Goal: Task Accomplishment & Management: Manage account settings

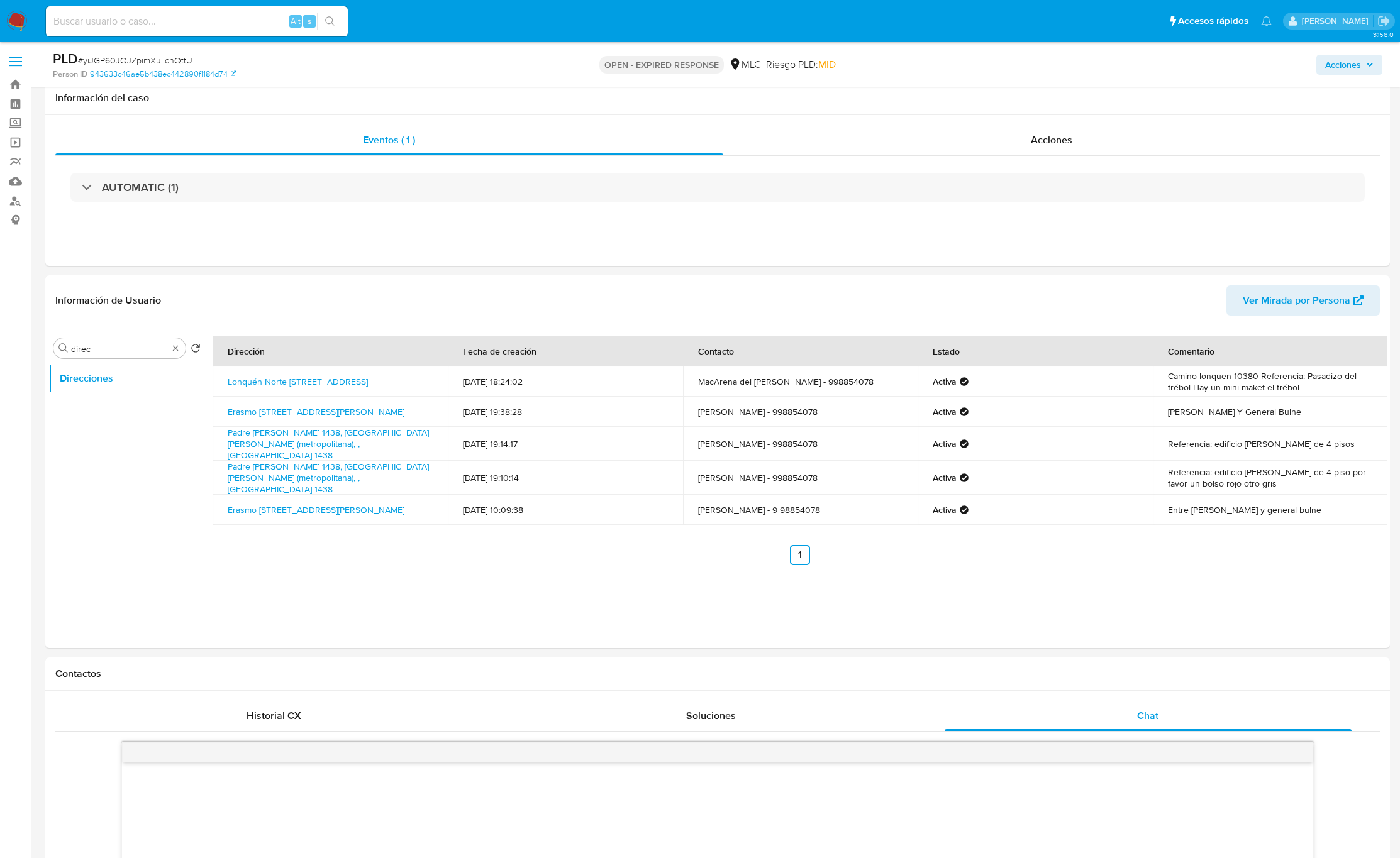
select select "10"
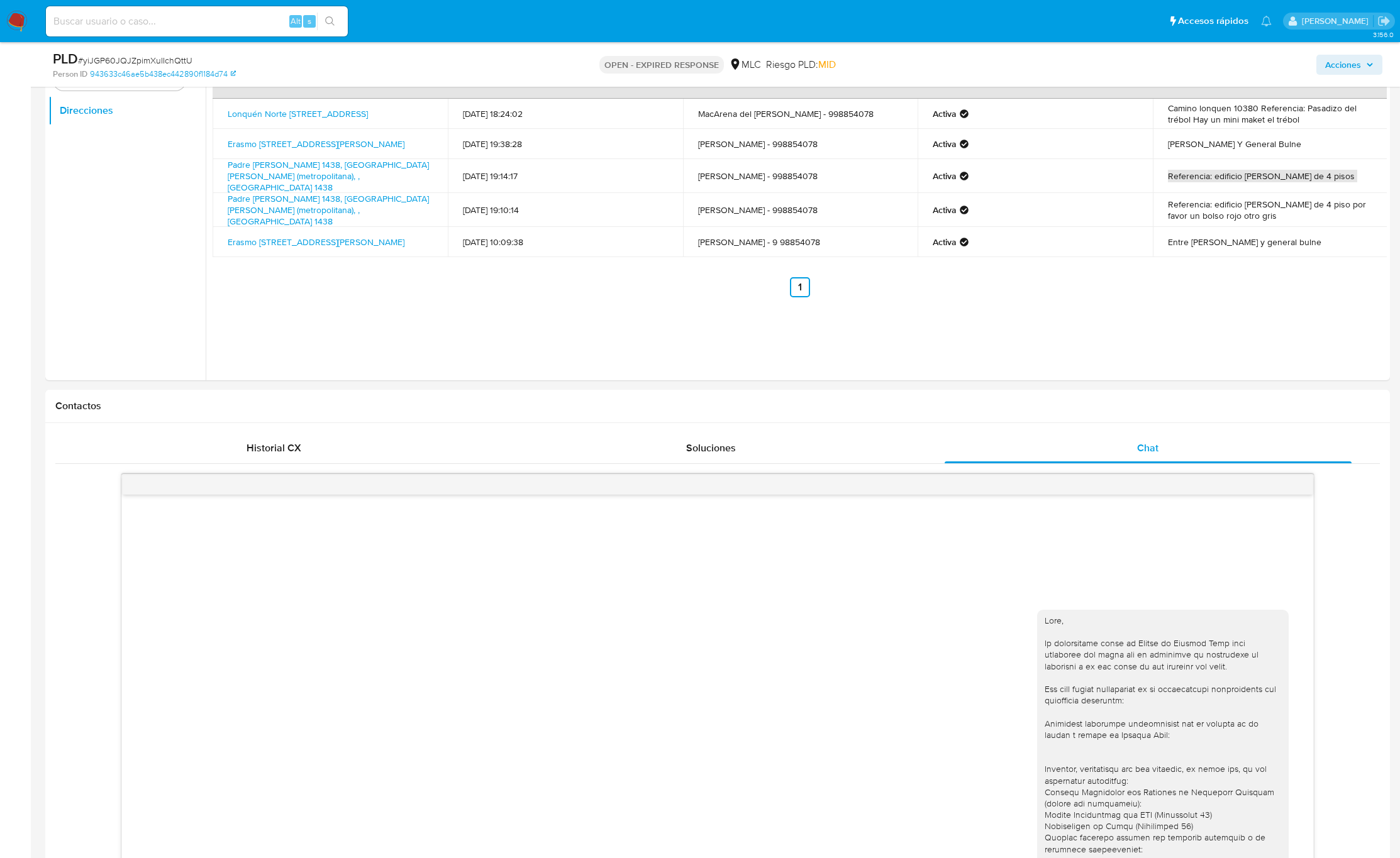
scroll to position [168, 0]
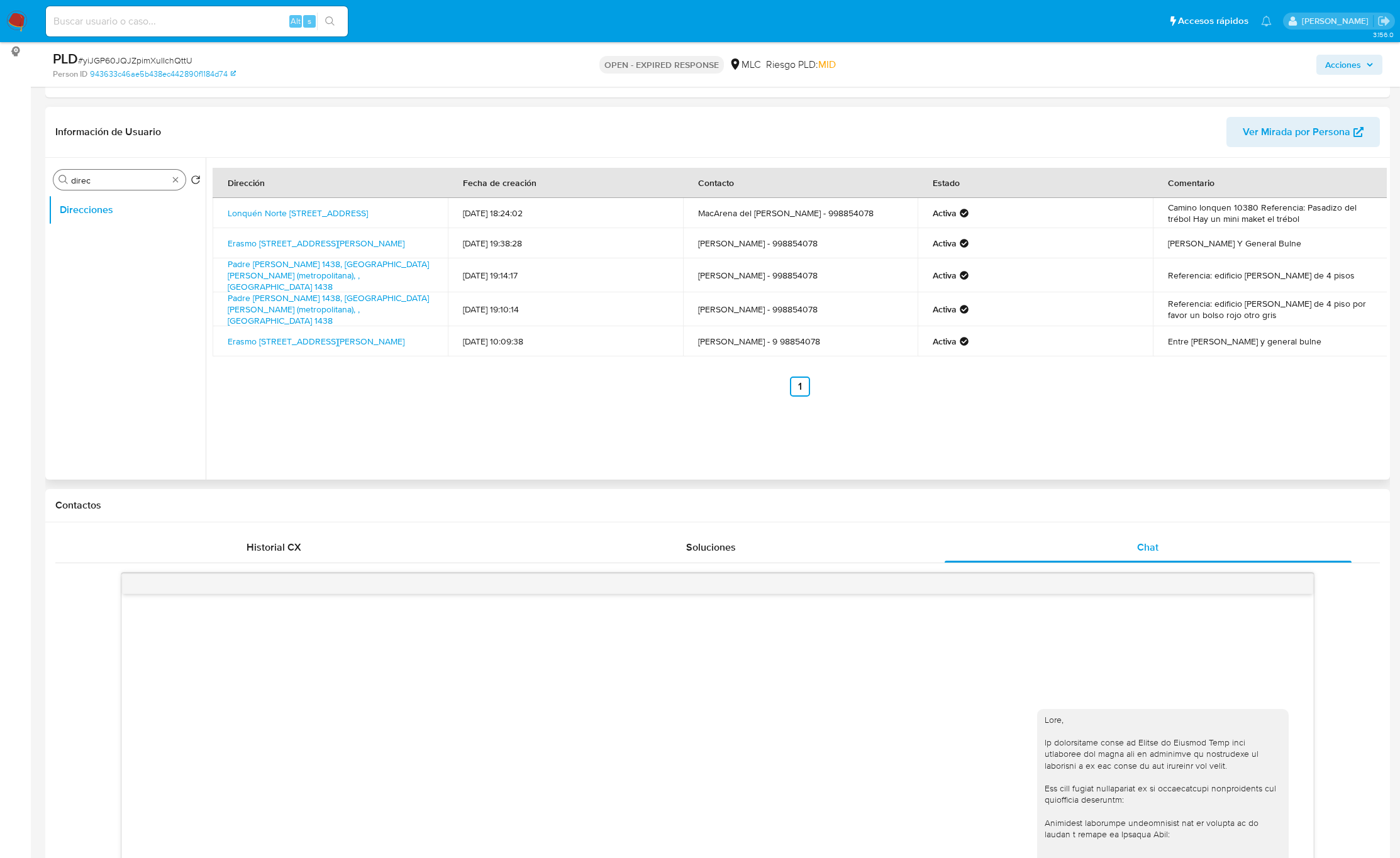
click at [81, 171] on div "Buscar direc" at bounding box center [119, 180] width 132 height 20
click at [81, 176] on input "direc" at bounding box center [120, 180] width 97 height 11
type input "CR"
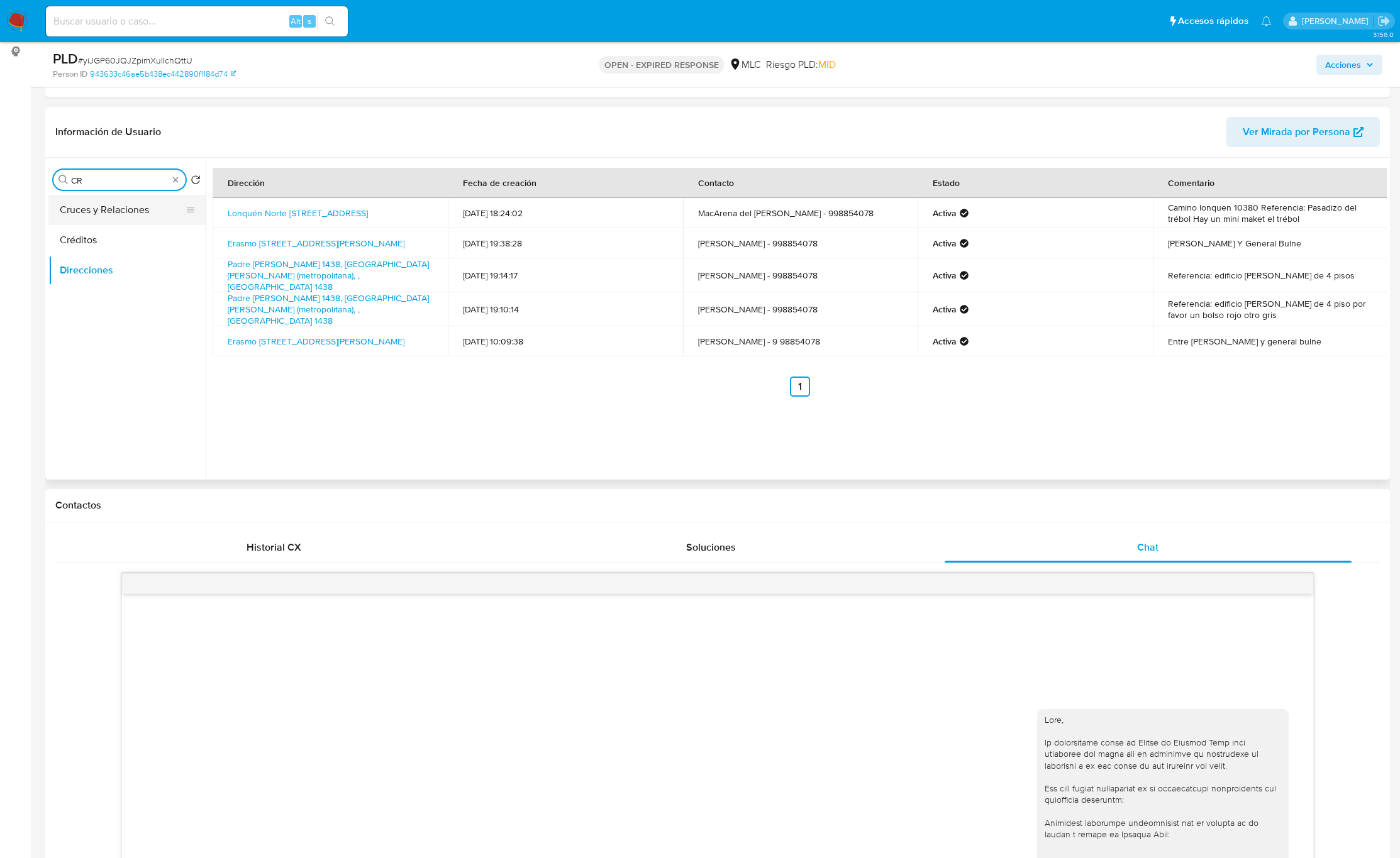
click at [99, 206] on button "Cruces y Relaciones" at bounding box center [122, 210] width 147 height 31
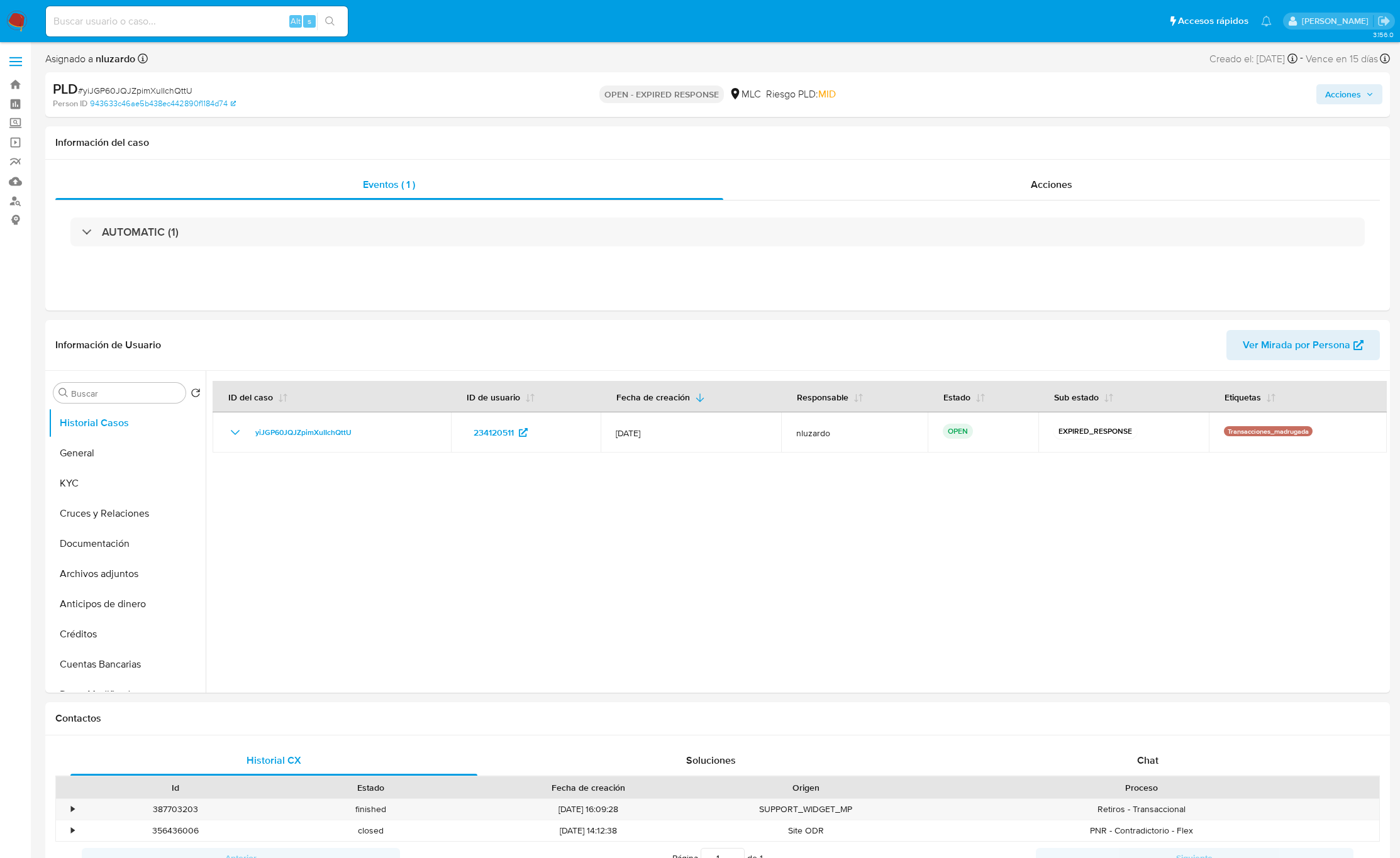
select select "10"
click at [151, 391] on input "c" at bounding box center [126, 393] width 110 height 11
type input "cr"
click at [139, 434] on button "Historial Casos" at bounding box center [122, 423] width 147 height 31
click at [139, 441] on button "Cruces y Relaciones" at bounding box center [122, 453] width 147 height 31
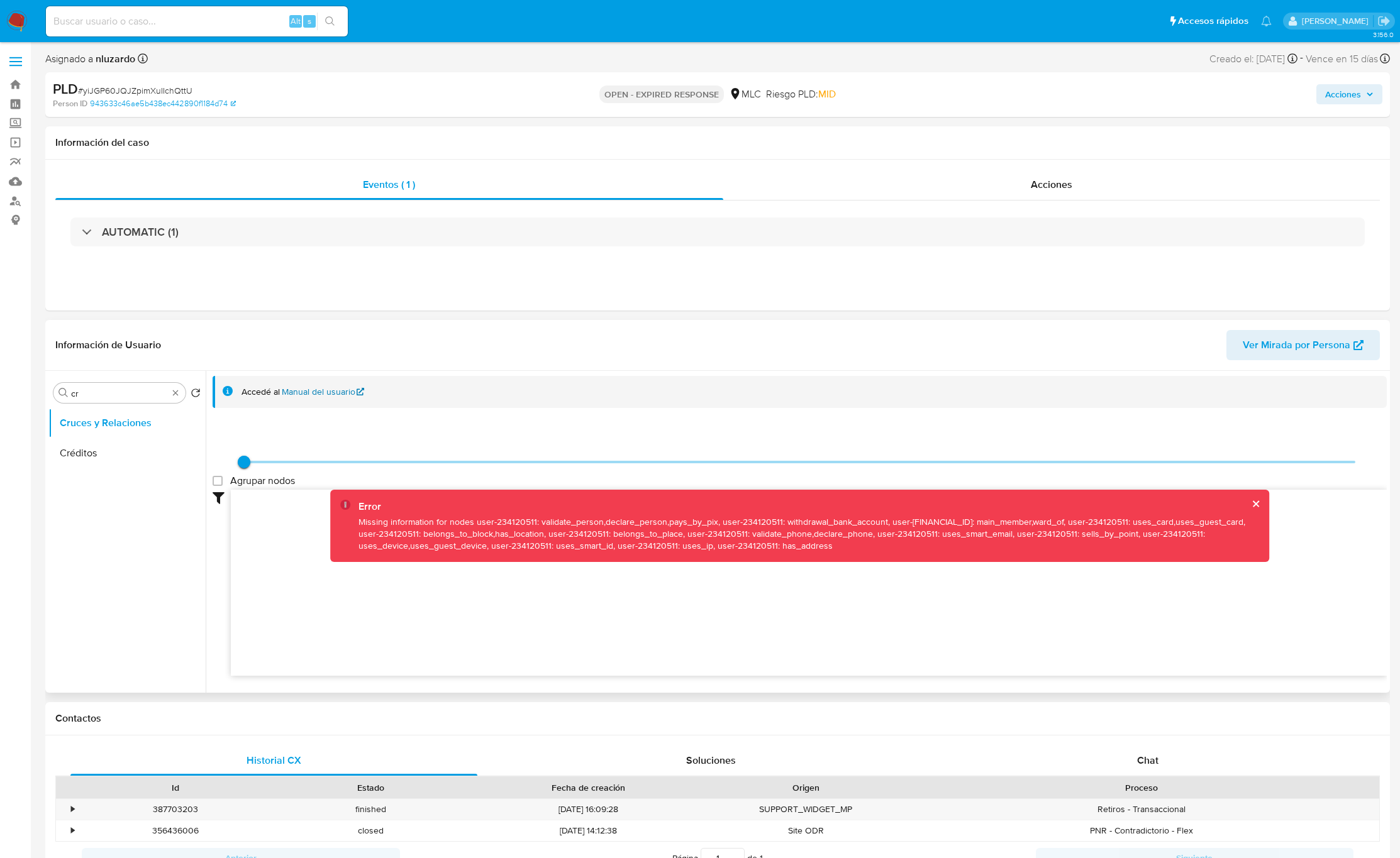
click at [299, 394] on link "Manual del usuario" at bounding box center [323, 392] width 83 height 12
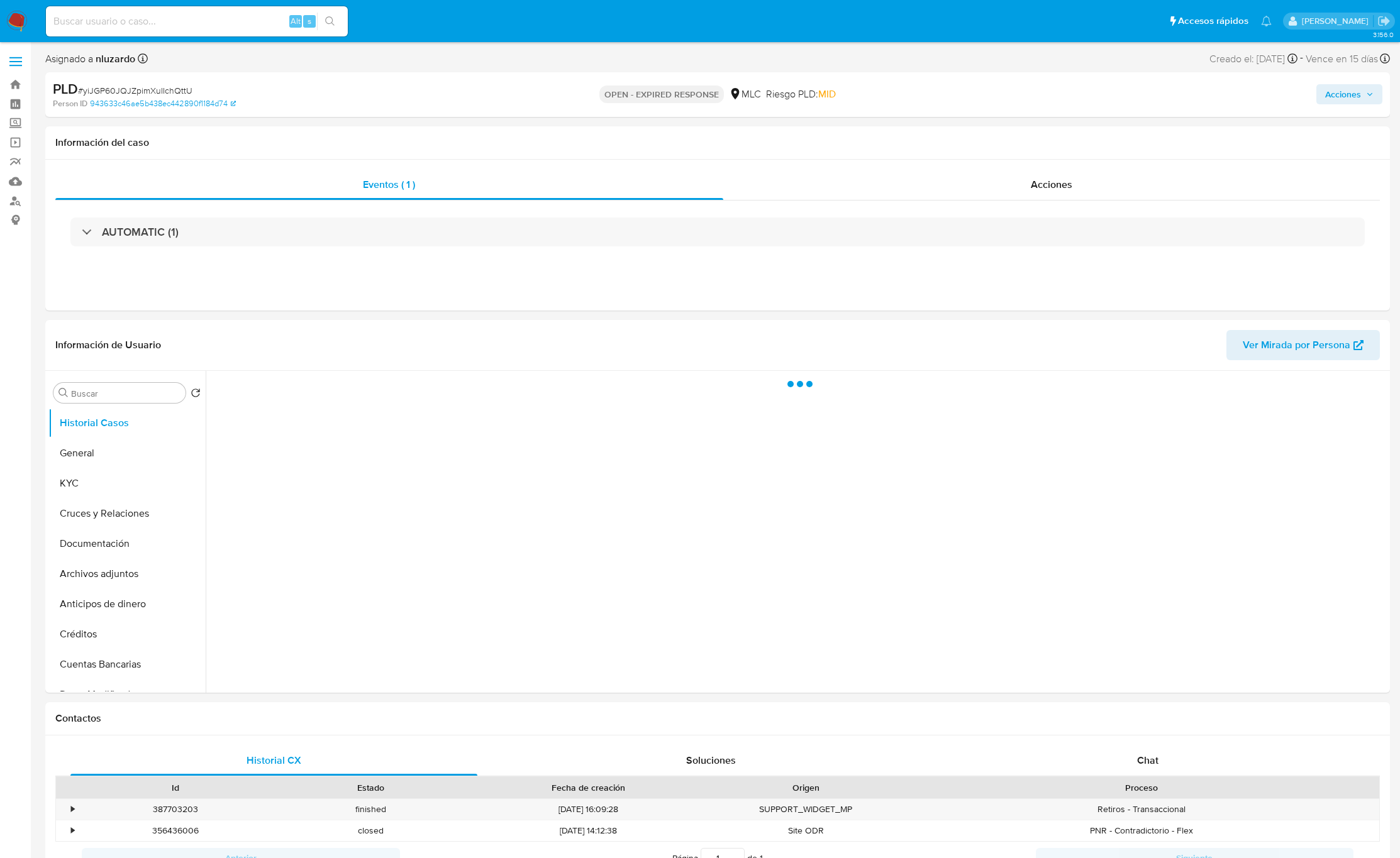
select select "10"
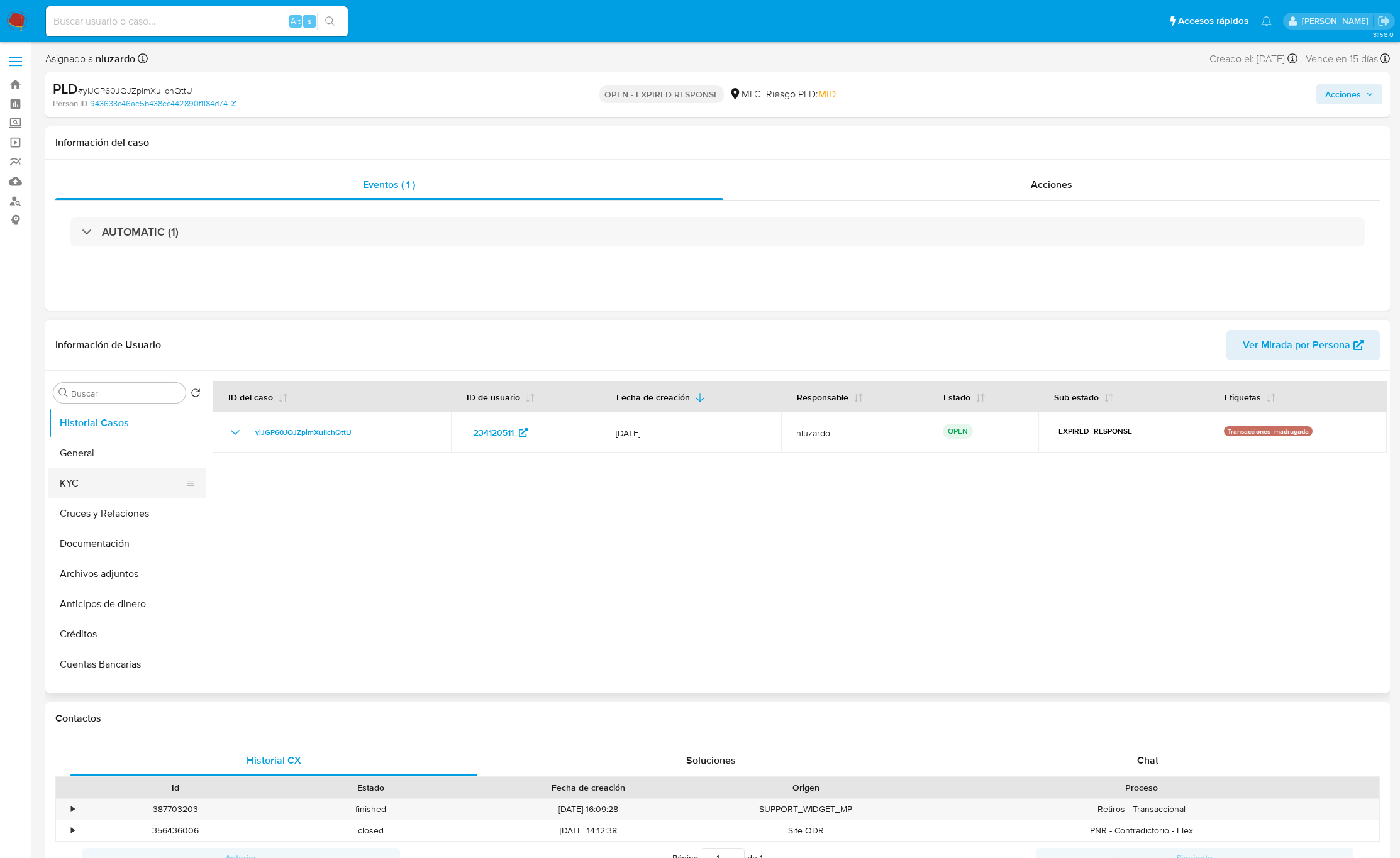
click at [106, 496] on button "KYC" at bounding box center [122, 483] width 147 height 31
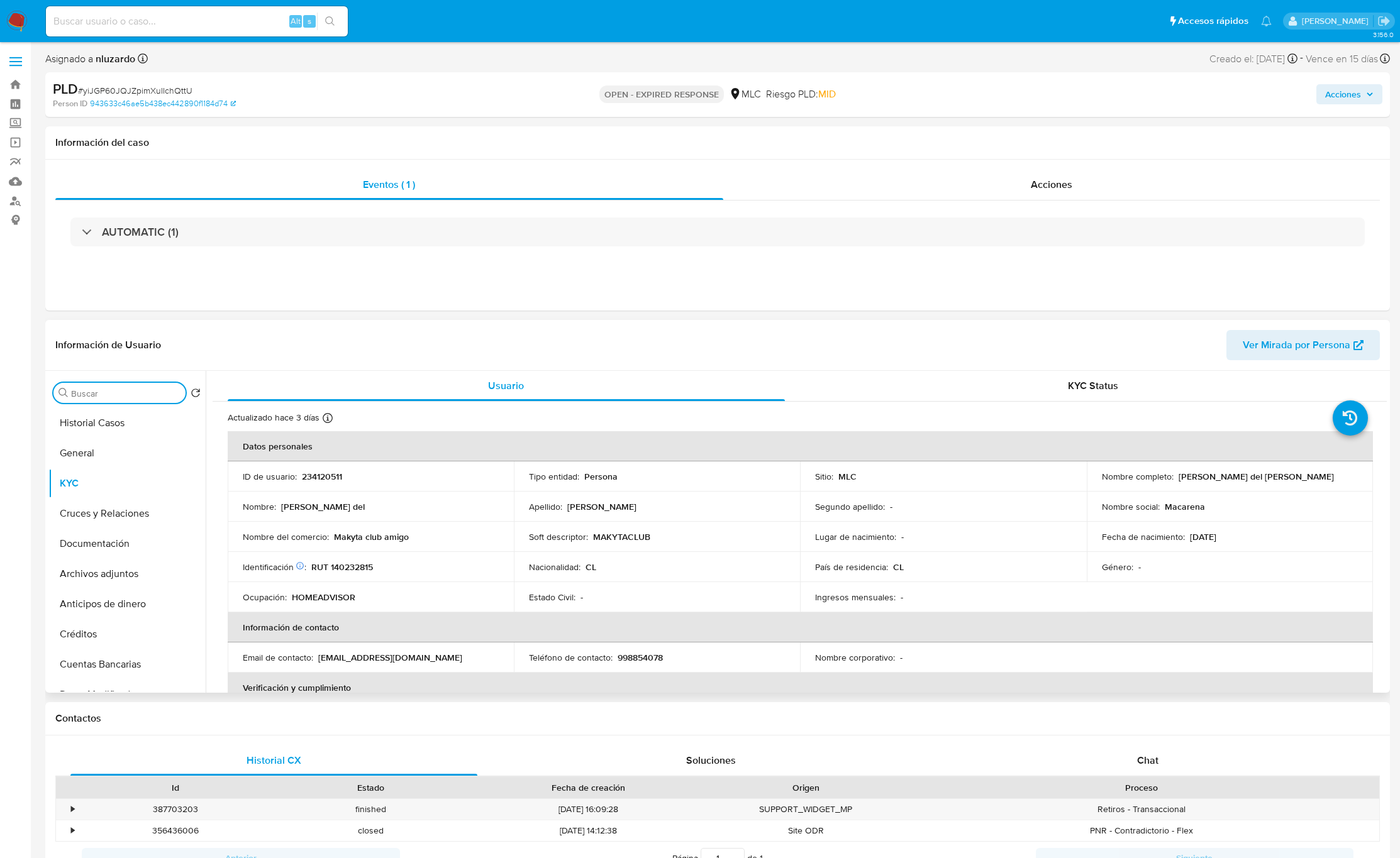
click at [124, 394] on input "Buscar" at bounding box center [126, 393] width 110 height 11
type input "AD"
click at [326, 481] on p "234120511" at bounding box center [322, 476] width 40 height 11
copy p "234120511"
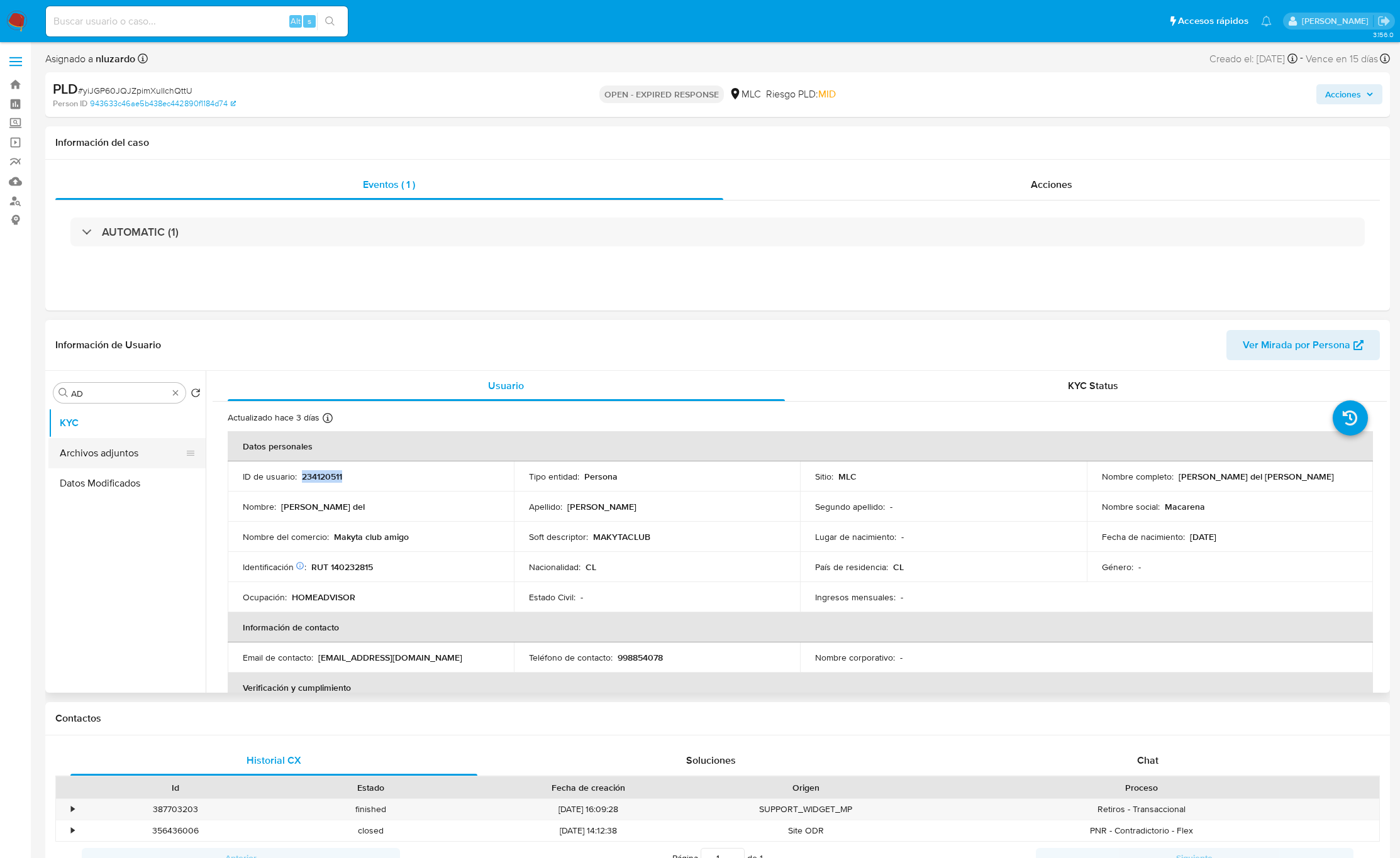
click at [107, 440] on button "Archivos adjuntos" at bounding box center [122, 453] width 147 height 31
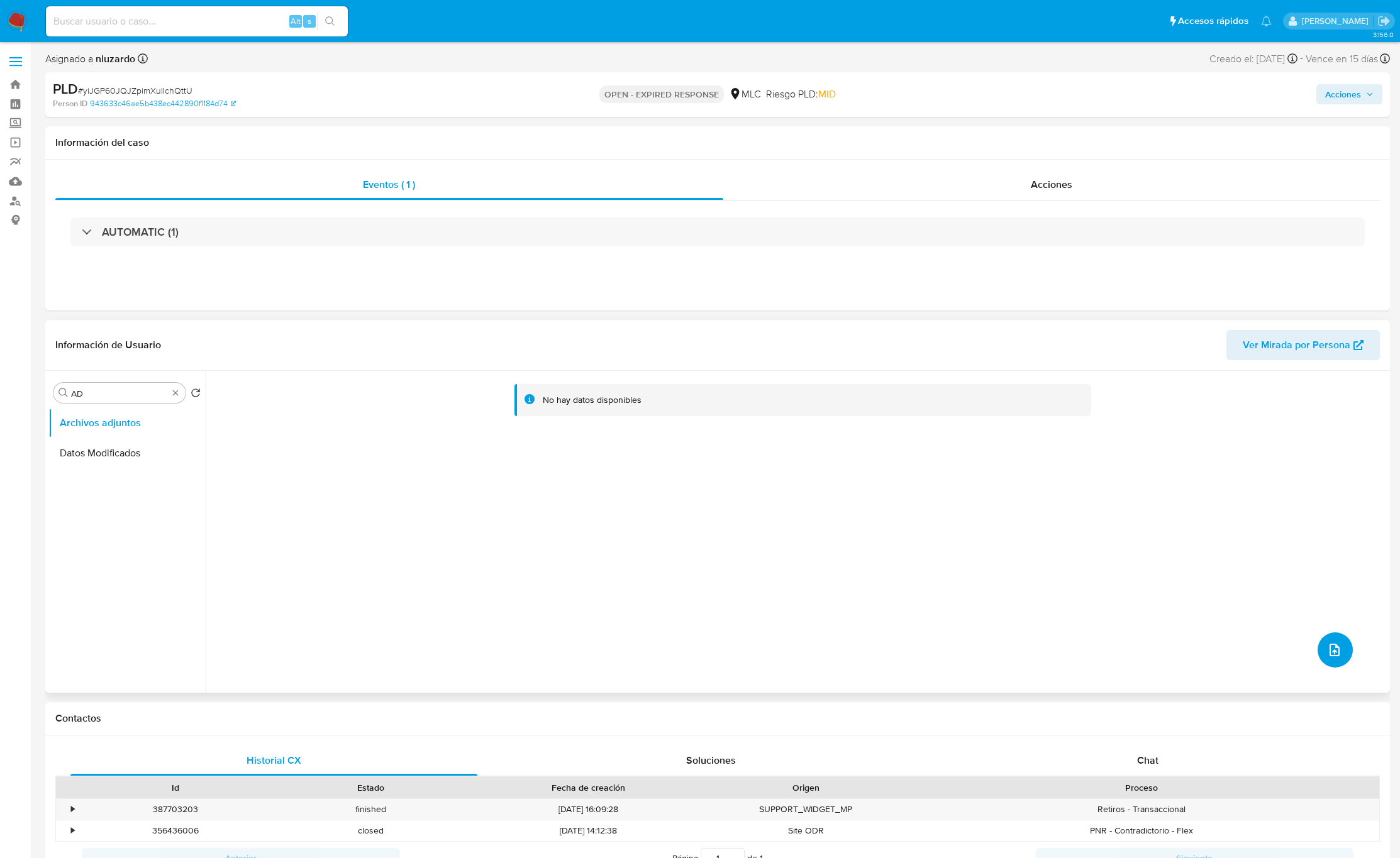
click at [1337, 658] on span "upload-file" at bounding box center [1335, 650] width 14 height 15
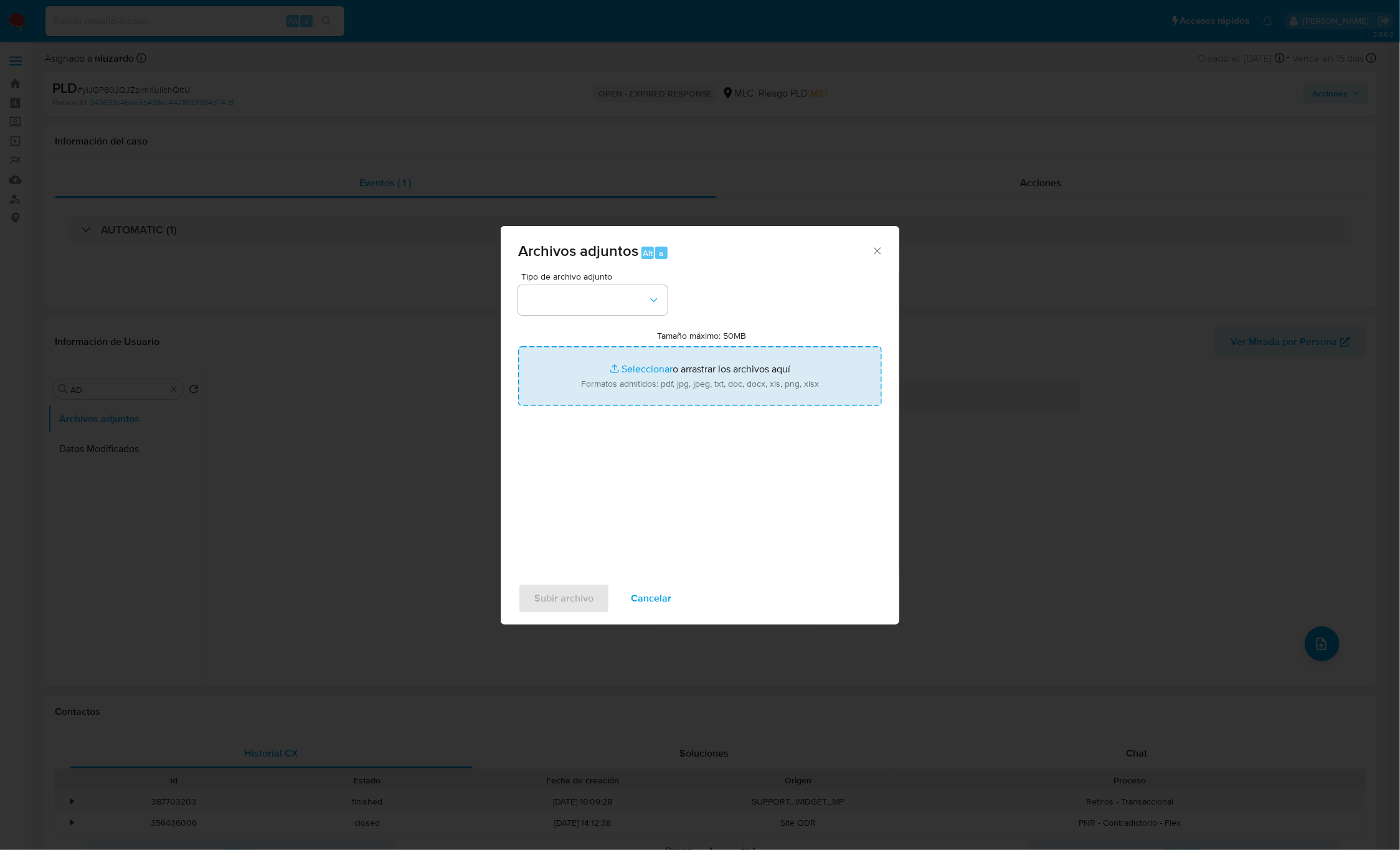
type input "C:\fakepath\234120511 - Tablas Transaccionales 1.3.0.xlsx"
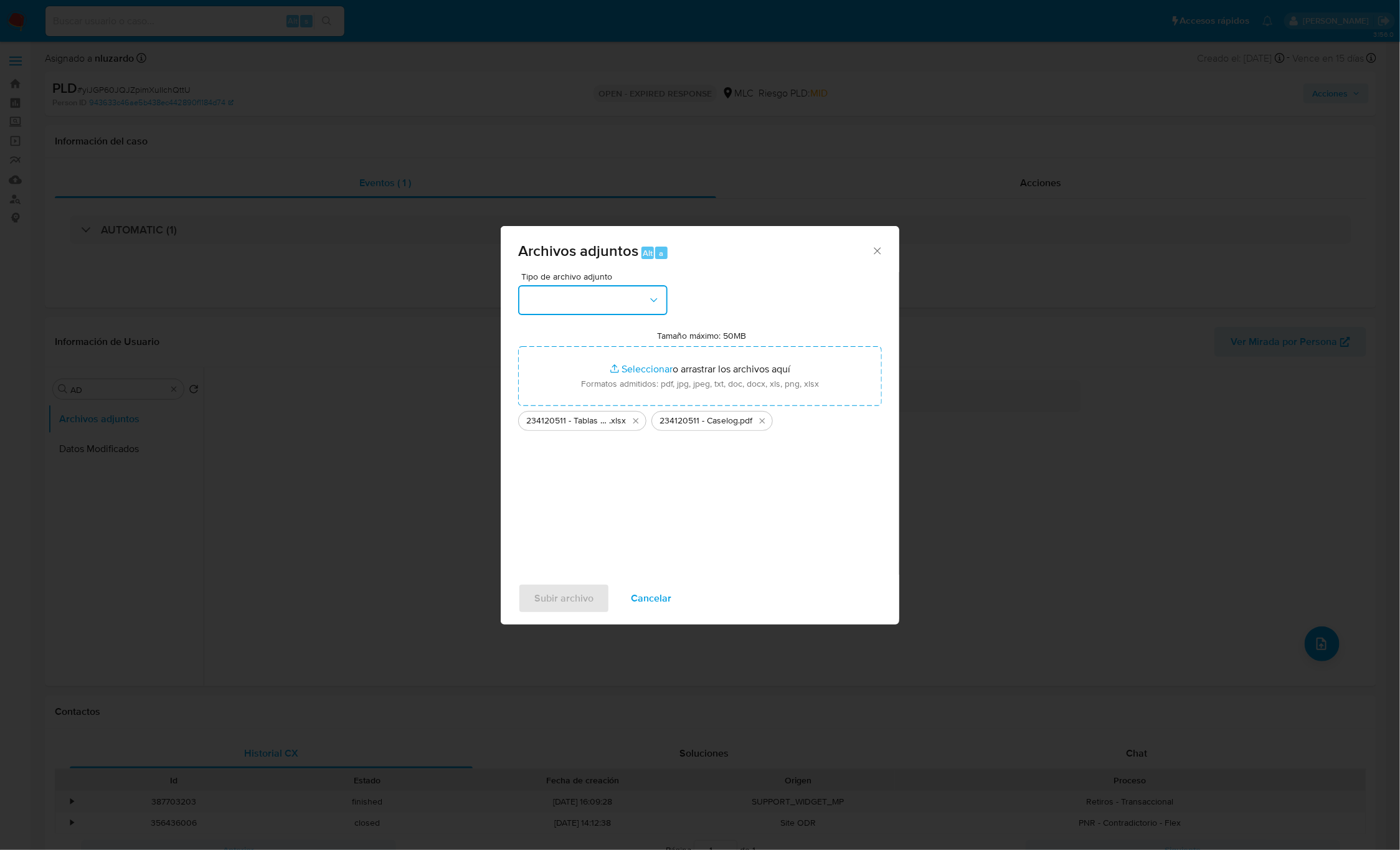
click at [655, 298] on icon "button" at bounding box center [654, 300] width 12 height 12
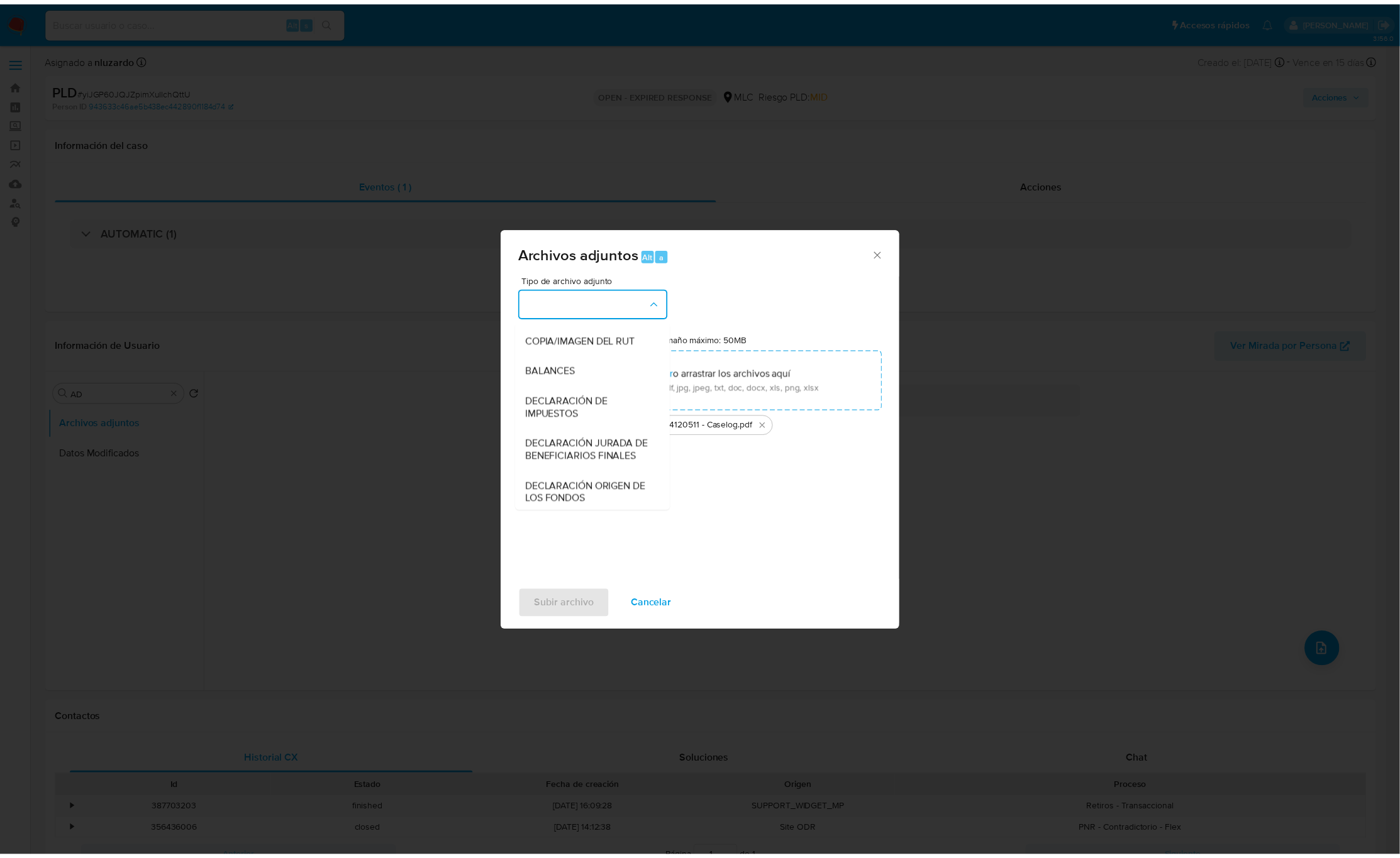
scroll to position [145, 0]
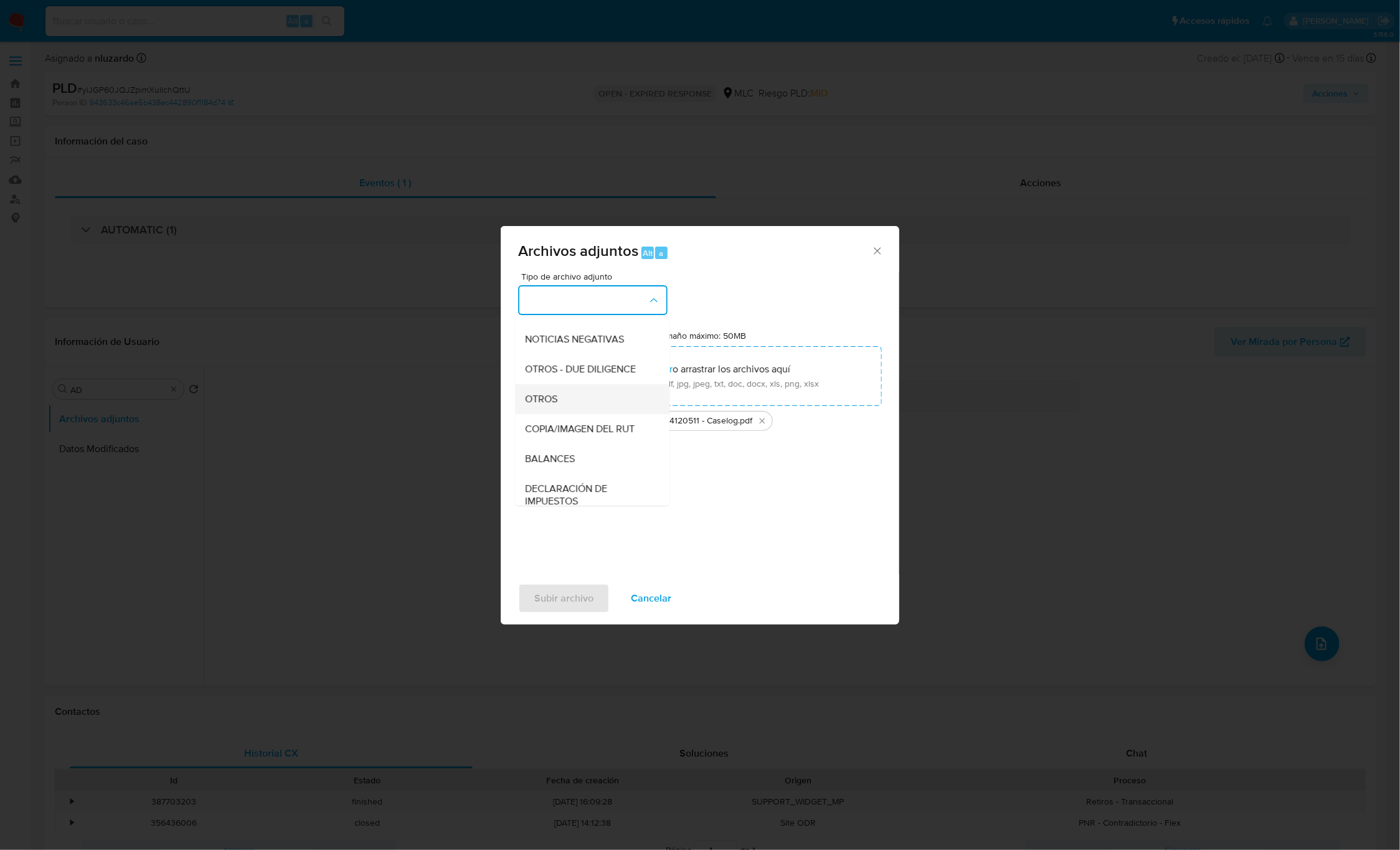
click at [545, 405] on span "OTROS" at bounding box center [542, 399] width 33 height 12
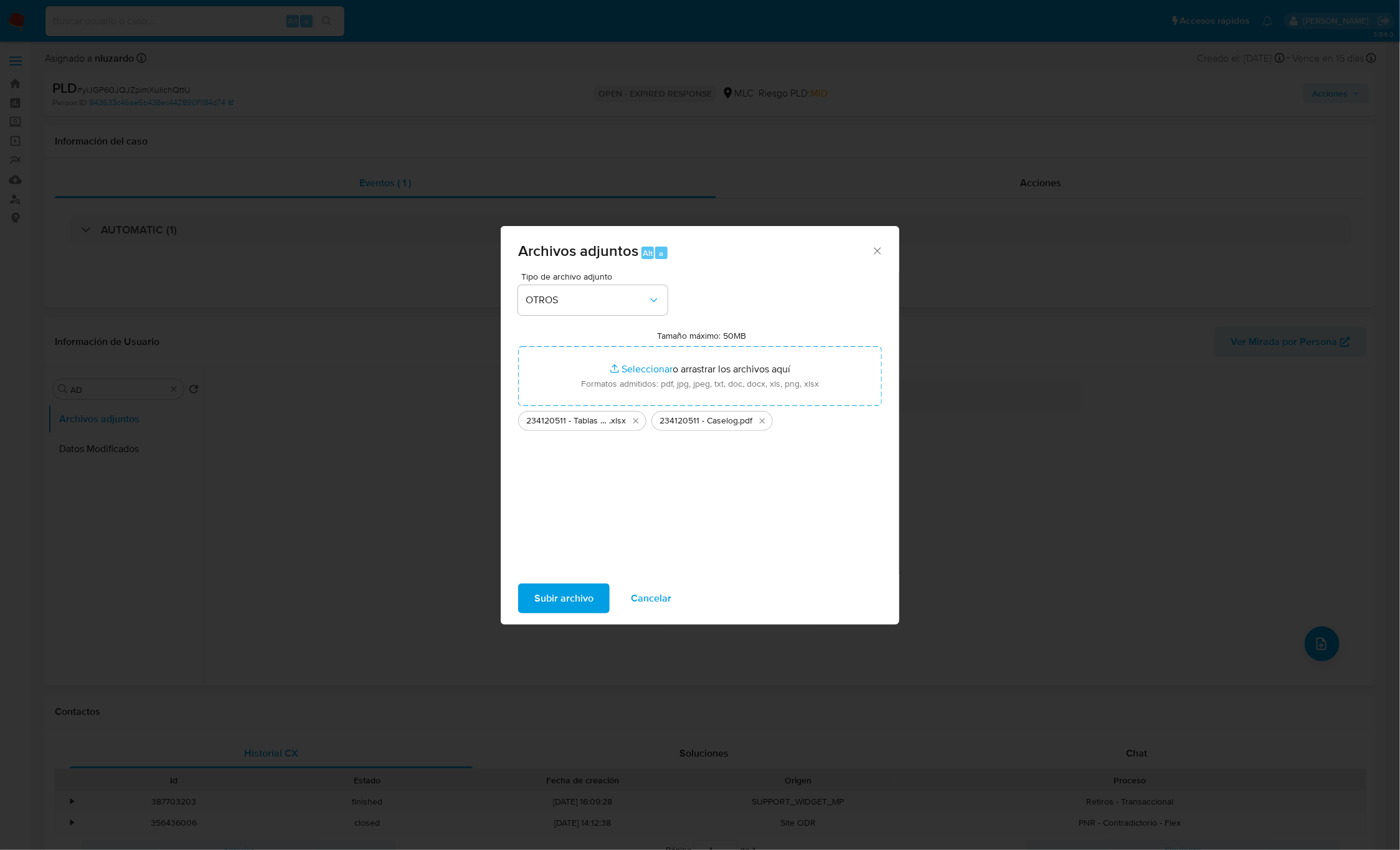
click at [582, 607] on span "Subir archivo" at bounding box center [564, 598] width 59 height 27
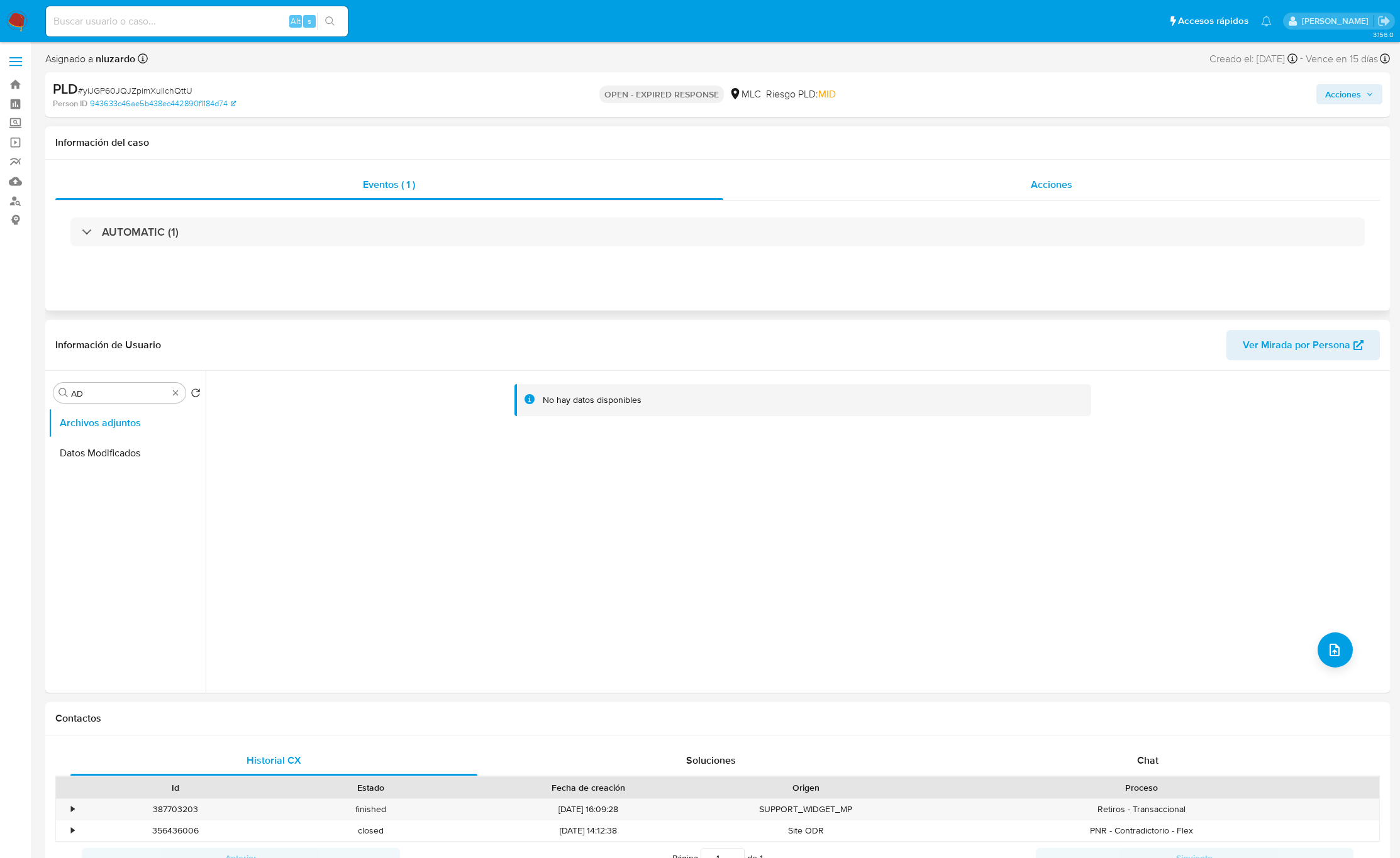
click at [965, 183] on div "Acciones" at bounding box center [1052, 185] width 657 height 31
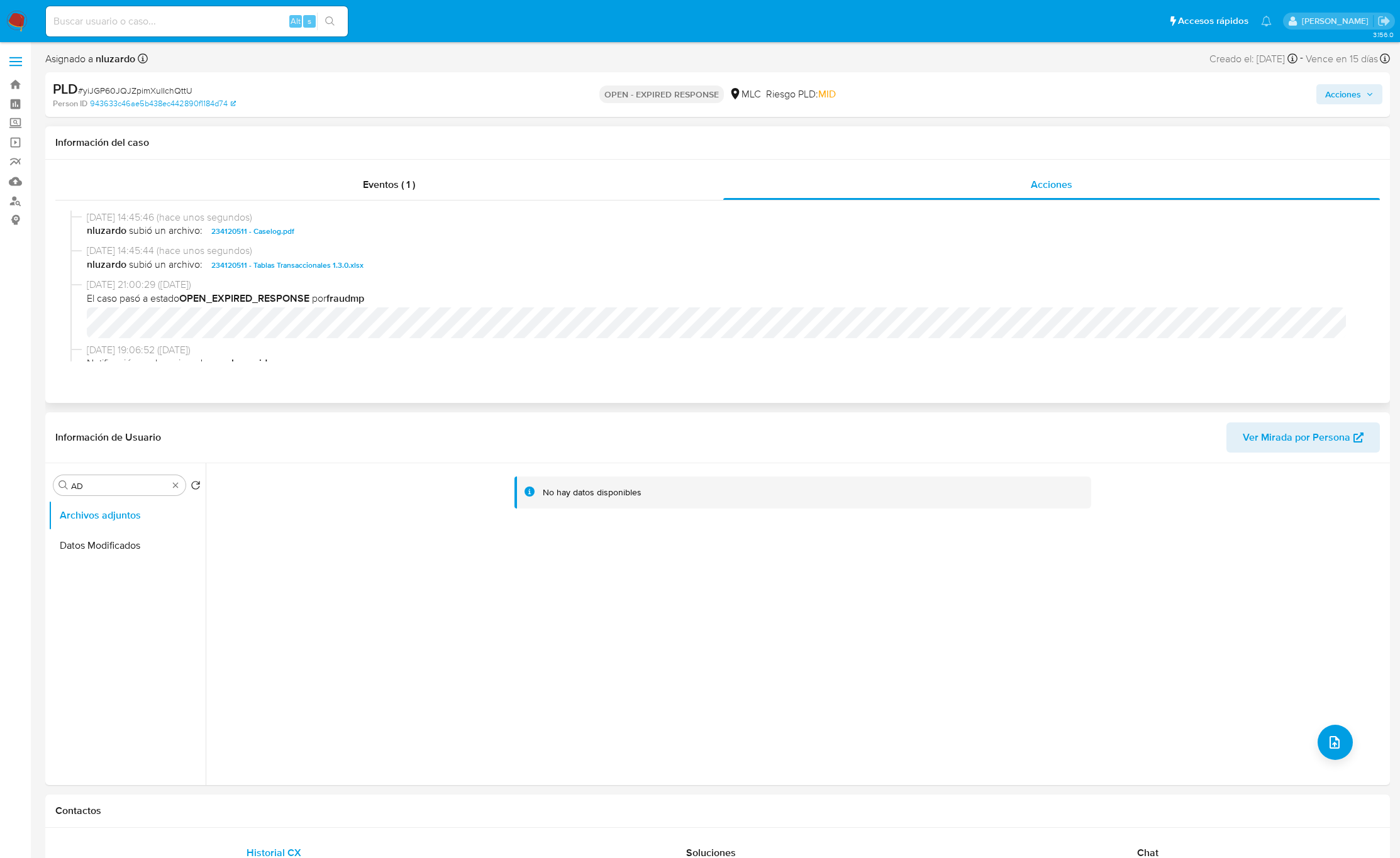
click at [293, 239] on button "234120511 - Caselog.pdf" at bounding box center [253, 231] width 95 height 15
click at [293, 239] on span "nluzardo subió un archivo: 234120511 - Caselog.pdf" at bounding box center [723, 231] width 1273 height 15
click at [351, 239] on span "nluzardo subió un archivo: 234120511 - Caselog.pdf" at bounding box center [723, 231] width 1273 height 15
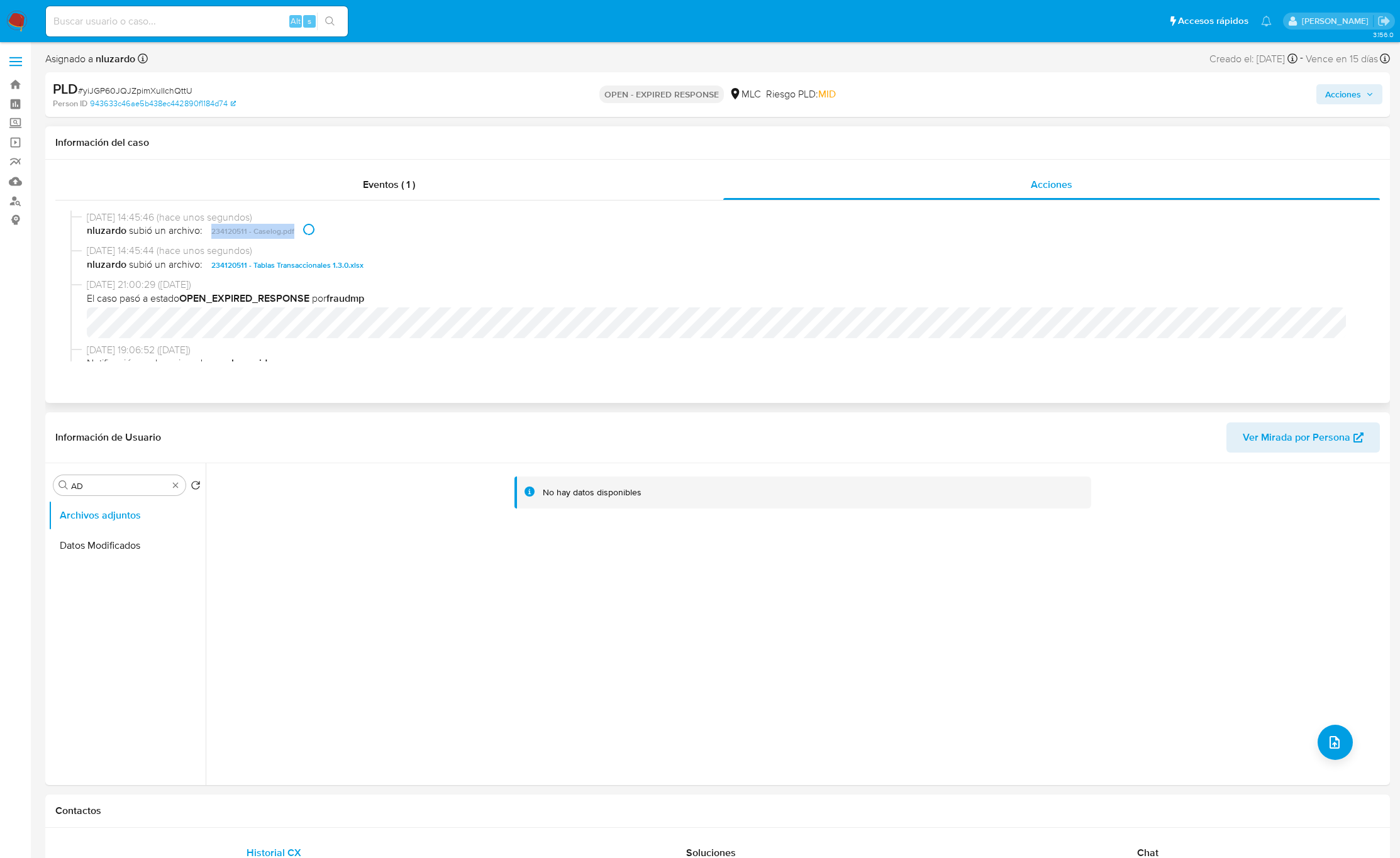
click at [351, 239] on span "nluzardo subió un archivo: 234120511 - Caselog.pdf" at bounding box center [723, 231] width 1273 height 15
click at [1378, 98] on button "Acciones" at bounding box center [1349, 95] width 66 height 20
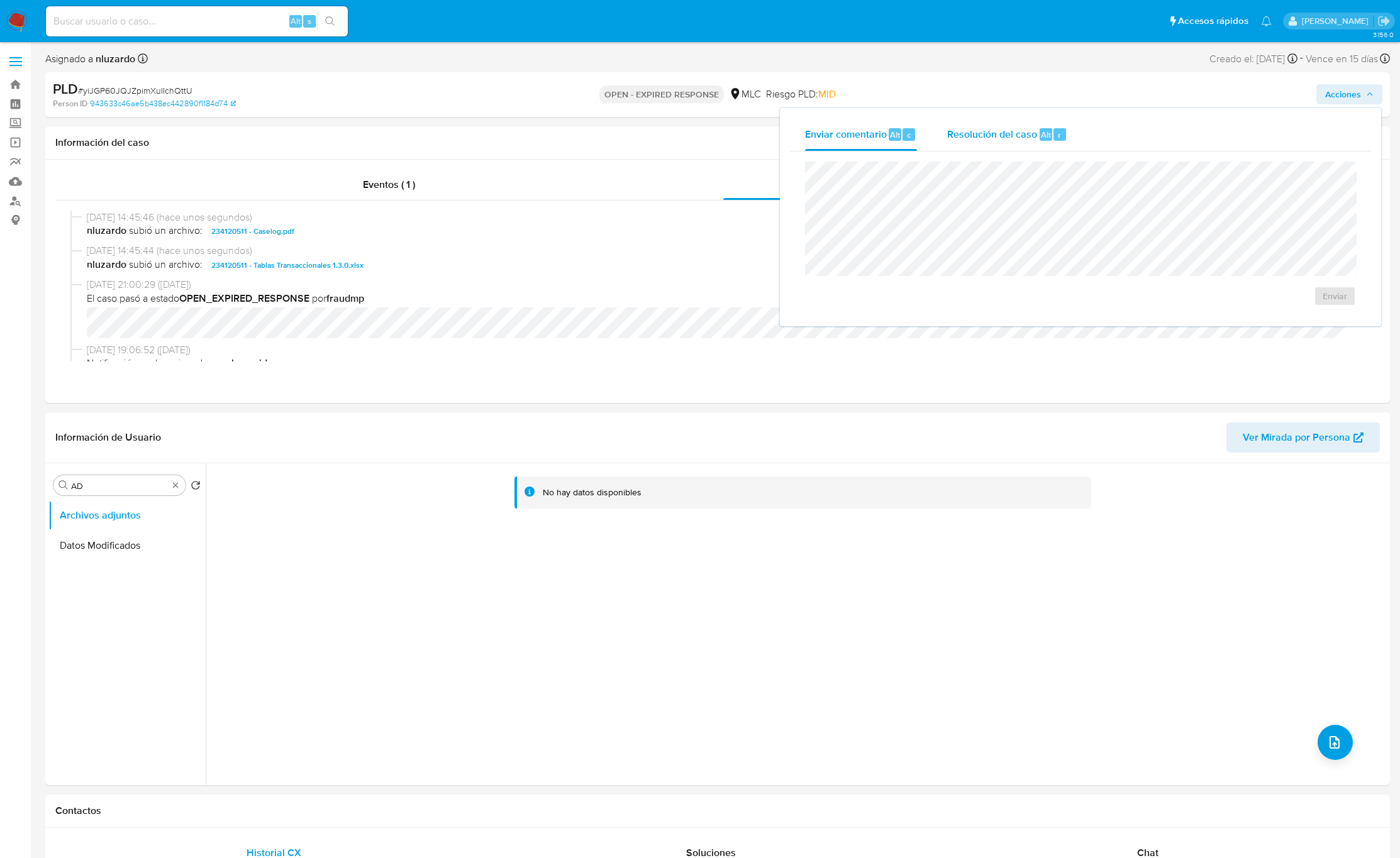
drag, startPoint x: 1129, startPoint y: 153, endPoint x: 1010, endPoint y: 142, distance: 119.5
click at [1124, 153] on div "Enviar" at bounding box center [1081, 234] width 581 height 165
click at [992, 142] on div "Resolución del caso Alt r" at bounding box center [1008, 135] width 121 height 33
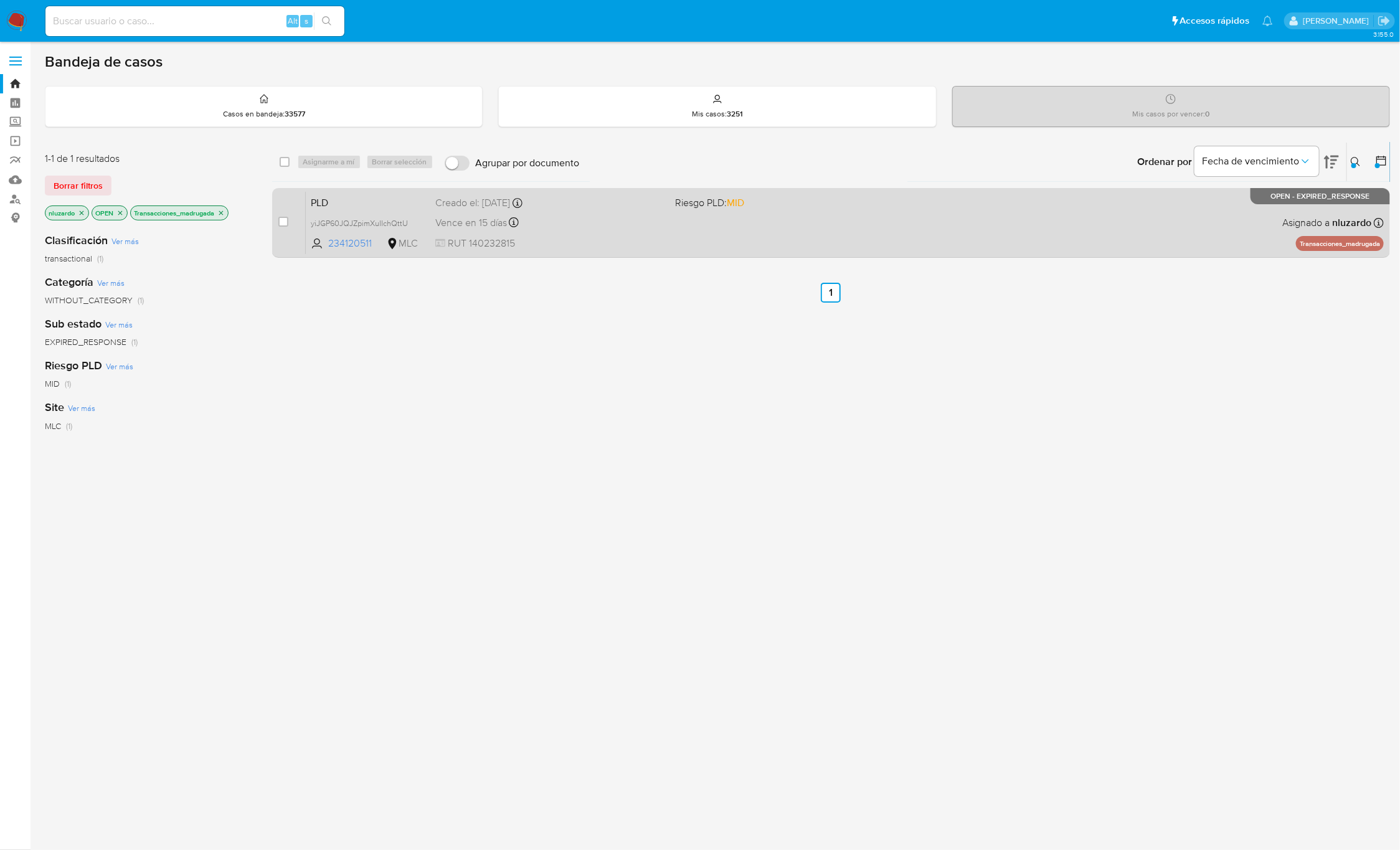
click at [277, 219] on div "case-item-checkbox No es posible asignar el caso PLD yiJGP60JQJZpimXuIIchQttU 2…" at bounding box center [831, 223] width 1119 height 70
click at [281, 219] on input "checkbox" at bounding box center [283, 222] width 10 height 10
checkbox input "true"
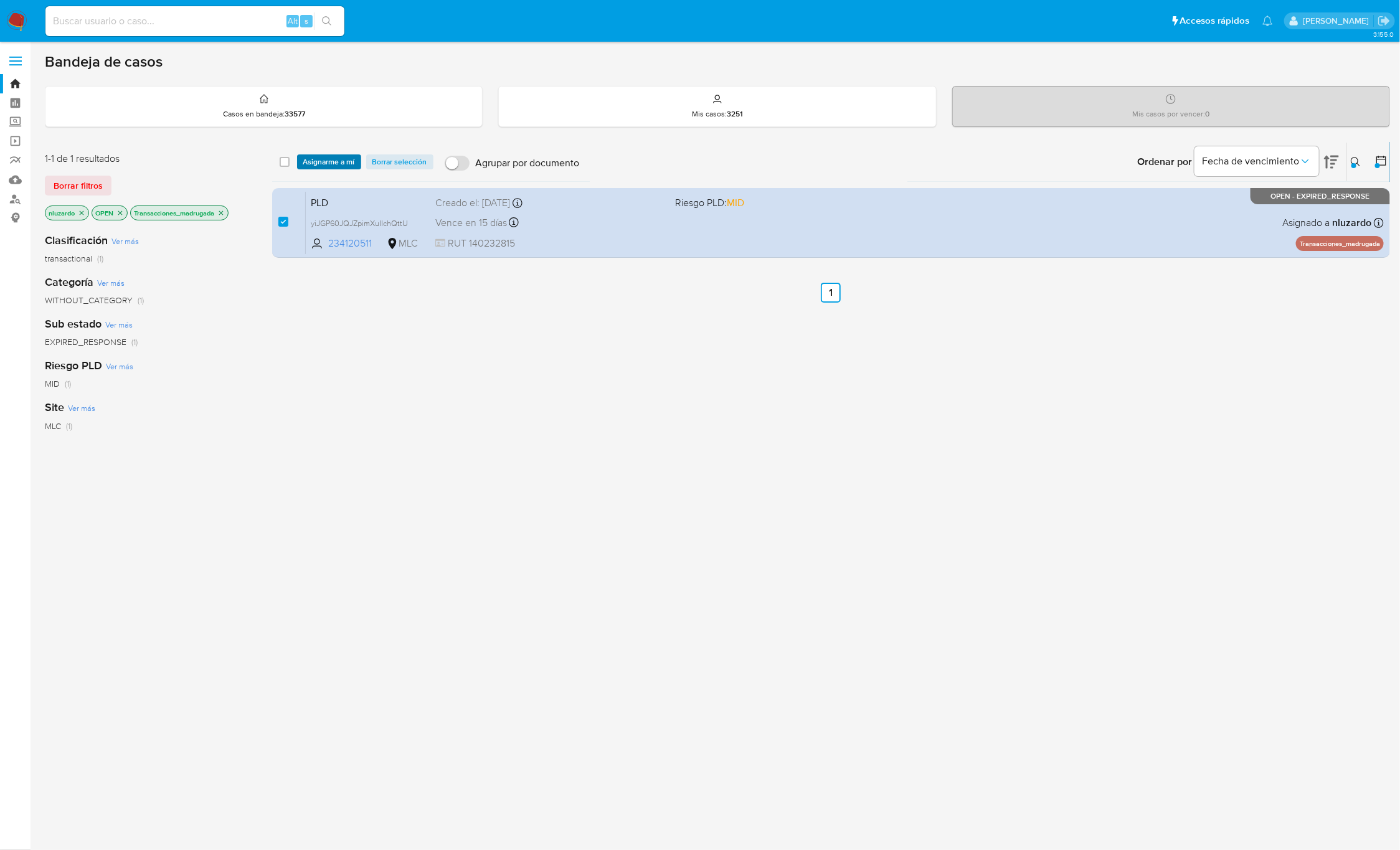
click at [318, 157] on span "Asignarme a mí" at bounding box center [329, 162] width 52 height 12
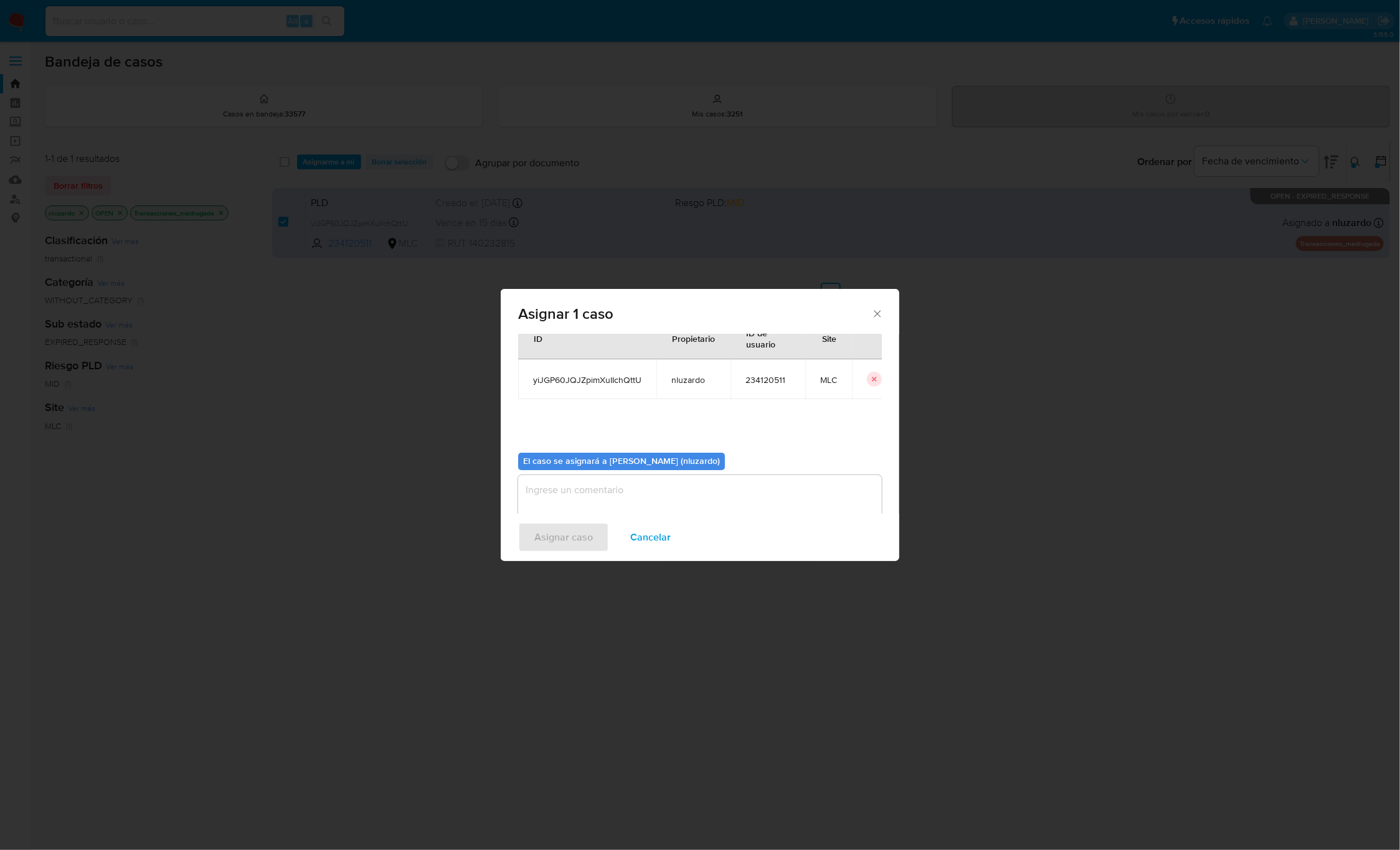
scroll to position [64, 0]
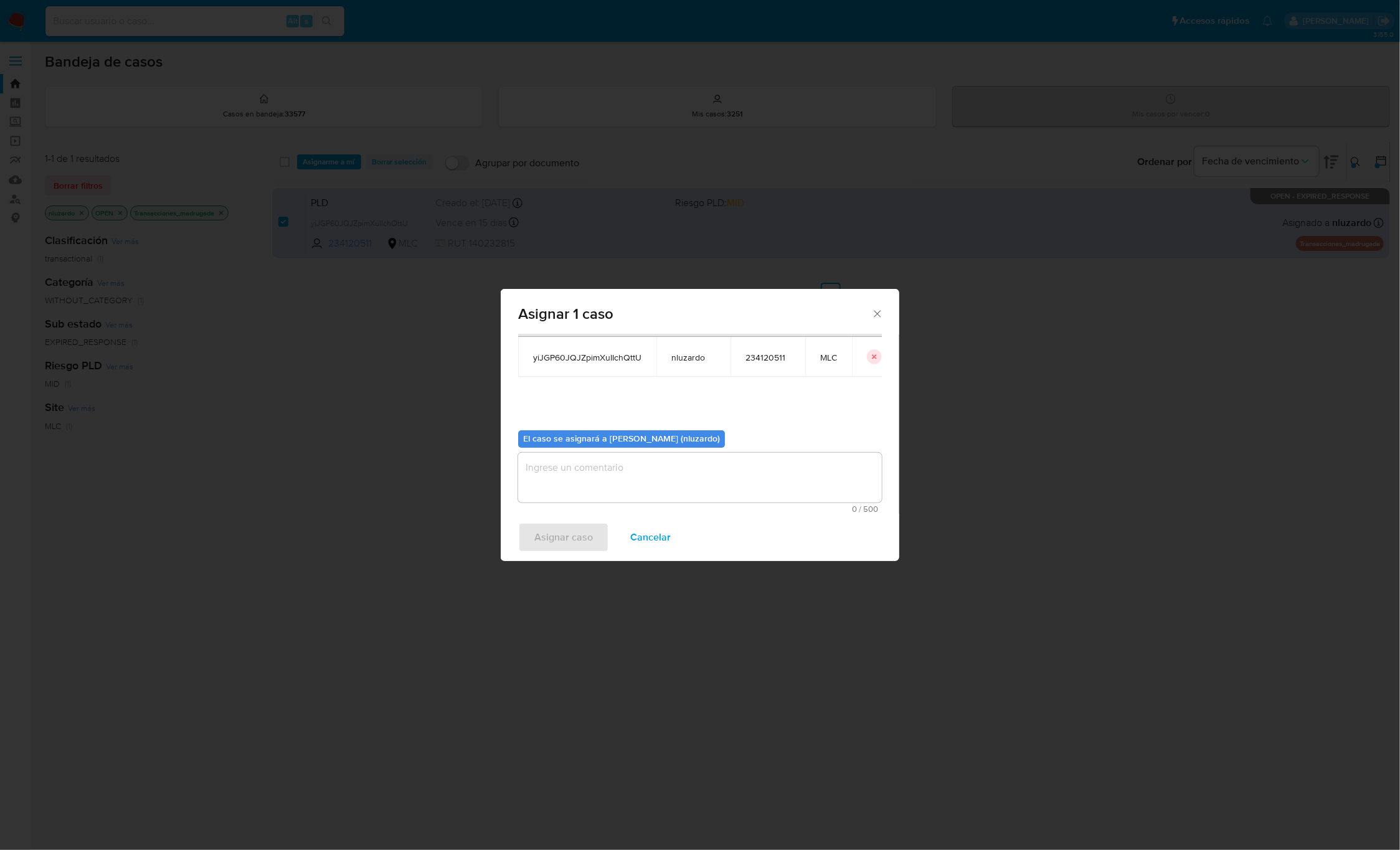
click at [604, 487] on textarea "assign-modal" at bounding box center [700, 477] width 363 height 50
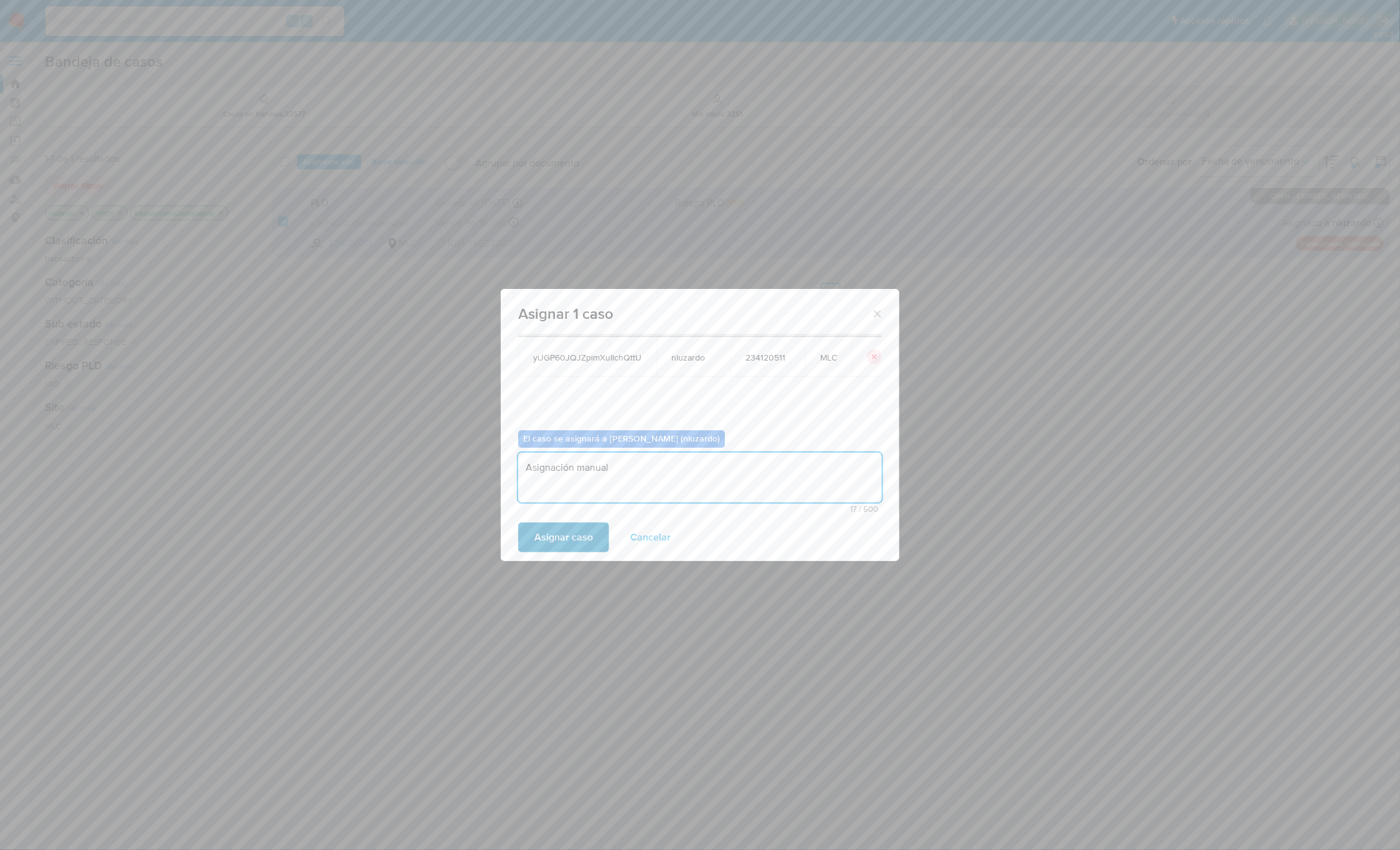
type textarea "Asignación manual"
click at [586, 539] on span "Asignar caso" at bounding box center [564, 537] width 59 height 27
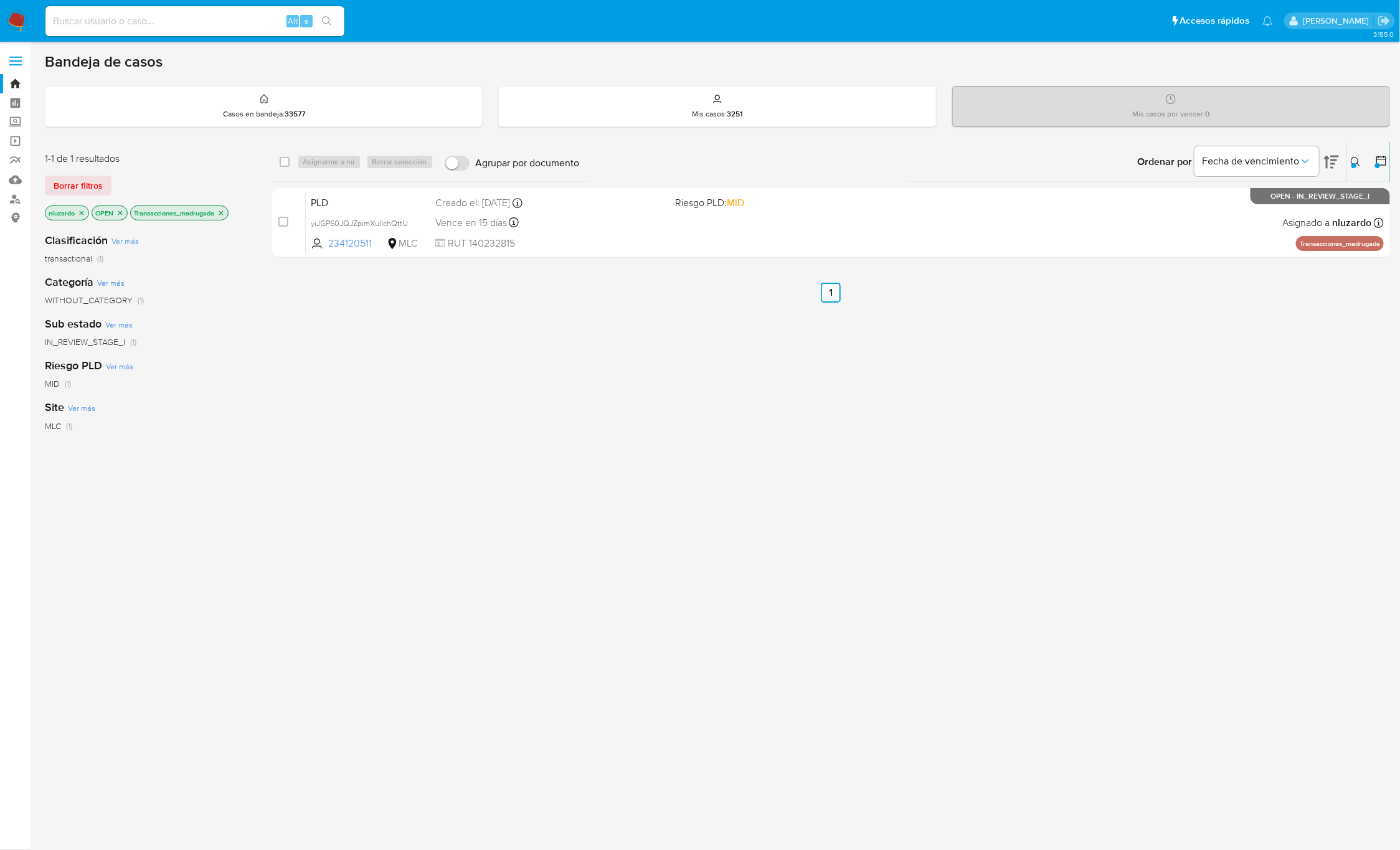
click at [1199, 501] on div "select-all-cases-checkbox Asignarme a mí Borrar selección Agrupar por documento…" at bounding box center [831, 424] width 1119 height 564
drag, startPoint x: 850, startPoint y: 548, endPoint x: 1291, endPoint y: 66, distance: 653.3
click at [869, 527] on div "select-all-cases-checkbox Asignarme a mí Borrar selección Agrupar por documento…" at bounding box center [831, 424] width 1119 height 564
click at [1351, 164] on icon at bounding box center [1356, 162] width 10 height 10
click at [1254, 208] on input "234120511" at bounding box center [1253, 209] width 211 height 16
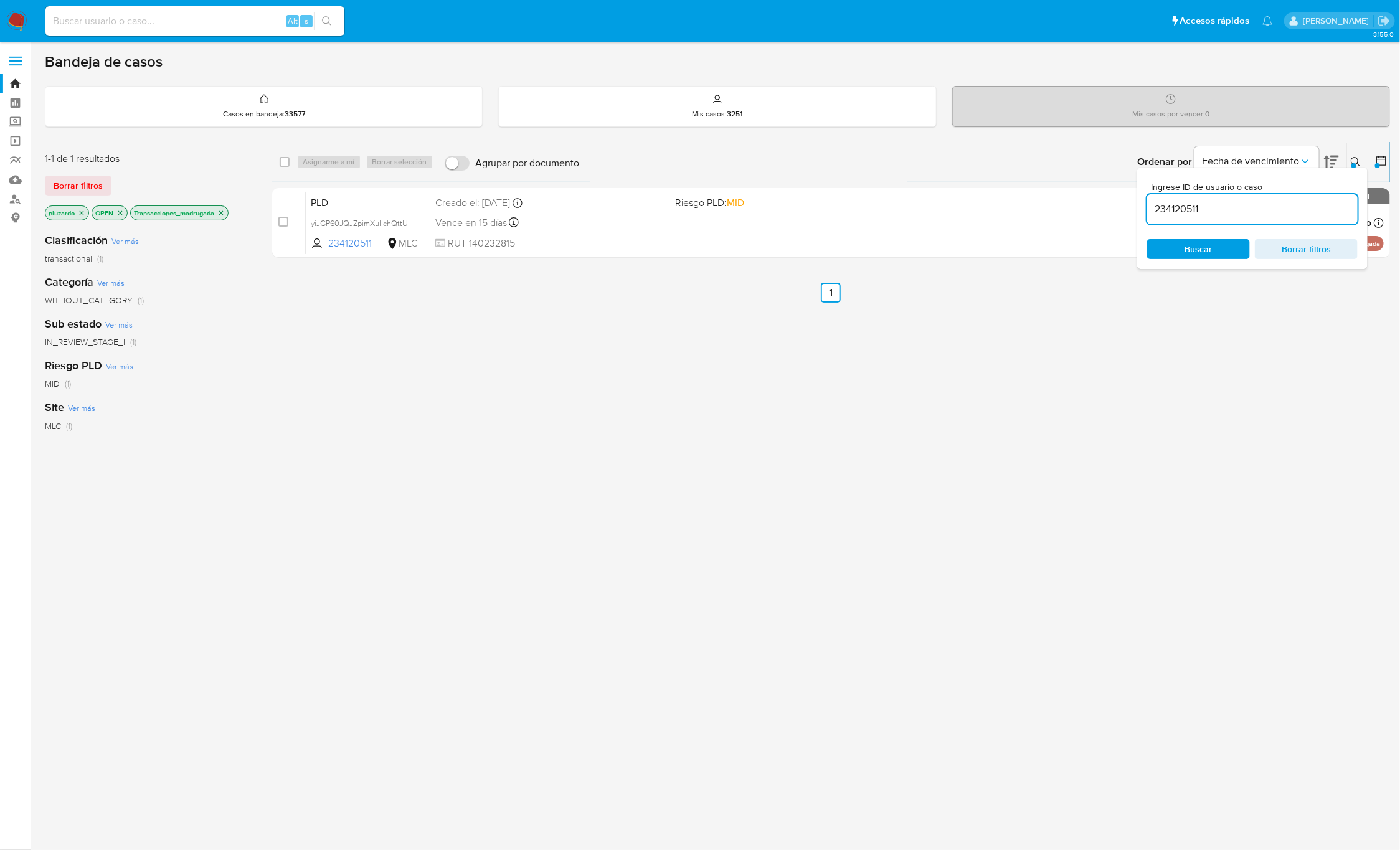
click at [1254, 208] on input "234120511" at bounding box center [1253, 209] width 211 height 16
type input "1965569401"
click at [1216, 243] on span "Buscar" at bounding box center [1199, 249] width 85 height 18
click at [1354, 159] on icon at bounding box center [1356, 162] width 10 height 10
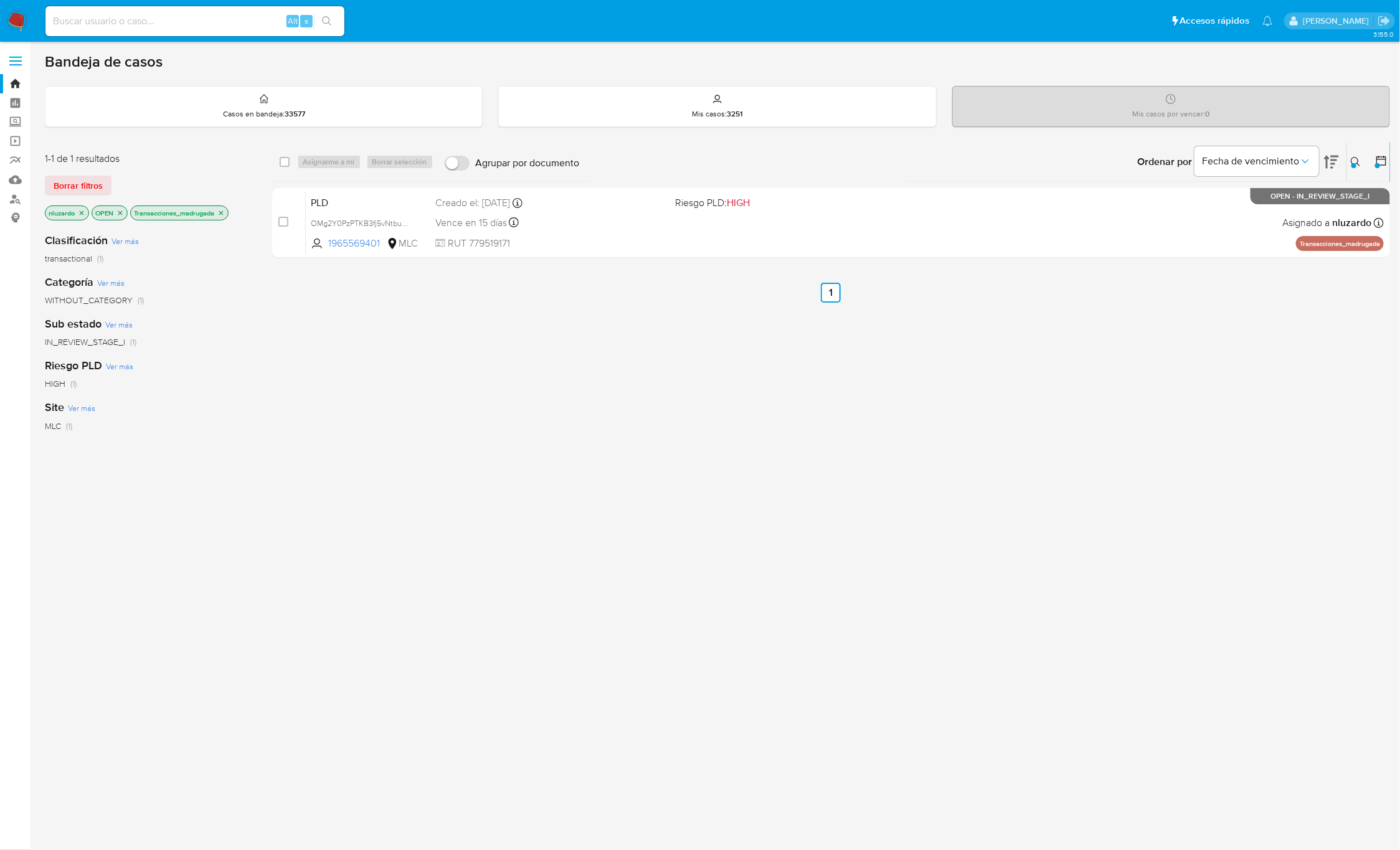
click at [989, 384] on div "select-all-cases-checkbox Asignarme a mí Borrar selección Agrupar por documento…" at bounding box center [831, 424] width 1119 height 564
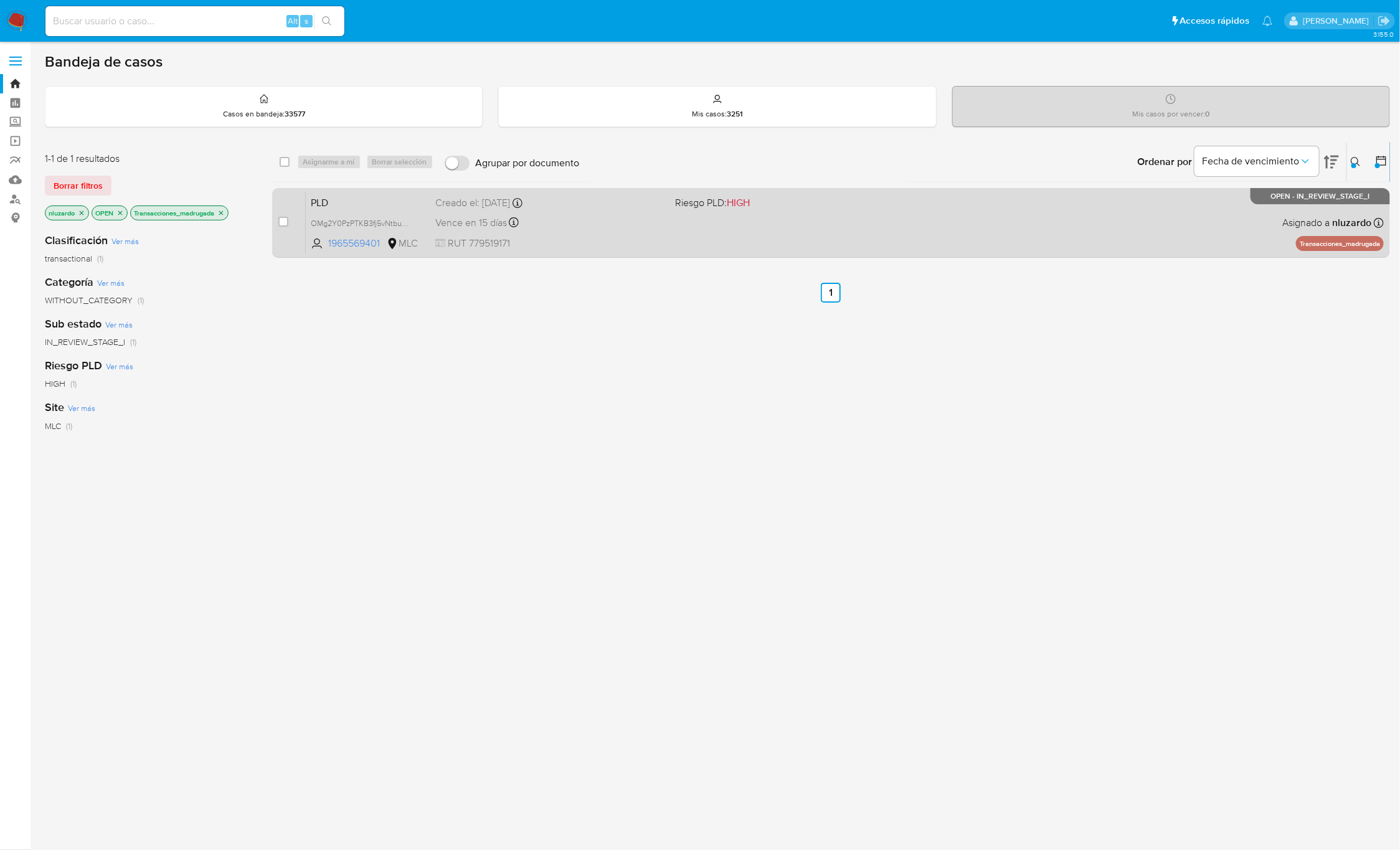
click at [553, 234] on div "PLD OMg2Y0PzPTKB3fj5vNtbuW61 1965569401 MLC Riesgo PLD: HIGH Creado el: 12/06/2…" at bounding box center [844, 222] width 1078 height 63
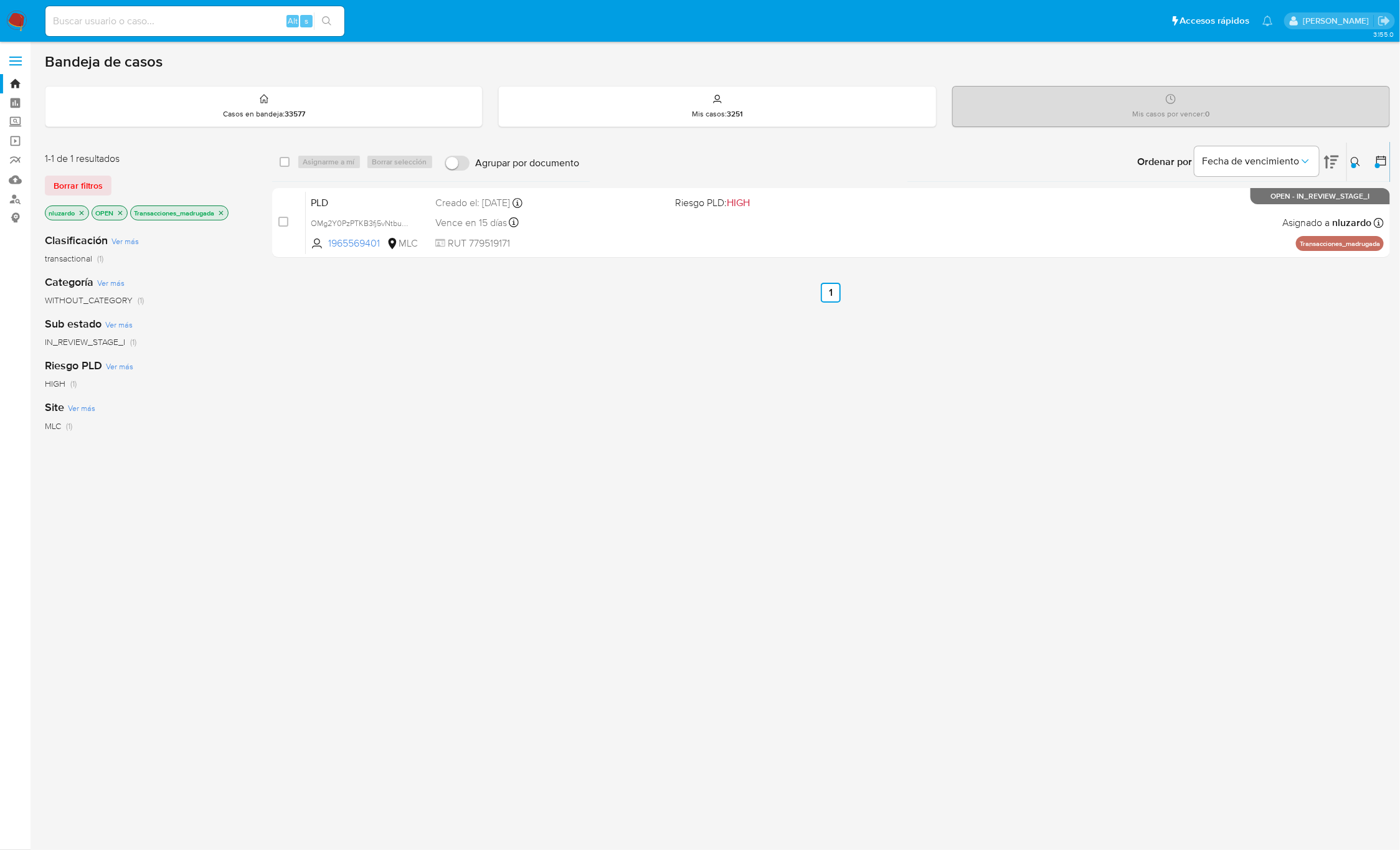
click at [228, 208] on p "Transacciones_madrugada" at bounding box center [179, 213] width 97 height 14
click at [225, 209] on icon "close-filter" at bounding box center [222, 213] width 8 height 8
click at [1357, 161] on icon at bounding box center [1356, 162] width 10 height 10
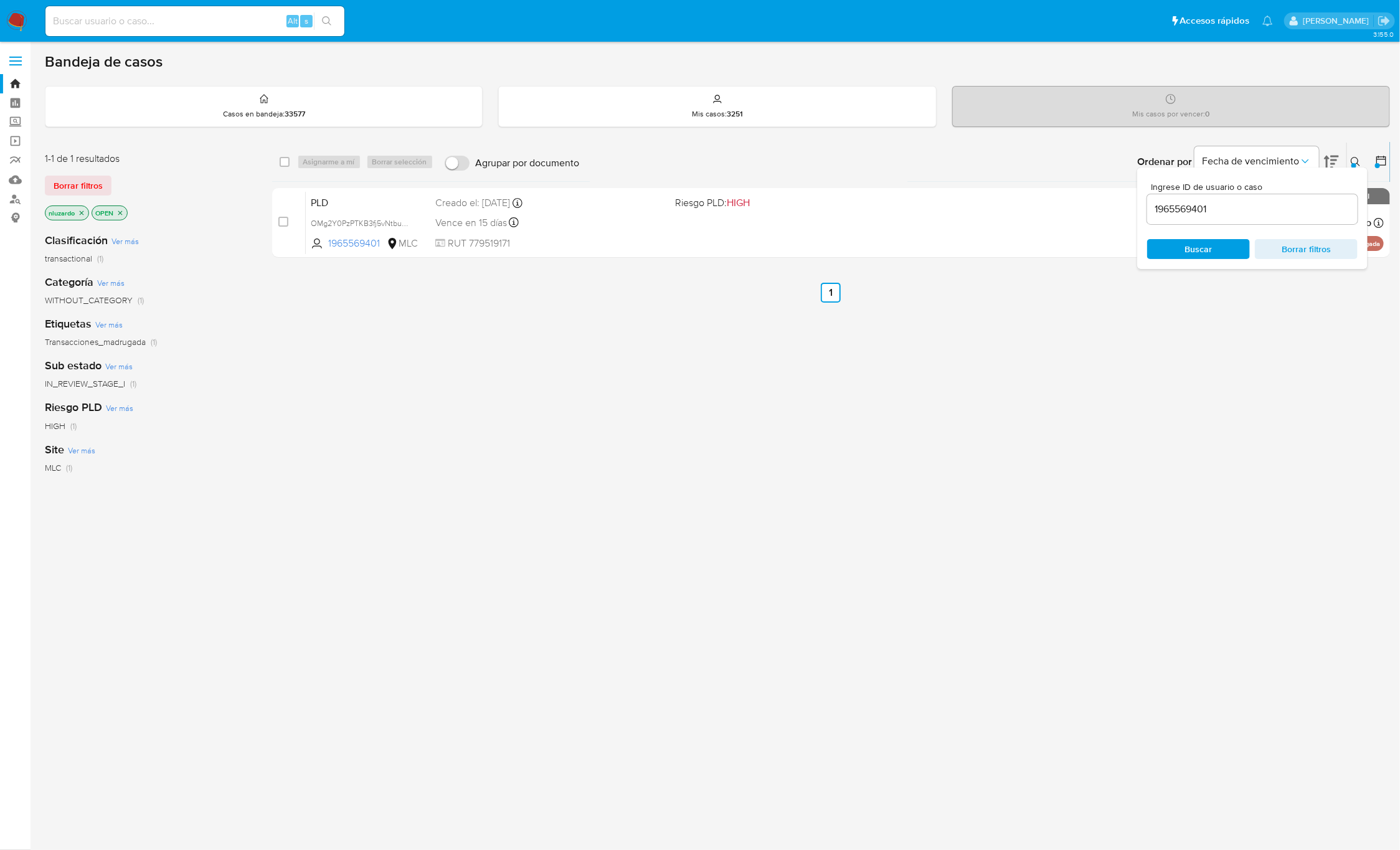
click at [1334, 236] on div "Ingrese ID de usuario o caso 1965569401 Buscar Borrar filtros" at bounding box center [1252, 218] width 230 height 102
click at [1318, 253] on span "Borrar filtros" at bounding box center [1306, 249] width 85 height 18
click at [1179, 269] on div "select-all-cases-checkbox Asignarme a mí Borrar selección Agrupar por documento…" at bounding box center [831, 424] width 1119 height 564
click at [1192, 254] on span "Buscar" at bounding box center [1199, 249] width 27 height 20
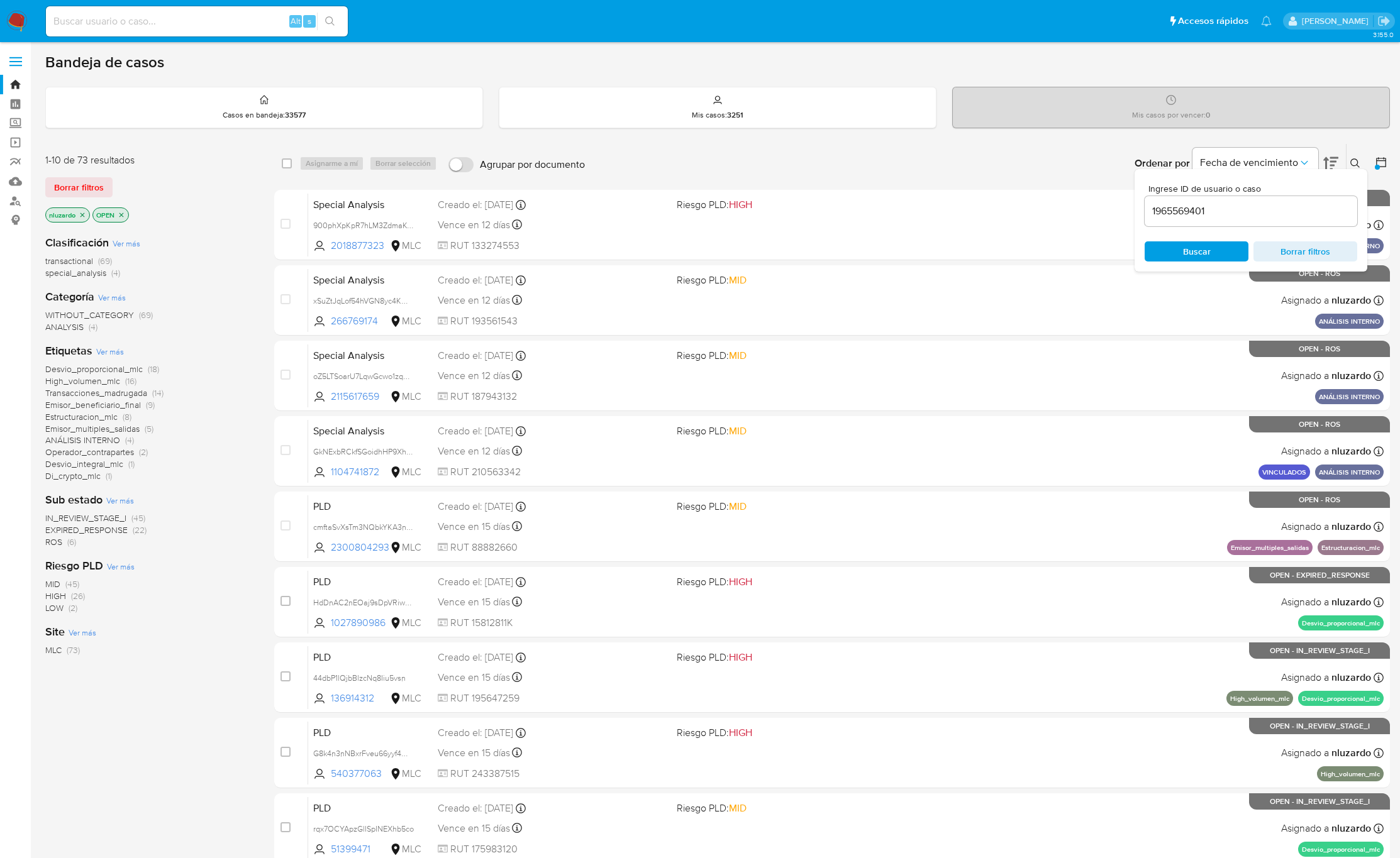
click at [1349, 160] on button at bounding box center [1357, 163] width 21 height 15
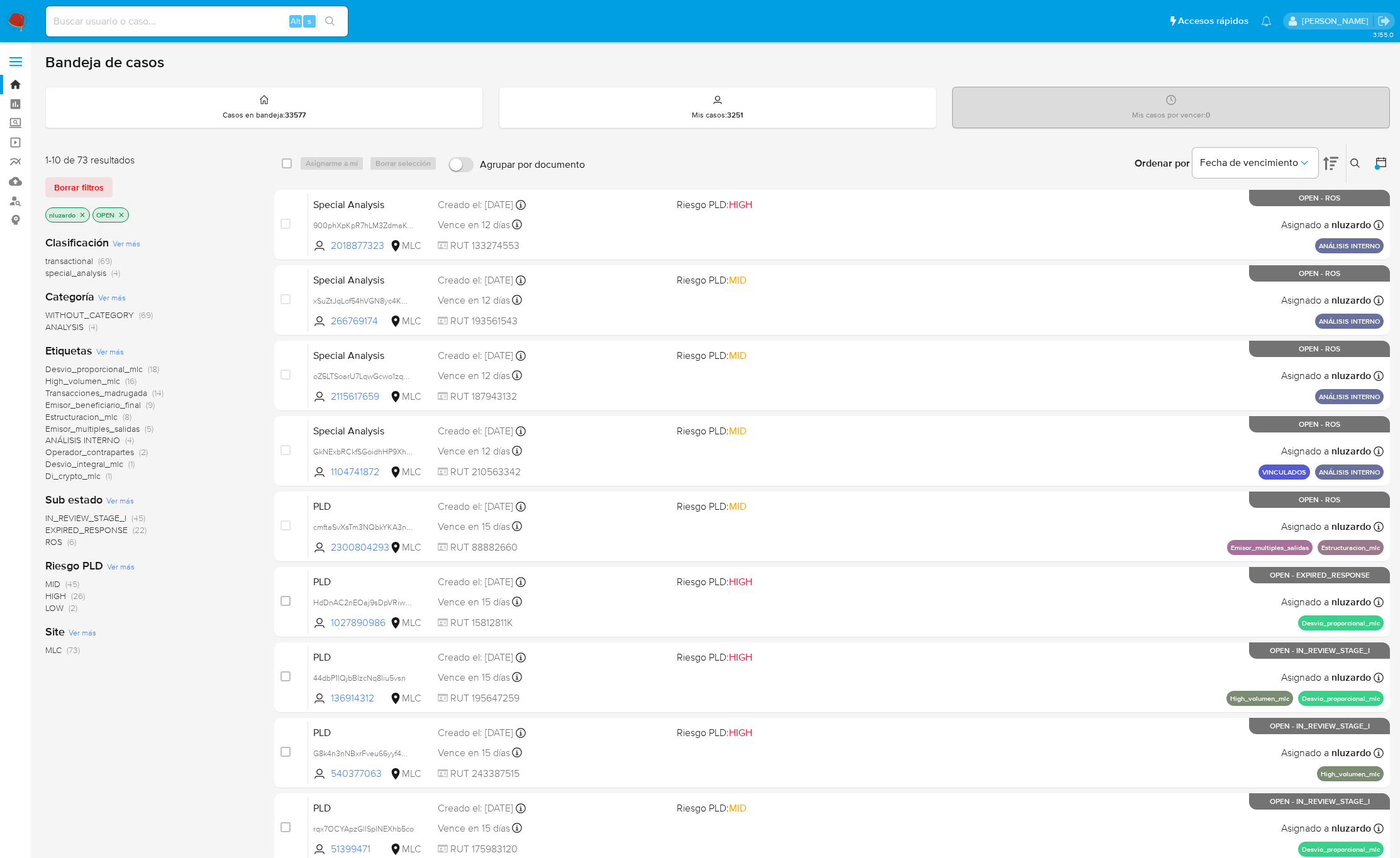
click at [1344, 152] on div "Ordenar por Fecha de vencimiento" at bounding box center [1235, 163] width 221 height 39
click at [1354, 156] on button at bounding box center [1357, 163] width 21 height 15
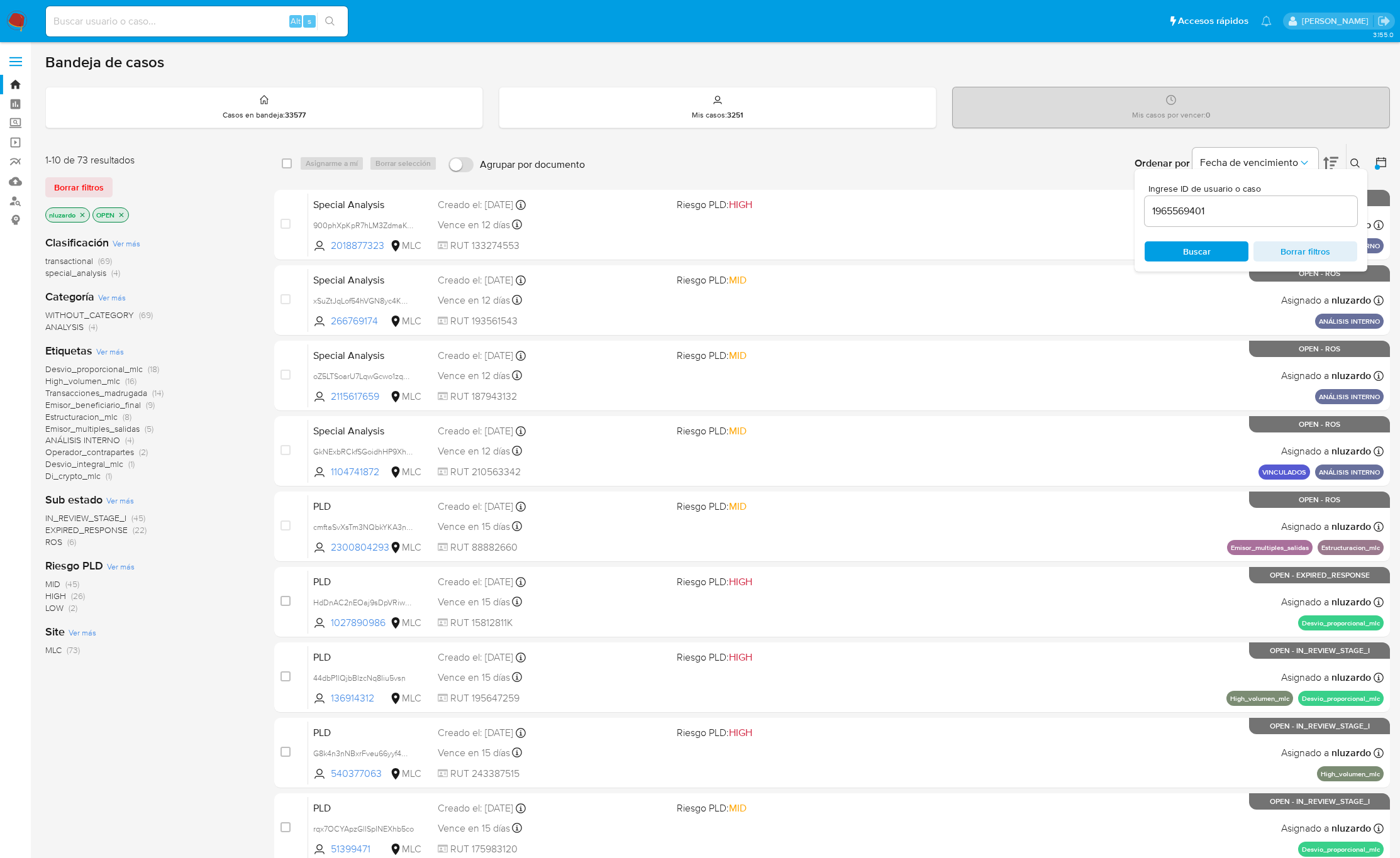
click at [1208, 214] on input "1965569401" at bounding box center [1251, 211] width 213 height 16
type input "1965569401"
drag, startPoint x: 1183, startPoint y: 238, endPoint x: 1182, endPoint y: 244, distance: 6.1
click at [1183, 238] on div "Ingrese ID de usuario o caso 1965569401 Buscar Borrar filtros" at bounding box center [1251, 220] width 232 height 102
click at [1182, 252] on span "Buscar" at bounding box center [1197, 251] width 86 height 18
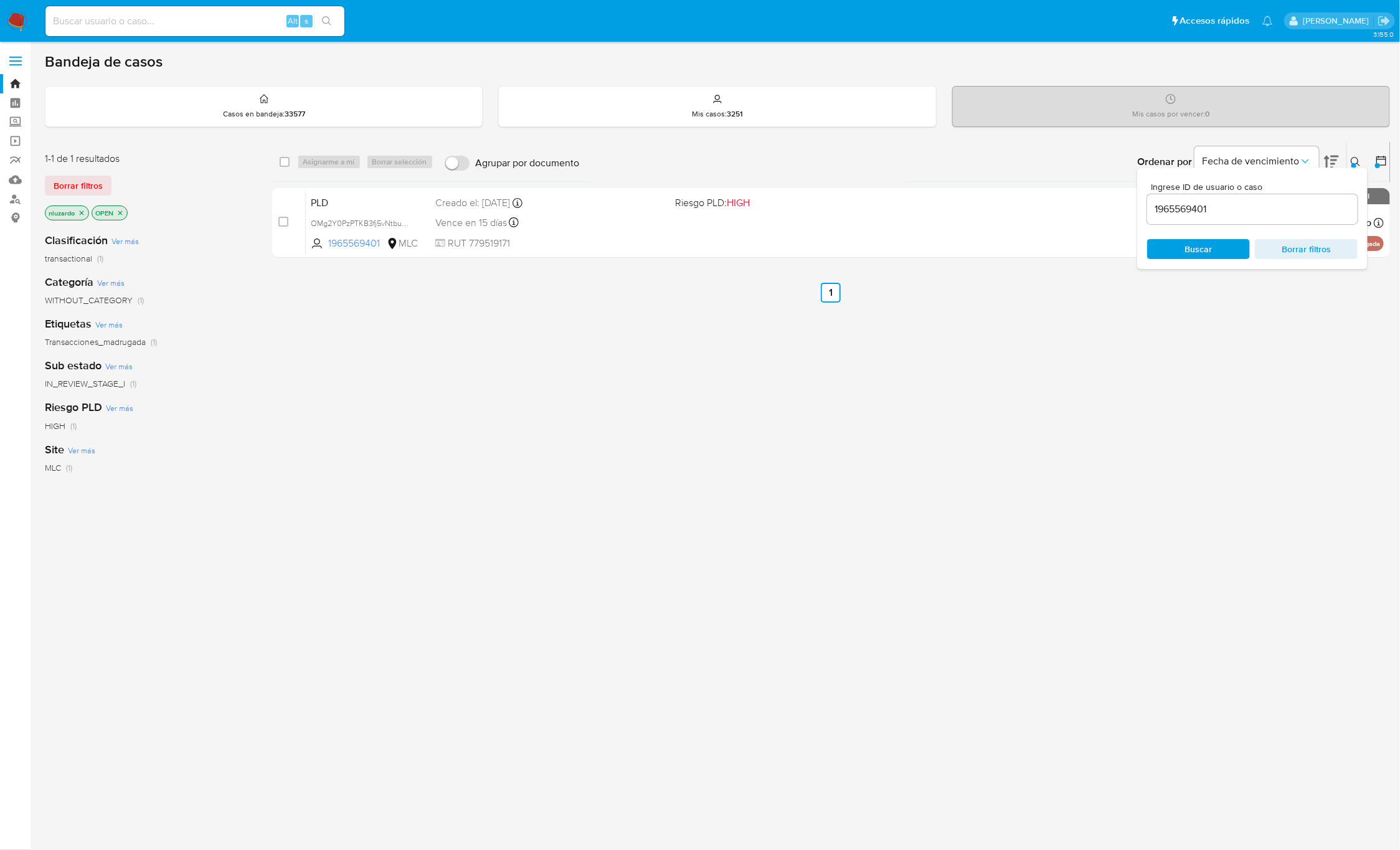
click at [1350, 157] on button at bounding box center [1357, 161] width 21 height 15
click at [1075, 478] on div "select-all-cases-checkbox Asignarme a mí Borrar selección Agrupar por documento…" at bounding box center [831, 424] width 1119 height 564
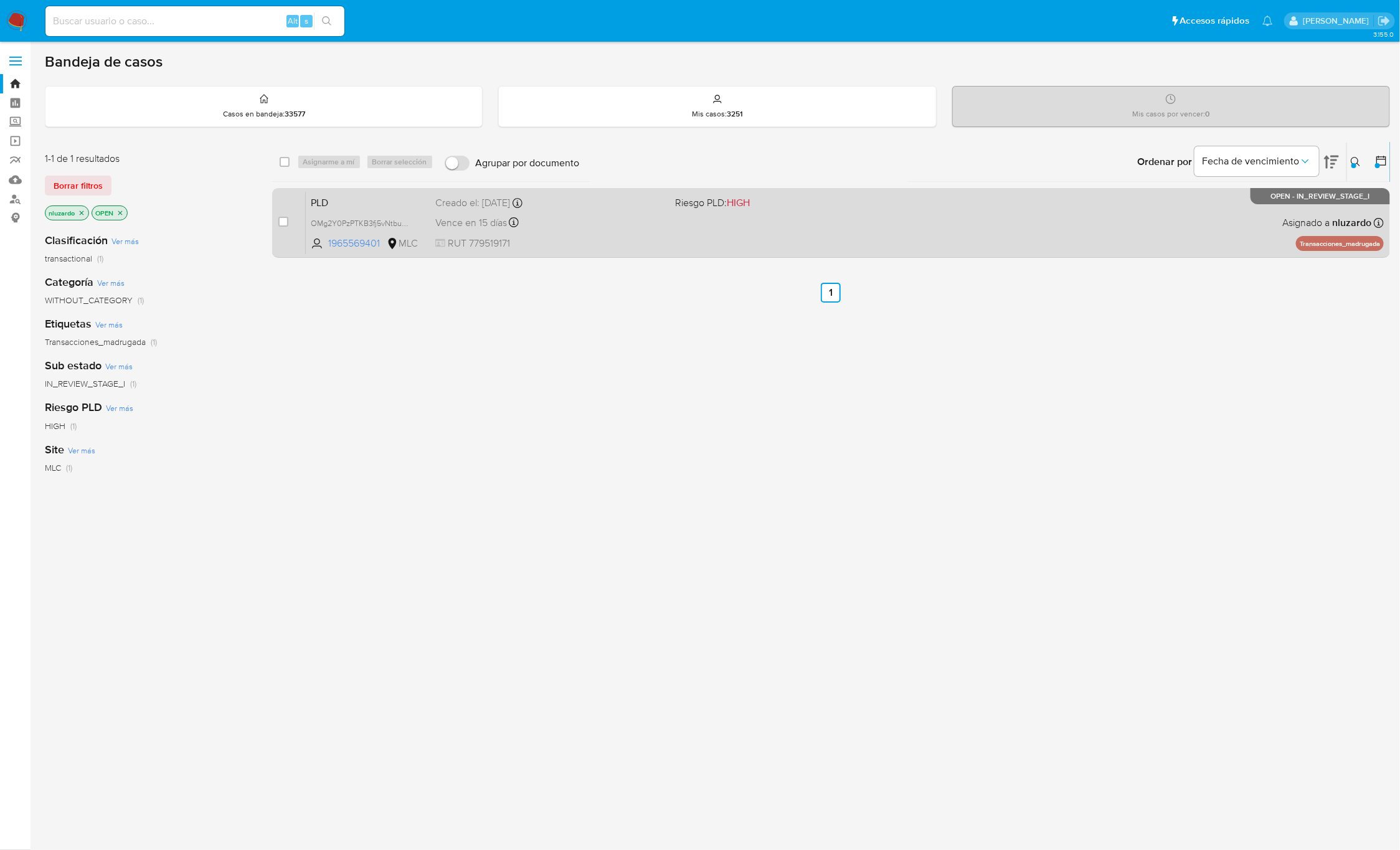
click at [1046, 243] on div "PLD OMg2Y0PzPTKB3fj5vNtbuW61 1965569401 MLC Riesgo PLD: HIGH Creado el: 12/06/2…" at bounding box center [844, 222] width 1078 height 63
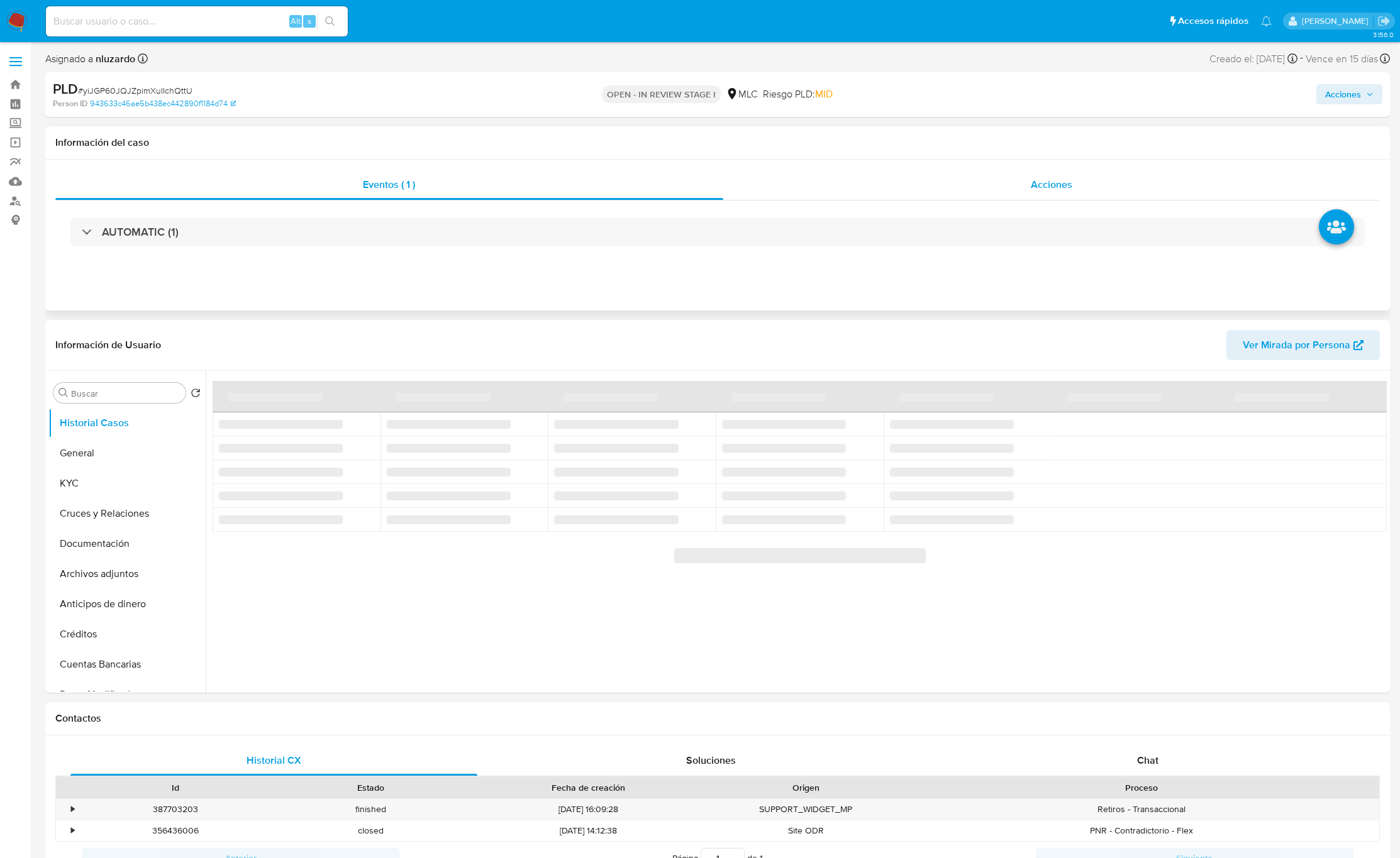
click at [1021, 170] on div "Acciones" at bounding box center [1052, 185] width 657 height 31
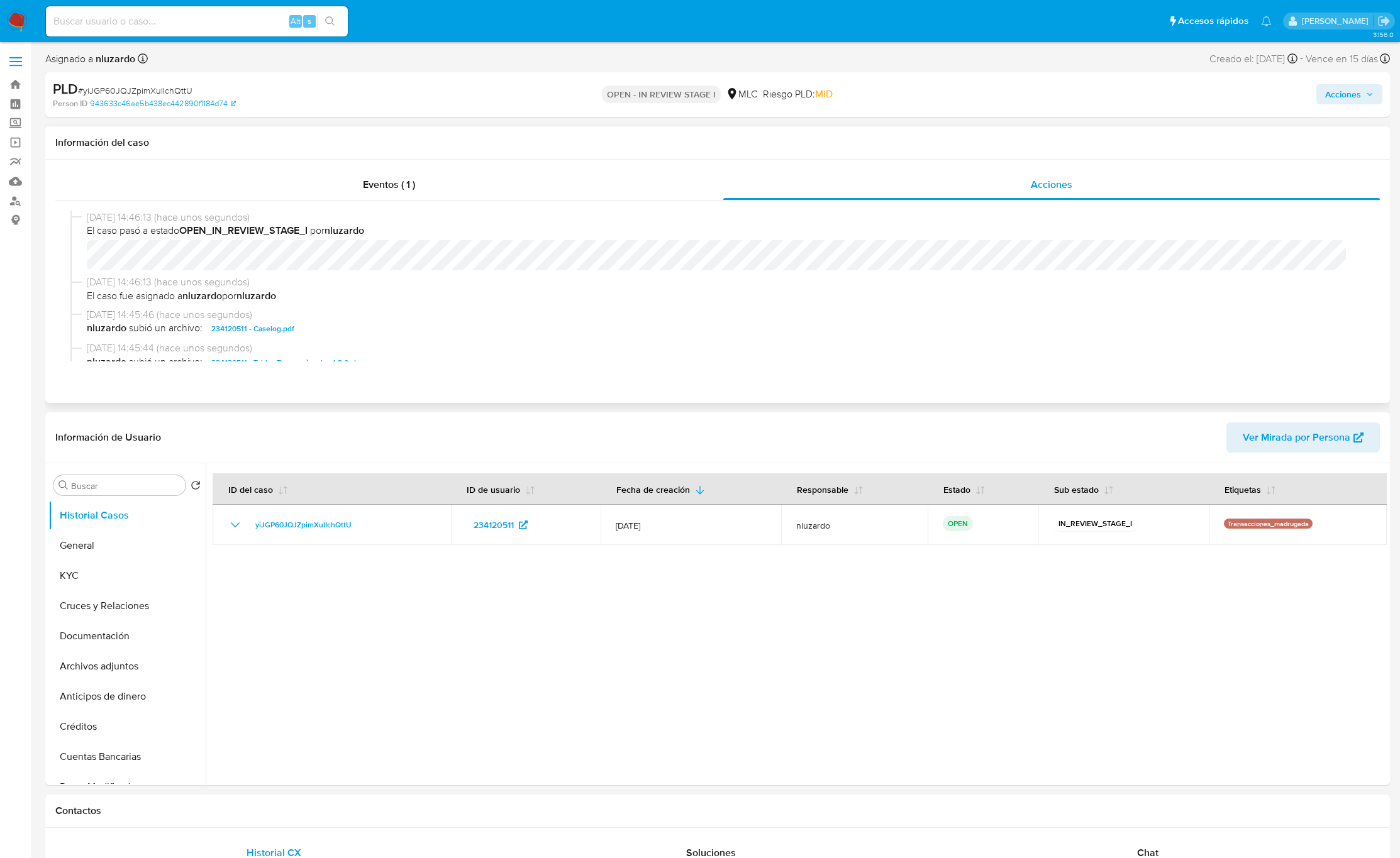
select select "10"
click at [357, 330] on span "nluzardo subió un archivo: 234120511 - Caselog.pdf" at bounding box center [723, 328] width 1273 height 15
copy span "234120511 - Caselog.pdf"
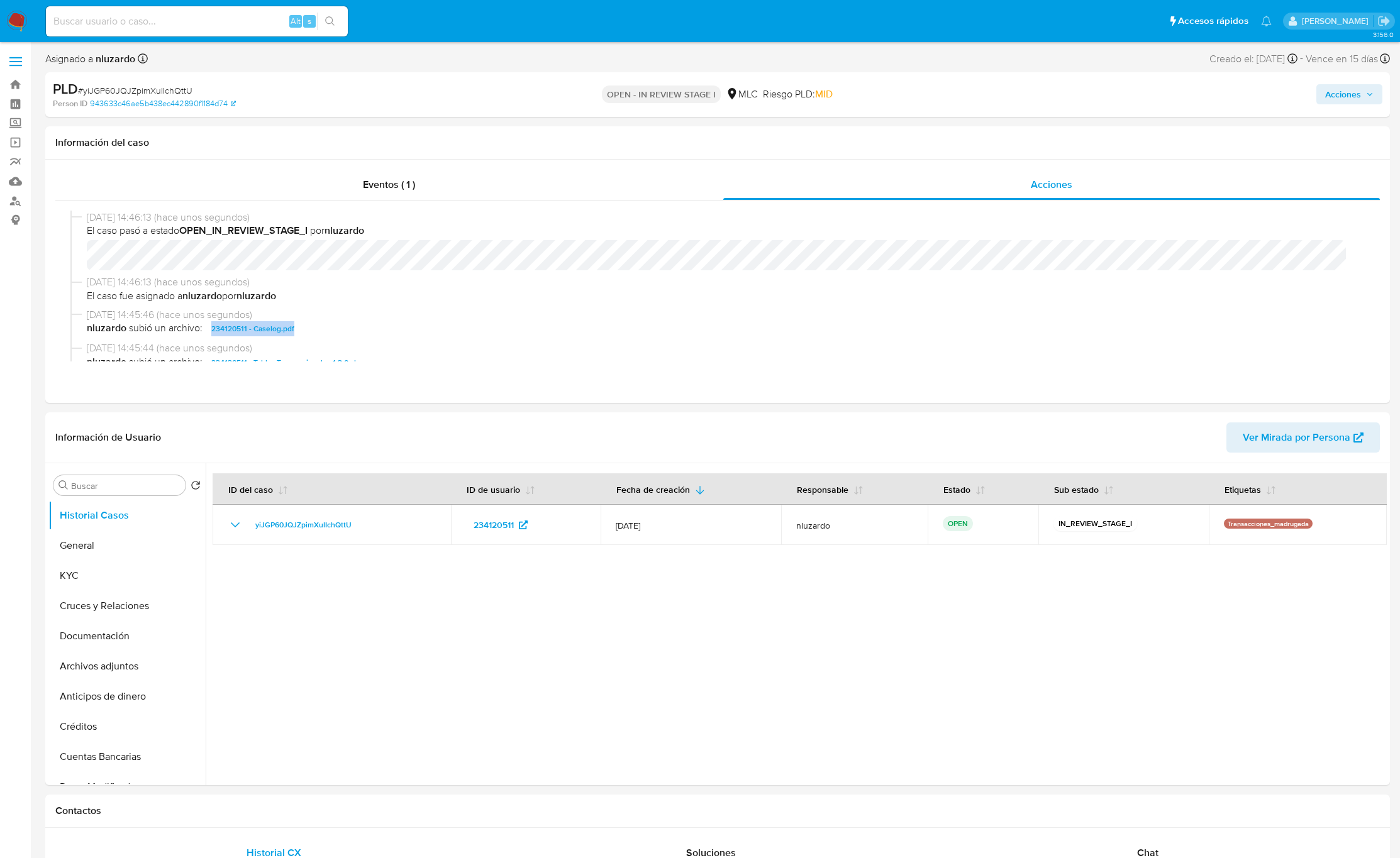
drag, startPoint x: 1363, startPoint y: 88, endPoint x: 1349, endPoint y: 92, distance: 14.6
click at [1359, 91] on span "Acciones" at bounding box center [1350, 94] width 49 height 18
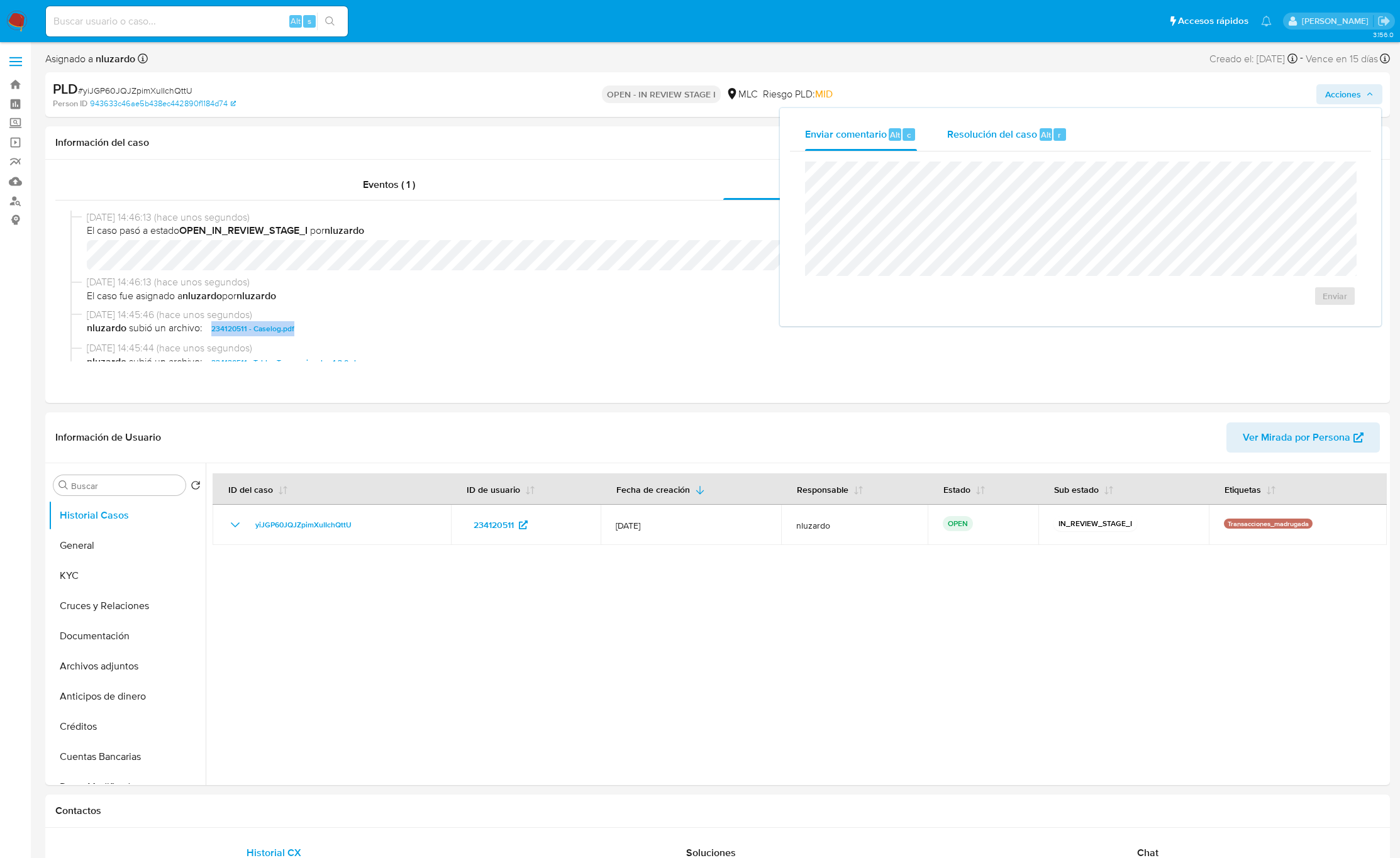
click at [1028, 148] on div "Resolución del caso Alt r" at bounding box center [1008, 135] width 121 height 33
click at [1286, 313] on span "ROI Proposal" at bounding box center [1299, 308] width 62 height 27
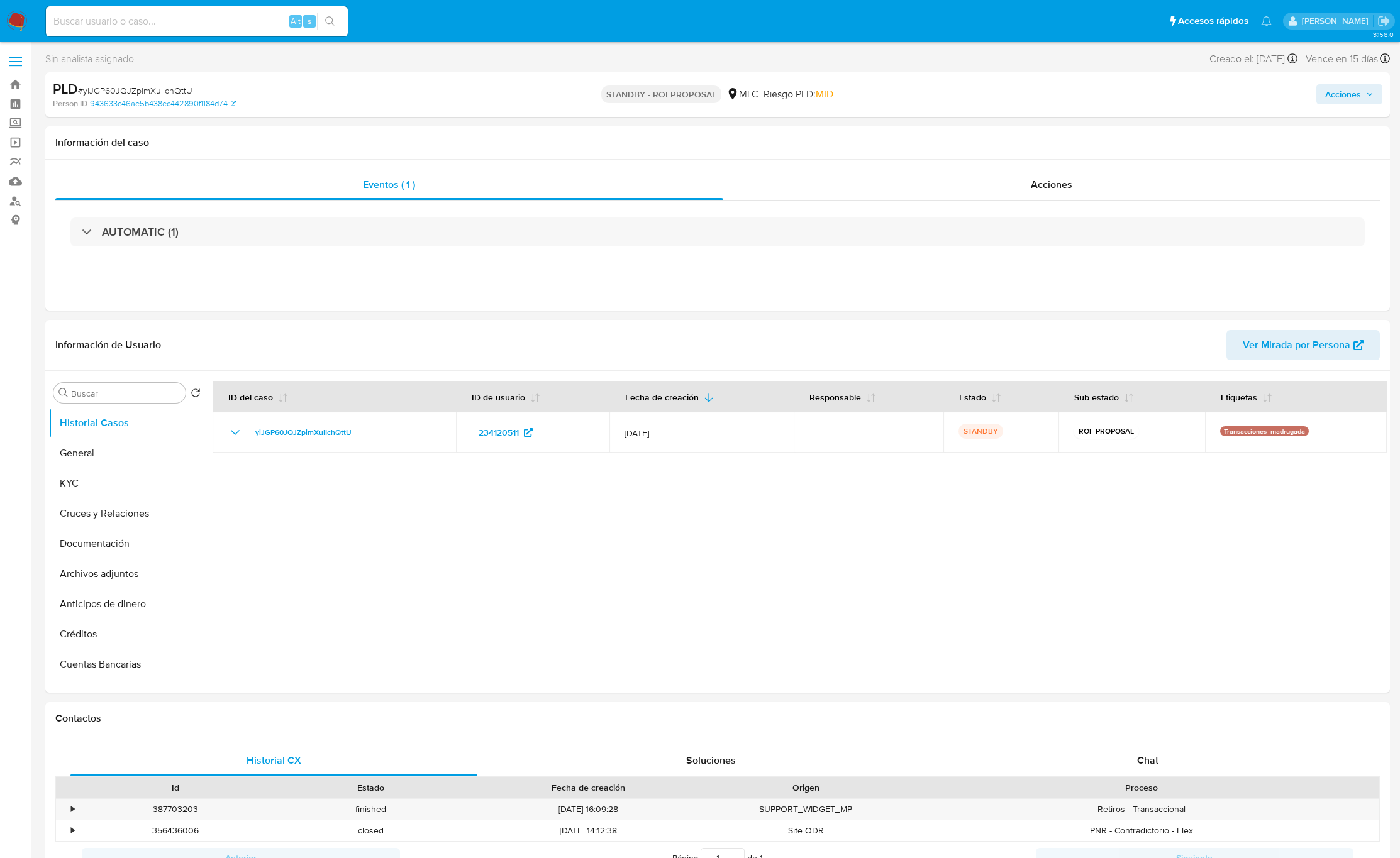
select select "10"
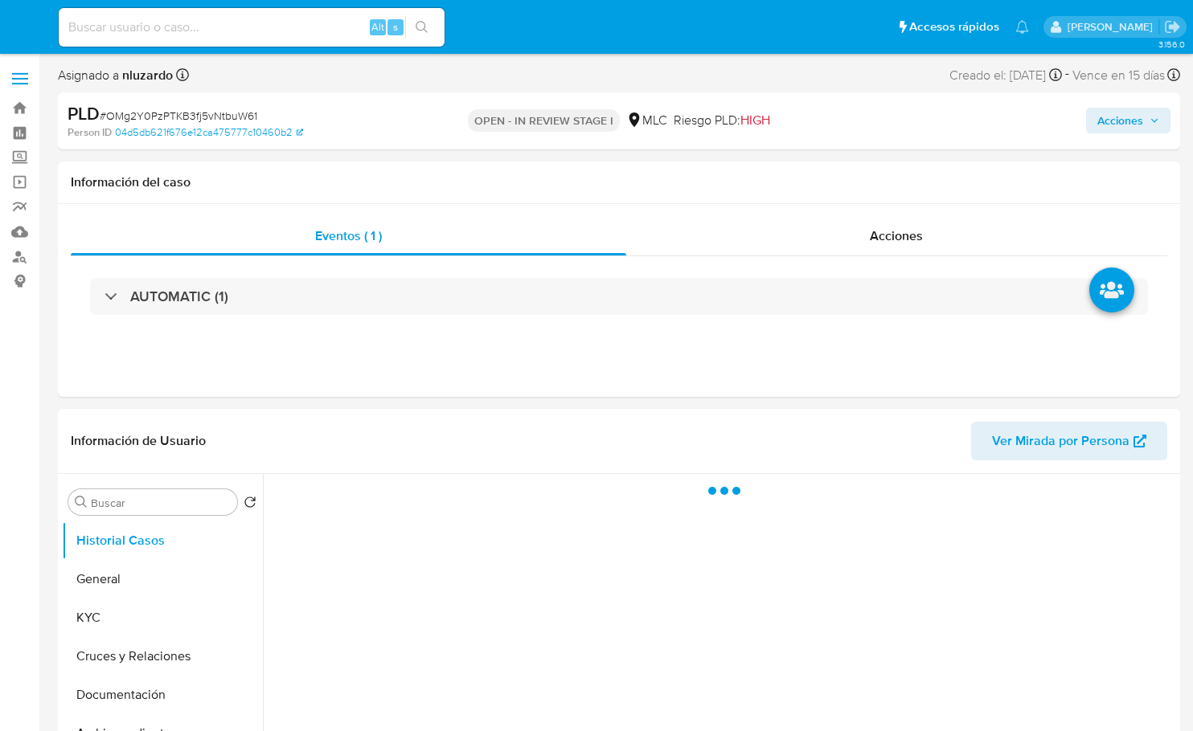
select select "10"
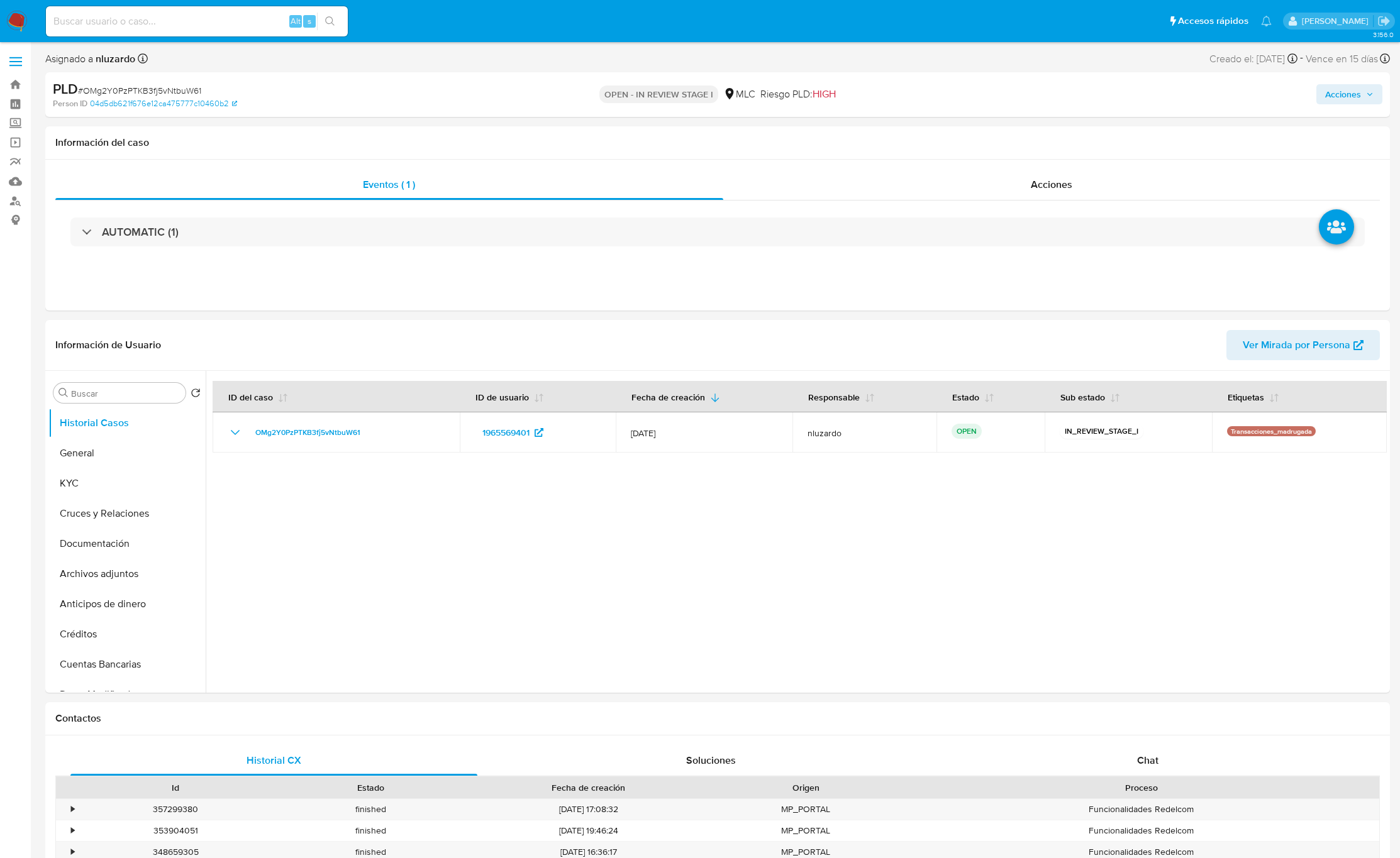
select select "10"
click at [257, 23] on input at bounding box center [197, 21] width 302 height 16
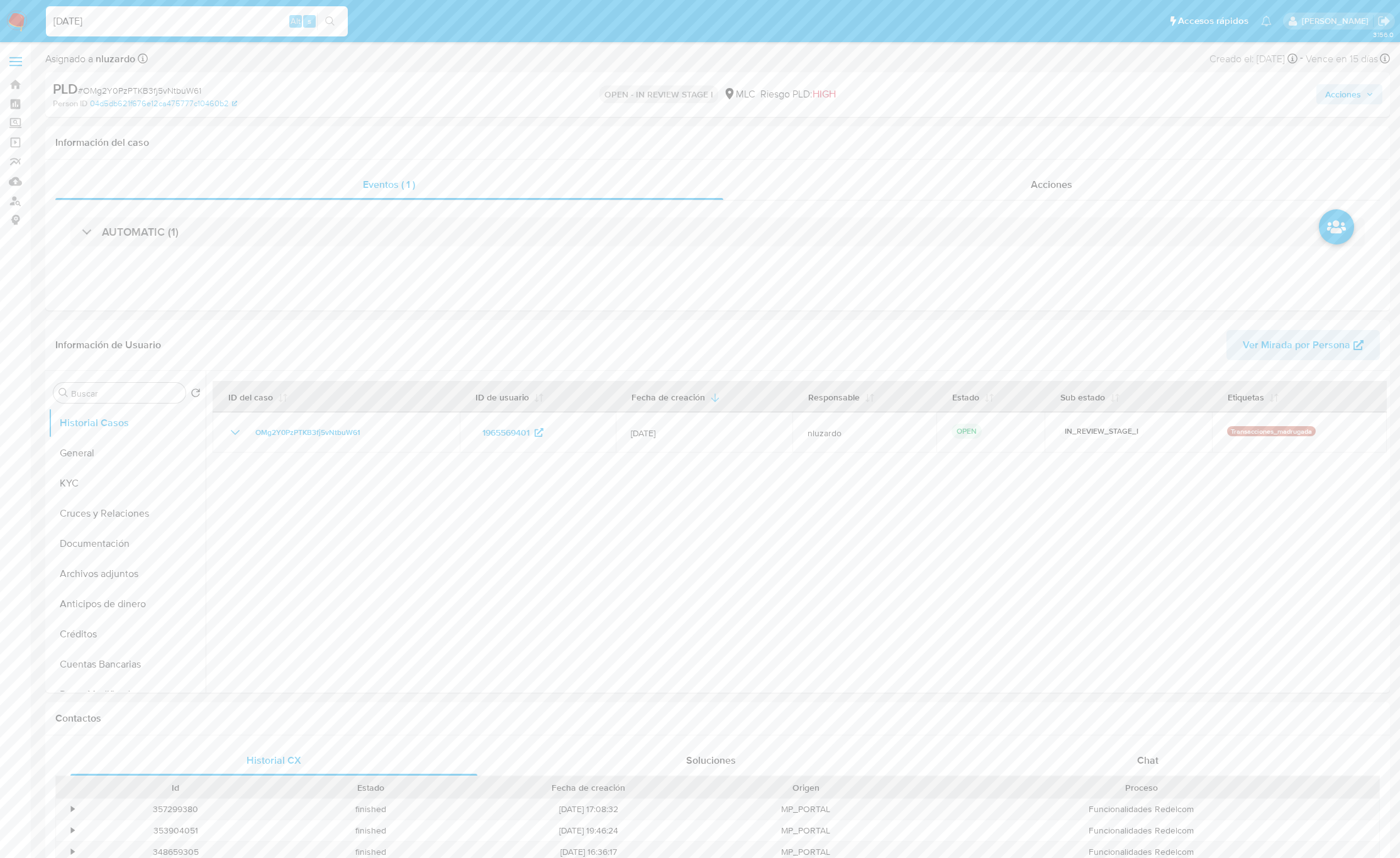
type input "[DATE]"
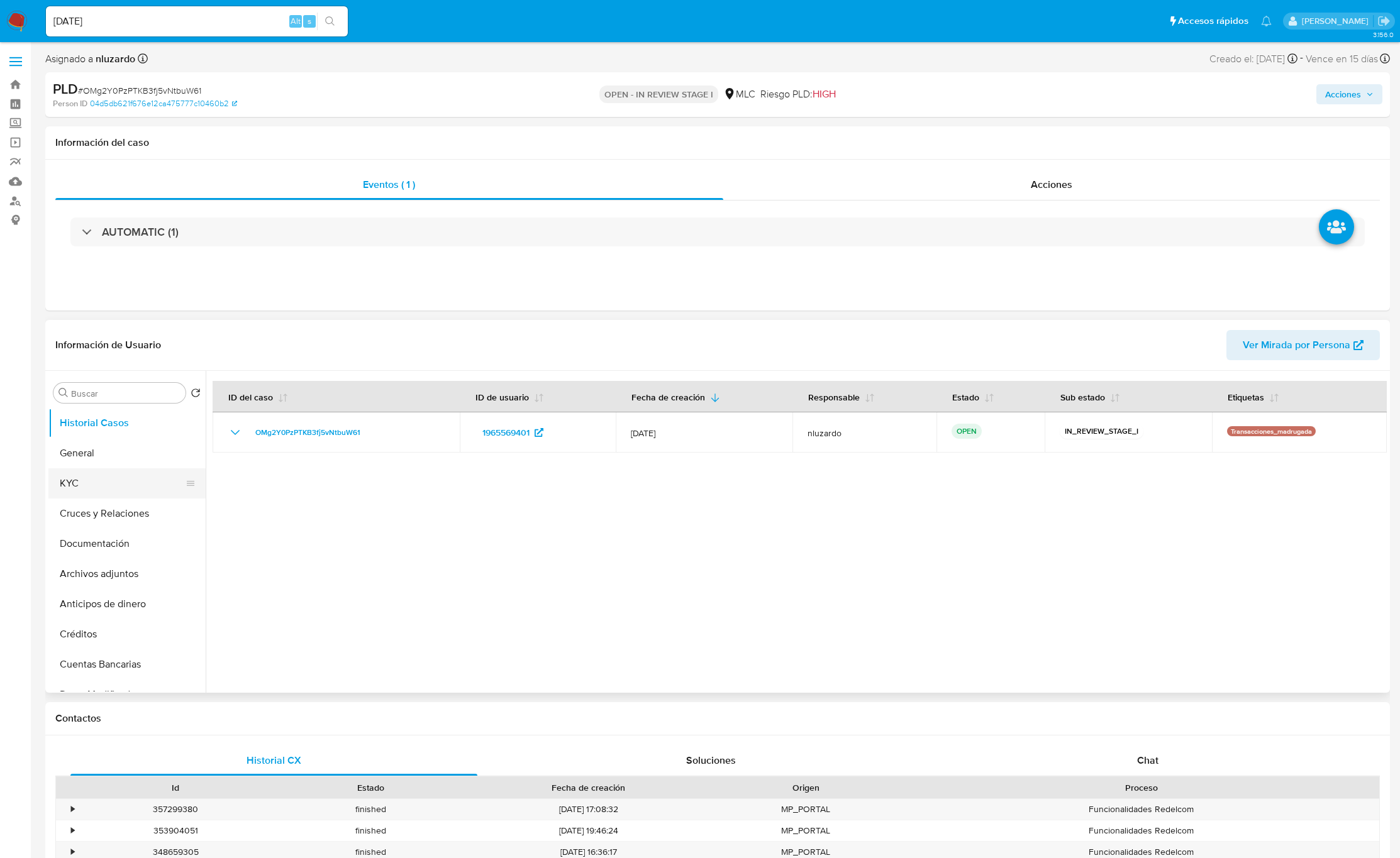
click at [56, 495] on button "KYC" at bounding box center [122, 483] width 147 height 31
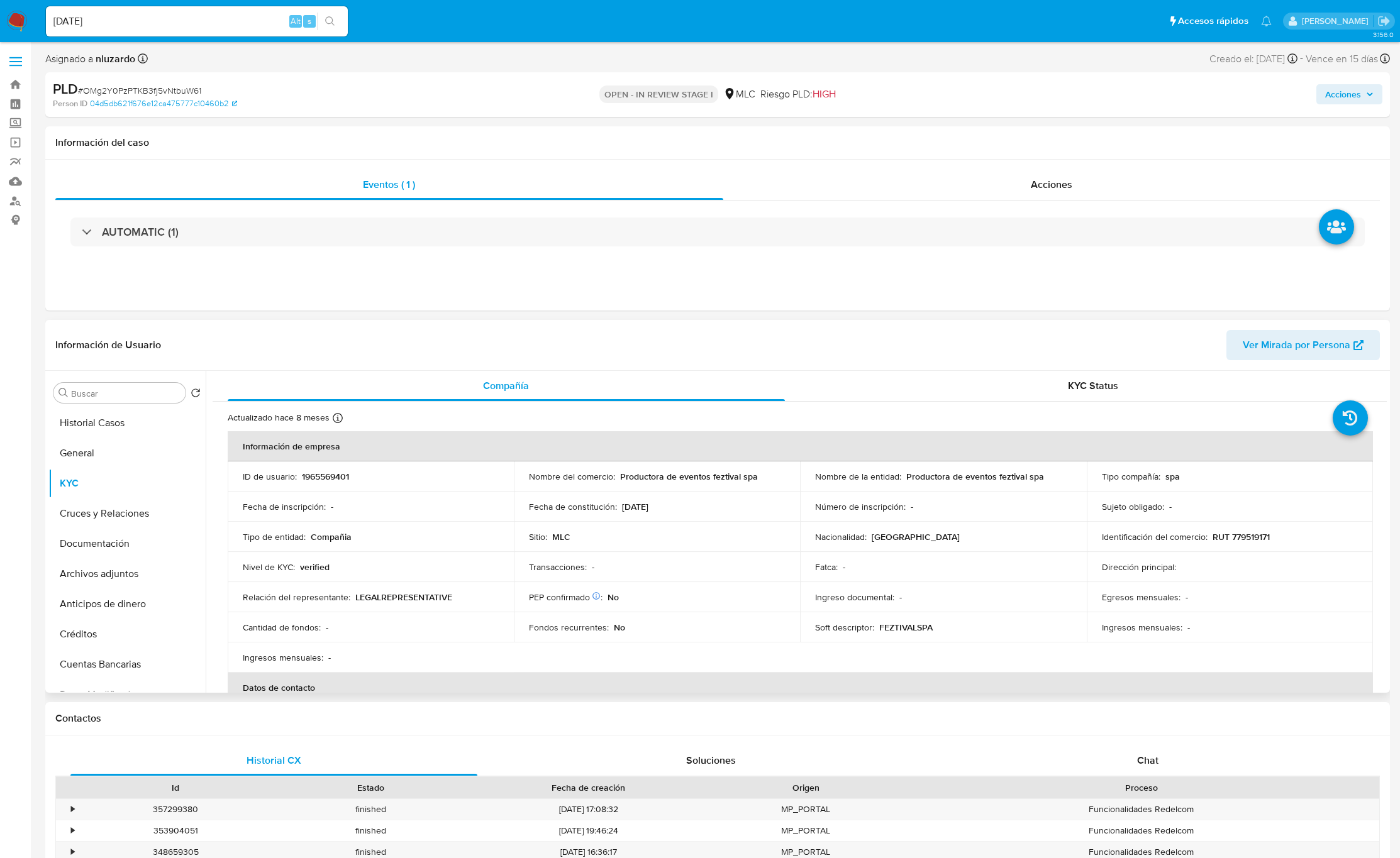
scroll to position [95, 0]
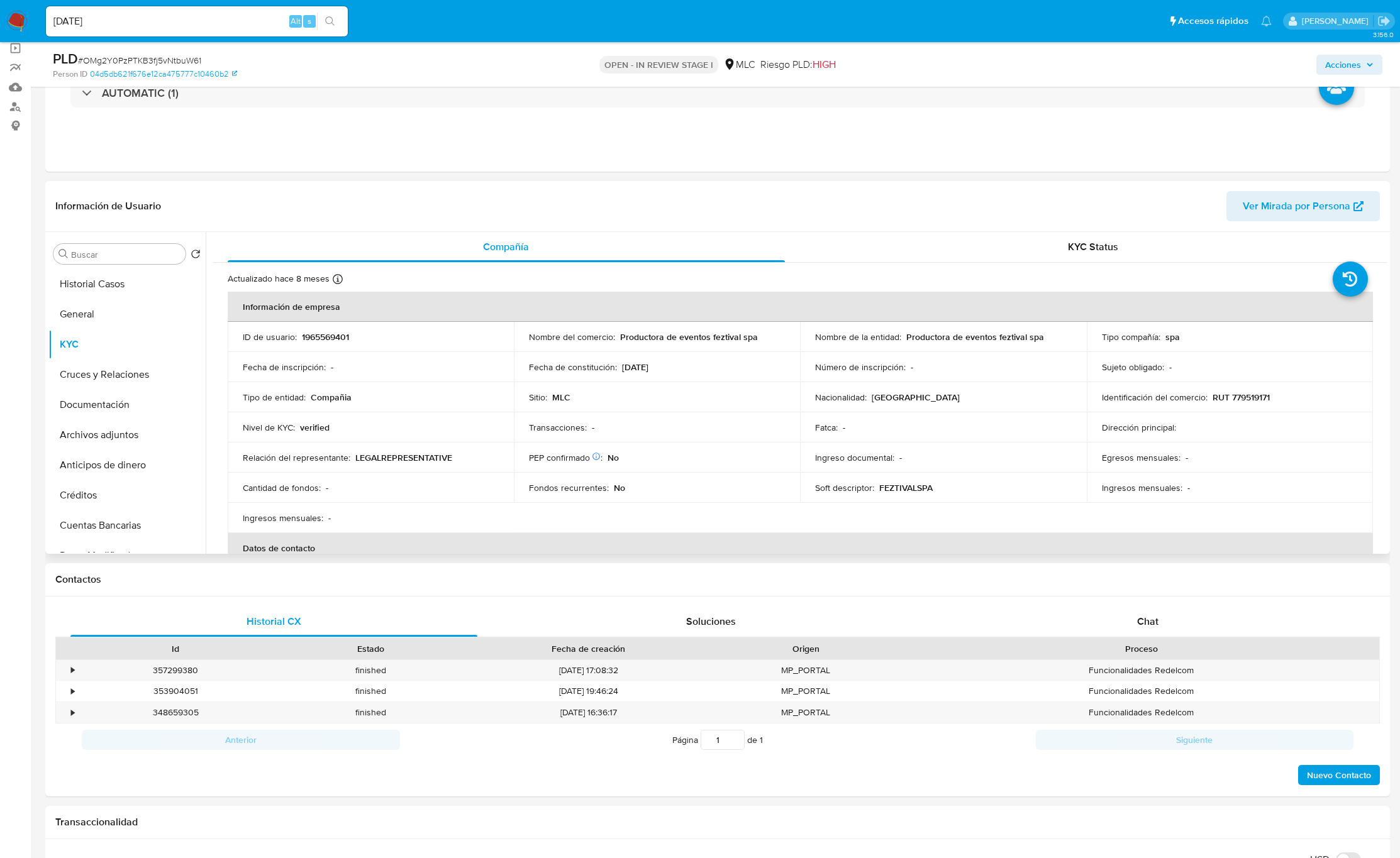
click at [925, 346] on td "Nombre de la entidad : Productora de eventos feztival spa" at bounding box center [943, 337] width 286 height 31
click at [923, 341] on p "Productora de eventos feztival spa" at bounding box center [975, 337] width 138 height 11
drag, startPoint x: 1010, startPoint y: 336, endPoint x: 1052, endPoint y: 336, distance: 42.0
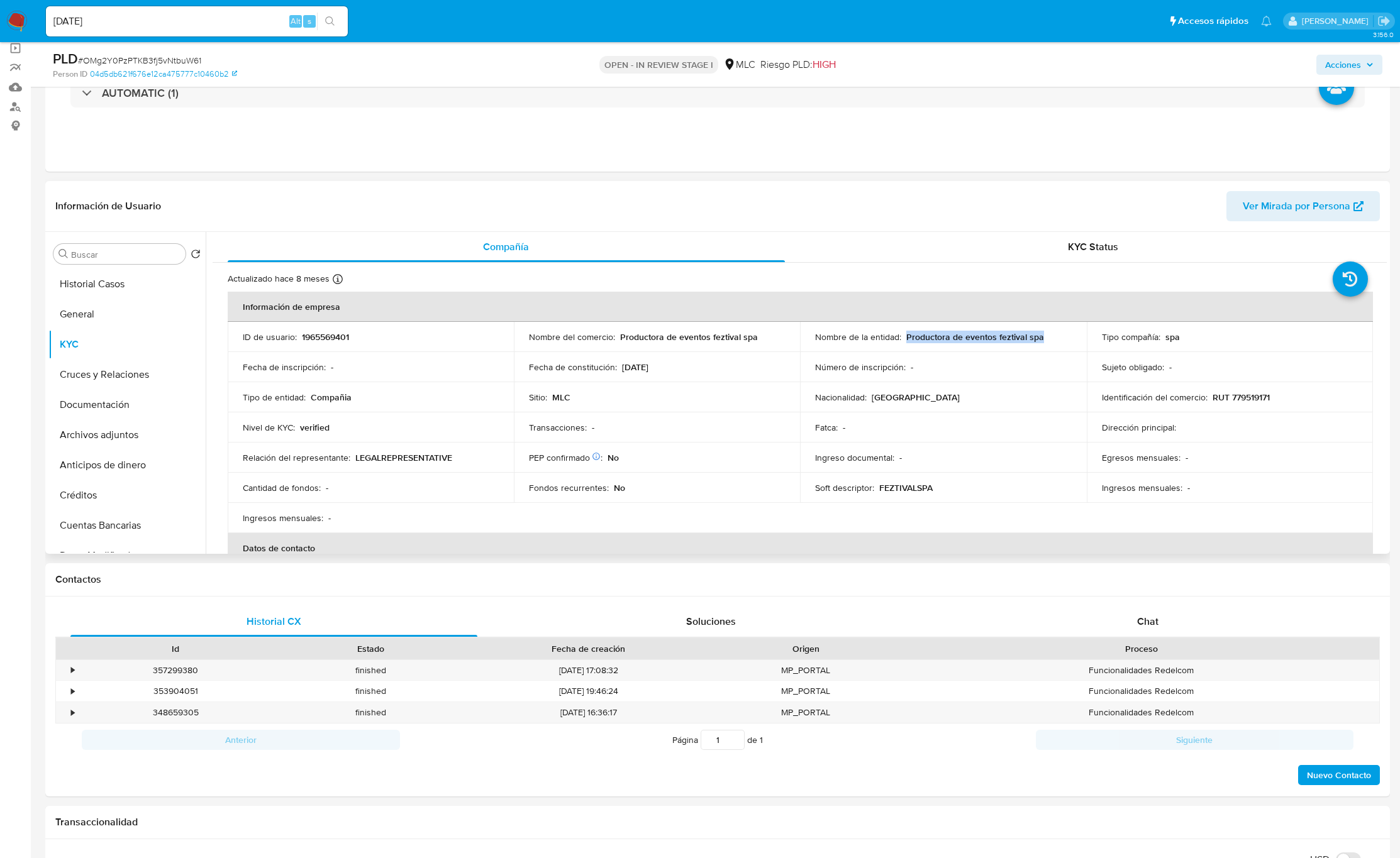
click at [942, 336] on div "Nombre de la entidad : Productora de eventos feztival spa" at bounding box center [943, 337] width 256 height 11
copy p "Productora de eventos feztival spa"
click at [942, 395] on p "RUT 779519171" at bounding box center [1241, 397] width 57 height 11
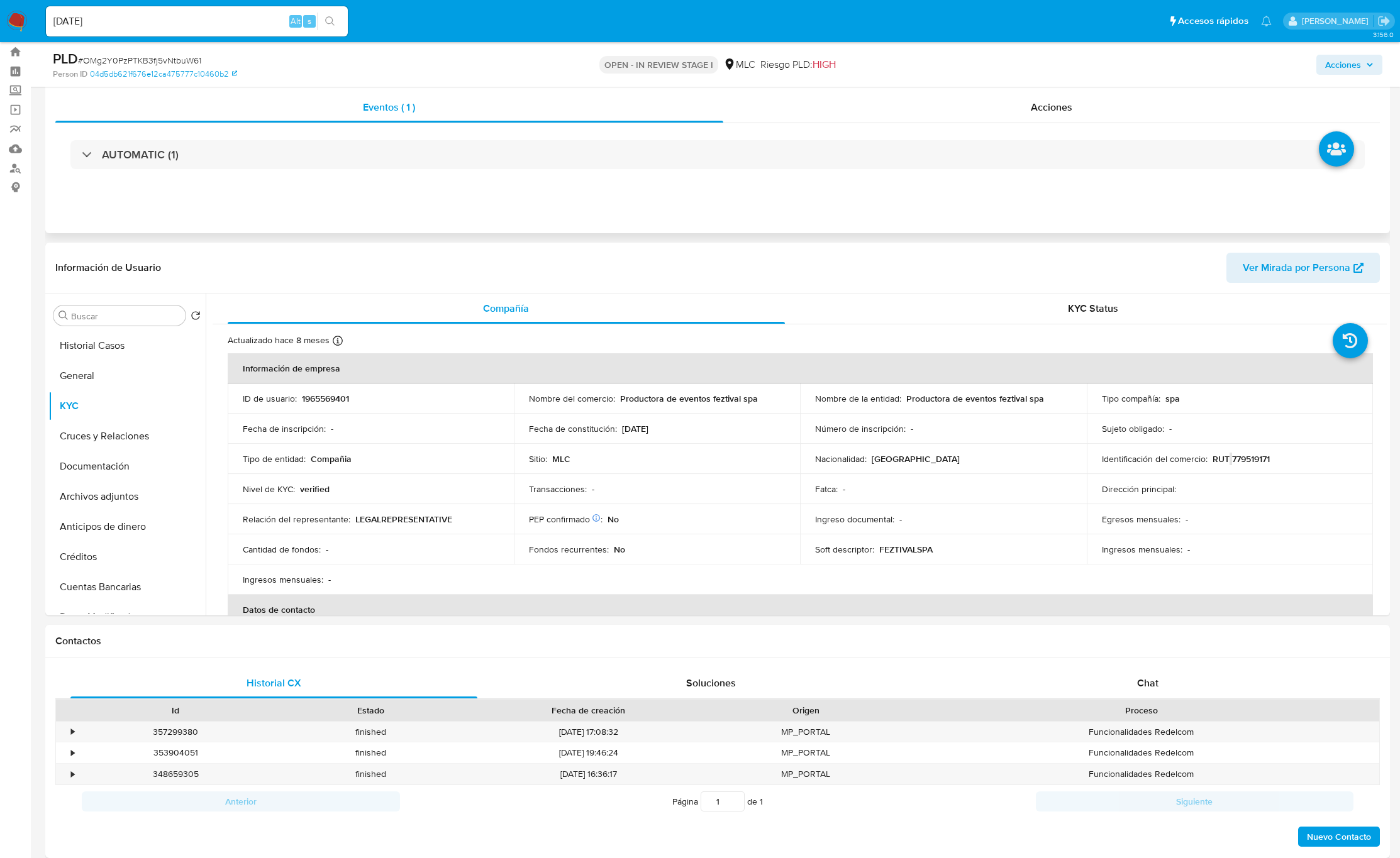
scroll to position [0, 0]
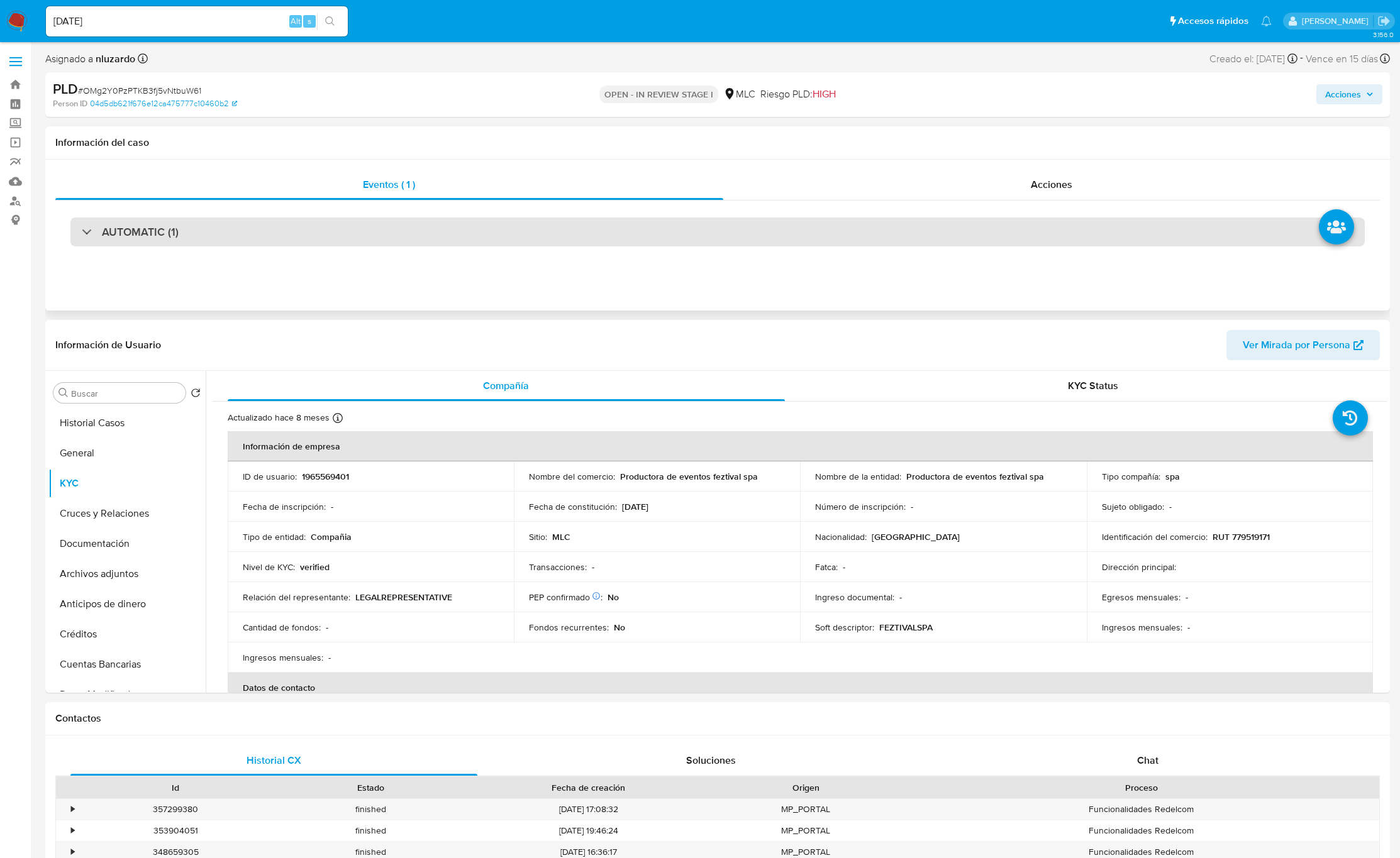
click at [187, 244] on div "AUTOMATIC (1)" at bounding box center [718, 232] width 1294 height 29
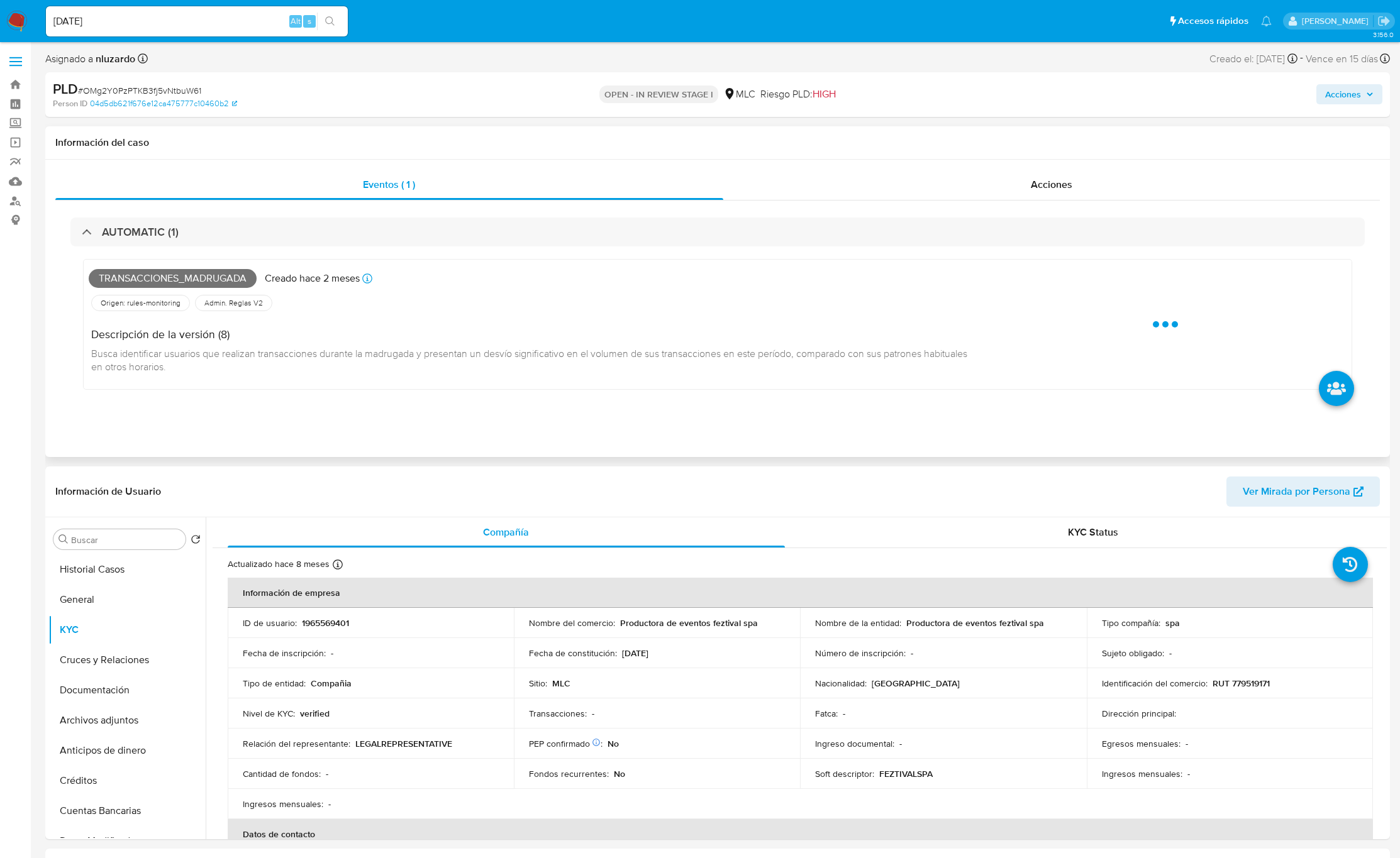
click at [156, 289] on div "Transacciones_madrugada Creado hace 2 meses Creado: 12/06/2025 06:09:30" at bounding box center [536, 278] width 896 height 27
copy span "Transacciones_madrugada"
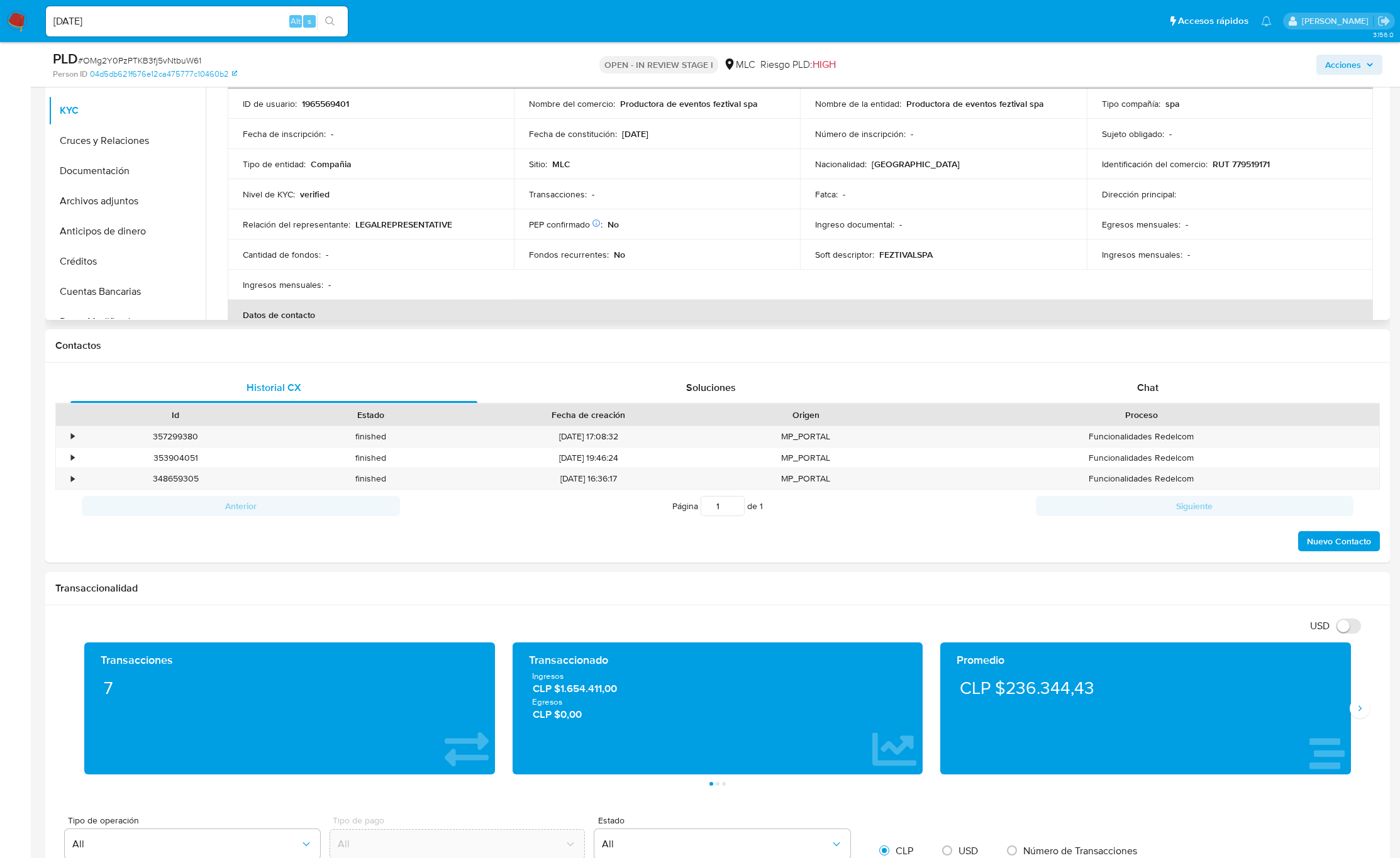
scroll to position [565, 0]
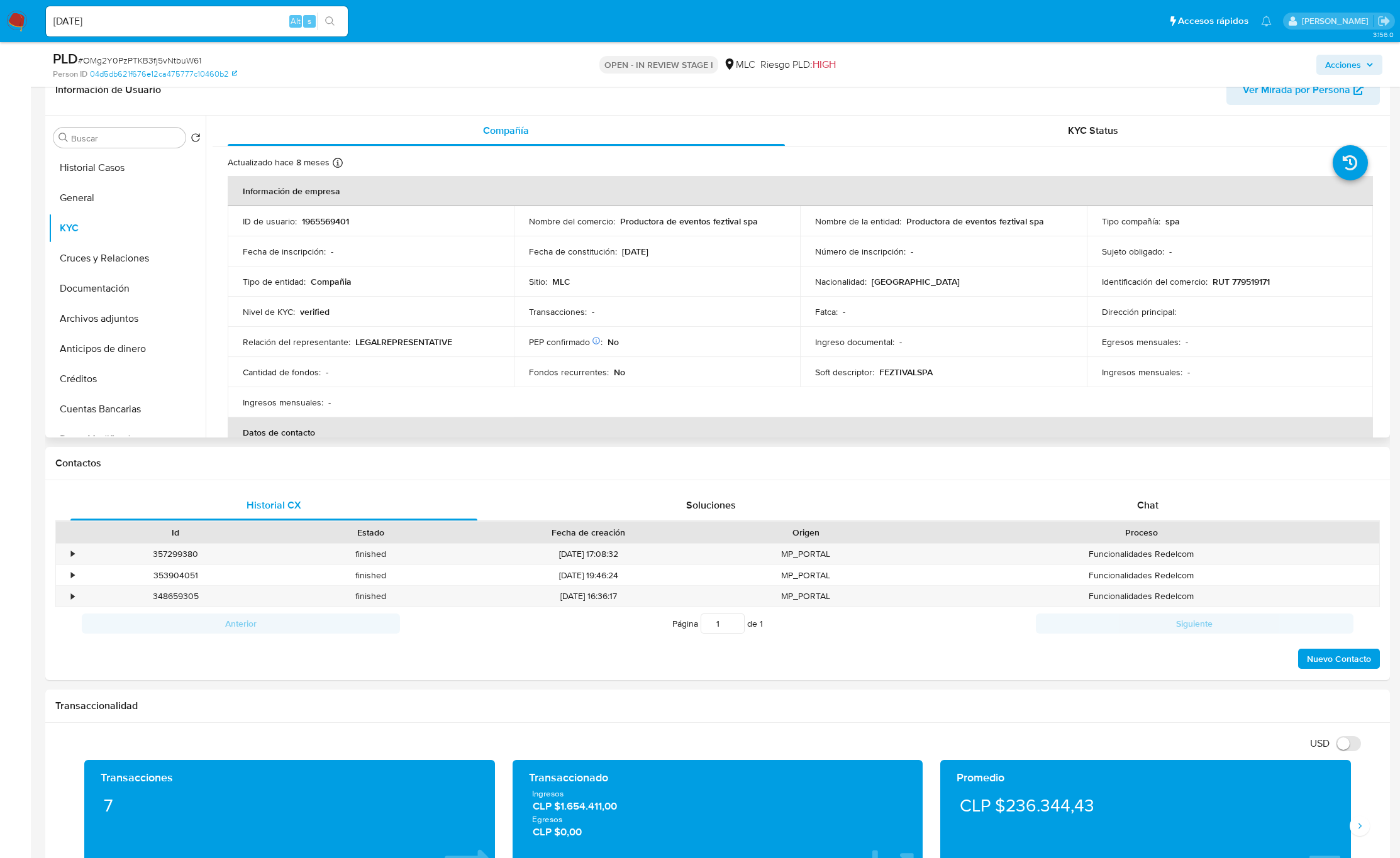
click at [317, 309] on p "verified" at bounding box center [315, 311] width 30 height 11
click at [942, 276] on p "RUT 779519171" at bounding box center [1241, 282] width 57 height 11
copy p "RUT"
click at [942, 285] on p "RUT 779519171" at bounding box center [1241, 282] width 57 height 11
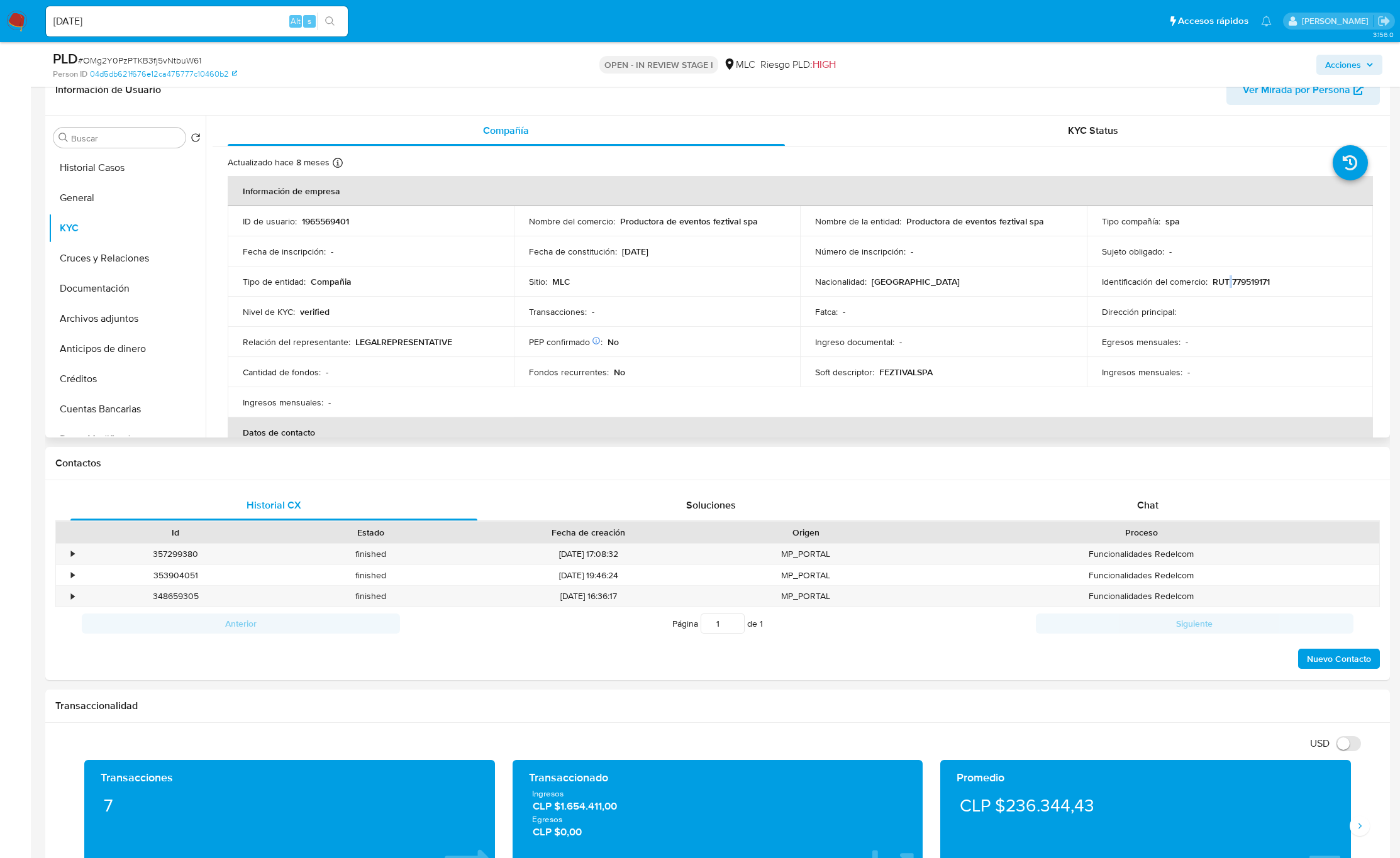
click at [942, 285] on p "RUT 779519171" at bounding box center [1241, 282] width 57 height 11
click at [942, 285] on p "RUT 779519171" at bounding box center [1241, 282] width 57 height 11
copy p "779519171"
drag, startPoint x: 319, startPoint y: 283, endPoint x: 566, endPoint y: 290, distance: 247.1
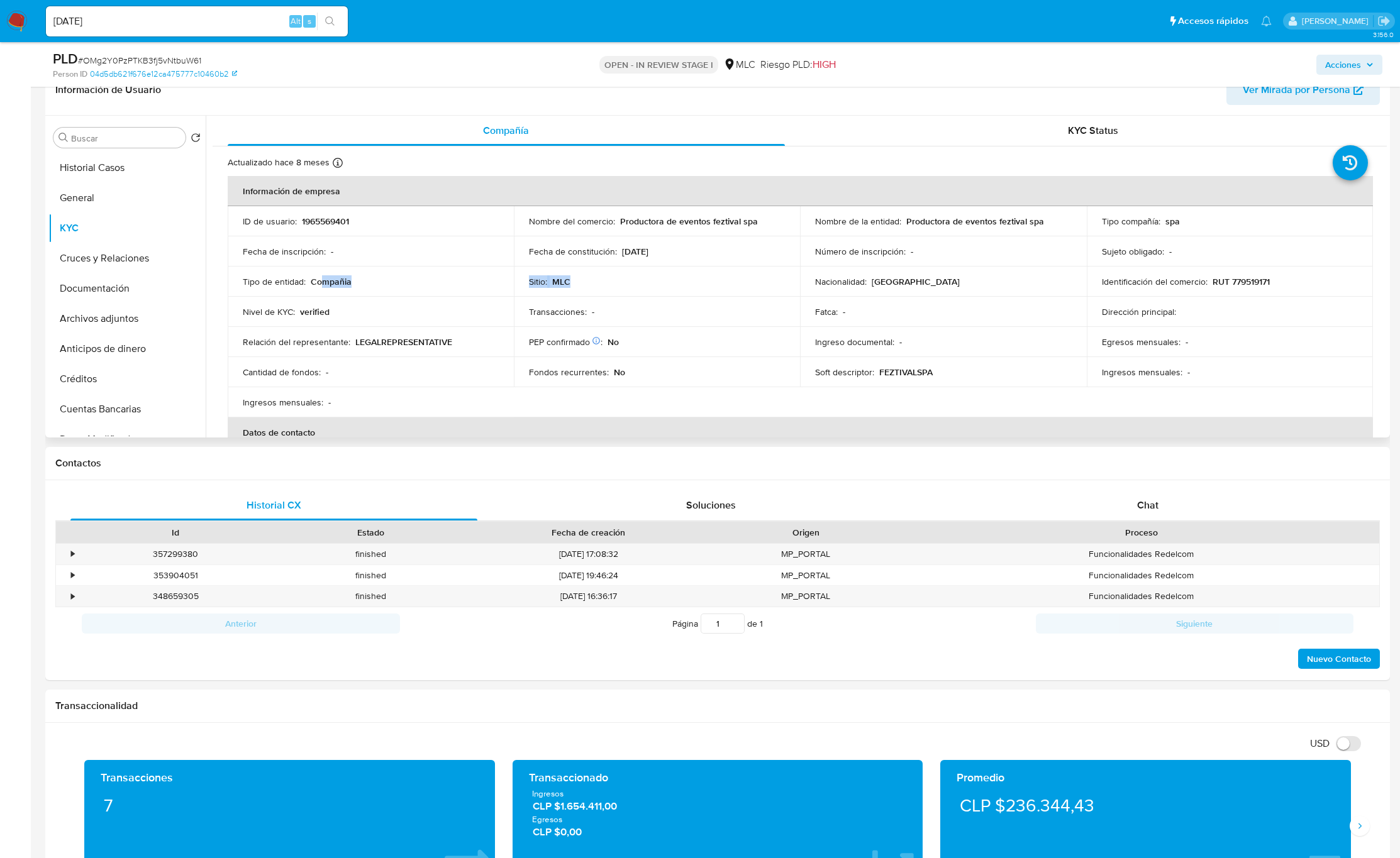
click at [566, 290] on tr "Tipo de entidad : Compañia Sitio : MLC Nacionalidad : Chile Identificación del …" at bounding box center [801, 282] width 1146 height 31
click at [495, 328] on td "Relación del representante : LEGALREPRESENTATIVE" at bounding box center [371, 342] width 286 height 31
click at [920, 370] on p "FEZTIVALSPA" at bounding box center [906, 372] width 53 height 11
copy p "FEZTIVALSPA"
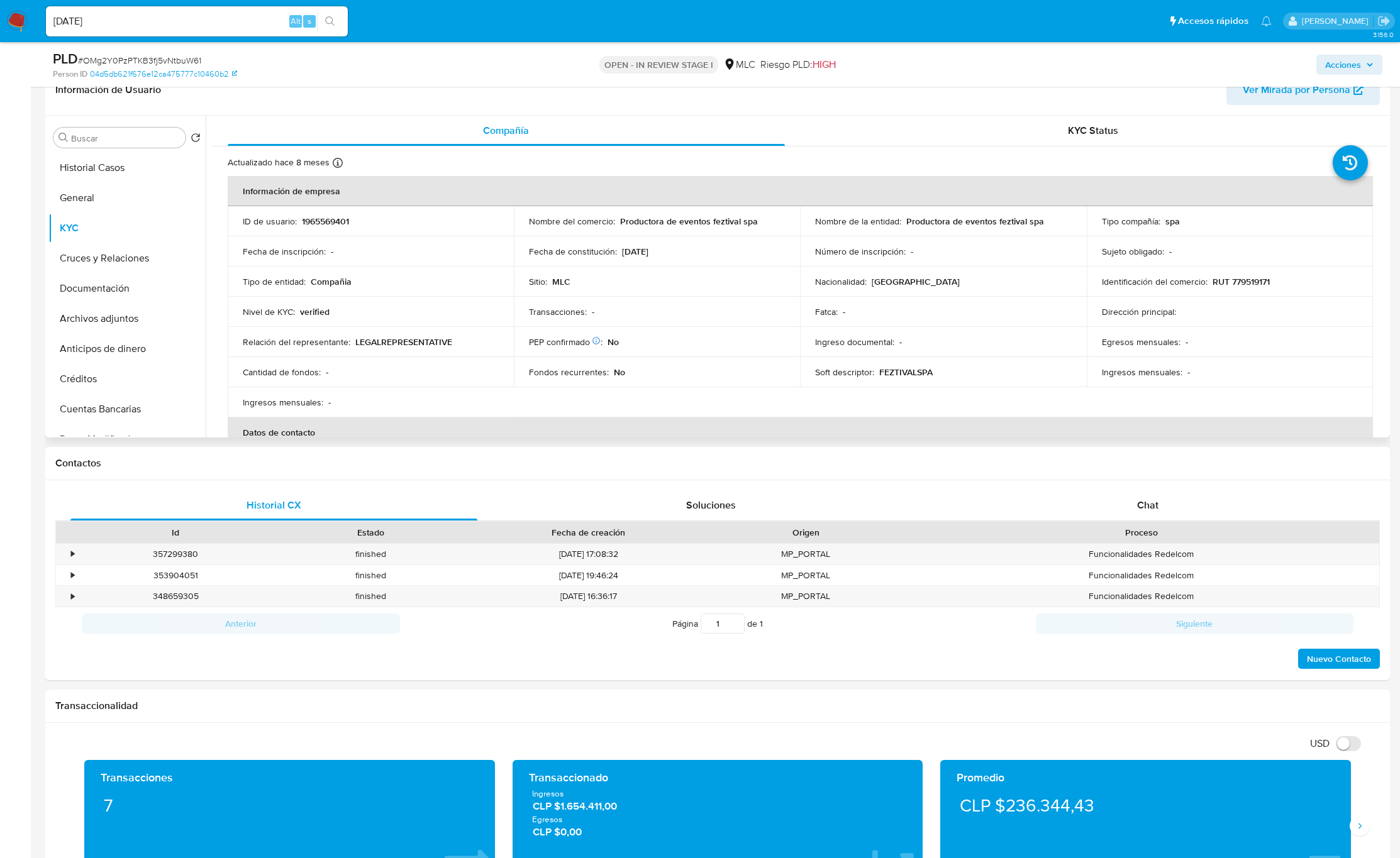
click at [942, 351] on td "Ingreso documental : -" at bounding box center [943, 342] width 286 height 31
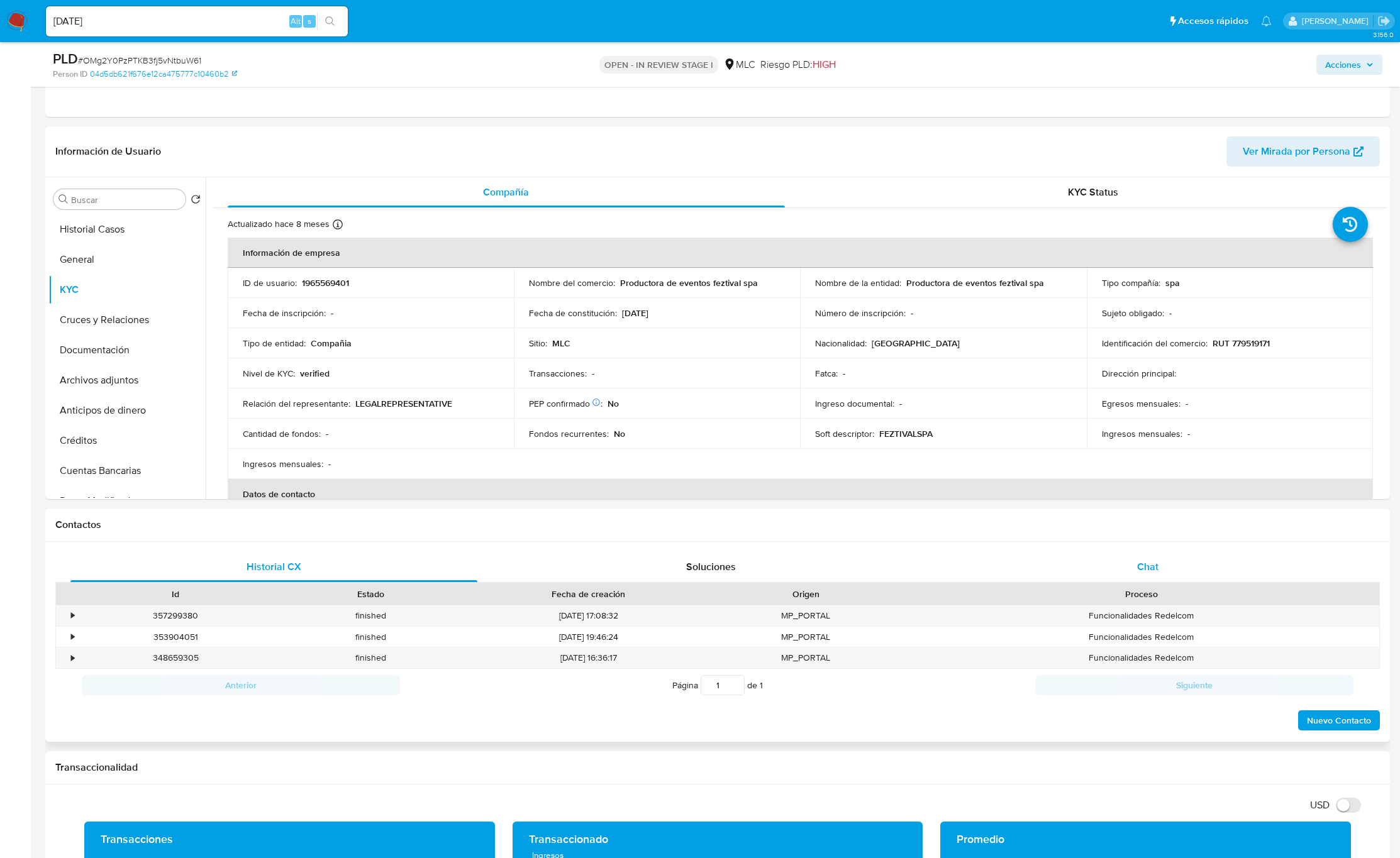
scroll to position [472, 0]
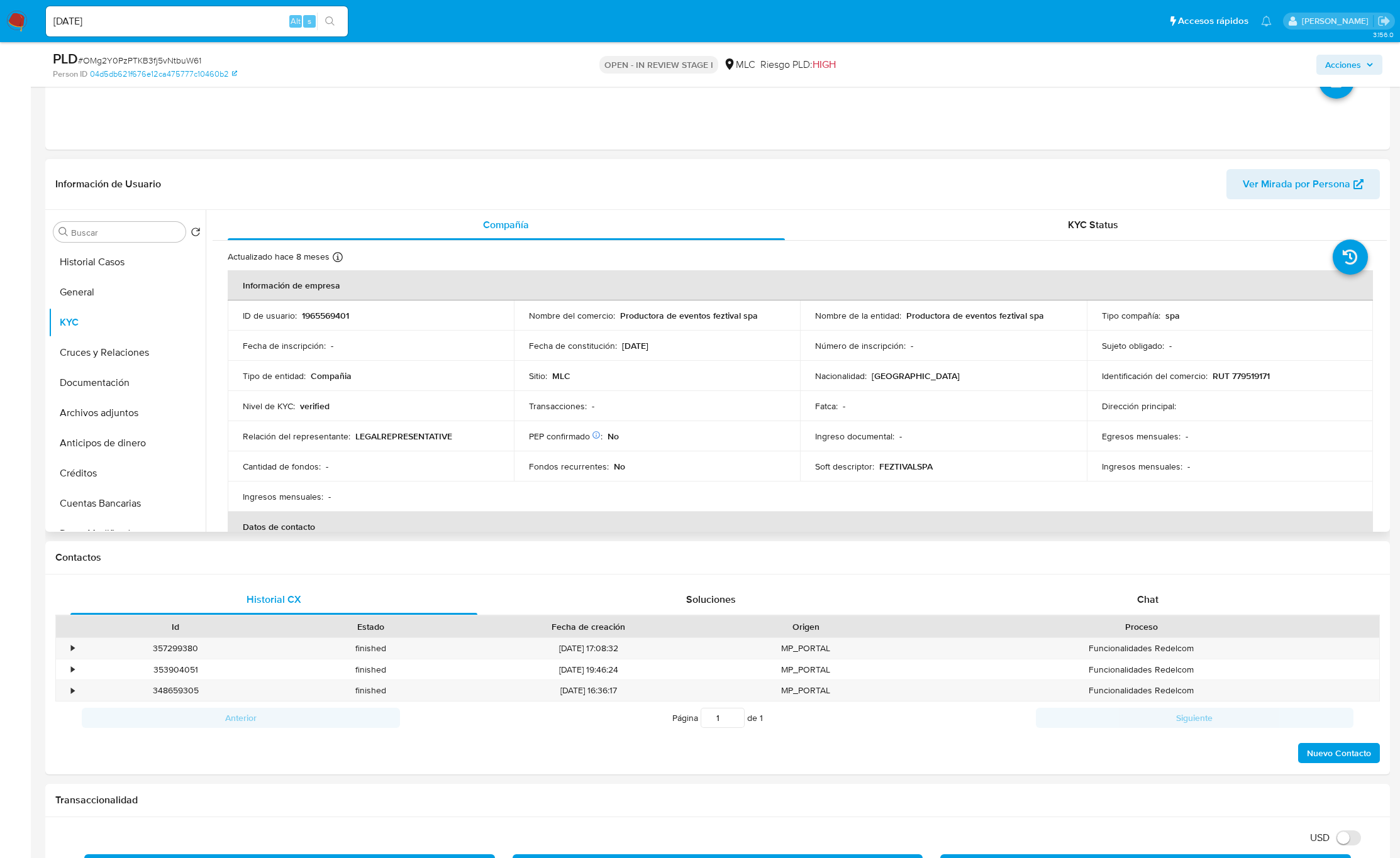
click at [942, 406] on td "Dirección principal :" at bounding box center [1230, 406] width 286 height 31
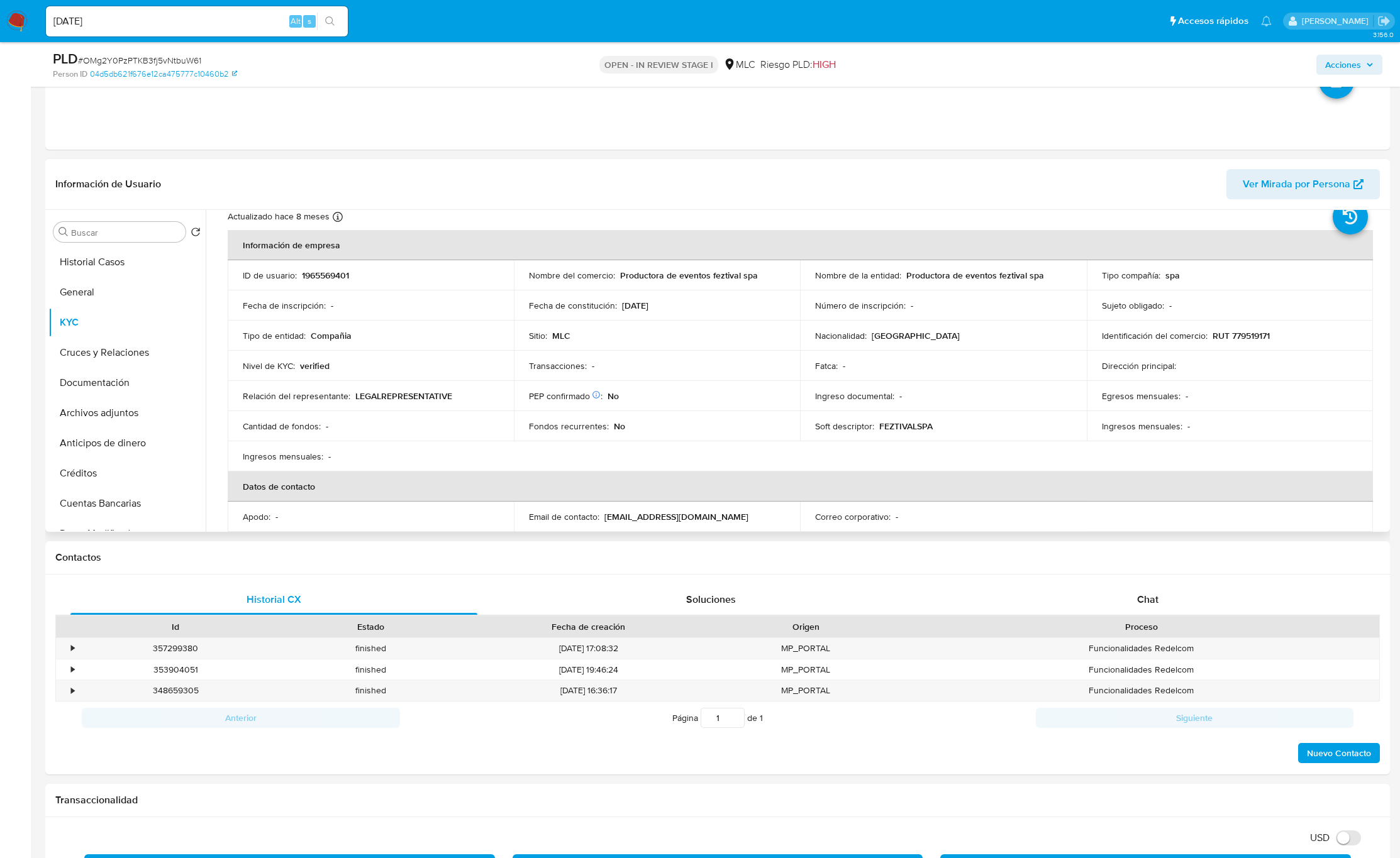
scroll to position [37, 0]
click at [942, 449] on table "Información de empresa ID de usuario : 1965569401 Nombre del comercio : Product…" at bounding box center [801, 460] width 1146 height 453
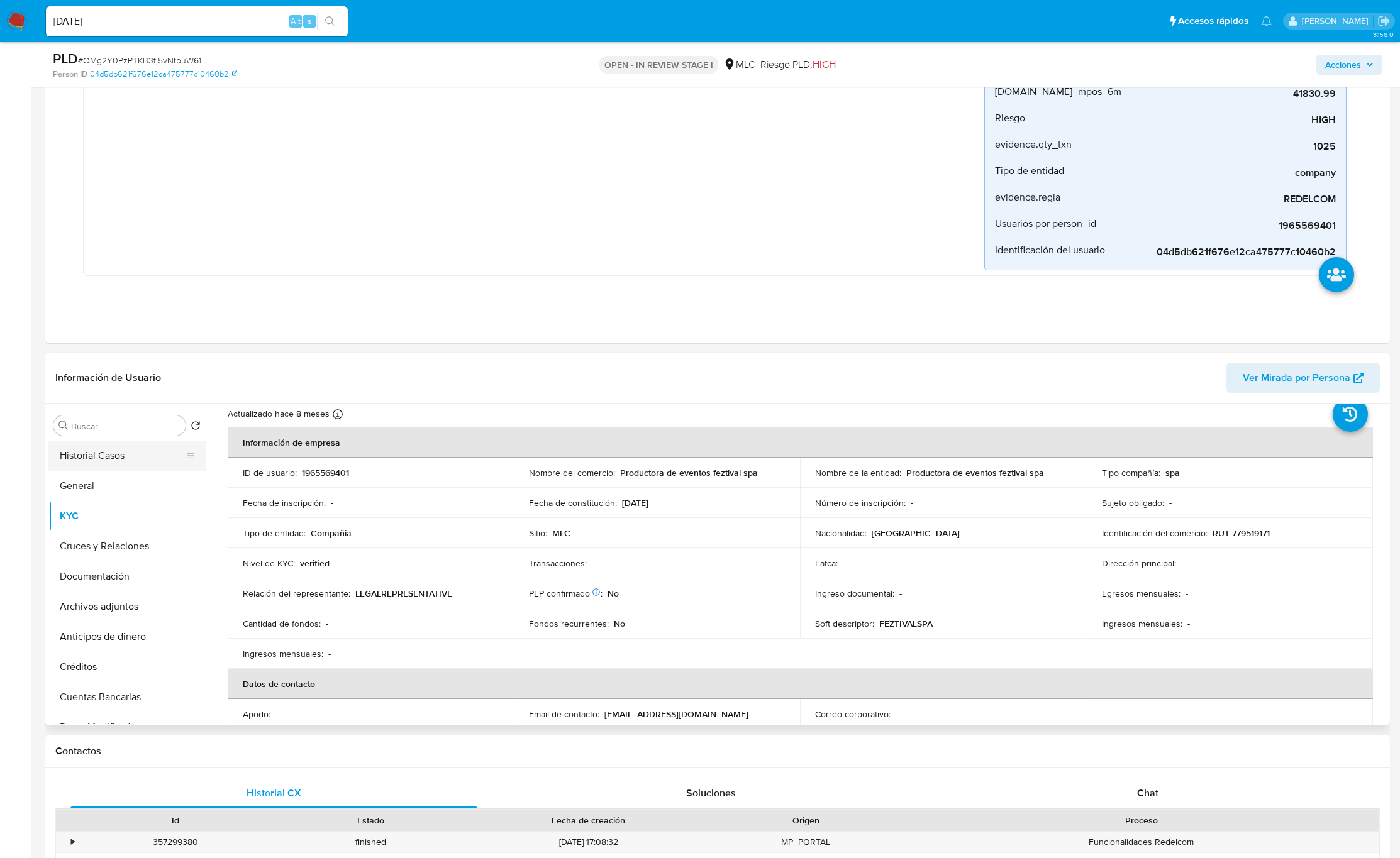
scroll to position [283, 0]
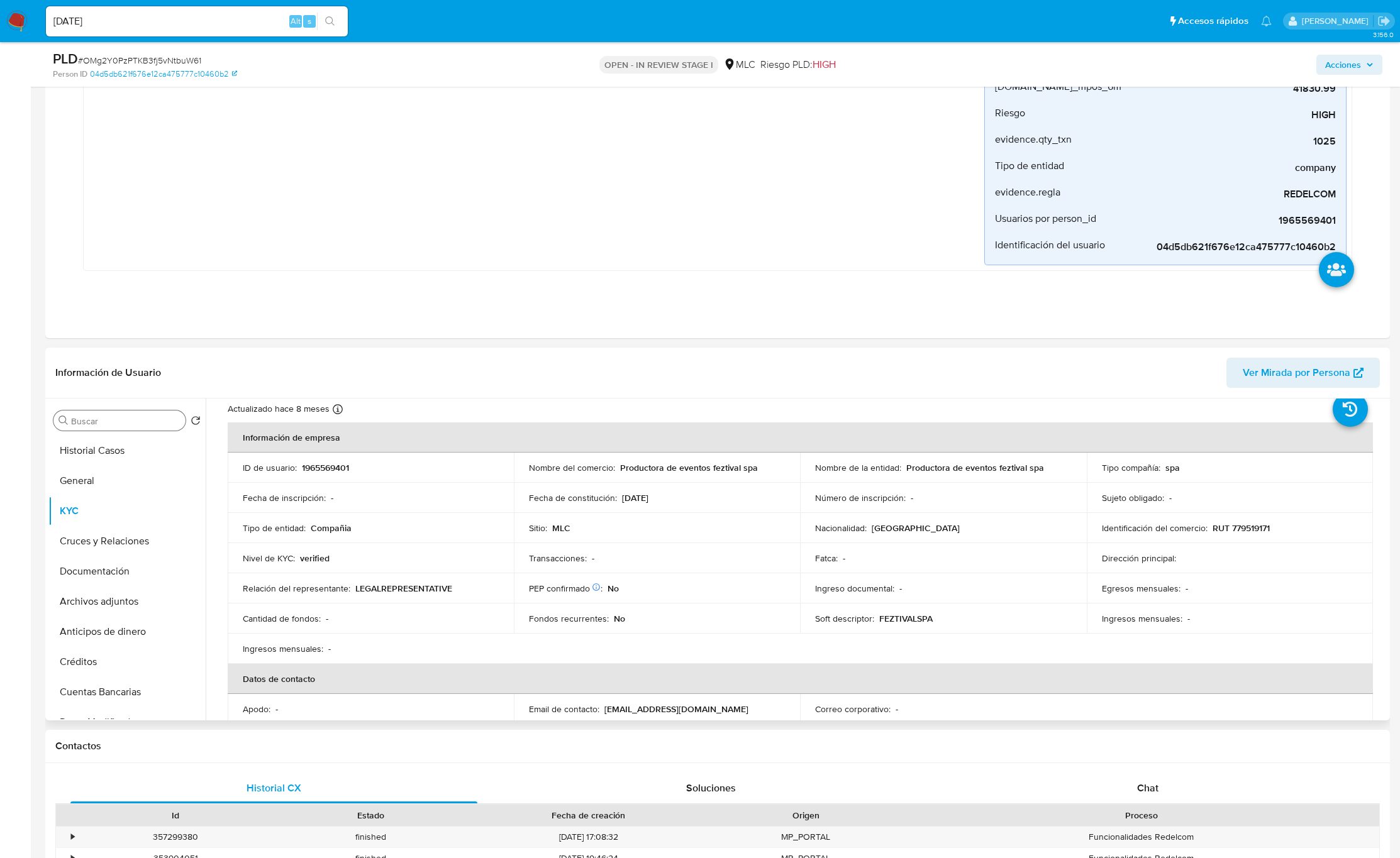
click at [113, 422] on input "Buscar" at bounding box center [126, 421] width 110 height 11
drag, startPoint x: 119, startPoint y: 468, endPoint x: 119, endPoint y: 478, distance: 10.0
click at [119, 477] on ul "KYC Cruces y Relaciones Créditos" at bounding box center [127, 577] width 157 height 284
click at [119, 479] on button "Cruces y Relaciones" at bounding box center [122, 481] width 147 height 31
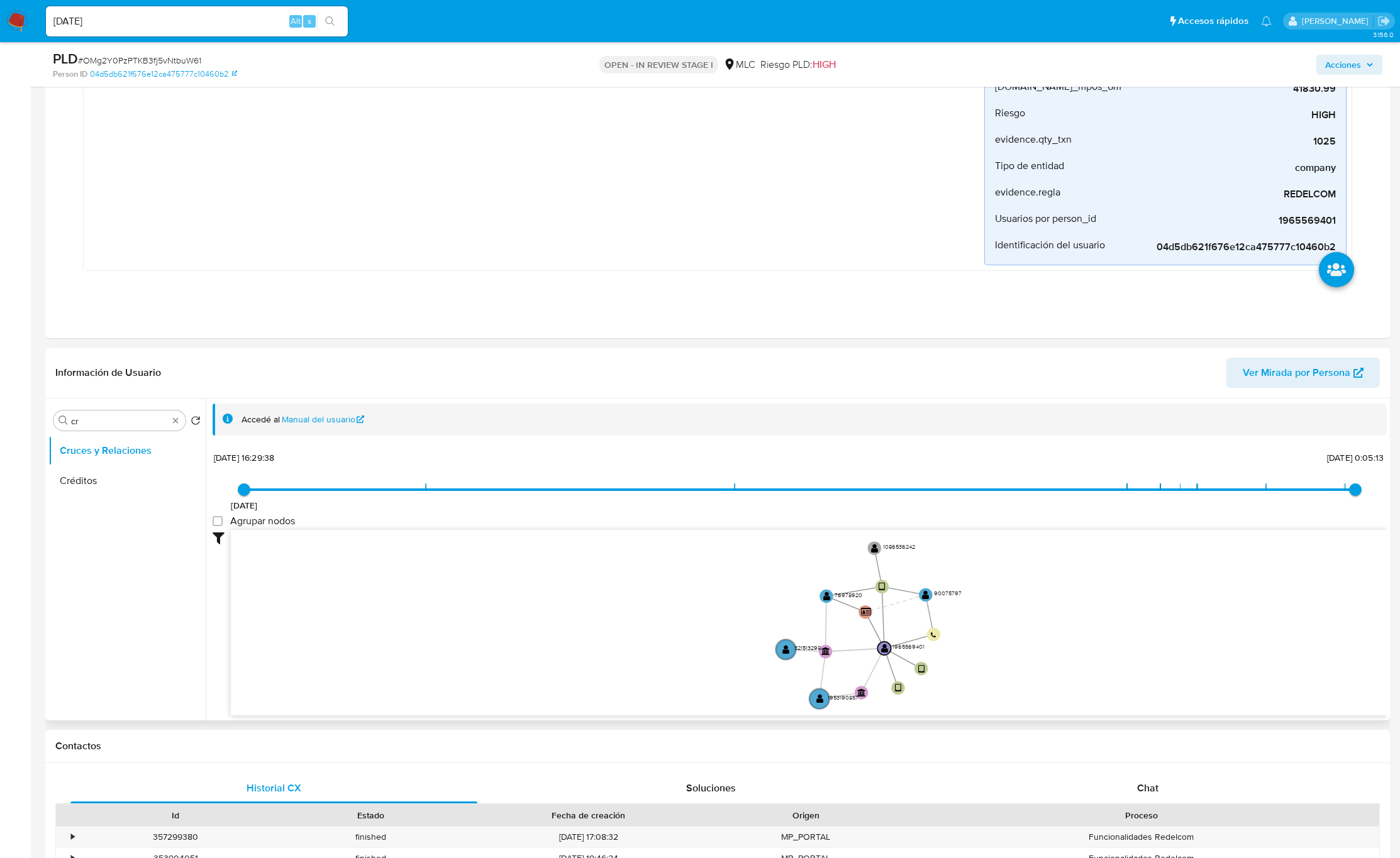
drag, startPoint x: 987, startPoint y: 610, endPoint x: 952, endPoint y: 652, distance: 54.7
click at [942, 572] on icon "user-1965569401  1965569401 device-671957e7b2b9af6fc5a40ffd  device-638393d60…" at bounding box center [808, 621] width 1156 height 182
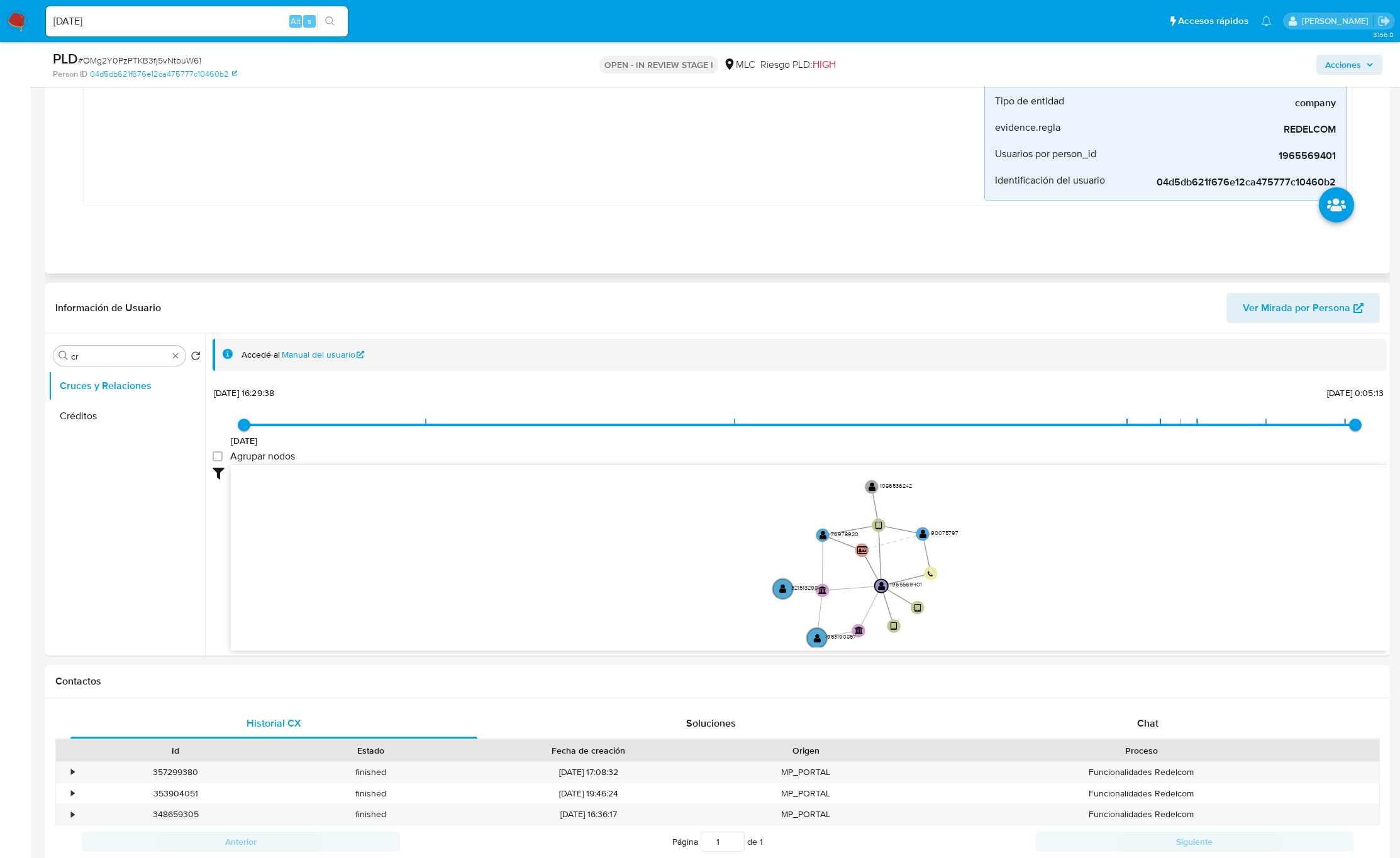
scroll to position [472, 0]
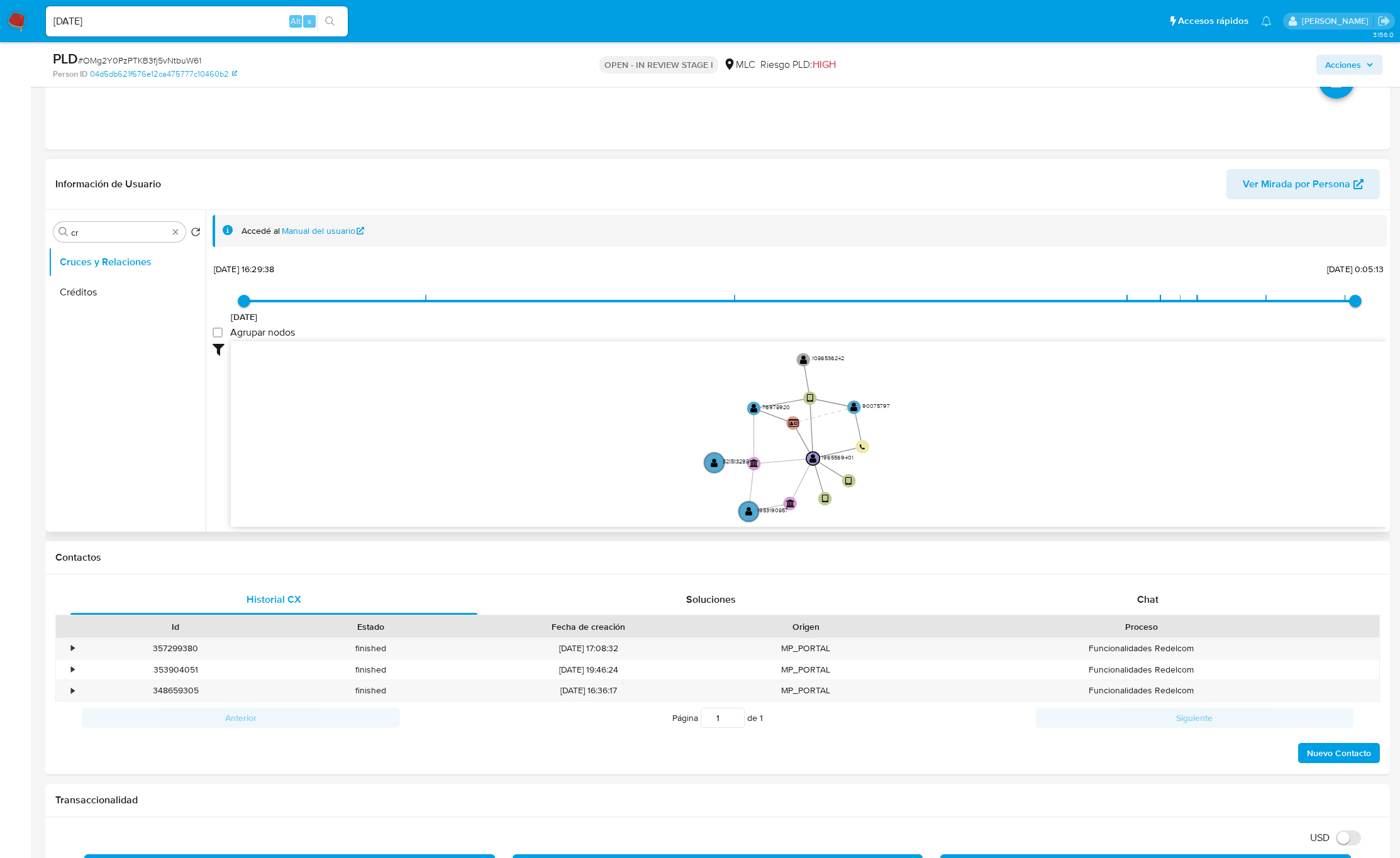
drag, startPoint x: 991, startPoint y: 436, endPoint x: 938, endPoint y: 433, distance: 53.1
click at [938, 433] on icon "user-1965569401  1965569401 device-671957e7b2b9af6fc5a40ffd  device-638393d60…" at bounding box center [808, 432] width 1156 height 182
click at [937, 433] on icon "user-1965569401  1965569401 device-671957e7b2b9af6fc5a40ffd  device-638393d60…" at bounding box center [808, 432] width 1156 height 182
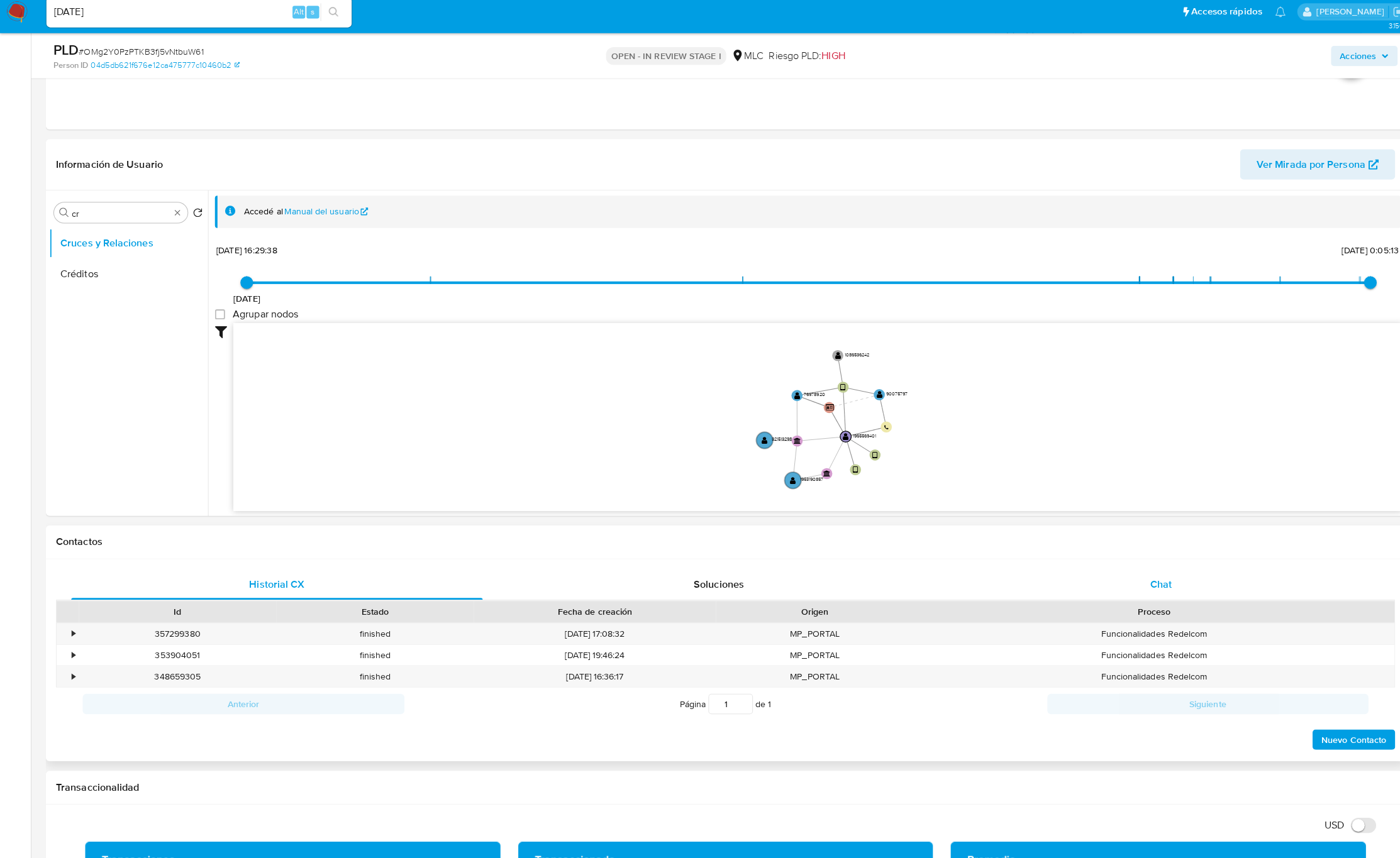
scroll to position [486, 0]
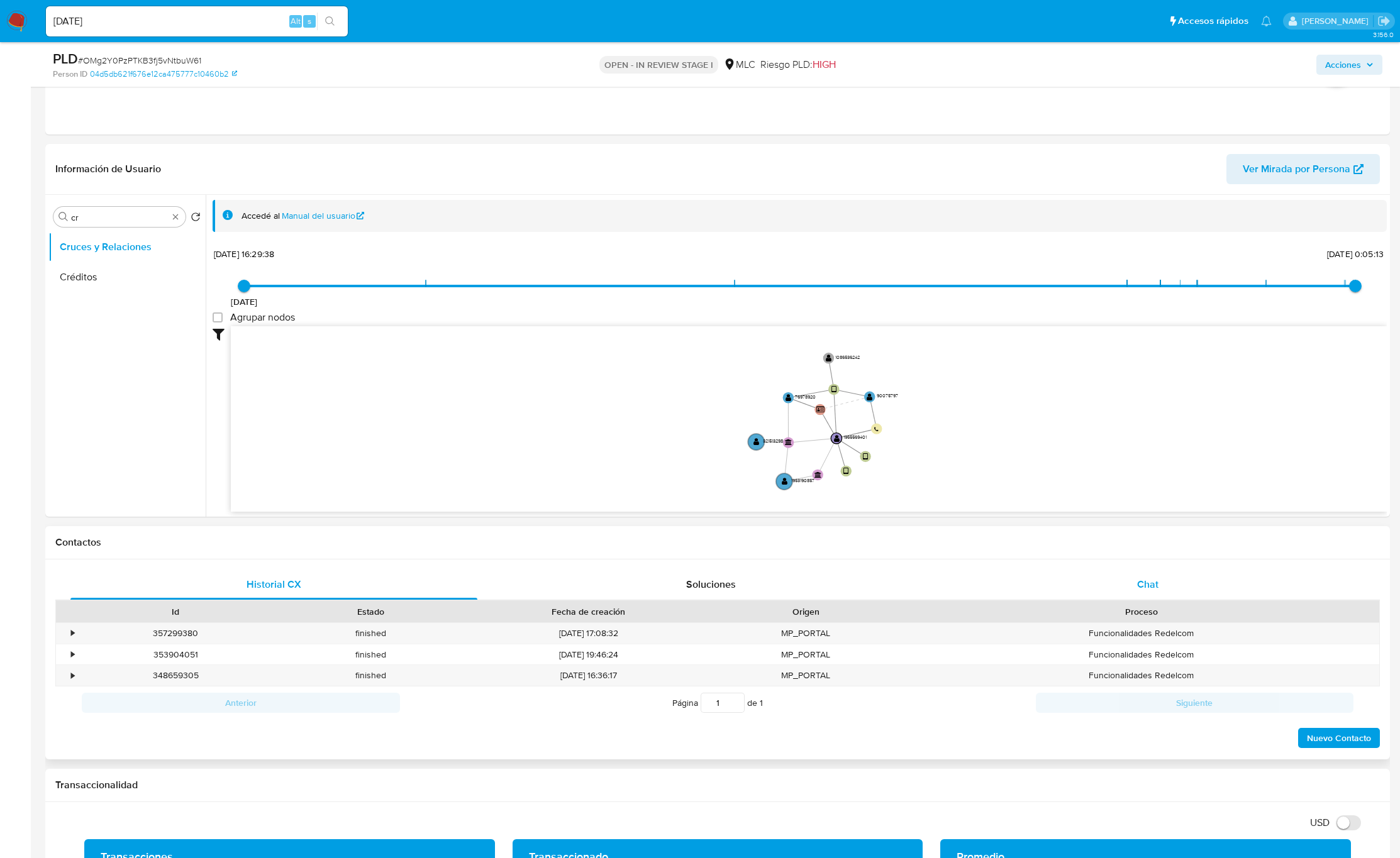
click at [942, 572] on div "Chat" at bounding box center [1148, 584] width 407 height 31
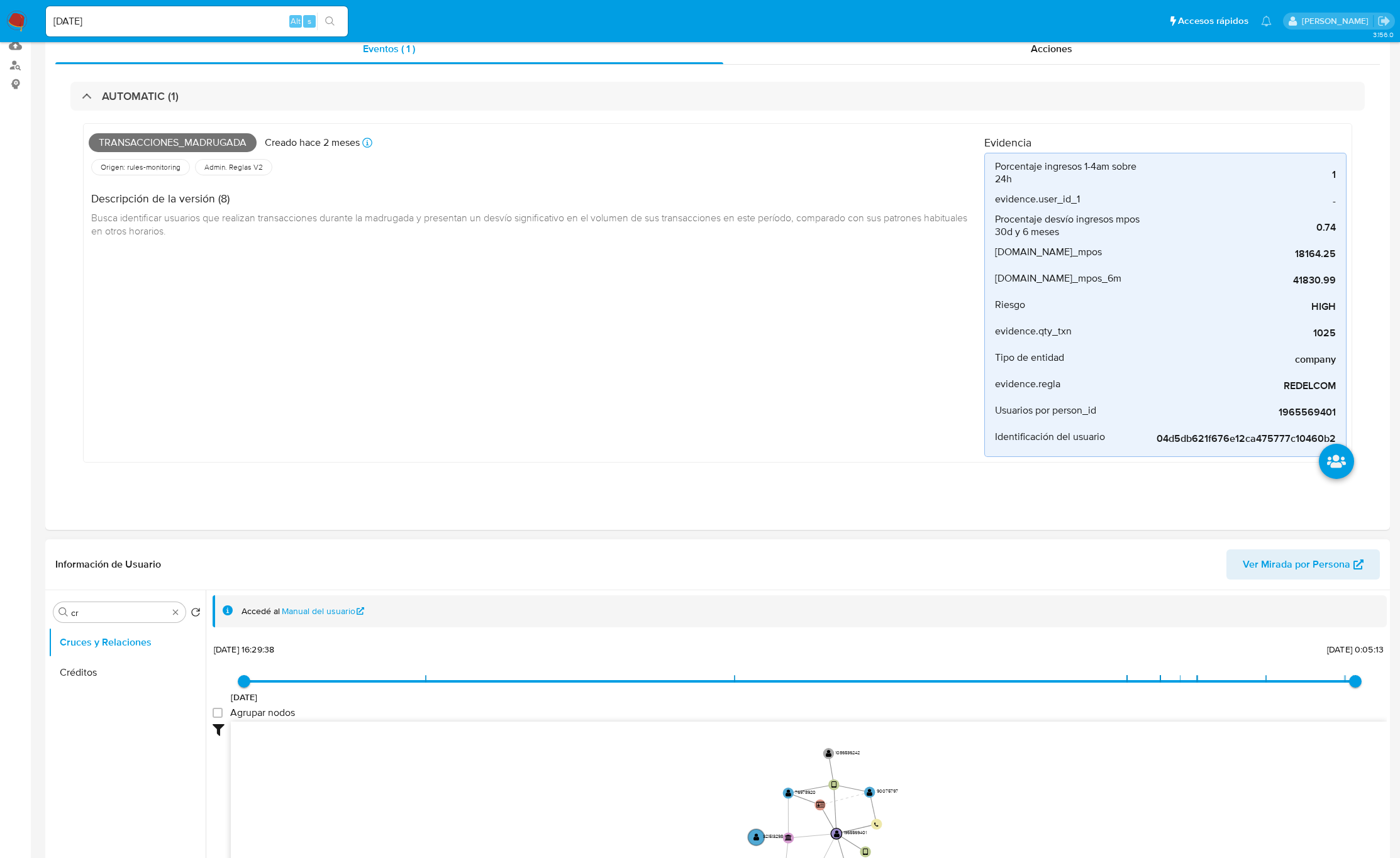
scroll to position [393, 0]
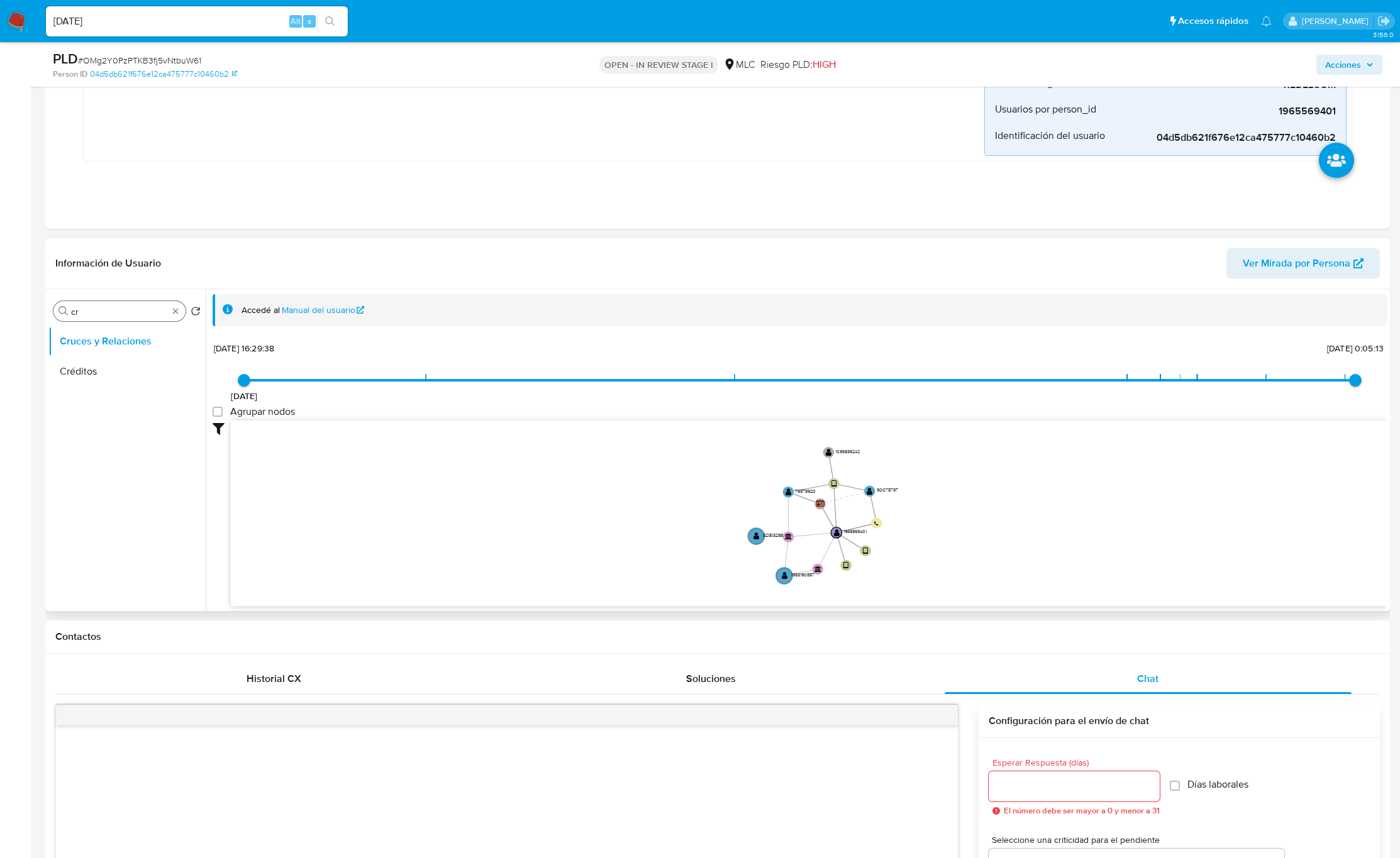
click at [95, 312] on input "cr" at bounding box center [120, 311] width 97 height 11
type input "doc"
click at [125, 380] on button "Documentación" at bounding box center [122, 372] width 147 height 31
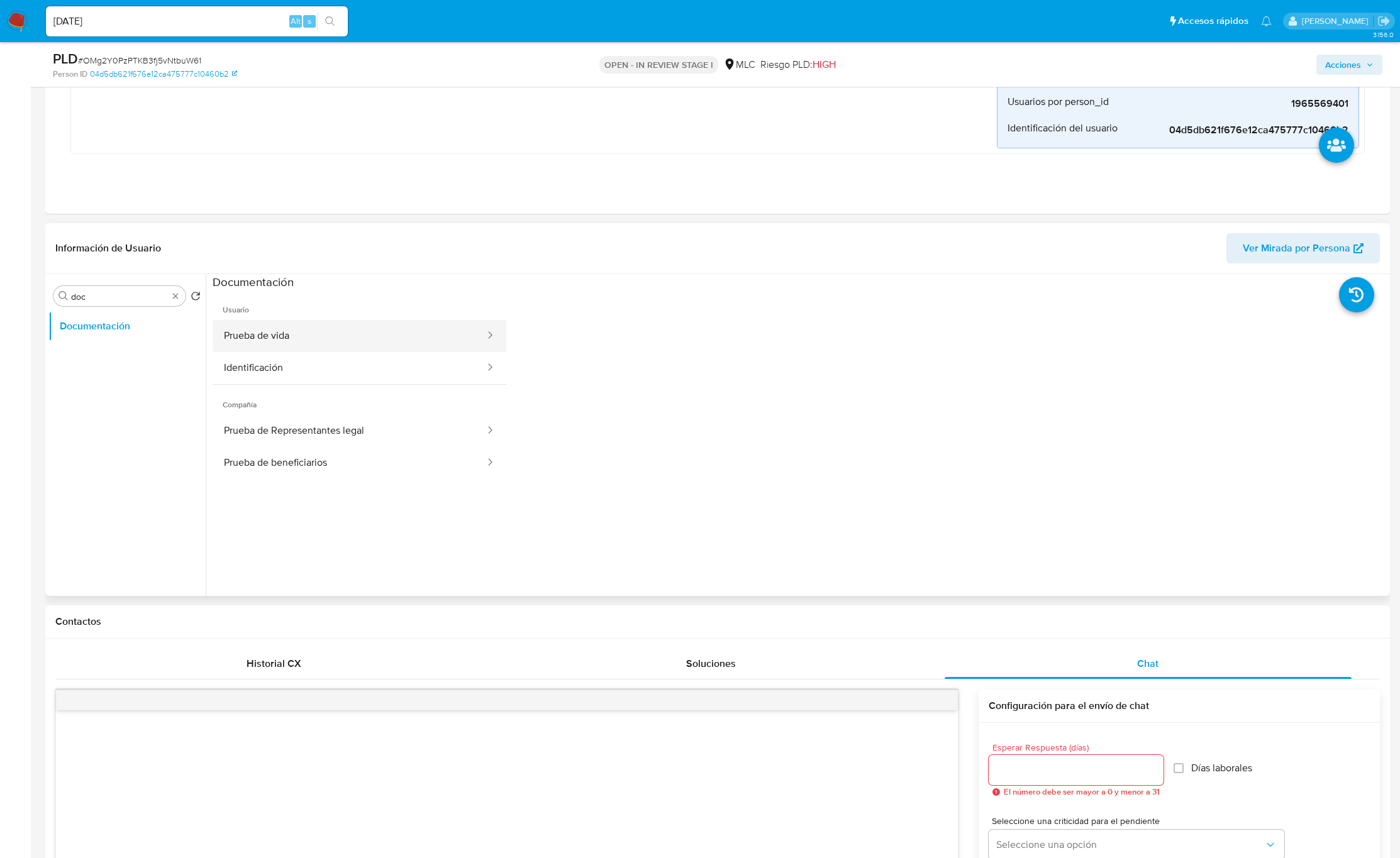
click at [319, 339] on button "Prueba de vida" at bounding box center [350, 336] width 274 height 32
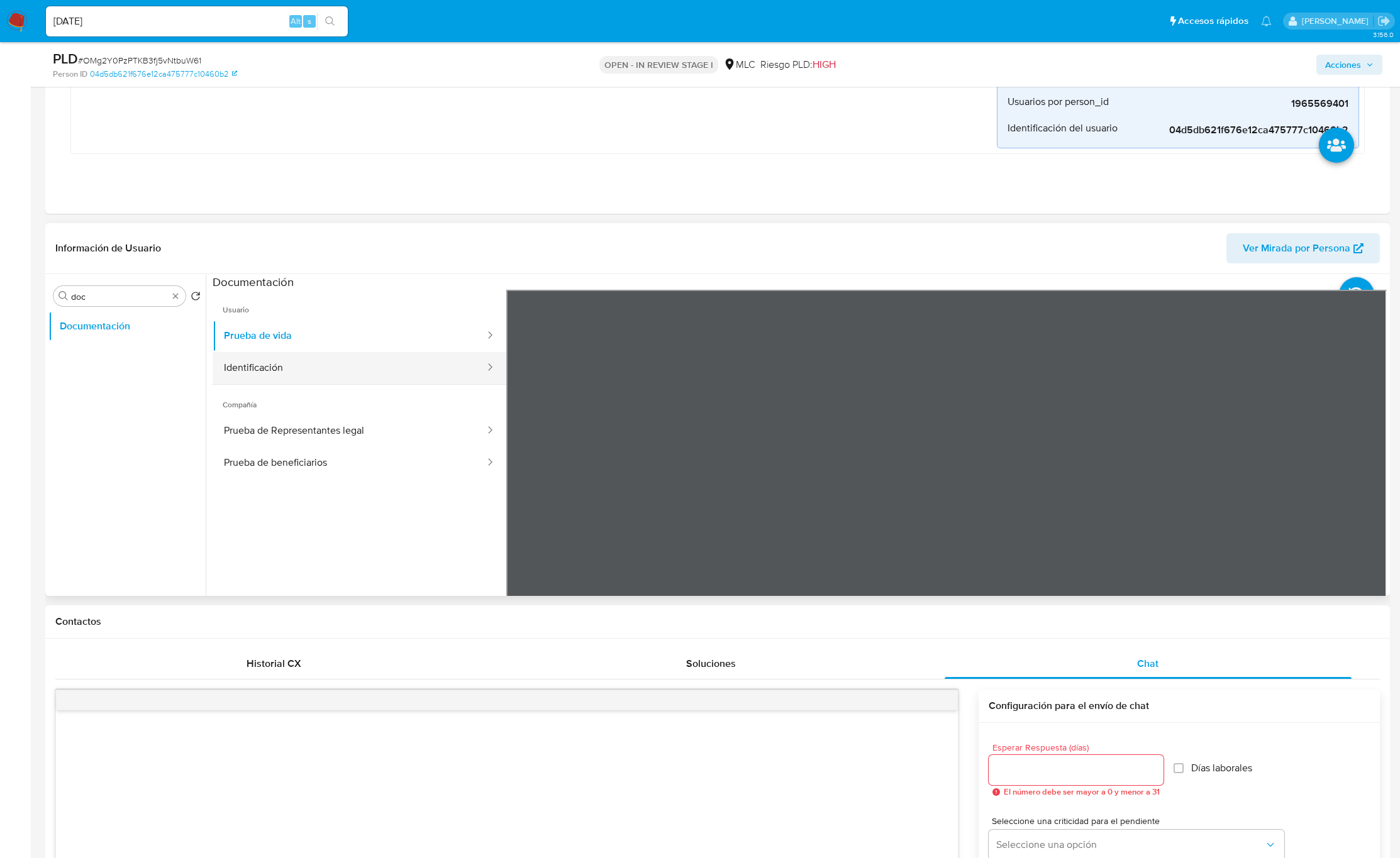
click at [312, 375] on button "Identificación" at bounding box center [350, 368] width 274 height 32
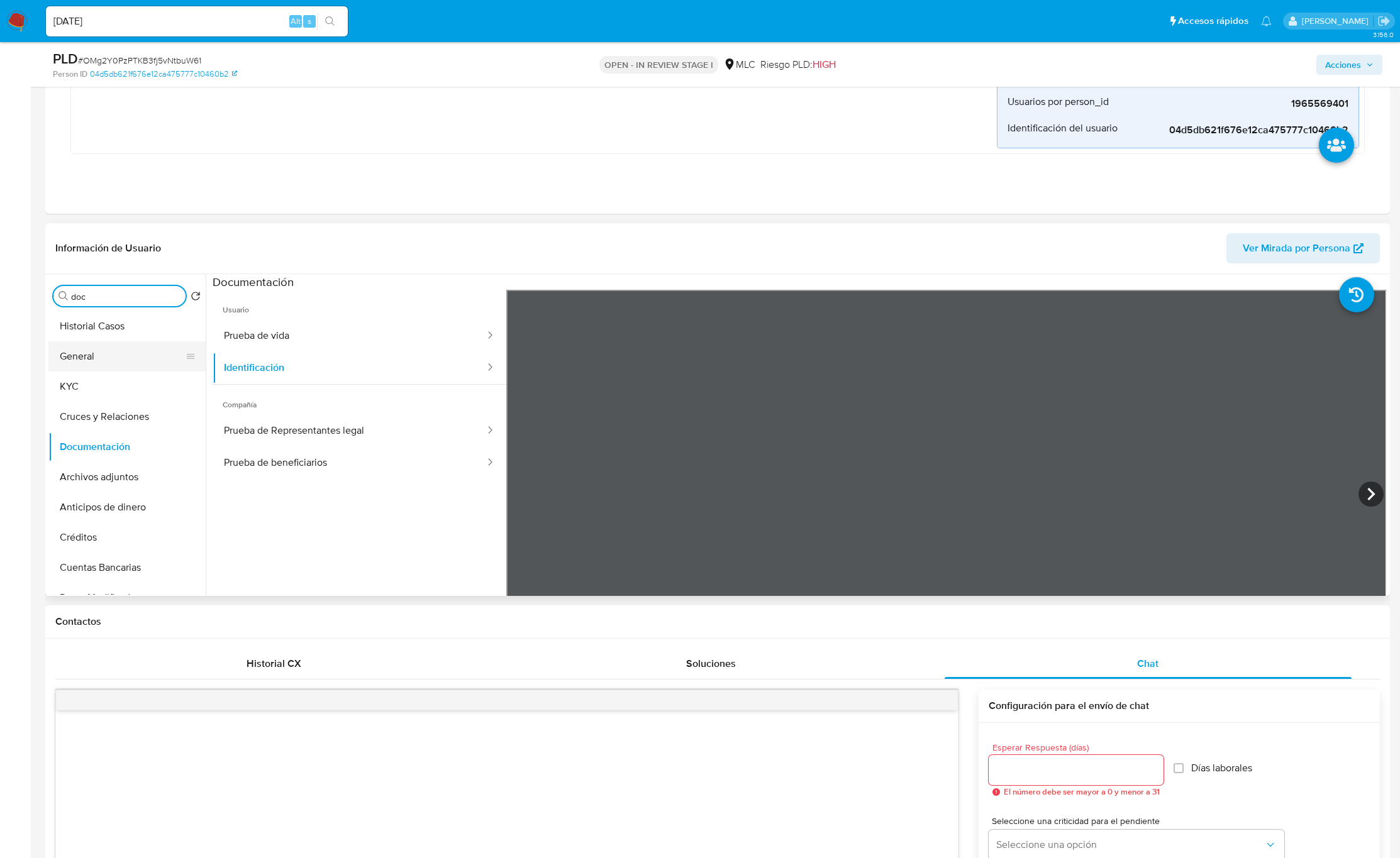
click at [49, 361] on button "General" at bounding box center [122, 356] width 147 height 31
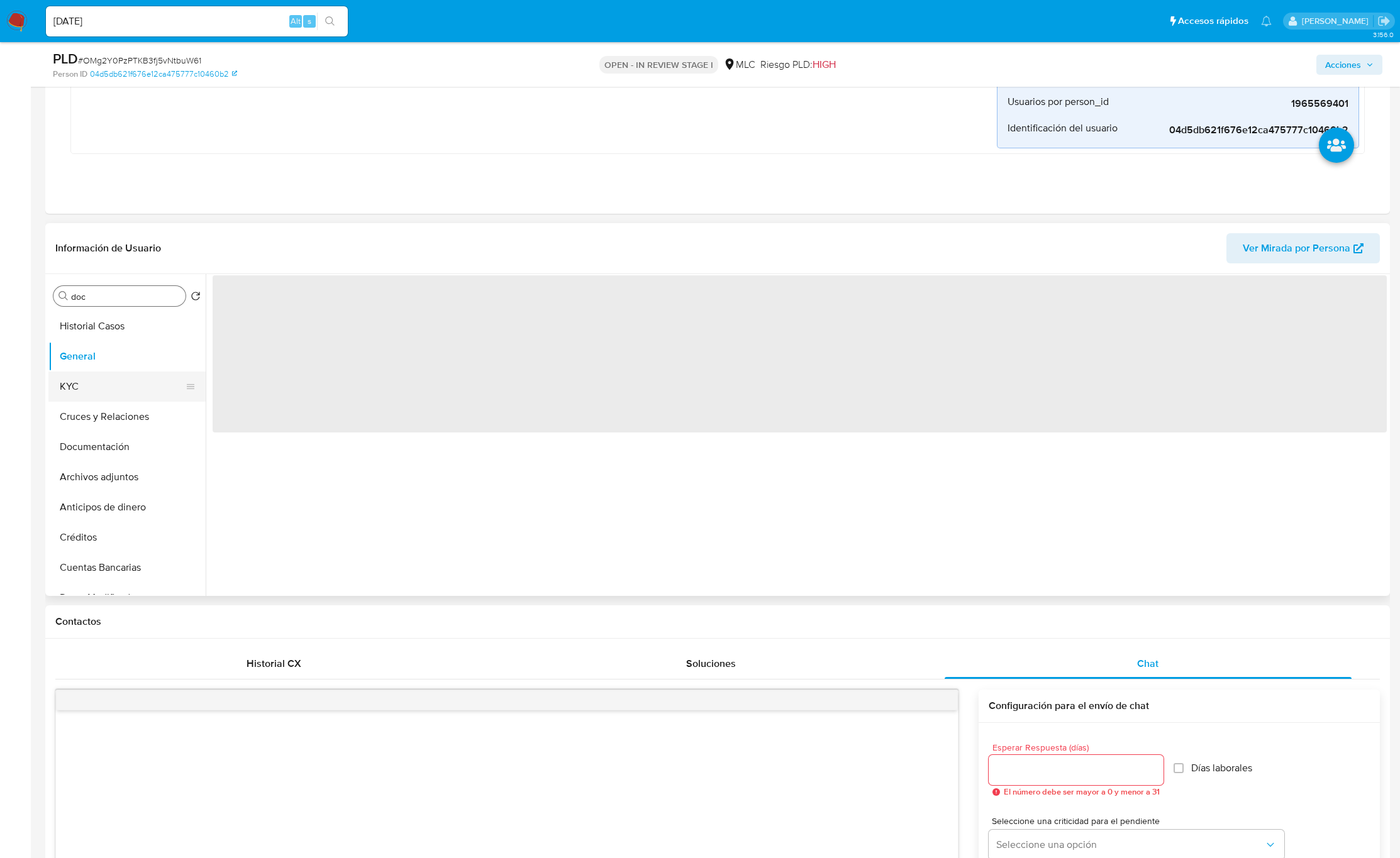
click at [61, 380] on button "KYC" at bounding box center [122, 386] width 147 height 31
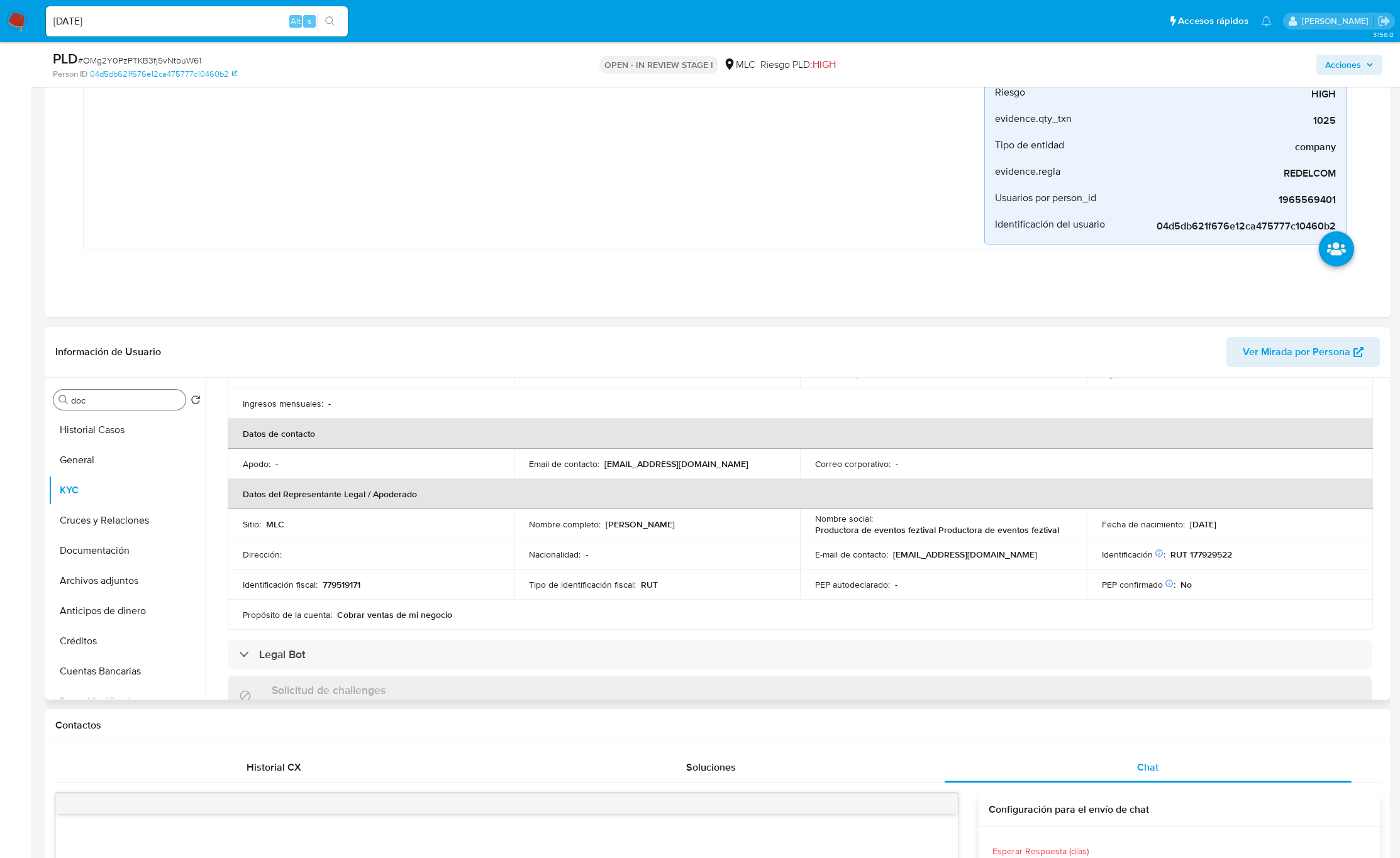
scroll to position [260, 0]
click at [872, 536] on p "Productora de eventos feztival Productora de eventos feztival" at bounding box center [938, 530] width 244 height 11
click at [831, 533] on p "Productora de eventos feztival Productora de eventos feztival" at bounding box center [938, 530] width 244 height 11
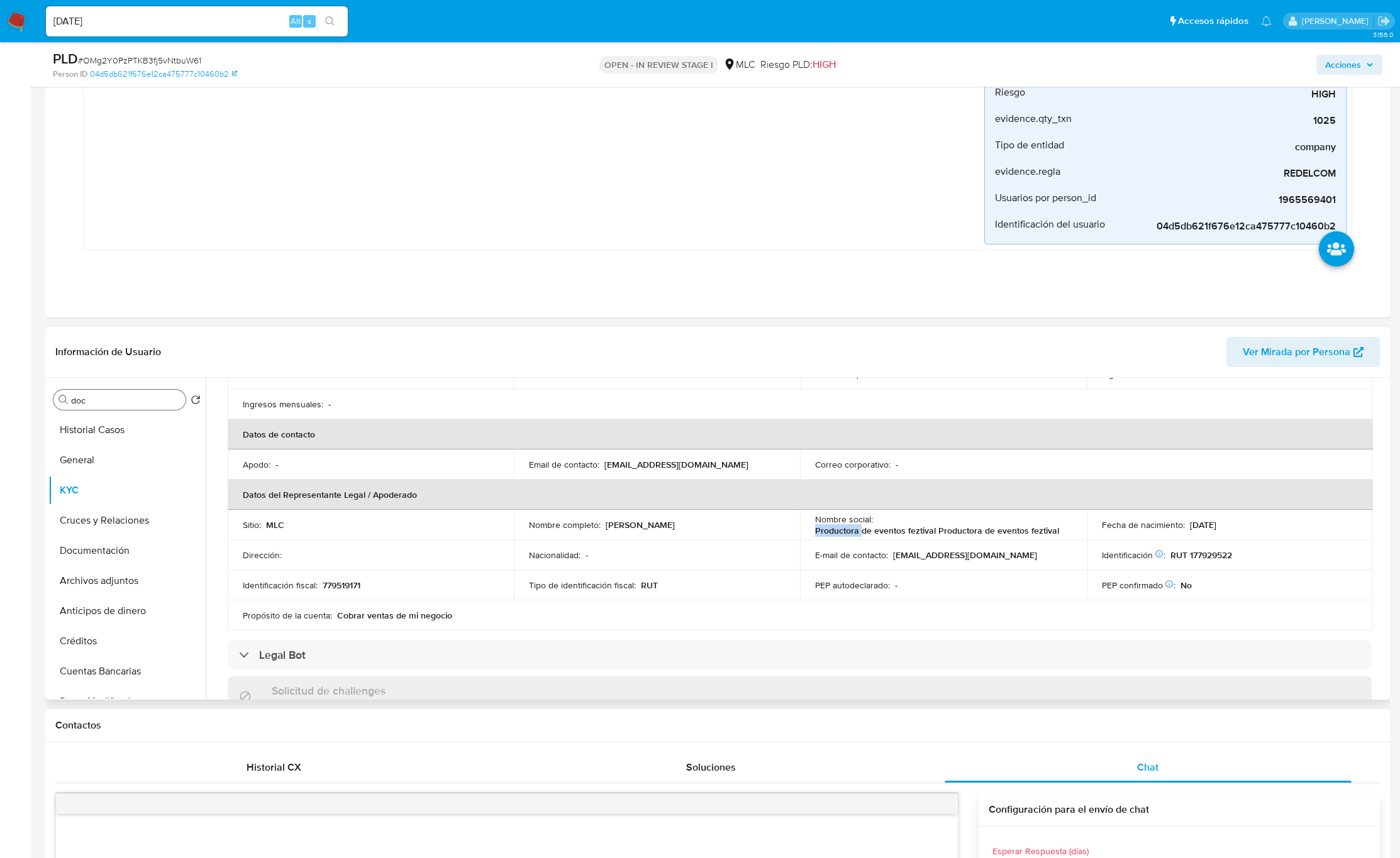
click at [831, 533] on p "Productora de eventos feztival Productora de eventos feztival" at bounding box center [938, 530] width 244 height 11
drag, startPoint x: 831, startPoint y: 533, endPoint x: 345, endPoint y: 526, distance: 486.1
click at [830, 533] on p "Productora de eventos feztival Productora de eventos feztival" at bounding box center [938, 530] width 244 height 11
click at [119, 400] on input "doc" at bounding box center [126, 400] width 110 height 11
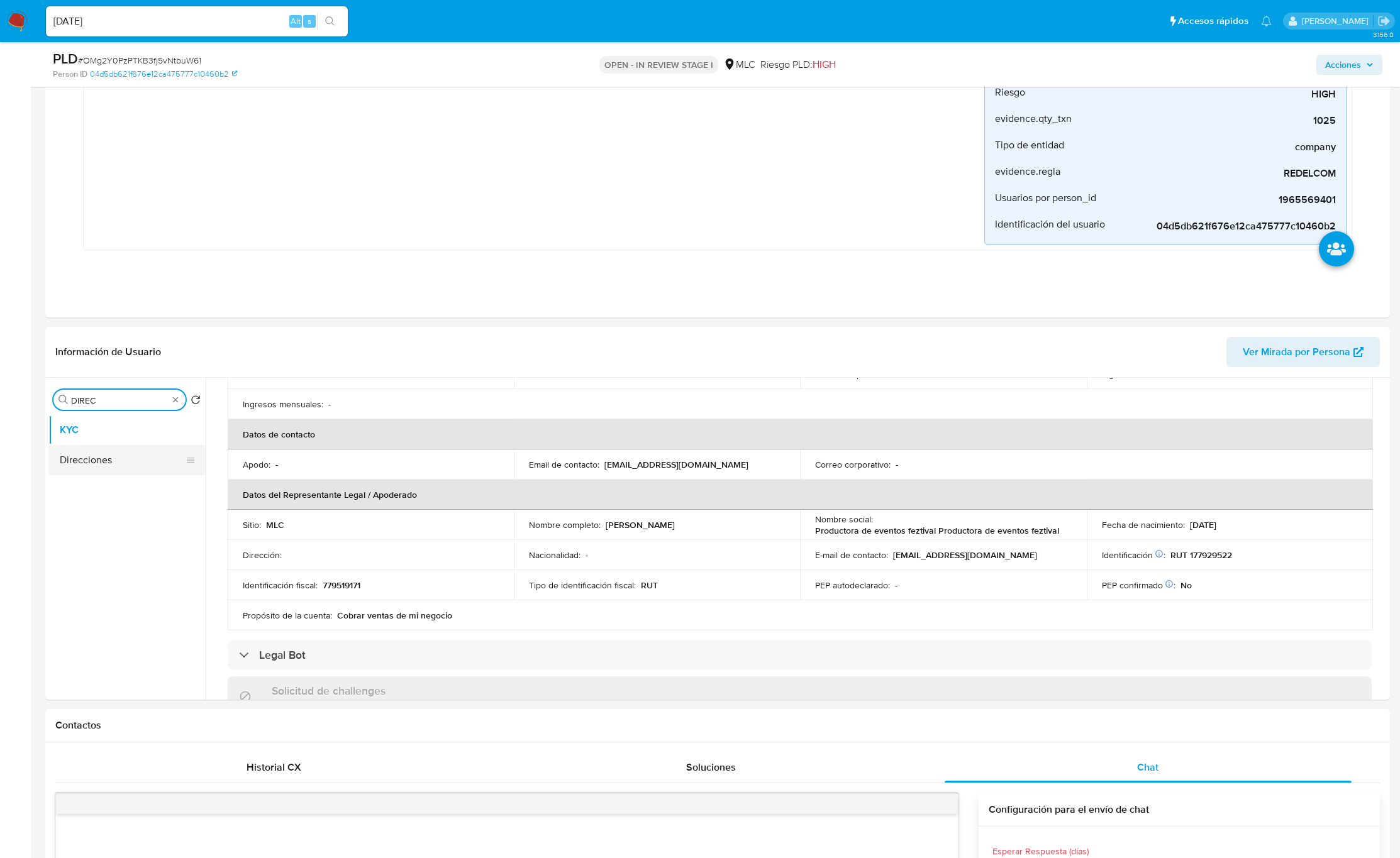
type input "DIREC"
click at [110, 472] on button "Direcciones" at bounding box center [122, 460] width 147 height 31
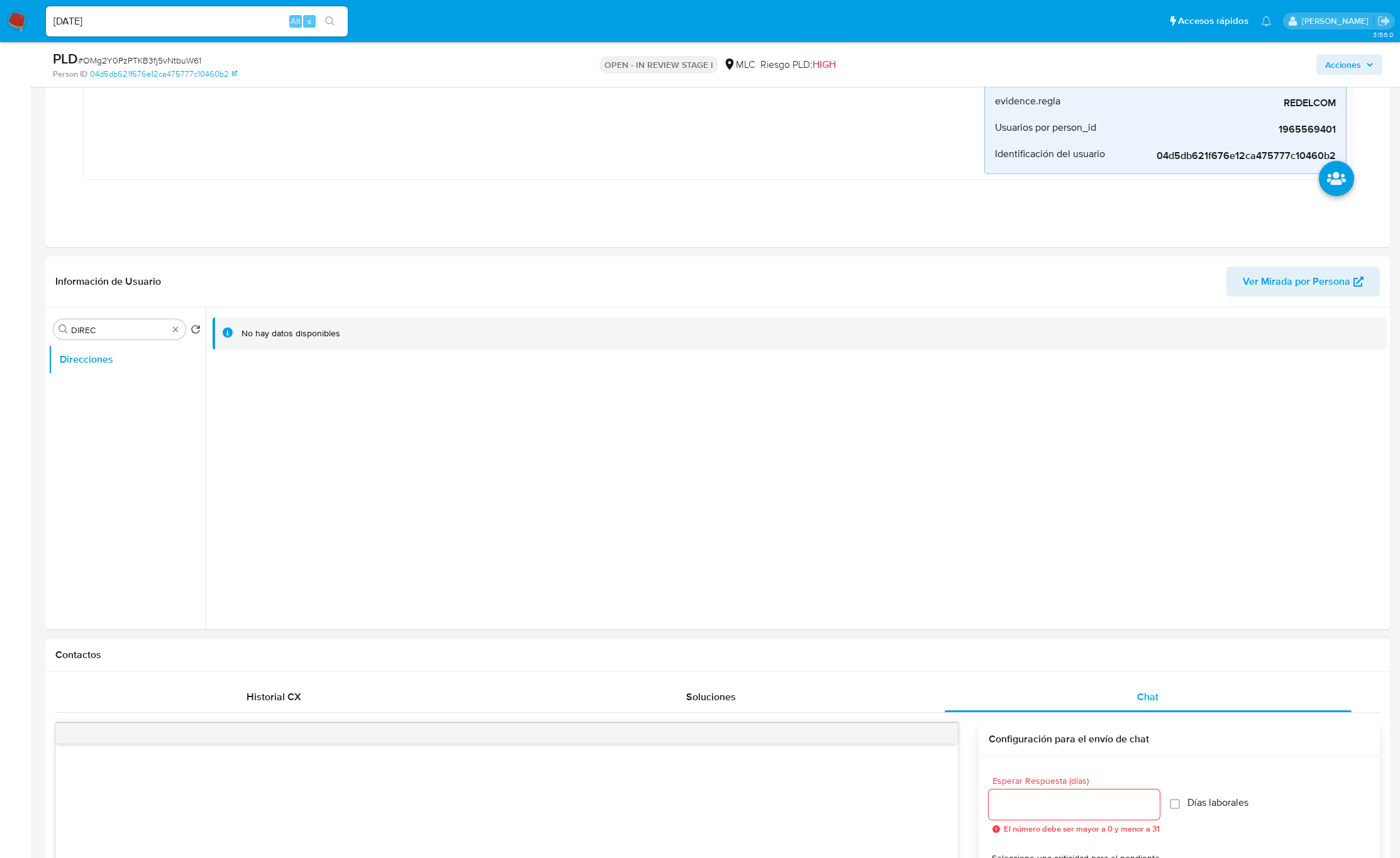
scroll to position [492, 0]
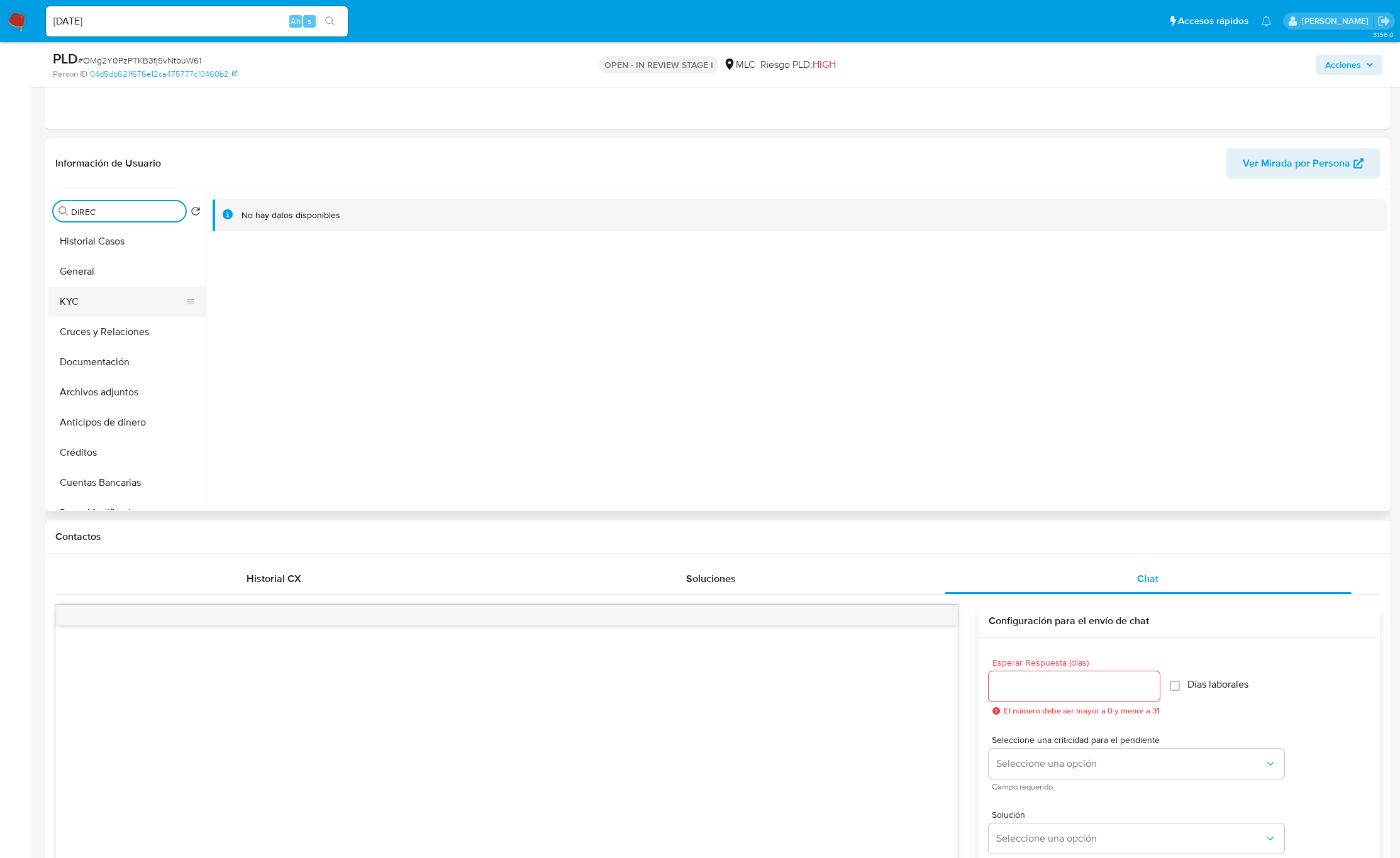
click at [117, 294] on button "KYC" at bounding box center [122, 302] width 147 height 31
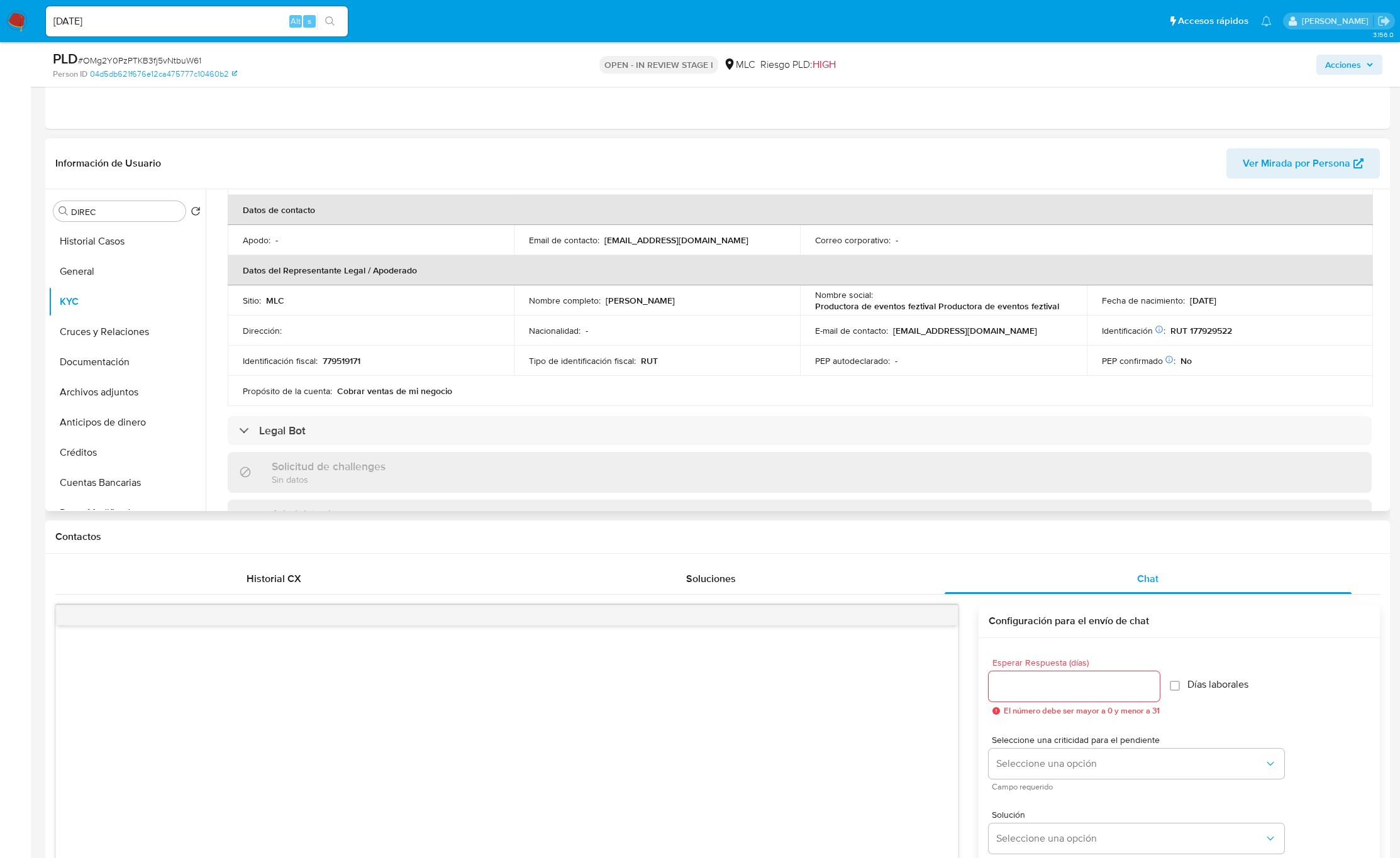
scroll to position [260, 0]
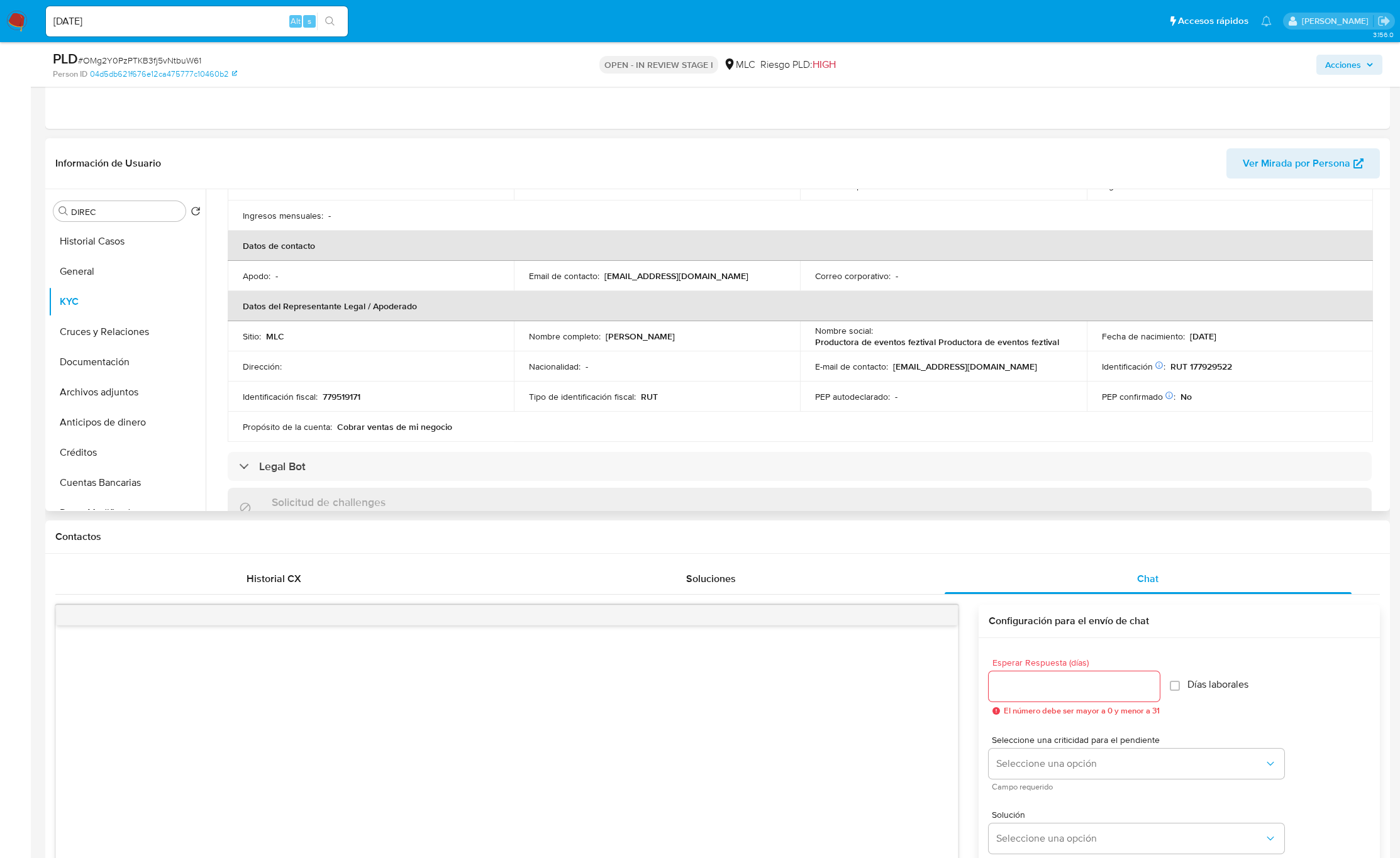
click at [611, 340] on p "Alexander Etienne Mora Pavez" at bounding box center [640, 336] width 69 height 11
drag, startPoint x: 729, startPoint y: 335, endPoint x: 765, endPoint y: 336, distance: 36.0
click at [765, 336] on div "Nombre completo : Alexander Etienne Mora Pavez" at bounding box center [657, 336] width 256 height 11
copy p "Alexander Etienne Mora Pavez"
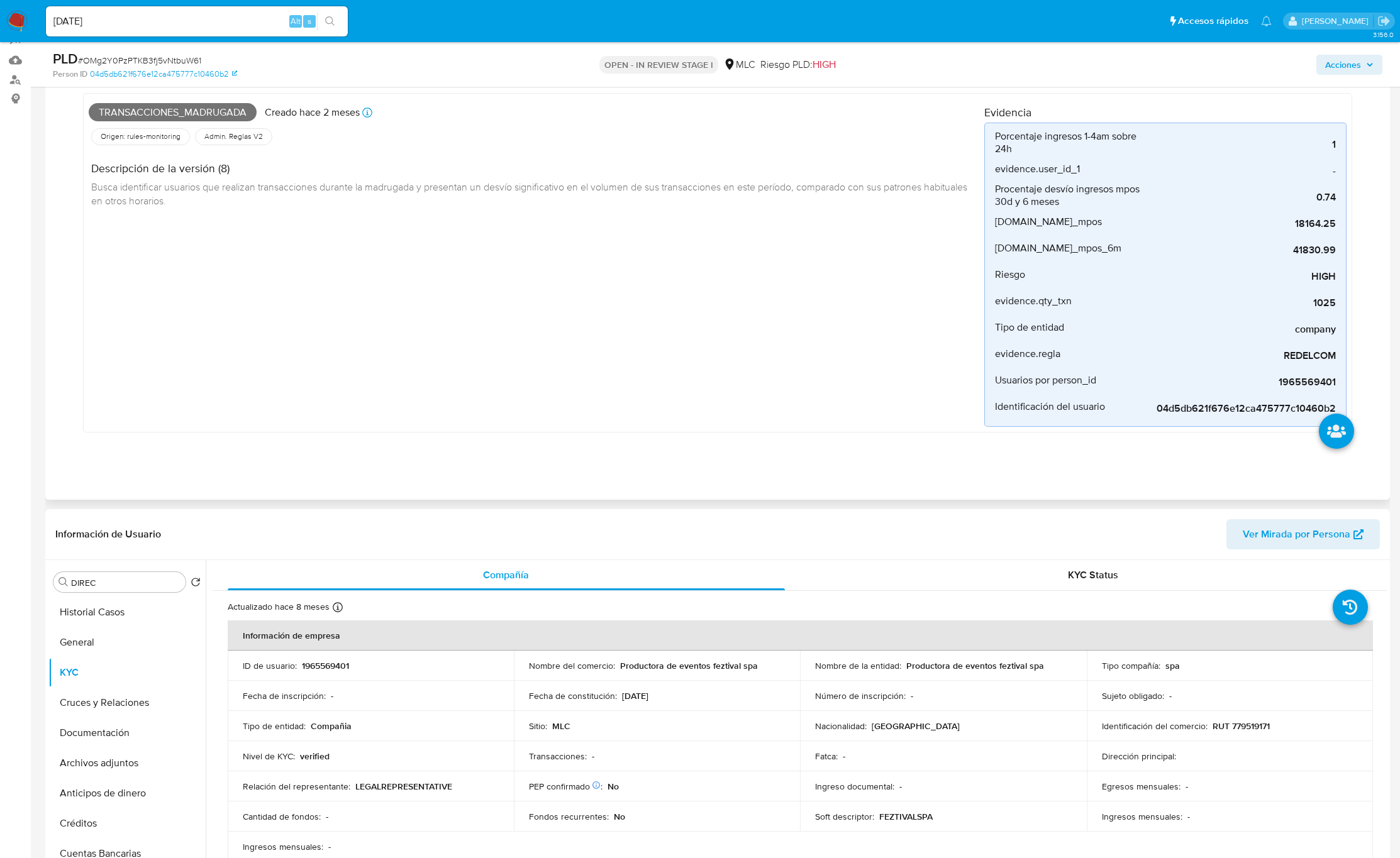
scroll to position [115, 0]
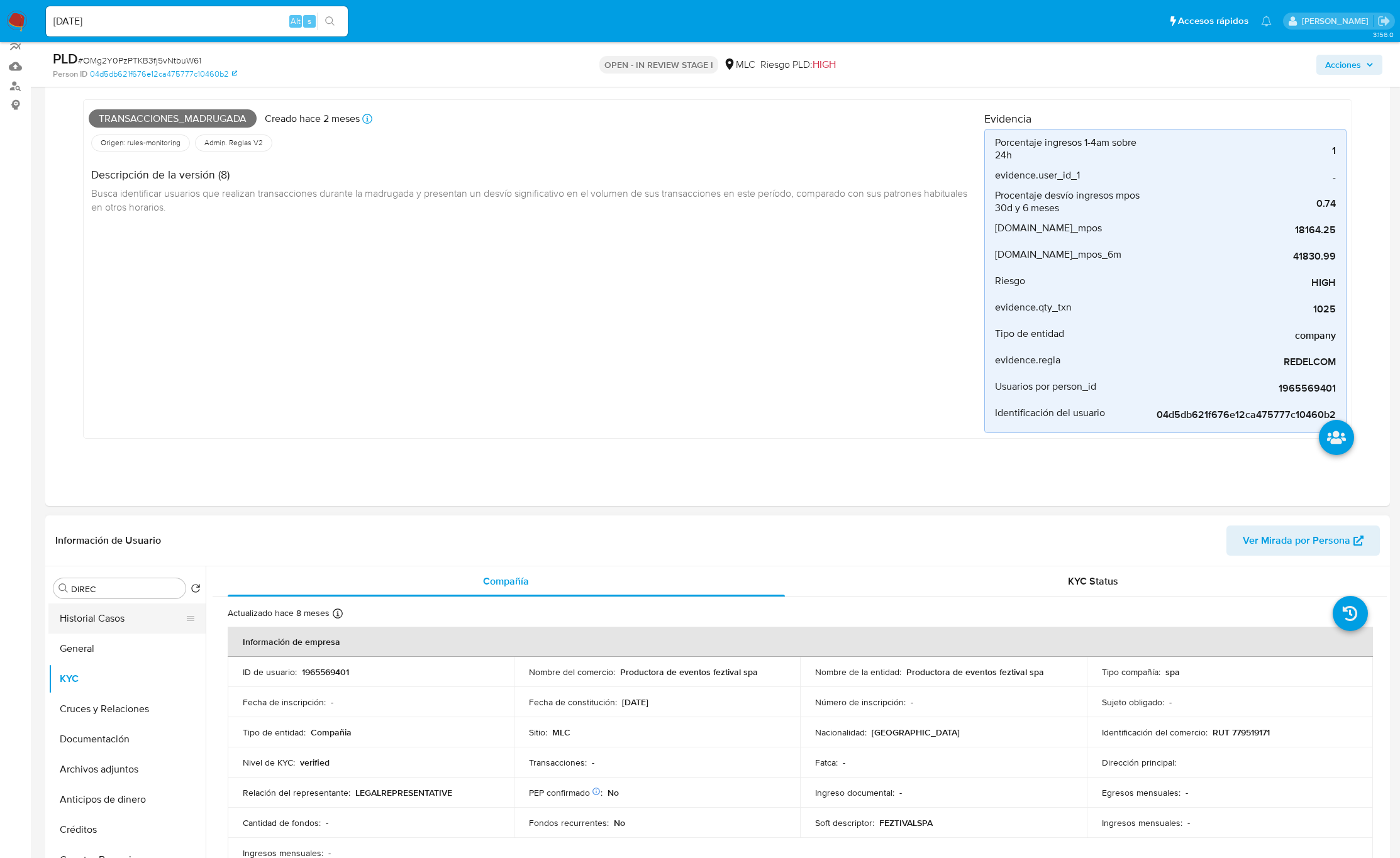
click at [106, 572] on button "Historial Casos" at bounding box center [122, 619] width 147 height 31
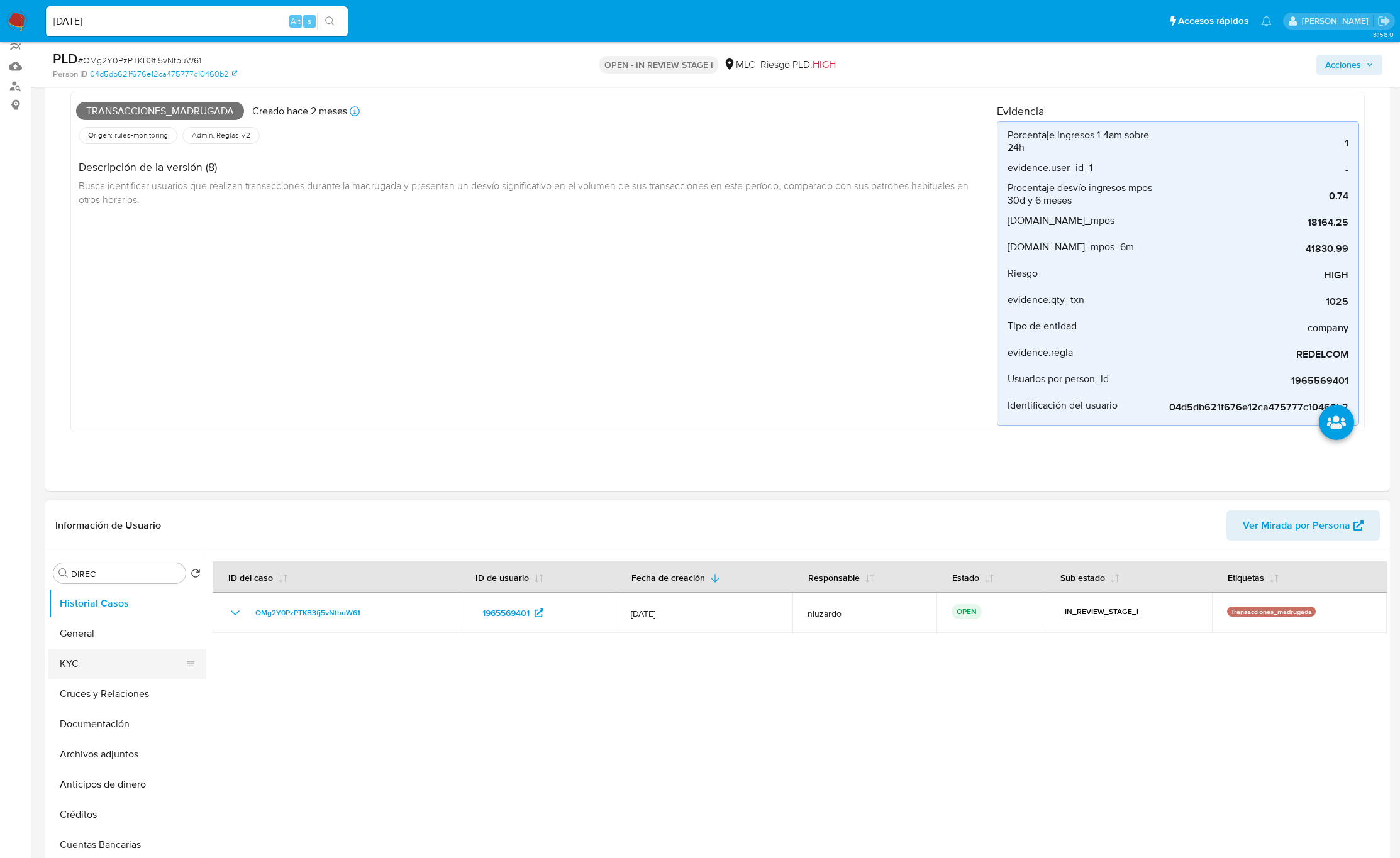
click at [120, 572] on ul "Historial Casos General KYC Cruces y Relaciones Documentación Archivos adjuntos…" at bounding box center [127, 730] width 157 height 284
click at [120, 572] on button "KYC" at bounding box center [122, 664] width 147 height 31
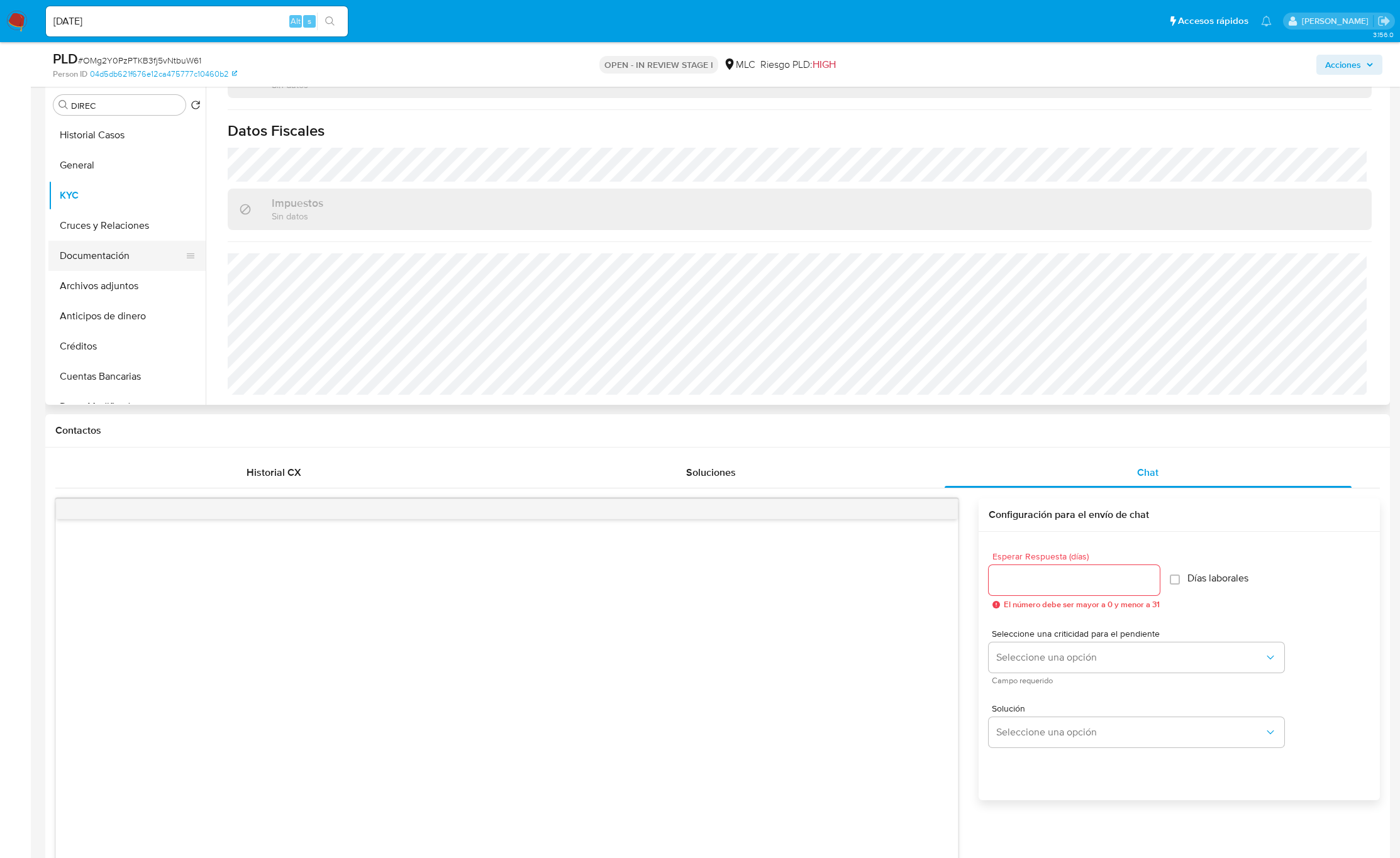
scroll to position [565, 0]
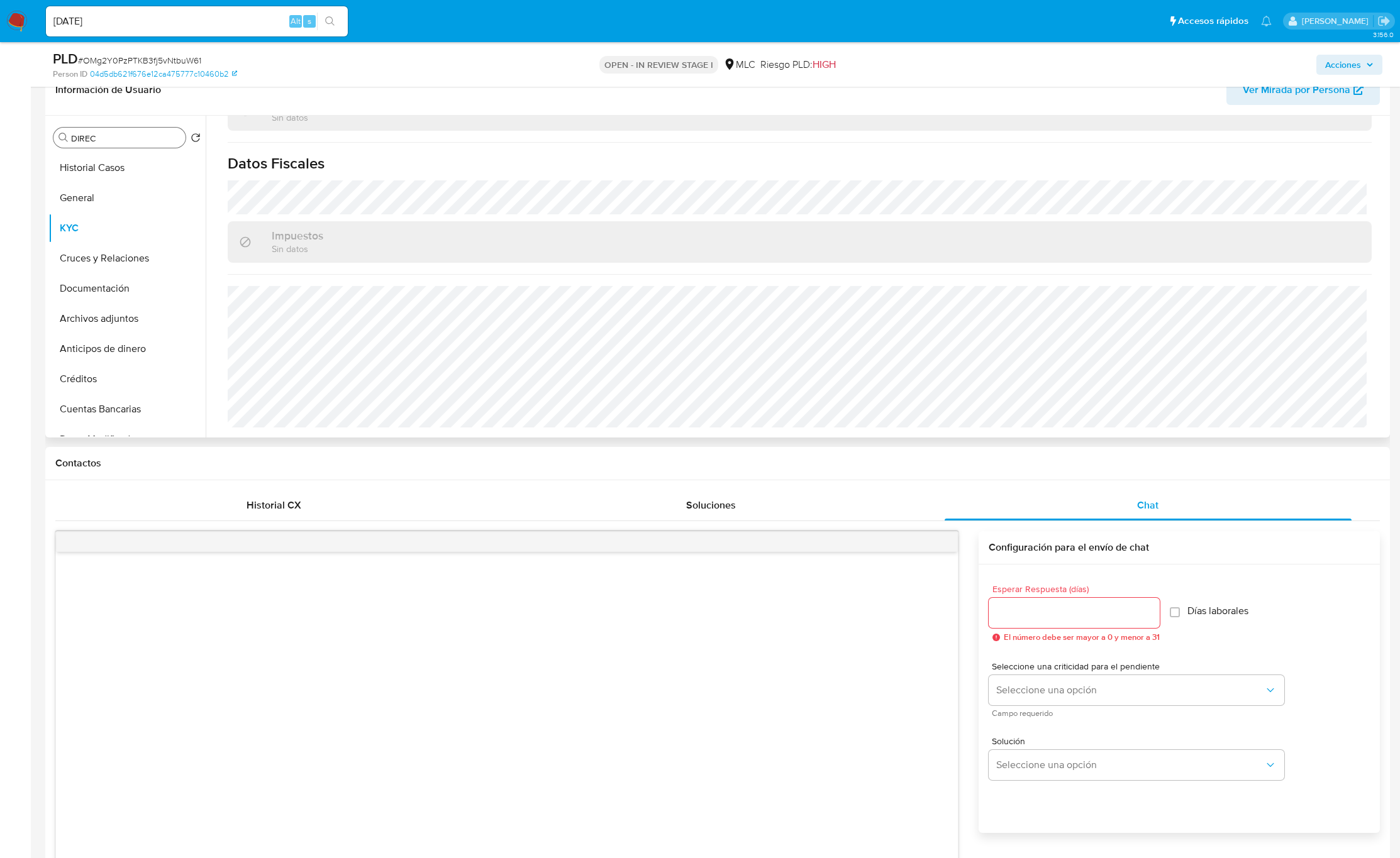
click at [88, 138] on input "DIREC" at bounding box center [126, 138] width 110 height 11
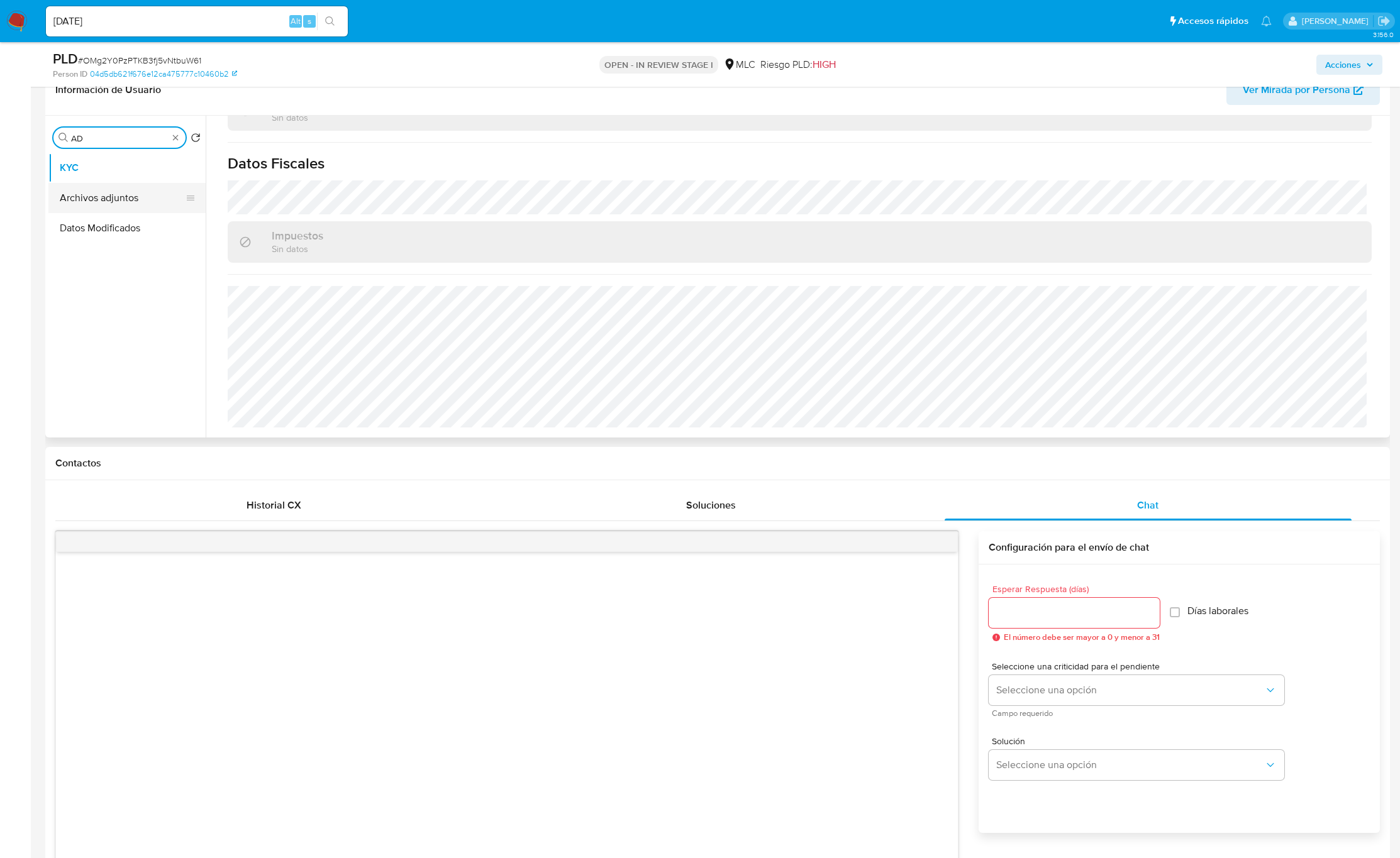
type input "AD"
click at [88, 185] on button "Archivos adjuntos" at bounding box center [122, 198] width 147 height 31
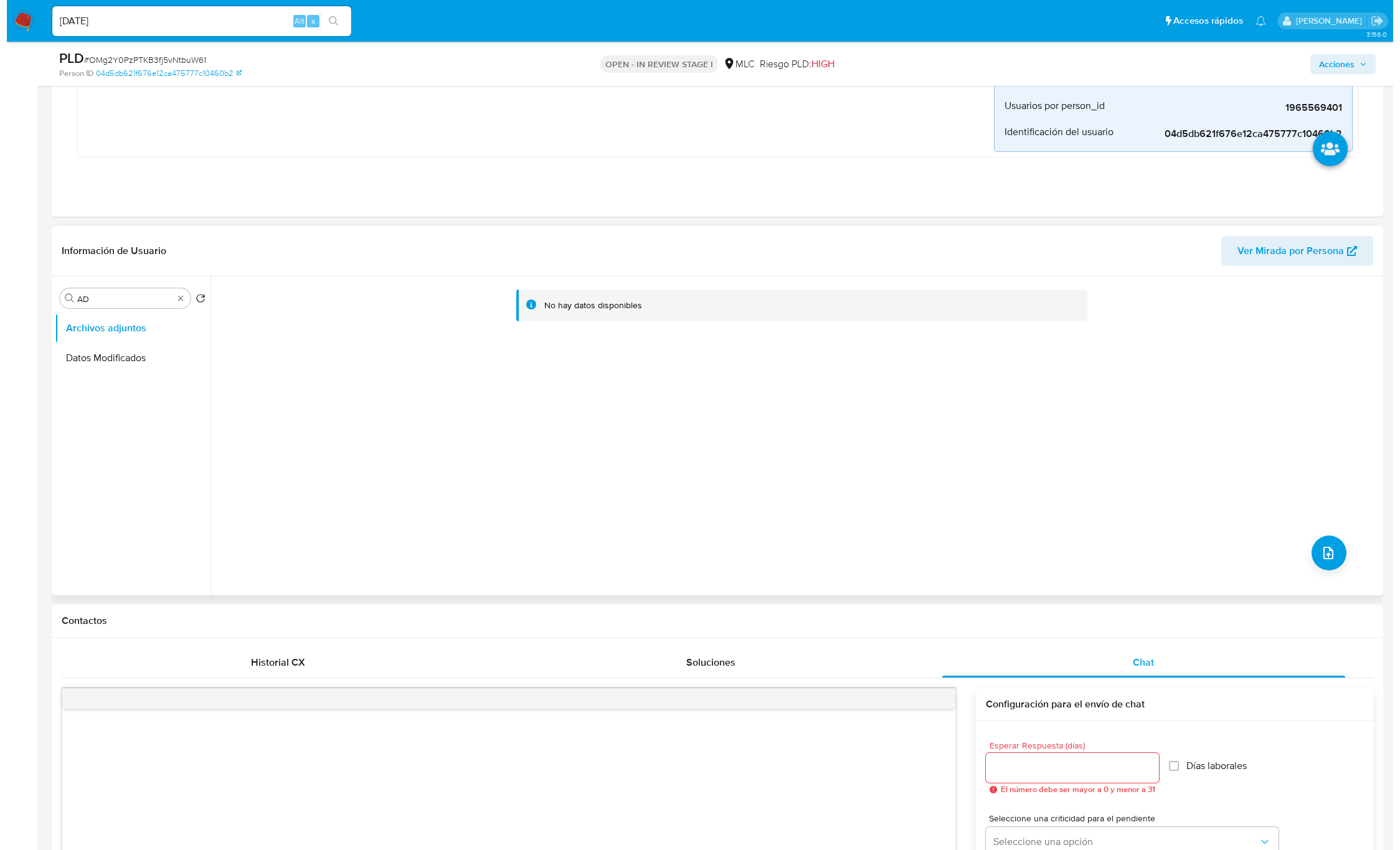
scroll to position [280, 0]
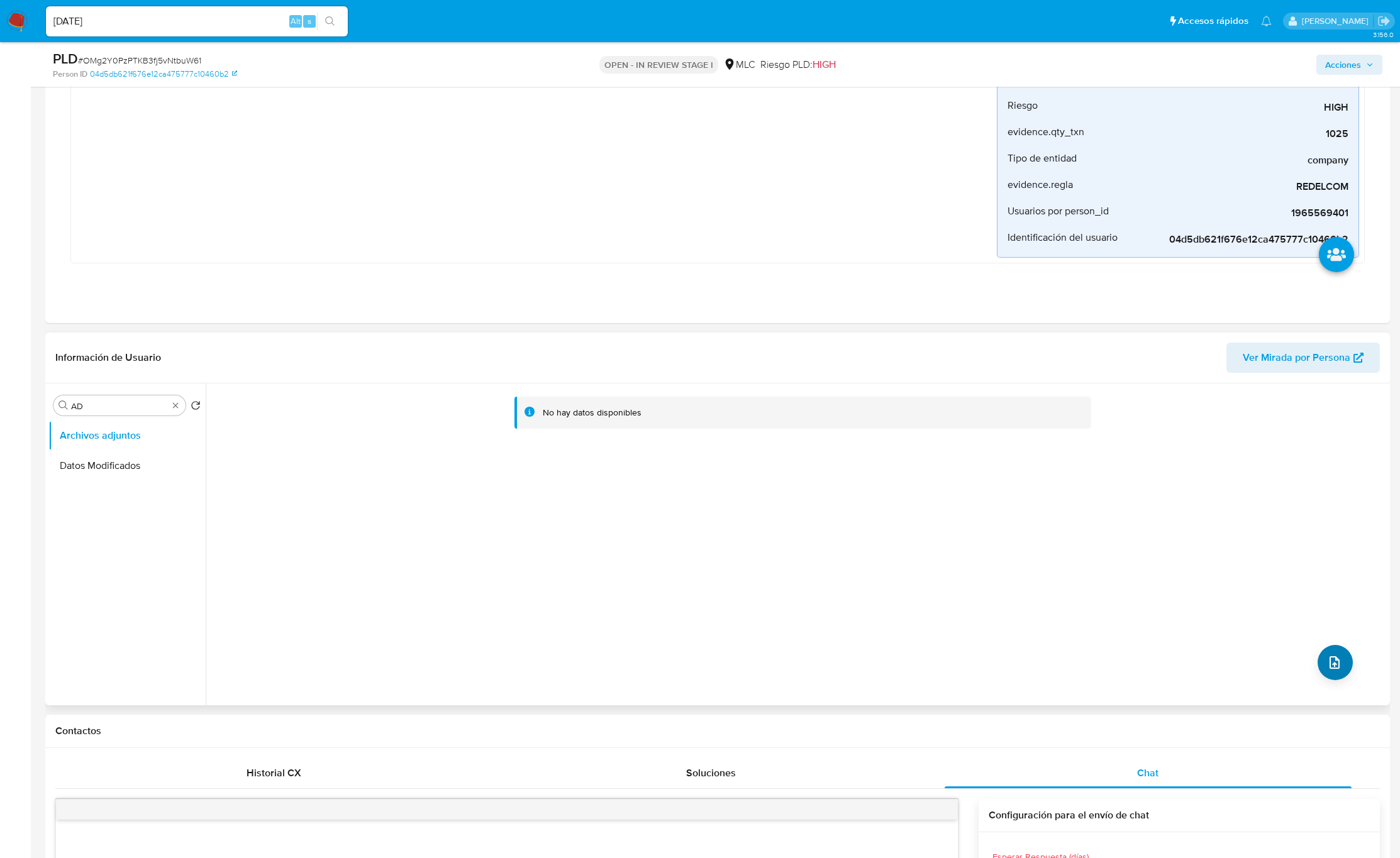
click at [942, 572] on span "upload-file" at bounding box center [1334, 662] width 15 height 15
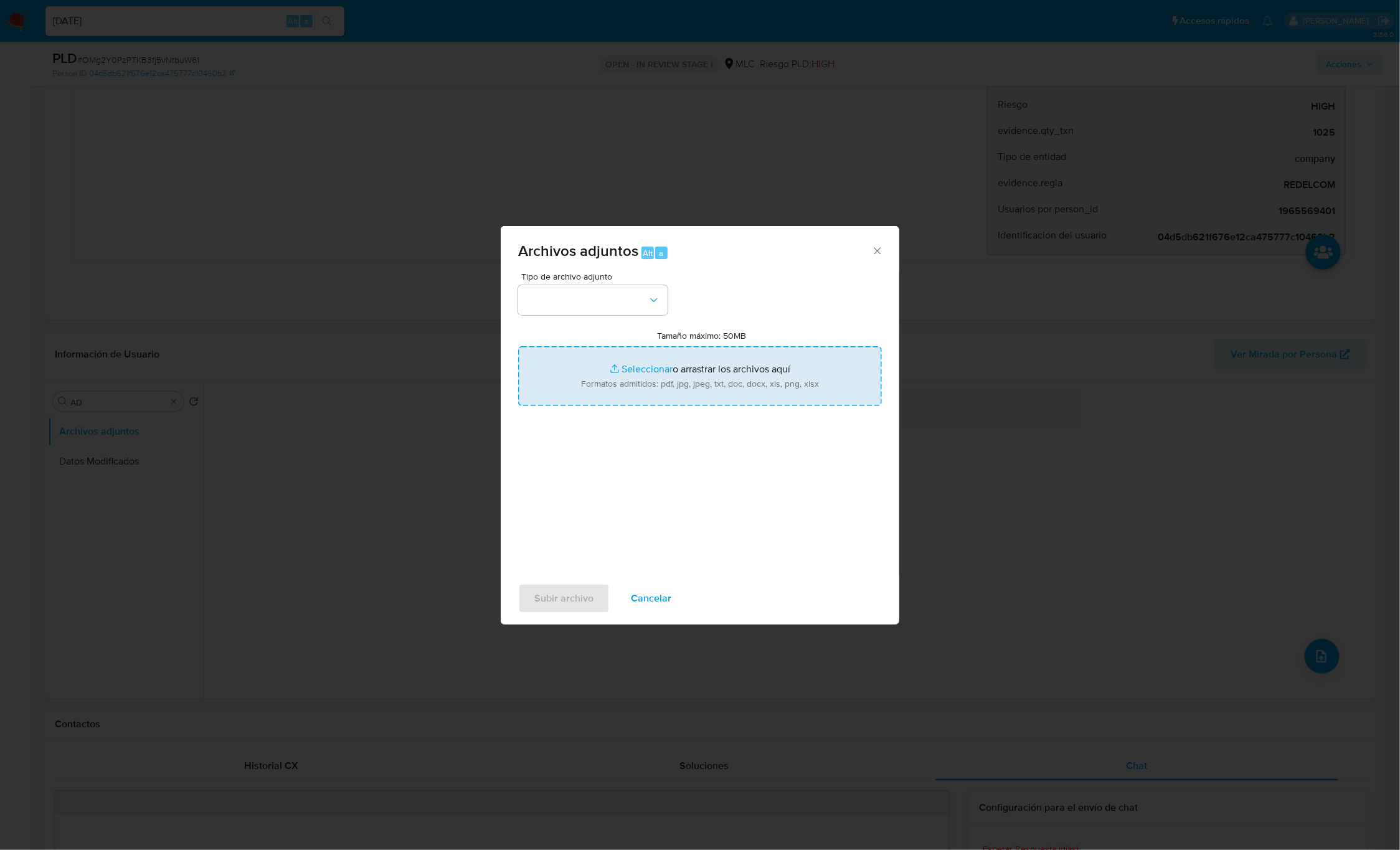
type input "C:\fakepath\1965569401 - Tablas Transaccionales 1.3.0.xlsx"
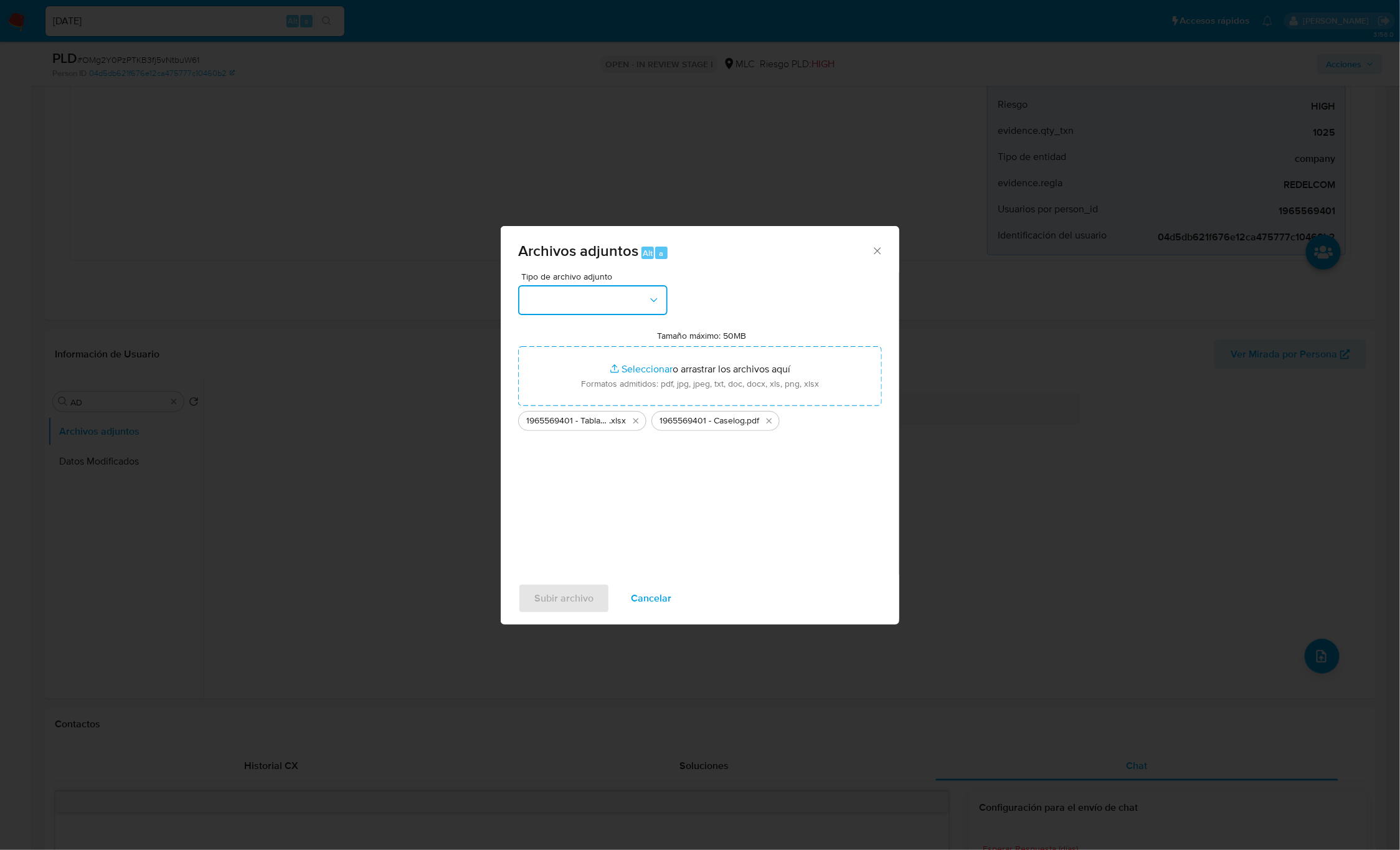
click at [602, 313] on button "button" at bounding box center [593, 300] width 150 height 30
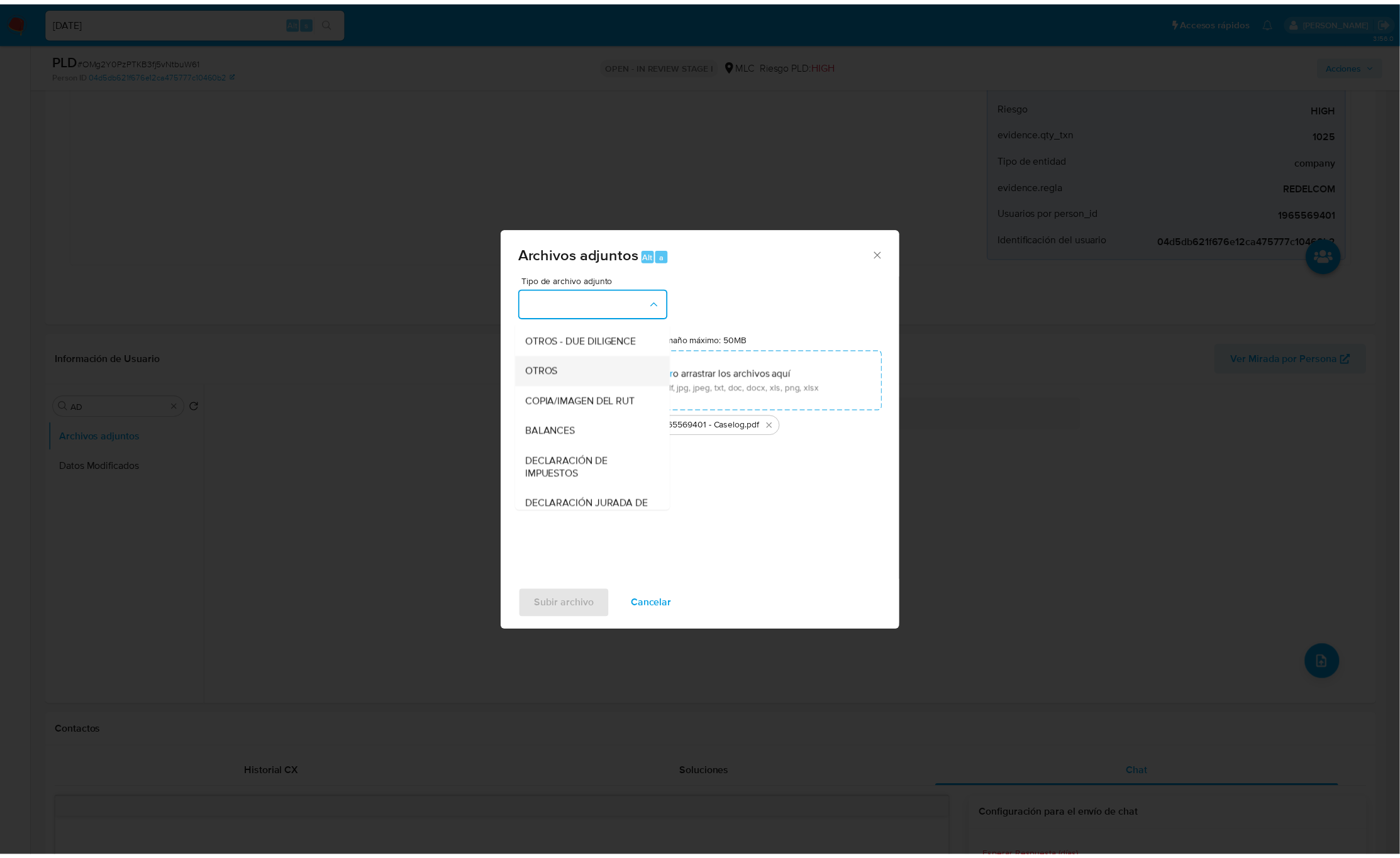
scroll to position [145, 0]
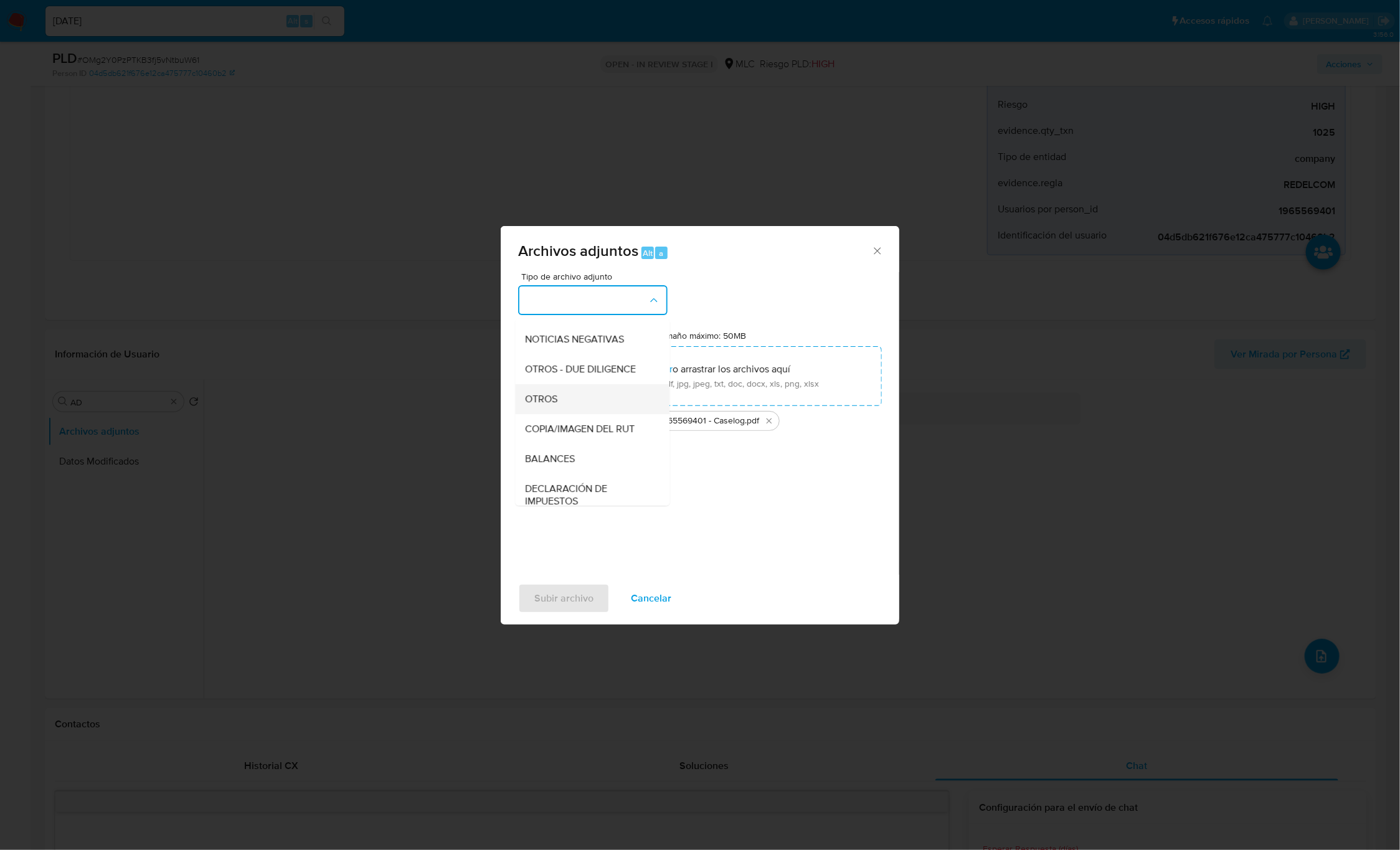
click at [557, 405] on span "OTROS" at bounding box center [542, 399] width 33 height 12
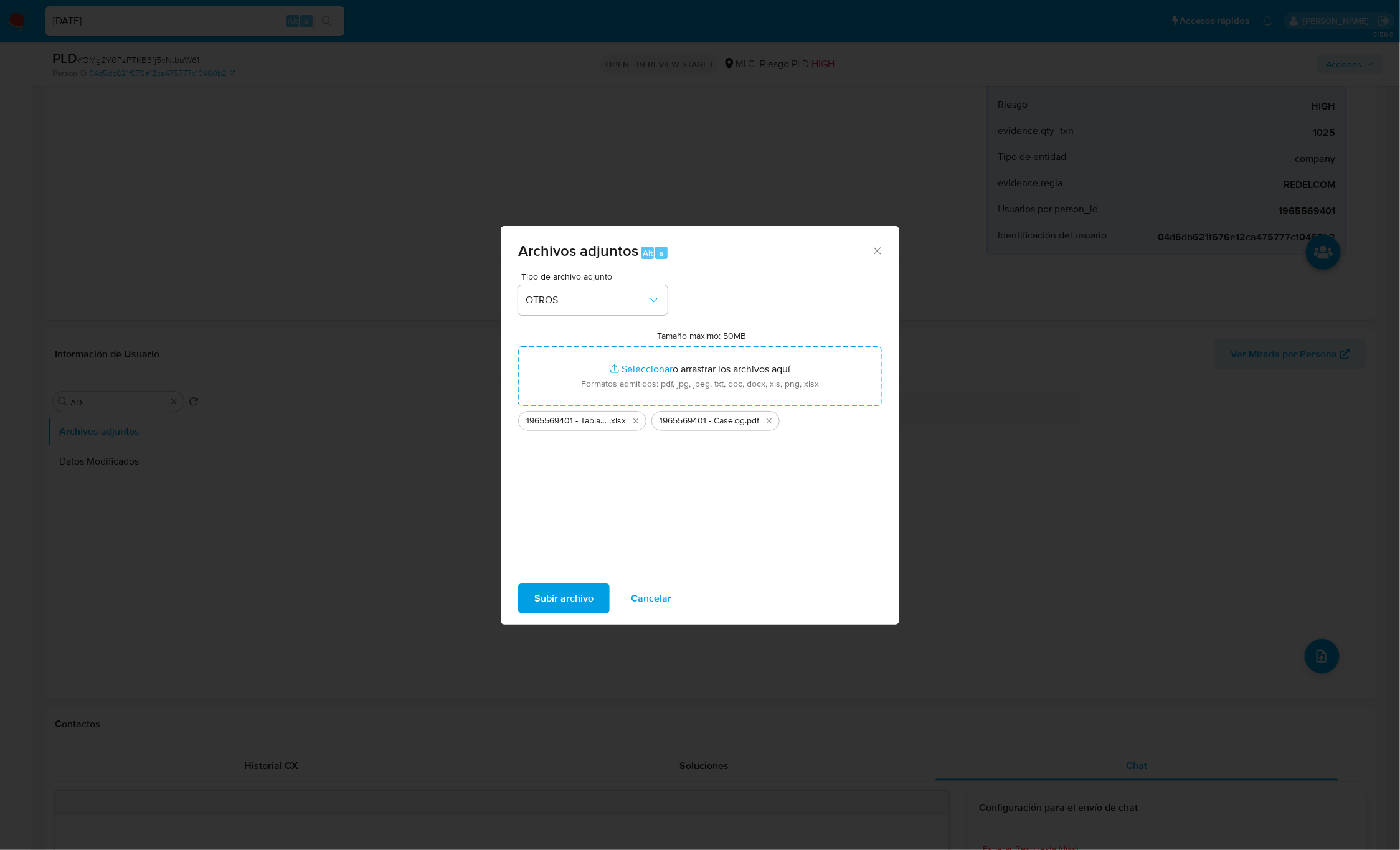
click at [538, 566] on span "Subir archivo" at bounding box center [564, 598] width 59 height 27
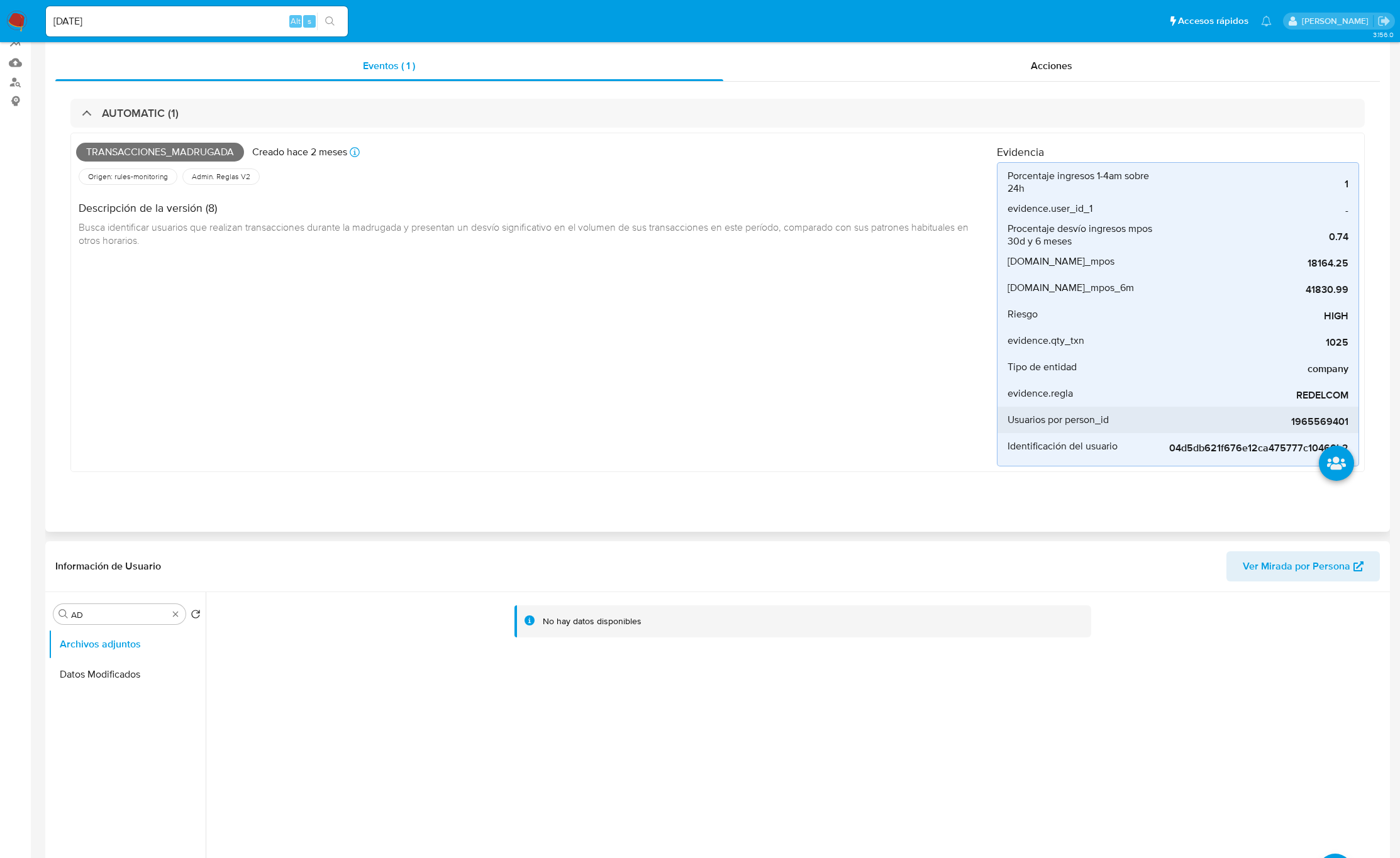
scroll to position [0, 0]
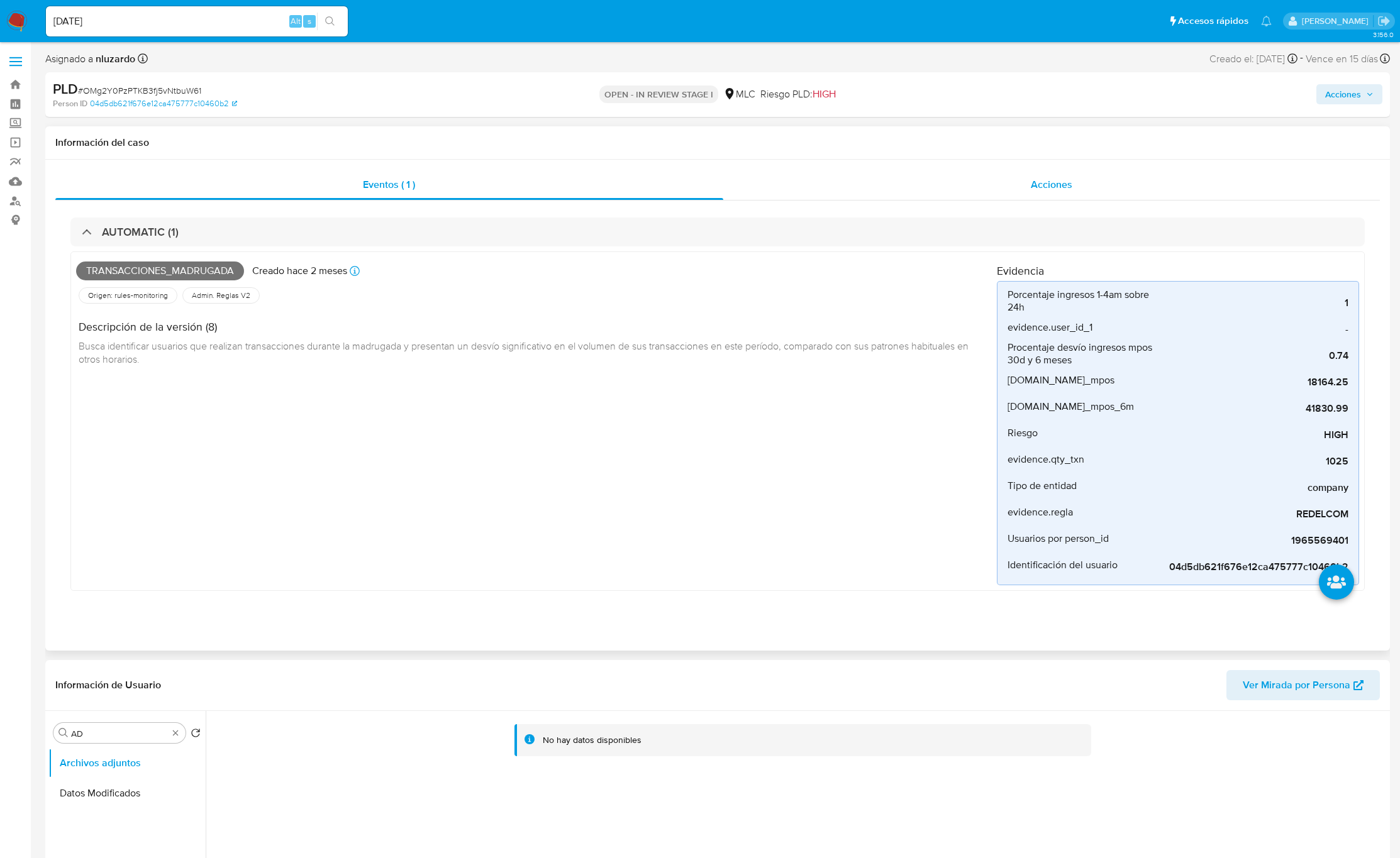
click at [942, 183] on span "Acciones" at bounding box center [1051, 185] width 41 height 14
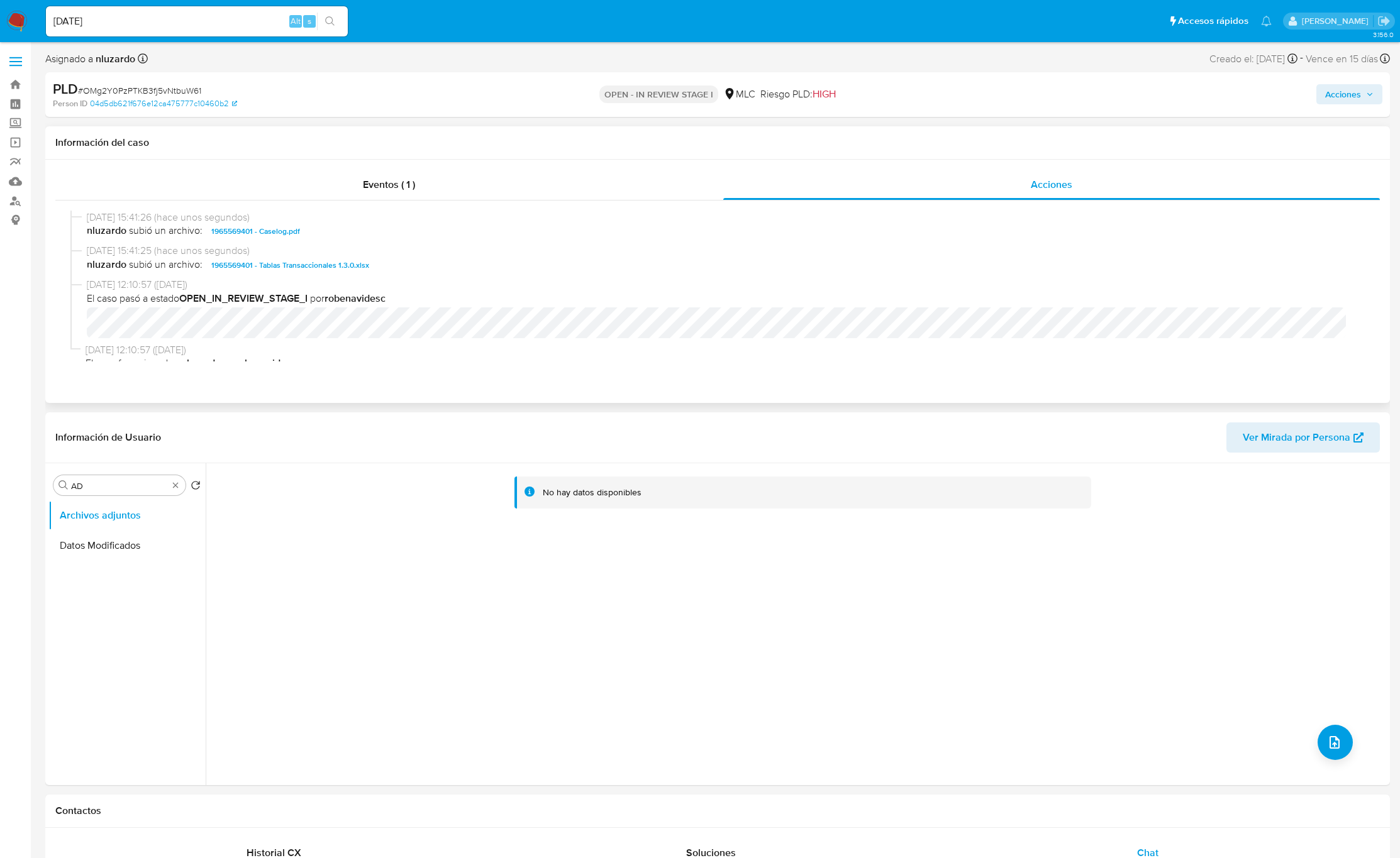
click at [344, 238] on span "nluzardo subió un archivo: 1965569401 - Caselog.pdf" at bounding box center [723, 231] width 1273 height 15
copy span "1965569401 - Caselog.pdf"
click at [942, 99] on span "Acciones" at bounding box center [1344, 95] width 36 height 20
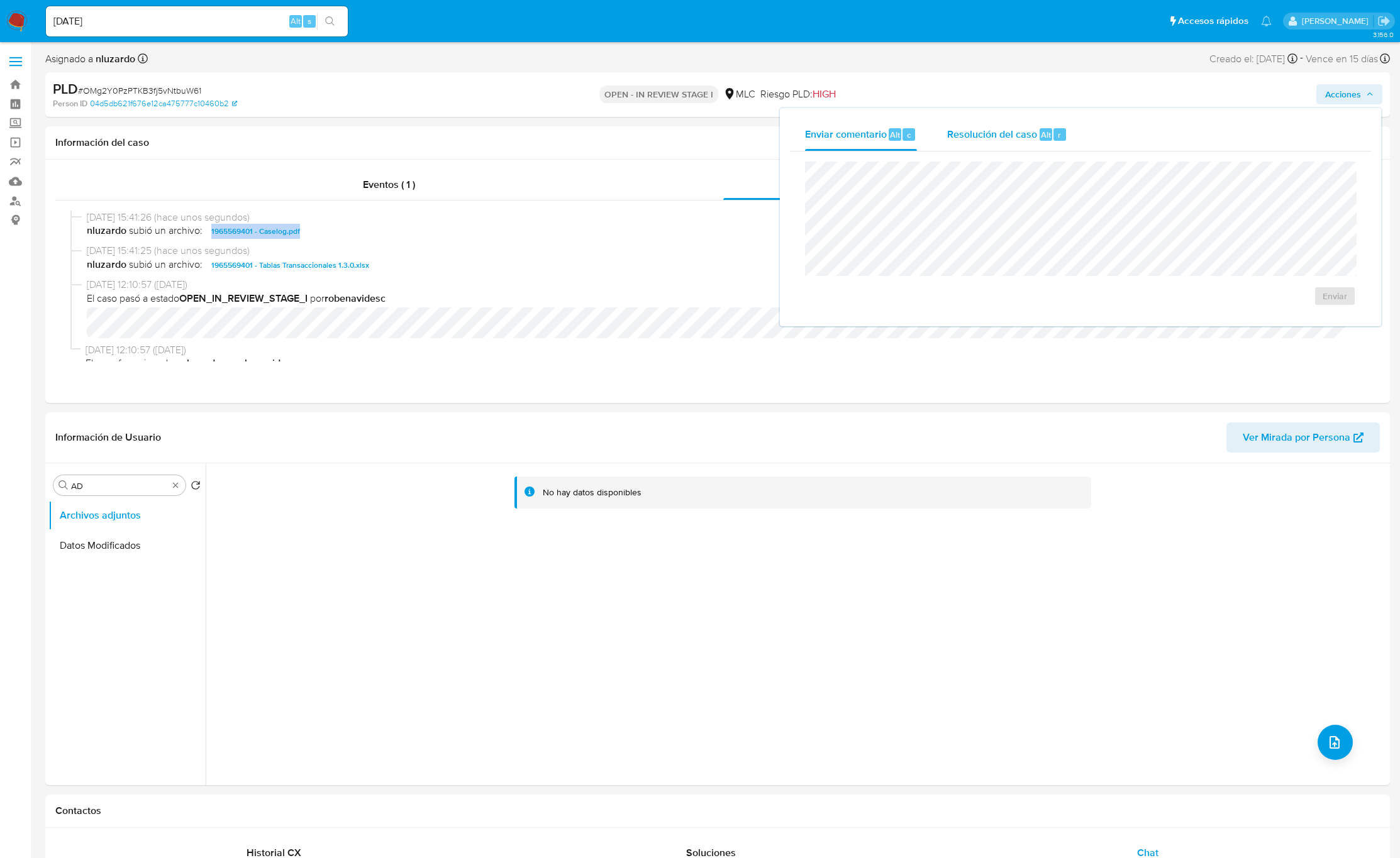
click at [942, 140] on span "Resolución del caso" at bounding box center [992, 134] width 90 height 14
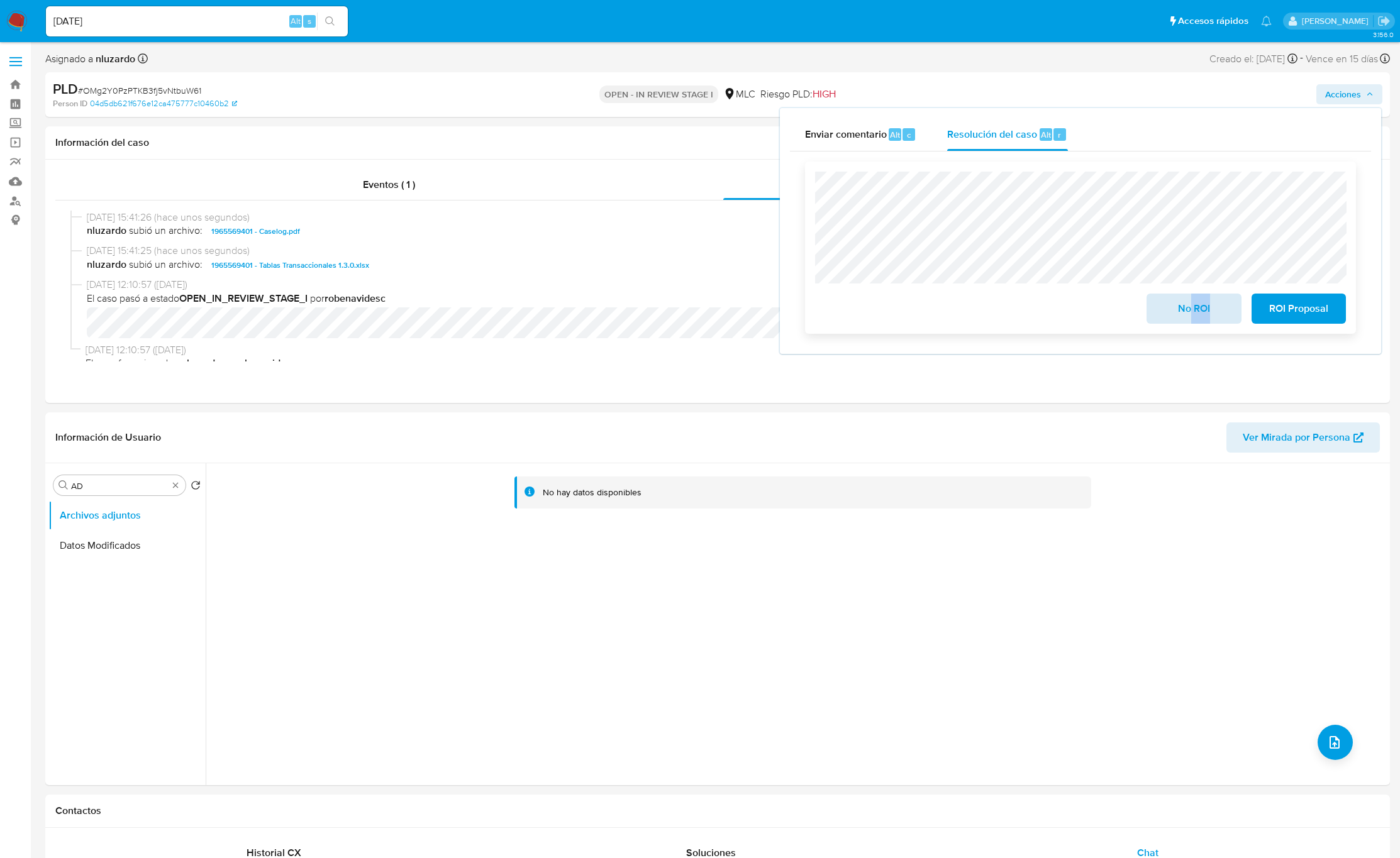
drag, startPoint x: 1201, startPoint y: 334, endPoint x: 1191, endPoint y: 312, distance: 24.2
click at [942, 312] on div "No ROI ROI Proposal" at bounding box center [1081, 248] width 551 height 172
click at [942, 312] on span "No ROI" at bounding box center [1193, 308] width 62 height 27
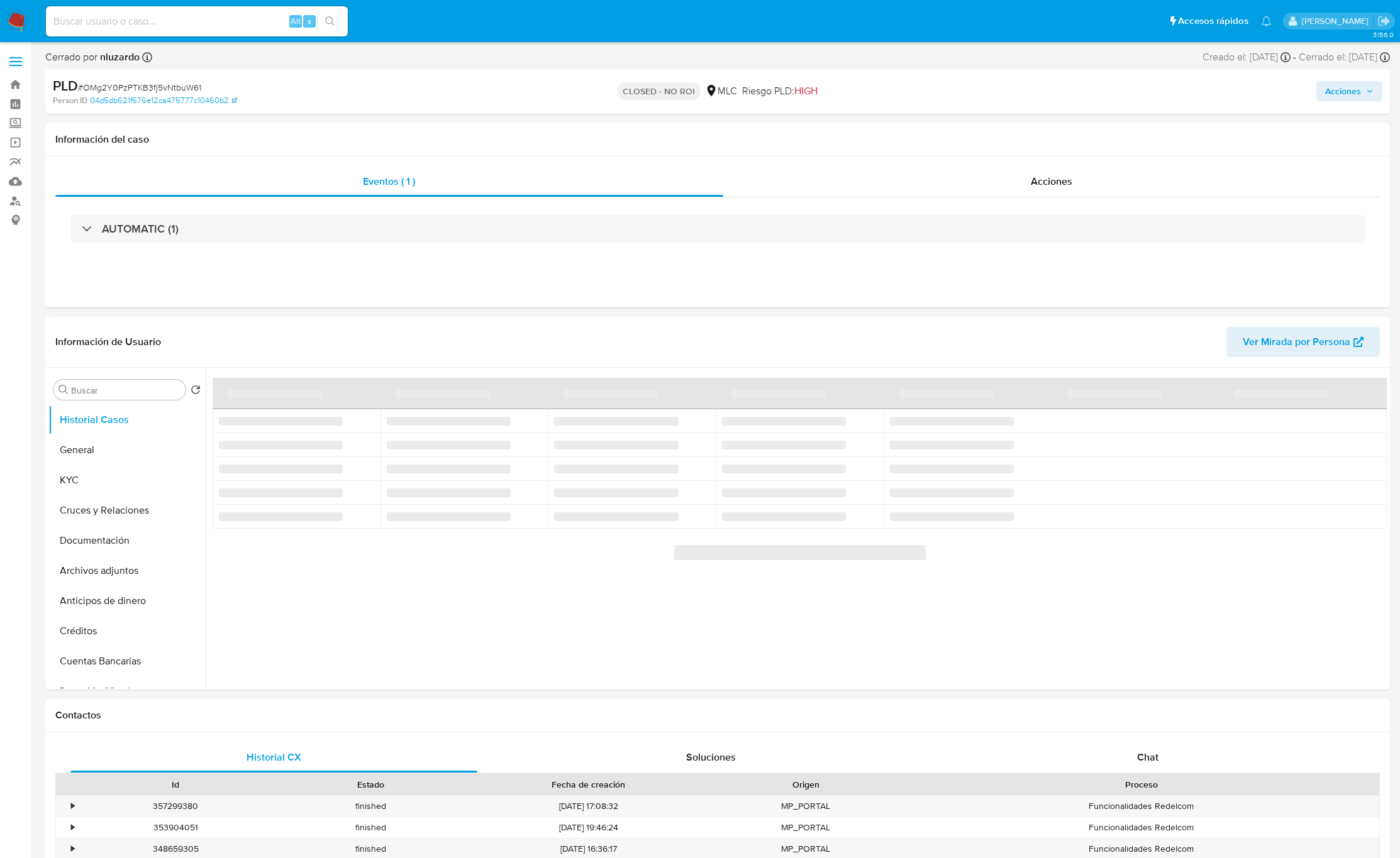
select select "10"
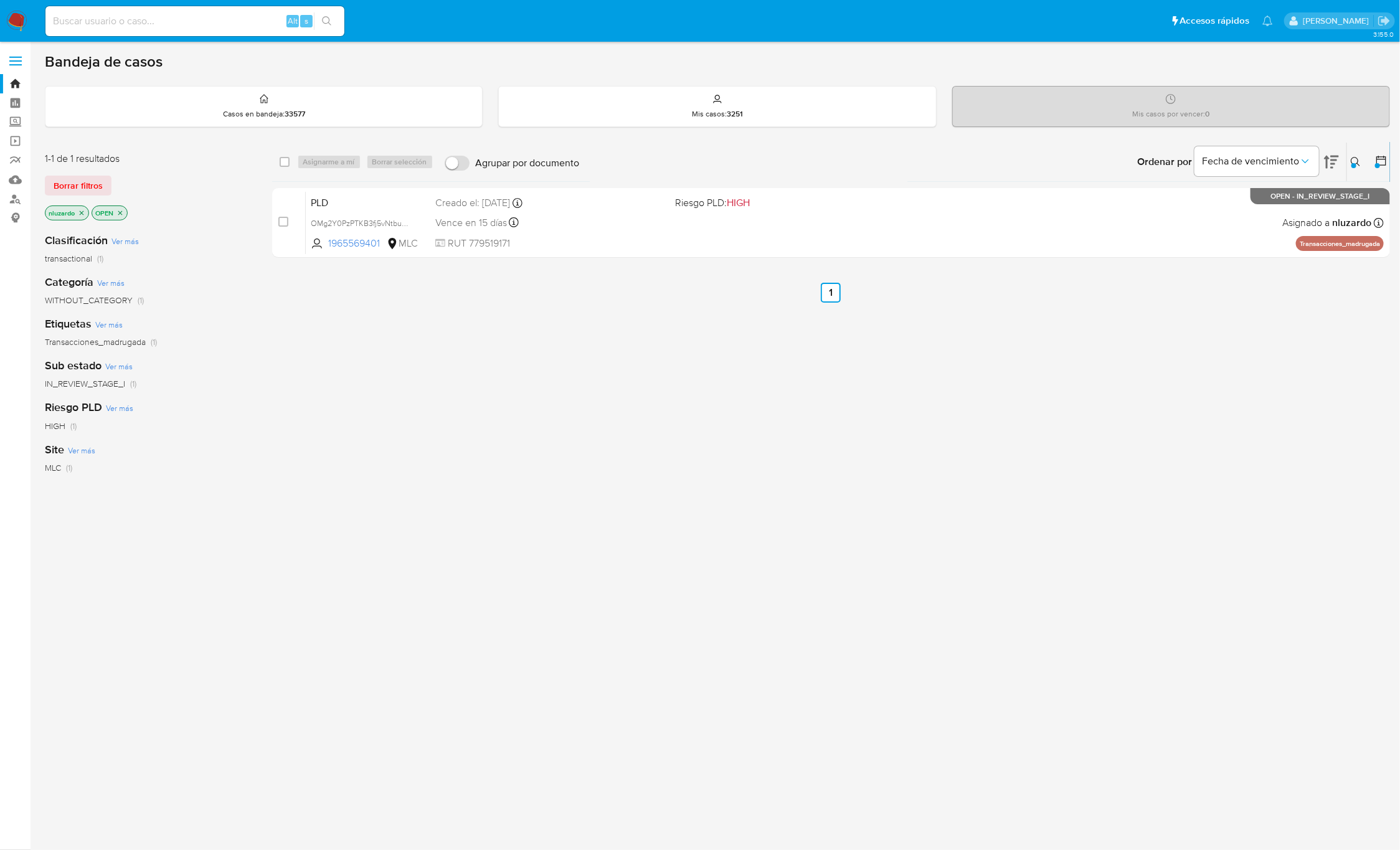
click at [1220, 381] on div "select-all-cases-checkbox Asignarme a mí Borrar selección Agrupar por documento…" at bounding box center [831, 424] width 1119 height 564
click at [1359, 153] on div "Ingrese ID de usuario o caso 1965569401 Buscar Borrar filtros" at bounding box center [1357, 162] width 21 height 39
click at [1359, 155] on button at bounding box center [1357, 161] width 21 height 15
click at [1291, 219] on div "1965569401" at bounding box center [1253, 209] width 211 height 30
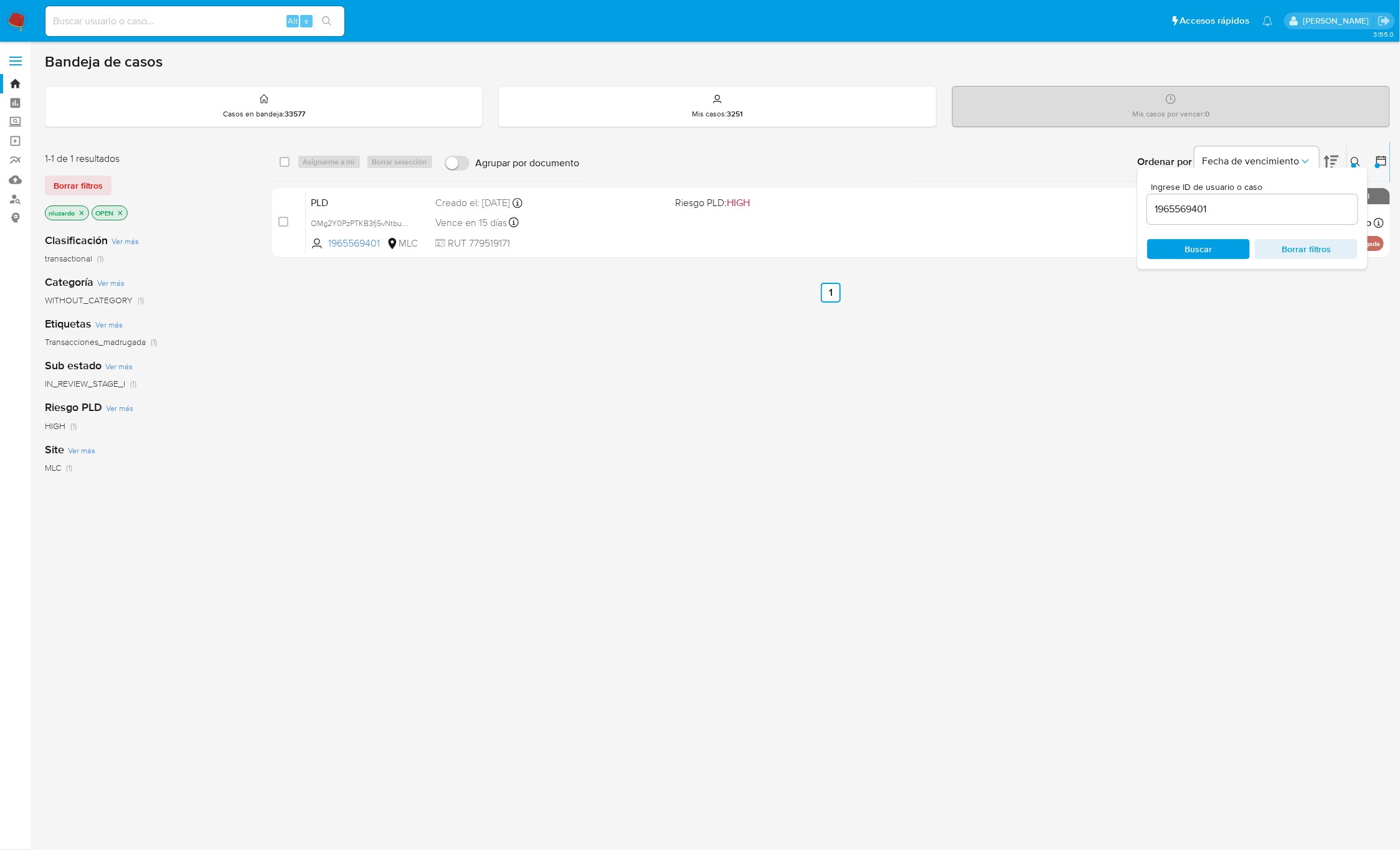
click at [1286, 212] on input "1965569401" at bounding box center [1253, 209] width 211 height 16
paste input "654725377"
type input "654725377"
click at [1187, 259] on span "Buscar" at bounding box center [1199, 249] width 27 height 20
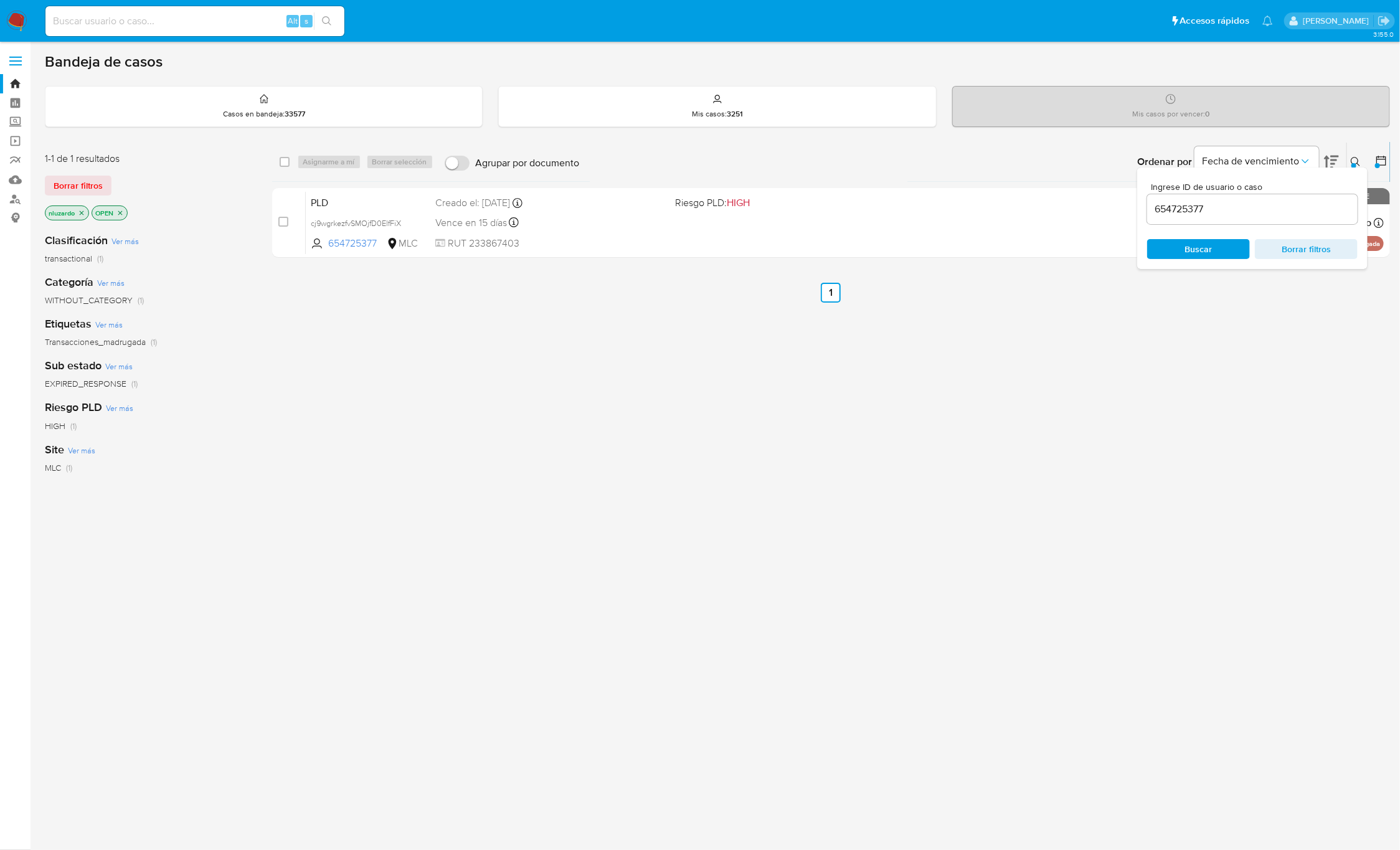
click at [1358, 159] on icon at bounding box center [1356, 162] width 10 height 10
click at [1113, 361] on div "select-all-cases-checkbox Asignarme a mí Borrar selección Agrupar por documento…" at bounding box center [831, 424] width 1119 height 564
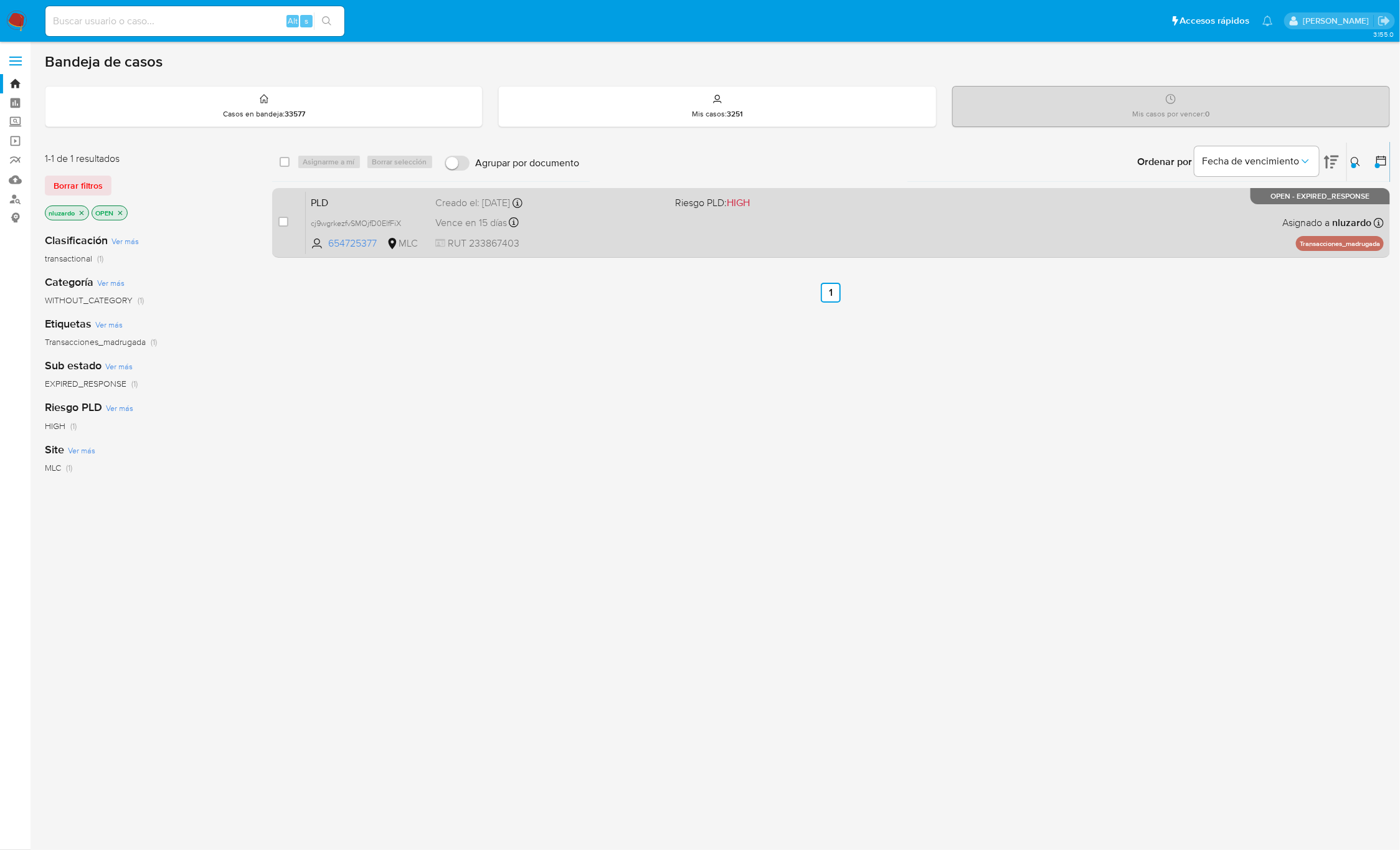
click at [1112, 237] on div "PLD cj9wgrkezfvSMOjfD0ElfFiX 654725377 MLC Riesgo PLD: HIGH Creado el: 12/06/20…" at bounding box center [844, 222] width 1078 height 63
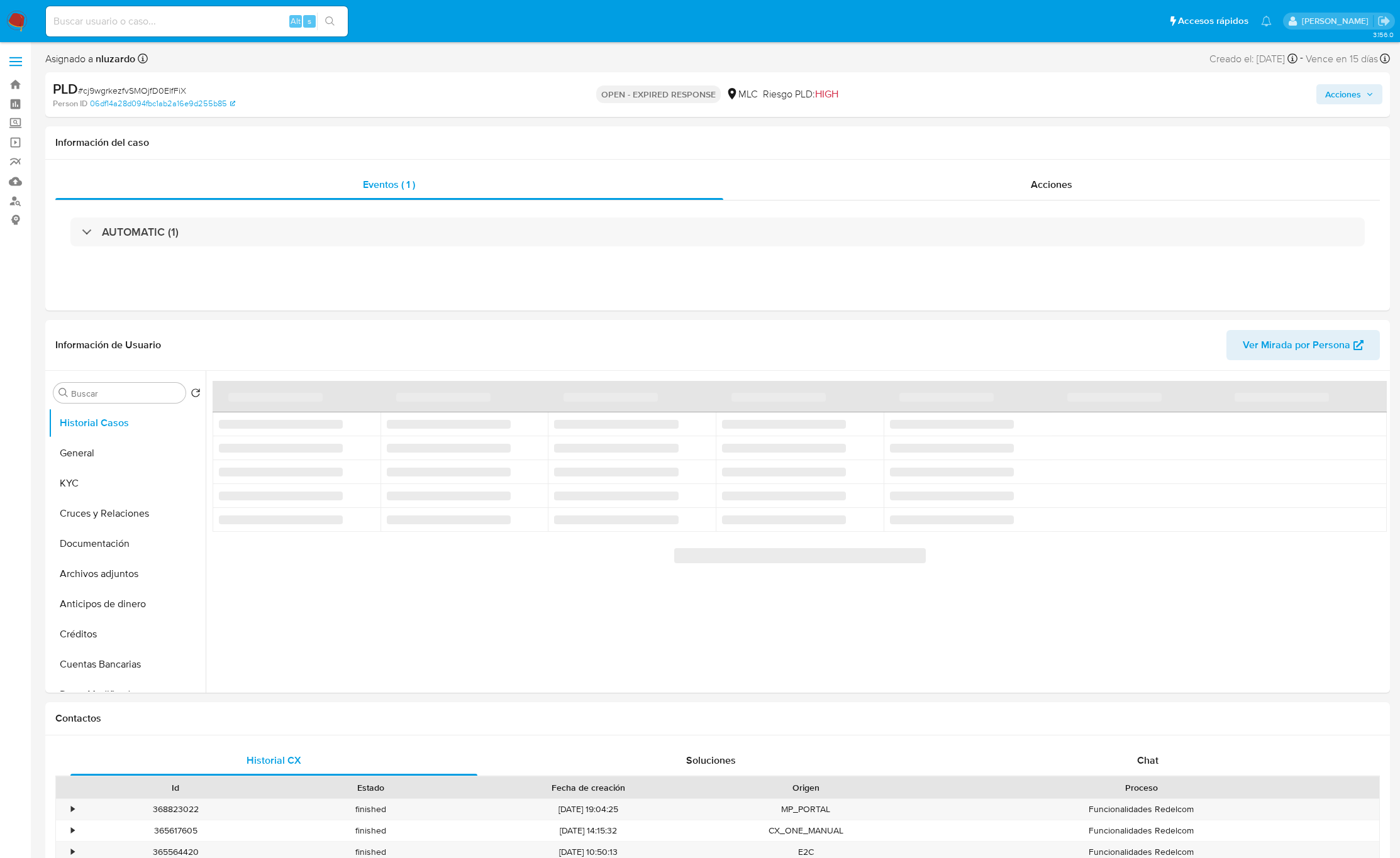
select select "10"
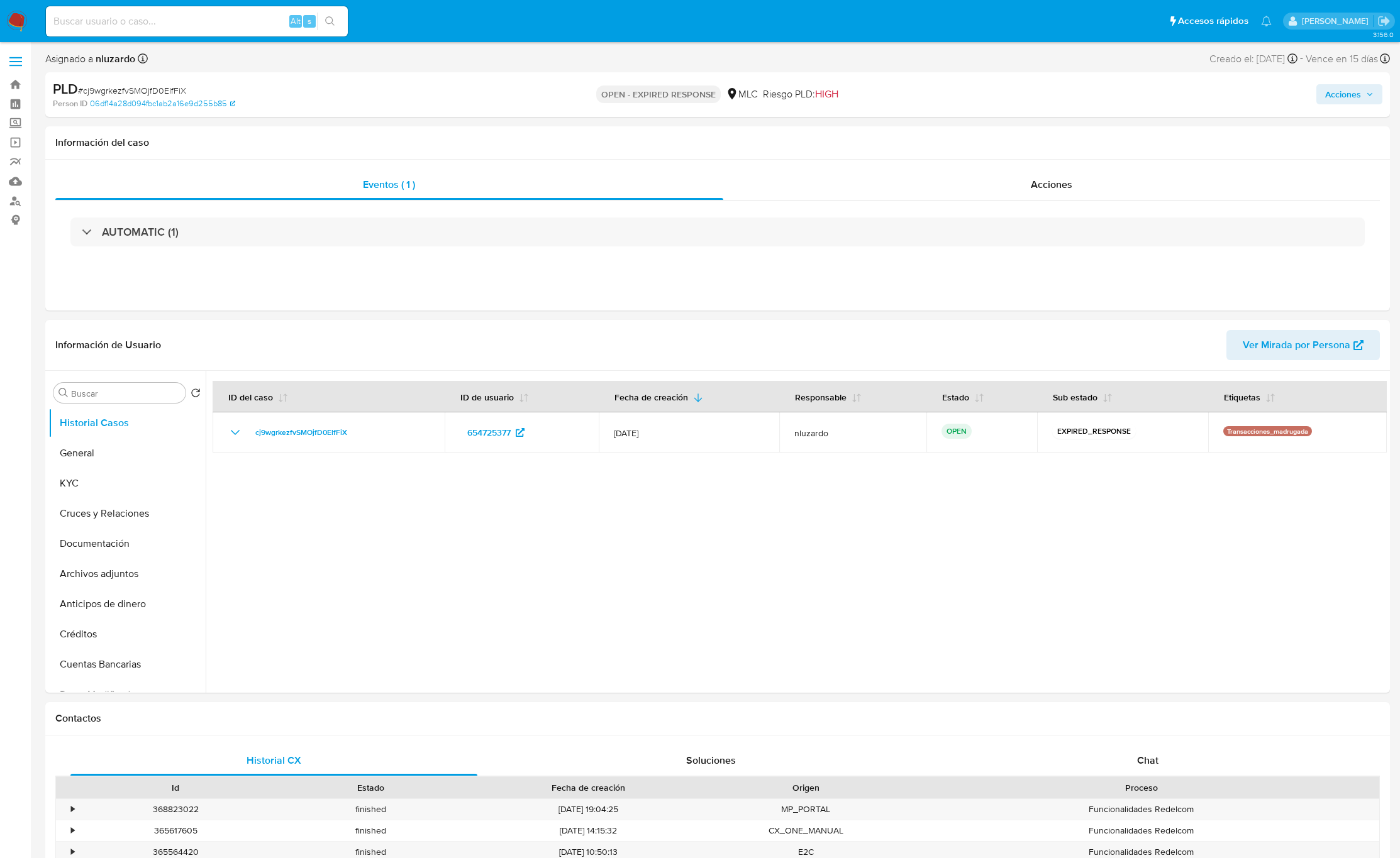
click at [163, 21] on input at bounding box center [197, 21] width 302 height 16
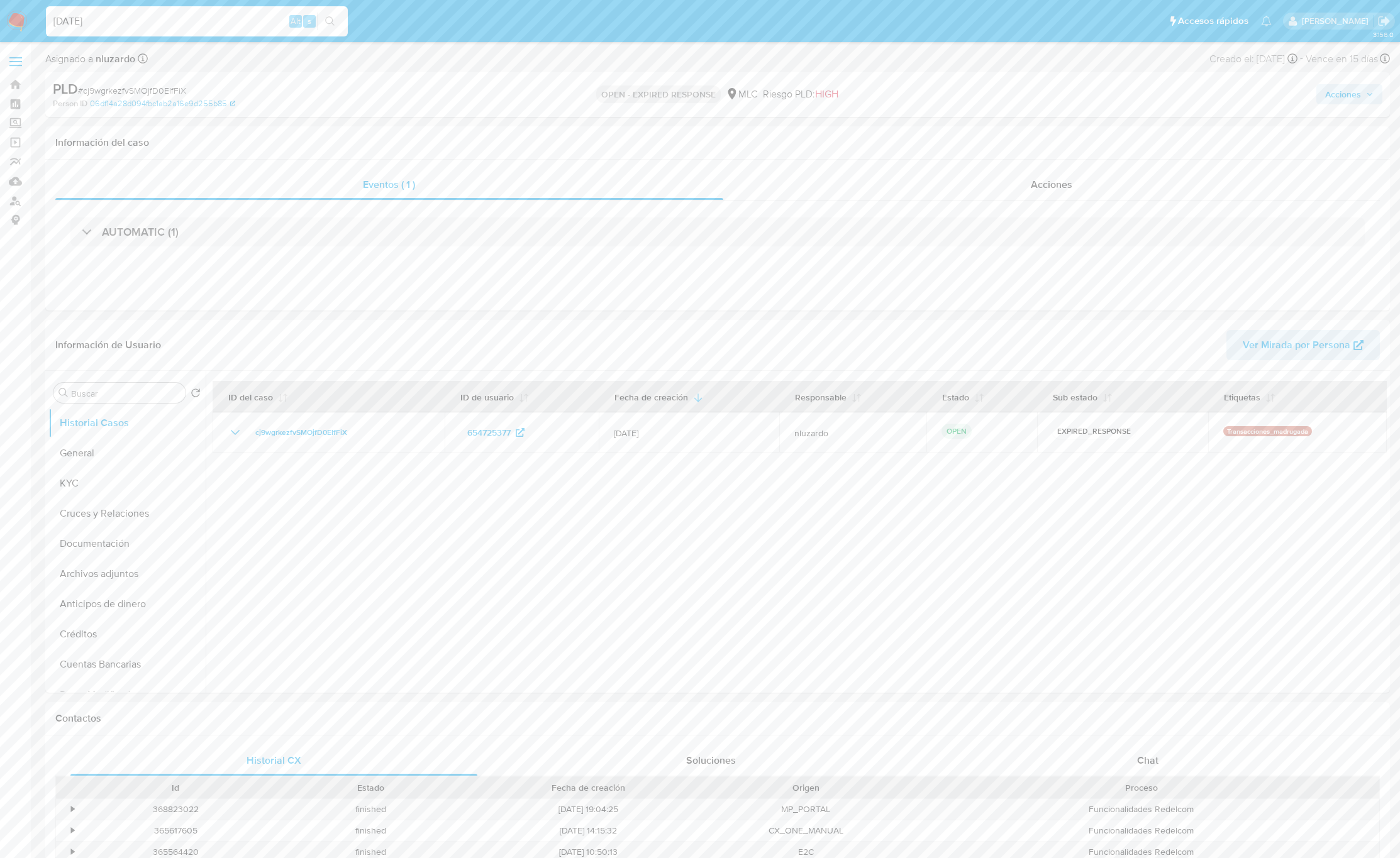
type input "[DATE]"
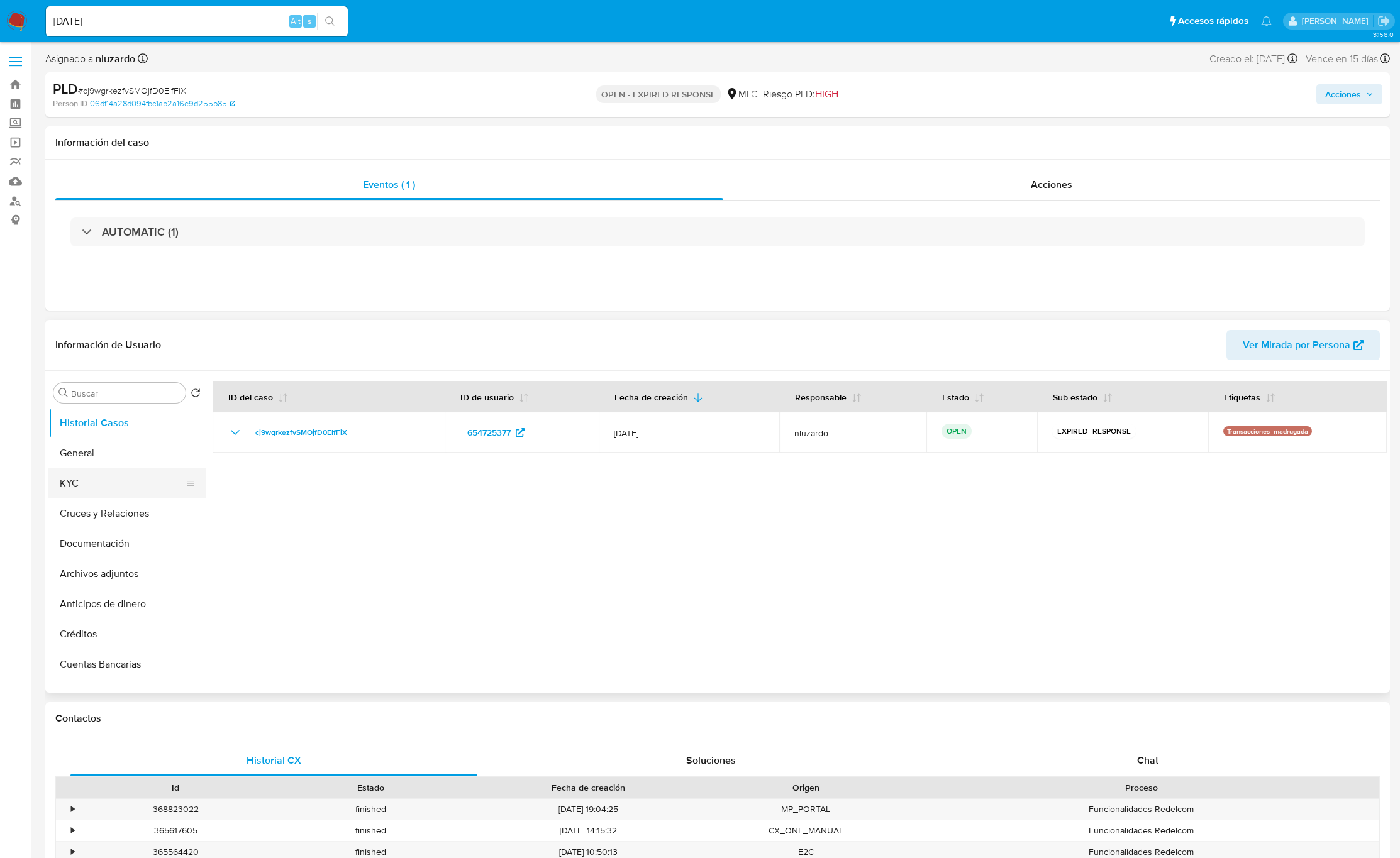
click at [83, 494] on button "KYC" at bounding box center [122, 483] width 147 height 31
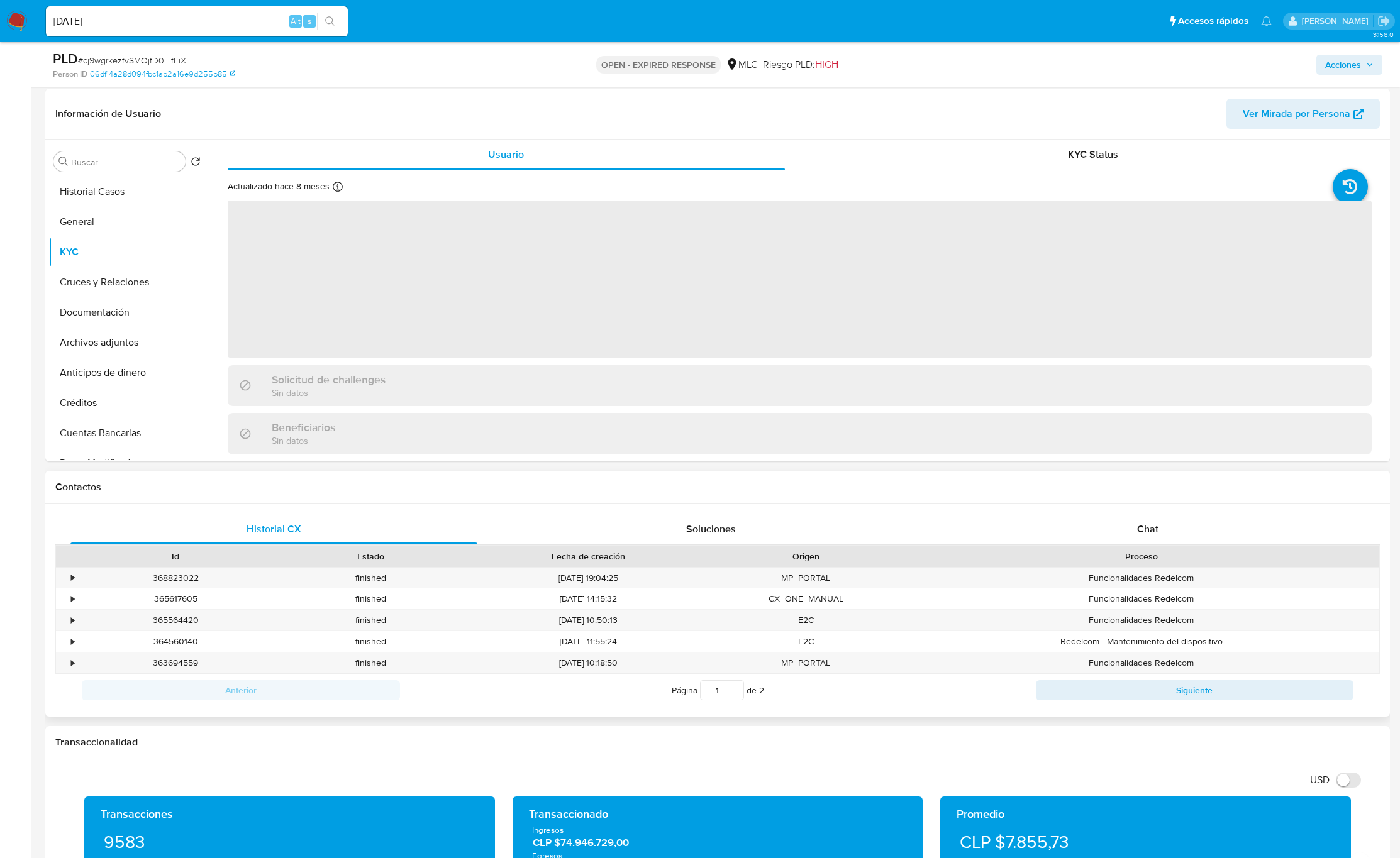
scroll to position [188, 0]
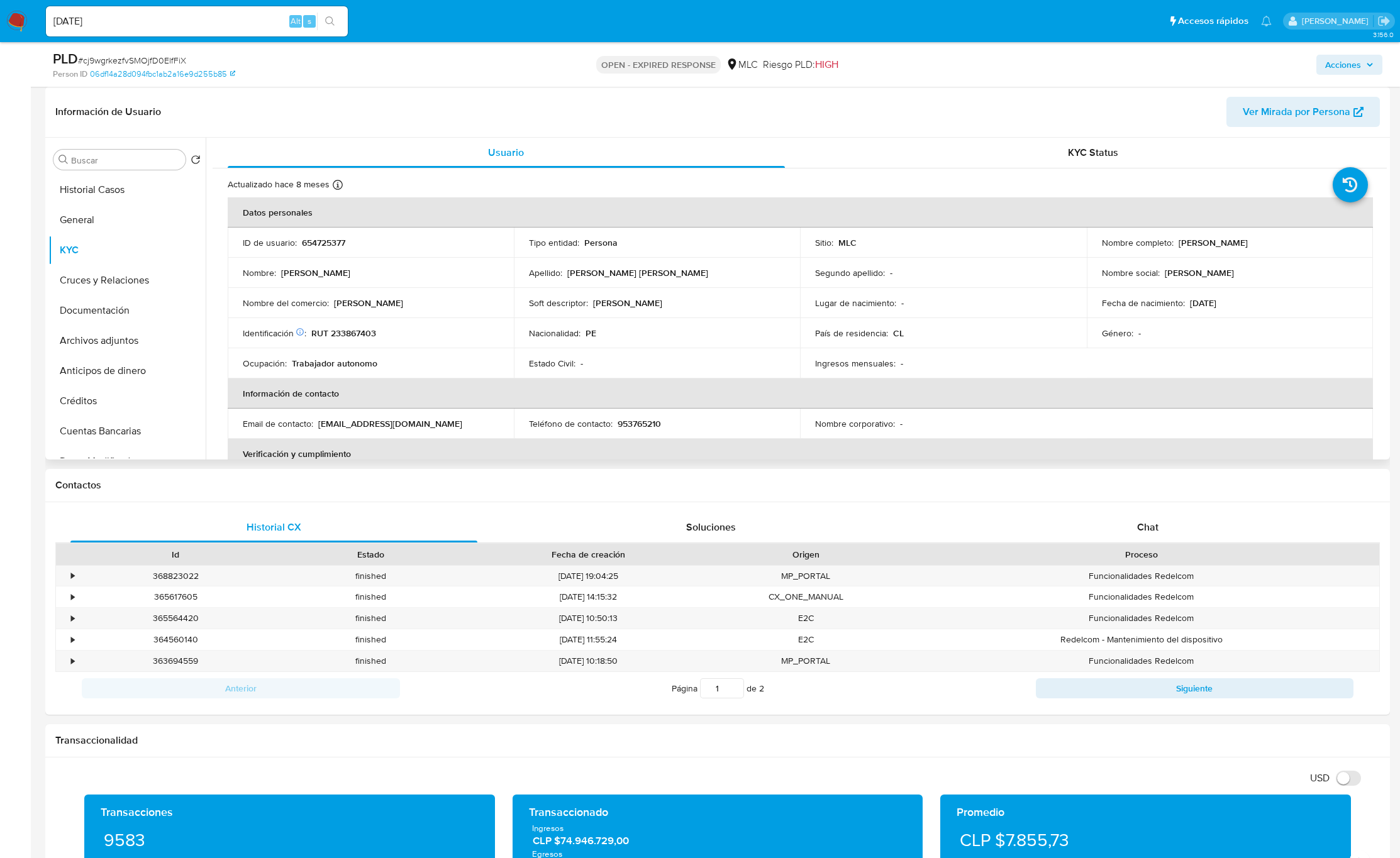
click at [1184, 245] on p "Jessica Quispe Portilla" at bounding box center [1213, 242] width 69 height 11
drag, startPoint x: 1269, startPoint y: 251, endPoint x: 1286, endPoint y: 251, distance: 17.0
click at [1286, 251] on td "Nombre completo : Jessica Quispe Portilla" at bounding box center [1230, 242] width 286 height 31
copy p "[PERSON_NAME]"
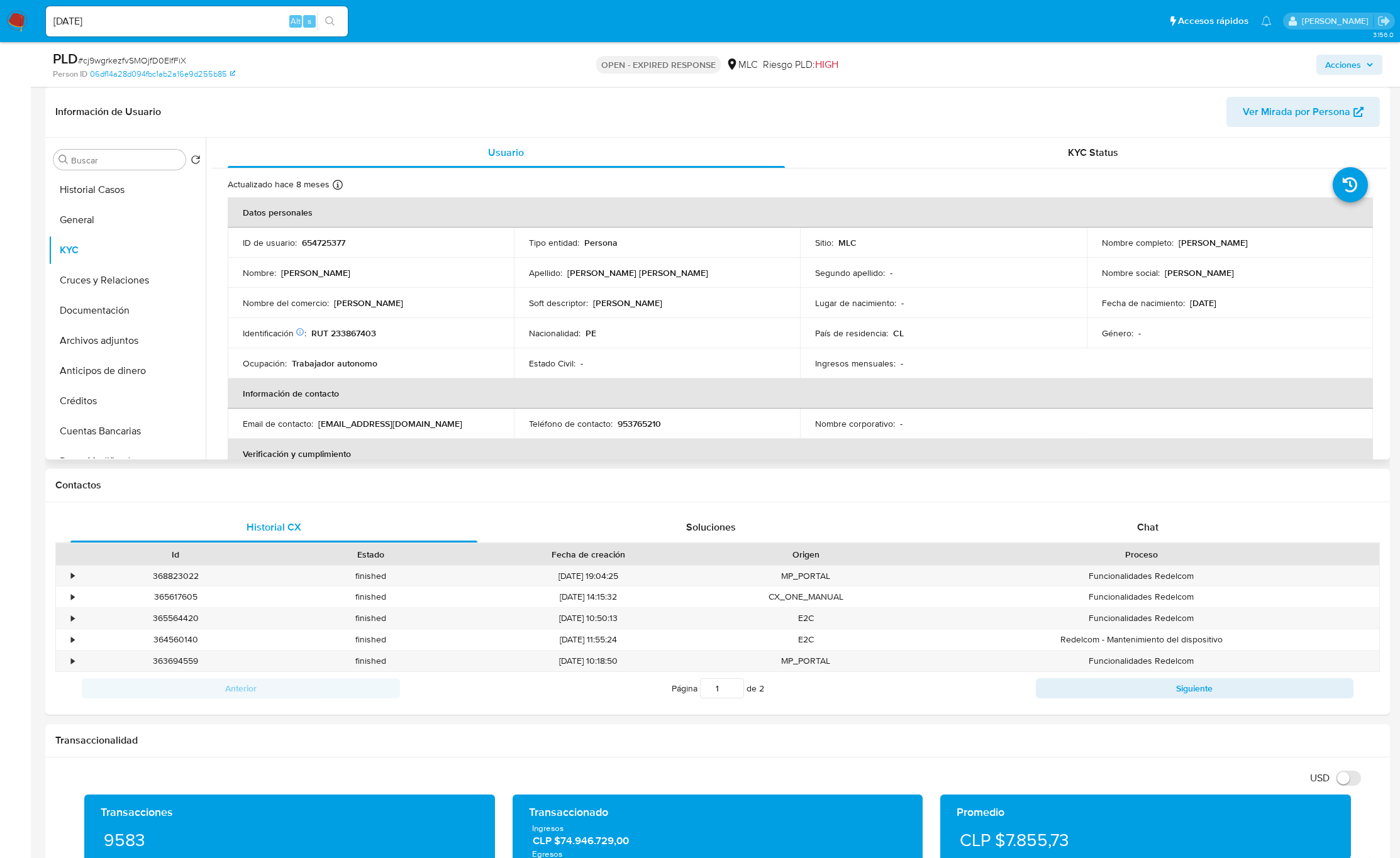
click at [349, 332] on p "RUT 233867403" at bounding box center [344, 333] width 65 height 11
copy p "233867403"
click at [349, 332] on p "RUT 233867403" at bounding box center [344, 333] width 65 height 11
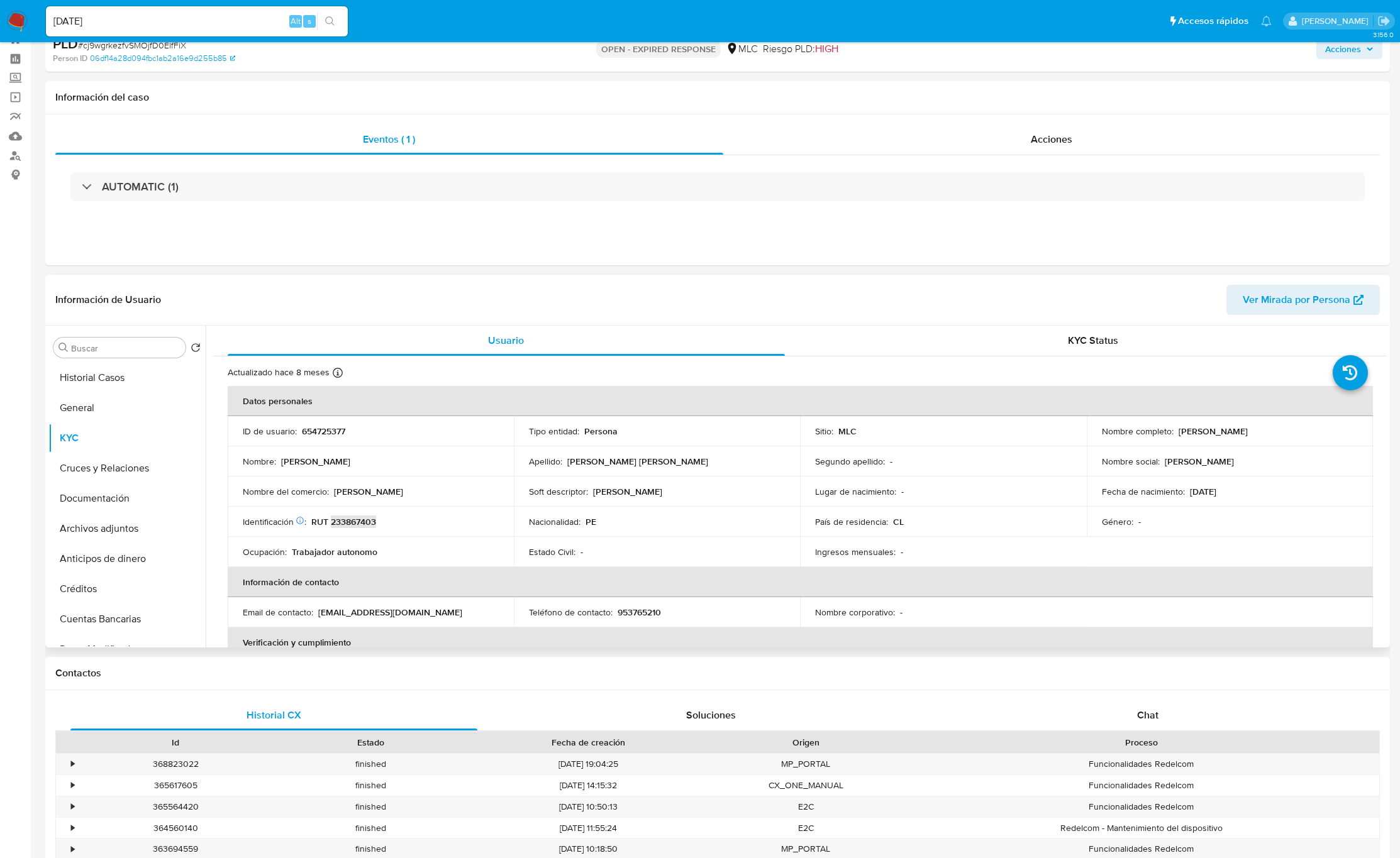
scroll to position [0, 0]
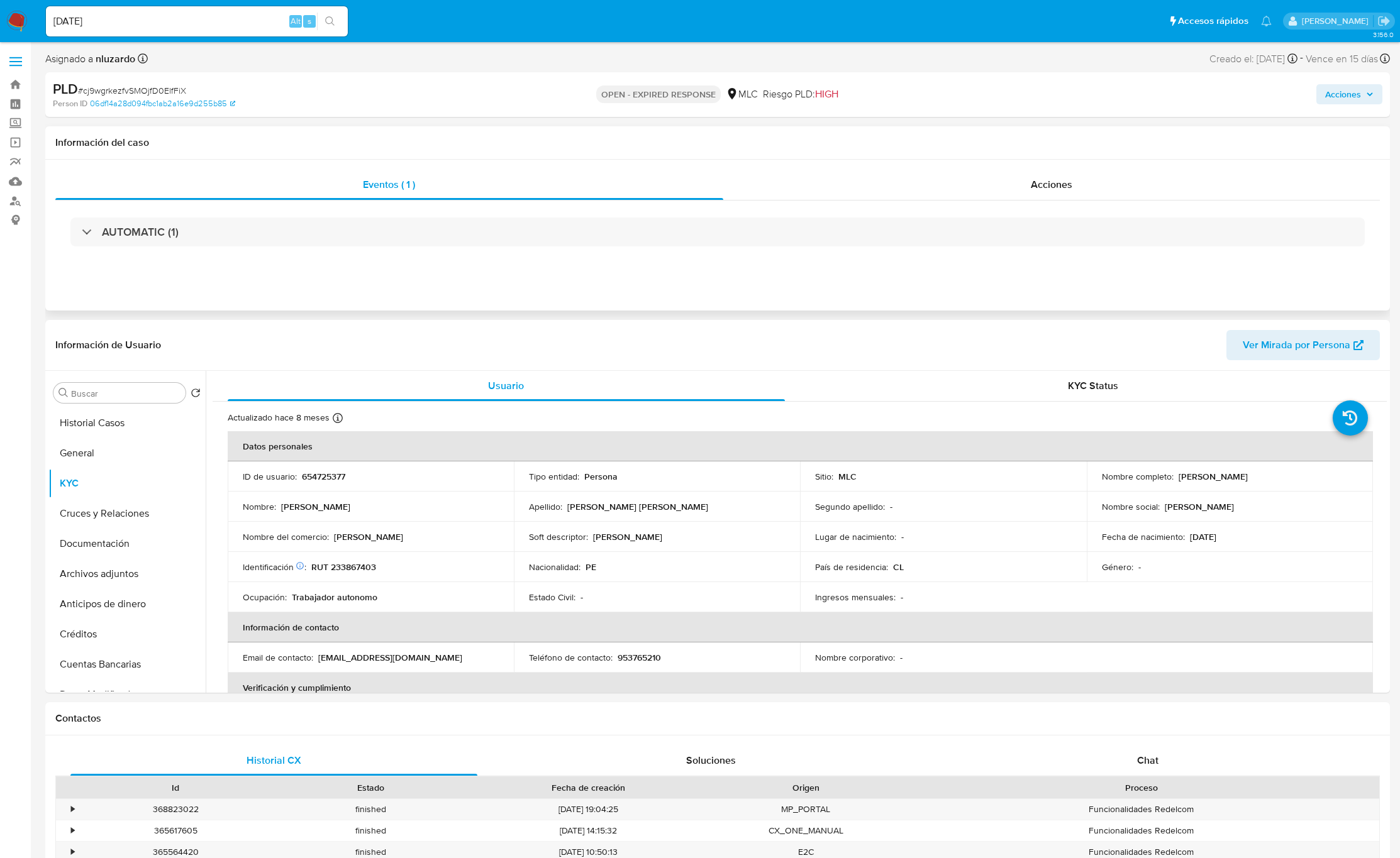
click at [163, 215] on div "AUTOMATIC (1)" at bounding box center [718, 232] width 1325 height 63
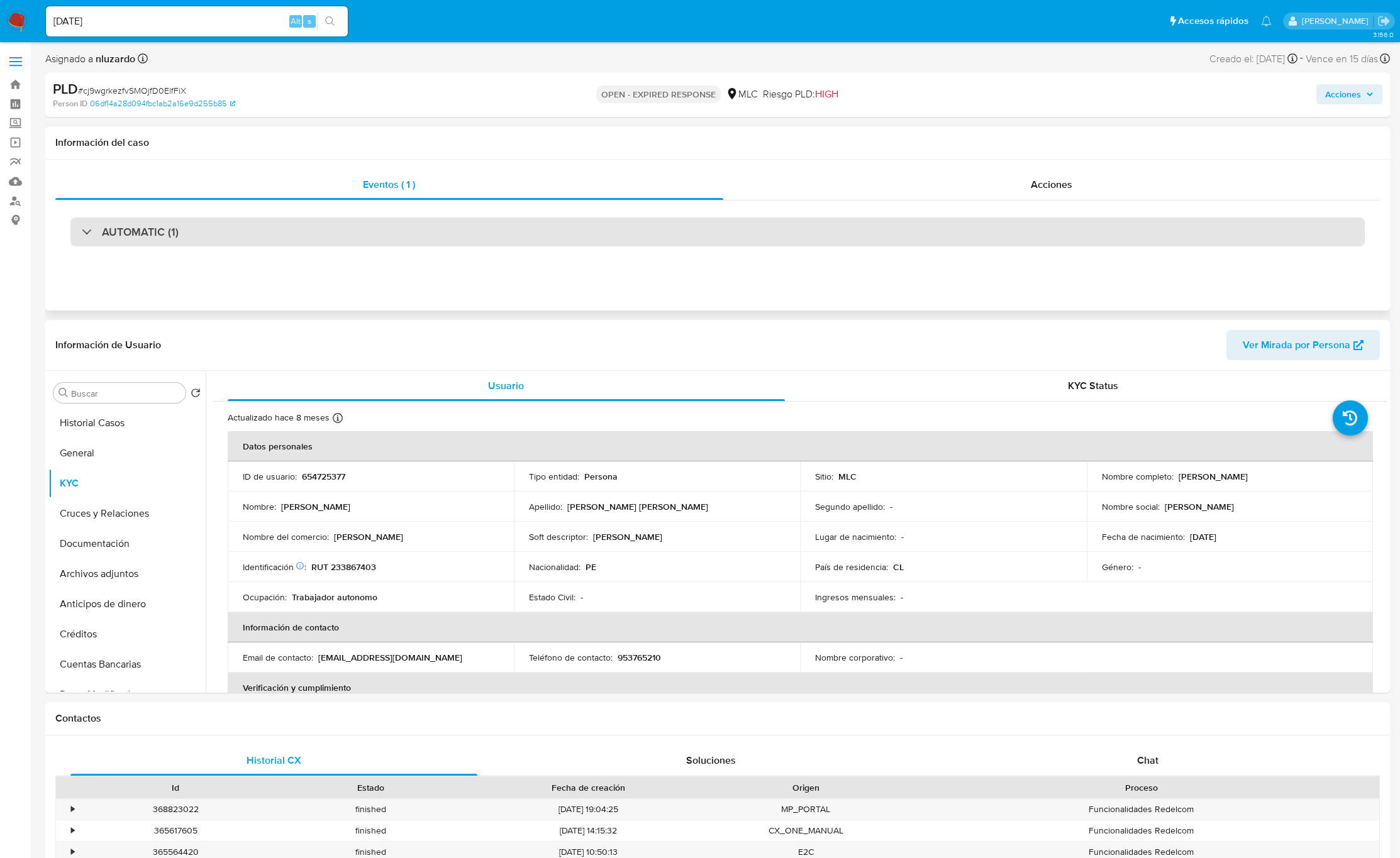
click at [162, 234] on h3 "AUTOMATIC (1)" at bounding box center [140, 232] width 77 height 14
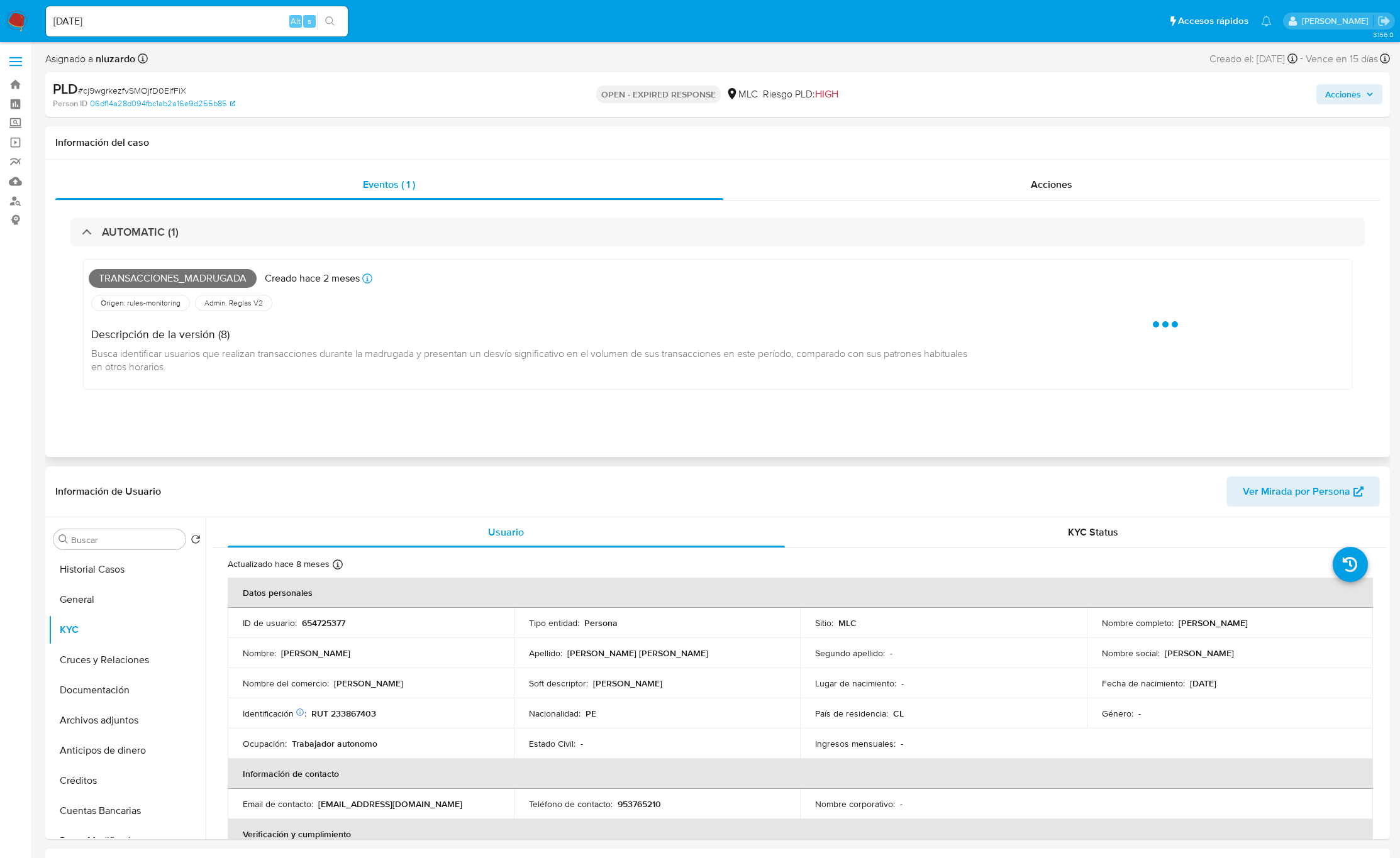
click at [160, 278] on span "Transacciones_madrugada" at bounding box center [172, 278] width 168 height 19
copy span "Transacciones_madrugada"
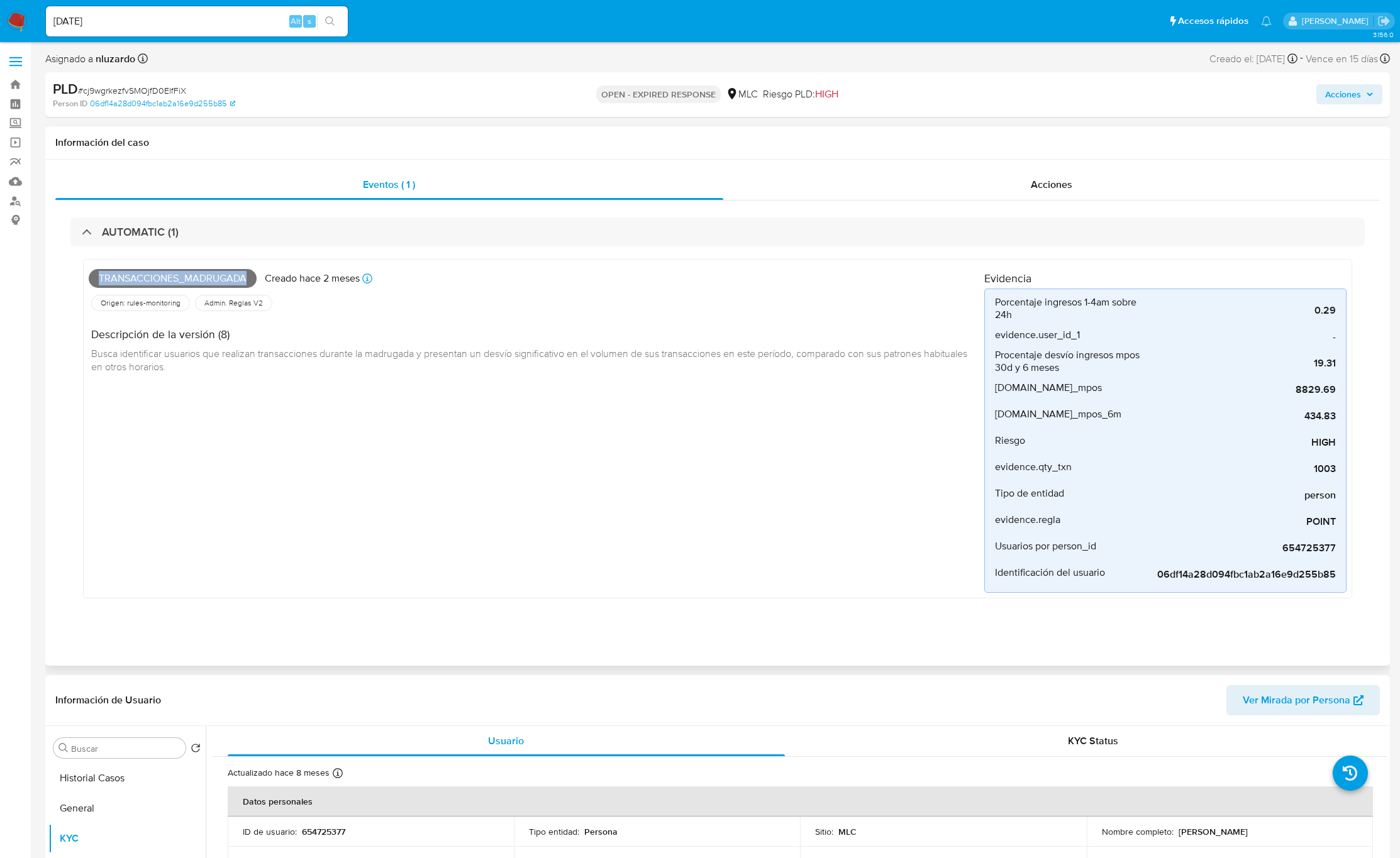
drag, startPoint x: 588, startPoint y: 515, endPoint x: 612, endPoint y: 498, distance: 29.4
click at [588, 515] on div "Transacciones_madrugada Creado hace 2 meses Creado: 12/06/2025 06:09:35 Origen:…" at bounding box center [536, 429] width 896 height 328
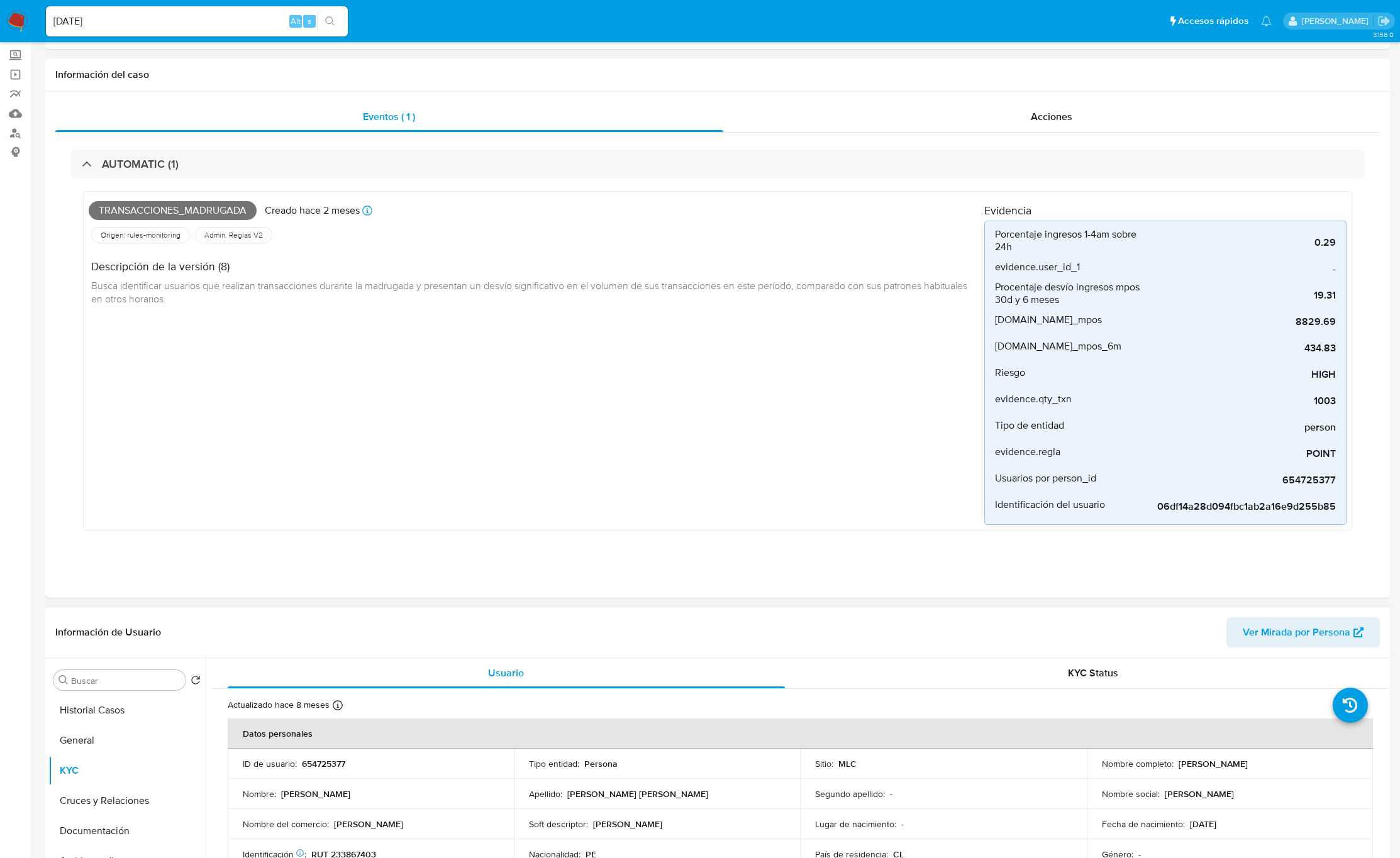
scroll to position [377, 0]
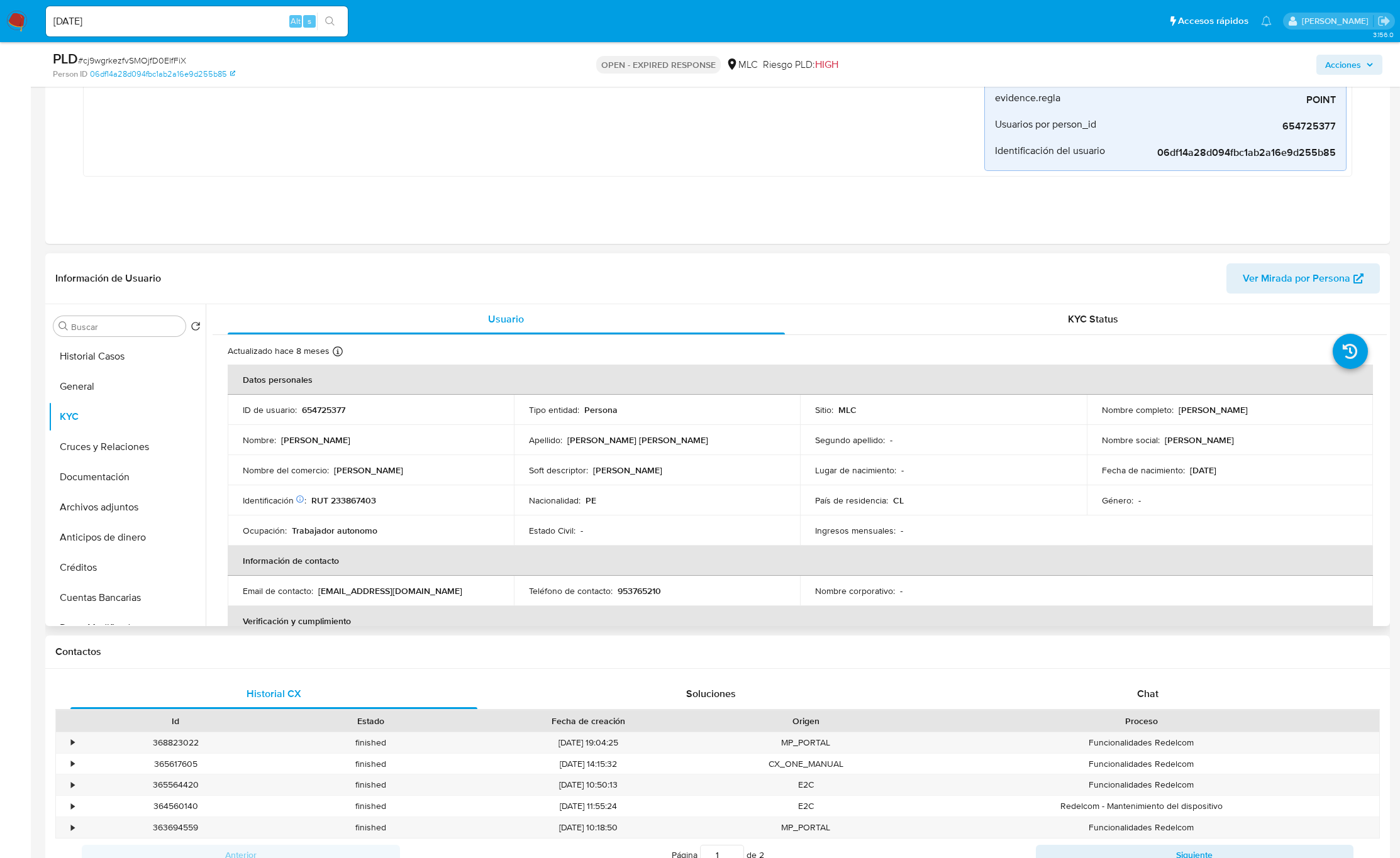
click at [838, 500] on p "País de residencia :" at bounding box center [851, 501] width 73 height 11
click at [957, 522] on td "Ingresos mensuales : -" at bounding box center [943, 530] width 286 height 31
click at [1076, 432] on td "Segundo apellido : -" at bounding box center [943, 440] width 286 height 31
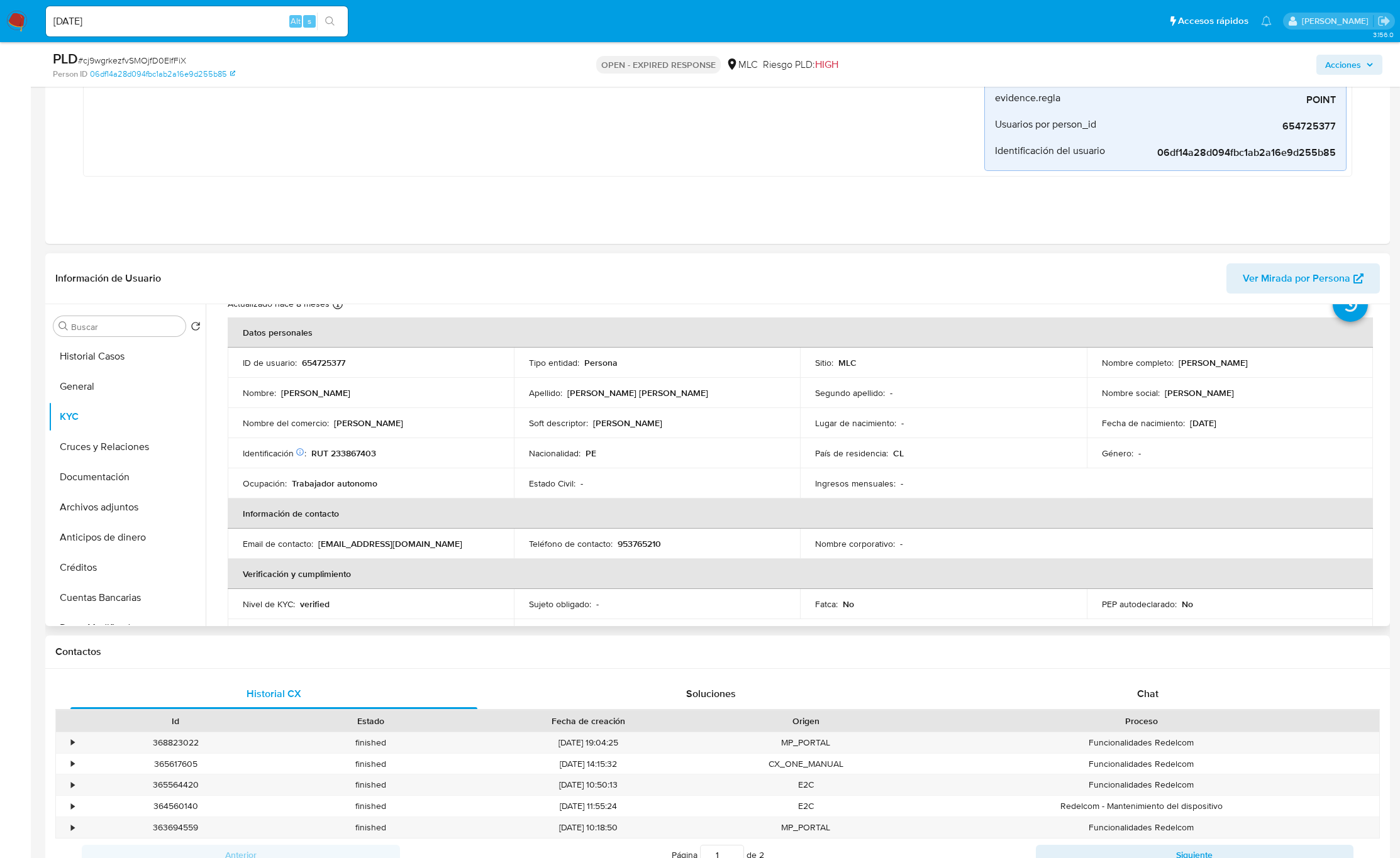
scroll to position [48, 0]
click at [147, 332] on input "Buscar" at bounding box center [126, 327] width 110 height 11
click at [143, 330] on input "Buscar" at bounding box center [126, 327] width 110 height 11
type input "cr"
click at [146, 393] on button "Cruces y Relaciones" at bounding box center [122, 386] width 147 height 31
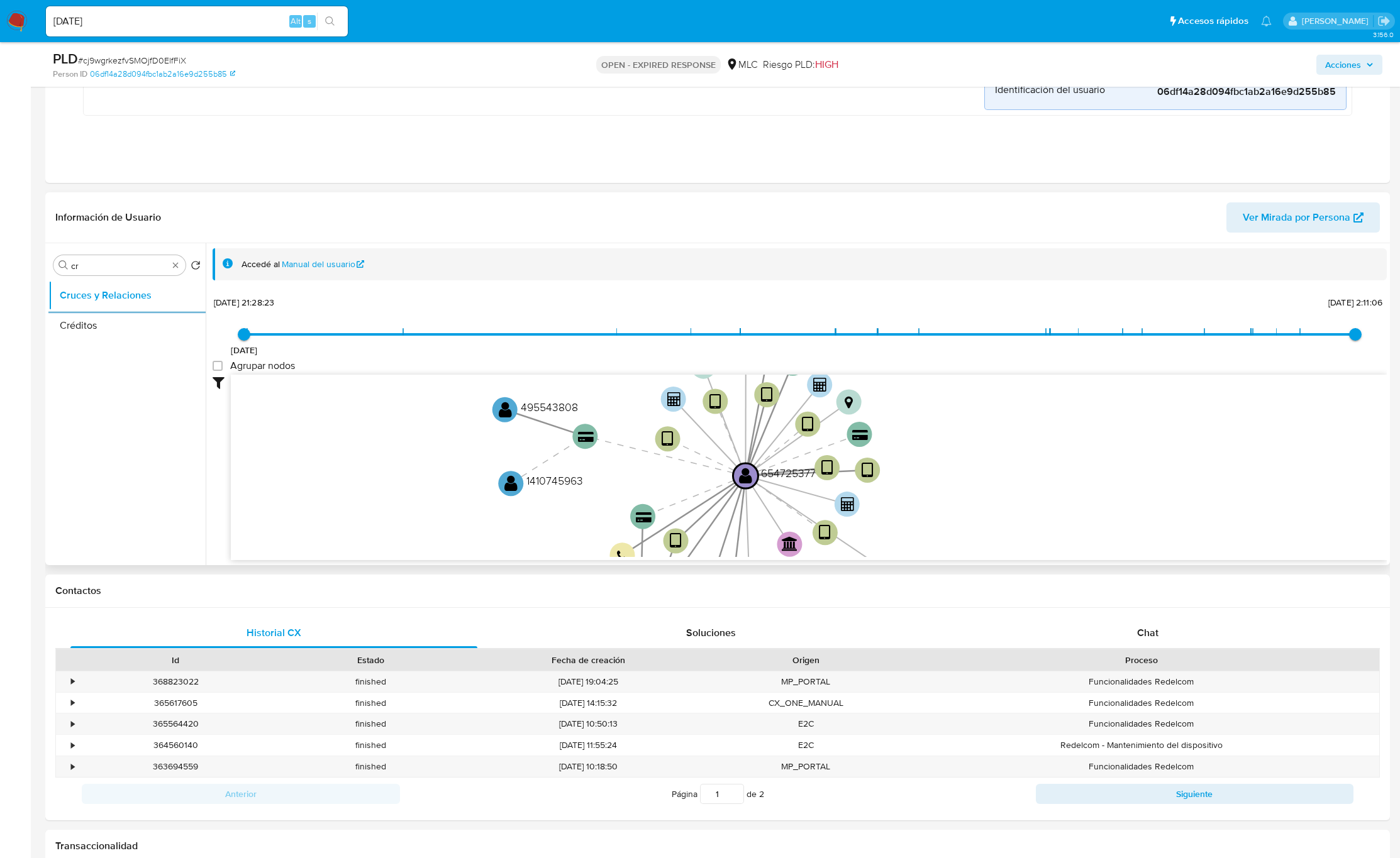
scroll to position [472, 0]
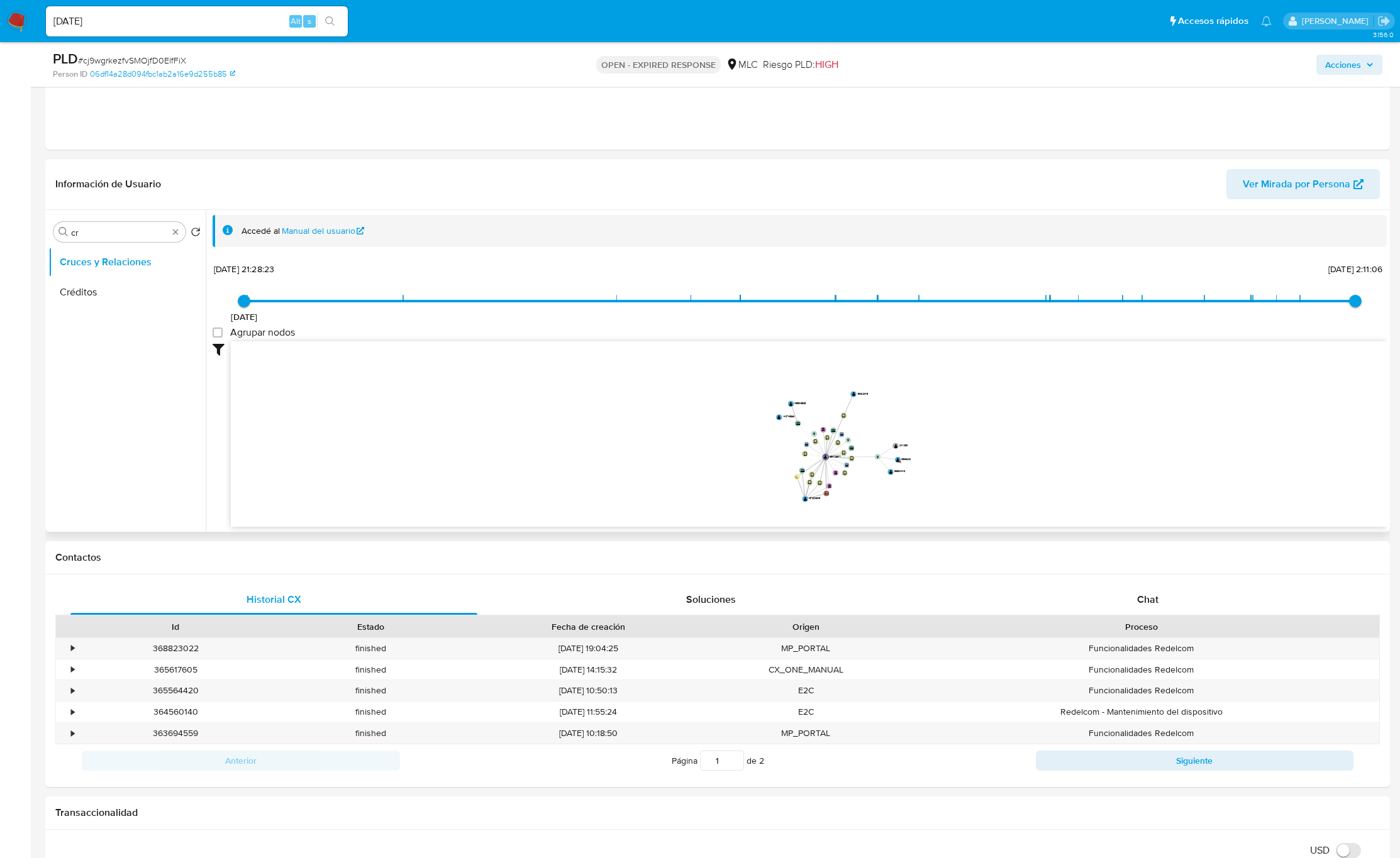
drag, startPoint x: 917, startPoint y: 409, endPoint x: 844, endPoint y: 457, distance: 87.4
click at [844, 457] on icon "device-661de6a482b5343541a97d77  device-68515befa7d8cc9a13c62645  device-661f…" at bounding box center [808, 432] width 1156 height 182
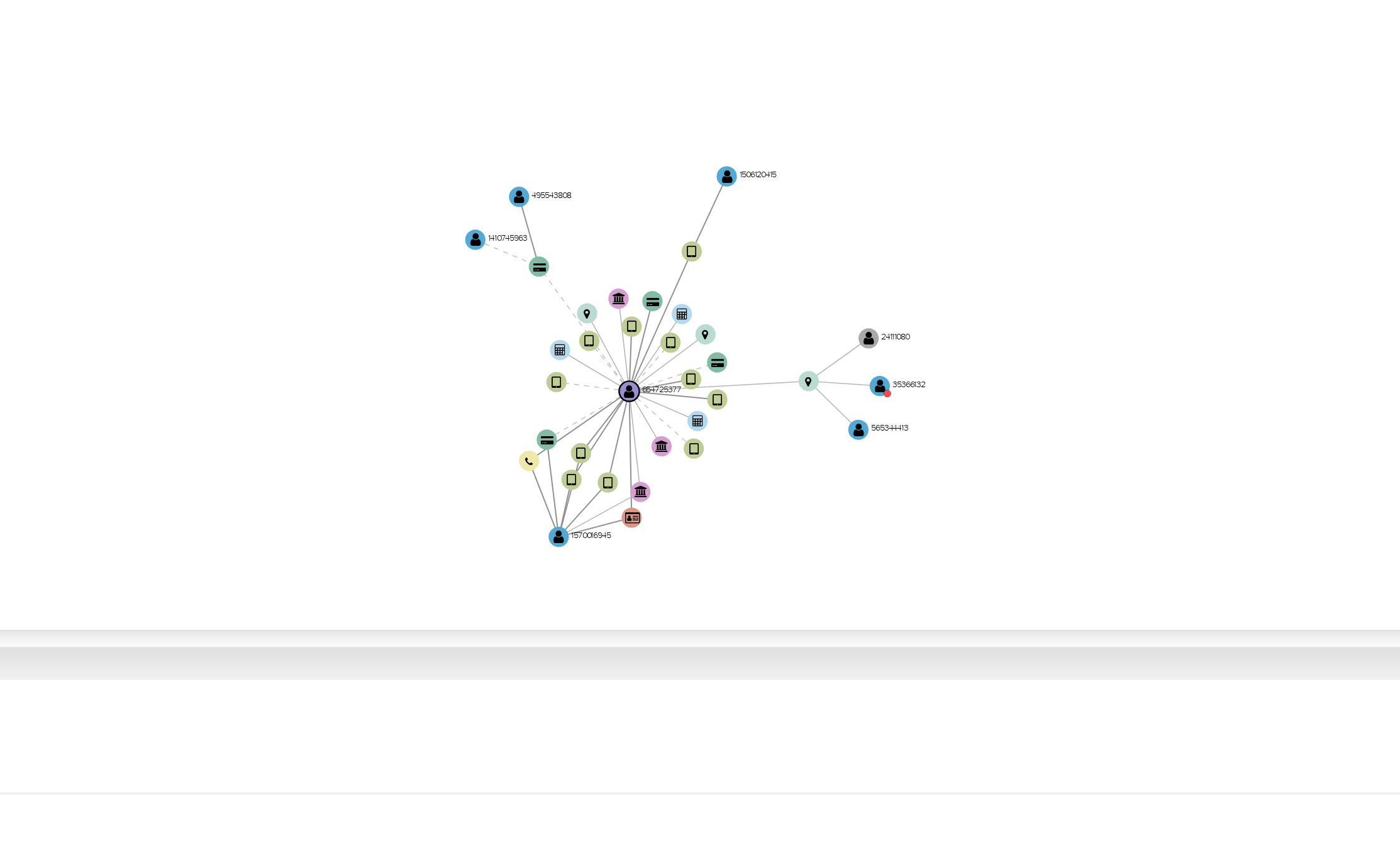
click at [898, 461] on icon "device-661de6a482b5343541a97d77  device-68515befa7d8cc9a13c62645  device-661f…" at bounding box center [808, 432] width 1156 height 182
click at [899, 458] on text "" at bounding box center [898, 456] width 3 height 5
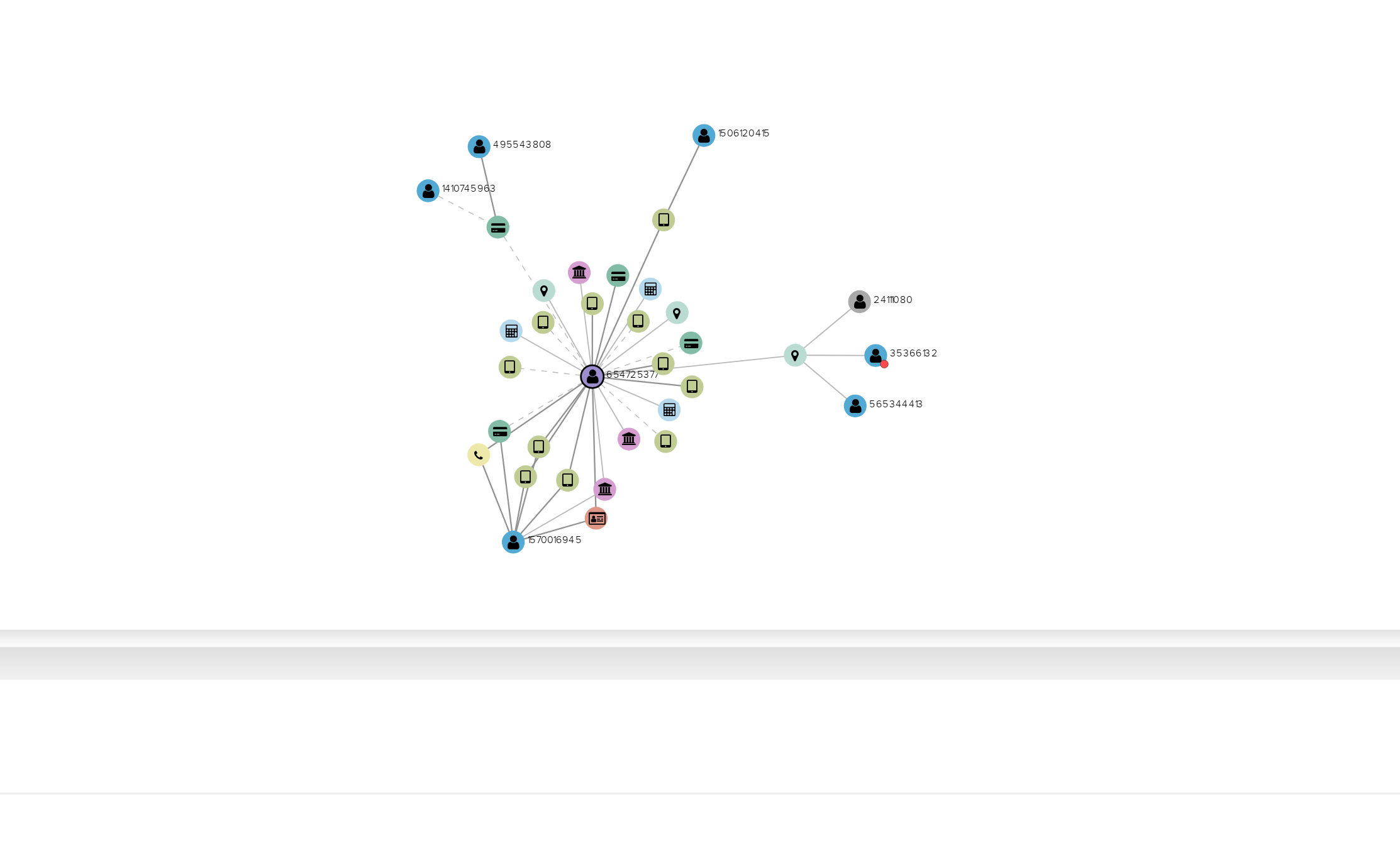
drag, startPoint x: 845, startPoint y: 483, endPoint x: 837, endPoint y: 480, distance: 8.5
click at [837, 480] on icon "device-661de6a482b5343541a97d77  device-68515befa7d8cc9a13c62645  device-661f…" at bounding box center [808, 432] width 1156 height 182
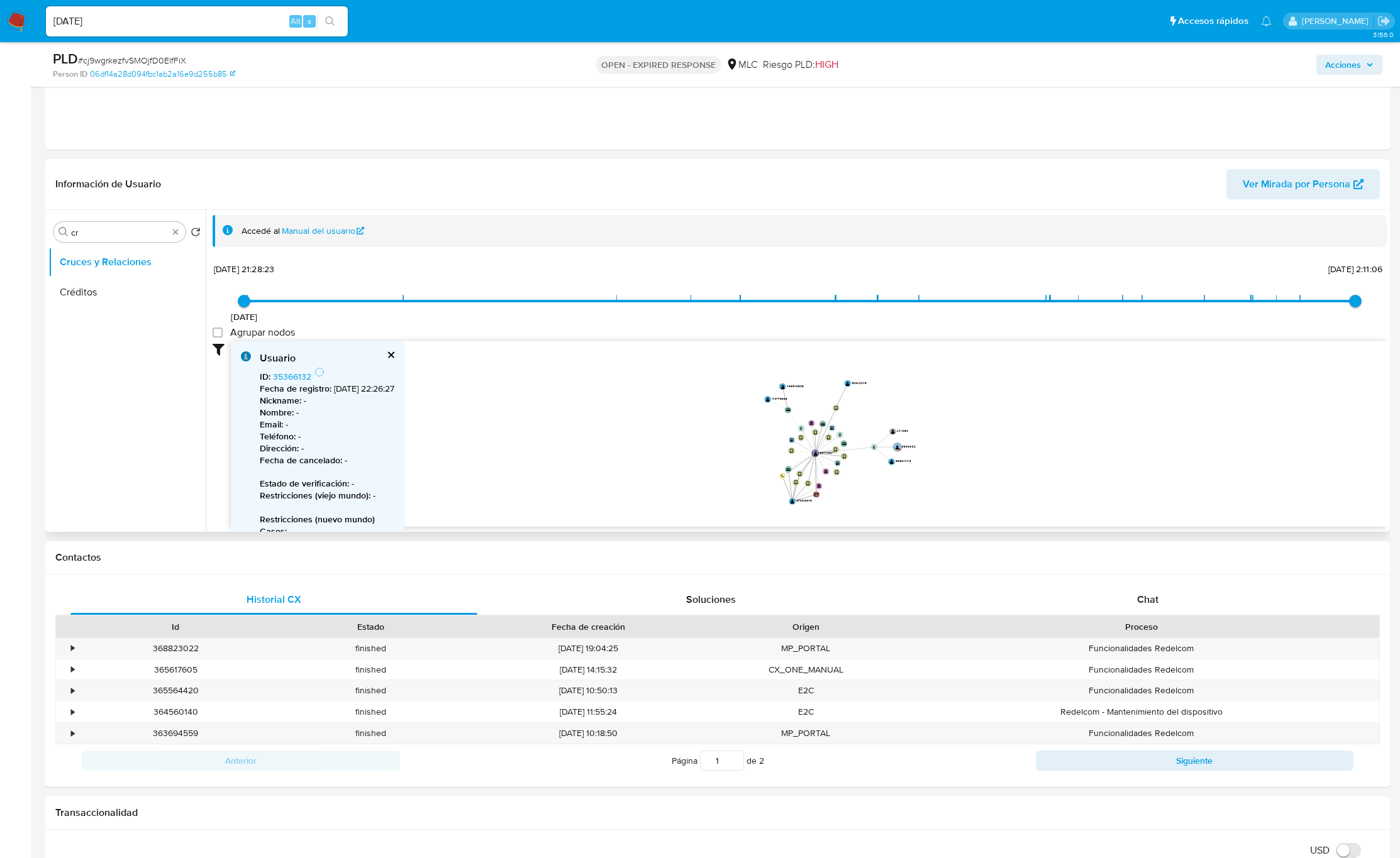
click at [897, 447] on text "" at bounding box center [898, 447] width 4 height 5
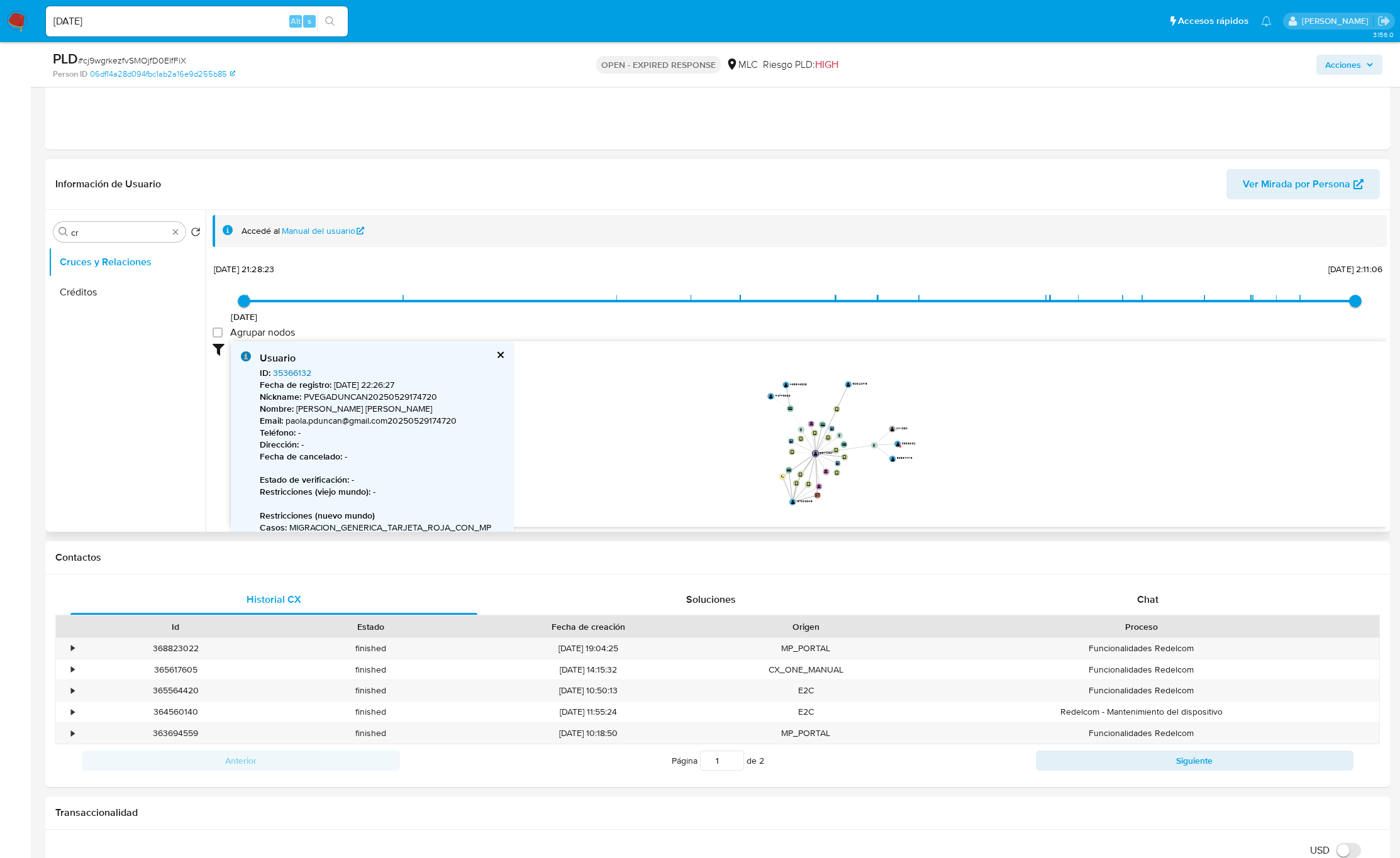
click at [285, 376] on link "35366132" at bounding box center [292, 373] width 38 height 13
click at [1144, 594] on span "Chat" at bounding box center [1147, 599] width 21 height 14
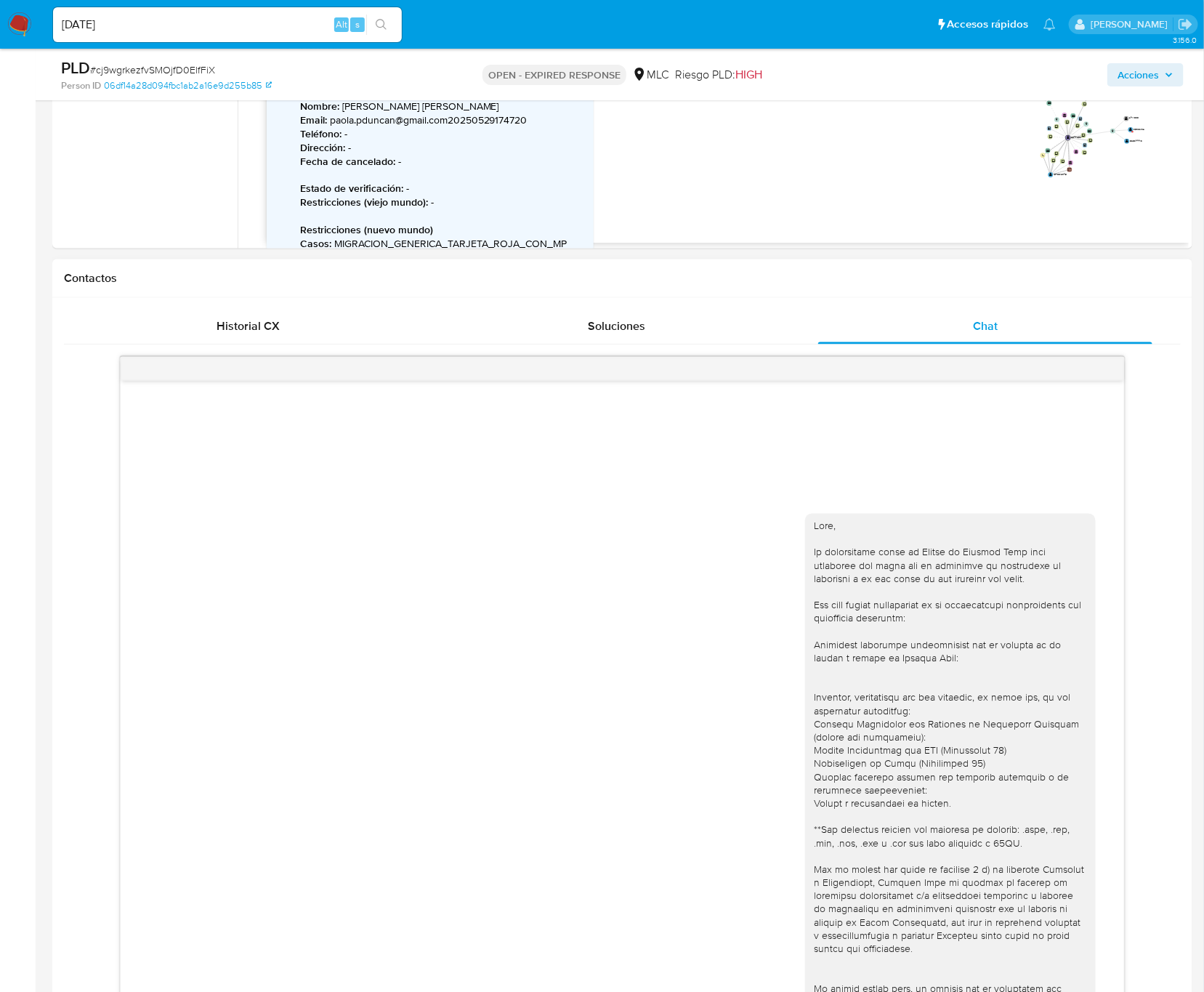
scroll to position [327, 0]
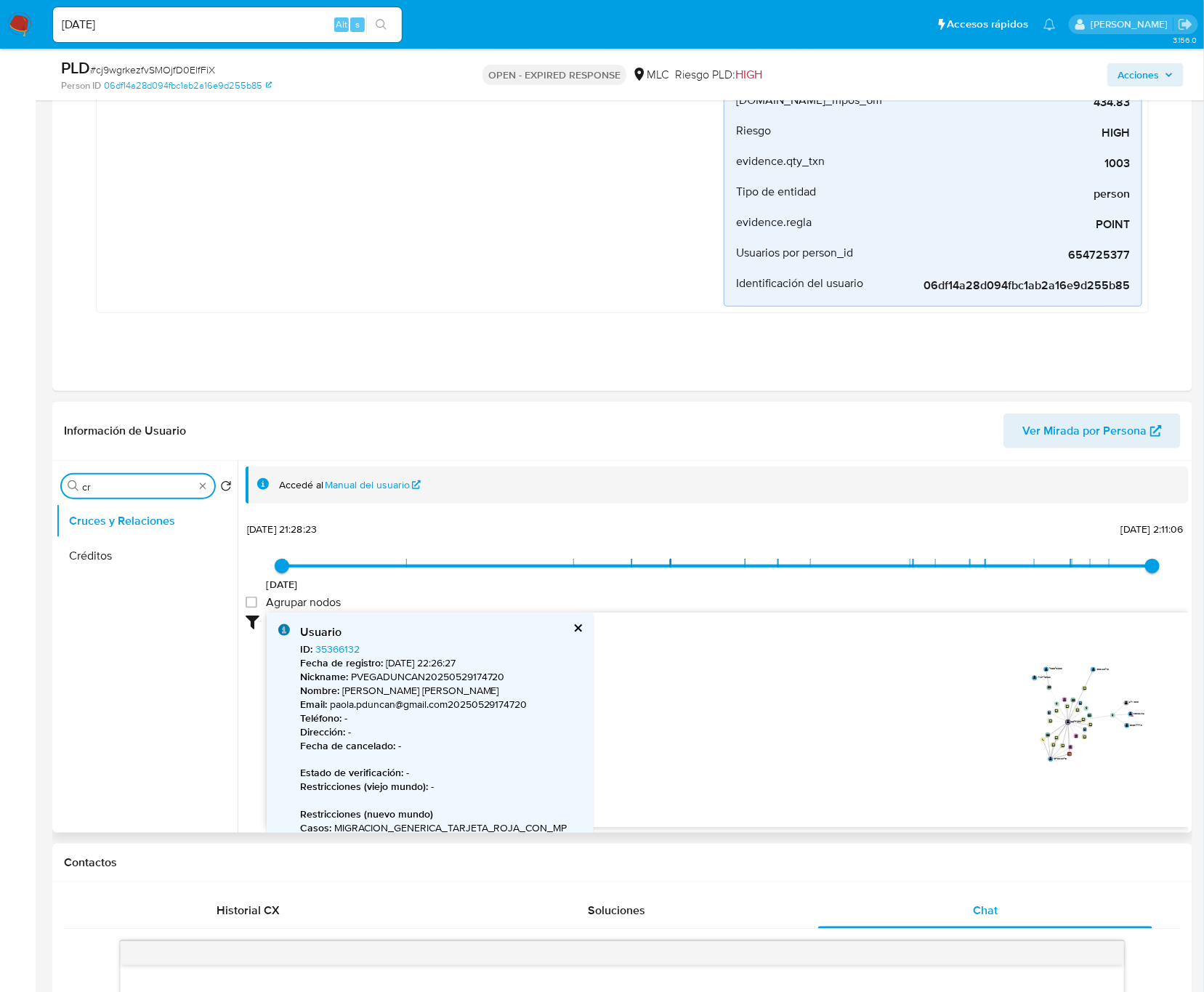
click at [137, 484] on input "cr" at bounding box center [138, 487] width 112 height 13
type input "doc"
click at [88, 554] on button "Documentación" at bounding box center [141, 556] width 170 height 35
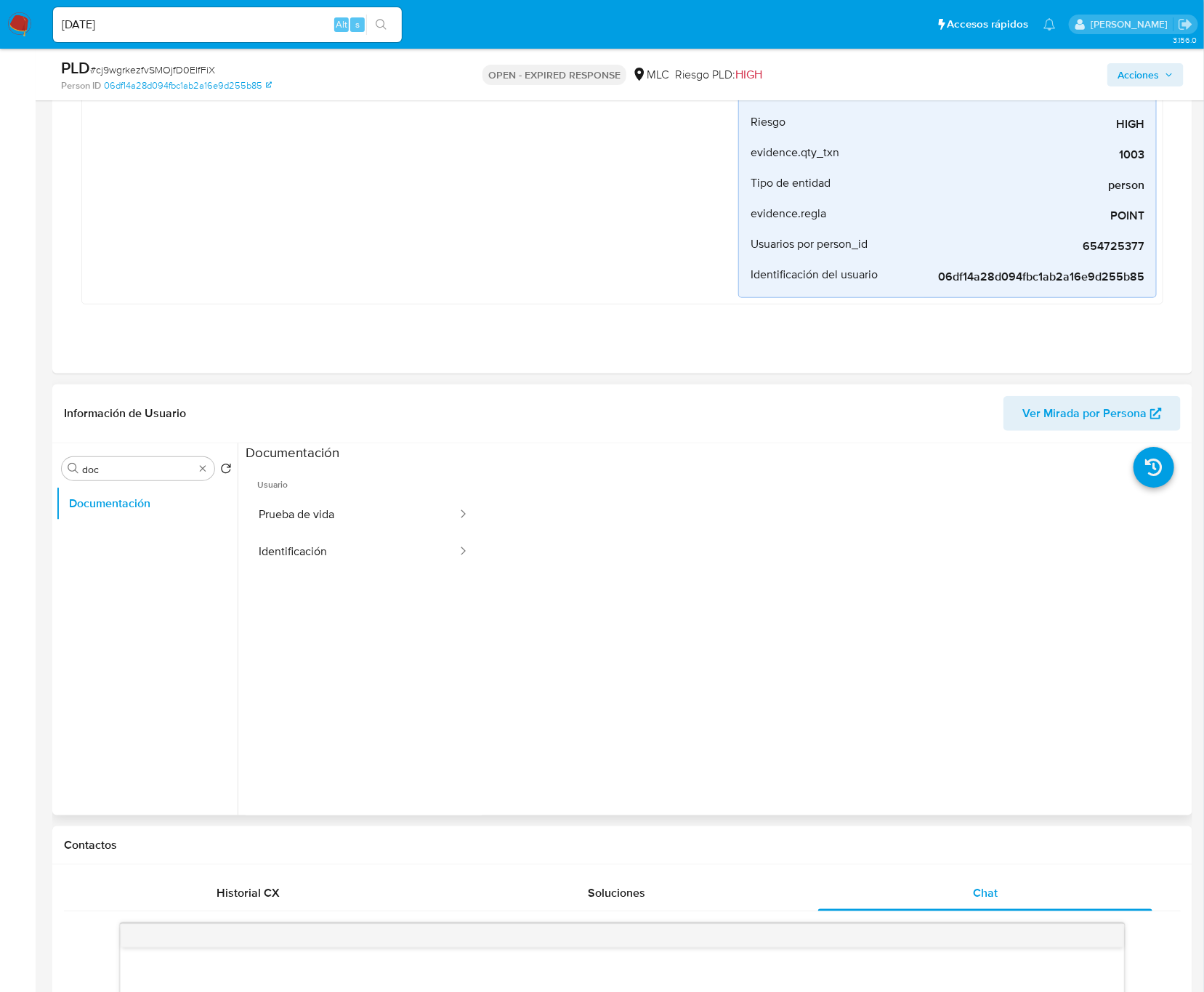
click at [235, 487] on ul "Documentación" at bounding box center [146, 650] width 182 height 328
click at [302, 505] on button "Prueba de vida" at bounding box center [353, 515] width 213 height 37
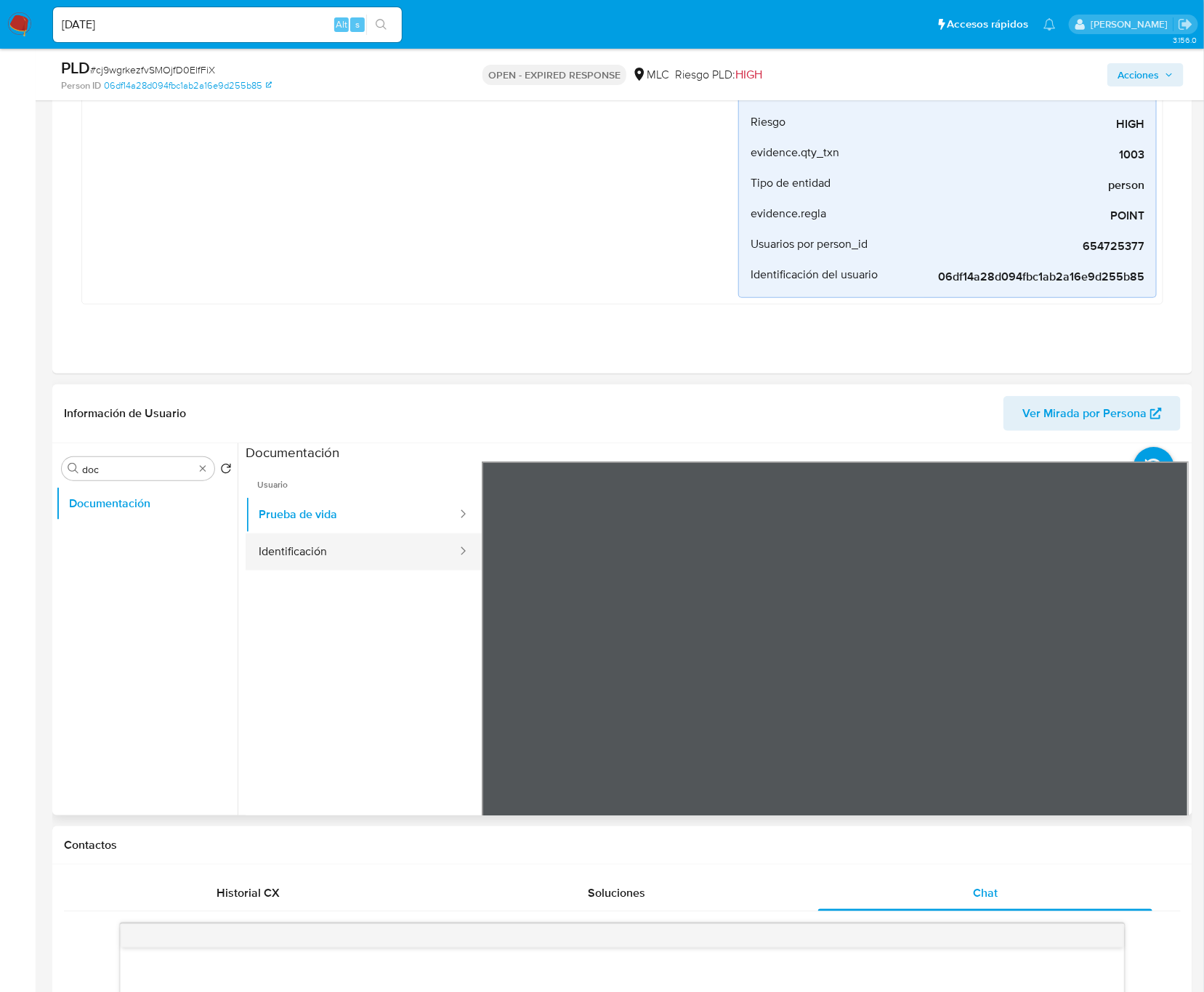
click at [412, 545] on button "Identificación" at bounding box center [353, 552] width 213 height 37
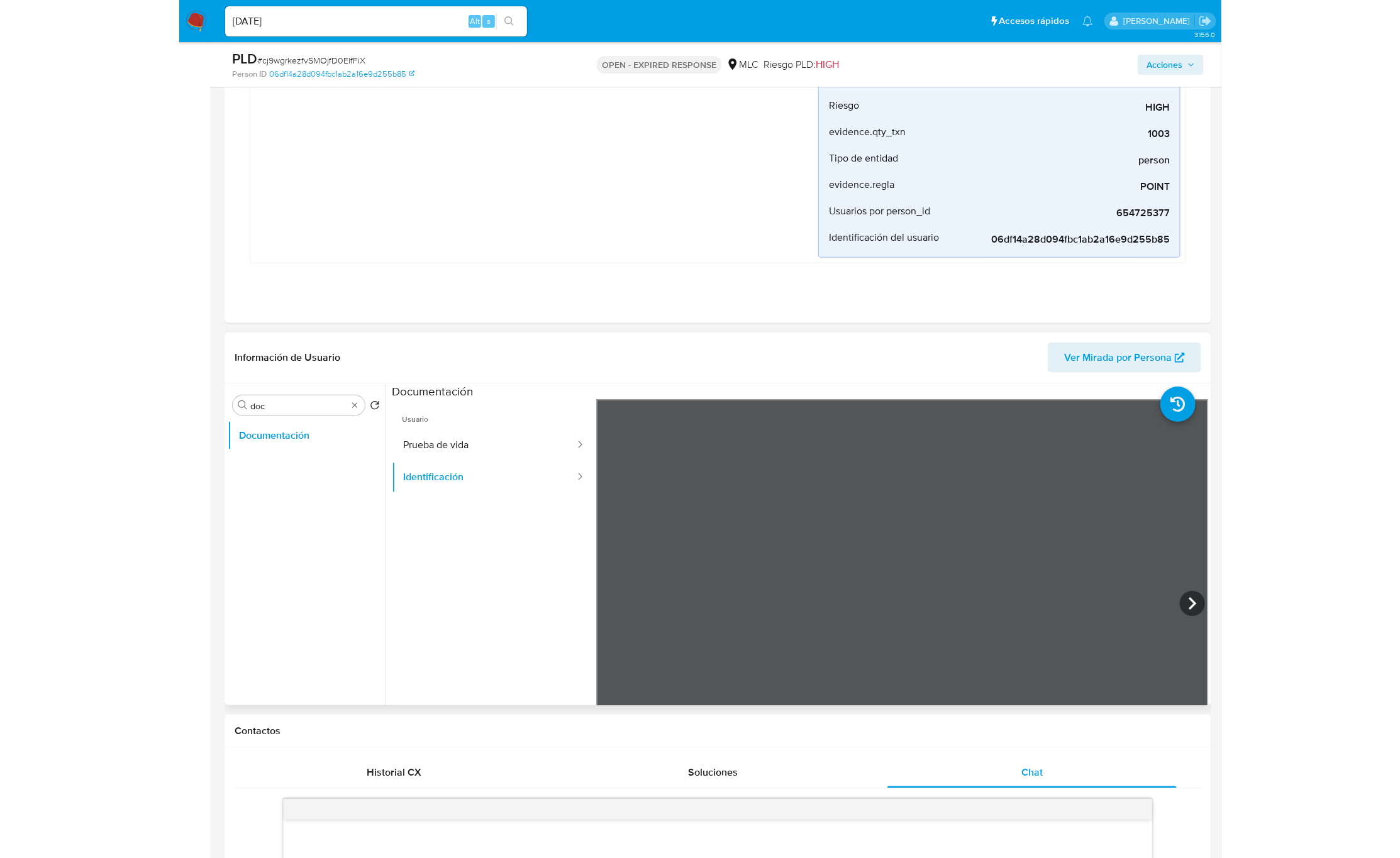
scroll to position [0, 0]
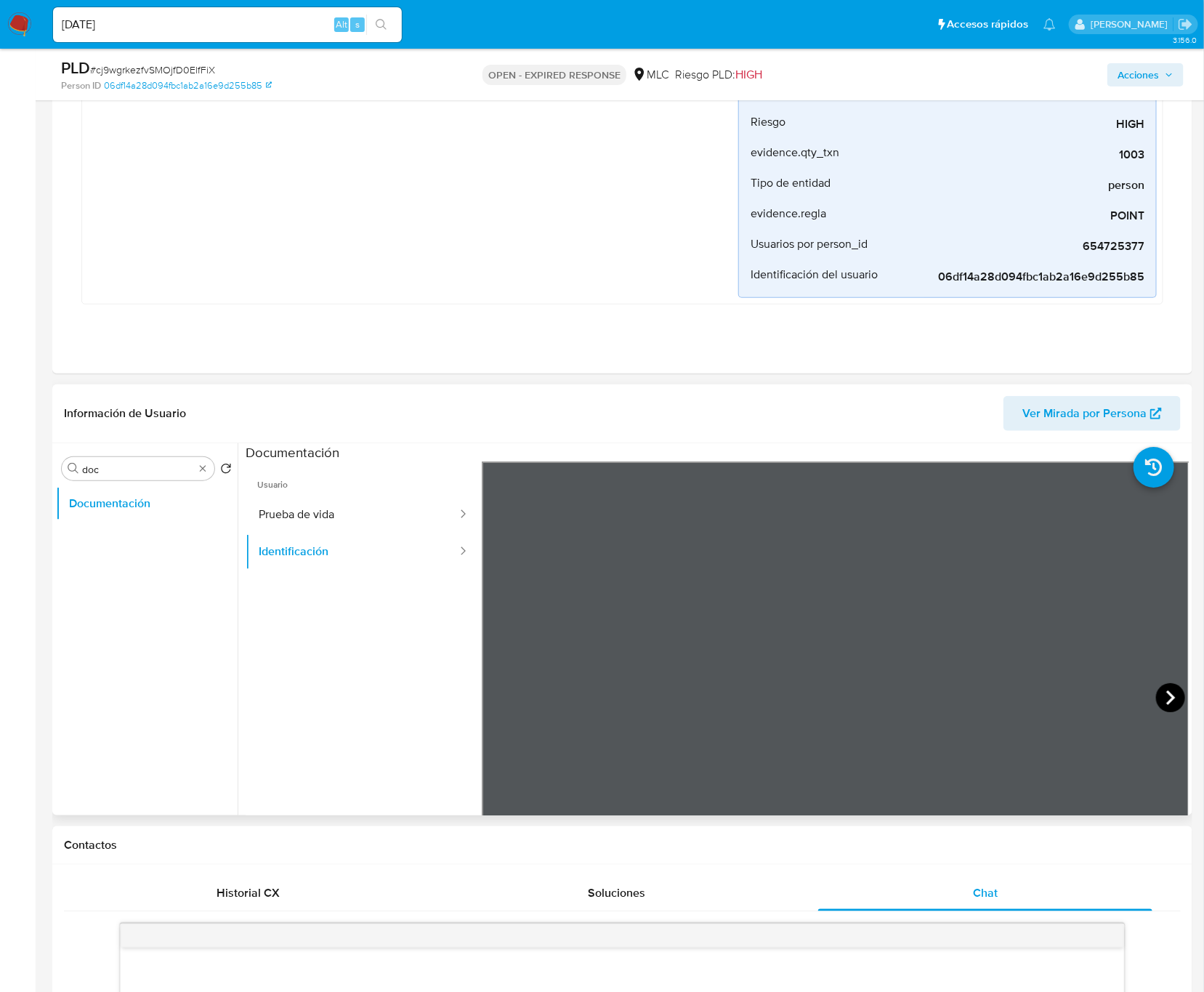
click at [1165, 700] on icon at bounding box center [1171, 698] width 29 height 29
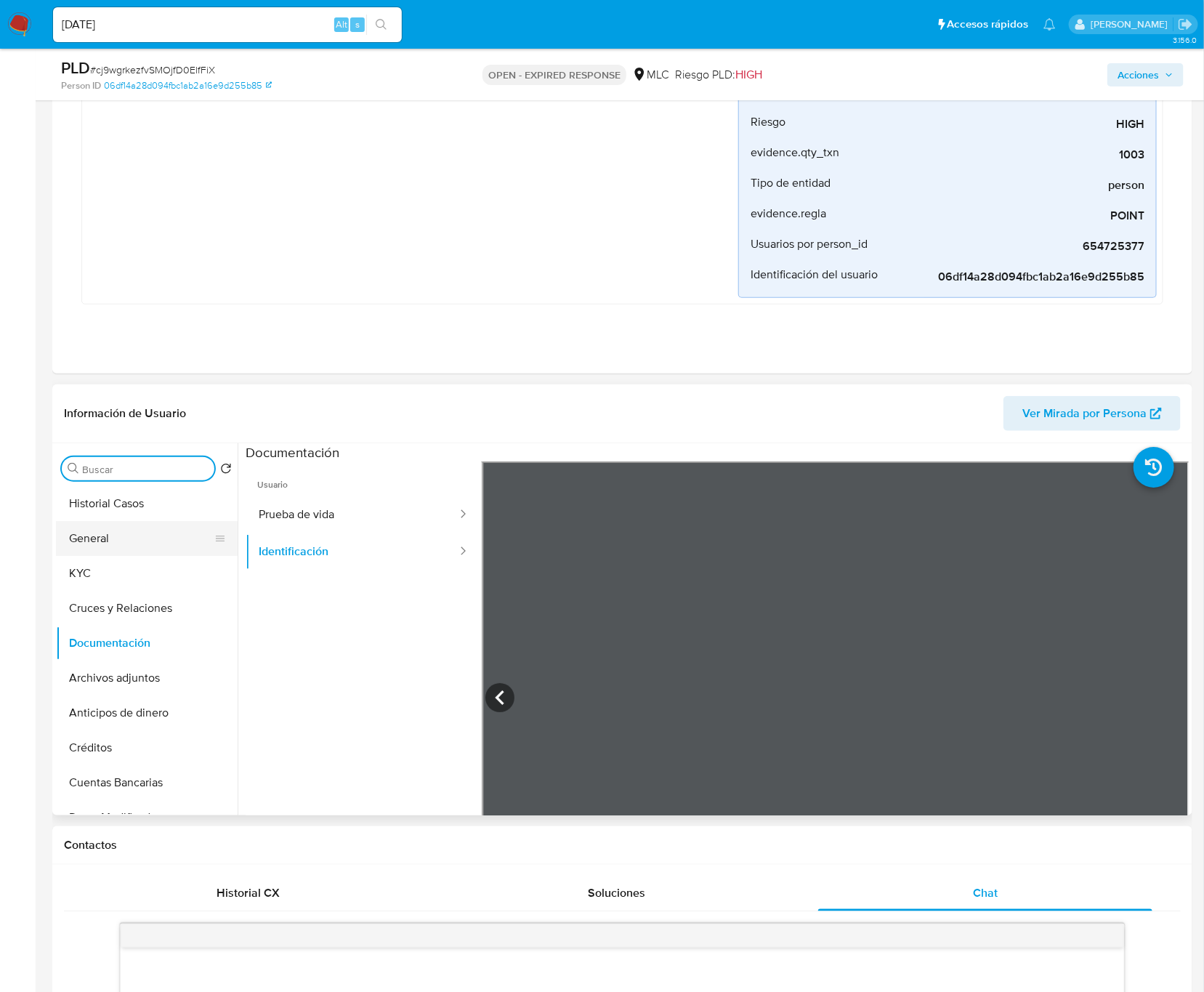
click at [125, 548] on button "General" at bounding box center [141, 538] width 170 height 35
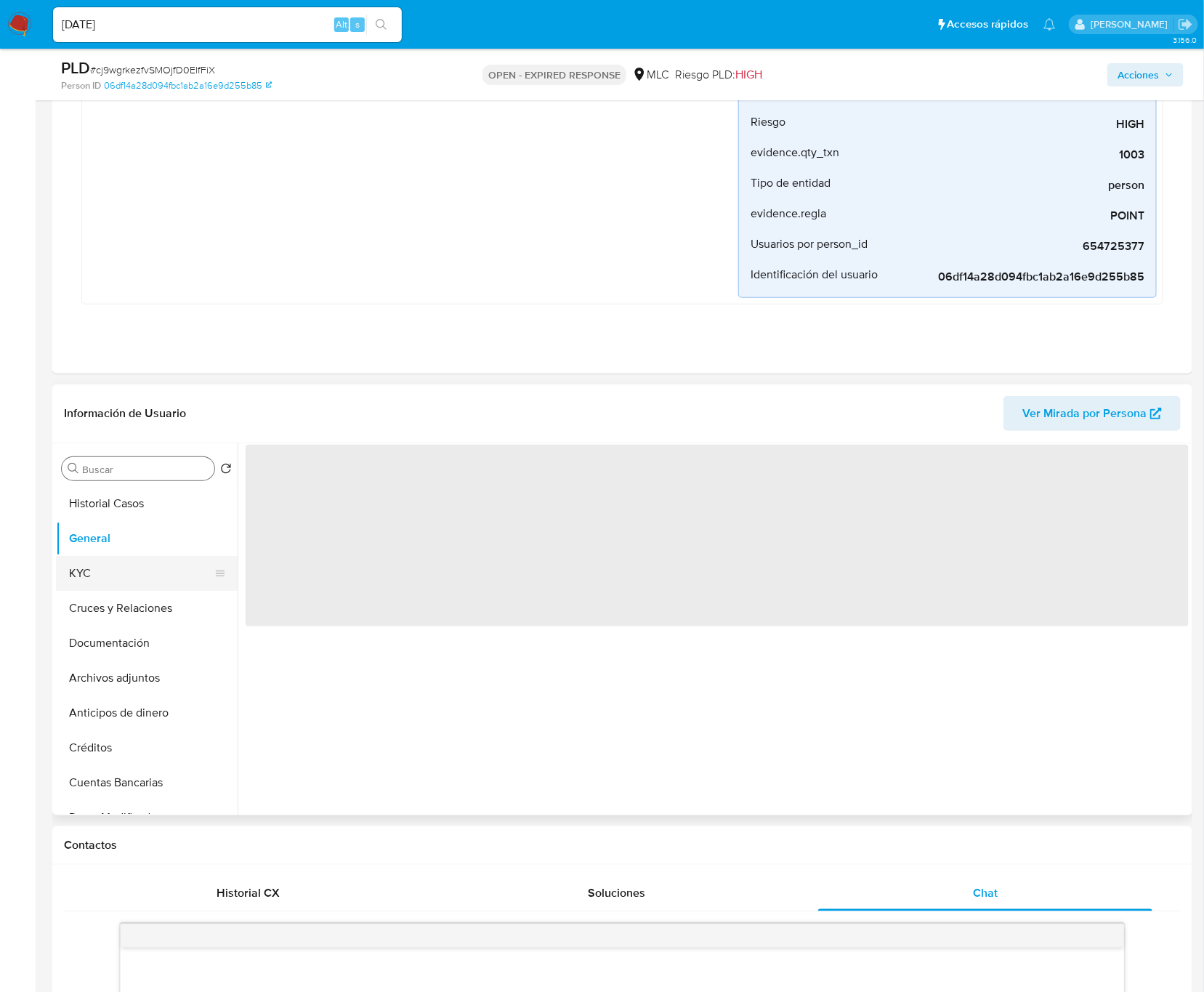
click at [111, 568] on button "KYC" at bounding box center [141, 573] width 170 height 35
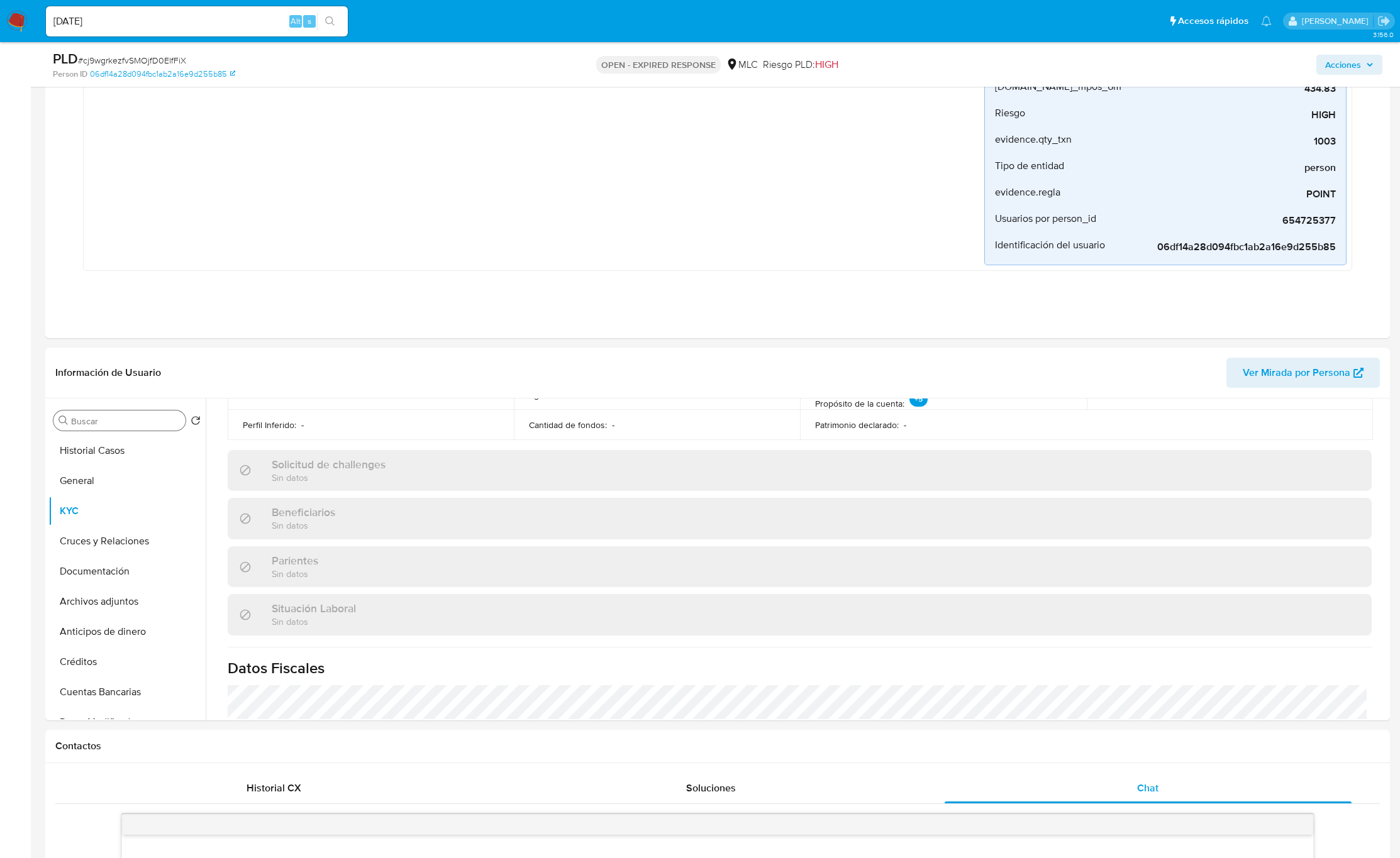
scroll to position [693, 0]
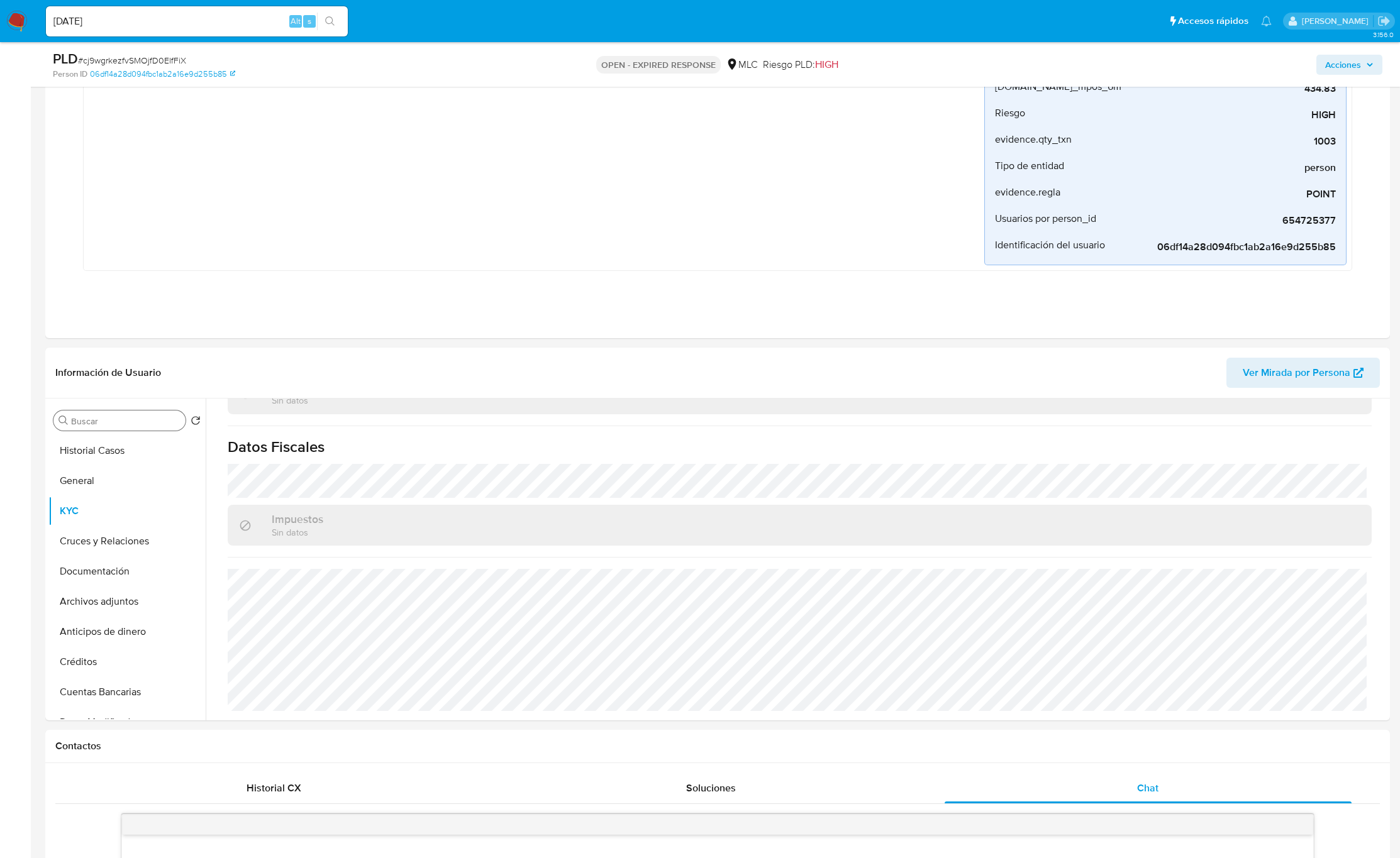
click at [96, 423] on input "Buscar" at bounding box center [126, 421] width 110 height 11
type input "DIREC"
click at [72, 476] on button "Direcciones" at bounding box center [122, 481] width 147 height 31
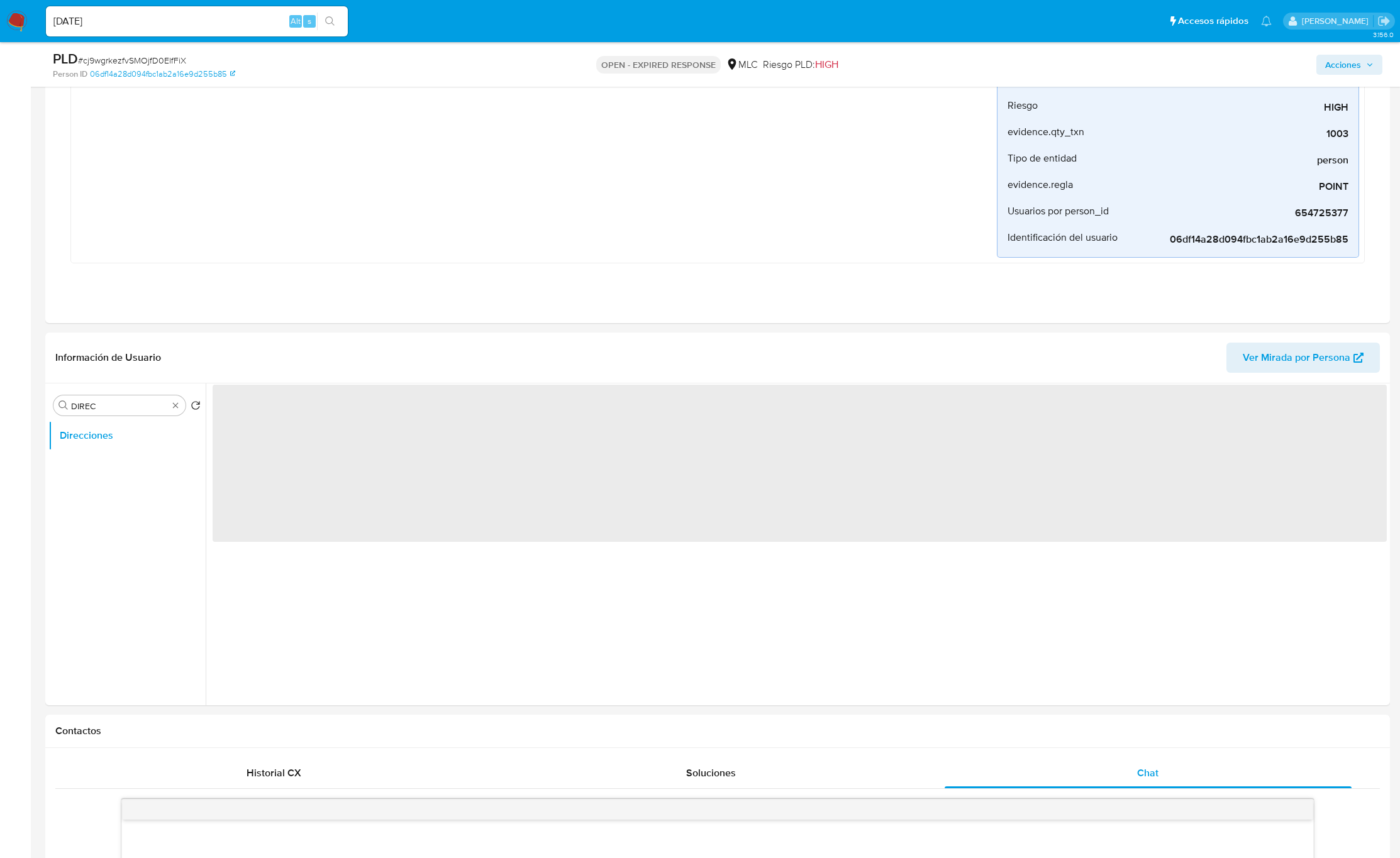
scroll to position [0, 0]
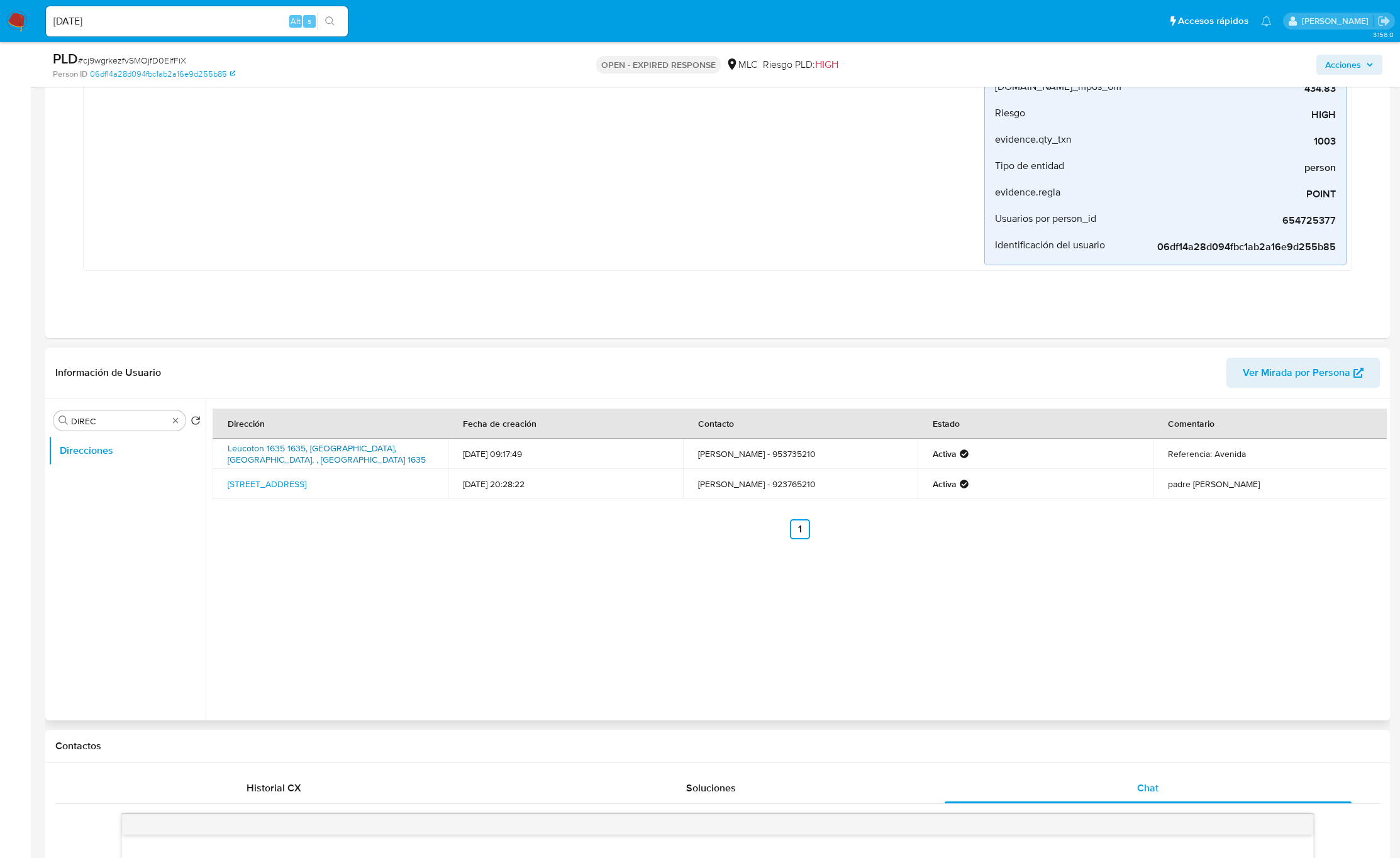
click at [336, 451] on link "Leucoton 1635 1635, Antofagasta, Antofagasta, , Chile 1635" at bounding box center [326, 454] width 198 height 24
click at [313, 492] on td "Leucoton 1631, Antofagasta, Antofagasta, , Chile 1631" at bounding box center [330, 484] width 236 height 31
click at [306, 486] on link "Leucoton 1631, Antofagasta, Antofagasta, , Chile 1631" at bounding box center [267, 484] width 78 height 13
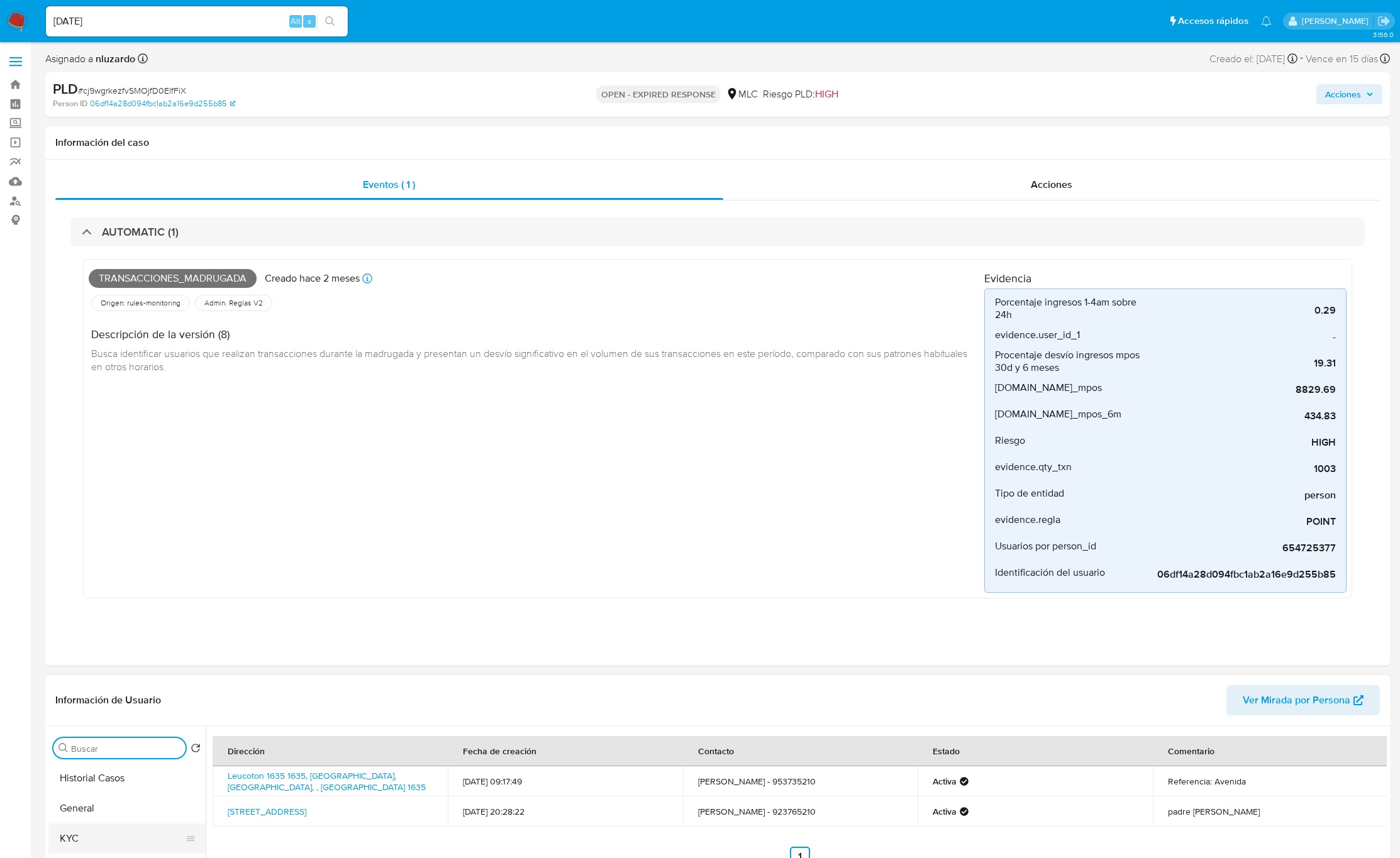
drag, startPoint x: 119, startPoint y: 817, endPoint x: 119, endPoint y: 831, distance: 14.0
click at [119, 819] on button "General" at bounding box center [127, 808] width 157 height 31
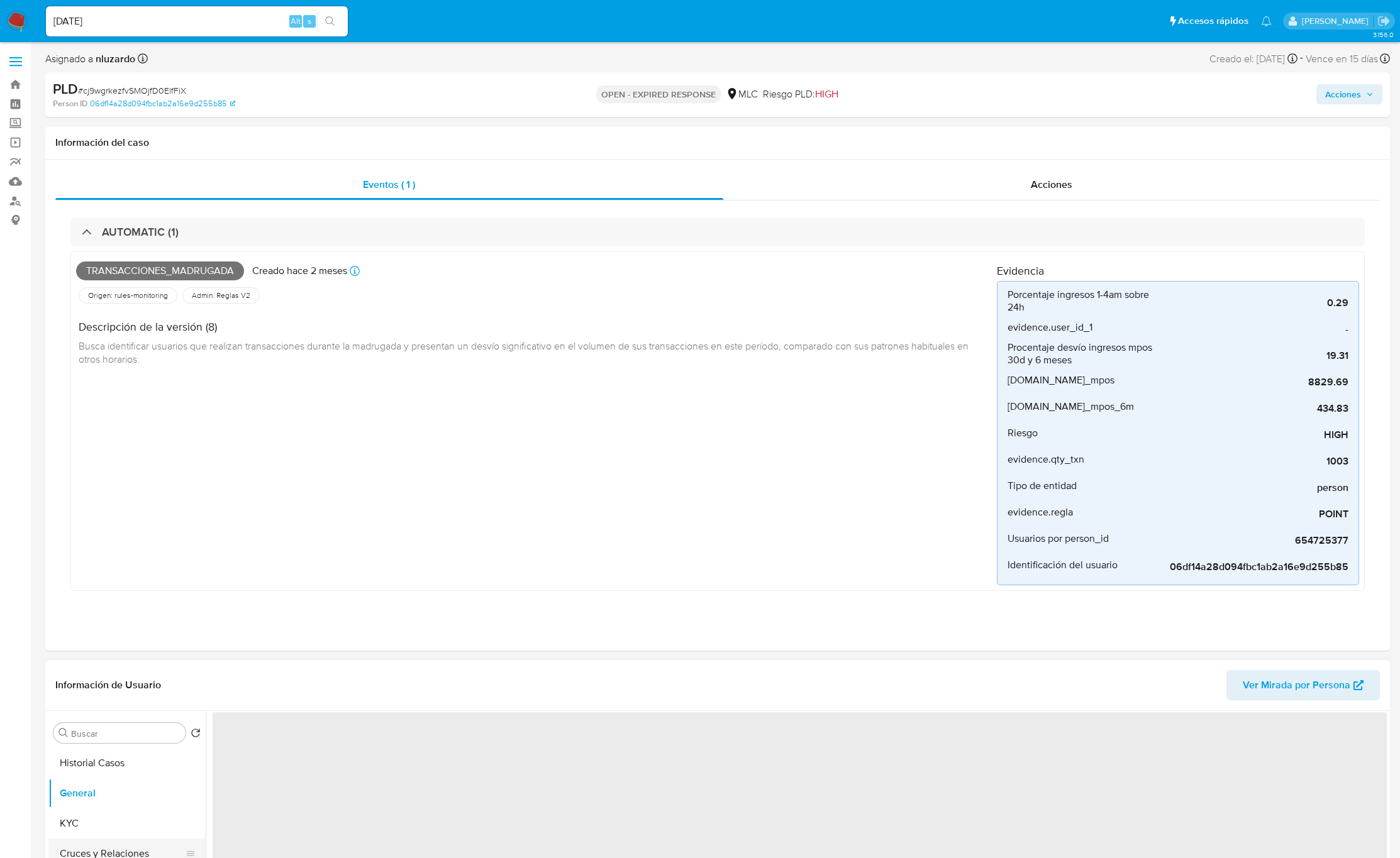
click at [121, 845] on button "Cruces y Relaciones" at bounding box center [122, 853] width 147 height 31
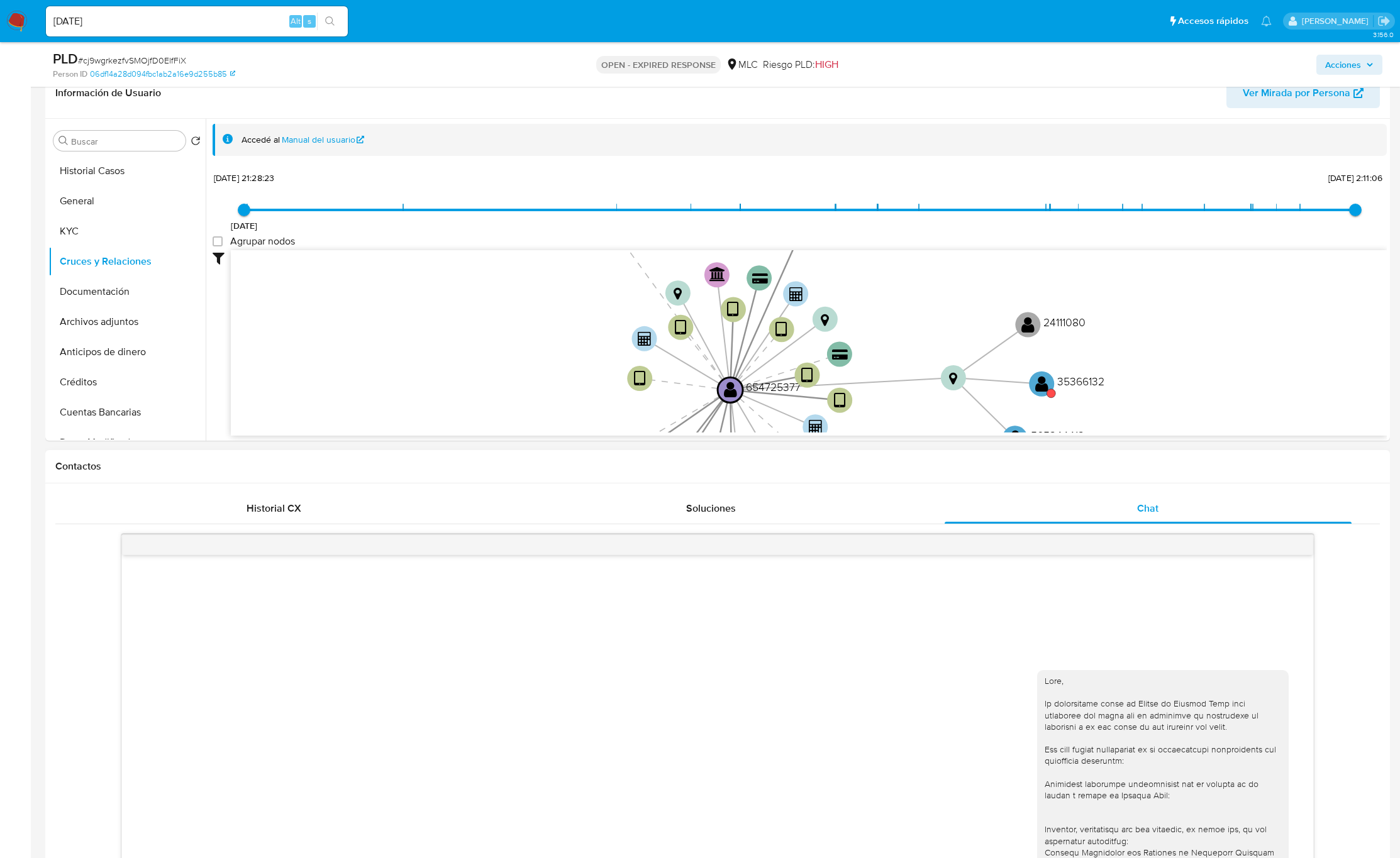
scroll to position [565, 0]
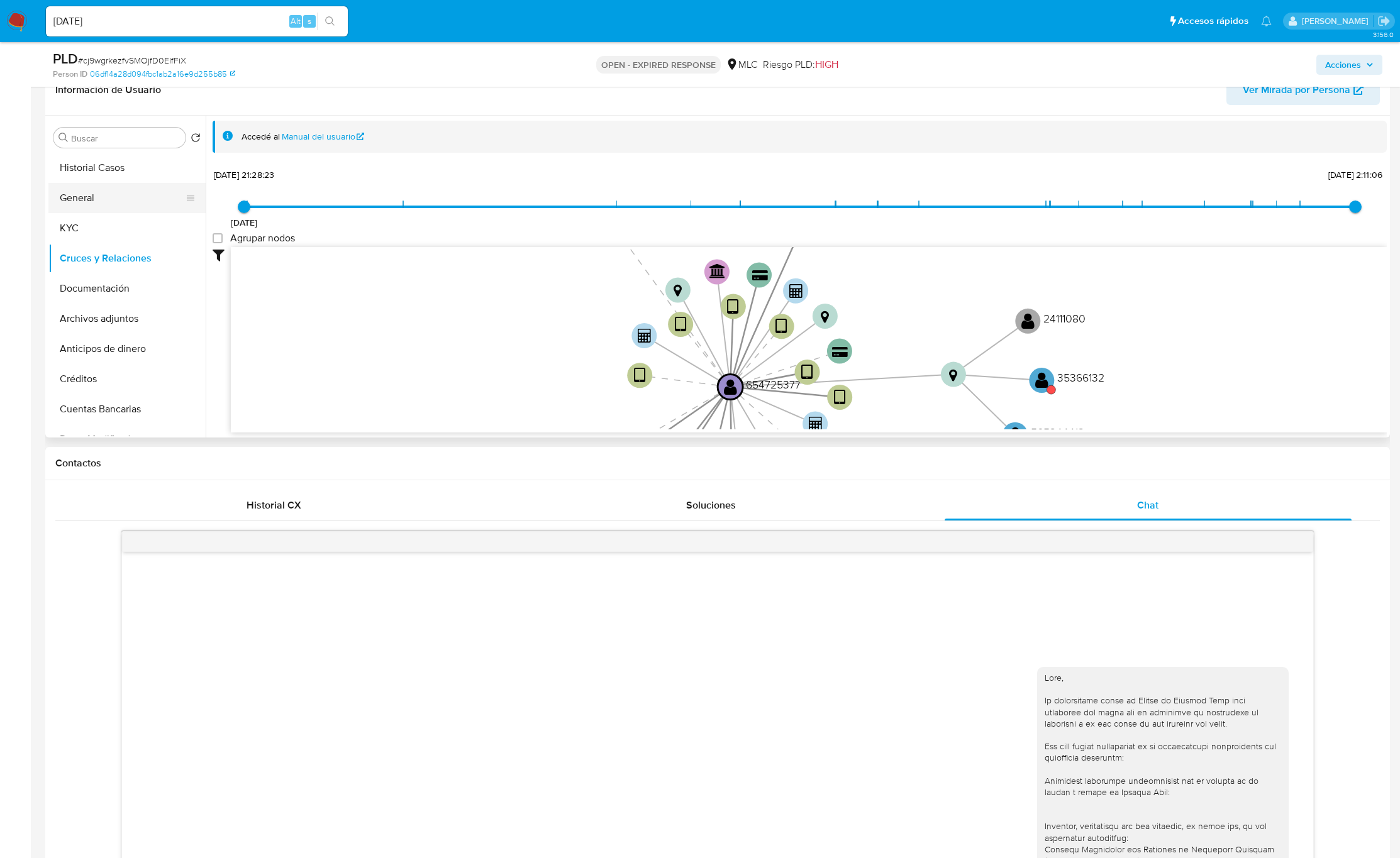
click at [92, 212] on button "General" at bounding box center [122, 198] width 147 height 31
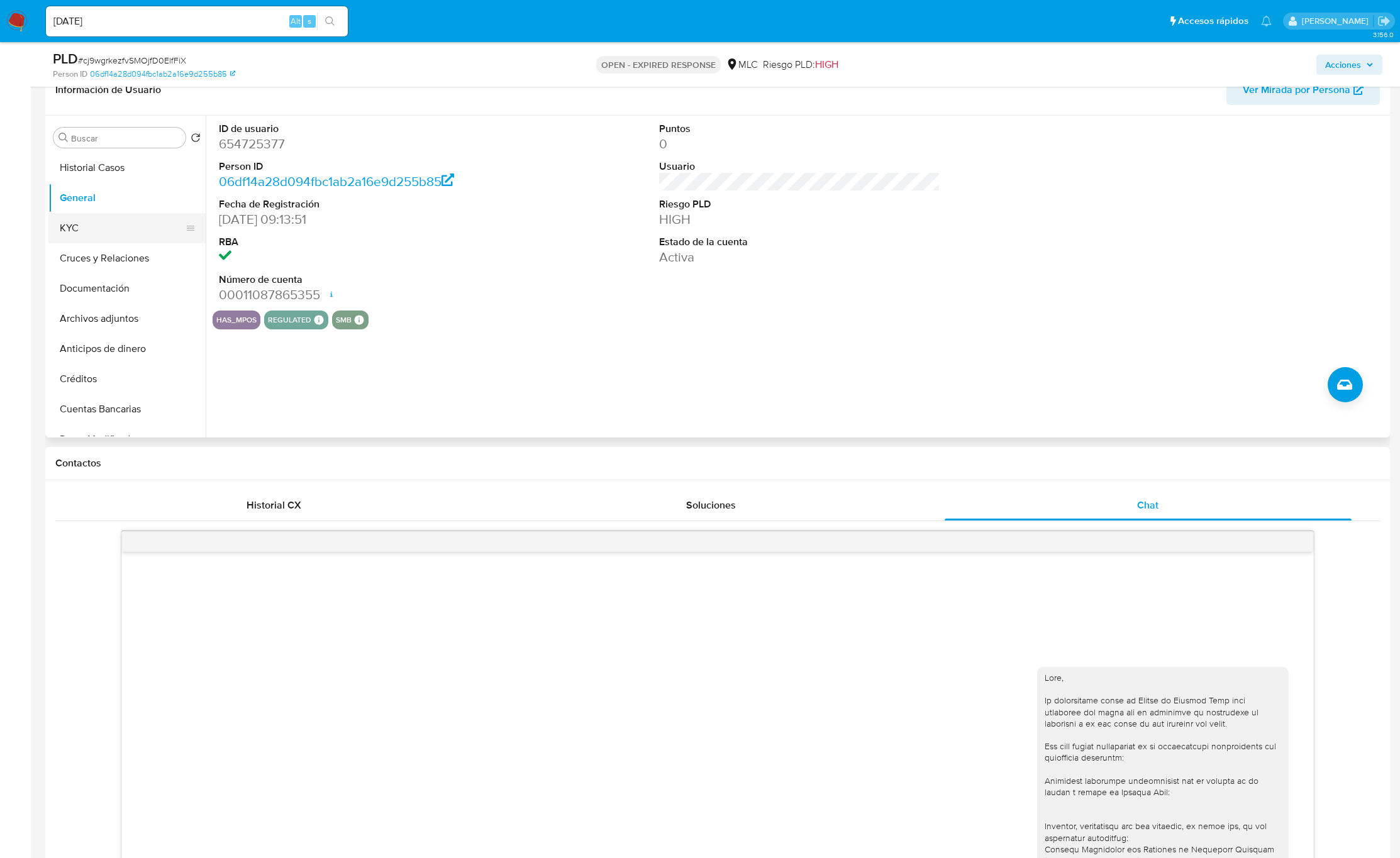
click at [98, 224] on button "KYC" at bounding box center [122, 228] width 147 height 31
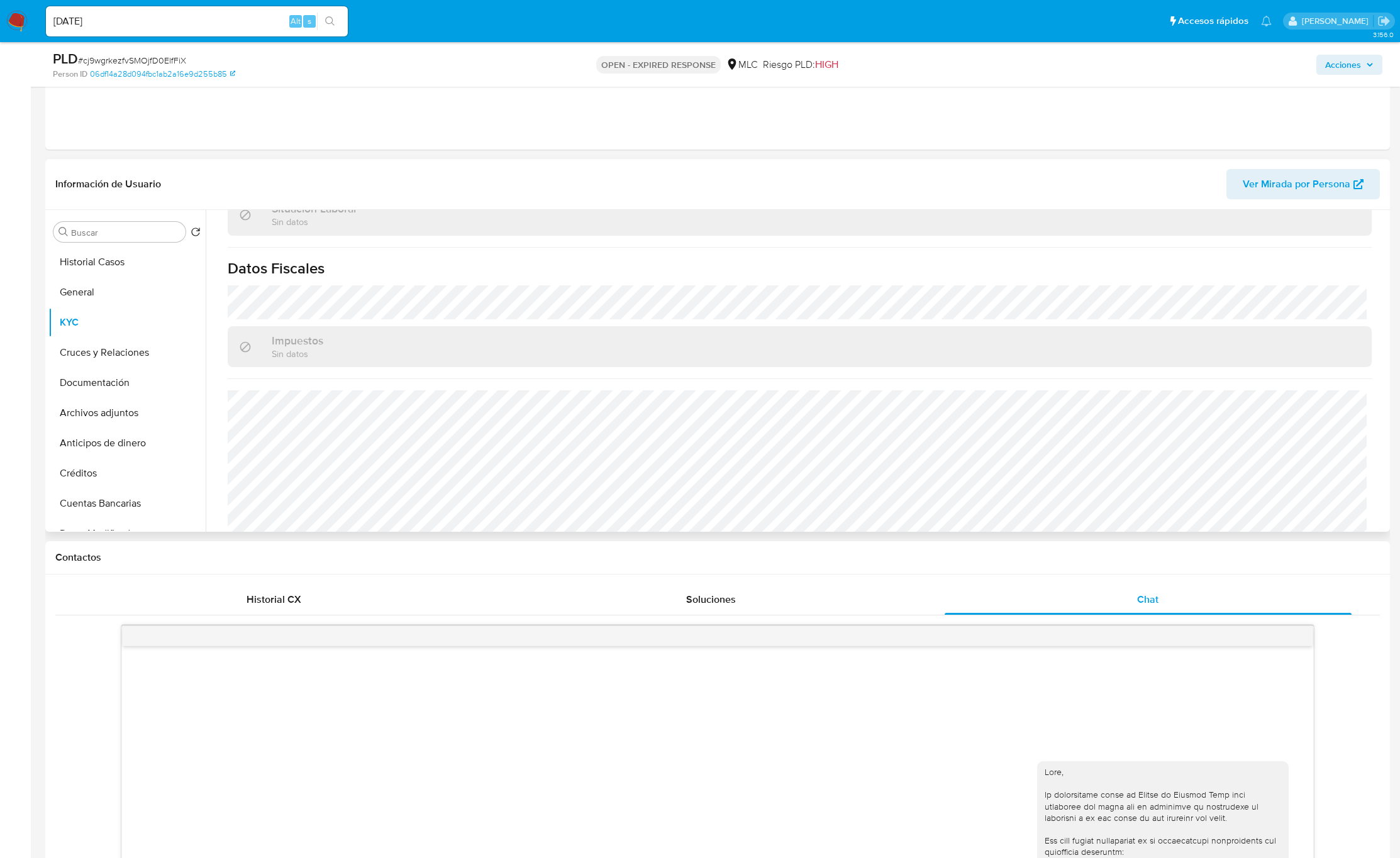
scroll to position [693, 0]
click at [101, 242] on div "Buscar" at bounding box center [119, 232] width 132 height 20
click at [110, 238] on input "Buscar" at bounding box center [126, 232] width 110 height 11
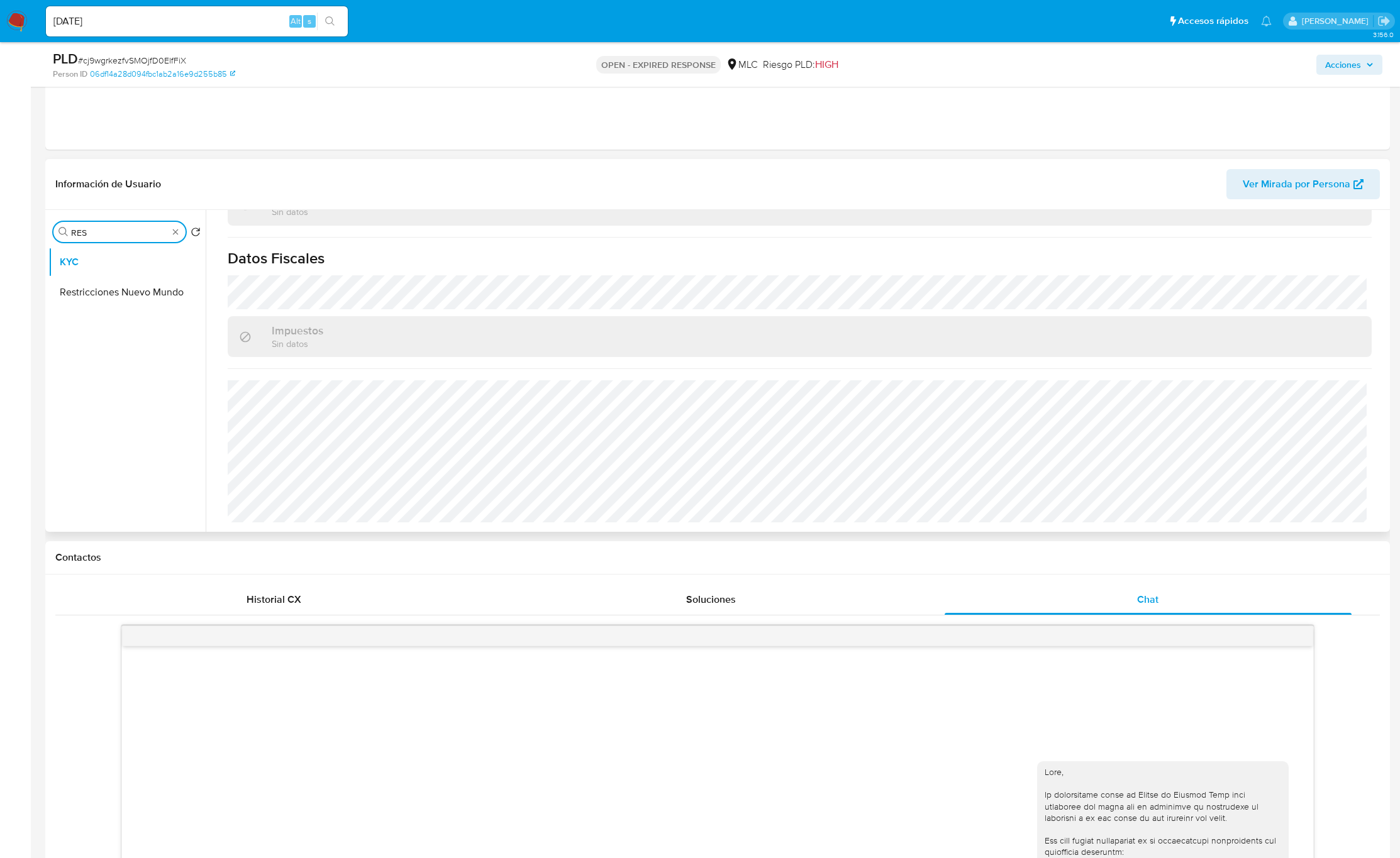
type input "RES"
click at [133, 311] on ul "KYC Restricciones Nuevo Mundo" at bounding box center [127, 389] width 157 height 284
click at [134, 293] on button "Restricciones Nuevo Mundo" at bounding box center [122, 292] width 147 height 31
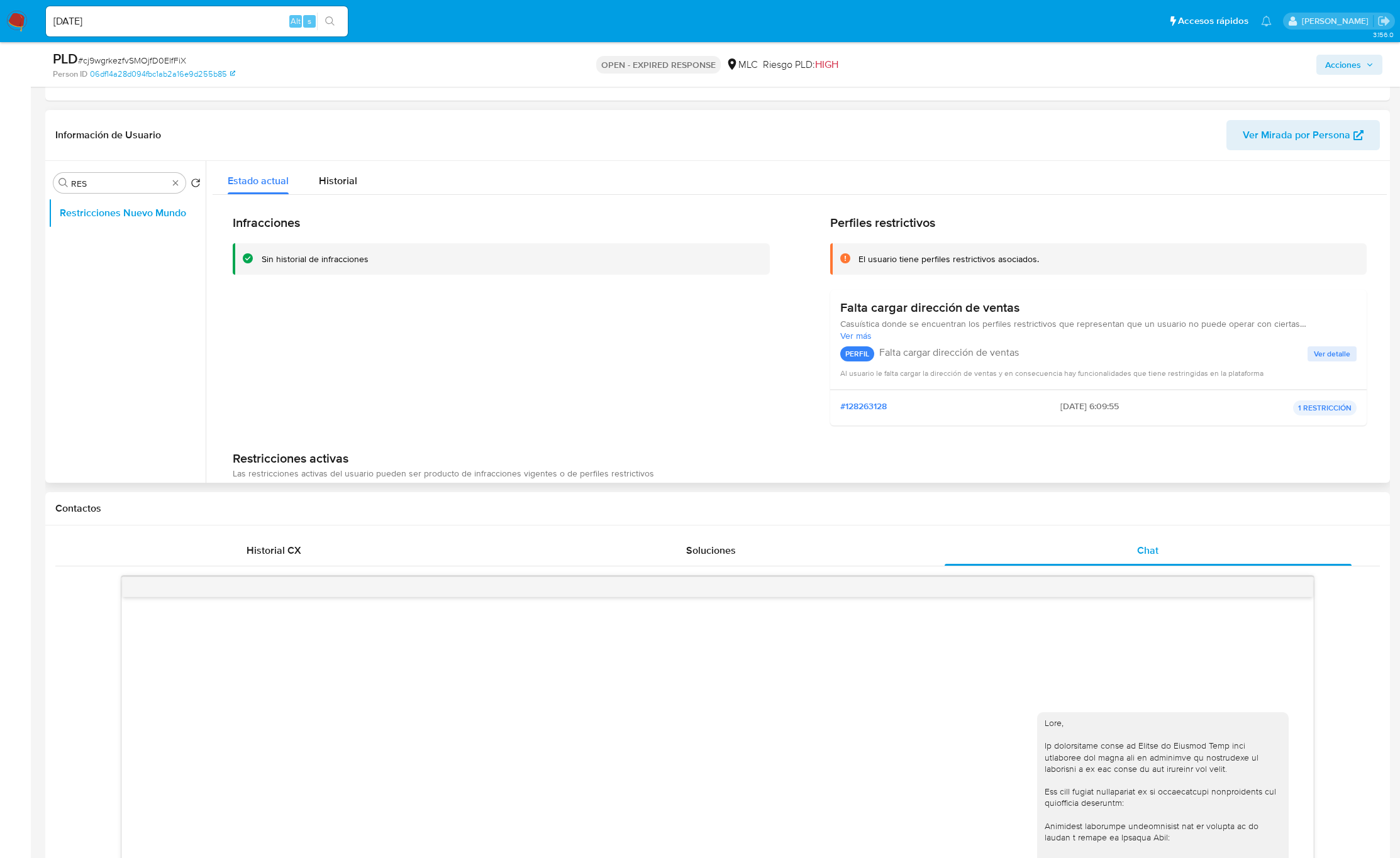
scroll to position [565, 0]
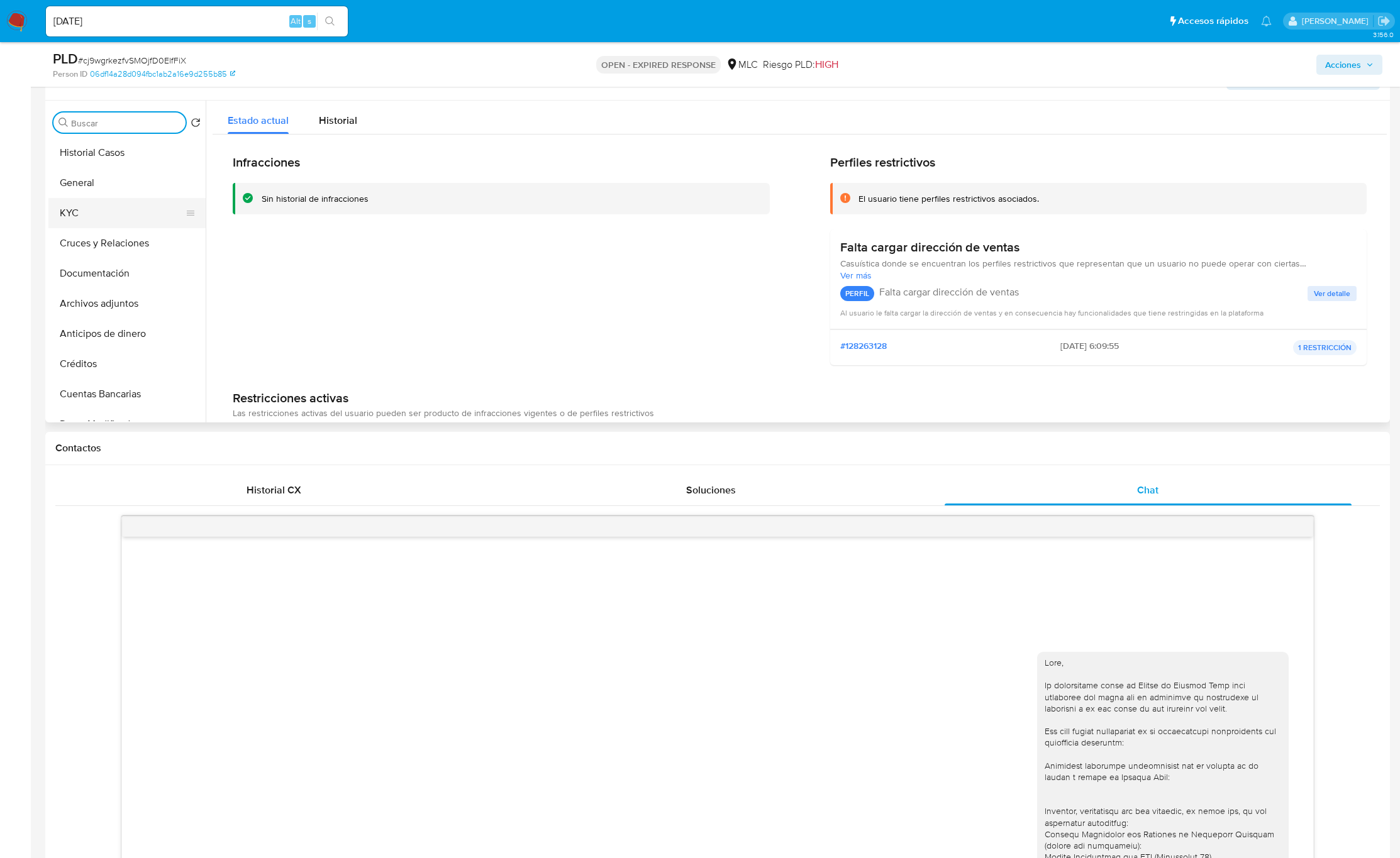
click at [93, 224] on button "KYC" at bounding box center [122, 213] width 147 height 31
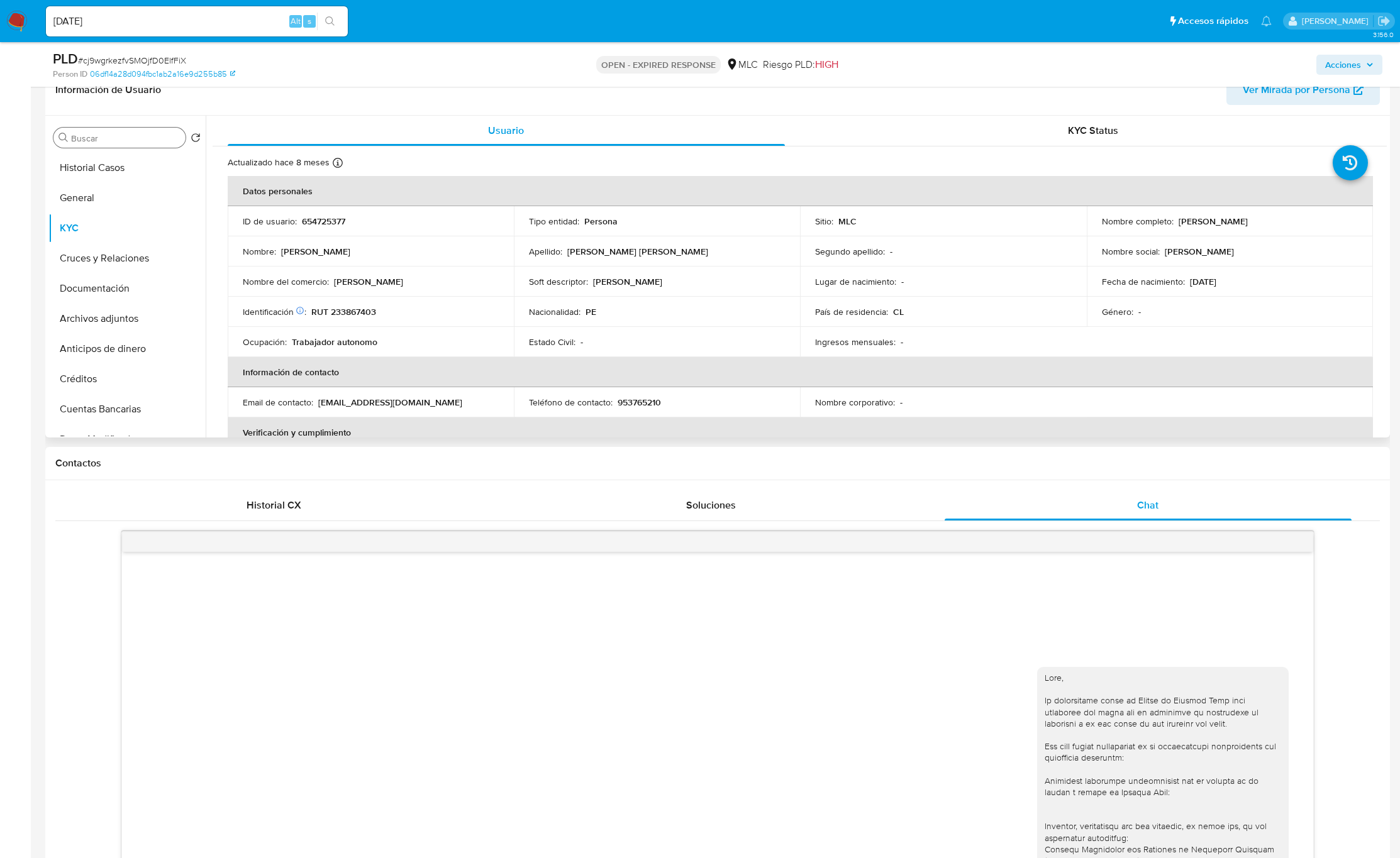
click at [106, 142] on input "Buscar" at bounding box center [126, 138] width 110 height 11
click at [125, 140] on input "Buscar" at bounding box center [126, 138] width 110 height 11
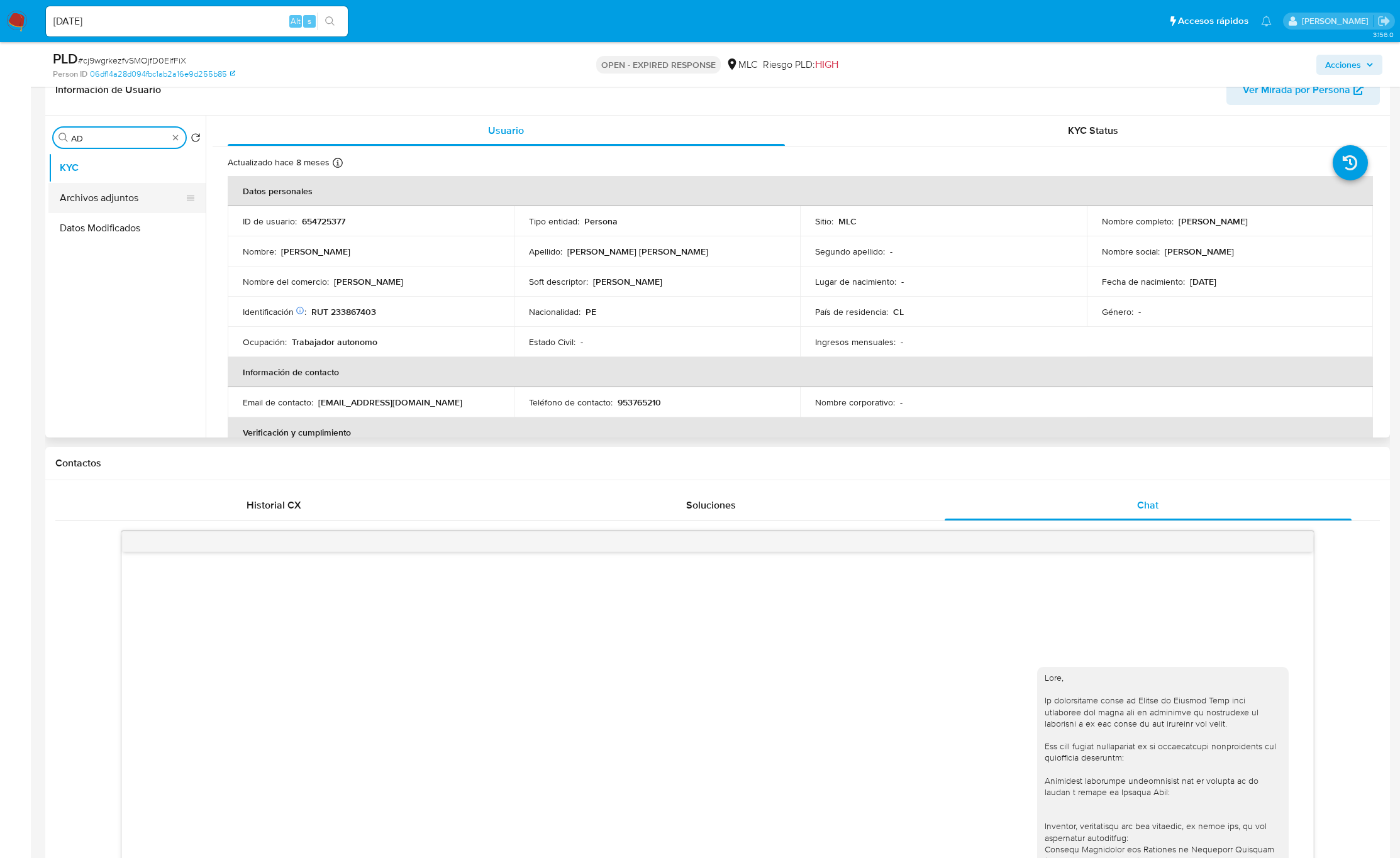
type input "AD"
click at [127, 188] on button "Archivos adjuntos" at bounding box center [122, 198] width 147 height 31
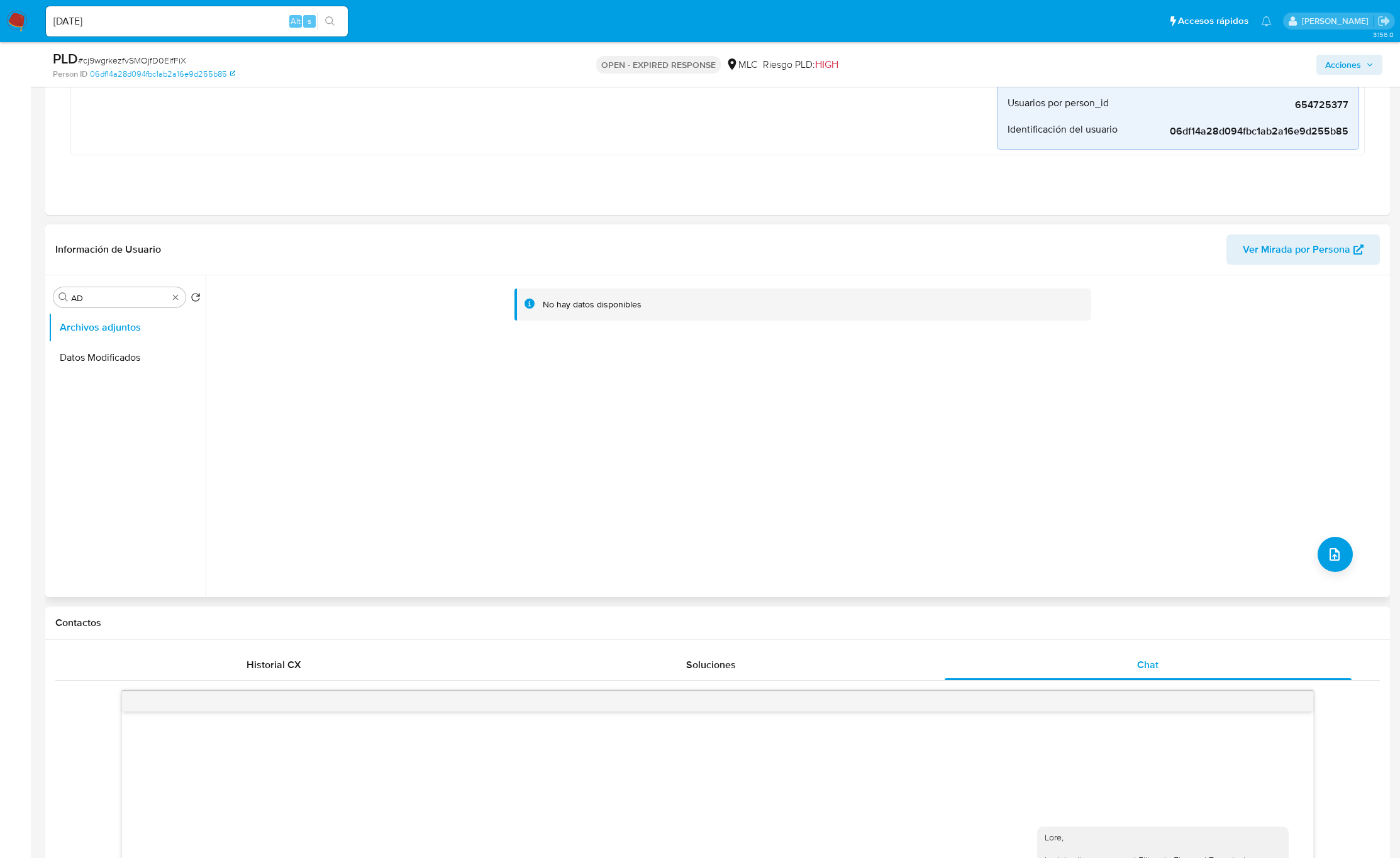
scroll to position [472, 0]
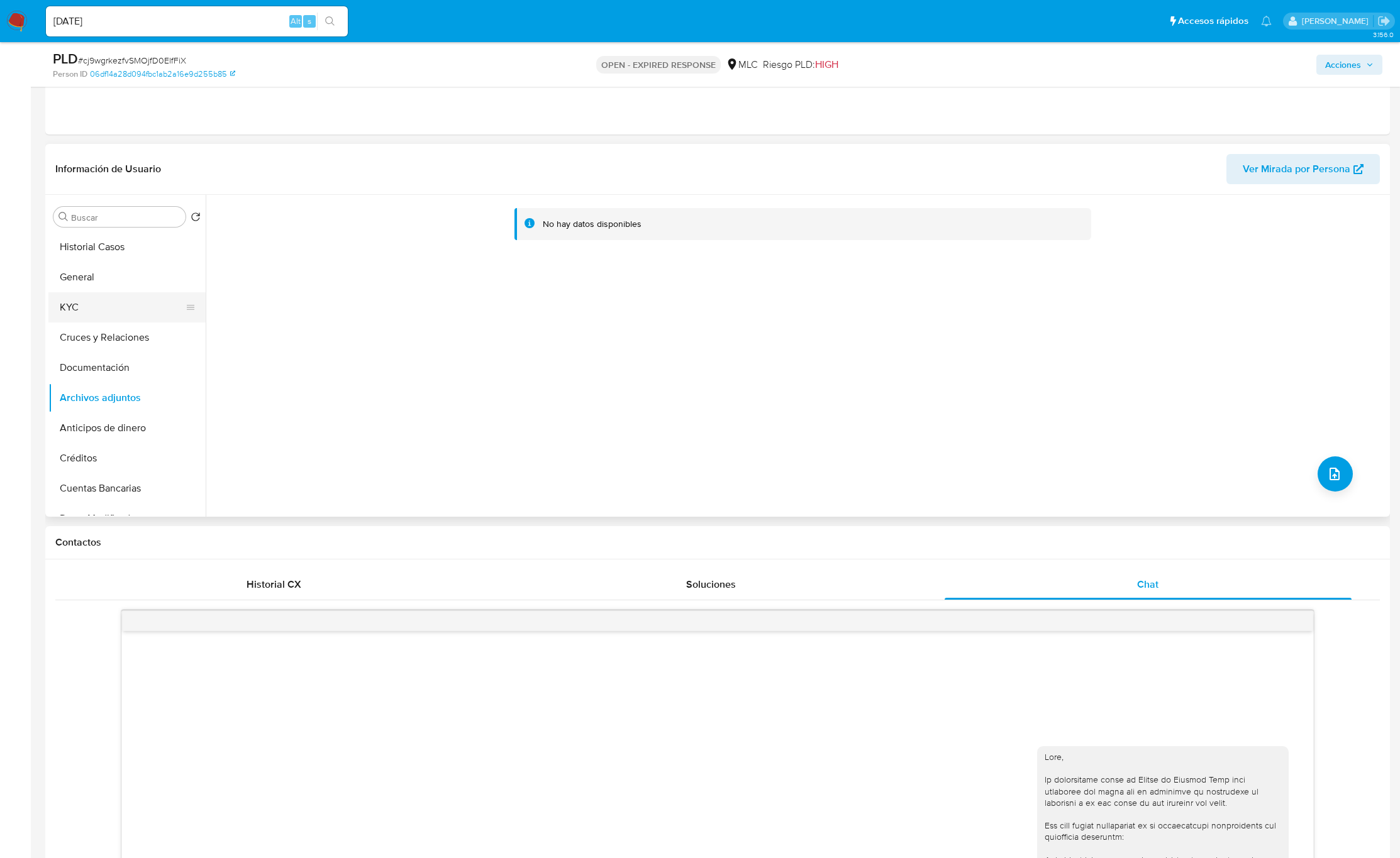
click at [117, 304] on button "KYC" at bounding box center [122, 307] width 147 height 31
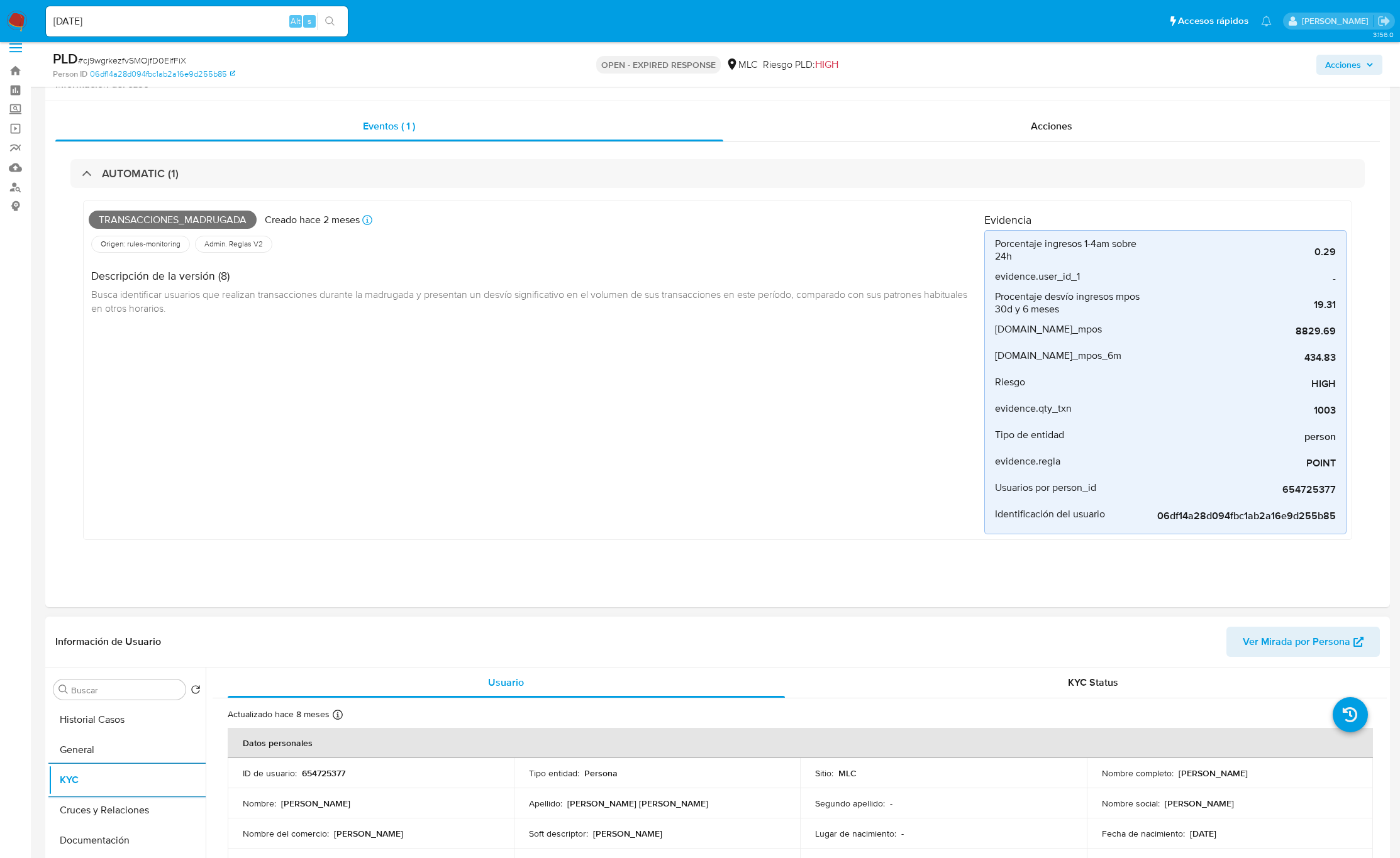
scroll to position [0, 0]
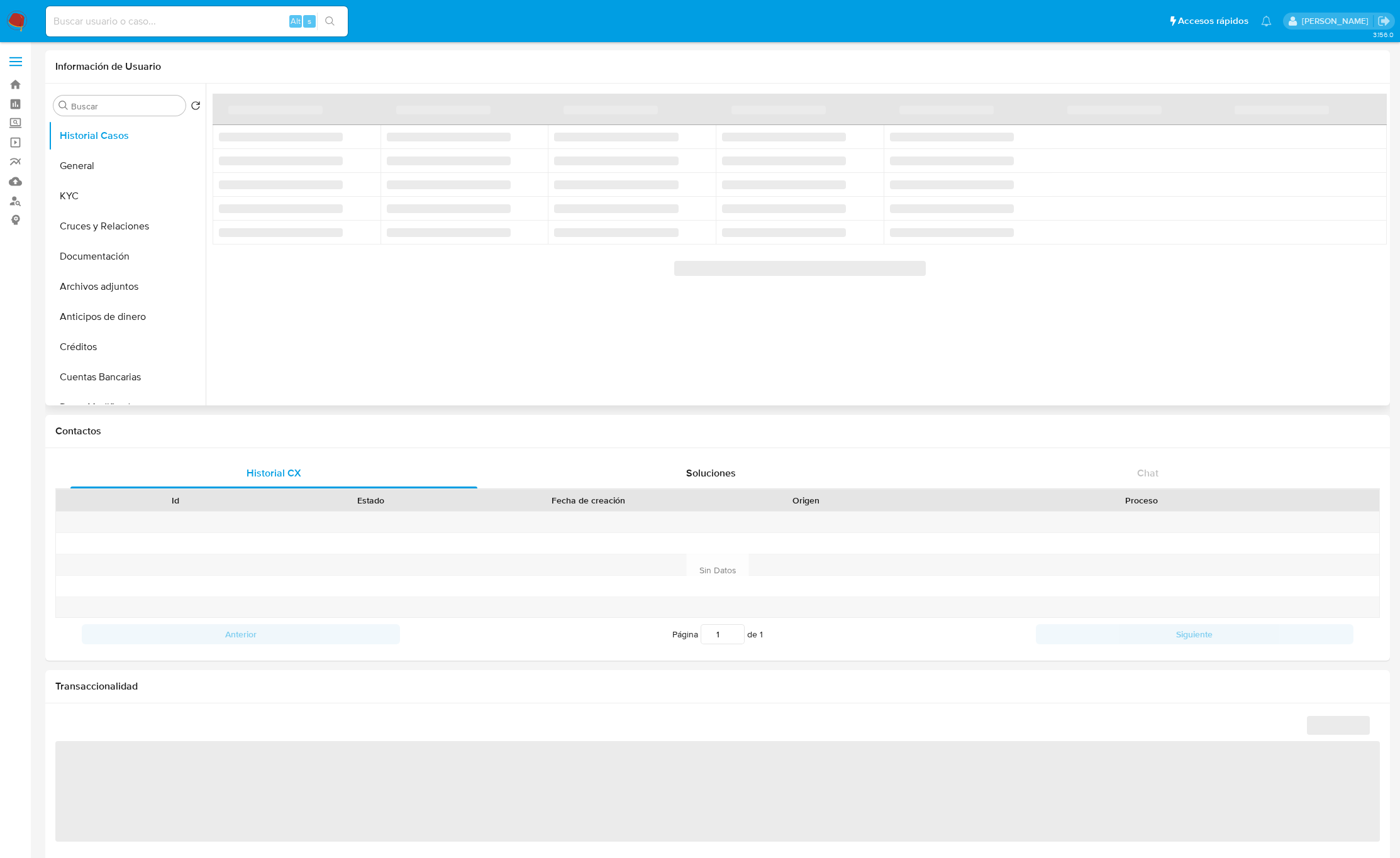
select select "10"
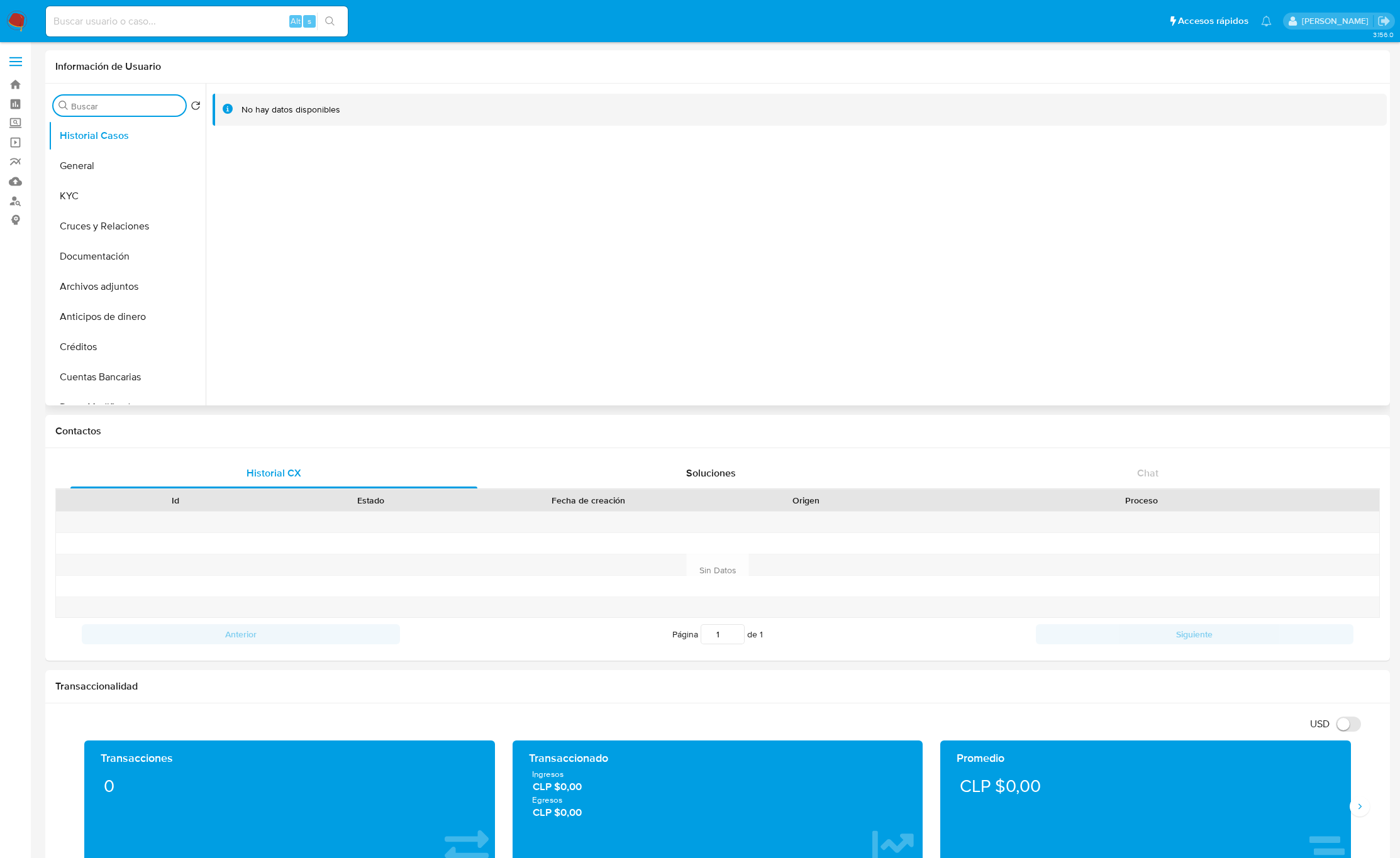
click at [78, 106] on input "Buscar" at bounding box center [126, 106] width 110 height 11
type input "cr"
click at [104, 163] on button "Cruces y Relaciones" at bounding box center [122, 166] width 147 height 31
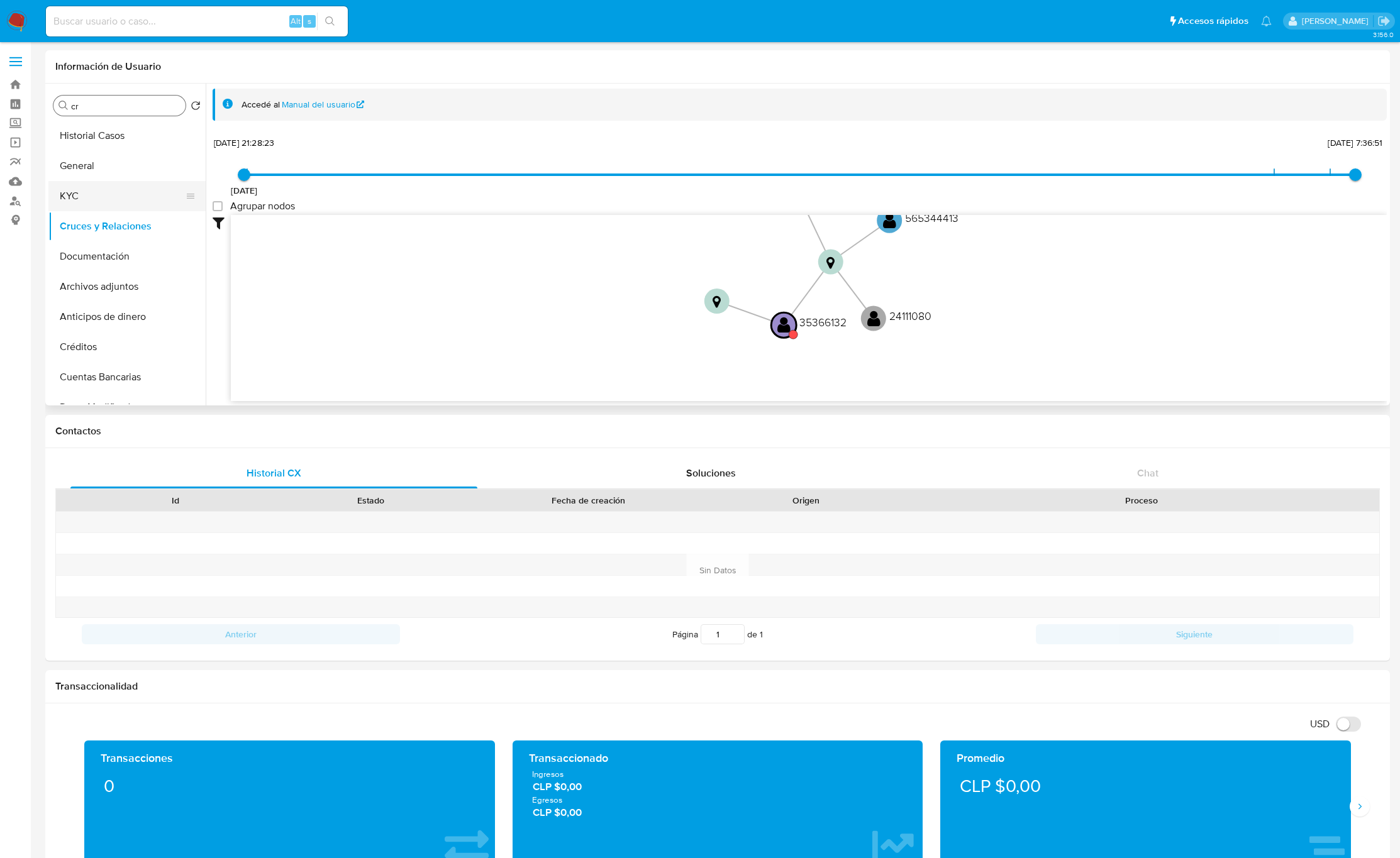
click at [106, 195] on button "KYC" at bounding box center [122, 196] width 147 height 31
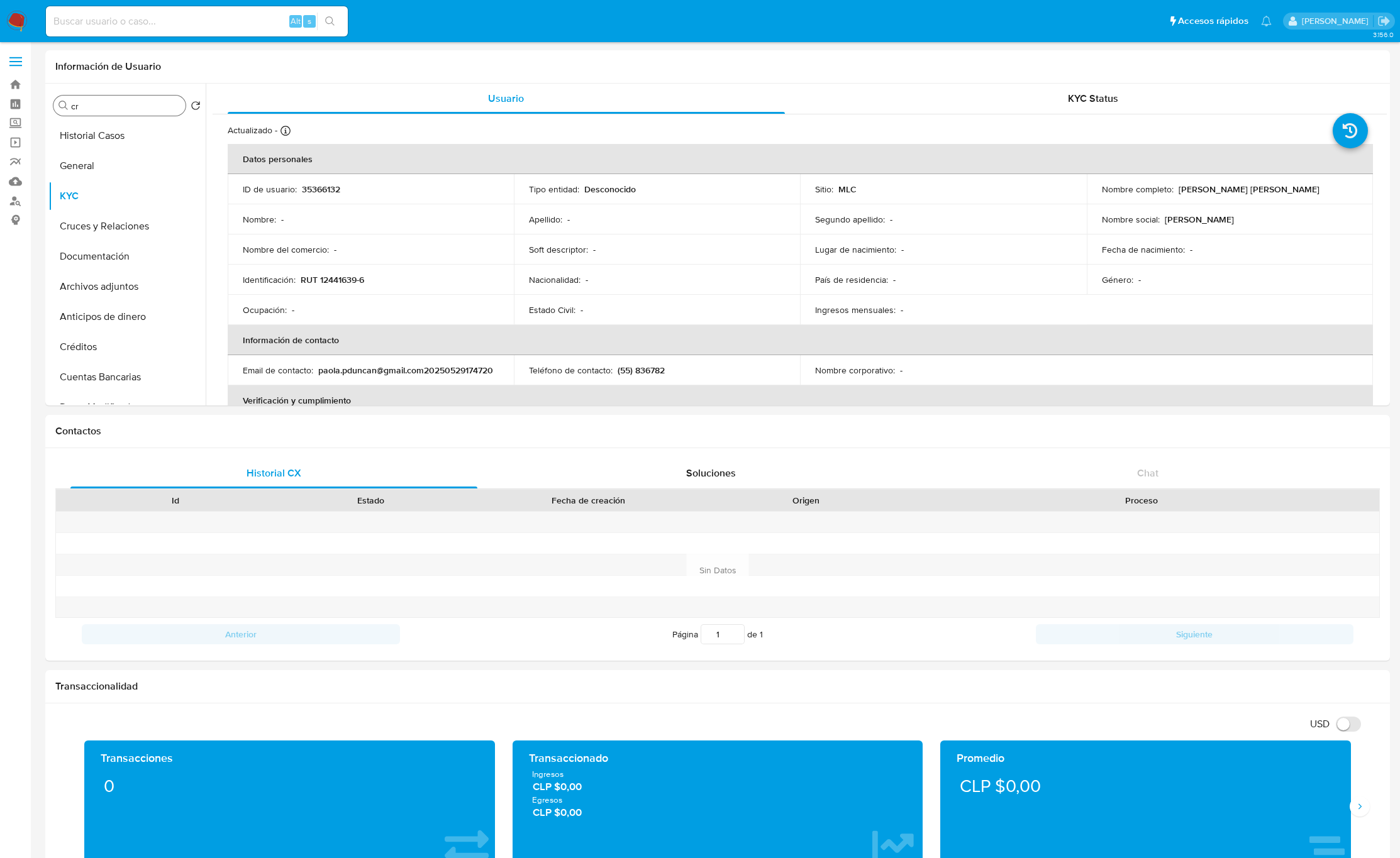
click at [110, 109] on input "cr" at bounding box center [126, 106] width 110 height 11
type input "res"
click at [104, 191] on ul "KYC Restricciones Nuevo Mundo" at bounding box center [127, 262] width 157 height 284
click at [100, 159] on button "Restricciones Nuevo Mundo" at bounding box center [122, 166] width 147 height 31
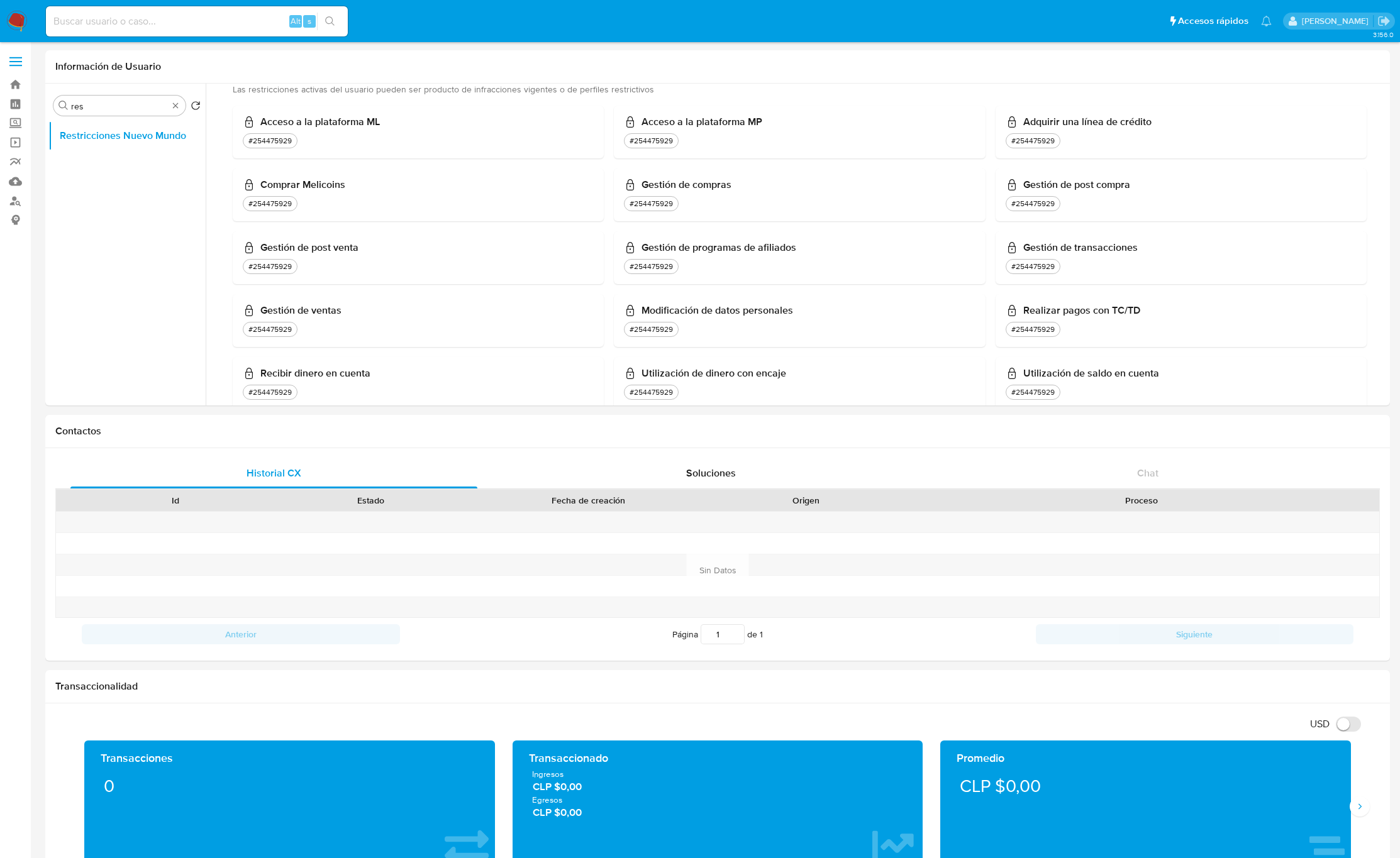
scroll to position [321, 0]
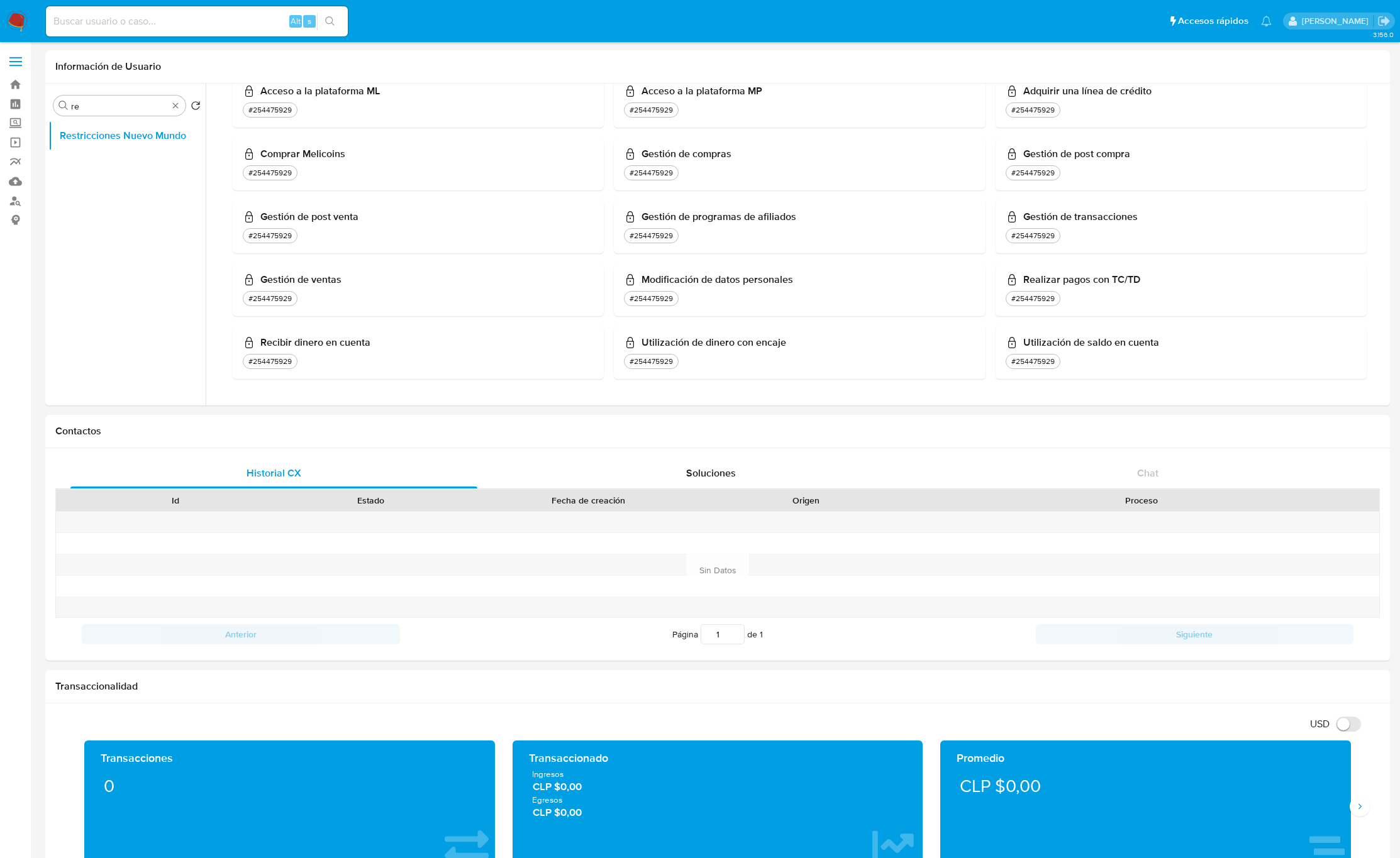
type input "re"
click at [11, 204] on link "Buscador de personas" at bounding box center [74, 200] width 149 height 20
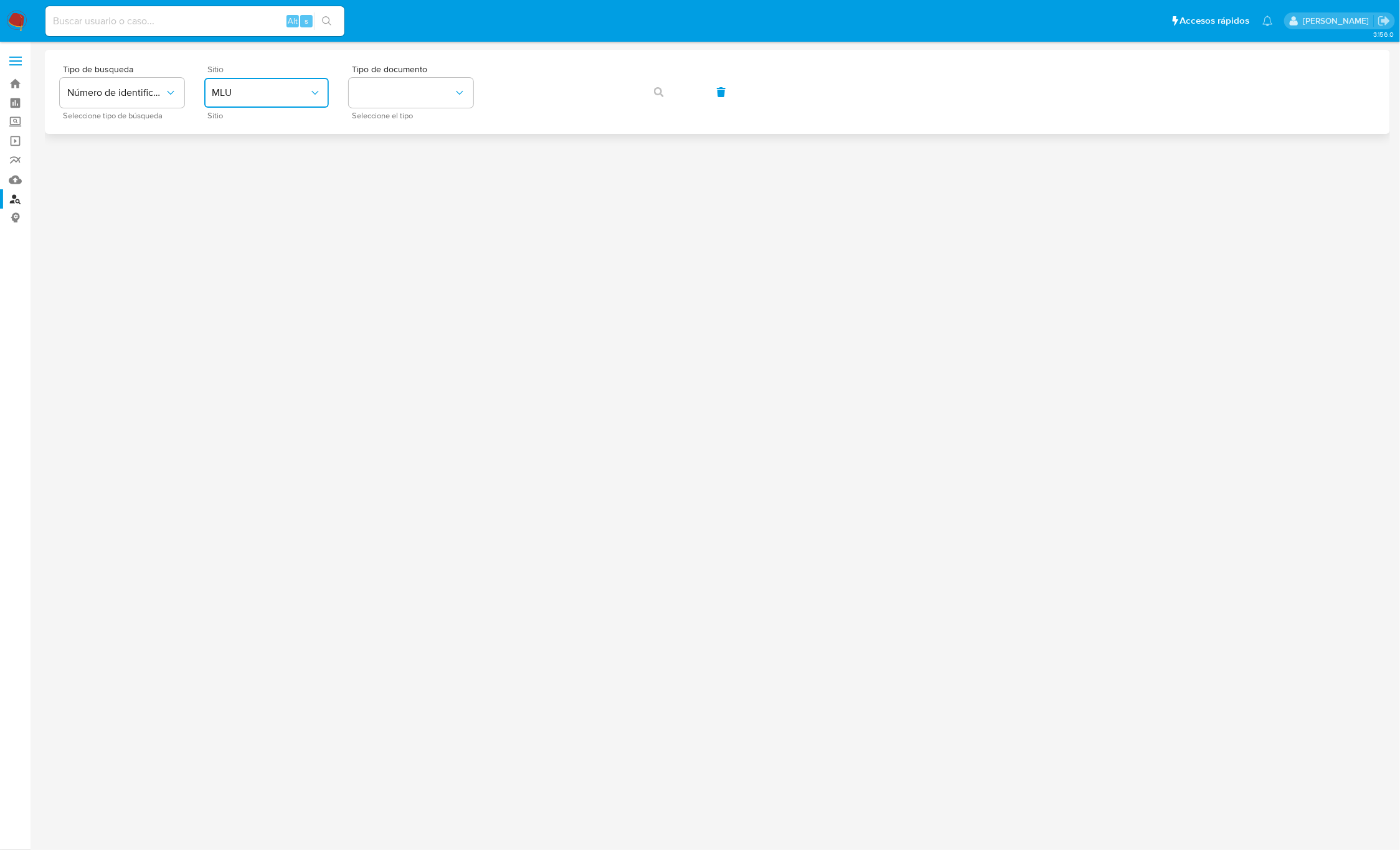
click at [256, 99] on button "MLU" at bounding box center [267, 92] width 125 height 30
click at [255, 300] on div "MLC" at bounding box center [263, 305] width 102 height 30
click at [421, 102] on button "identificationType" at bounding box center [411, 92] width 125 height 30
click at [409, 128] on div "RUT RUT" at bounding box center [408, 132] width 102 height 43
click at [673, 96] on button "button" at bounding box center [659, 92] width 43 height 30
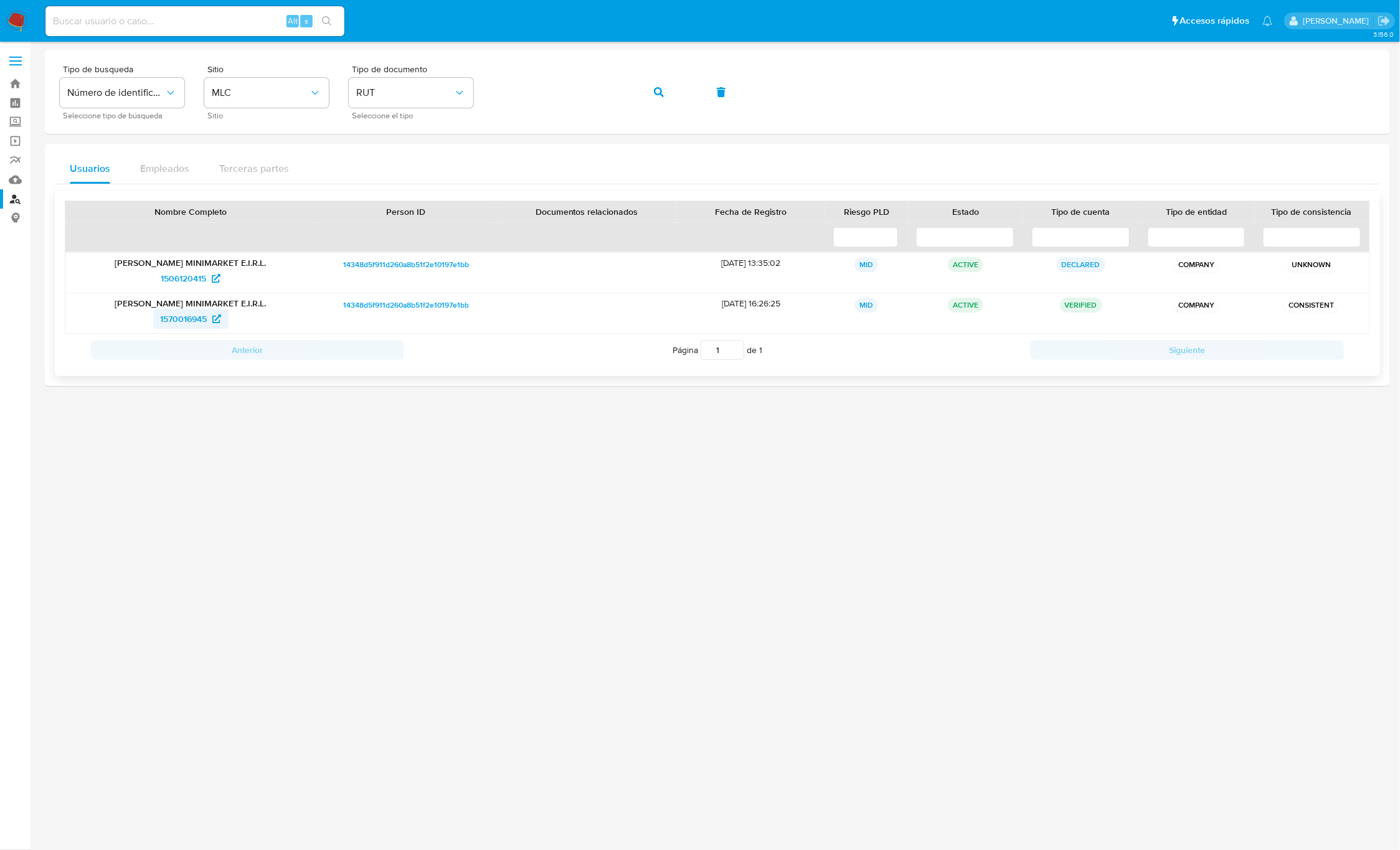
click at [180, 318] on span "1570016945" at bounding box center [184, 319] width 46 height 20
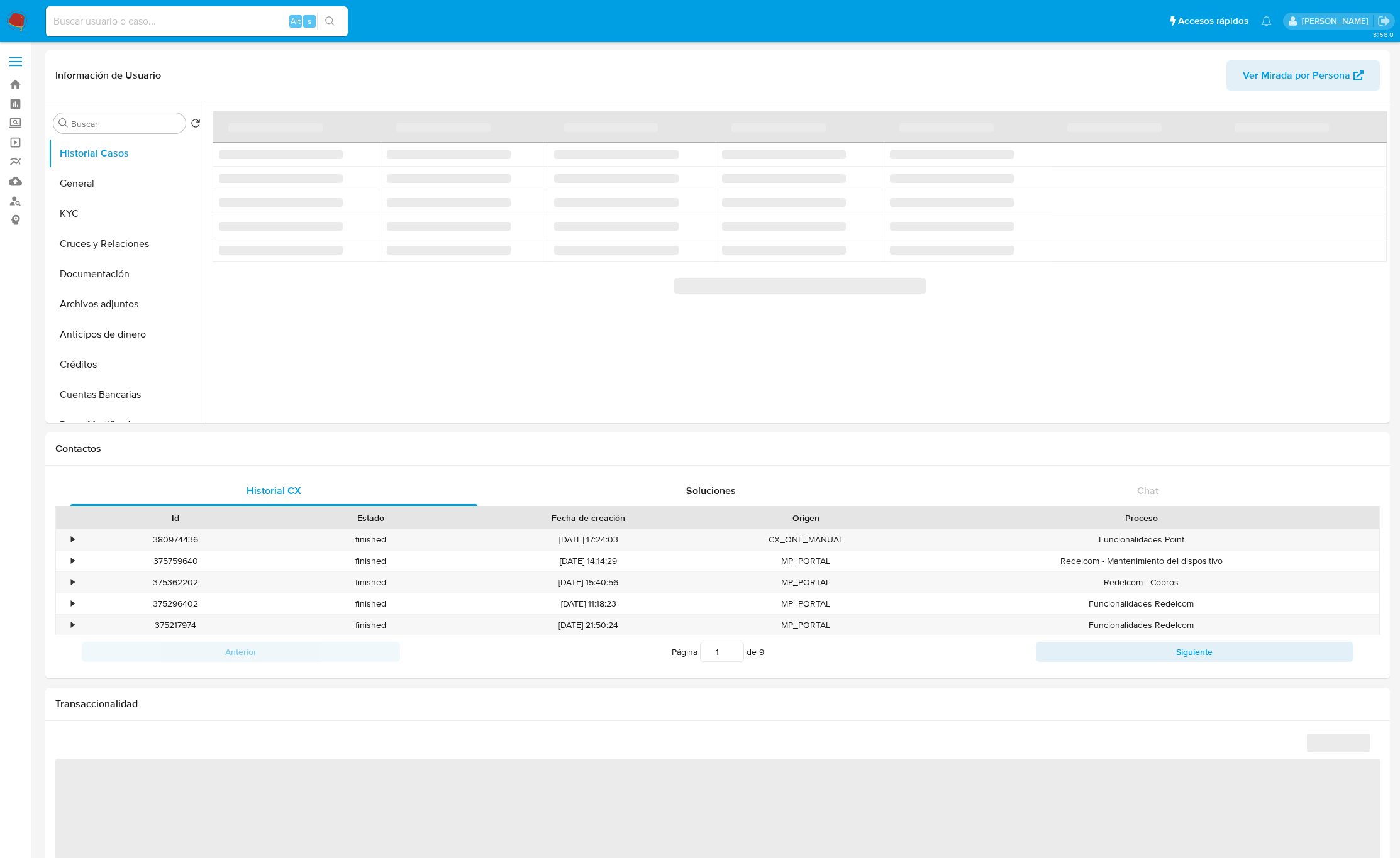
select select "10"
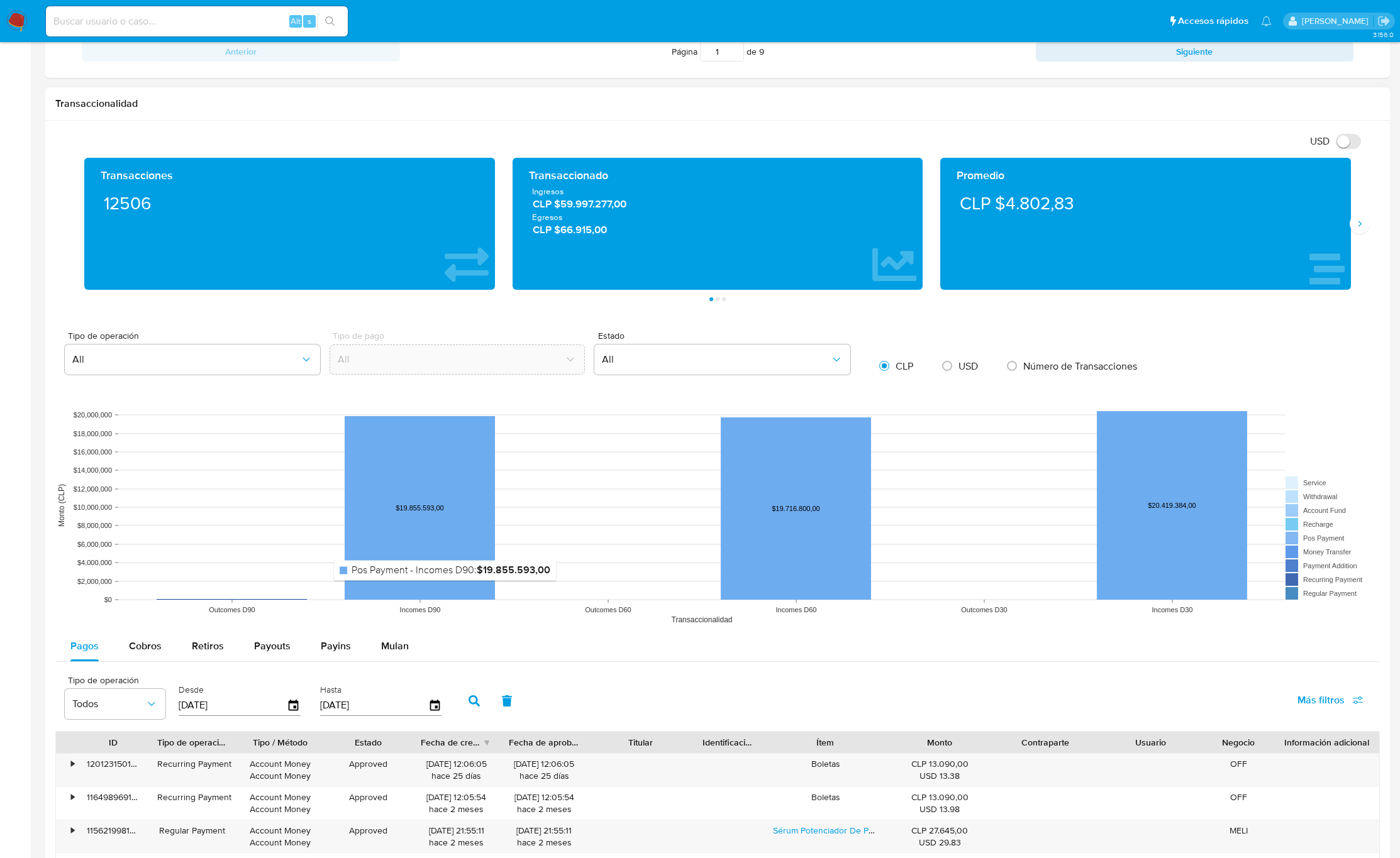
scroll to position [910, 0]
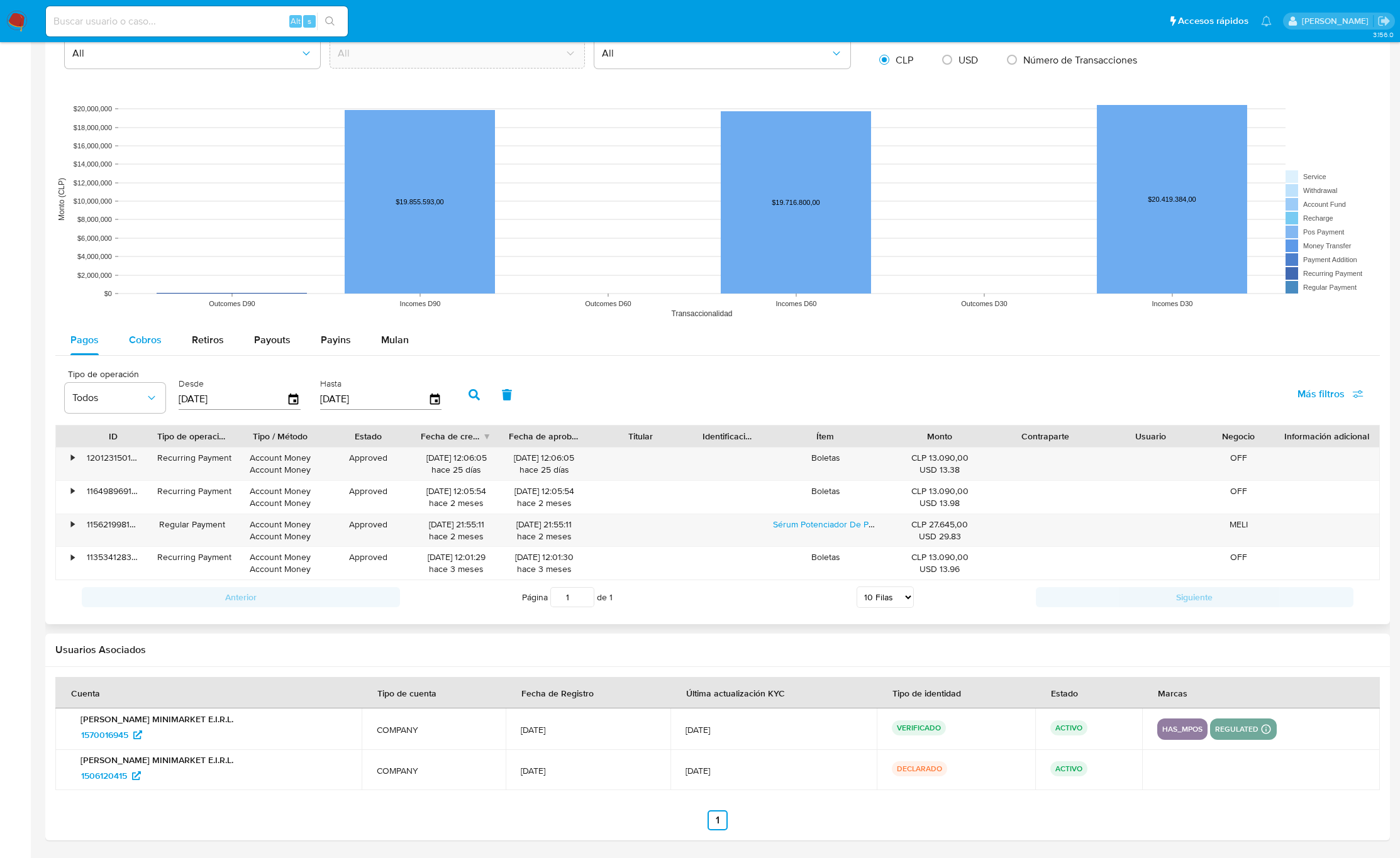
click at [142, 344] on span "Cobros" at bounding box center [146, 339] width 33 height 14
select select "10"
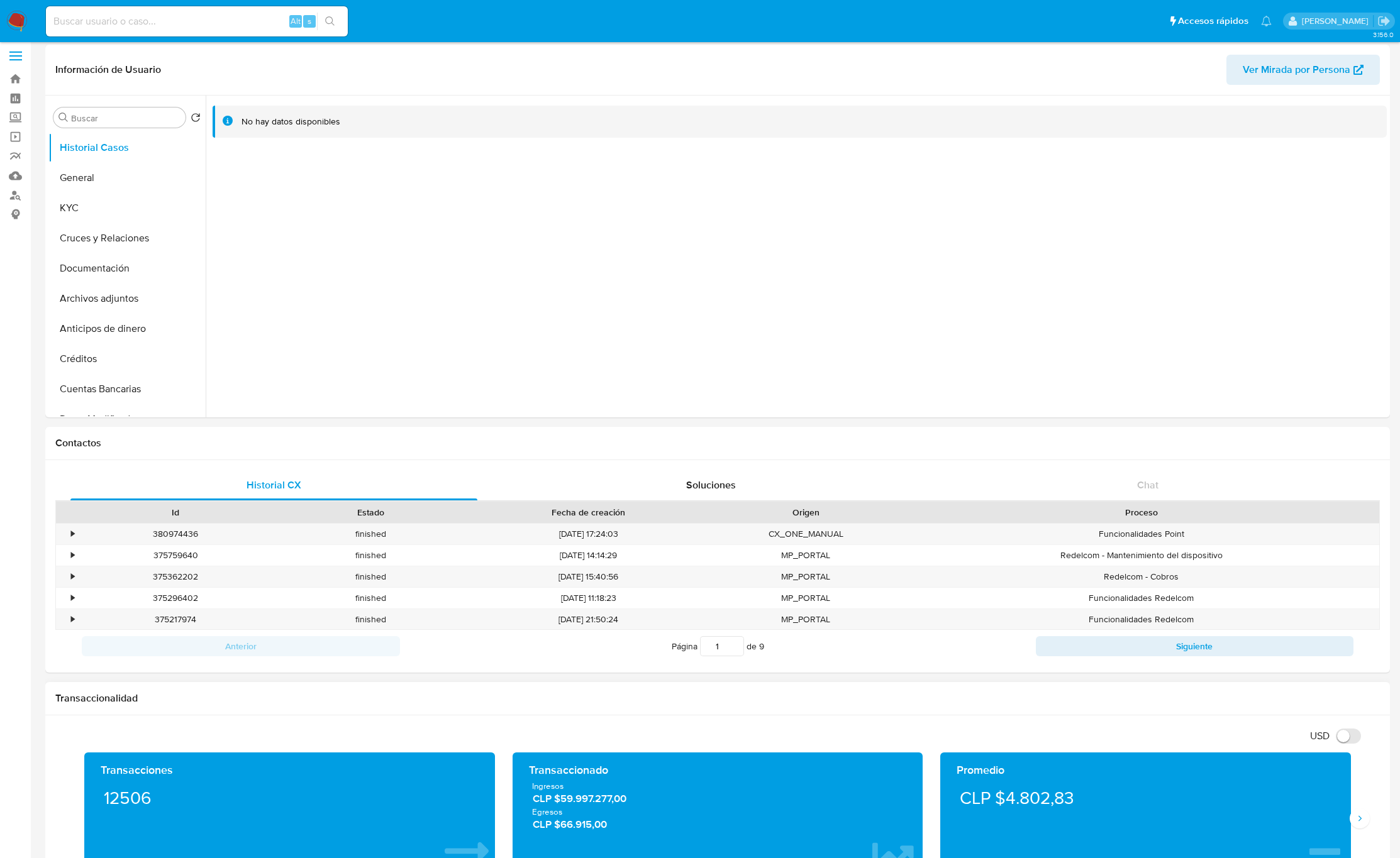
scroll to position [0, 0]
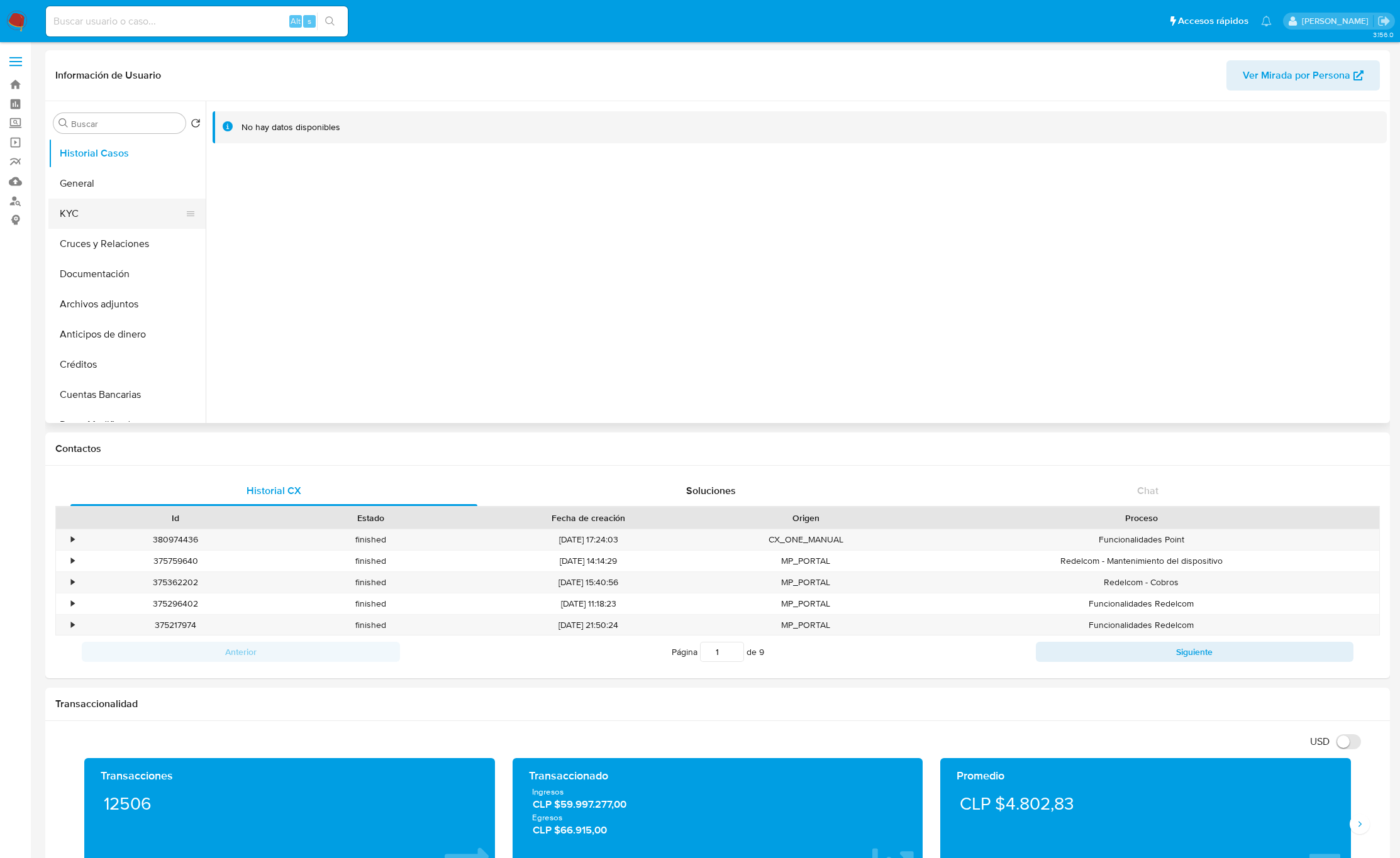
click at [70, 215] on button "KYC" at bounding box center [122, 214] width 147 height 31
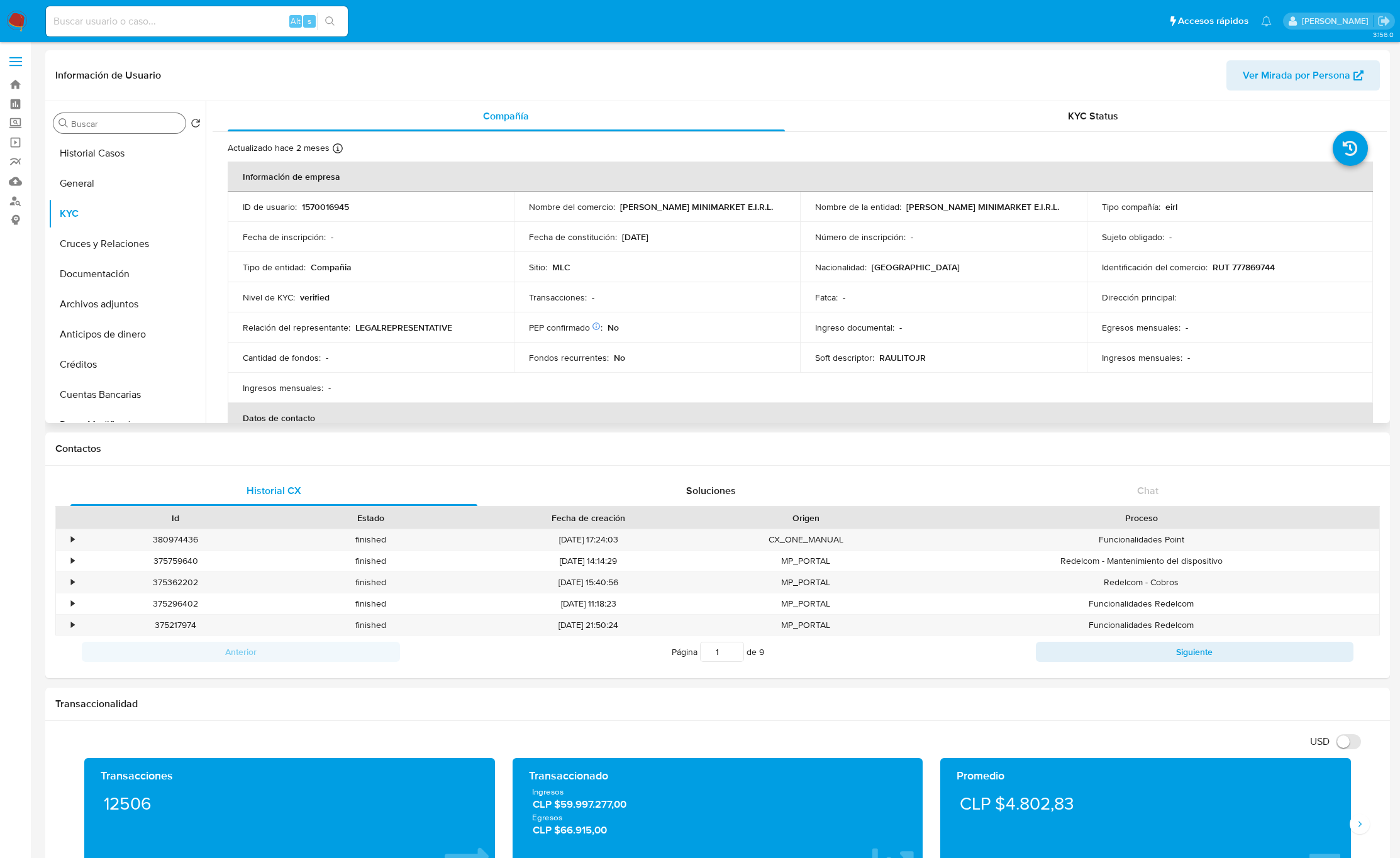
click at [81, 117] on div "Buscar" at bounding box center [119, 124] width 132 height 20
click at [85, 117] on div "Buscar" at bounding box center [119, 124] width 132 height 20
click at [85, 121] on input "Buscar" at bounding box center [126, 124] width 110 height 11
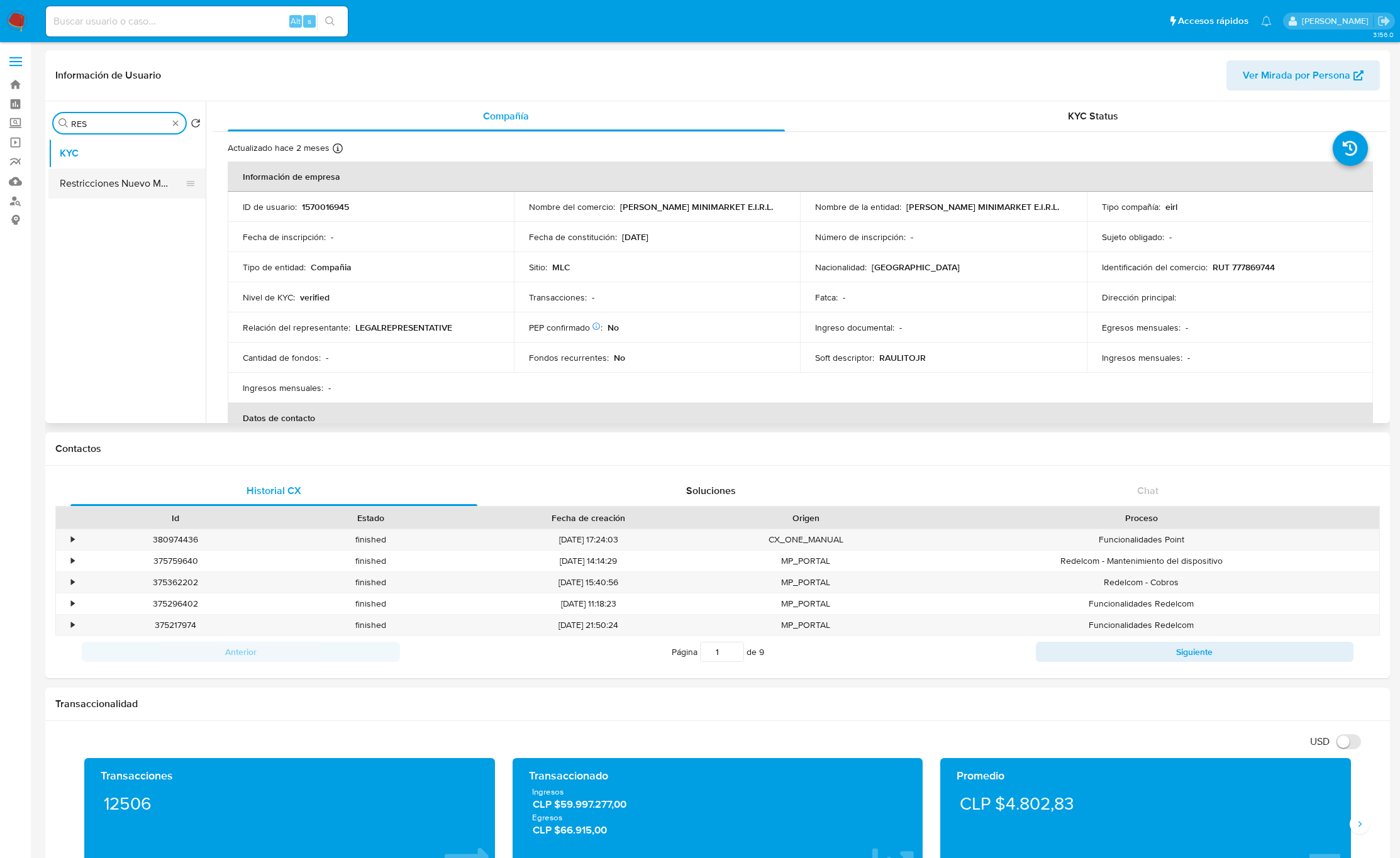
type input "RES"
click at [104, 176] on button "Restricciones Nuevo Mundo" at bounding box center [122, 183] width 147 height 31
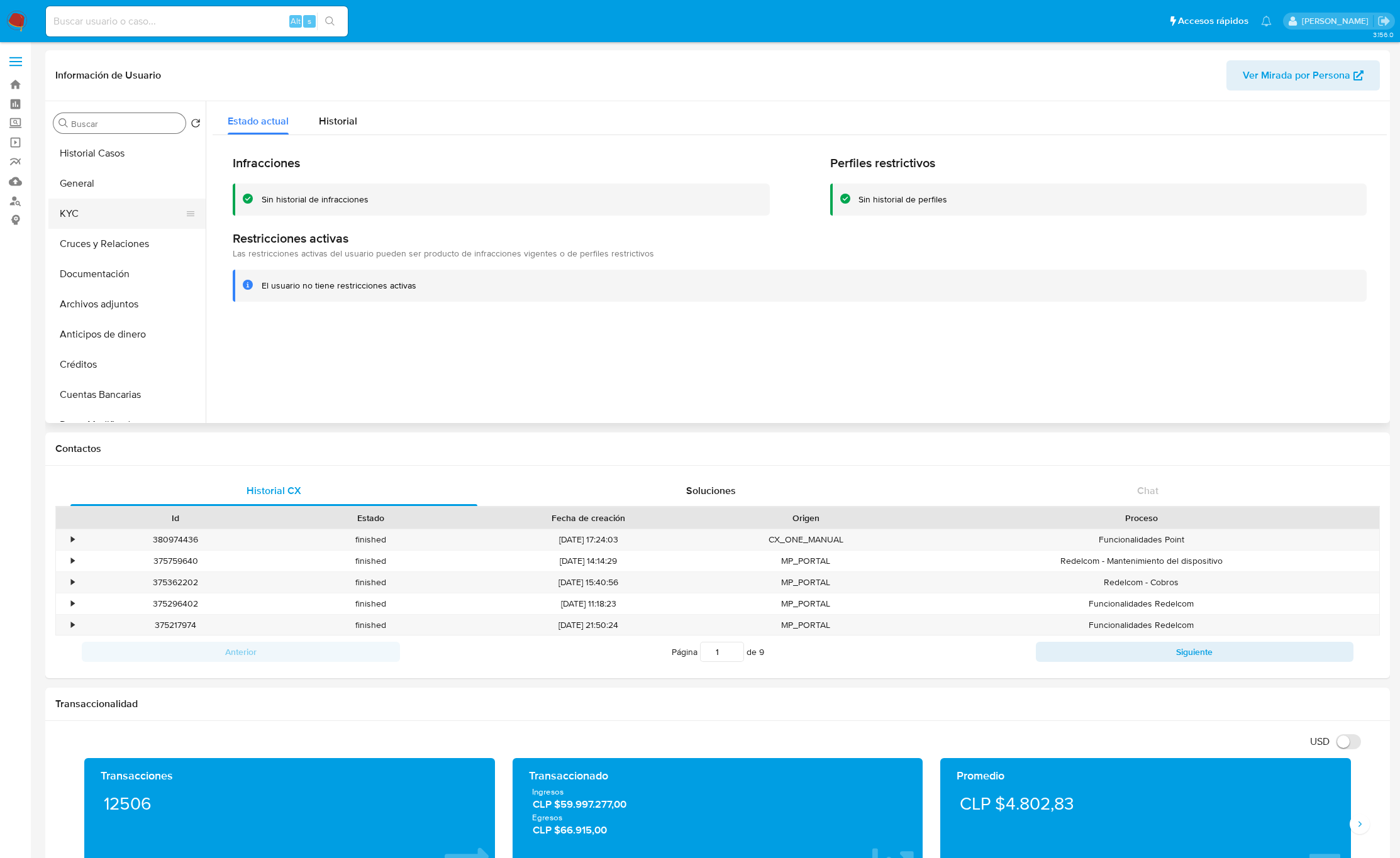
drag, startPoint x: 130, startPoint y: 191, endPoint x: 121, endPoint y: 210, distance: 21.0
click at [130, 191] on button "General" at bounding box center [127, 183] width 157 height 31
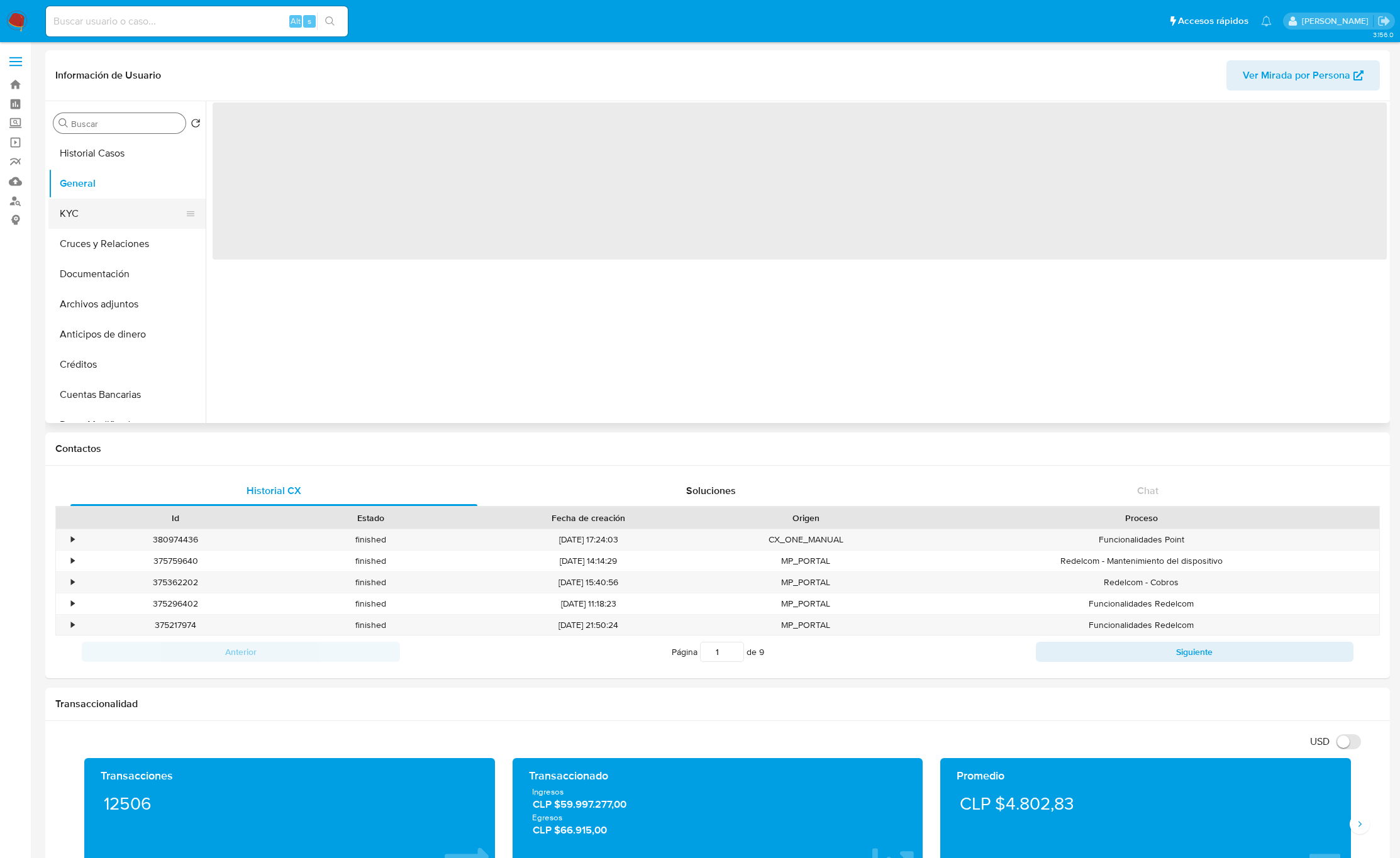
click at [121, 210] on button "KYC" at bounding box center [122, 214] width 147 height 31
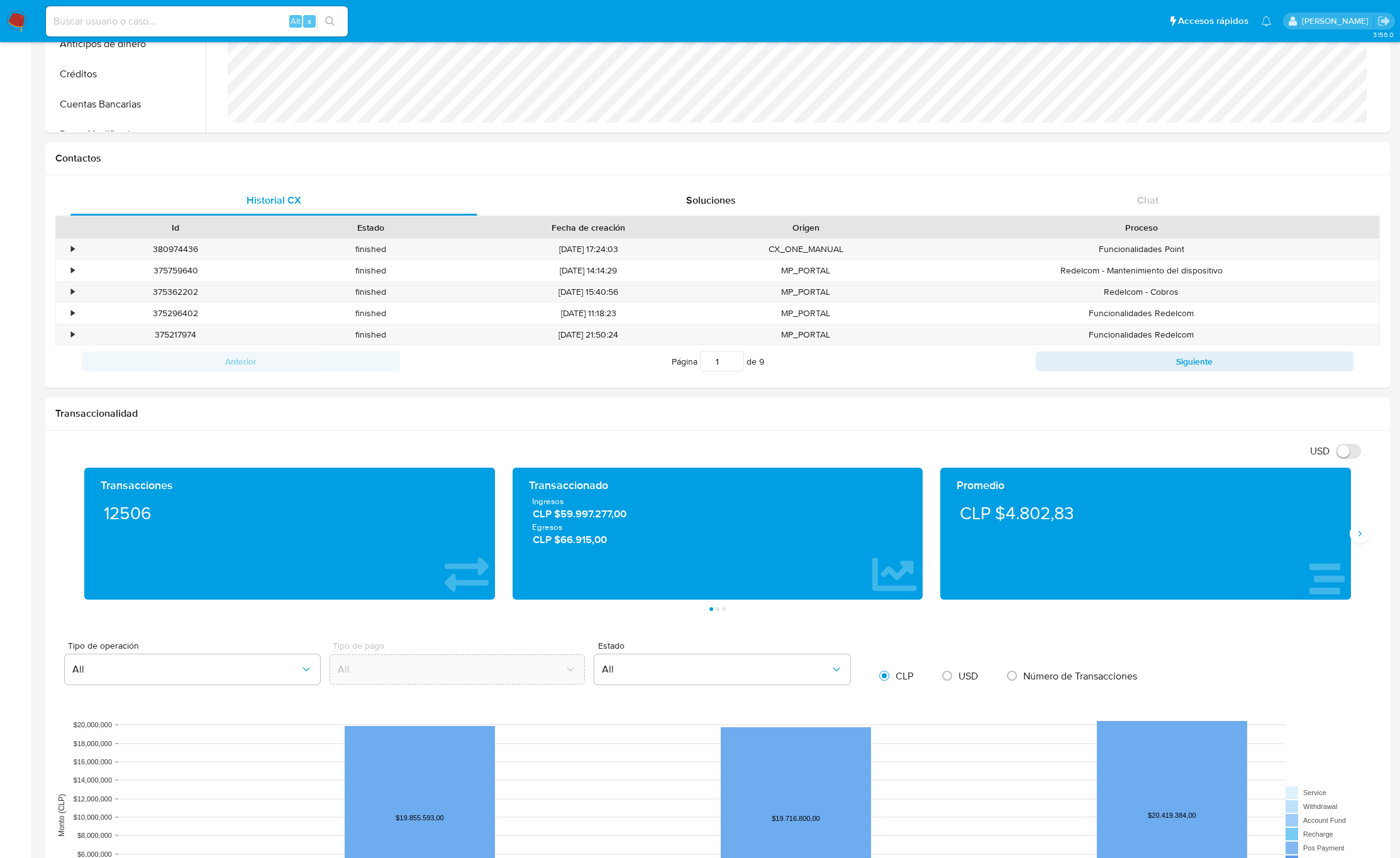
scroll to position [1114, 0]
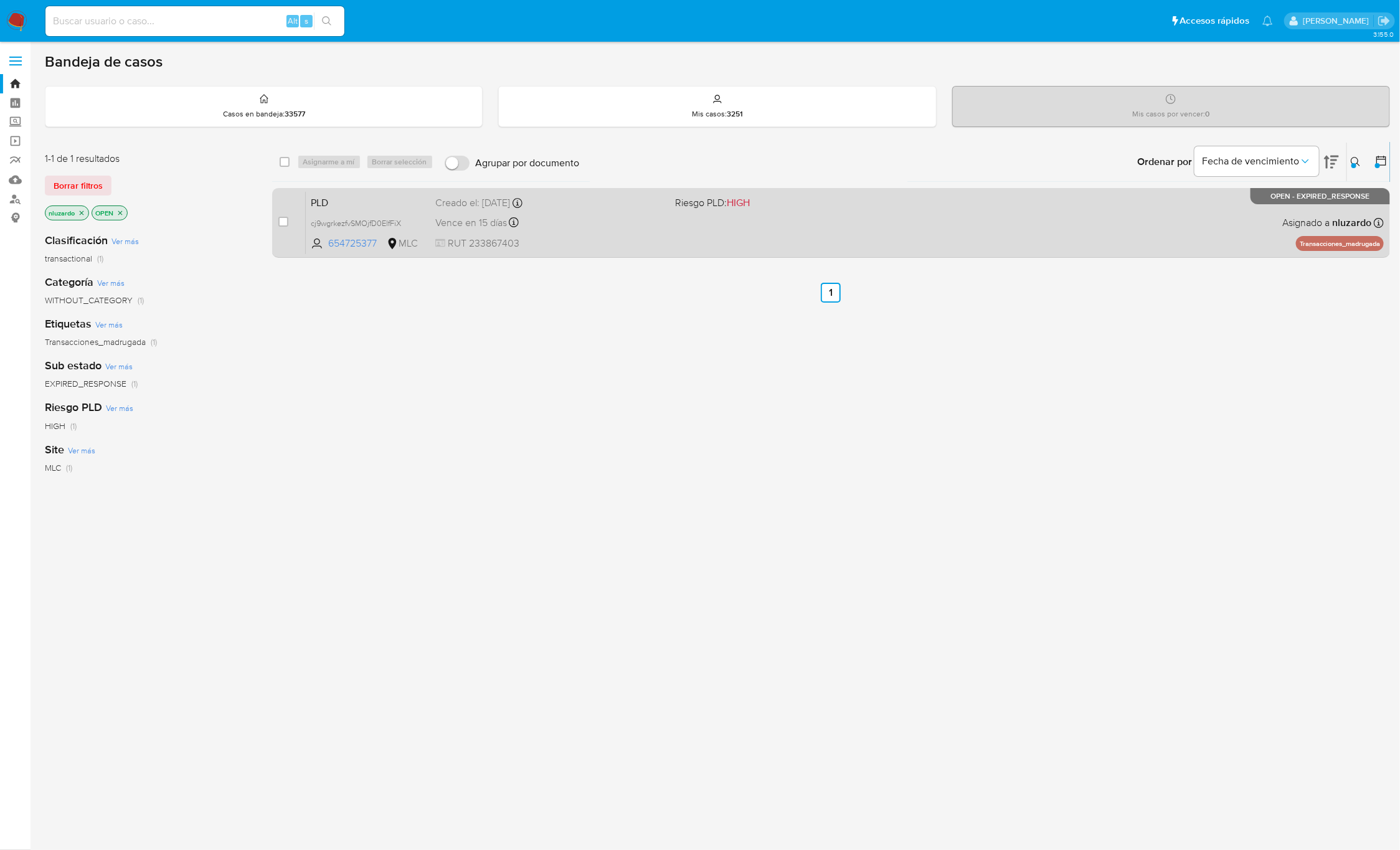
click at [288, 219] on div "case-item-checkbox No es posible asignar el caso" at bounding box center [291, 222] width 27 height 63
click at [284, 219] on input "checkbox" at bounding box center [283, 222] width 10 height 10
checkbox input "true"
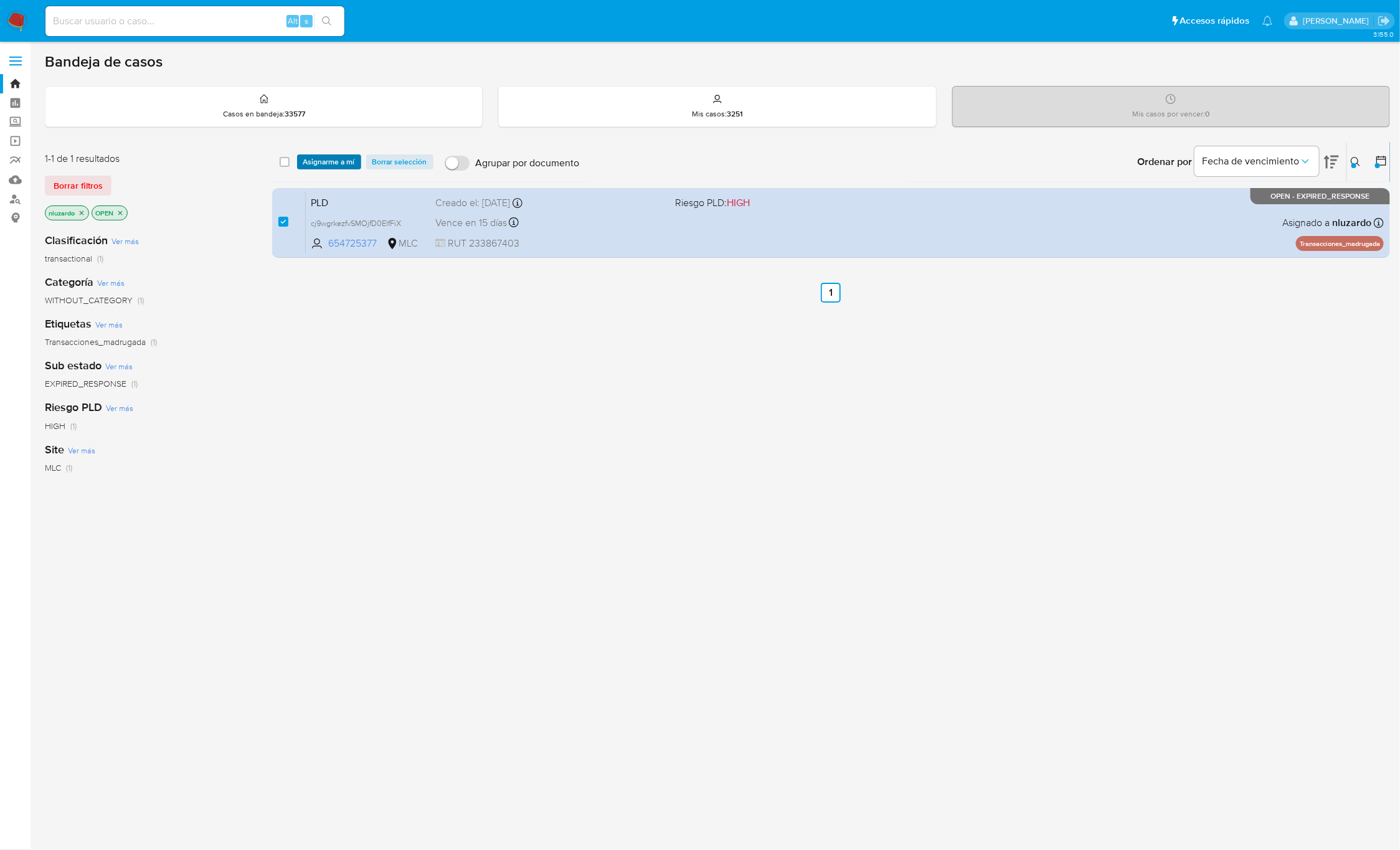
click at [312, 159] on span "Asignarme a mí" at bounding box center [329, 162] width 52 height 12
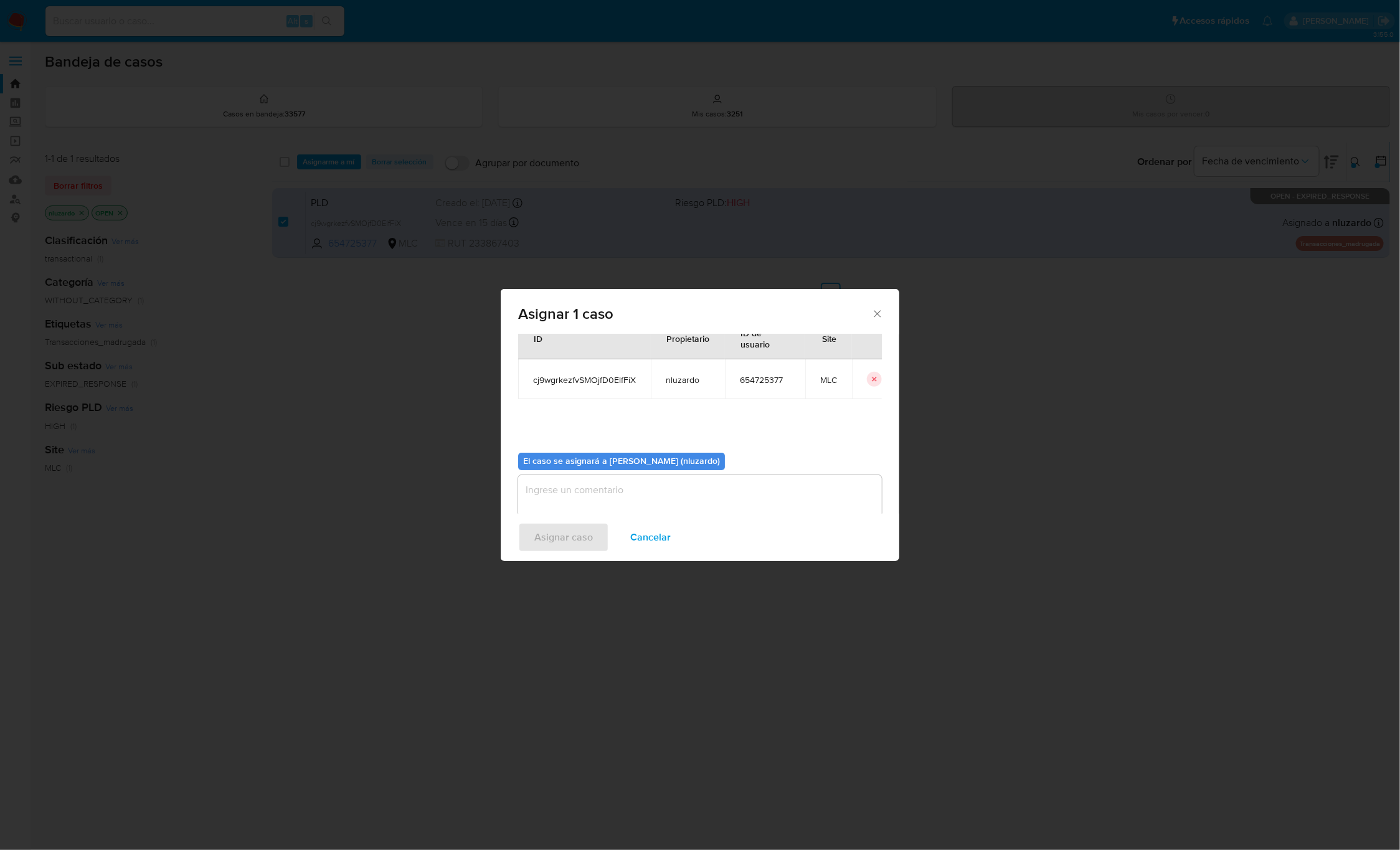
scroll to position [64, 0]
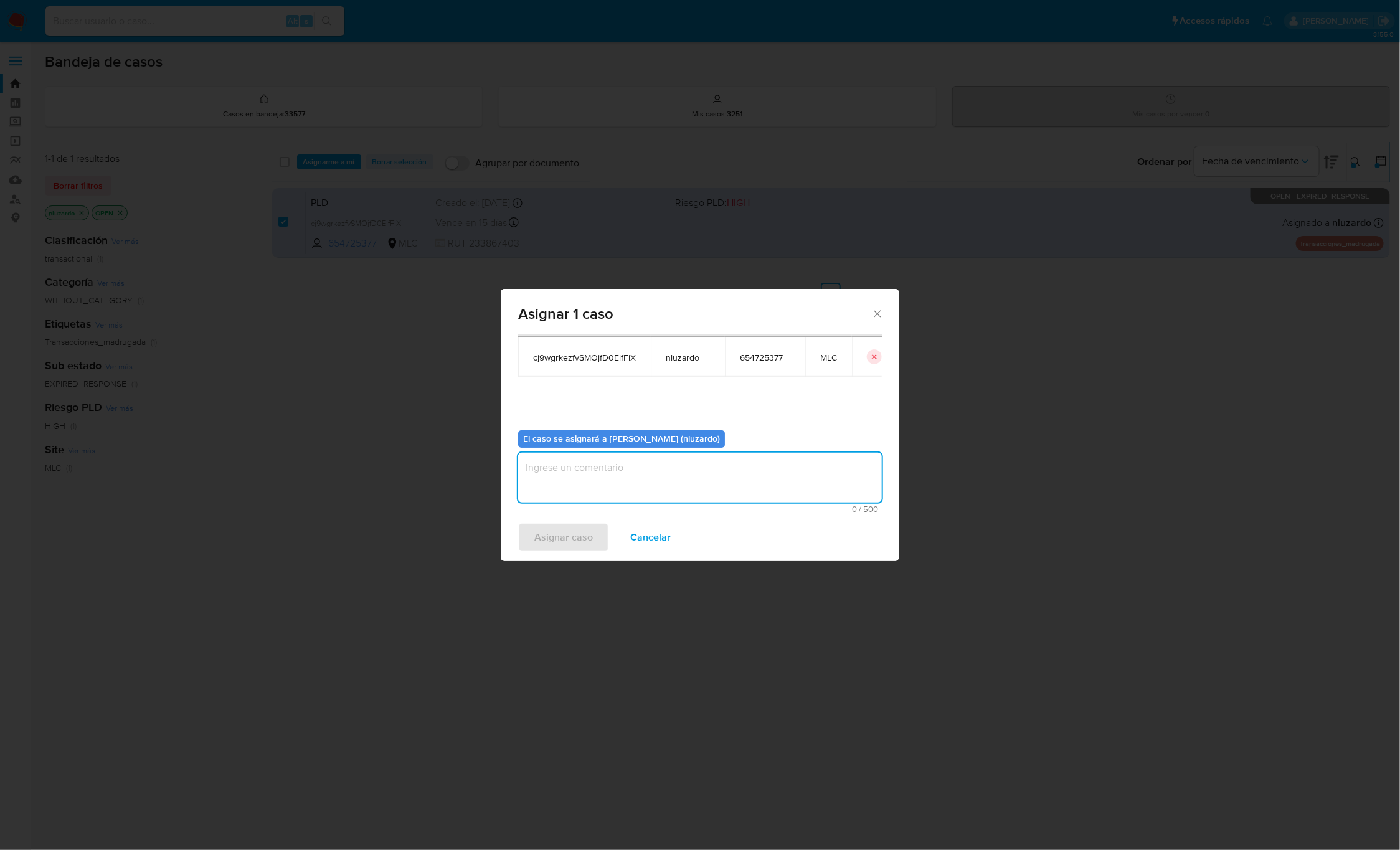
click at [602, 471] on textarea "assign-modal" at bounding box center [700, 477] width 363 height 50
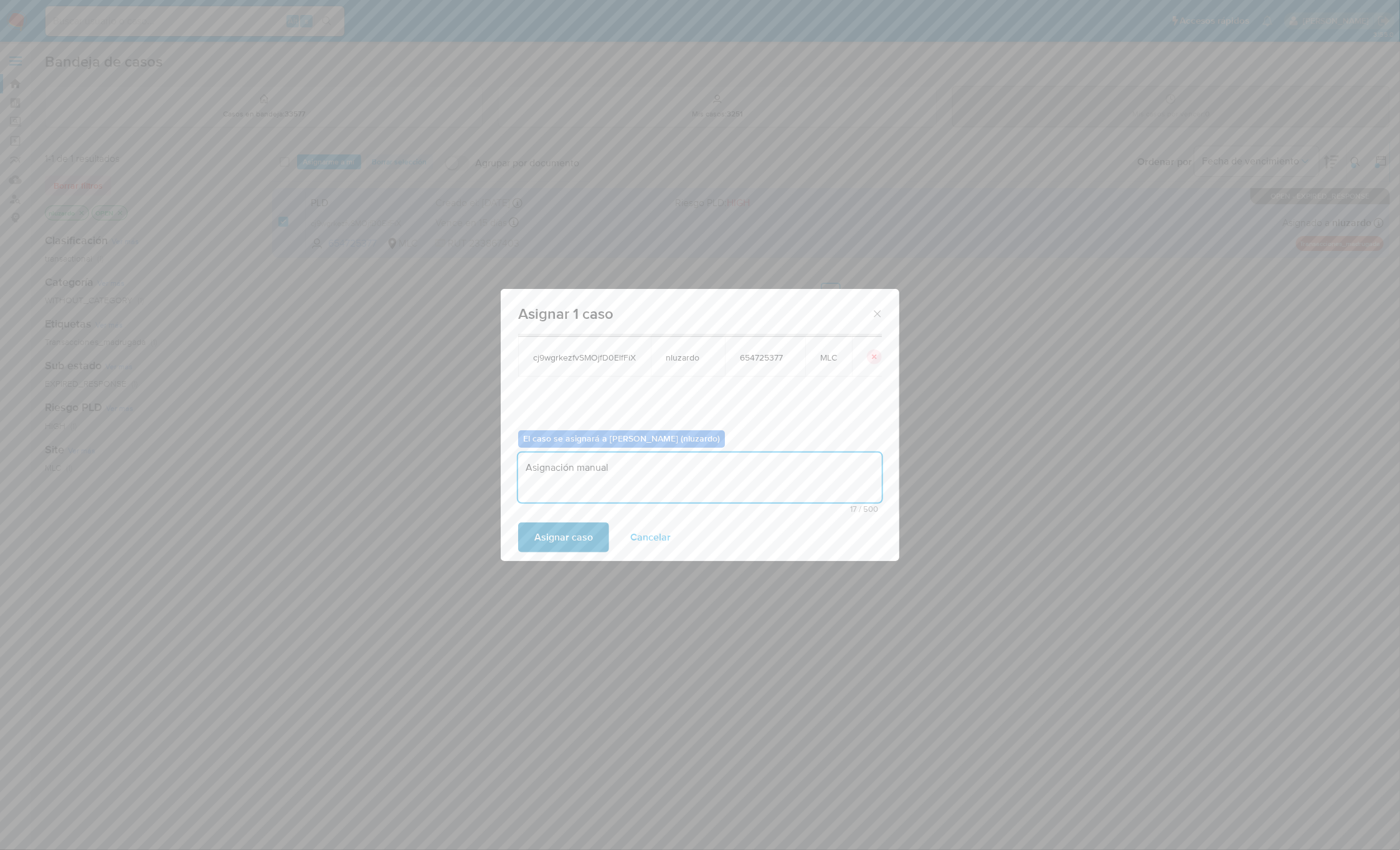
type textarea "Asignación manual"
click at [573, 536] on span "Asignar caso" at bounding box center [564, 537] width 59 height 27
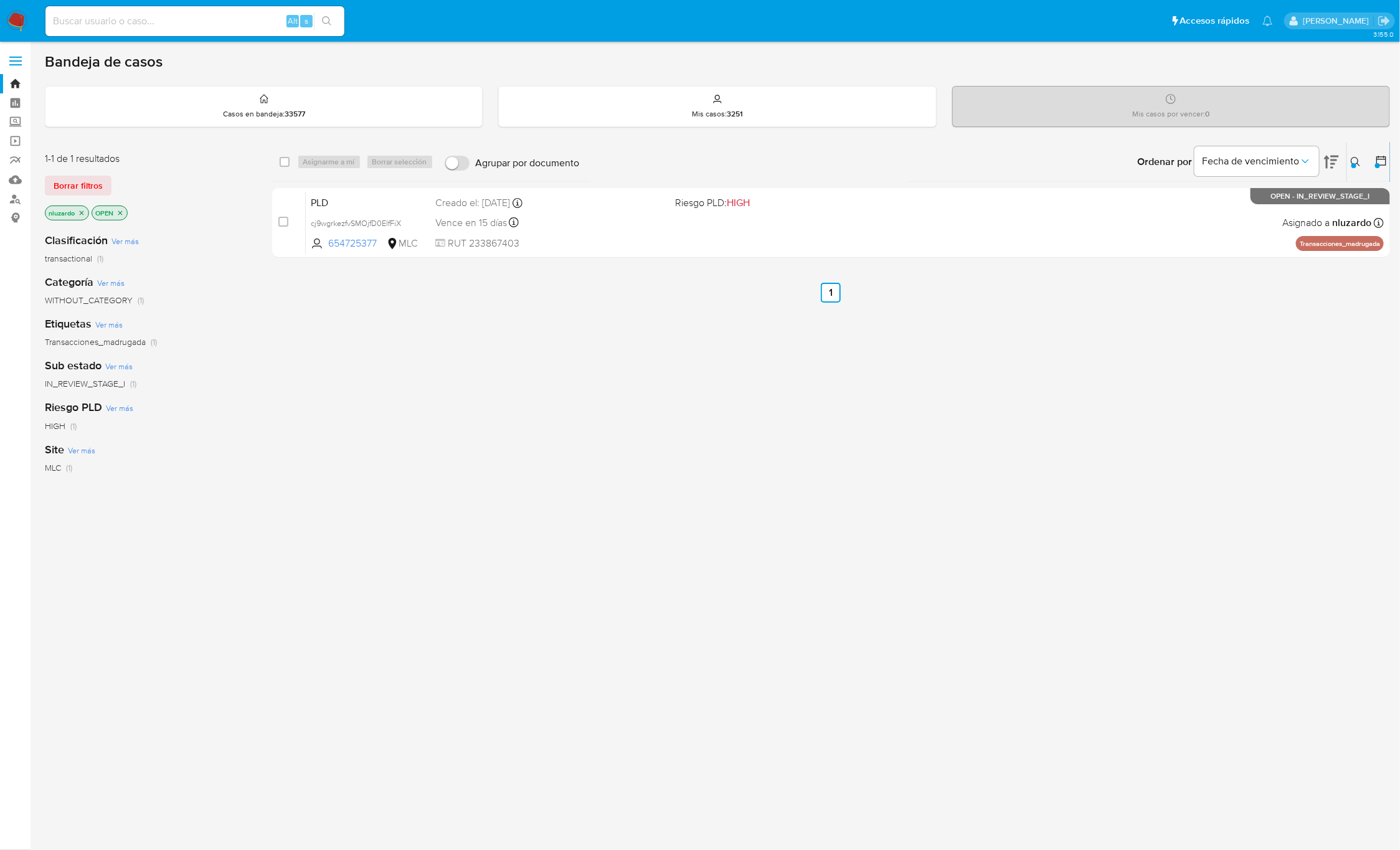
click at [1349, 164] on button at bounding box center [1357, 161] width 21 height 15
click at [1274, 204] on input "654725377" at bounding box center [1253, 209] width 211 height 16
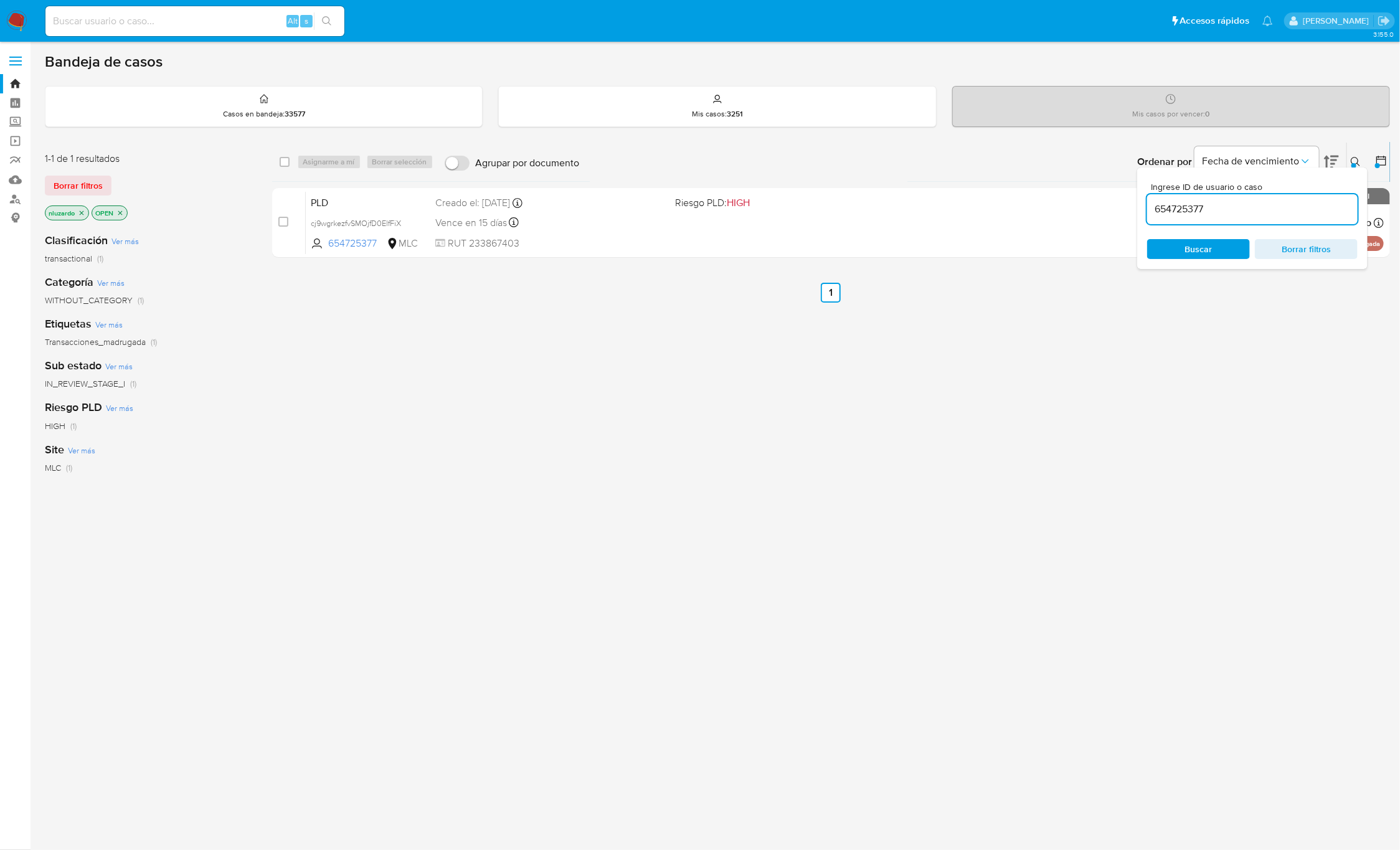
click at [1274, 204] on input "654725377" at bounding box center [1253, 209] width 211 height 16
type input "2015263039"
click at [1233, 240] on span "Buscar" at bounding box center [1199, 249] width 85 height 18
click at [1354, 161] on icon at bounding box center [1356, 162] width 10 height 10
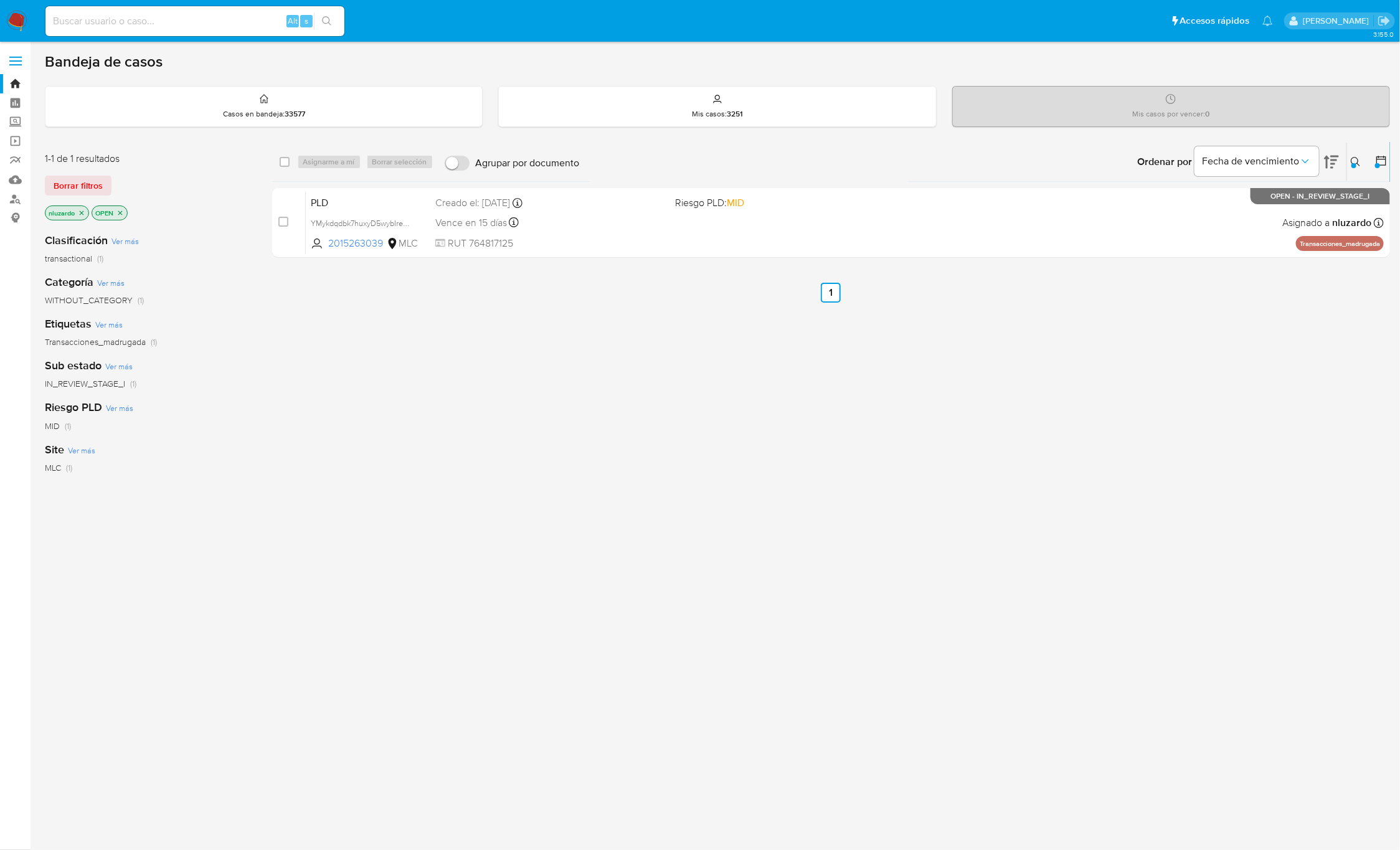
drag, startPoint x: 1127, startPoint y: 428, endPoint x: 1106, endPoint y: 406, distance: 30.4
click at [1127, 430] on div "select-all-cases-checkbox Asignarme a mí Borrar selección Agrupar por documento…" at bounding box center [831, 424] width 1119 height 564
drag, startPoint x: 999, startPoint y: 271, endPoint x: 989, endPoint y: 333, distance: 62.8
click at [989, 333] on div "select-all-cases-checkbox Asignarme a mí Borrar selección Agrupar por documento…" at bounding box center [831, 424] width 1119 height 564
click at [975, 267] on div "select-all-cases-checkbox Asignarme a mí Borrar selección Agrupar por documento…" at bounding box center [831, 424] width 1119 height 564
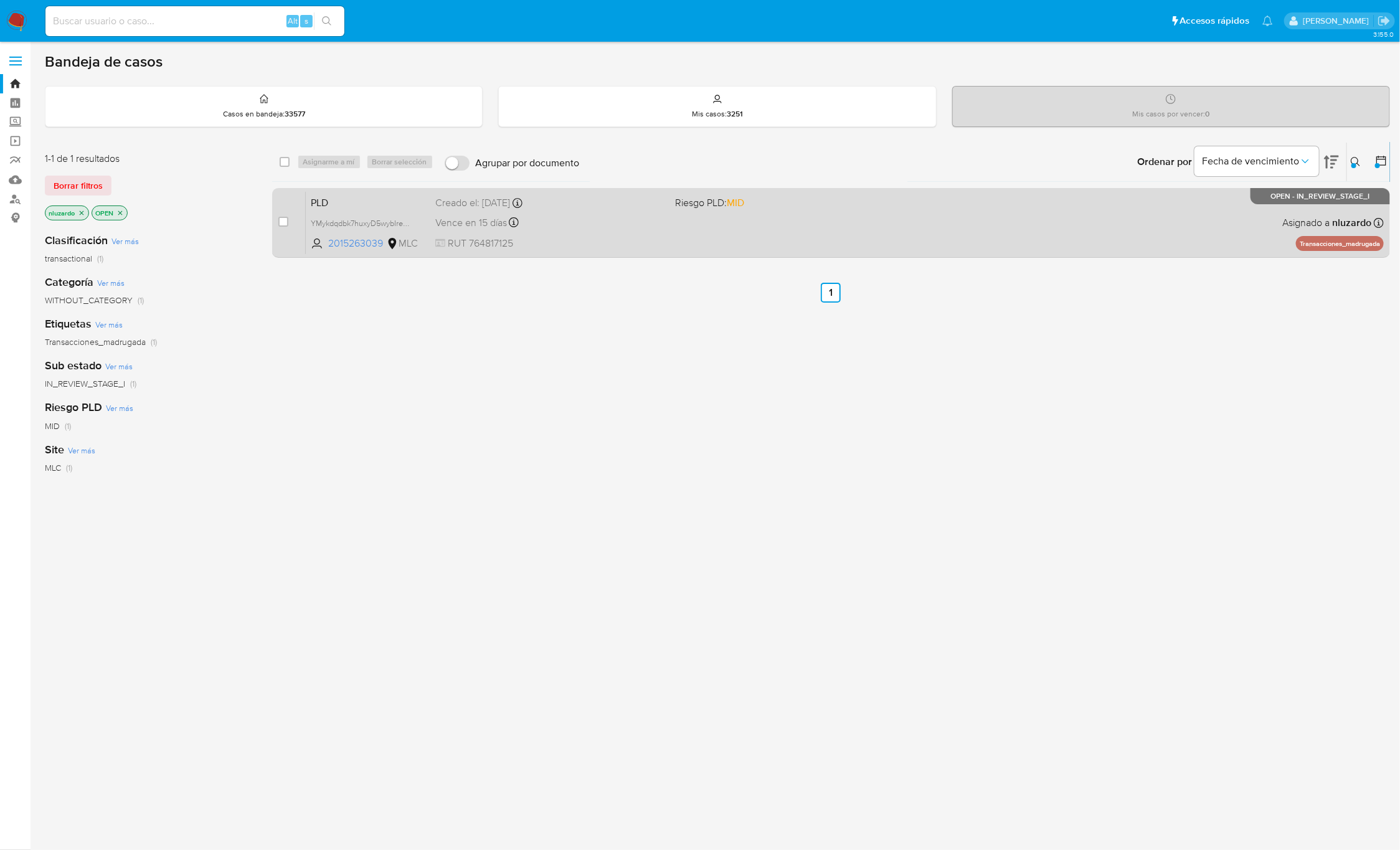
click at [976, 239] on div "PLD YMykdqdbk7huxyD5wybIreQW 2015263039 MLC Riesgo PLD: MID Creado el: [DATE] C…" at bounding box center [844, 222] width 1078 height 63
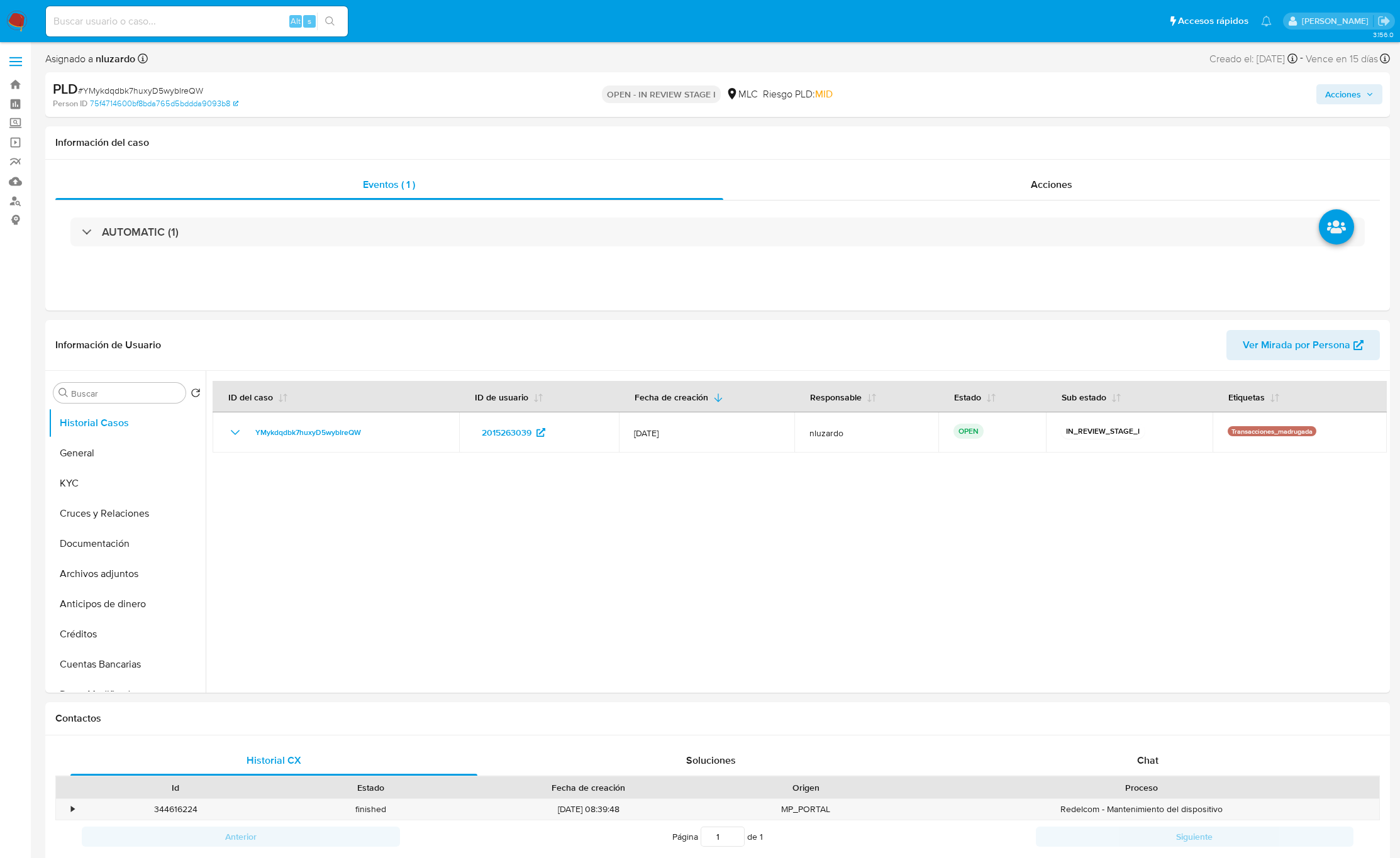
select select "10"
click at [1070, 191] on span "Acciones" at bounding box center [1051, 185] width 41 height 14
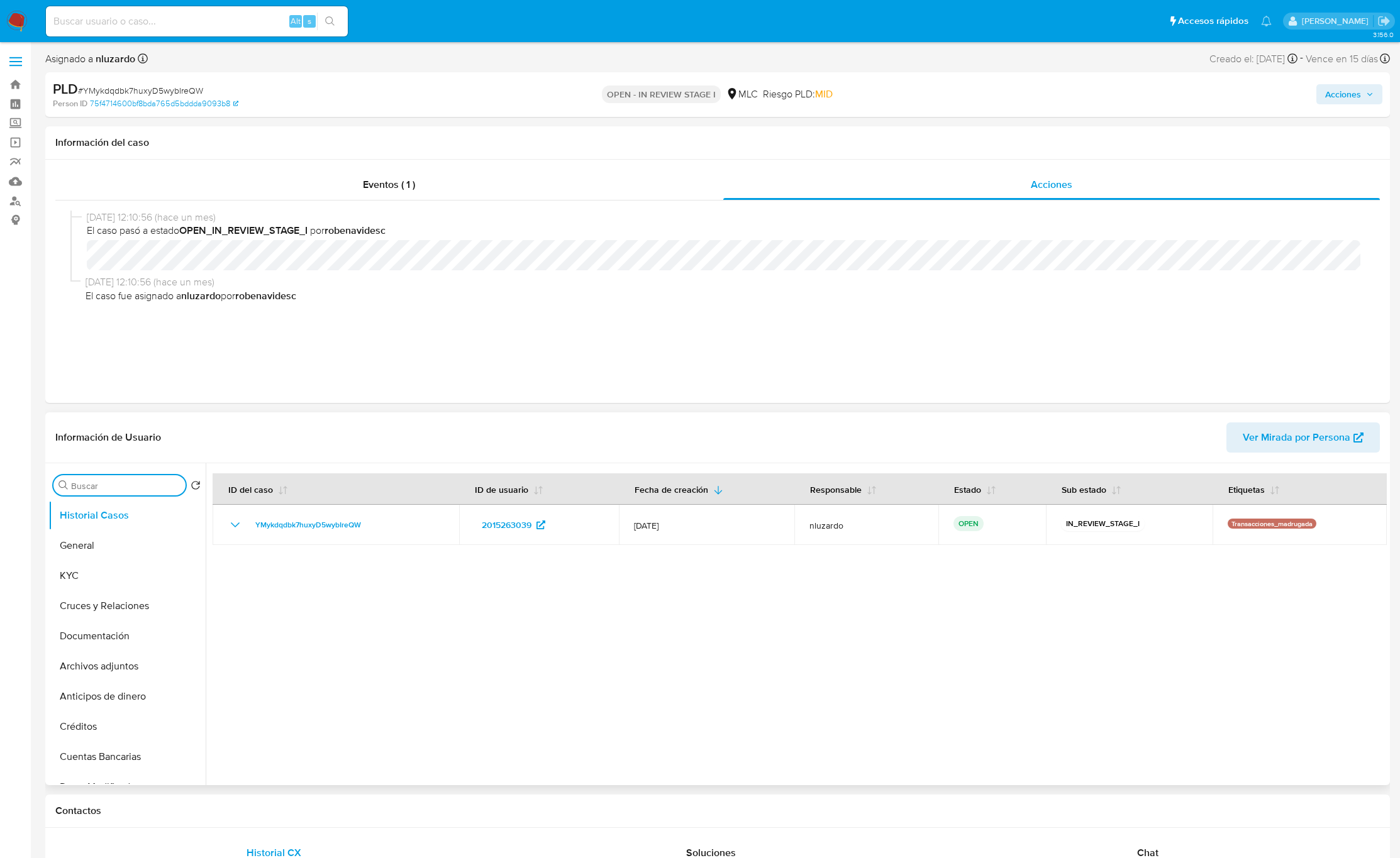
click at [98, 487] on input "Buscar" at bounding box center [126, 486] width 110 height 11
type input "AD"
click at [104, 523] on button "Historial Casos" at bounding box center [122, 515] width 147 height 31
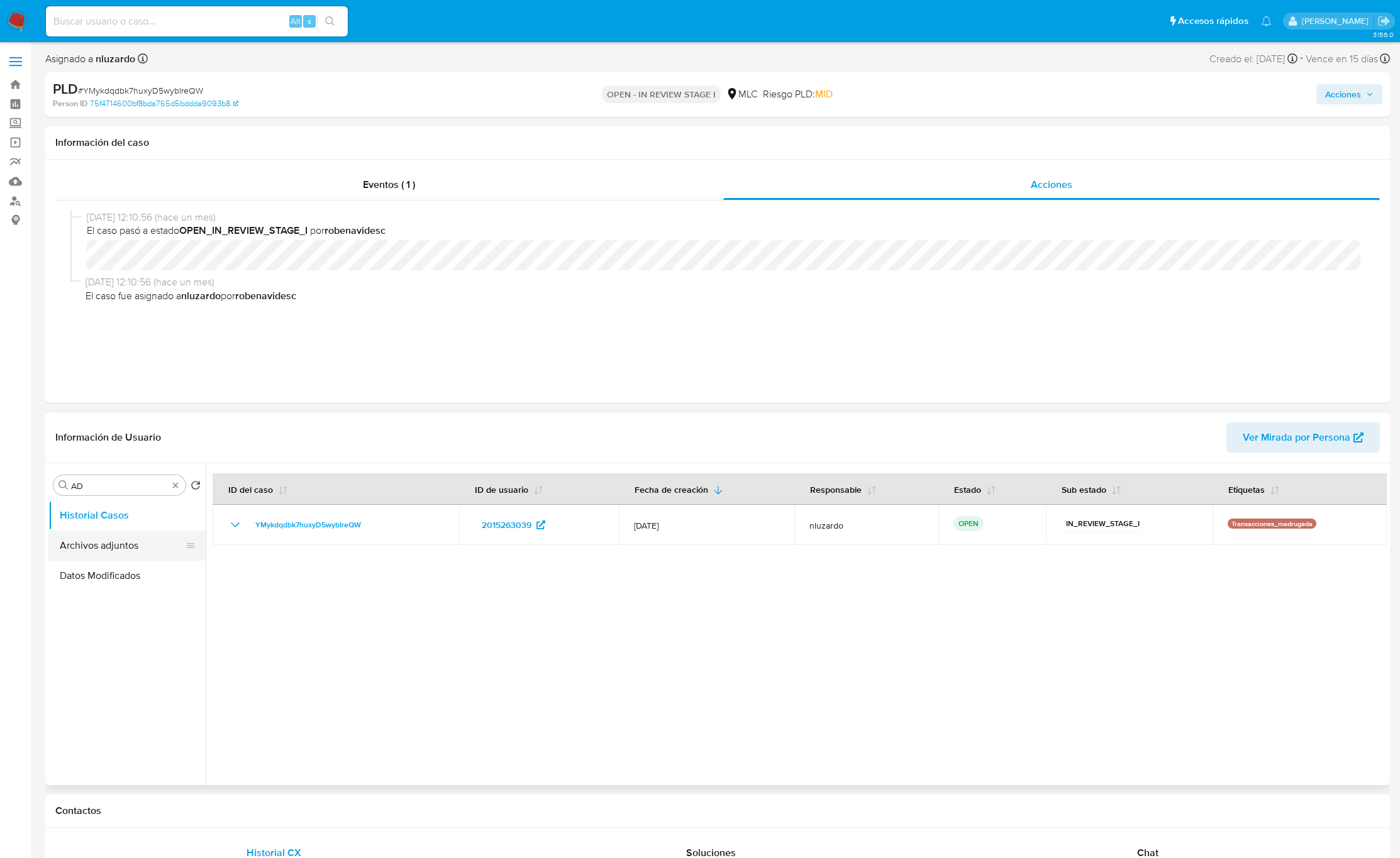
click at [107, 533] on button "Archivos adjuntos" at bounding box center [122, 545] width 147 height 31
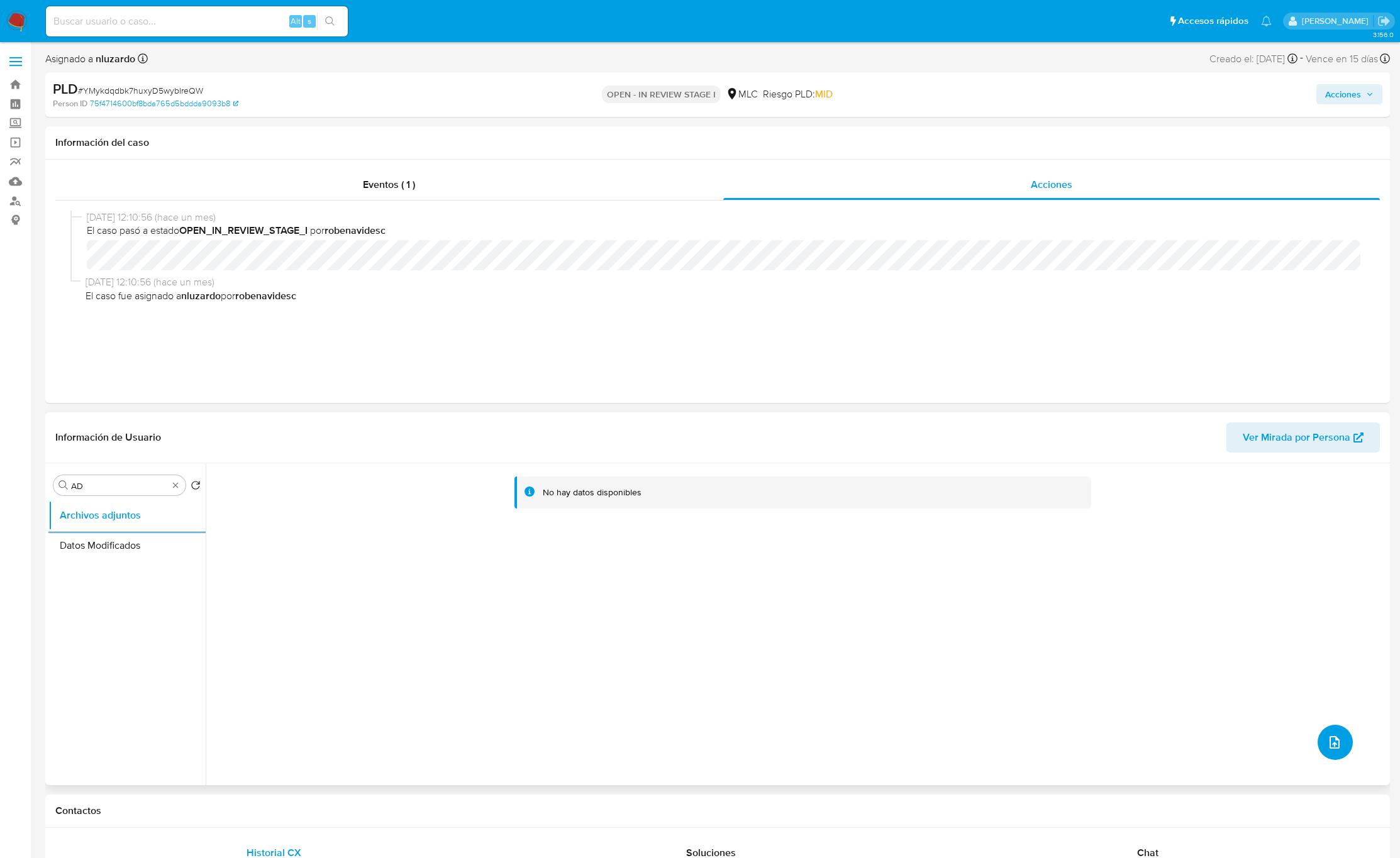
click at [1323, 734] on button "upload-file" at bounding box center [1335, 742] width 35 height 35
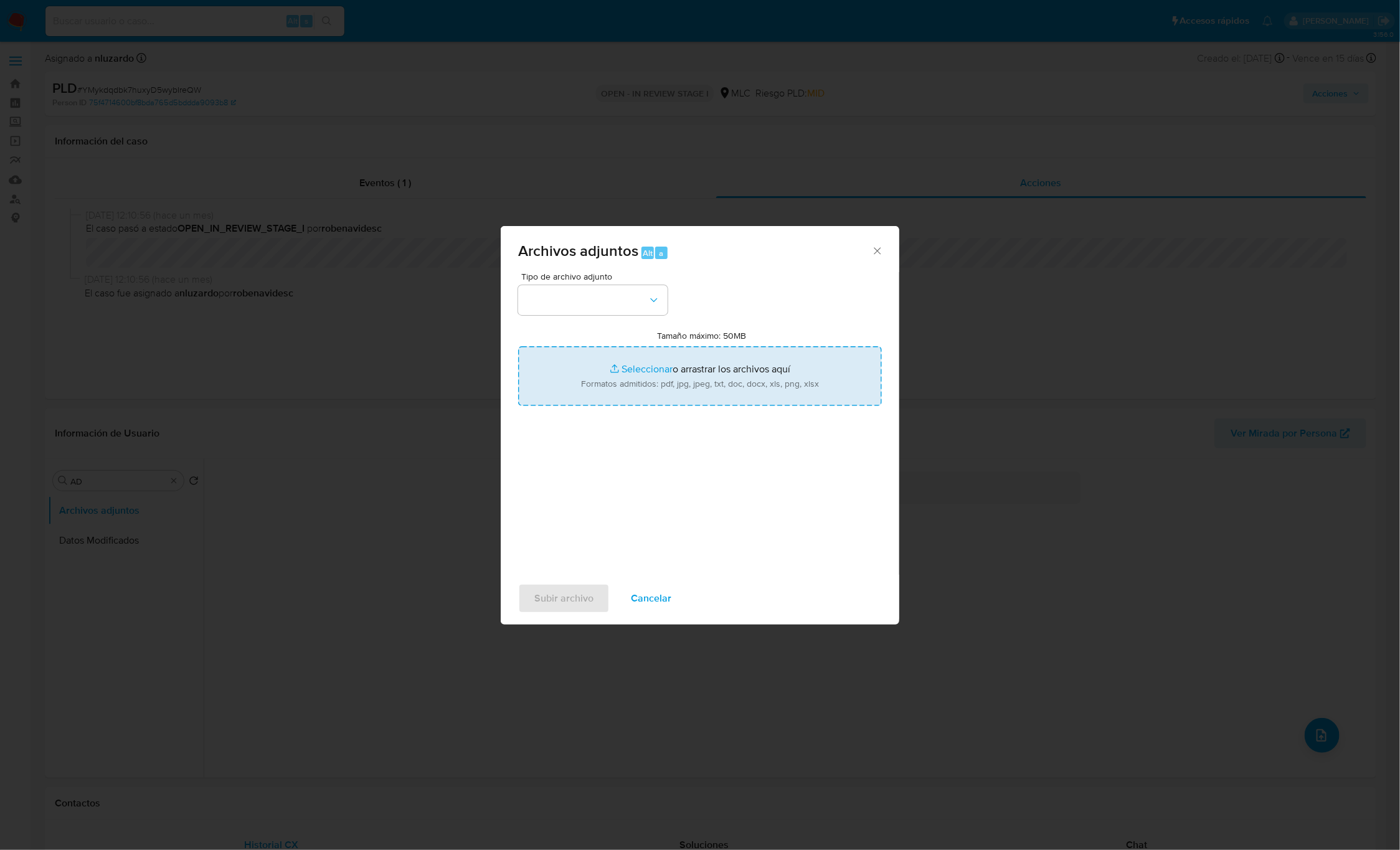
type input "C:\fakepath\654725377 - Tablas Transaccionales 1.3.0.xlsx"
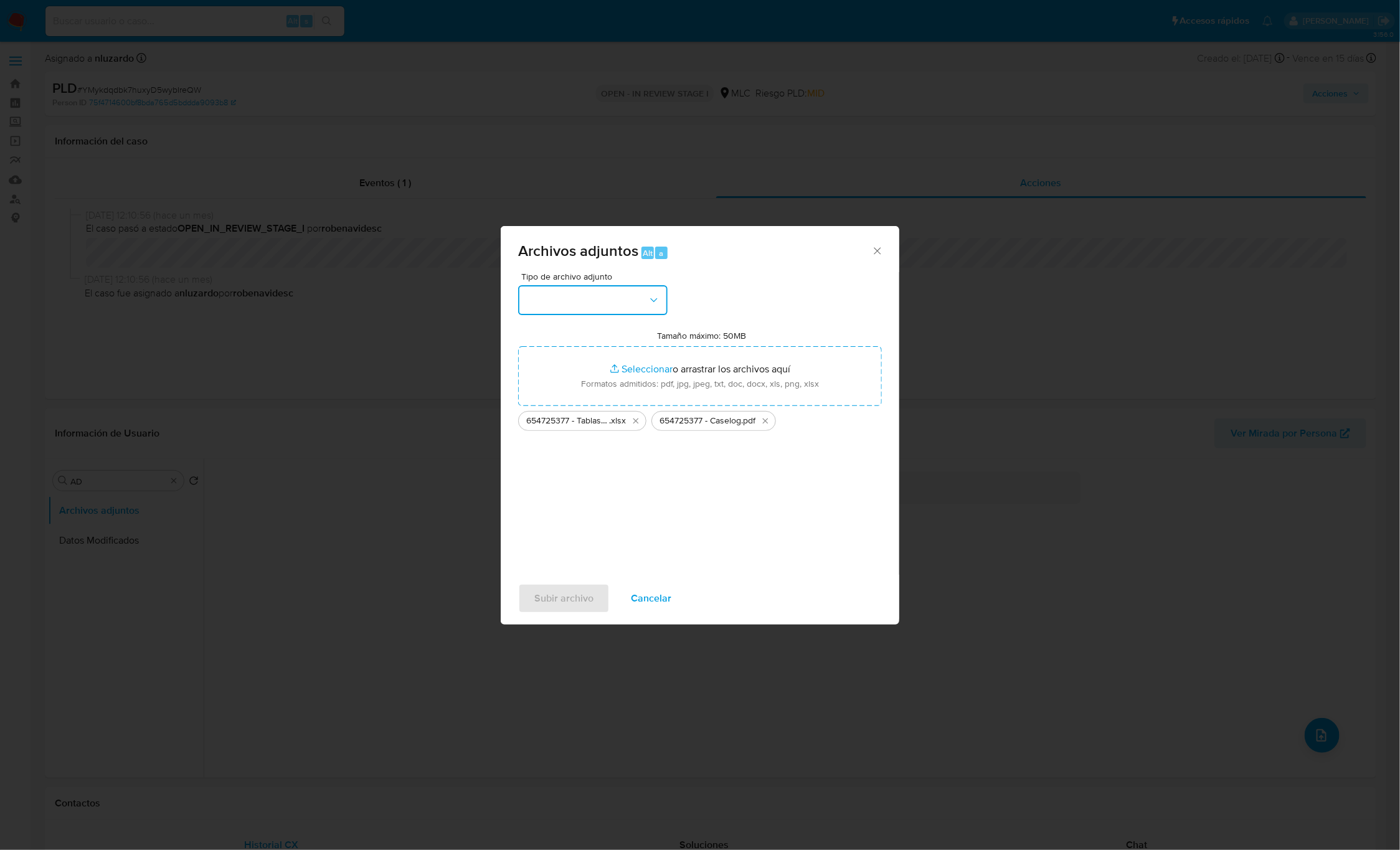
click at [636, 311] on button "button" at bounding box center [593, 300] width 150 height 30
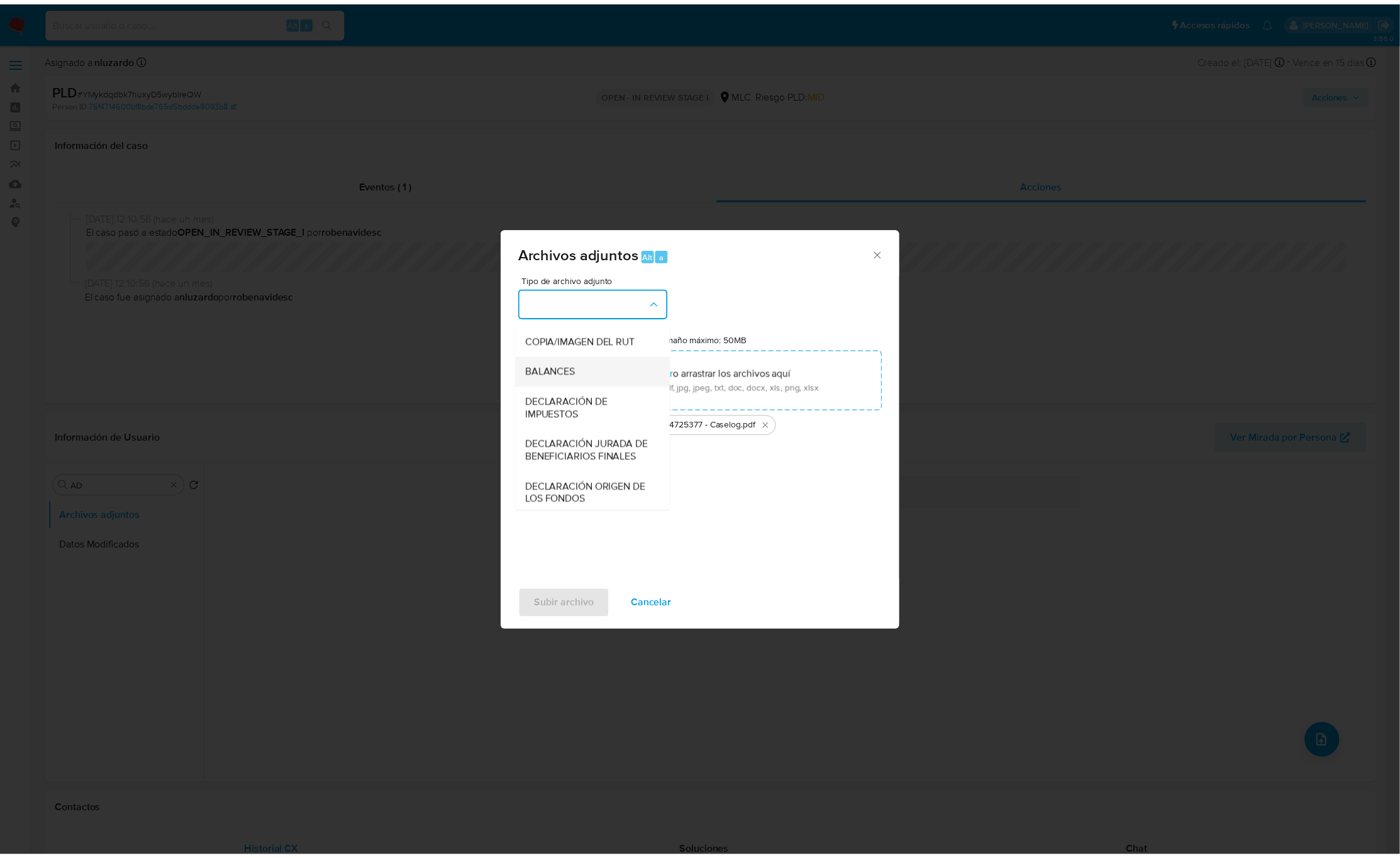
scroll to position [145, 0]
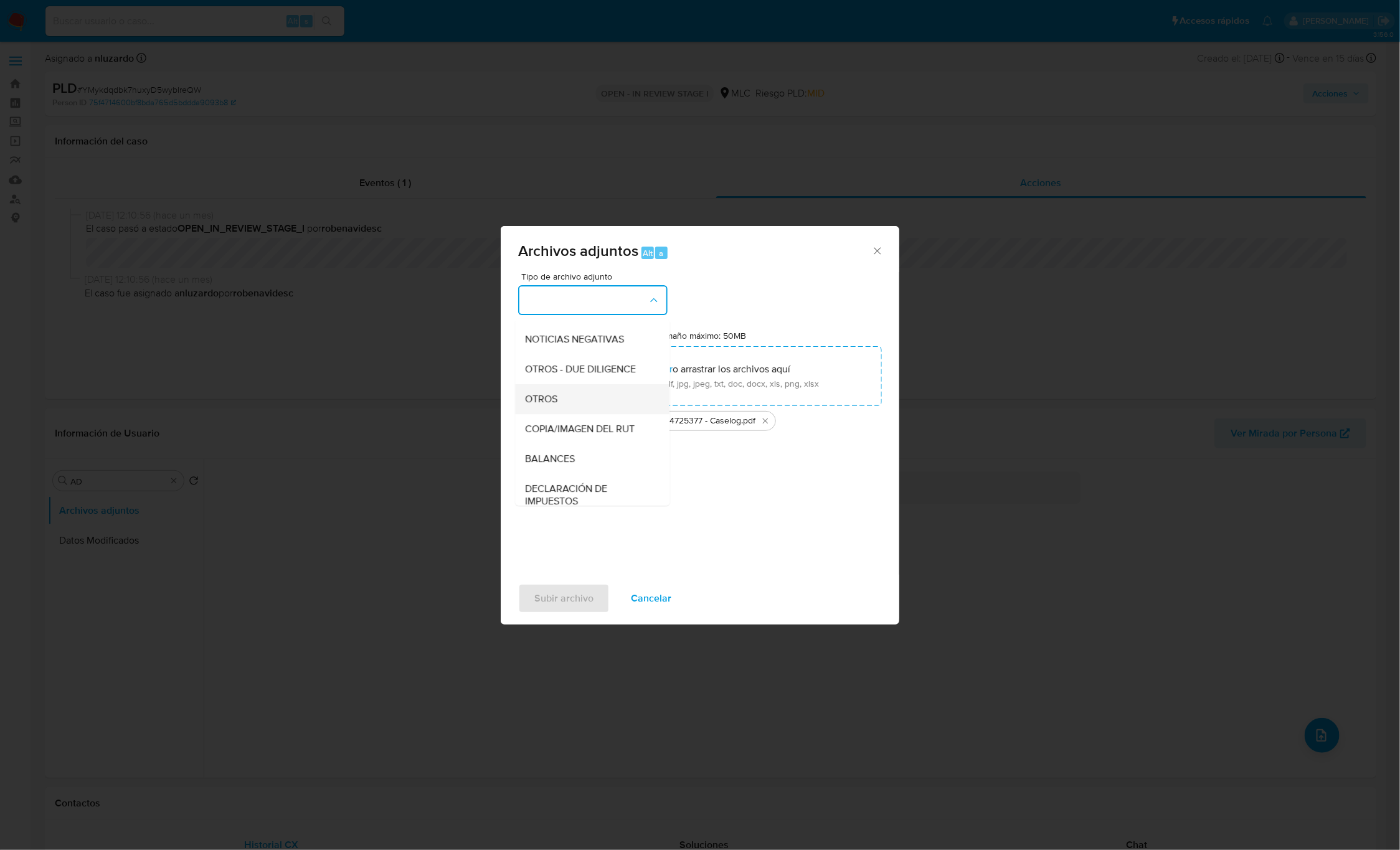
click at [563, 414] on div "OTROS" at bounding box center [589, 399] width 127 height 30
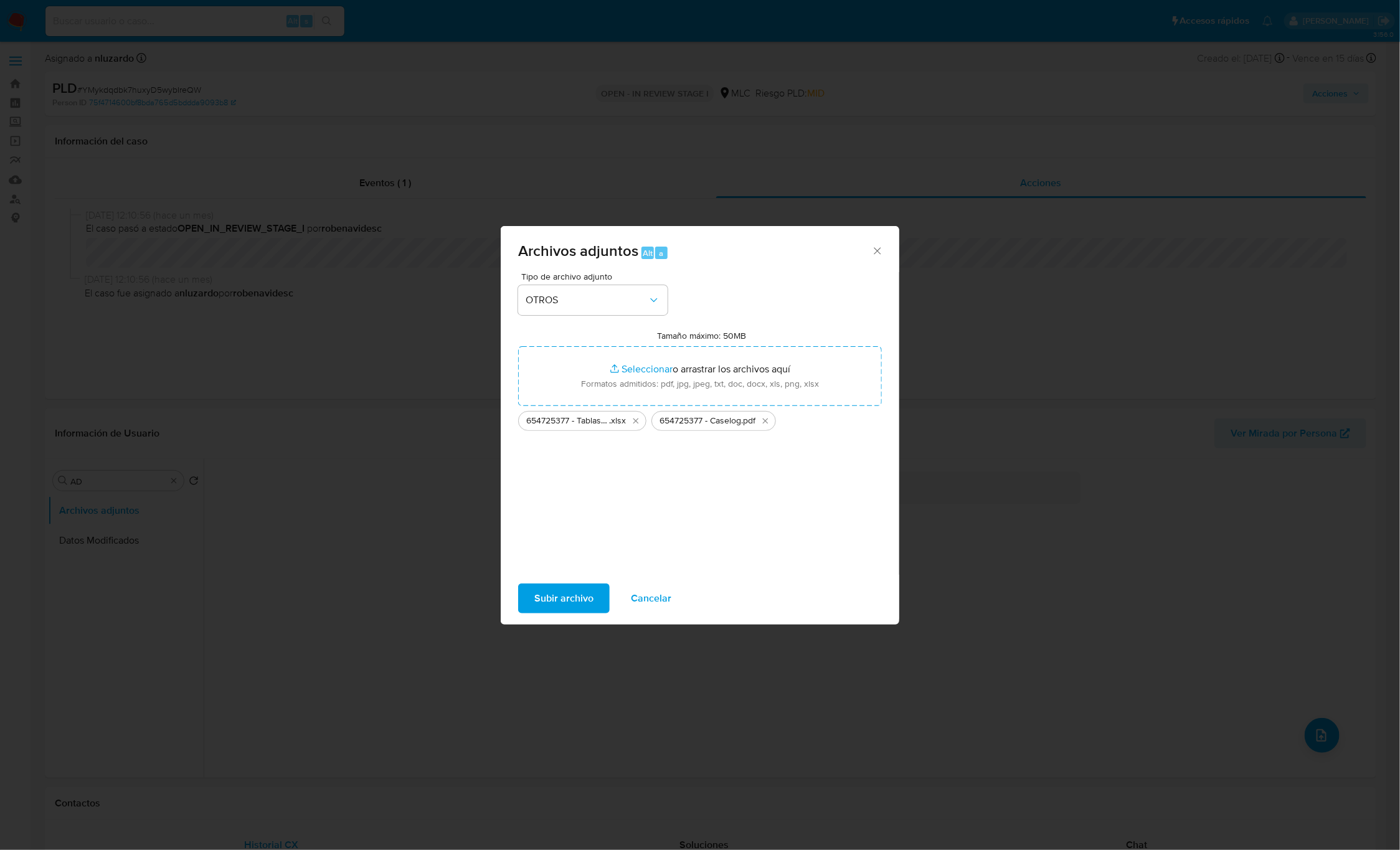
click at [569, 589] on span "Subir archivo" at bounding box center [564, 598] width 59 height 27
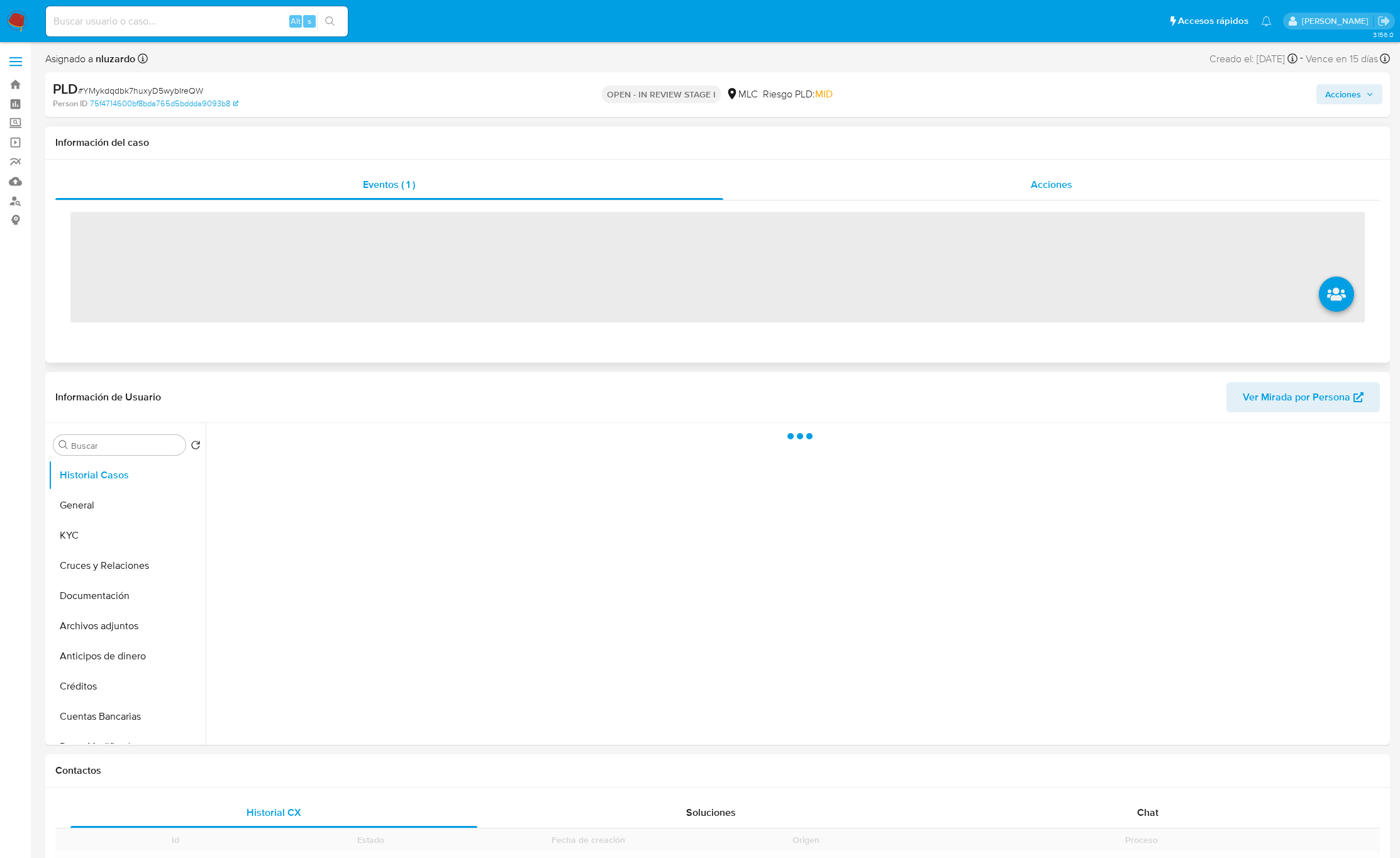
click at [1080, 180] on div "Acciones" at bounding box center [1052, 185] width 657 height 31
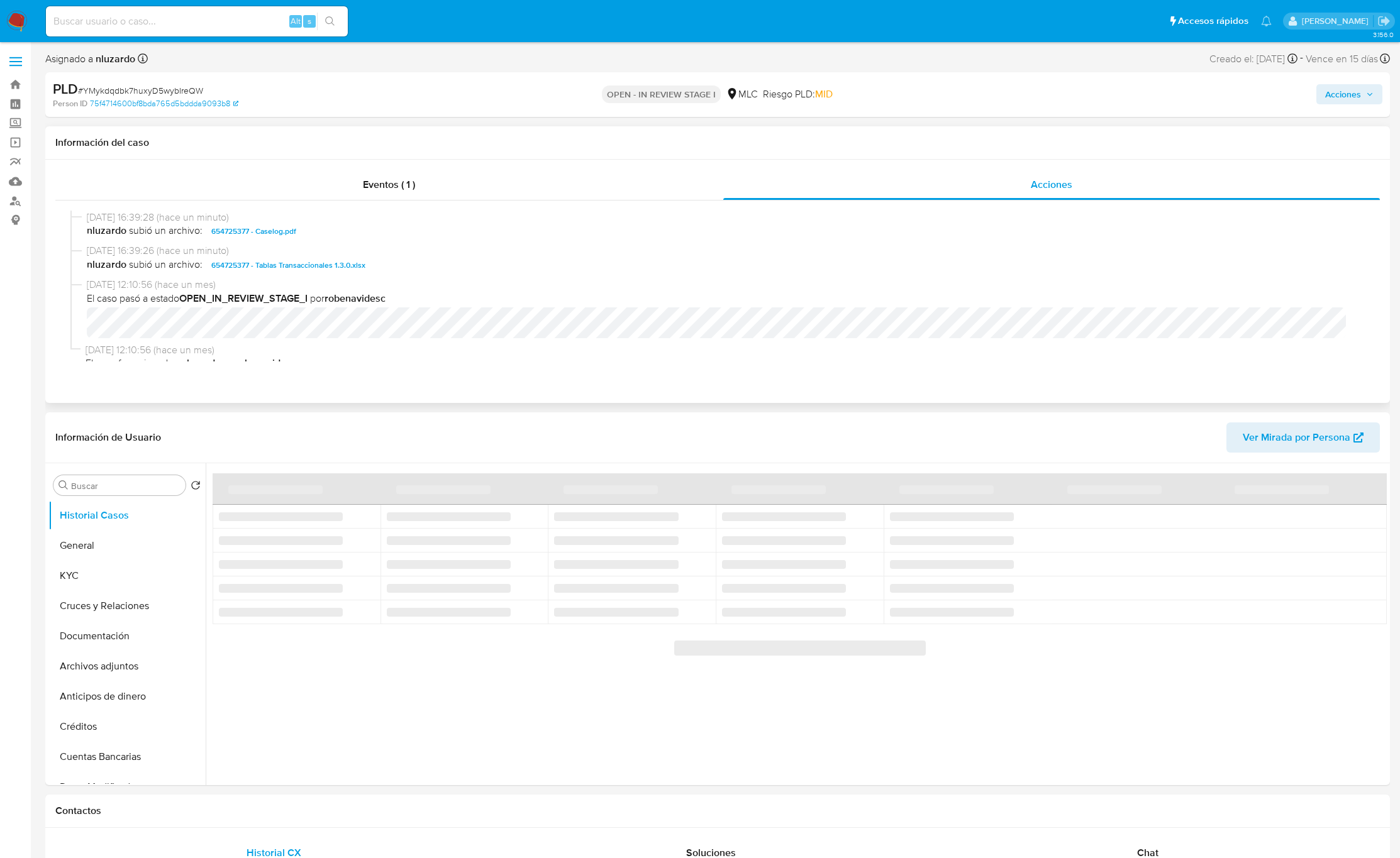
click at [373, 232] on span "nluzardo subió un archivo: 654725377 - Caselog.pdf" at bounding box center [723, 231] width 1273 height 15
select select "10"
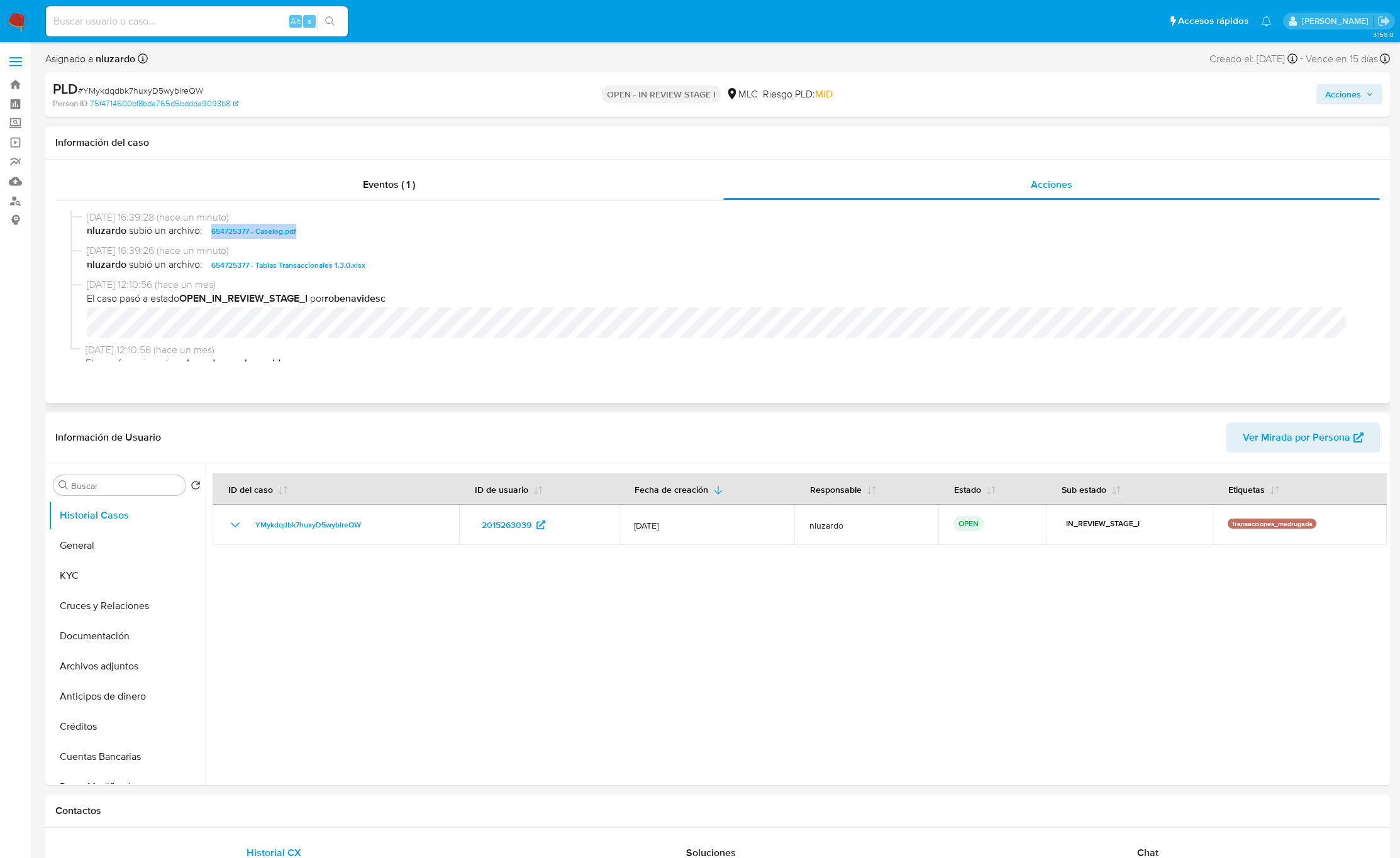
click at [373, 232] on span "nluzardo subió un archivo: 654725377 - Caselog.pdf" at bounding box center [723, 231] width 1273 height 15
copy span "654725377 - Caselog.pdf"
click at [1359, 99] on span "Acciones" at bounding box center [1344, 95] width 36 height 20
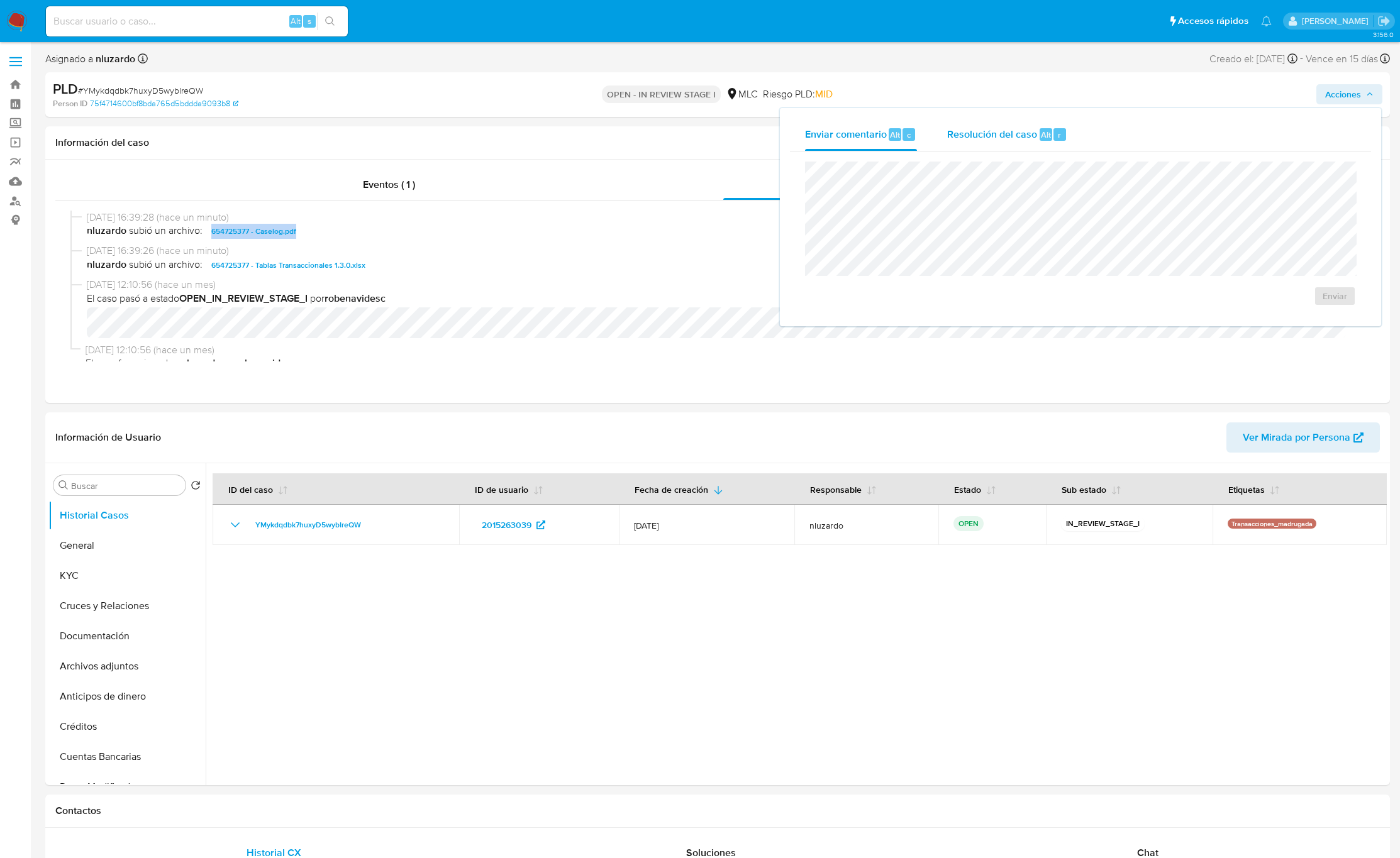
click at [1040, 136] on div "Alt" at bounding box center [1046, 135] width 13 height 13
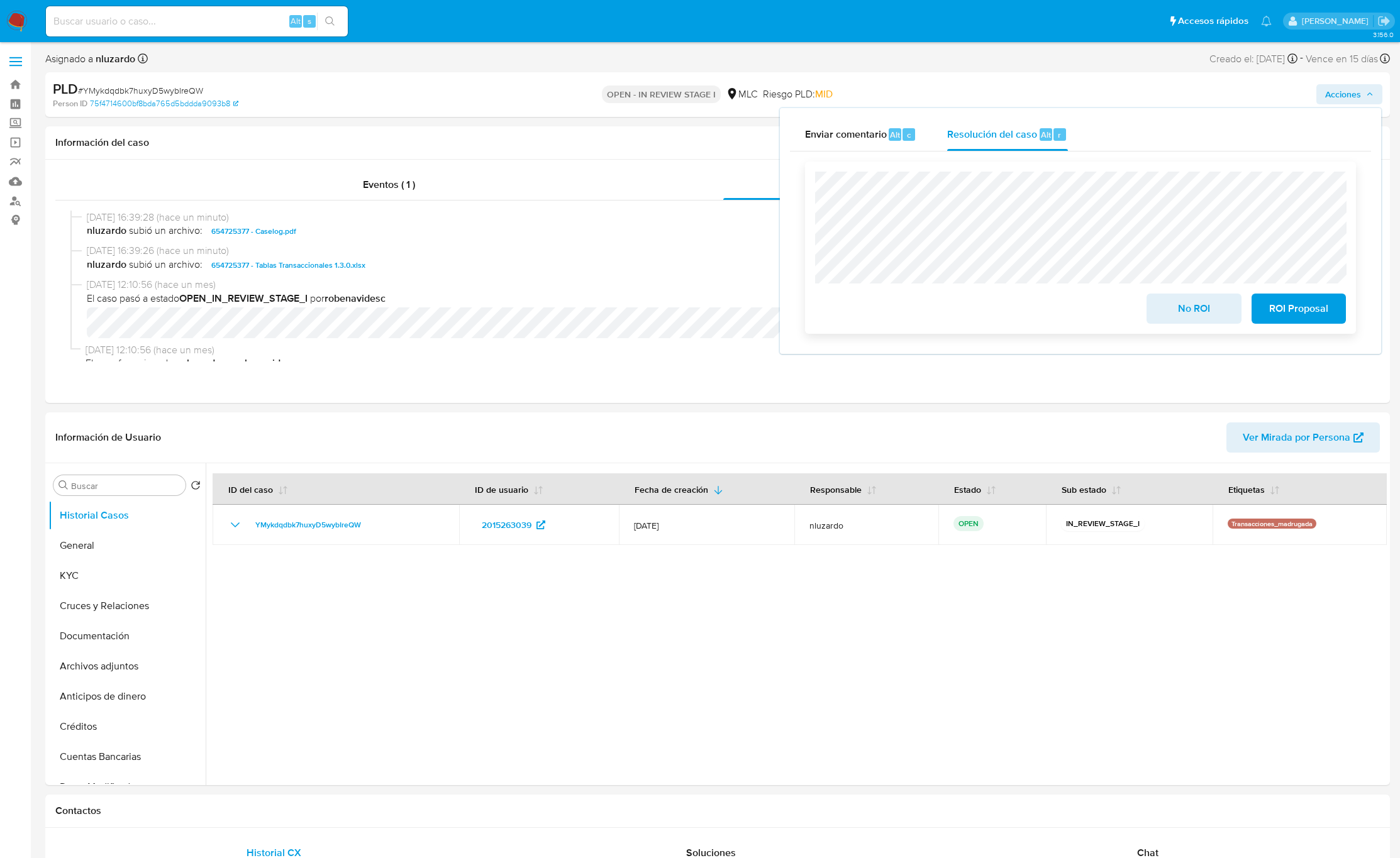
click at [1193, 321] on span "No ROI" at bounding box center [1193, 308] width 62 height 27
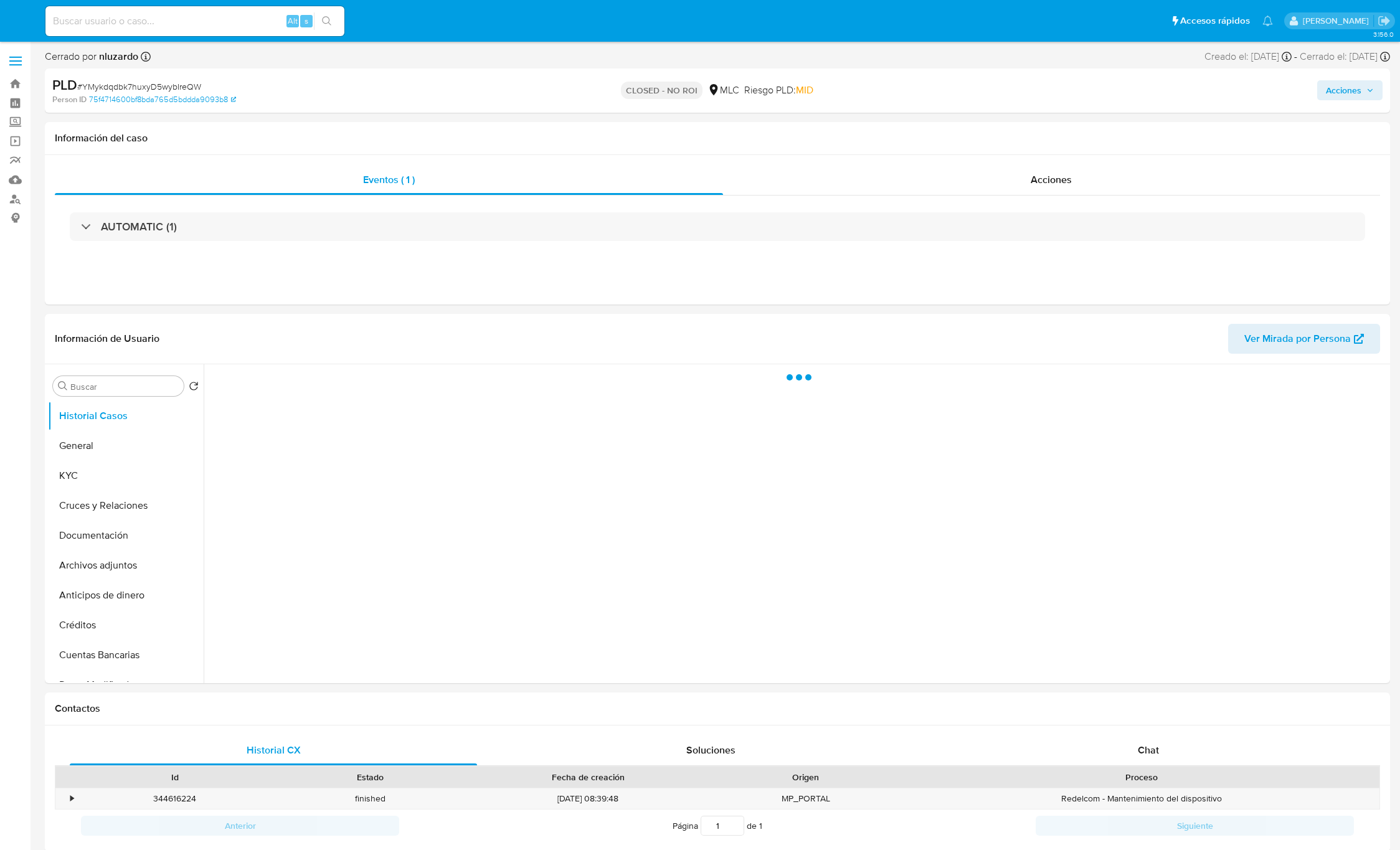
select select "10"
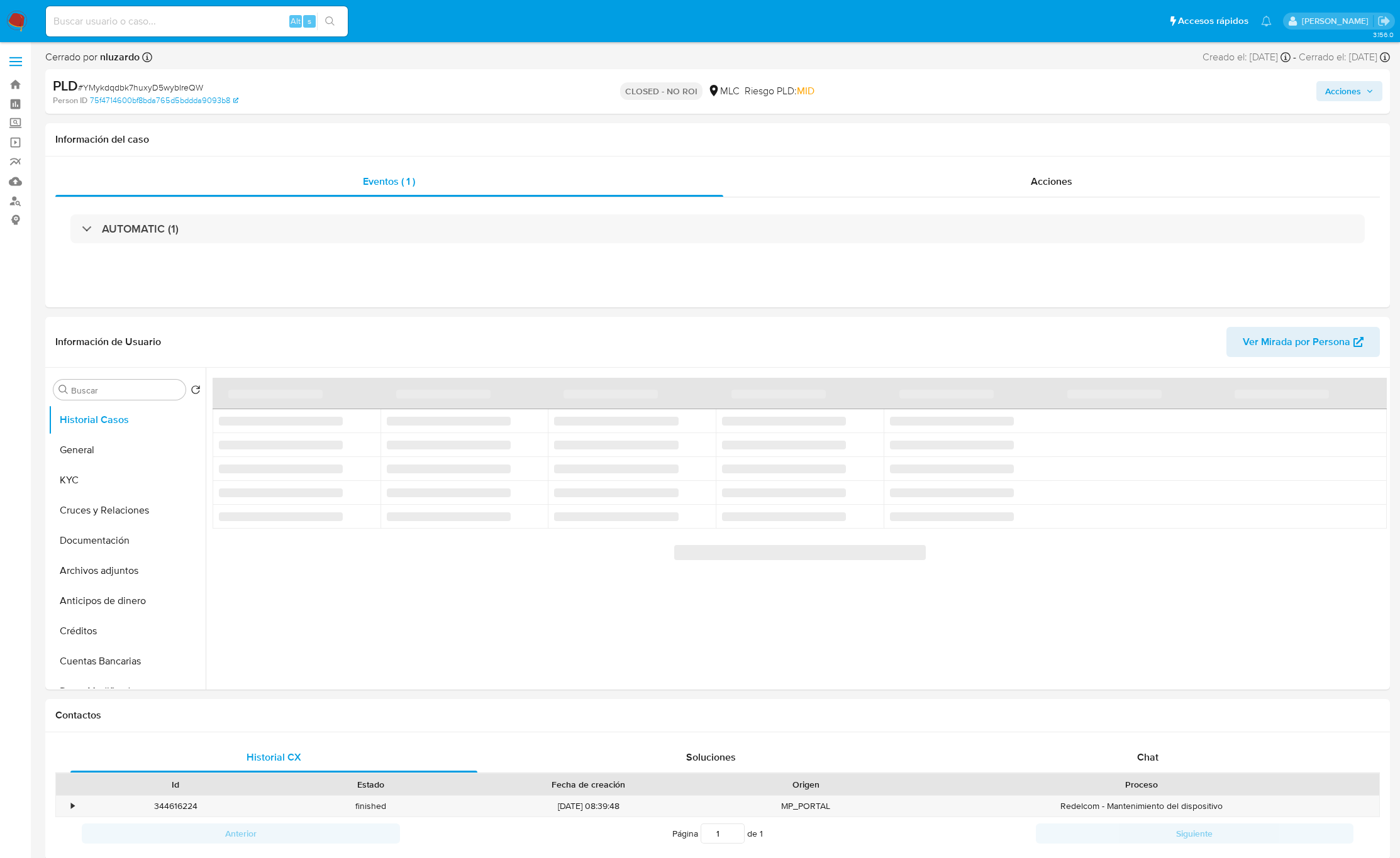
select select "10"
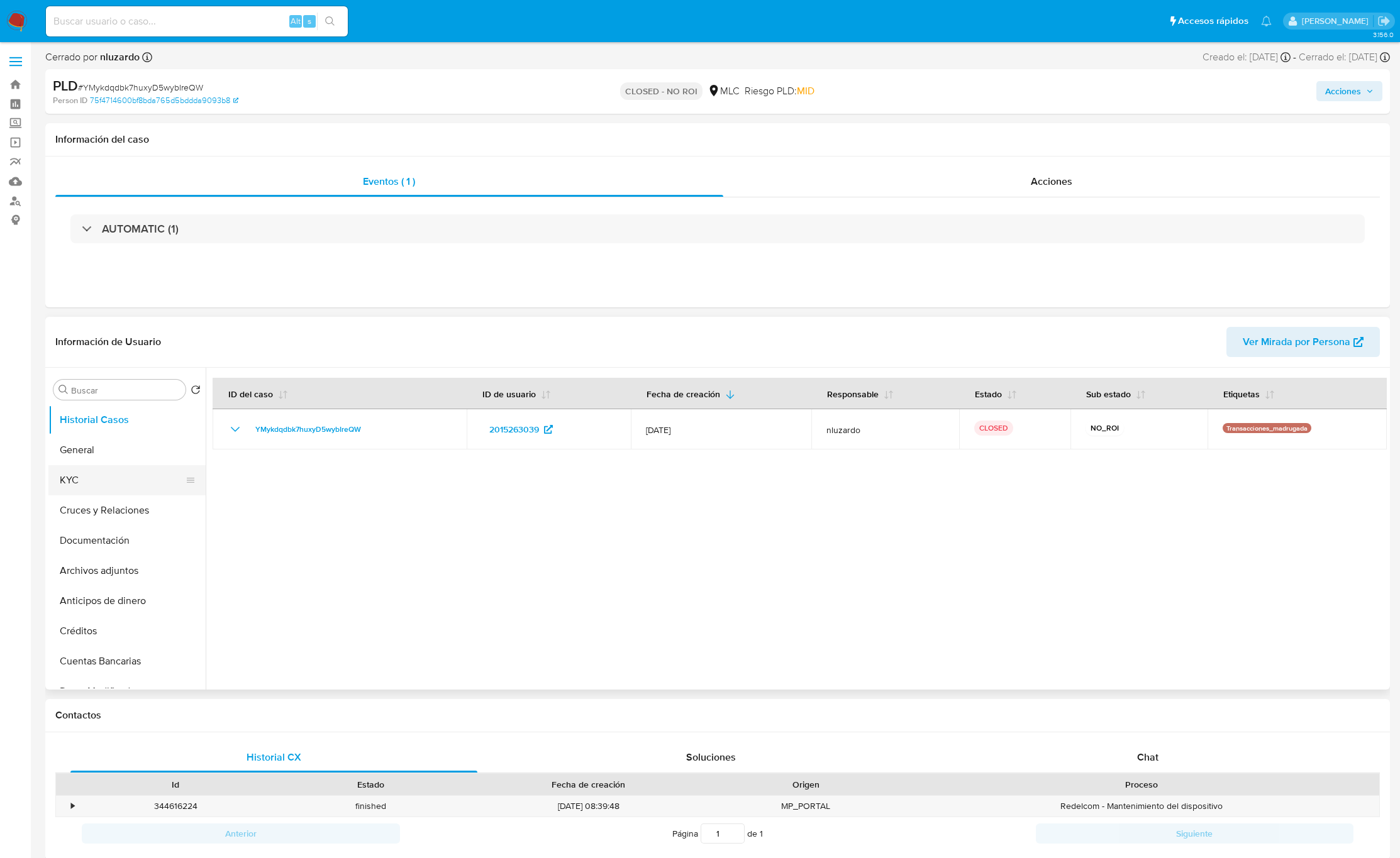
click at [64, 487] on button "KYC" at bounding box center [122, 480] width 147 height 31
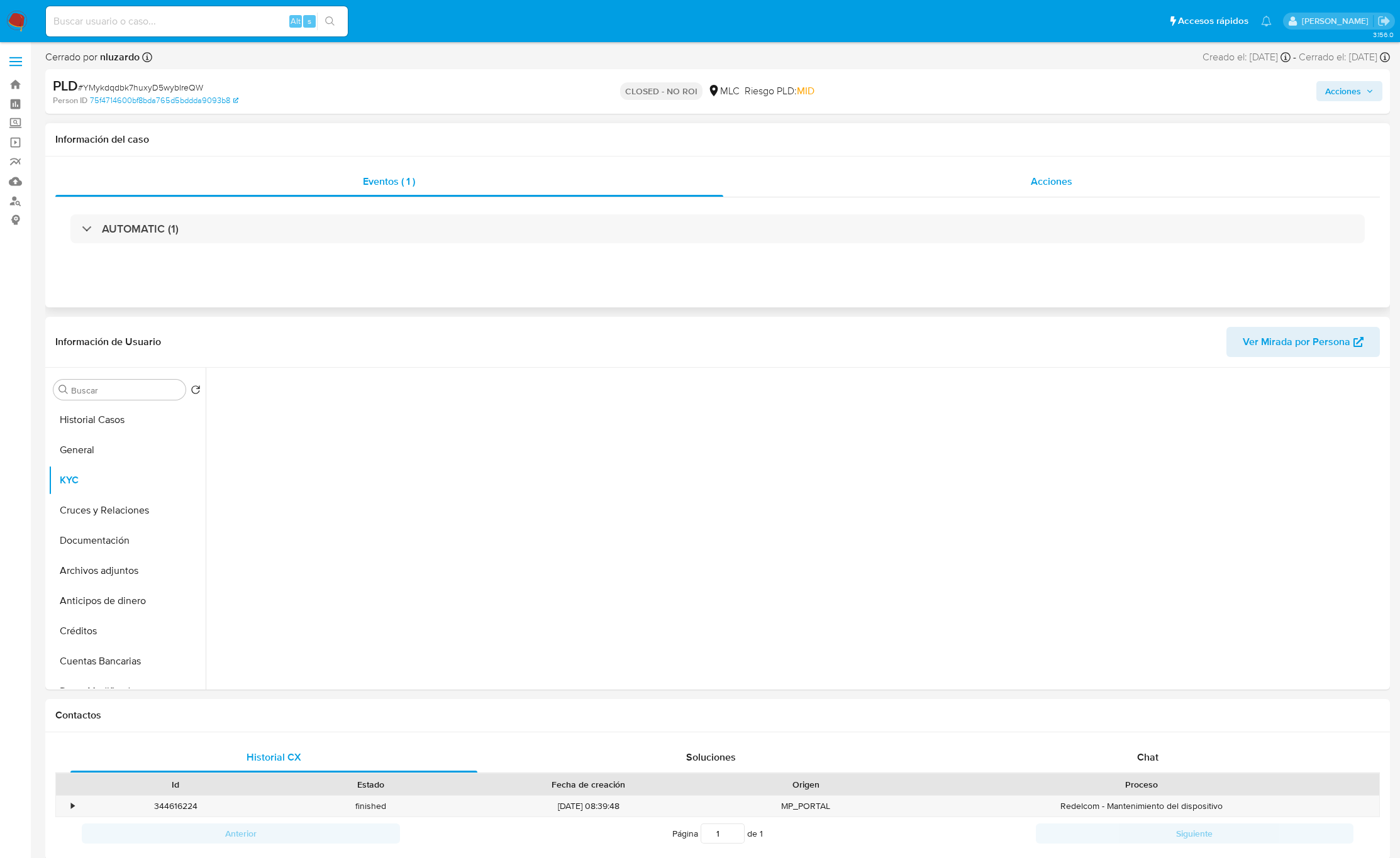
click at [1050, 178] on span "Acciones" at bounding box center [1051, 181] width 41 height 14
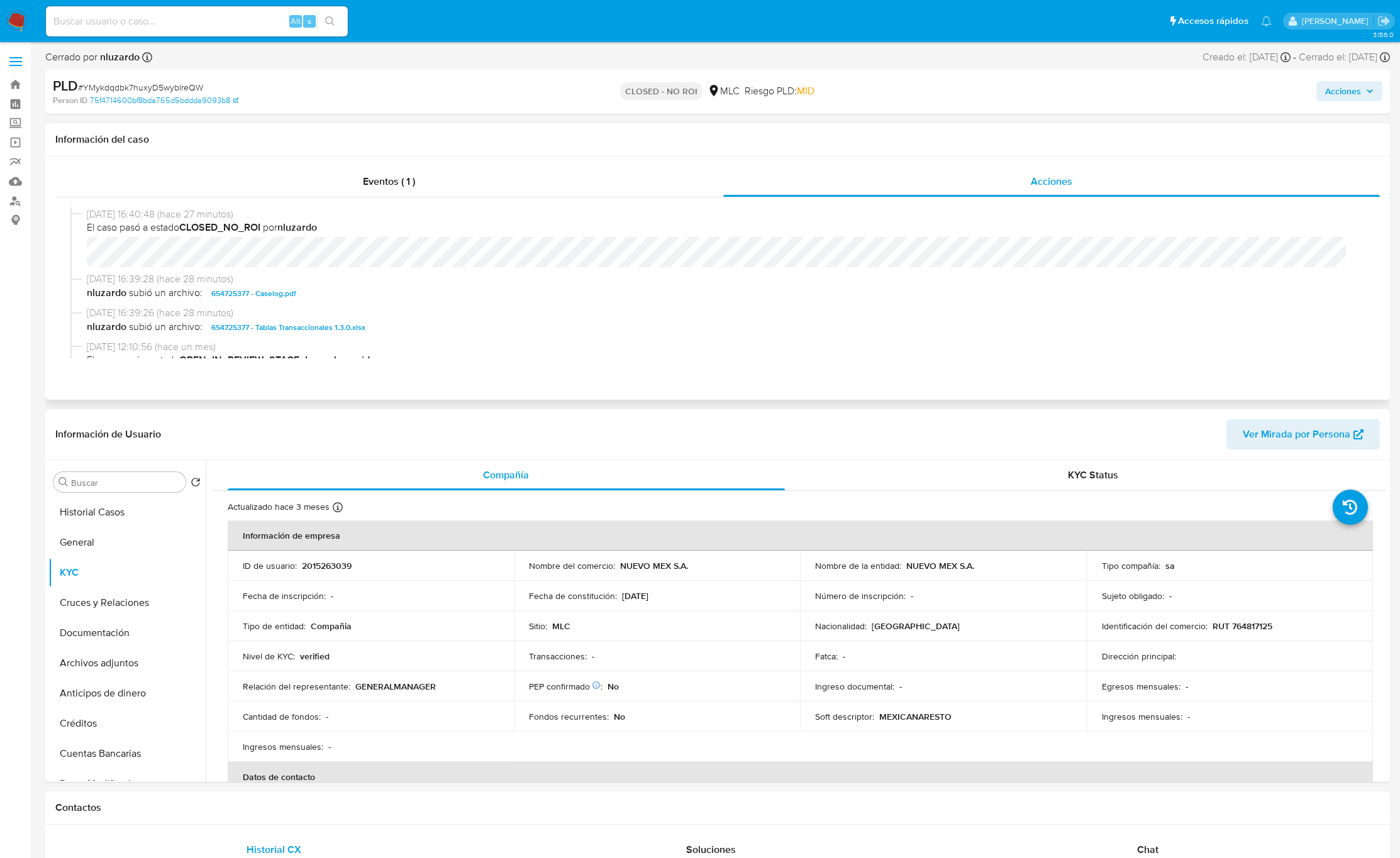
click at [486, 289] on span "nluzardo subió un archivo: 654725377 - Caselog.pdf" at bounding box center [723, 293] width 1273 height 15
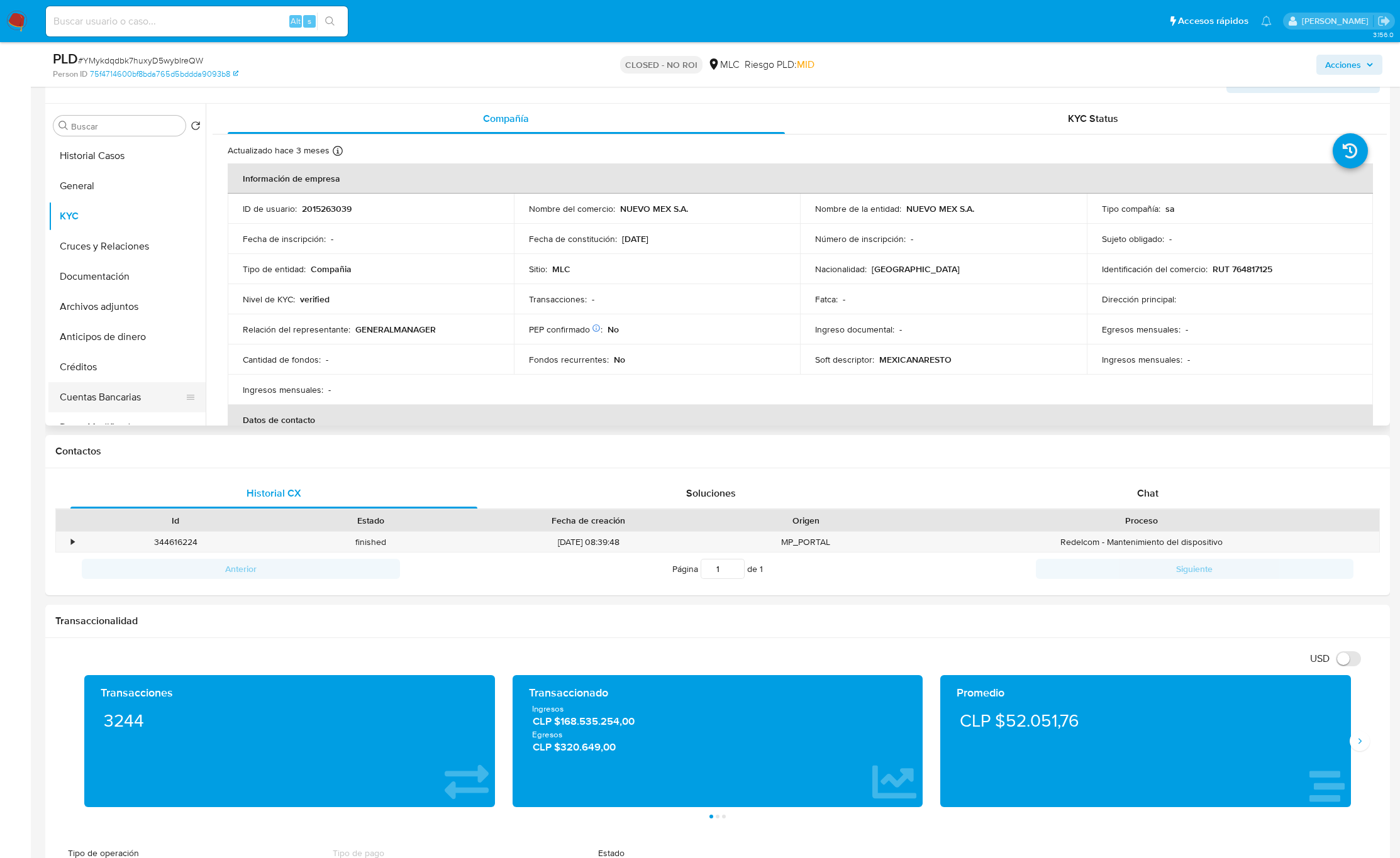
scroll to position [283, 0]
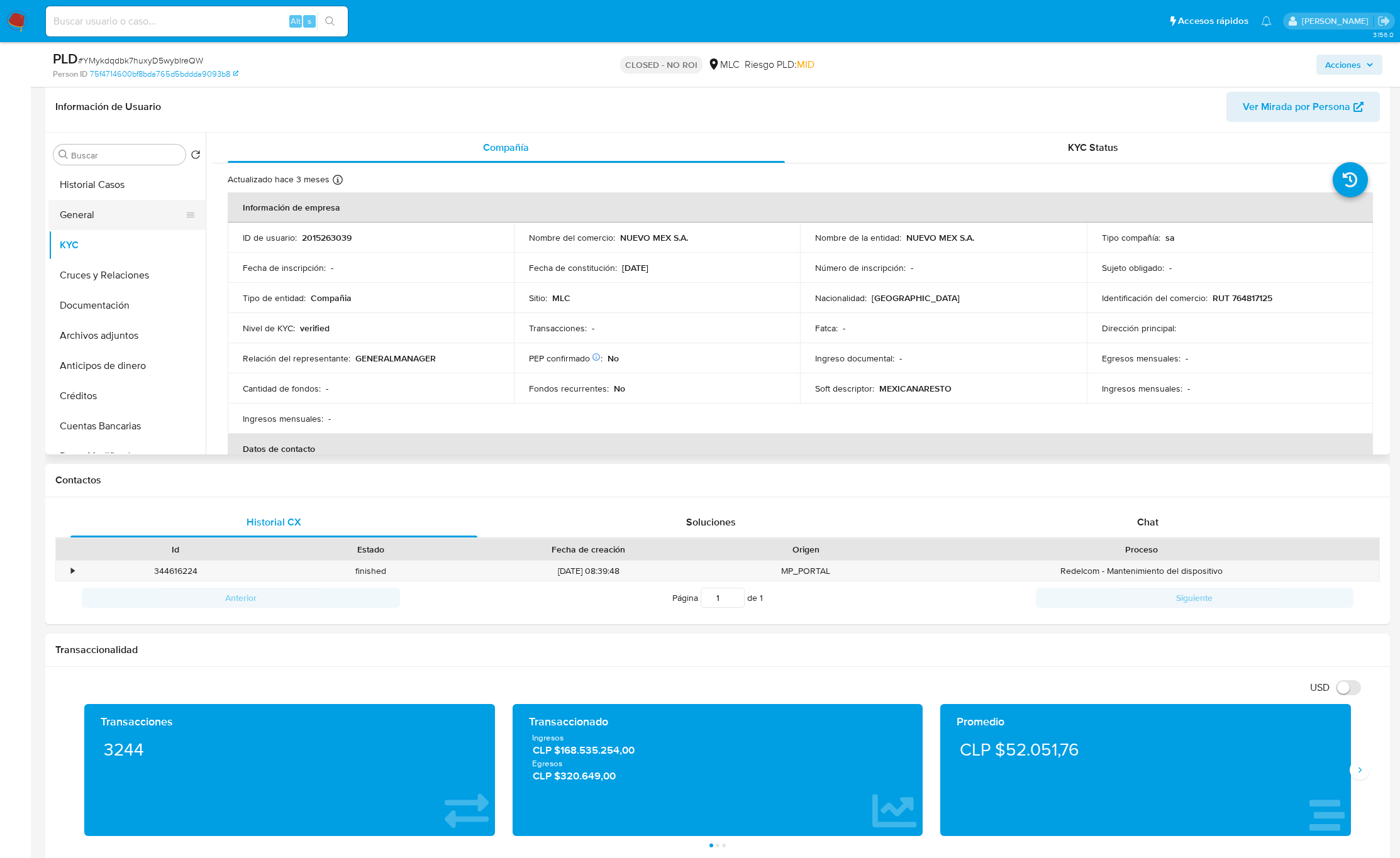
click at [95, 214] on button "General" at bounding box center [122, 215] width 147 height 31
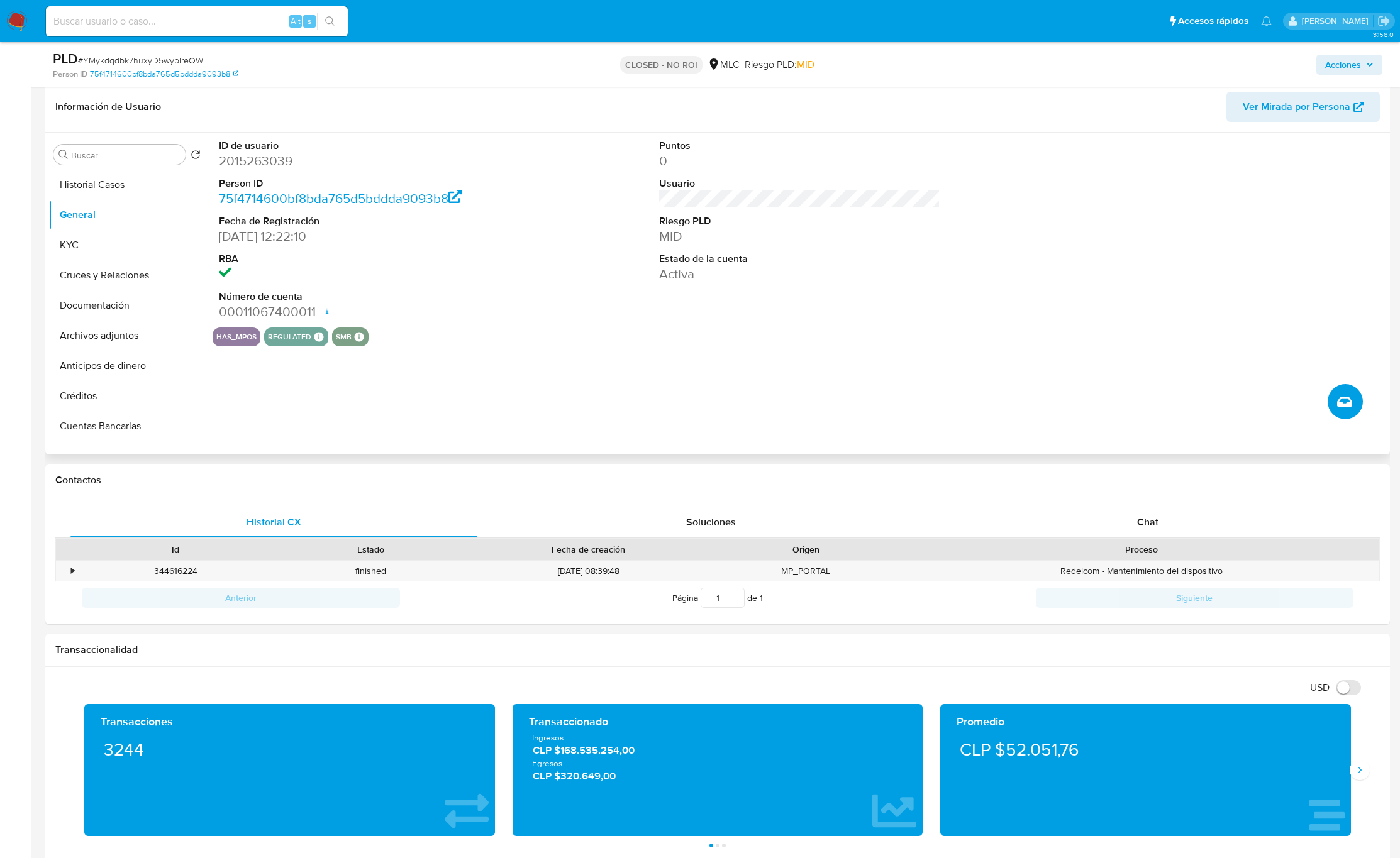
click at [1350, 412] on button "Crear caso manual" at bounding box center [1345, 401] width 35 height 35
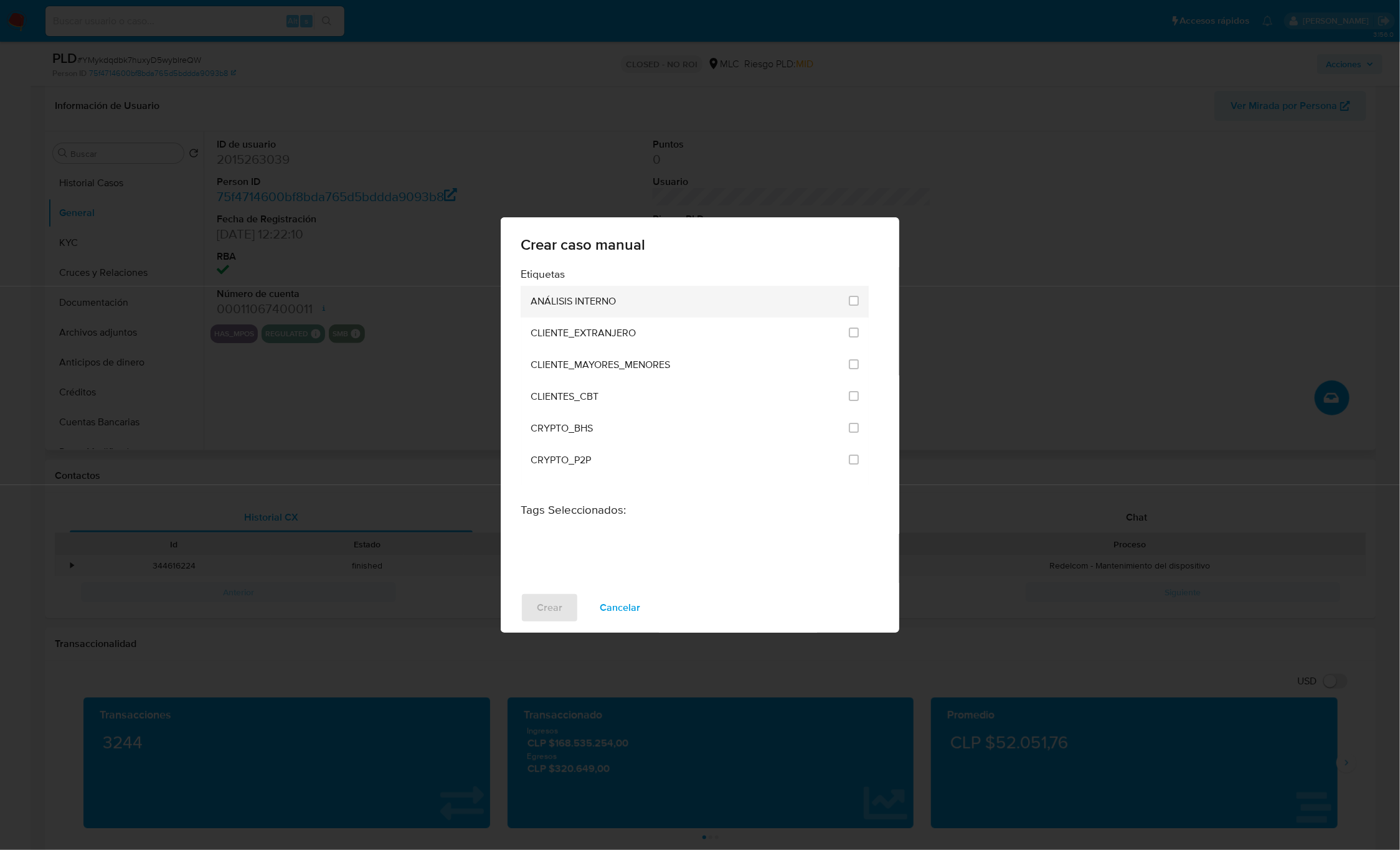
click at [856, 295] on li "ANÁLISIS INTERNO" at bounding box center [694, 301] width 348 height 32
click at [851, 297] on input "1896" at bounding box center [854, 301] width 10 height 10
checkbox input "true"
click at [552, 615] on span "Crear" at bounding box center [549, 607] width 26 height 27
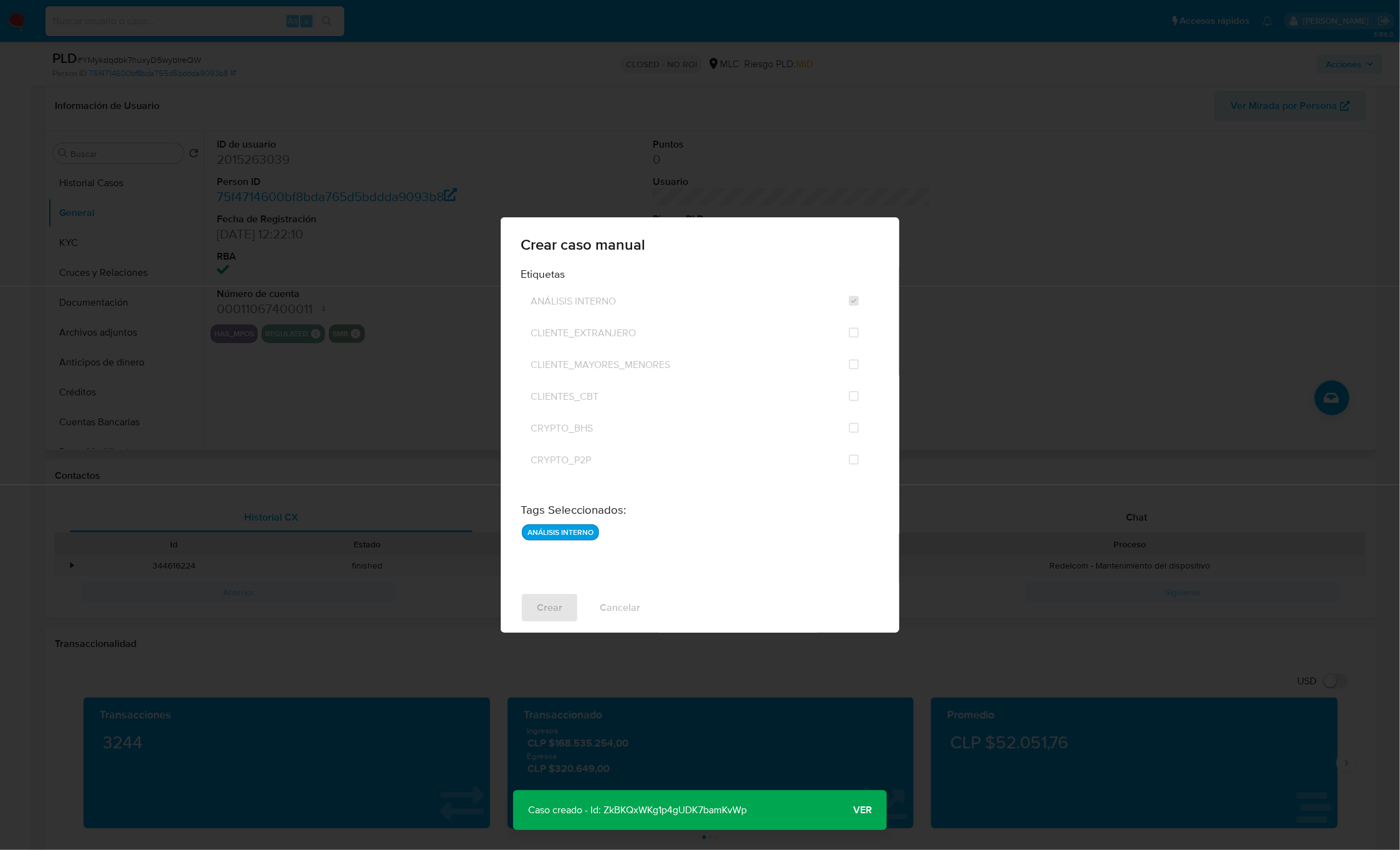
click at [672, 805] on p "Caso creado - Id: ZkBKQxWKg1p4gUDK7bamKvWp" at bounding box center [637, 810] width 249 height 40
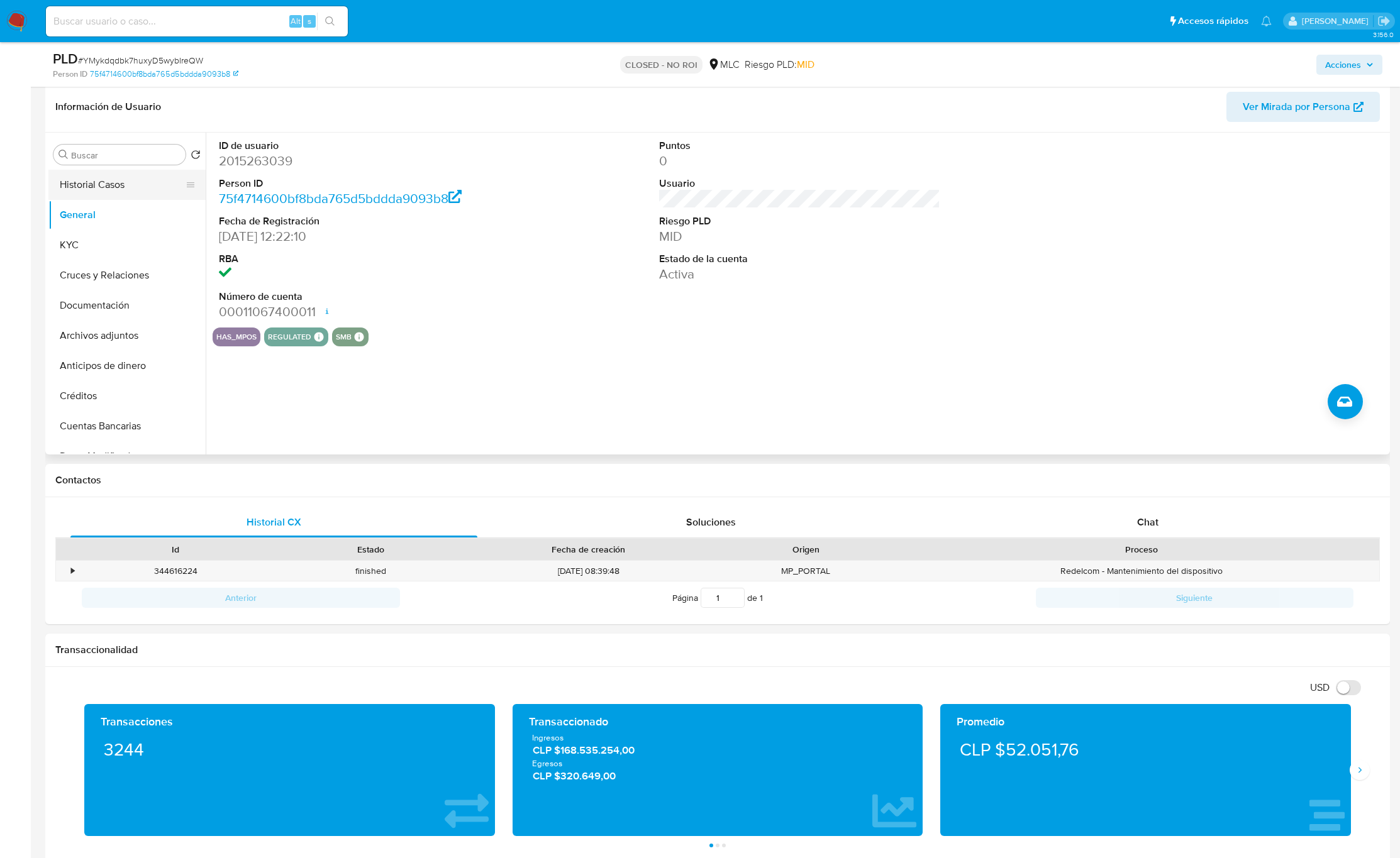
click at [124, 181] on button "Historial Casos" at bounding box center [122, 185] width 147 height 31
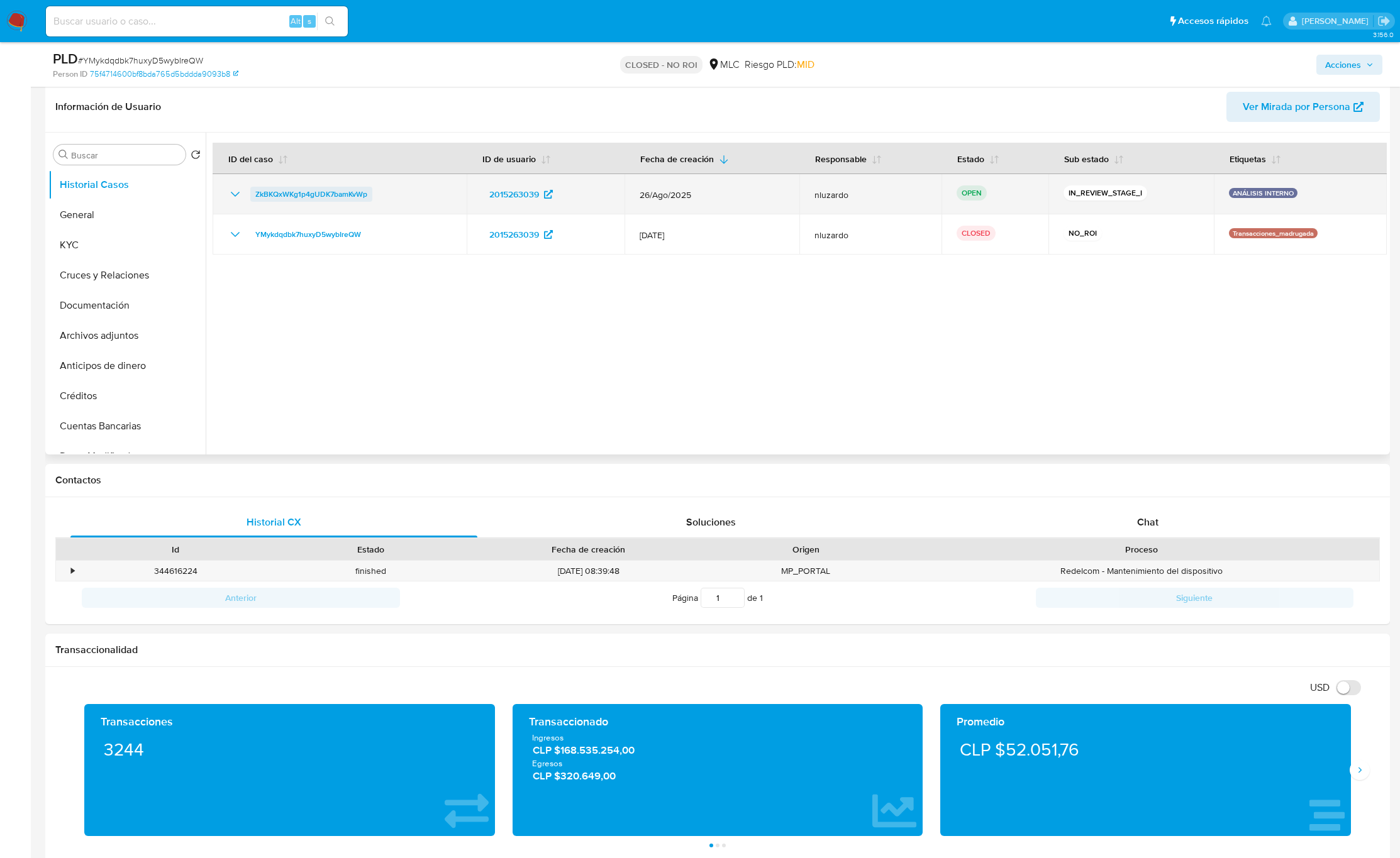
click at [334, 194] on span "ZkBKQxWKg1p4gUDK7bamKvWp" at bounding box center [311, 194] width 112 height 15
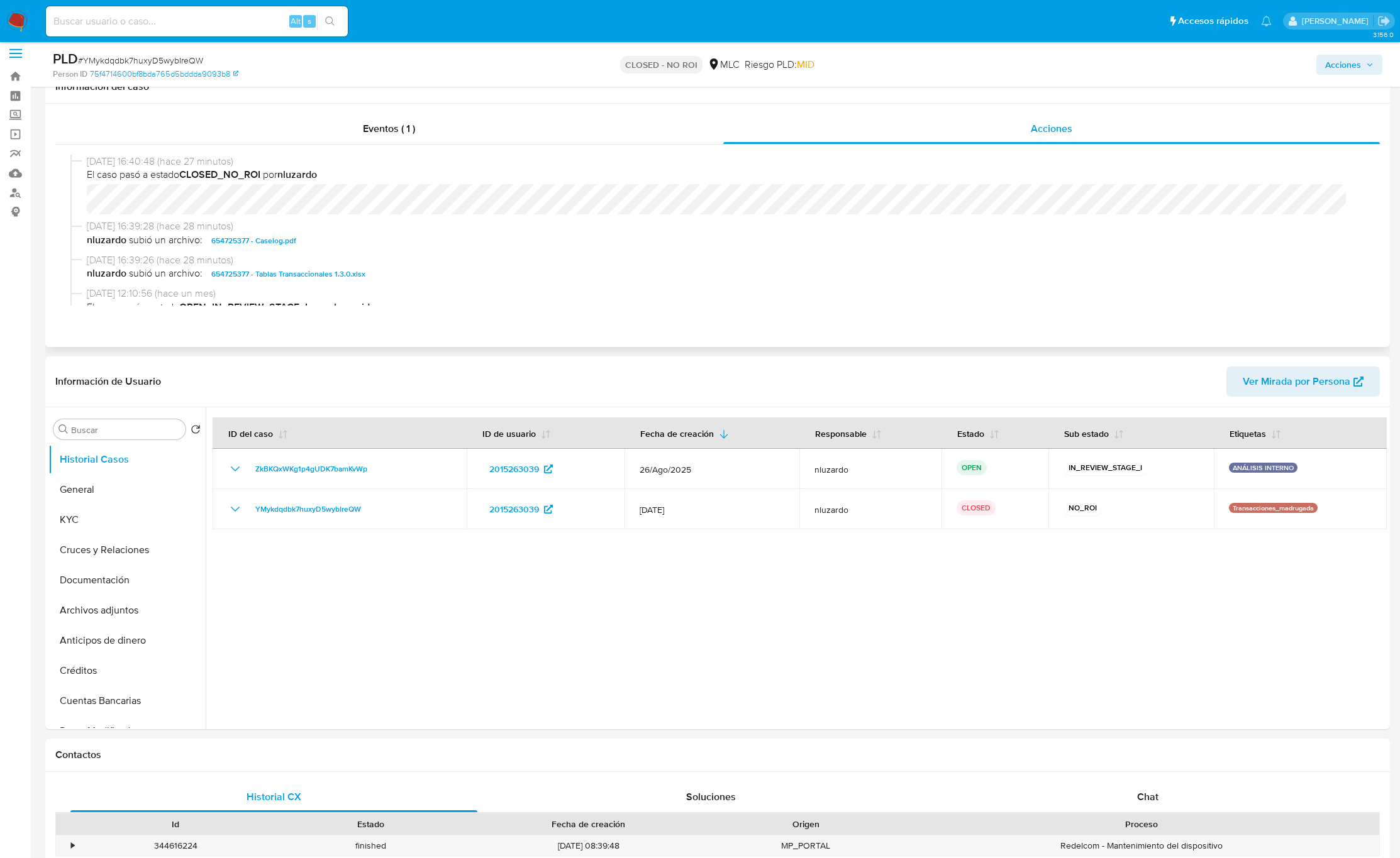
scroll to position [0, 0]
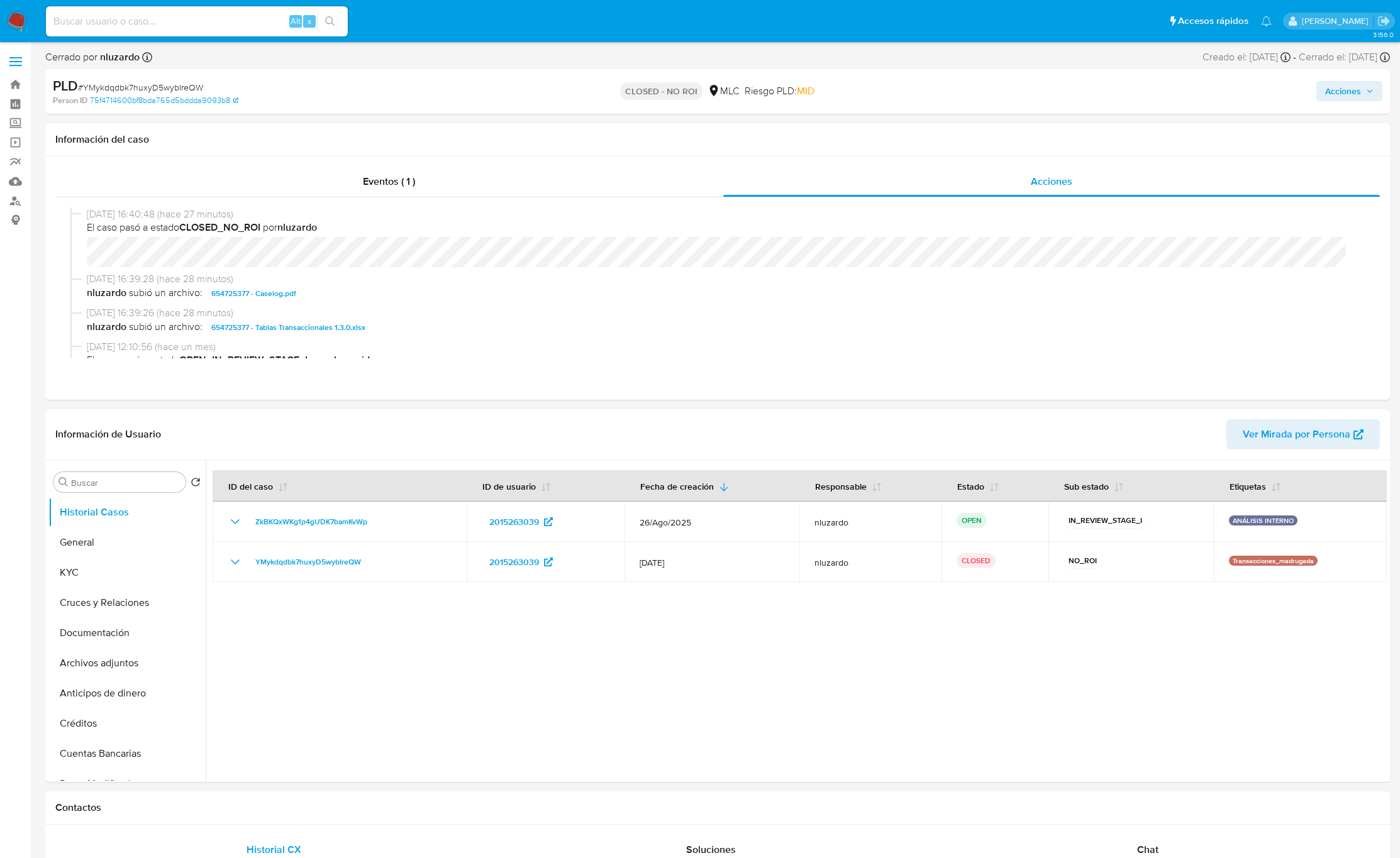
click at [659, 92] on p "CLOSED - NO ROI" at bounding box center [661, 91] width 82 height 18
click at [659, 92] on p "CLOSED - NO ROI" at bounding box center [661, 91] width 82 height 18
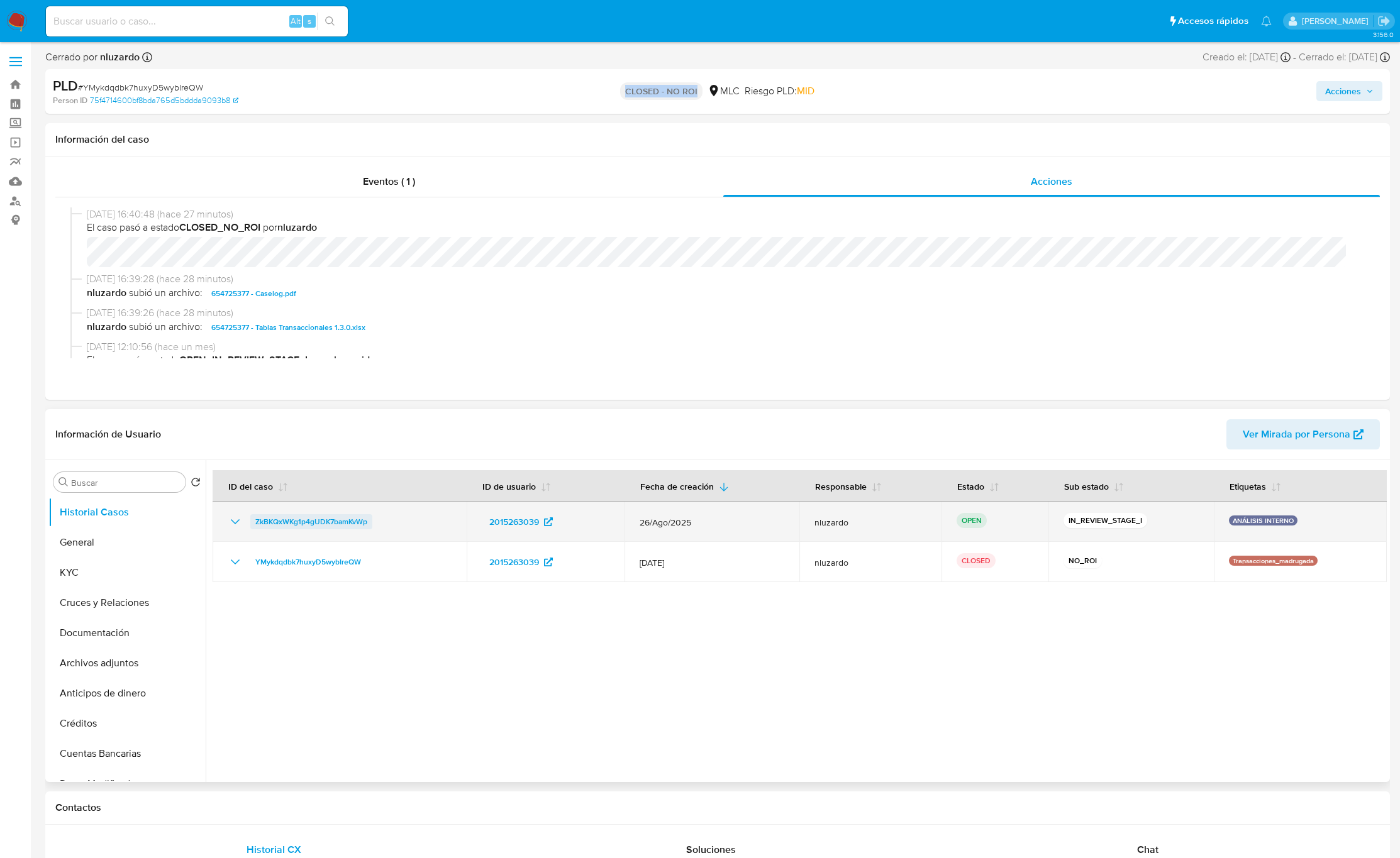
click at [351, 518] on span "ZkBKQxWKg1p4gUDK7bamKvWp" at bounding box center [311, 522] width 112 height 15
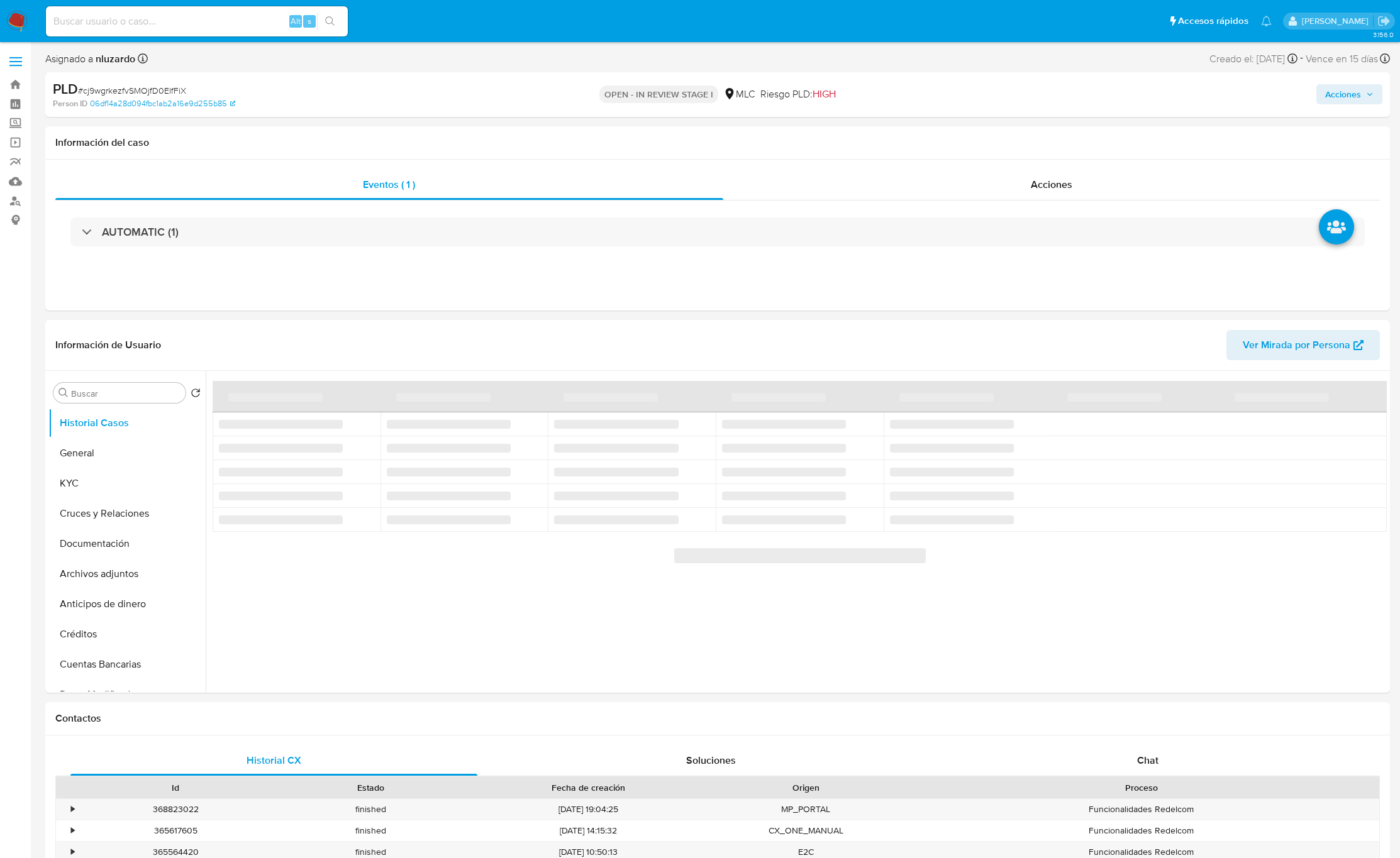
select select "10"
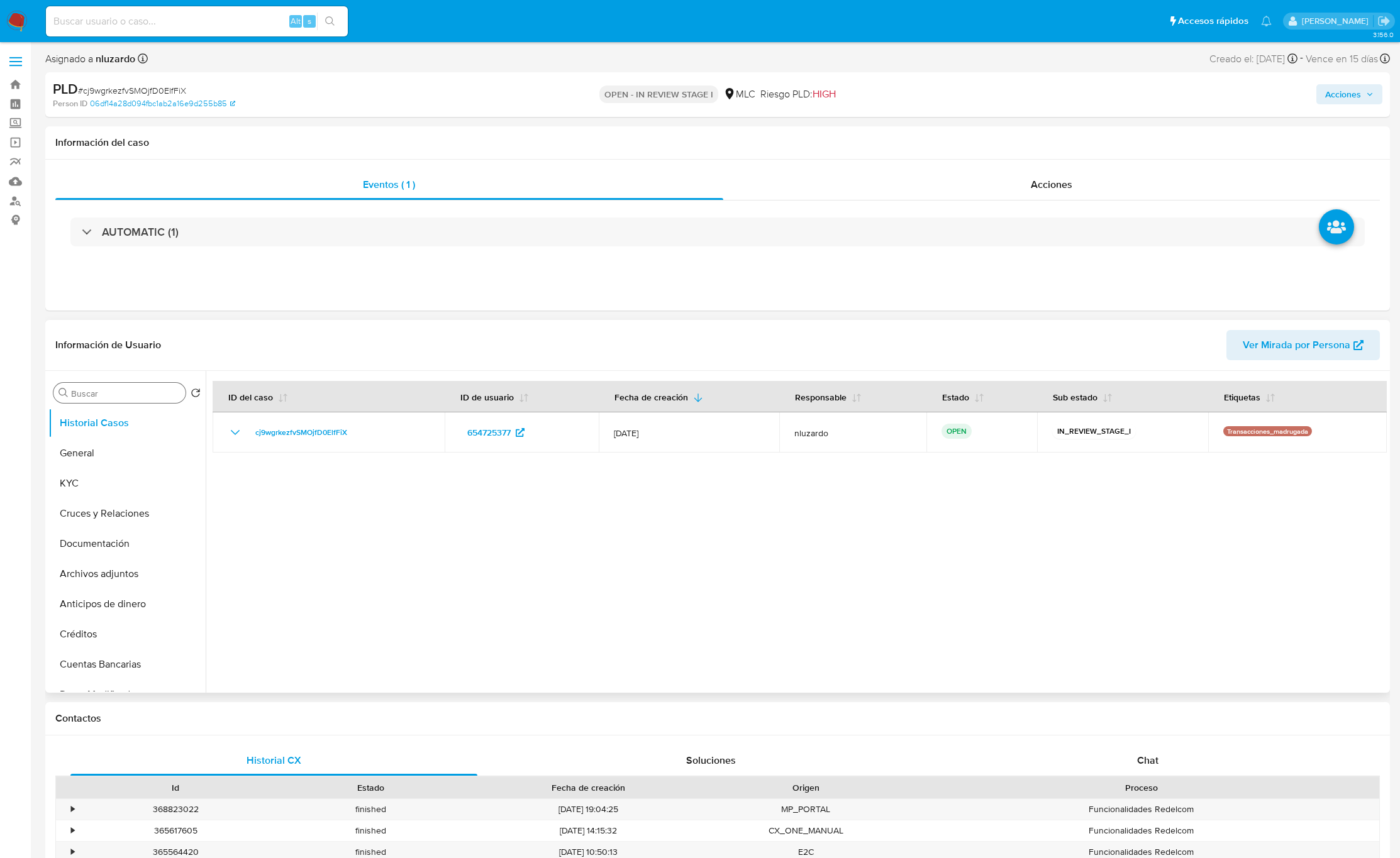
click at [110, 396] on input "Buscar" at bounding box center [126, 393] width 110 height 11
type input "ad"
click at [108, 449] on button "Archivos adjuntos" at bounding box center [122, 453] width 147 height 31
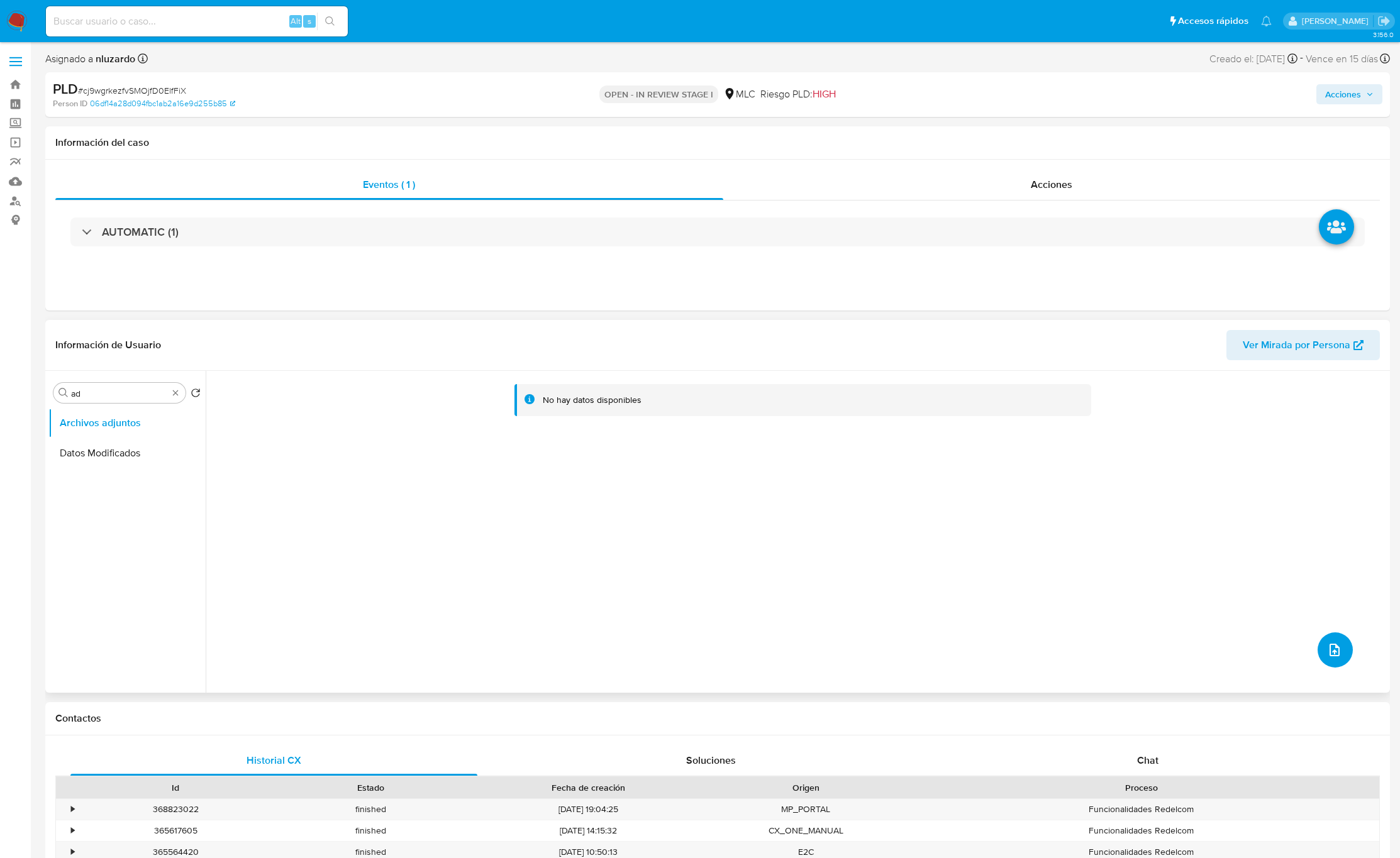
click at [1327, 664] on button "upload-file" at bounding box center [1335, 650] width 35 height 35
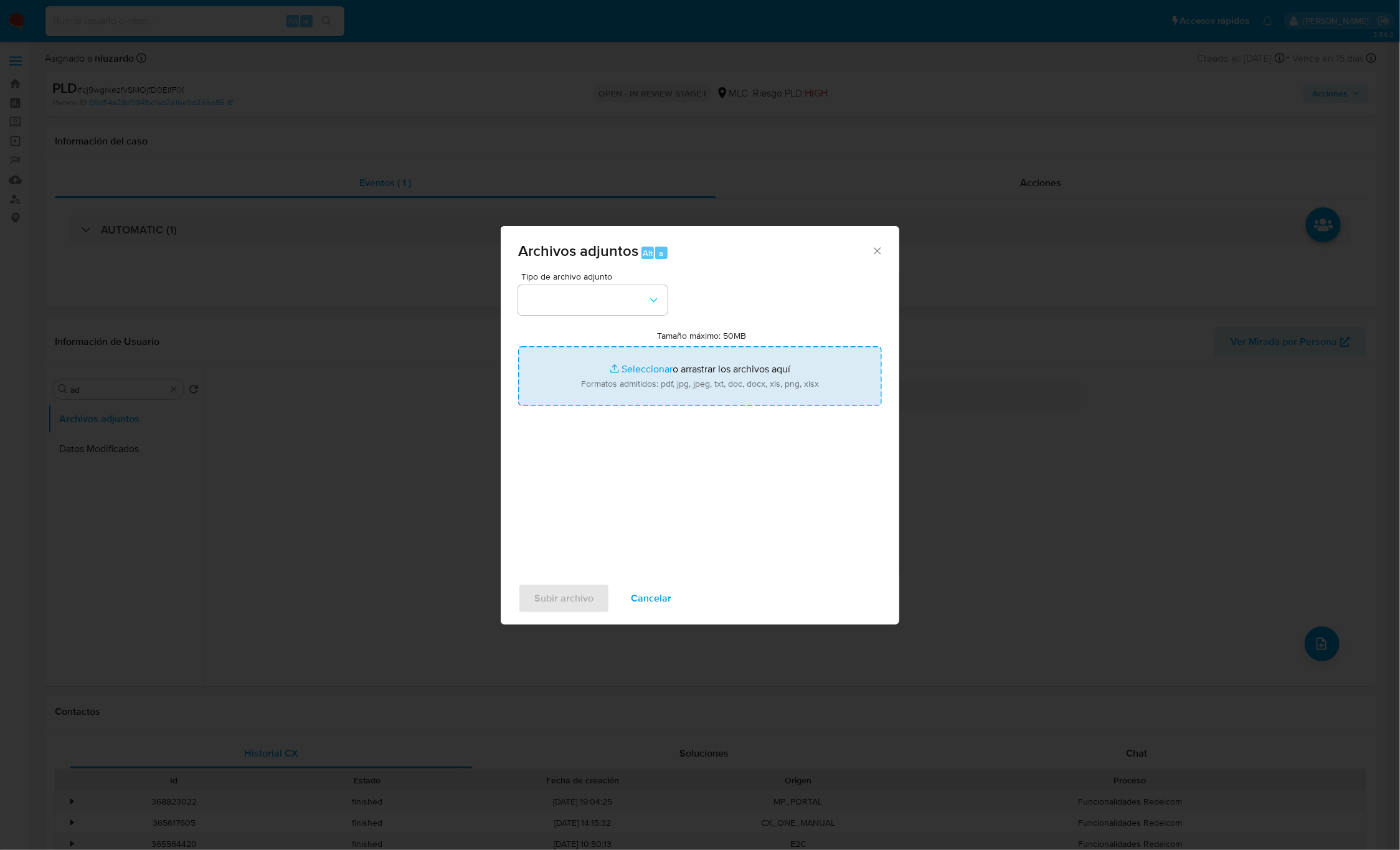
type input "C:\fakepath\654725377 - Tablas Transaccionales 1.3.0.xlsx"
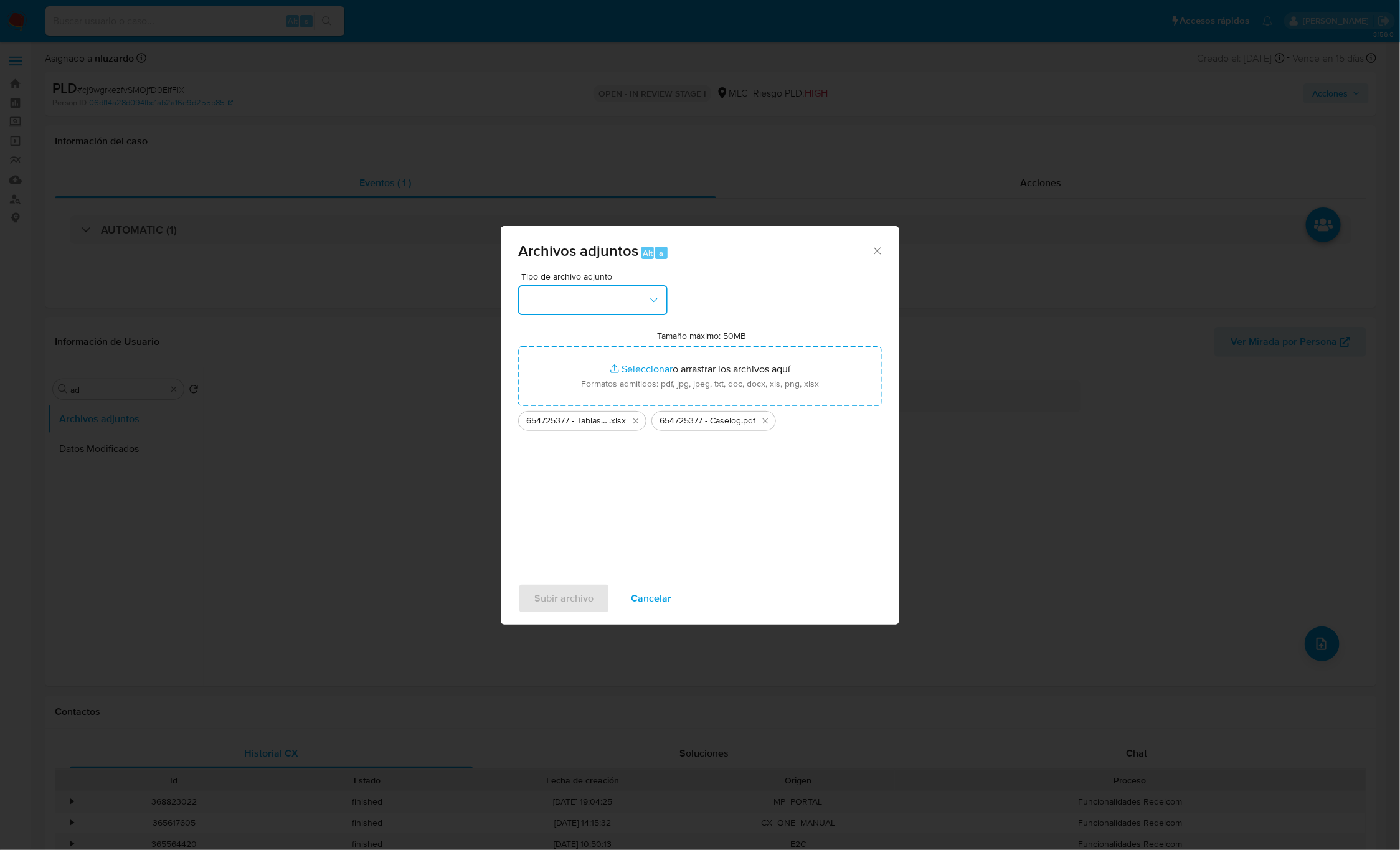
click at [621, 298] on button "button" at bounding box center [593, 300] width 150 height 30
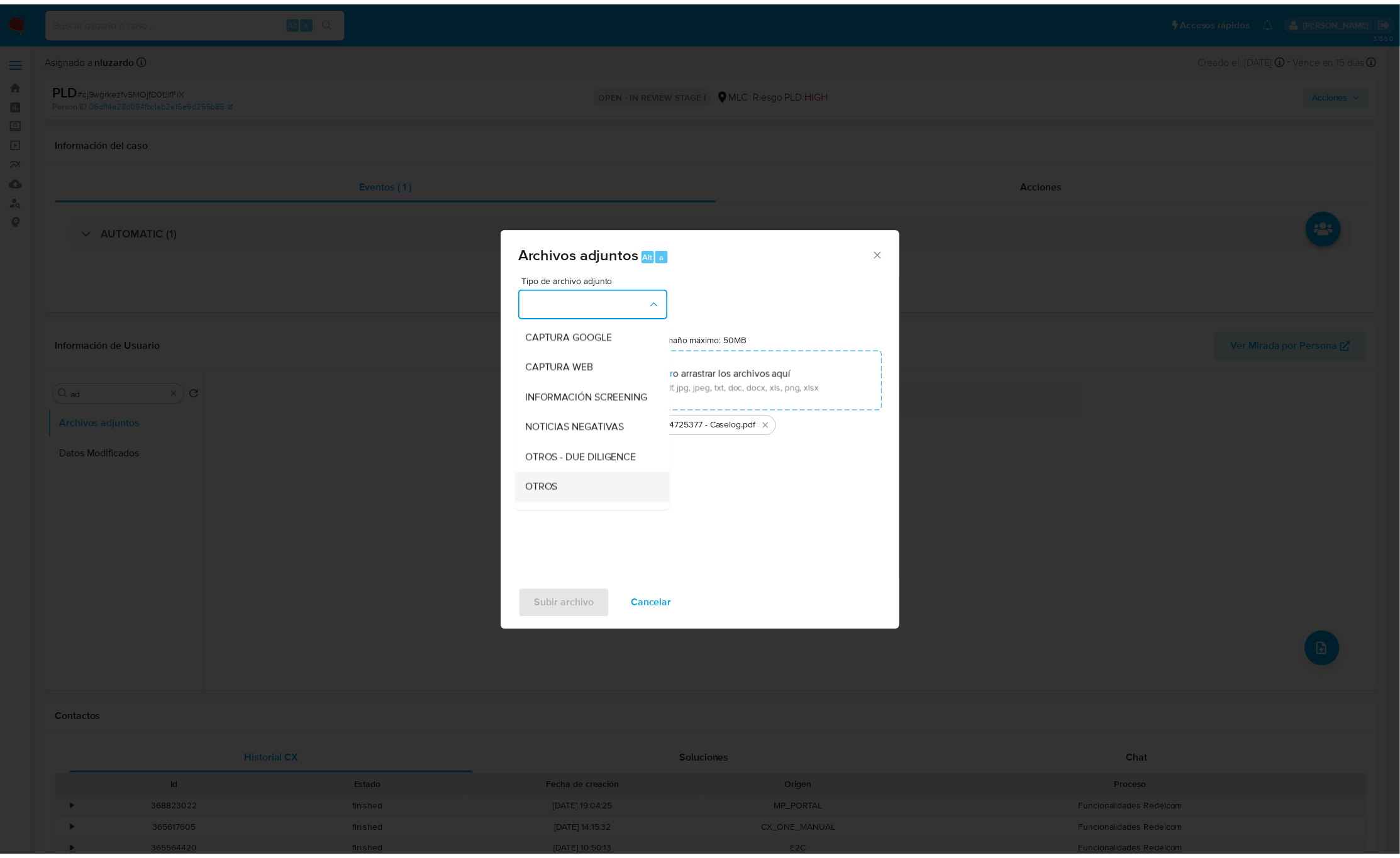
scroll to position [95, 0]
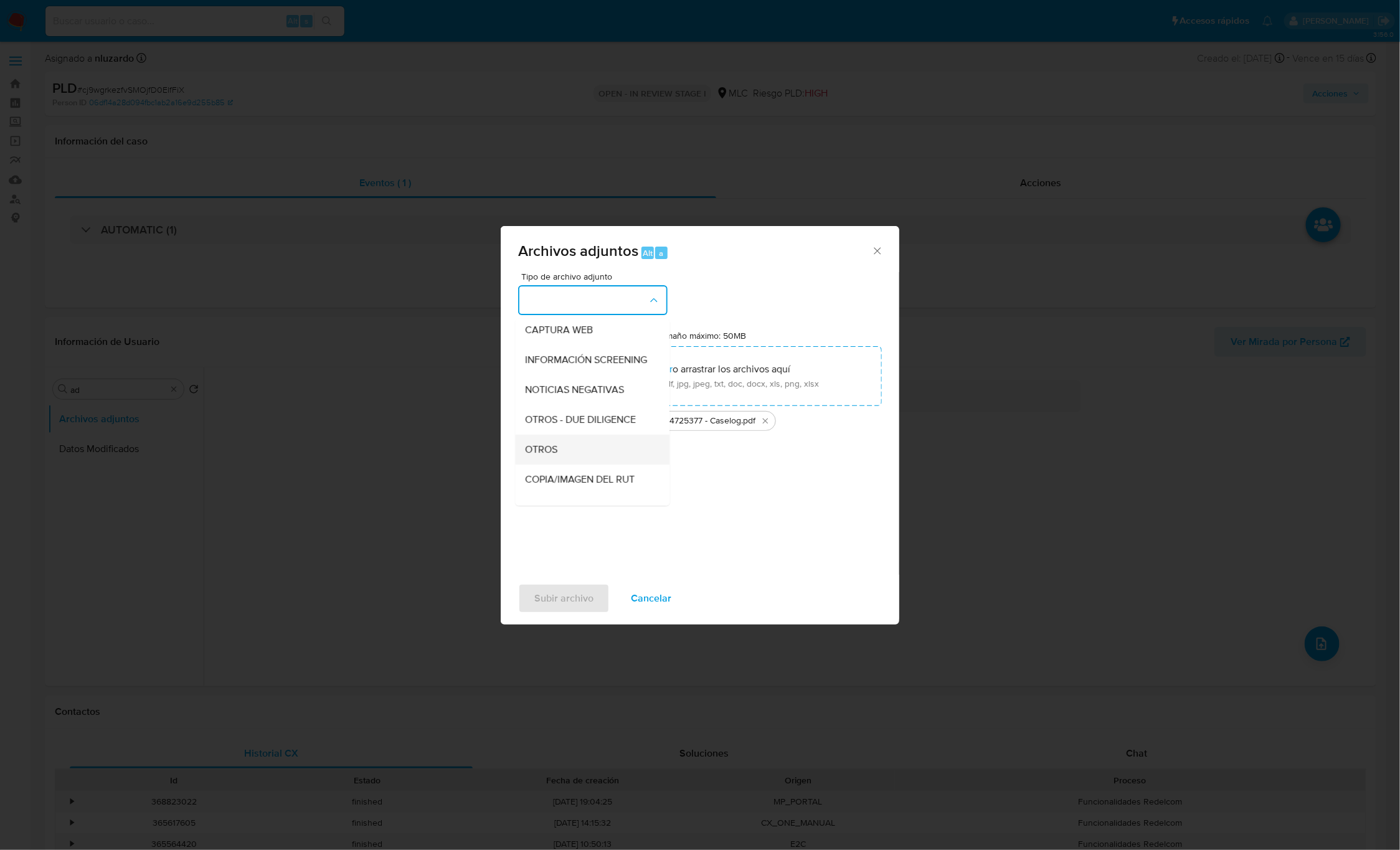
click at [565, 458] on div "OTROS" at bounding box center [589, 449] width 127 height 30
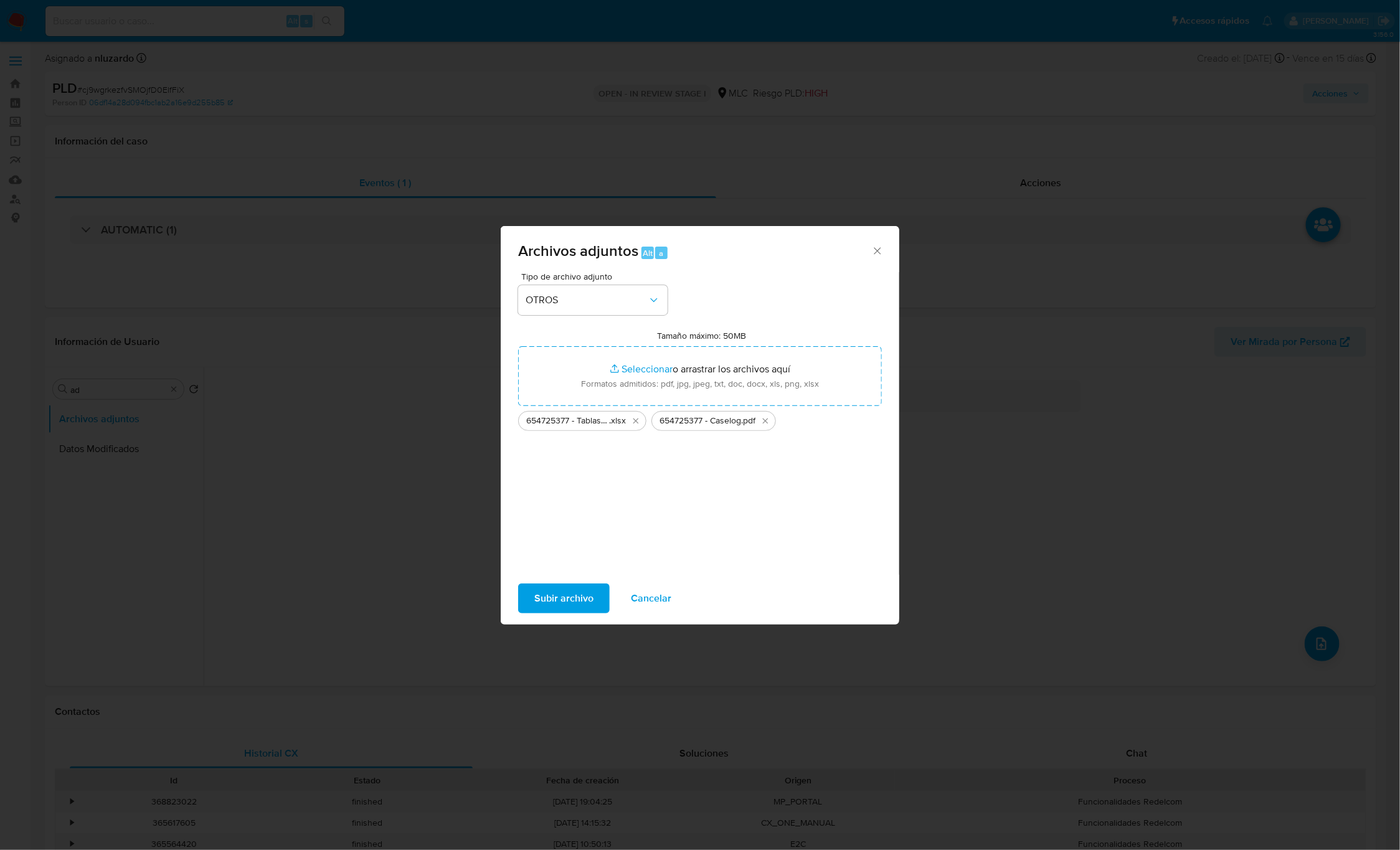
click at [586, 595] on span "Subir archivo" at bounding box center [564, 598] width 59 height 27
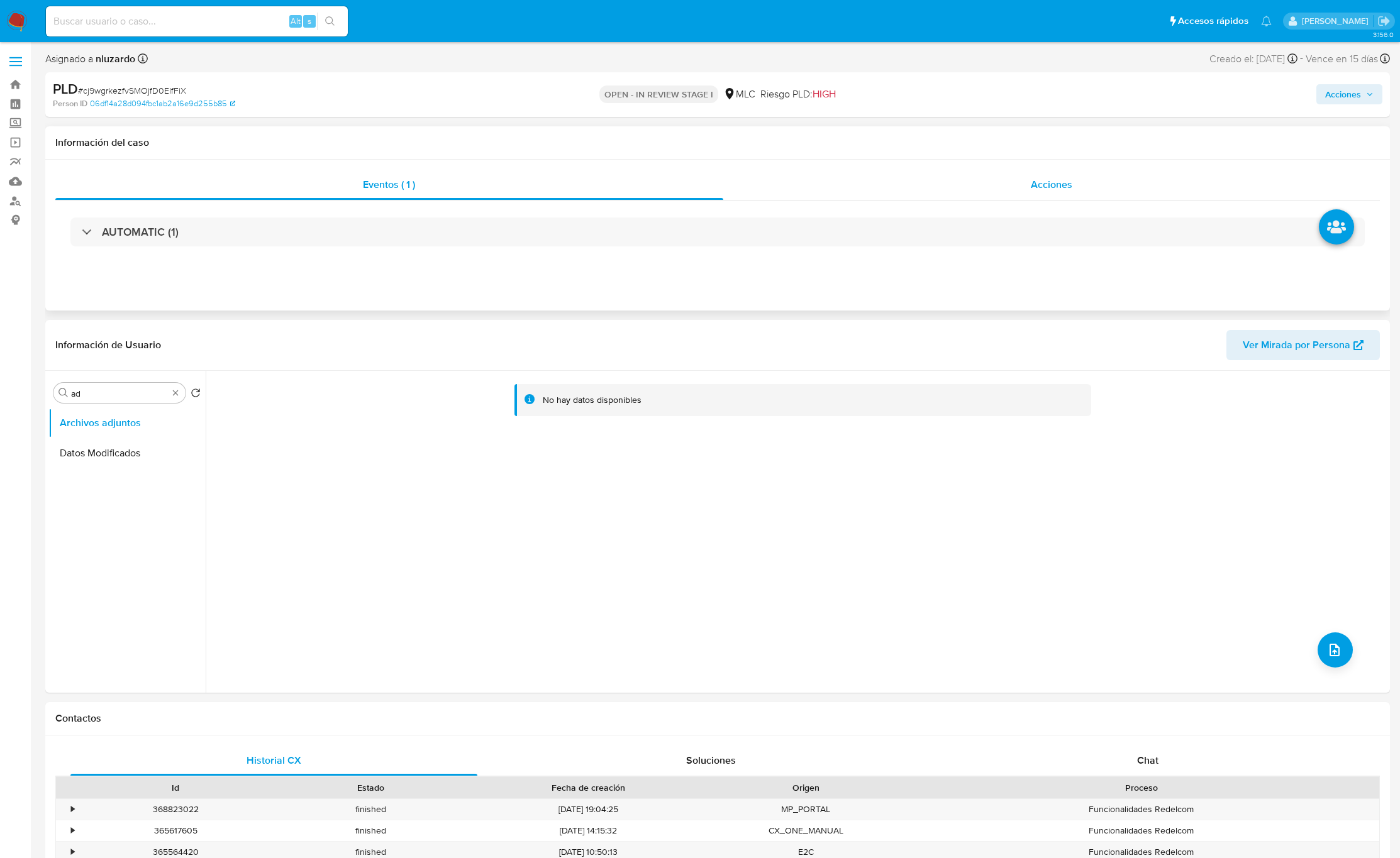
click at [1047, 197] on div "Acciones" at bounding box center [1052, 185] width 657 height 31
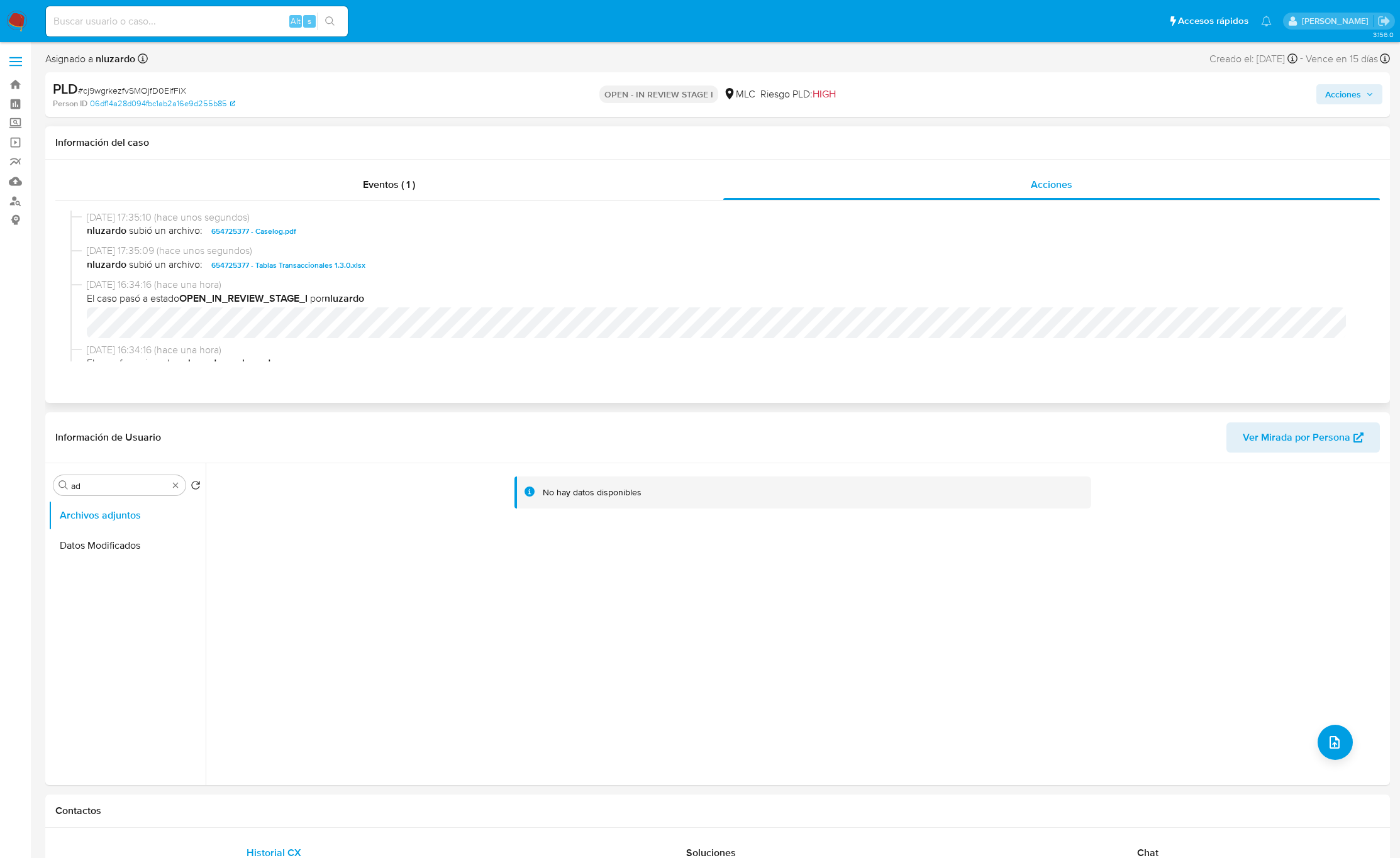
click at [317, 232] on span "nluzardo subió un archivo: 654725377 - Caselog.pdf" at bounding box center [723, 231] width 1273 height 15
copy span "654725377 - Caselog.pdf"
click at [1339, 106] on div "Acciones" at bounding box center [1163, 95] width 440 height 30
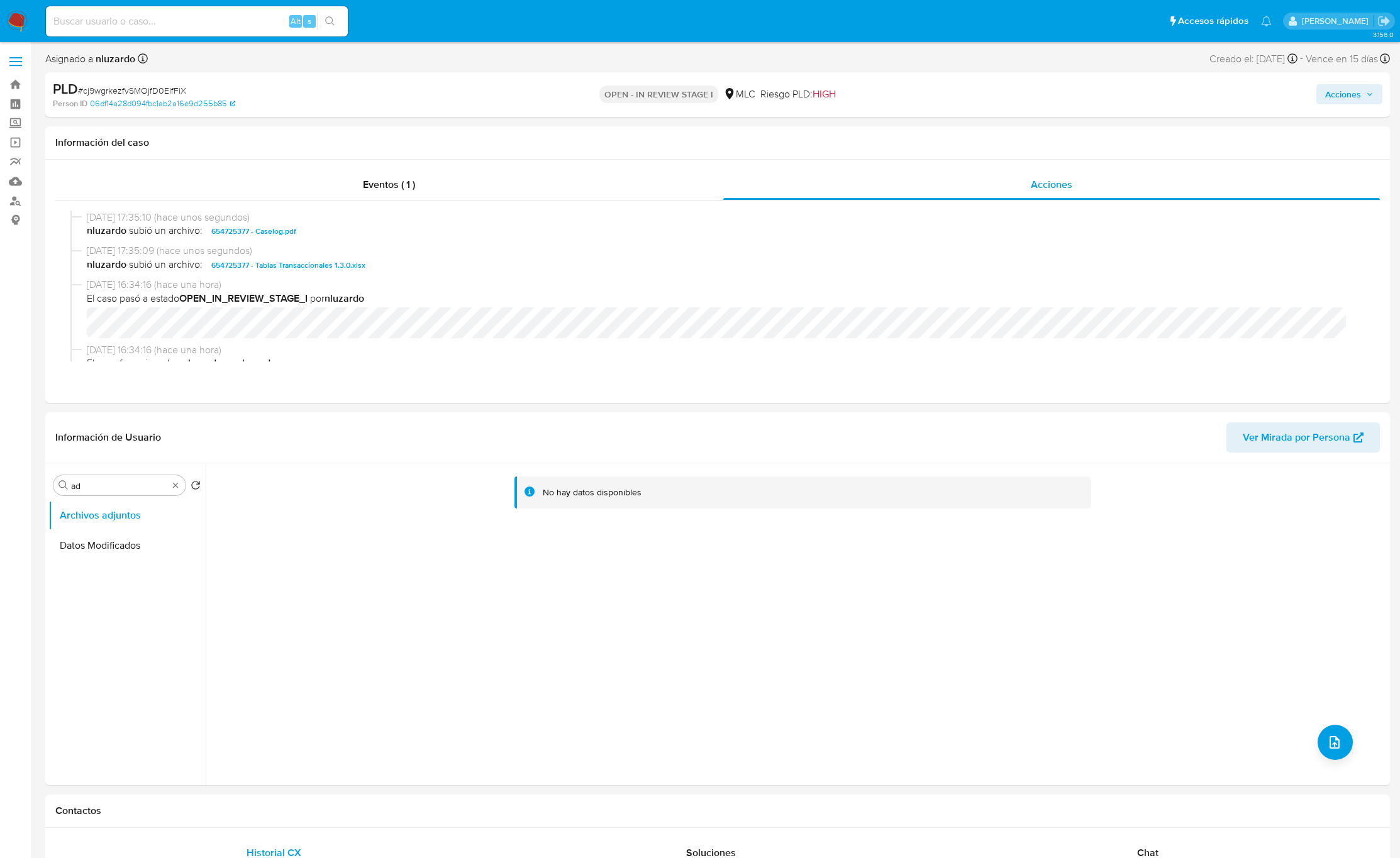
click at [1340, 93] on span "Acciones" at bounding box center [1344, 95] width 36 height 20
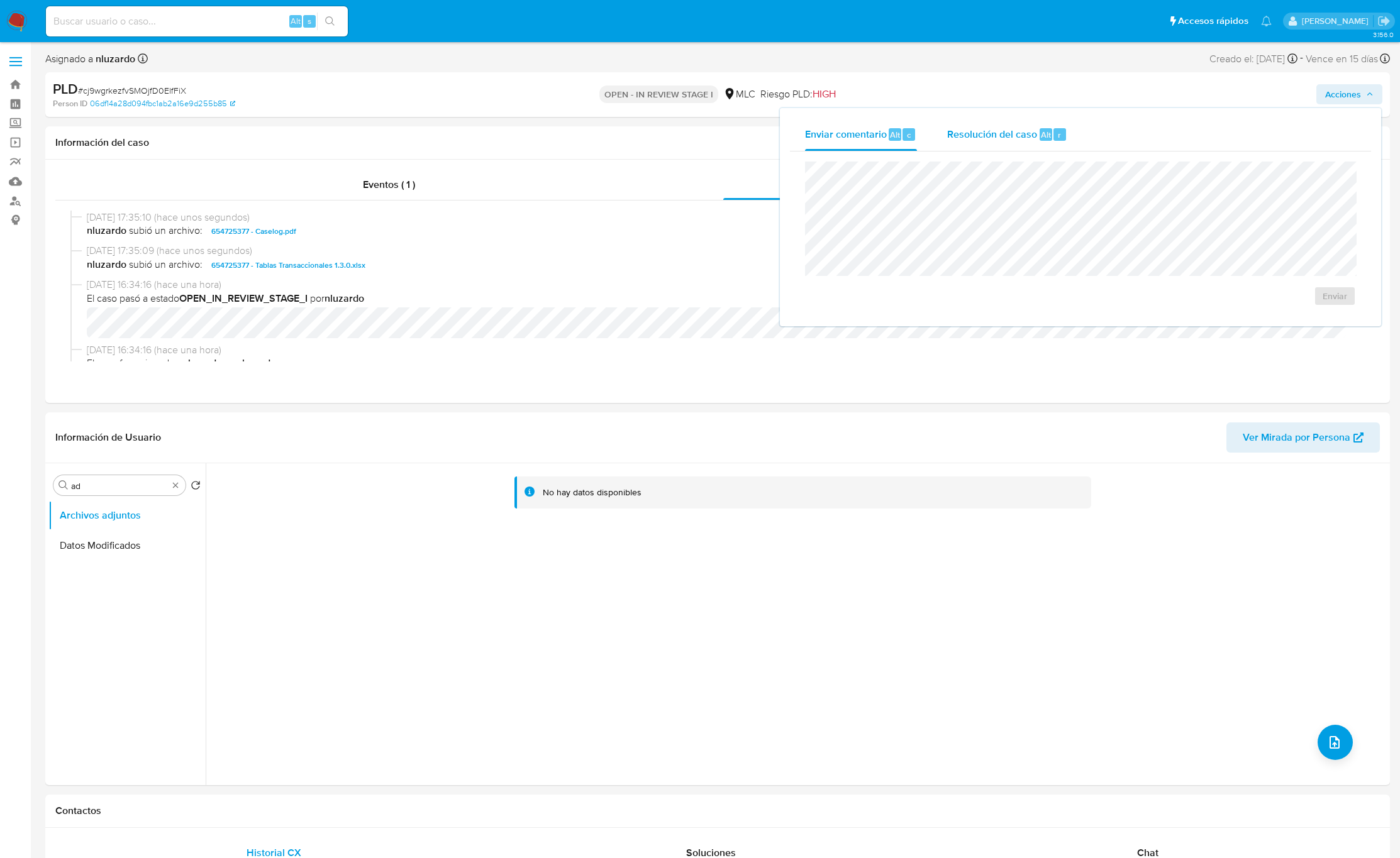
click at [1029, 136] on span "Resolución del caso" at bounding box center [992, 134] width 90 height 14
drag, startPoint x: 1204, startPoint y: 312, endPoint x: 1174, endPoint y: 312, distance: 30.0
click at [1174, 312] on span "No ROI" at bounding box center [1193, 308] width 62 height 27
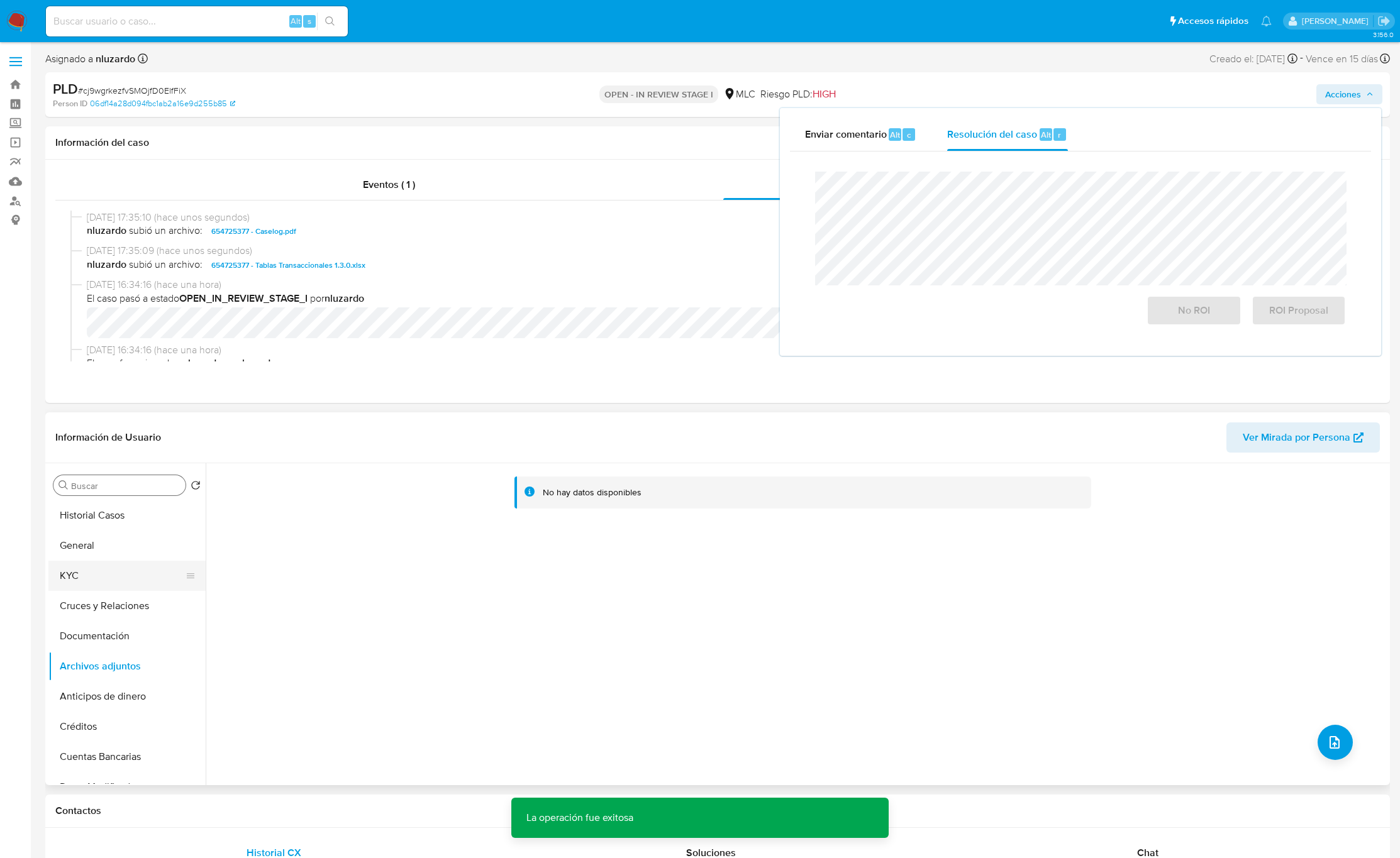
click at [132, 562] on ul "Historial Casos General KYC Cruces y Relaciones Documentación Archivos adjuntos…" at bounding box center [127, 642] width 157 height 284
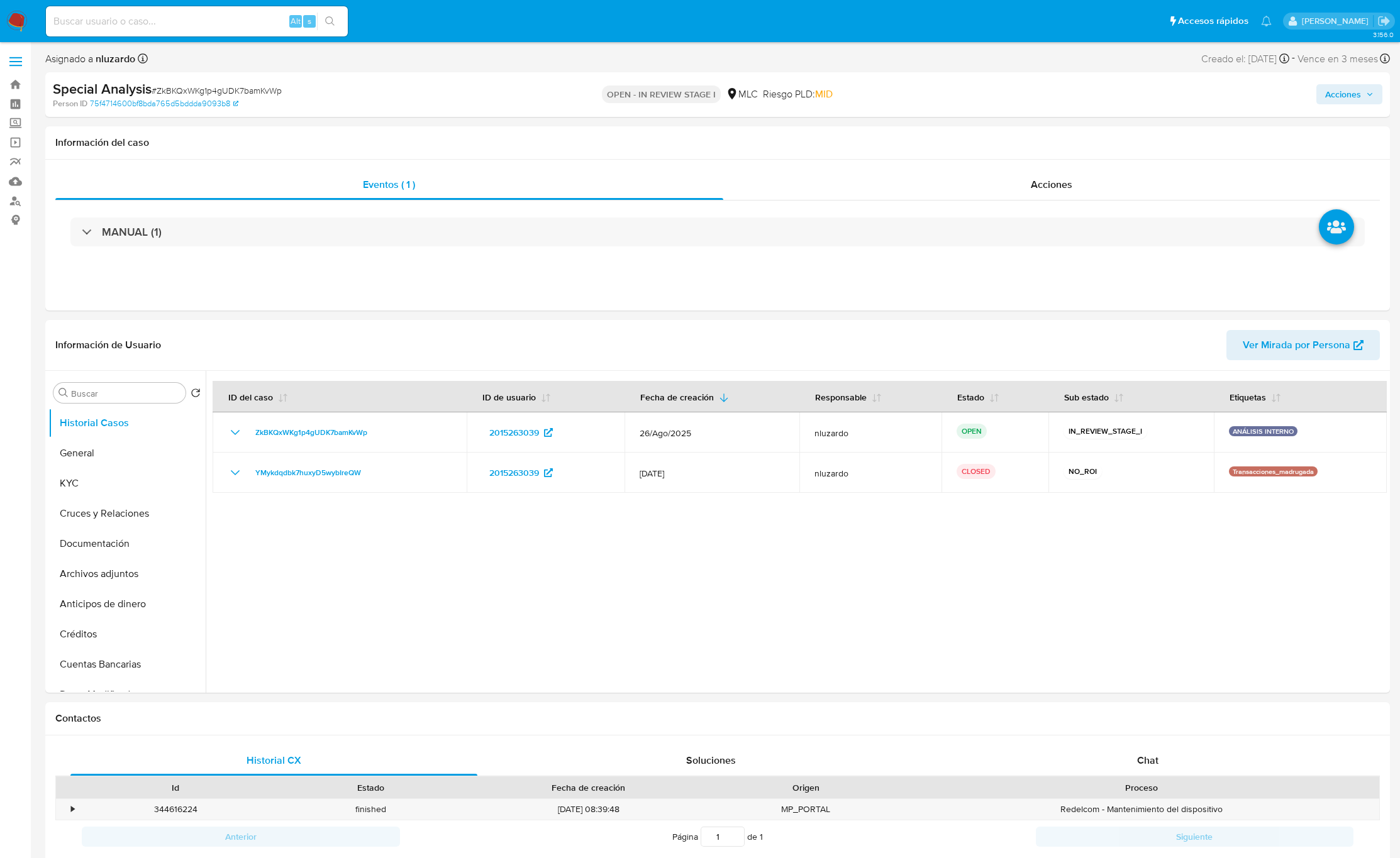
select select "10"
click at [1020, 625] on div at bounding box center [797, 532] width 1182 height 322
click at [67, 486] on button "KYC" at bounding box center [122, 483] width 147 height 31
select select "10"
click at [1310, 99] on div "Acciones" at bounding box center [1163, 95] width 440 height 30
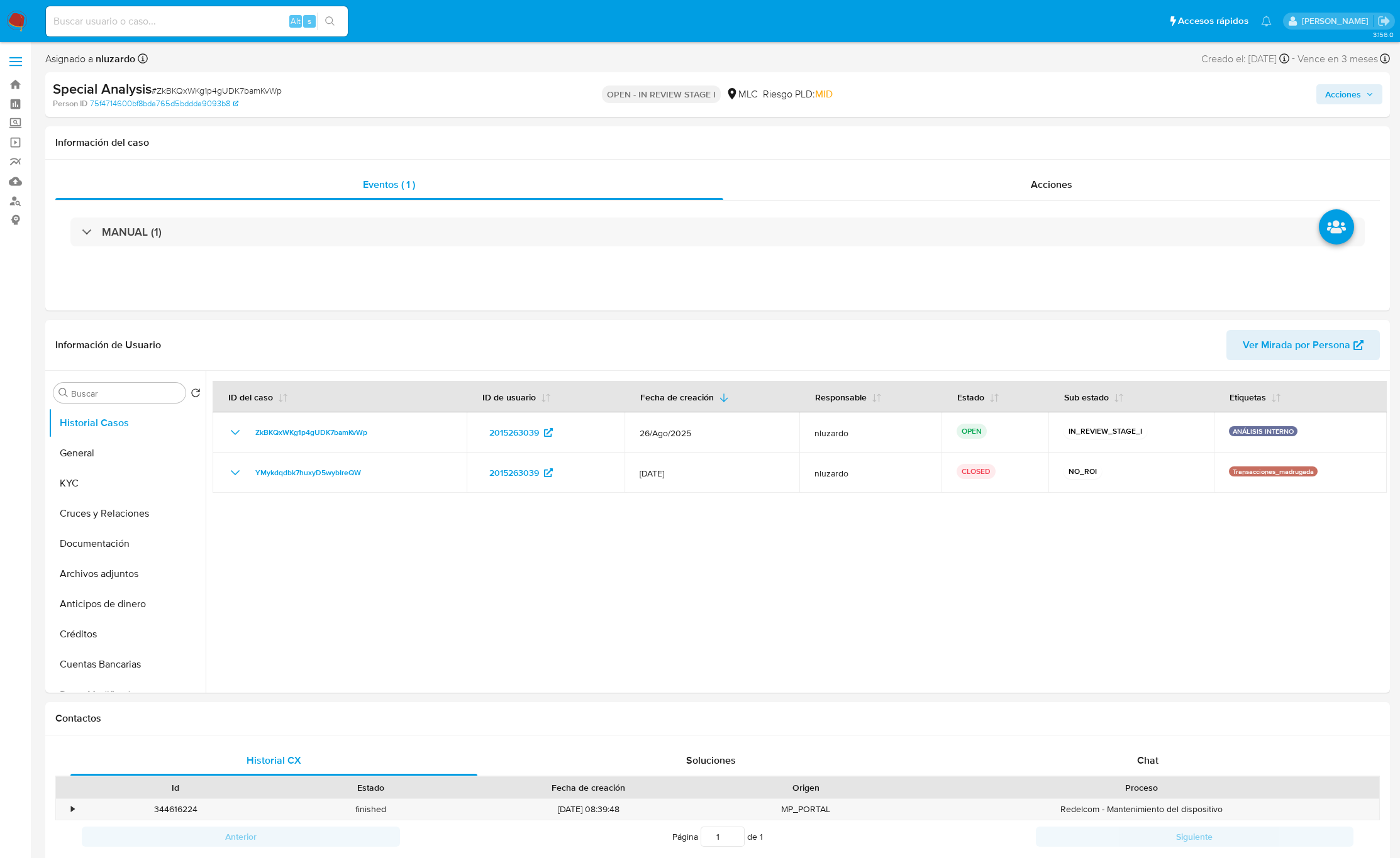
click at [1331, 95] on span "Acciones" at bounding box center [1344, 95] width 36 height 20
drag, startPoint x: 1046, startPoint y: 128, endPoint x: 1018, endPoint y: 153, distance: 37.5
click at [1044, 129] on span "Alt" at bounding box center [1046, 135] width 10 height 12
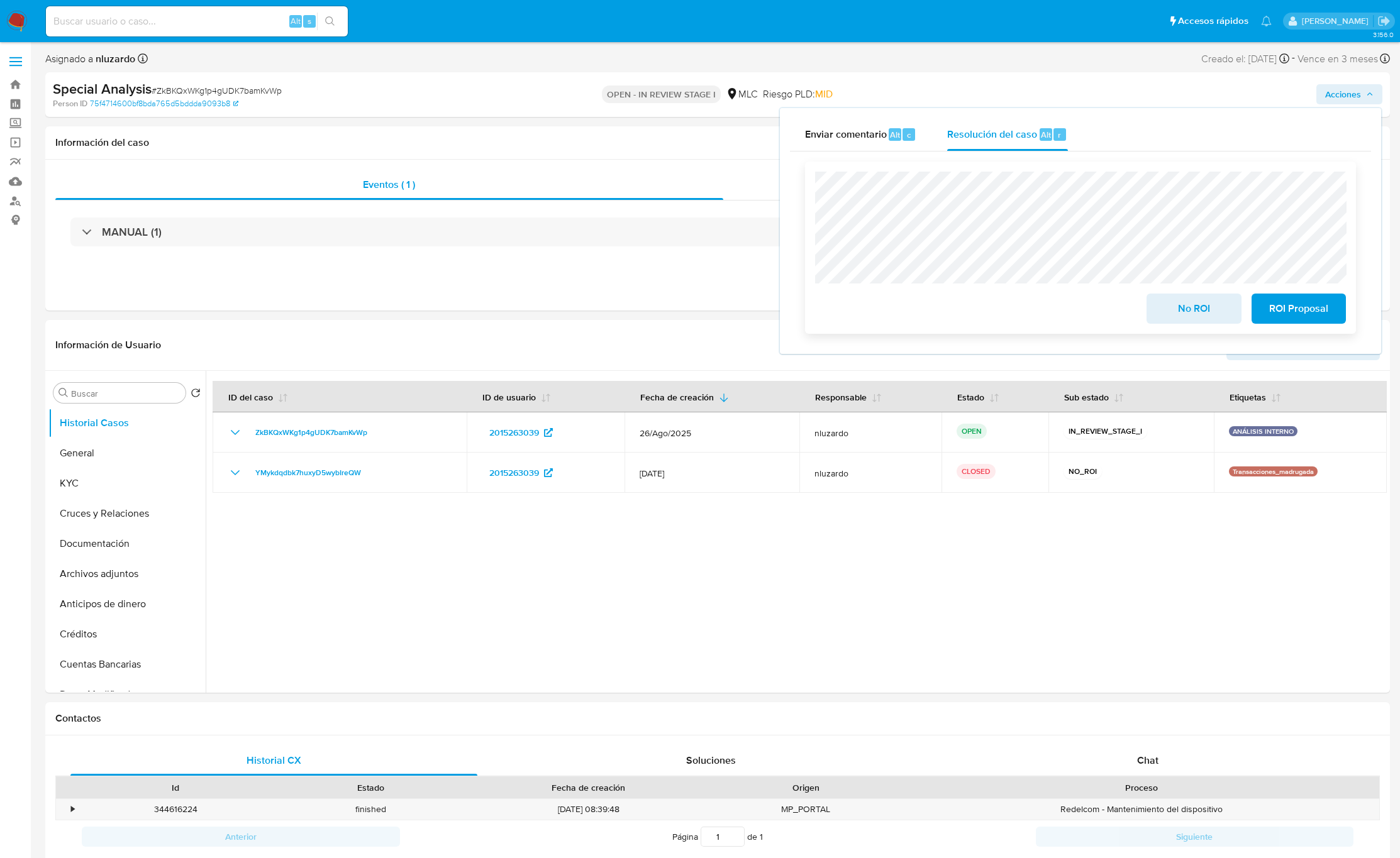
click at [1195, 314] on span "No ROI" at bounding box center [1193, 308] width 62 height 27
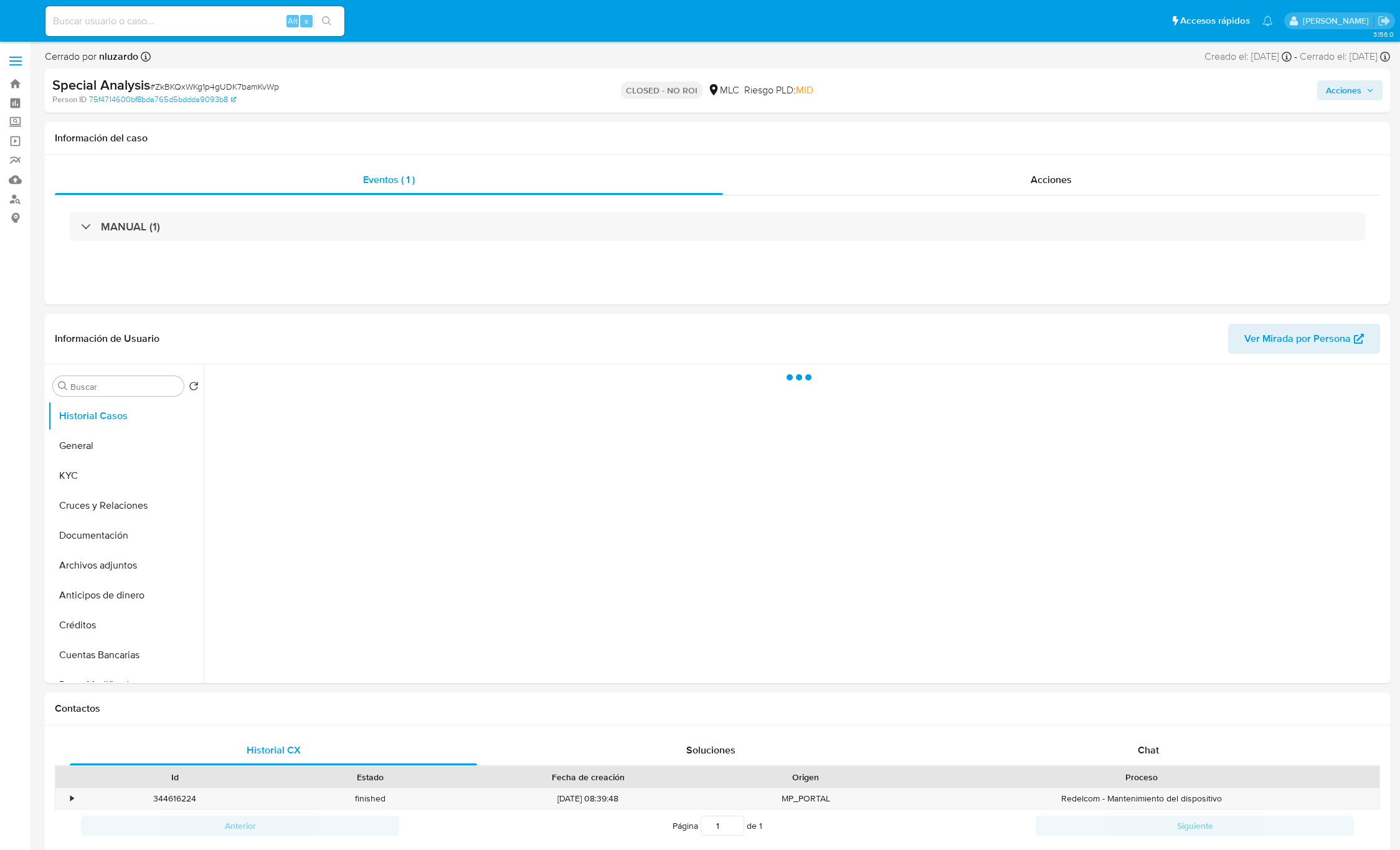
select select "10"
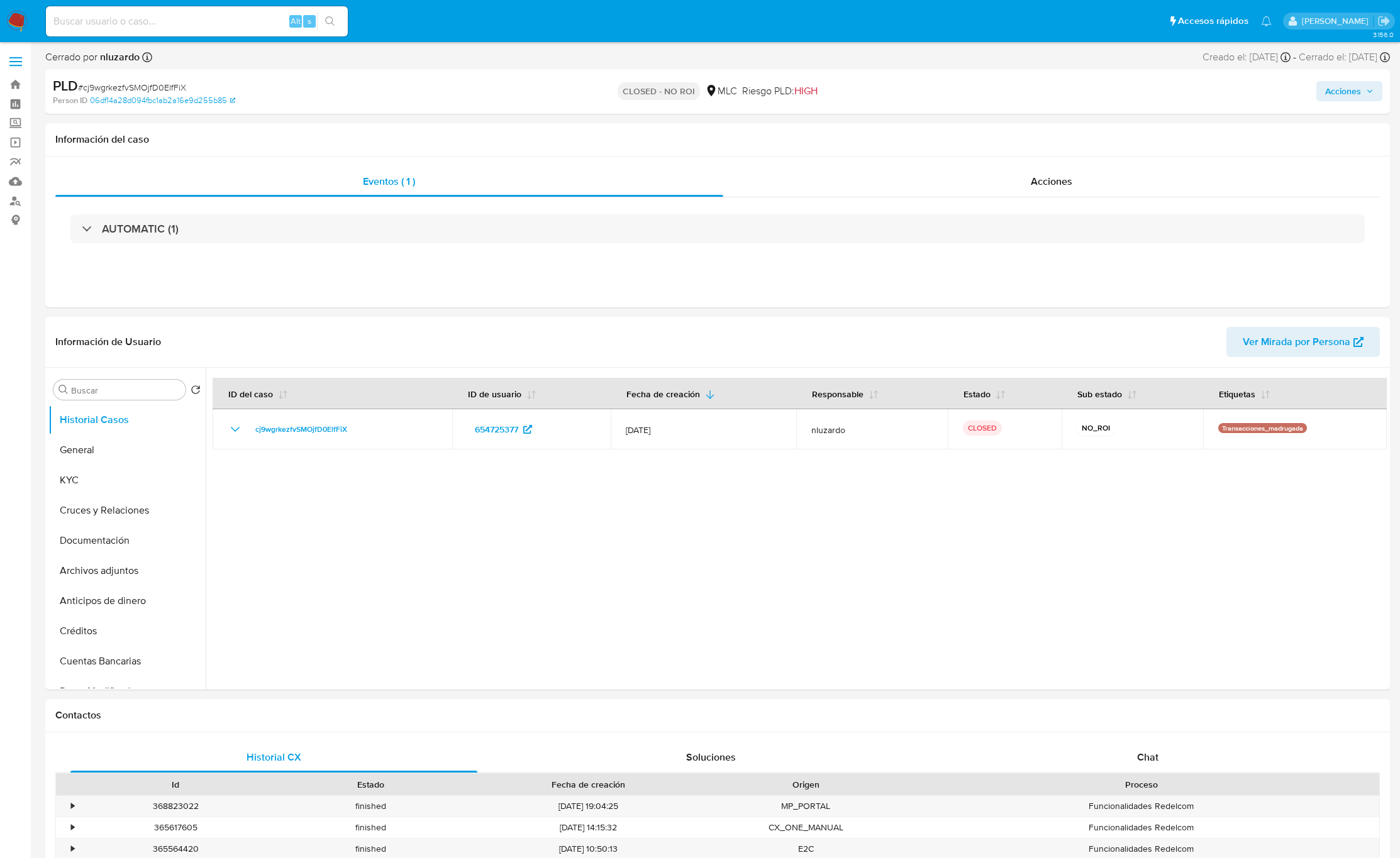
select select "10"
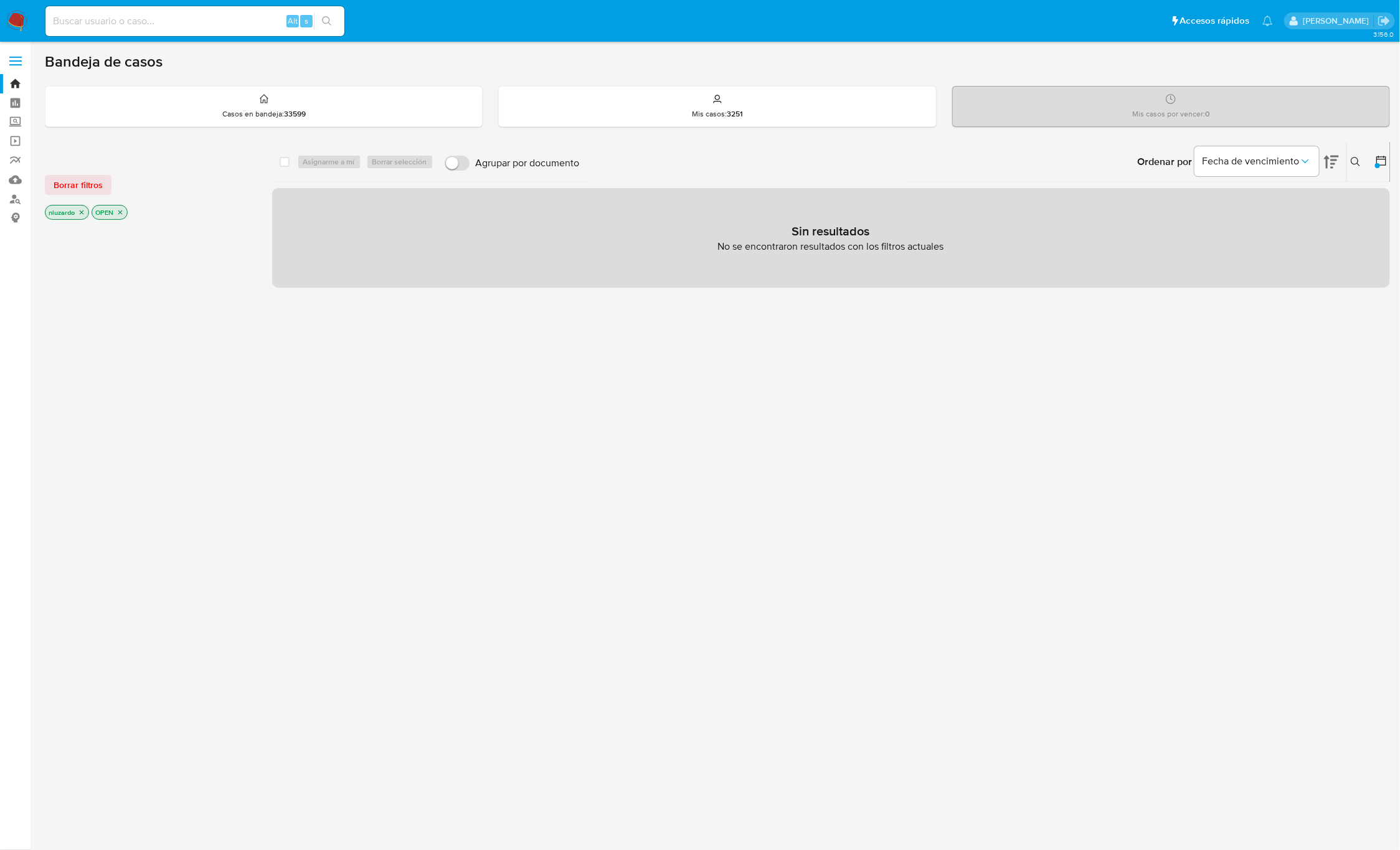
click at [1351, 160] on icon at bounding box center [1356, 162] width 9 height 9
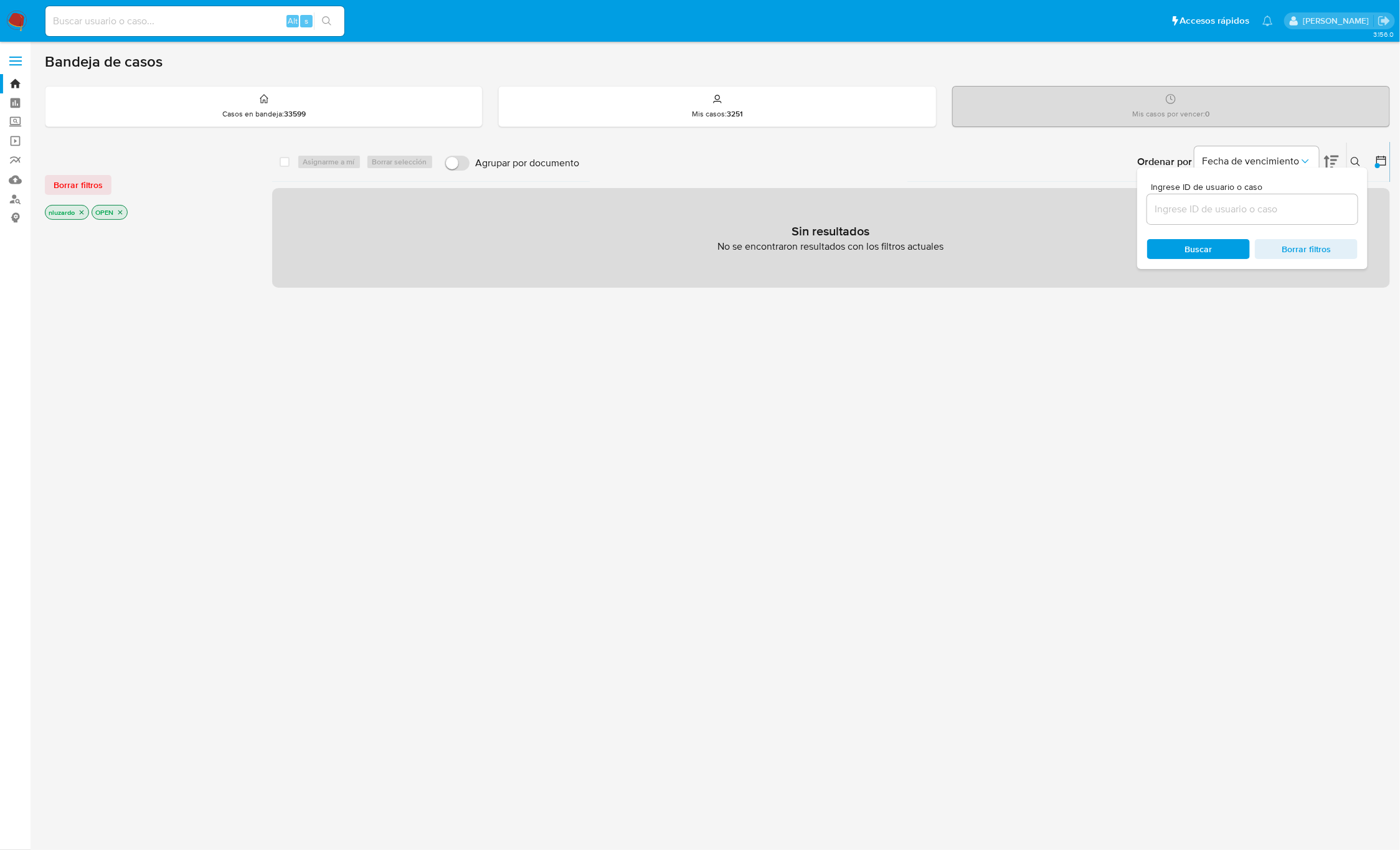
click at [1195, 212] on input at bounding box center [1253, 209] width 211 height 16
click at [1185, 253] on span "Buscar" at bounding box center [1199, 249] width 85 height 18
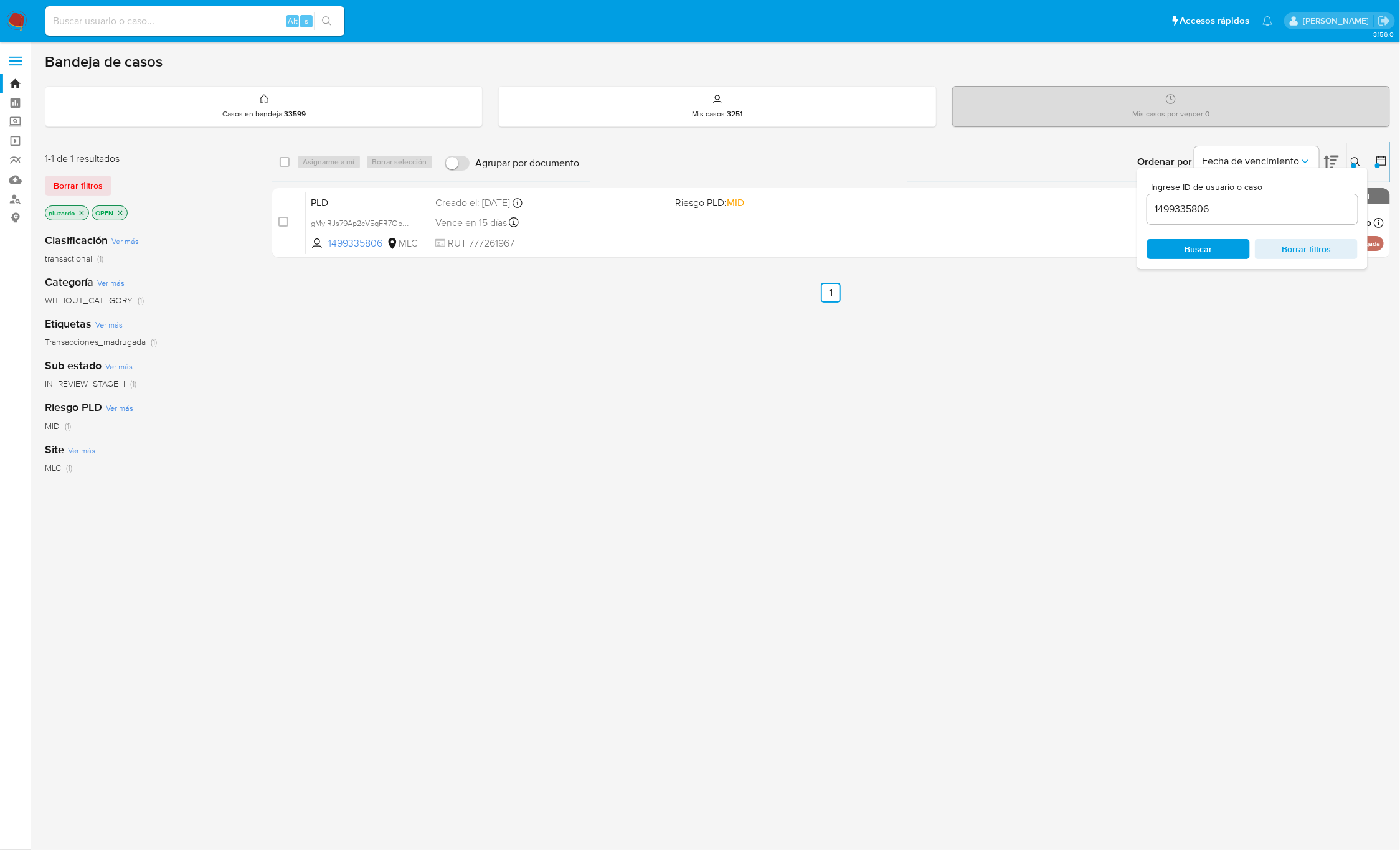
click at [1358, 163] on icon at bounding box center [1356, 162] width 10 height 10
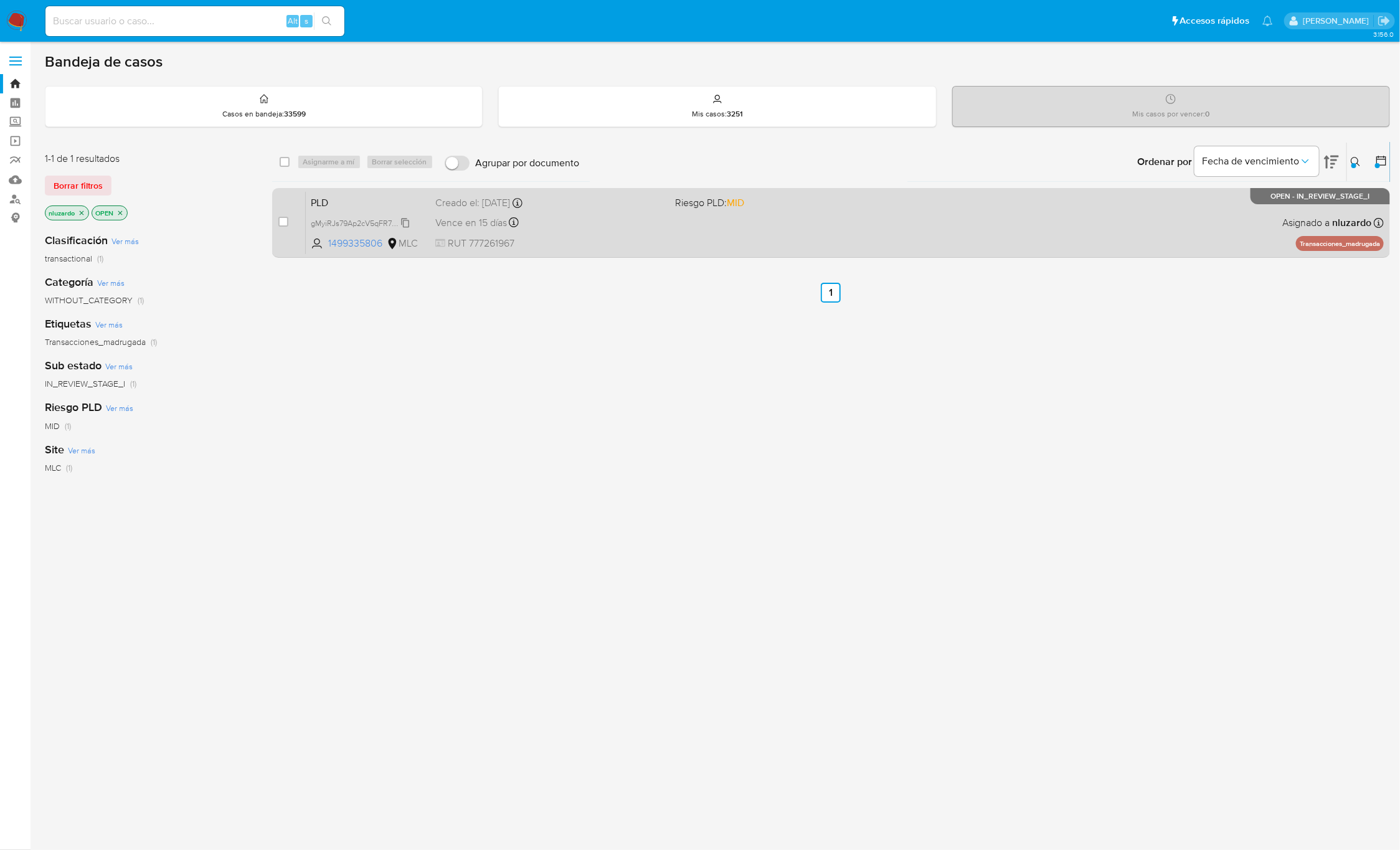
click at [400, 222] on span "gMyiRJs79Ap2cV5qFR7ObPEl" at bounding box center [362, 222] width 102 height 14
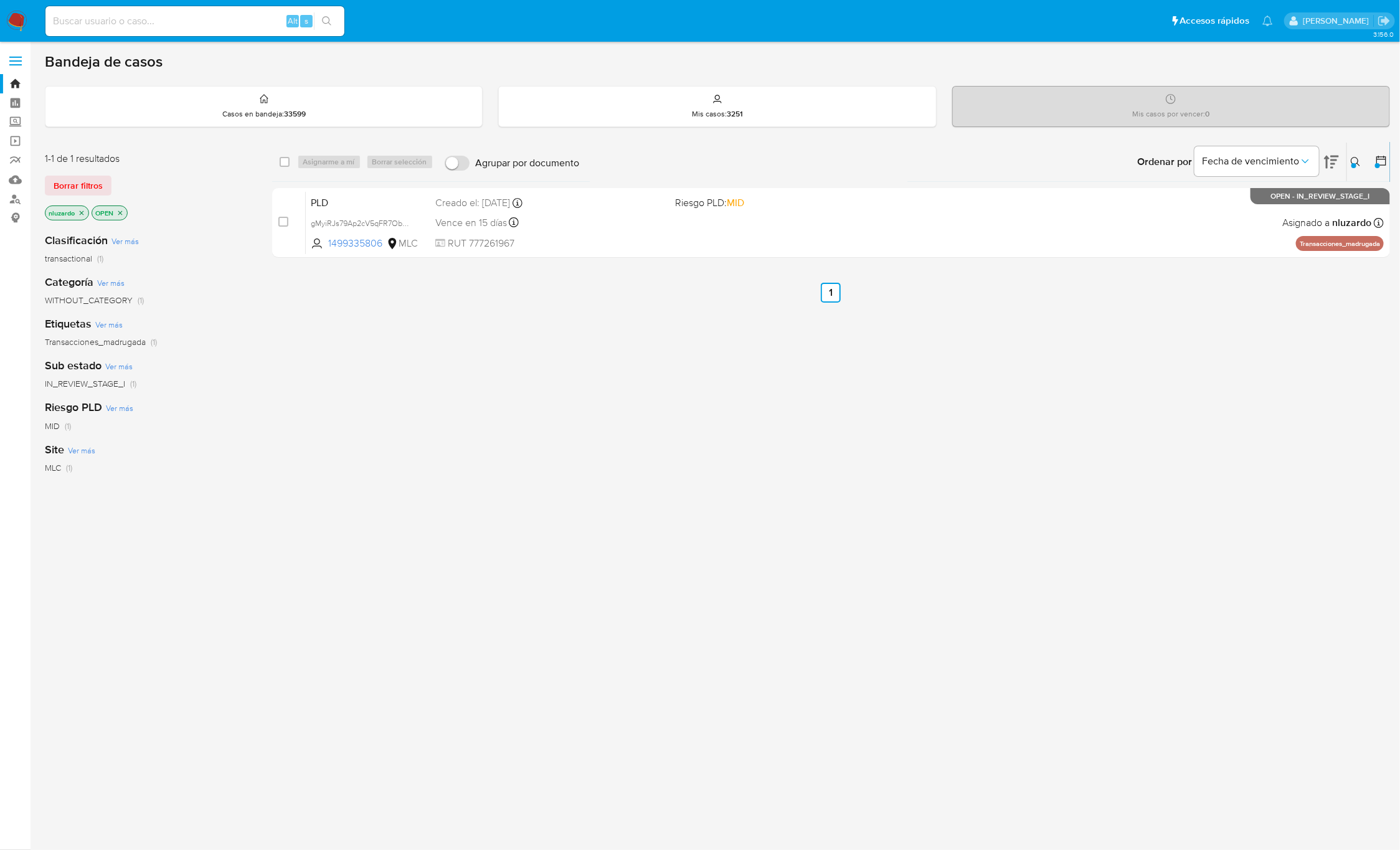
click at [470, 384] on div "select-all-cases-checkbox Asignarme a mí Borrar selección Agrupar por documento…" at bounding box center [831, 424] width 1119 height 564
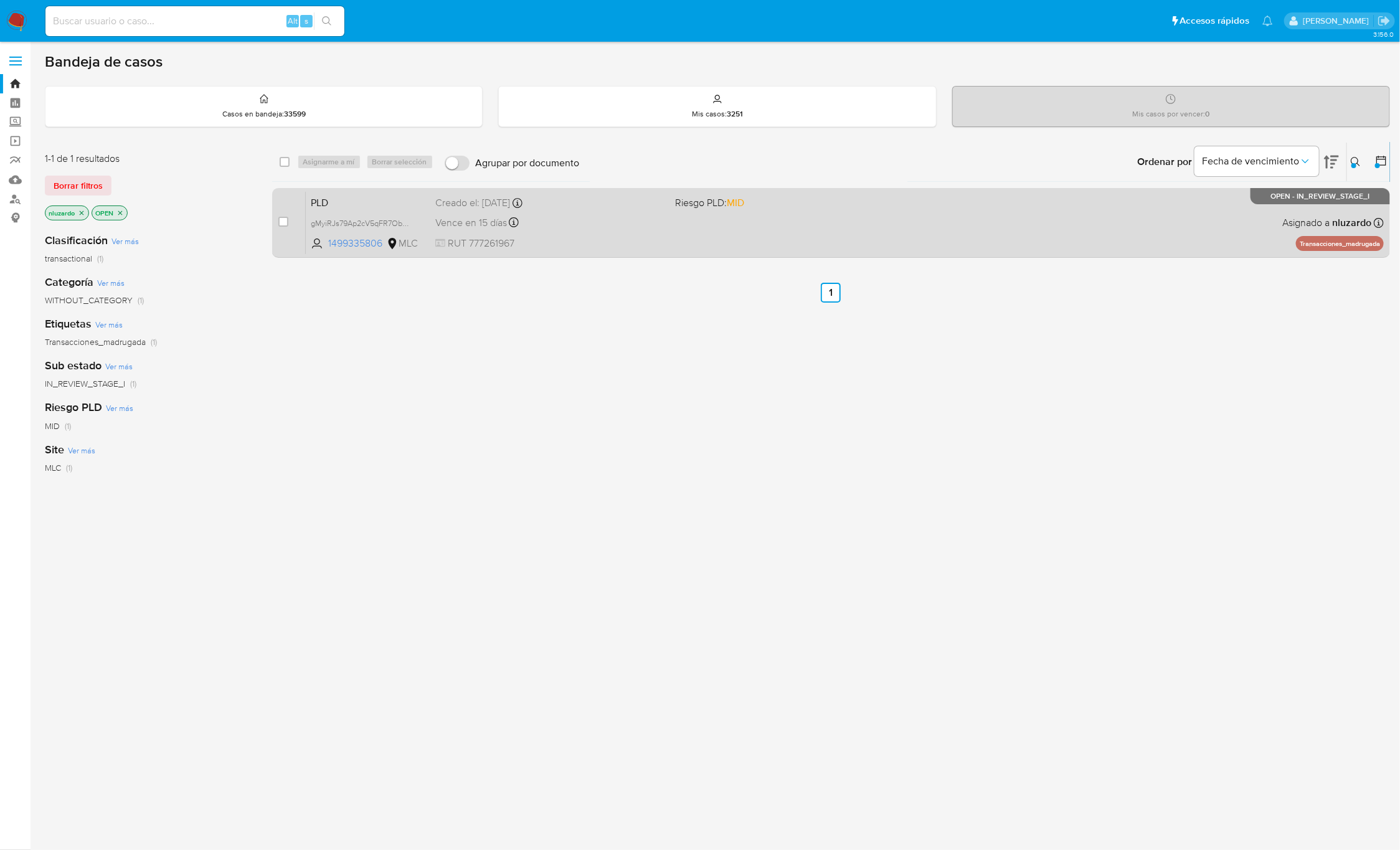
click at [721, 239] on div "PLD gMyiRJs79Ap2cV5qFR7ObPEl 1499335806 MLC Riesgo PLD: MID Creado el: [DATE] C…" at bounding box center [844, 222] width 1078 height 63
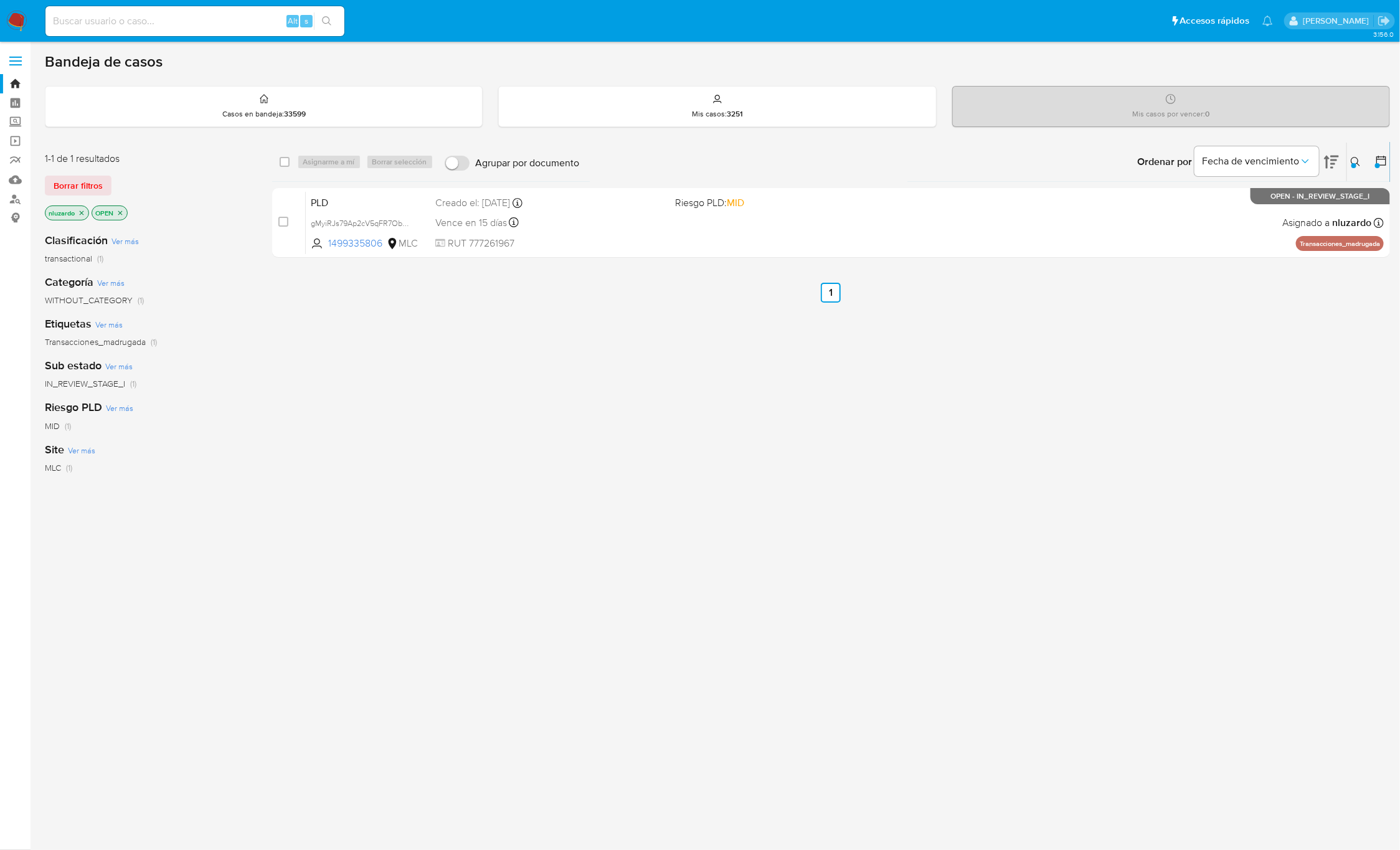
click at [645, 451] on div "select-all-cases-checkbox Asignarme a mí Borrar selección Agrupar por documento…" at bounding box center [831, 424] width 1119 height 564
click at [604, 377] on div "select-all-cases-checkbox Asignarme a mí Borrar selección Agrupar por documento…" at bounding box center [831, 424] width 1119 height 564
click at [1354, 163] on button at bounding box center [1357, 161] width 21 height 15
click at [1243, 208] on input "1499335806" at bounding box center [1253, 209] width 211 height 16
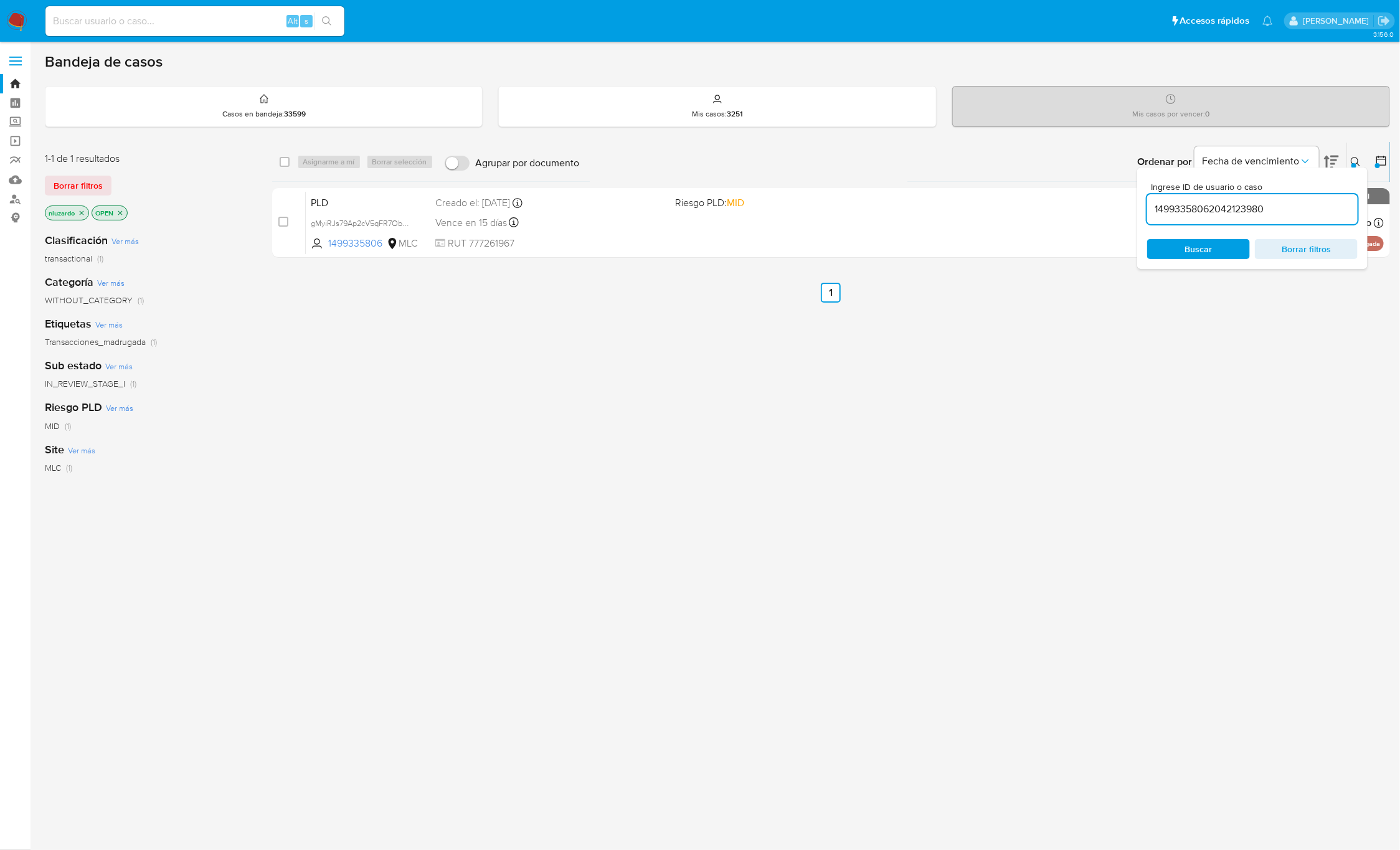
click at [1199, 201] on input "14993358062042123980" at bounding box center [1253, 209] width 211 height 16
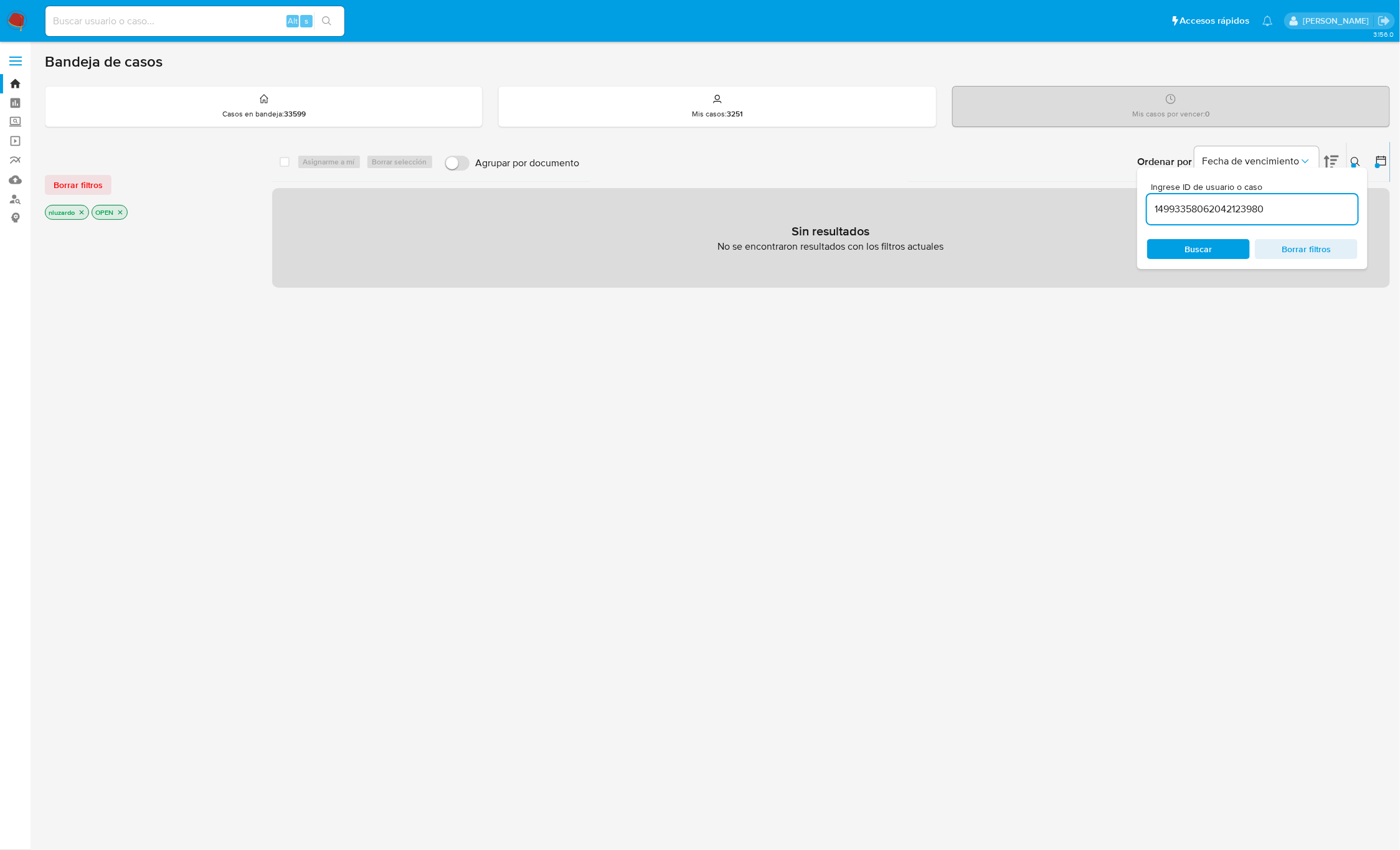
click at [1191, 214] on input "14993358062042123980" at bounding box center [1253, 209] width 211 height 16
paste input
type input "2042123980"
click at [1179, 246] on span "Buscar" at bounding box center [1199, 249] width 85 height 18
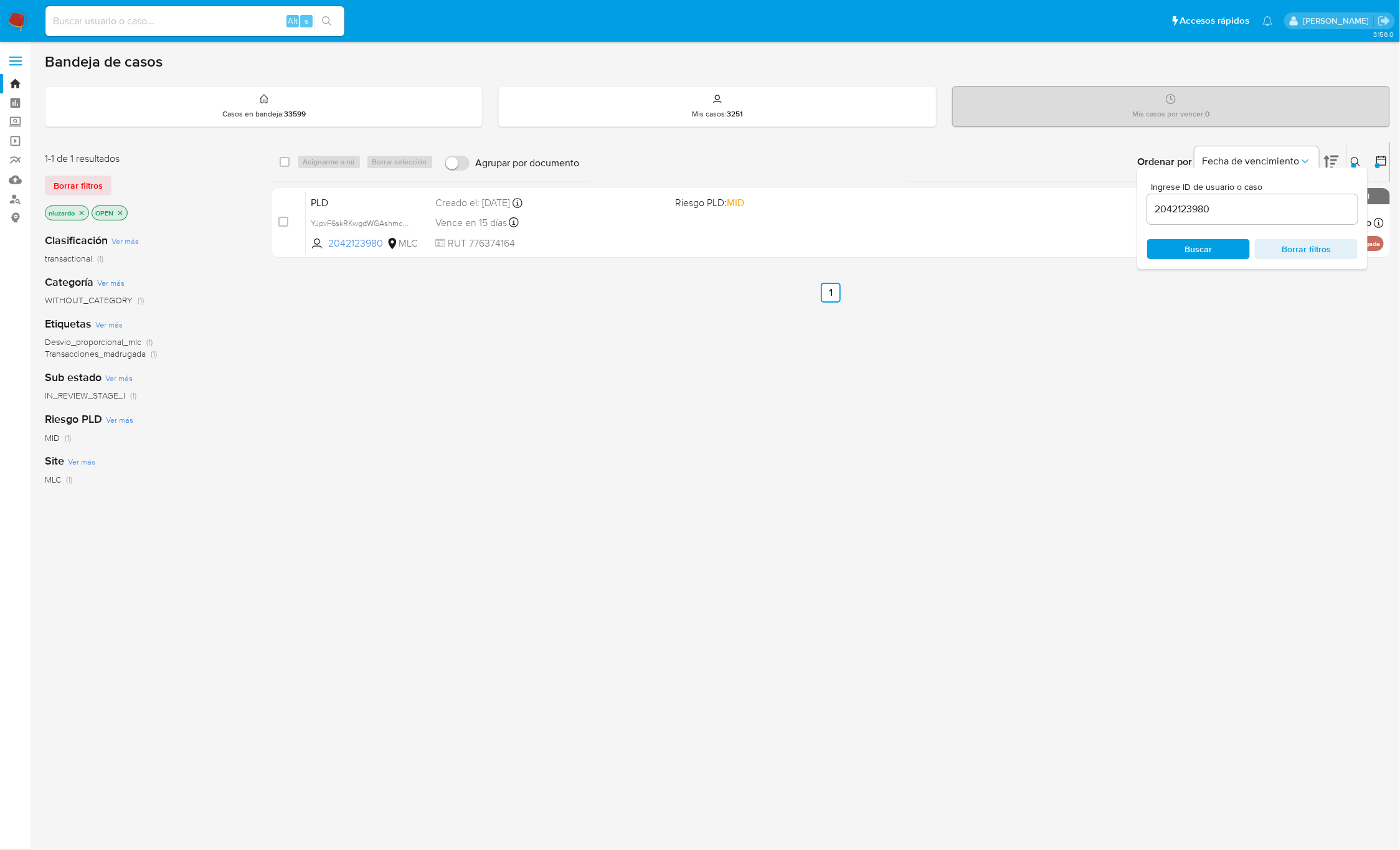
click at [1351, 160] on icon at bounding box center [1356, 162] width 9 height 9
drag, startPoint x: 1110, startPoint y: 417, endPoint x: 1048, endPoint y: 361, distance: 83.5
click at [1109, 417] on div "select-all-cases-checkbox Asignarme a mí Borrar selección Agrupar por documento…" at bounding box center [831, 424] width 1119 height 564
click at [1013, 428] on div "select-all-cases-checkbox Asignarme a mí Borrar selección Agrupar por documento…" at bounding box center [831, 424] width 1119 height 564
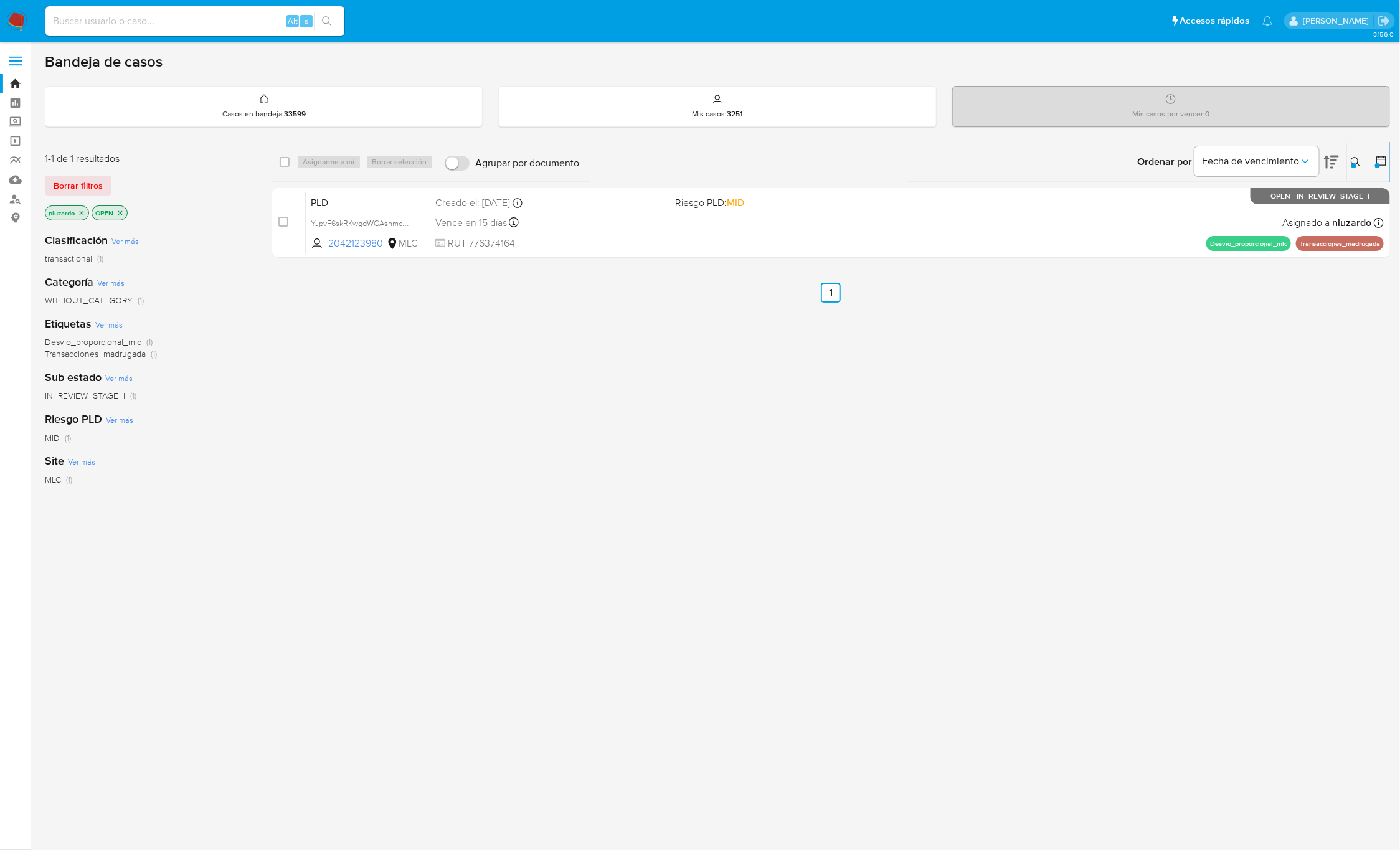
click at [1013, 428] on div "select-all-cases-checkbox Asignarme a mí Borrar selección Agrupar por documento…" at bounding box center [831, 424] width 1119 height 564
click at [1058, 360] on div "select-all-cases-checkbox Asignarme a mí Borrar selección Agrupar por documento…" at bounding box center [831, 424] width 1119 height 564
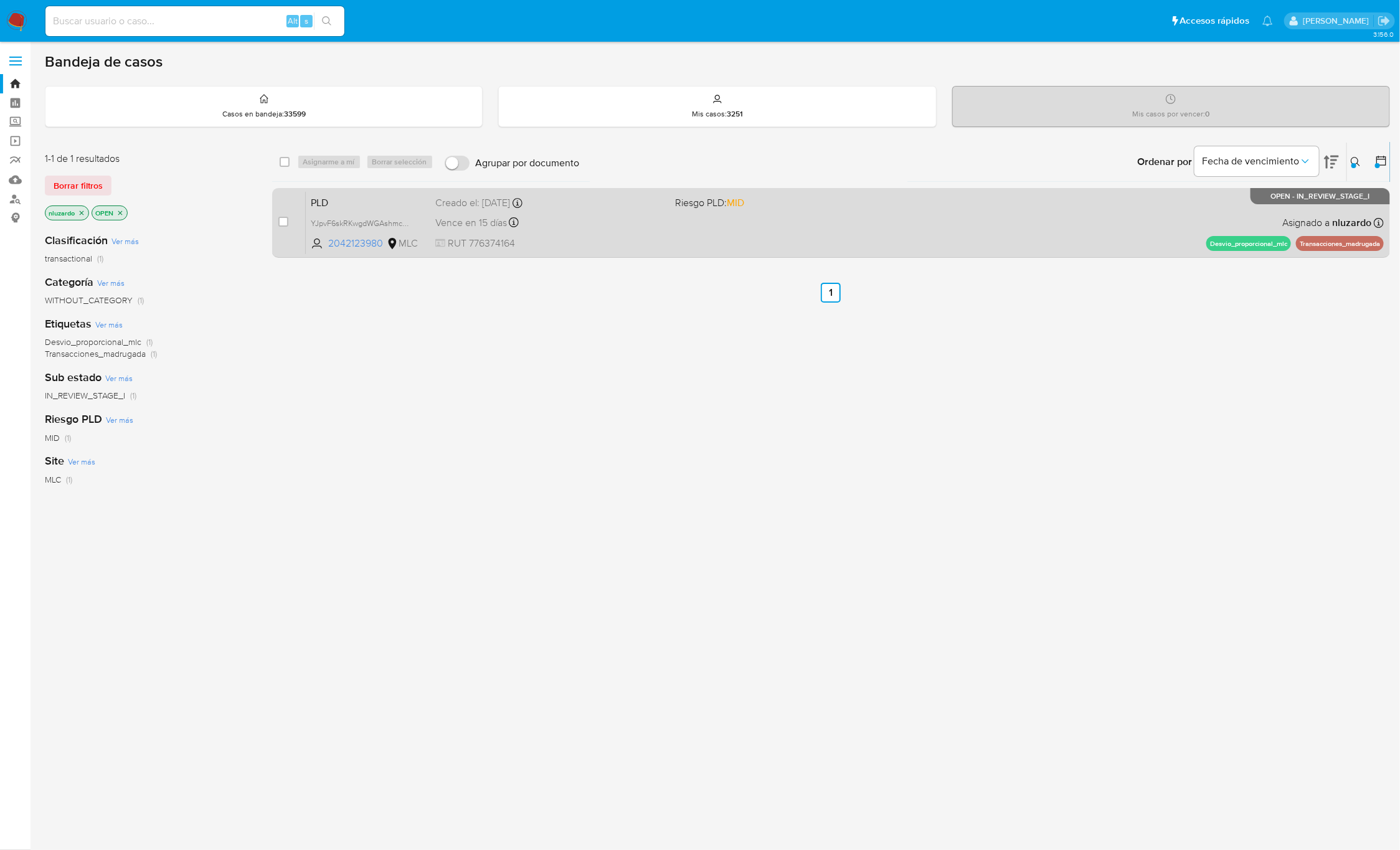
click at [942, 242] on div "PLD YJpvF6skRKwgdWGAshmcpQtD 2042123980 MLC Riesgo PLD: MID Creado el: 12/06/20…" at bounding box center [844, 222] width 1078 height 63
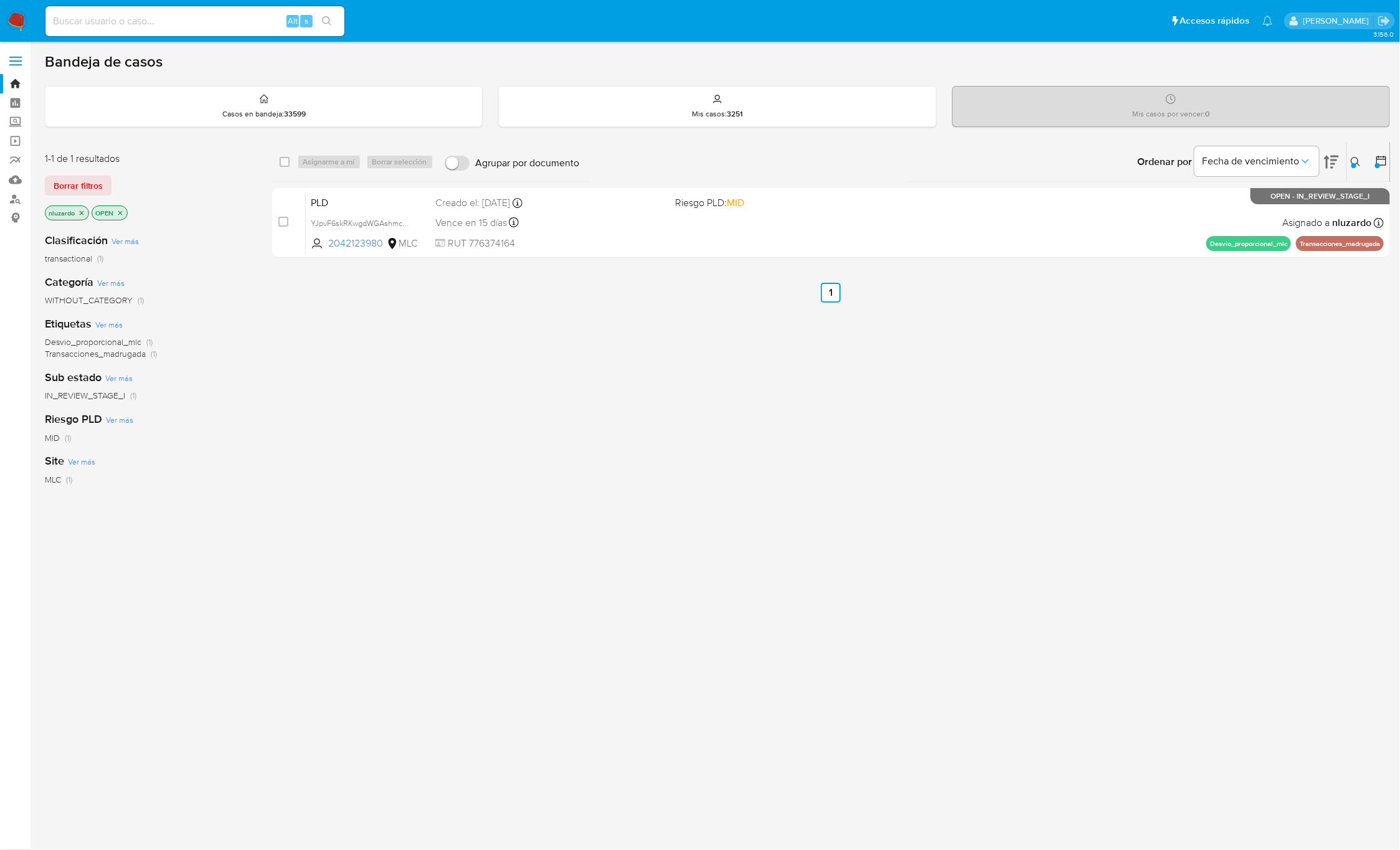
click at [1186, 460] on div "select-all-cases-checkbox Asignarme a mí Borrar selección Agrupar por documento…" at bounding box center [831, 424] width 1119 height 564
click at [1195, 447] on div "select-all-cases-checkbox Asignarme a mí Borrar selección Agrupar por documento…" at bounding box center [831, 424] width 1119 height 564
click at [1353, 160] on icon at bounding box center [1356, 162] width 10 height 10
click at [1191, 212] on input "2042123980" at bounding box center [1253, 209] width 211 height 16
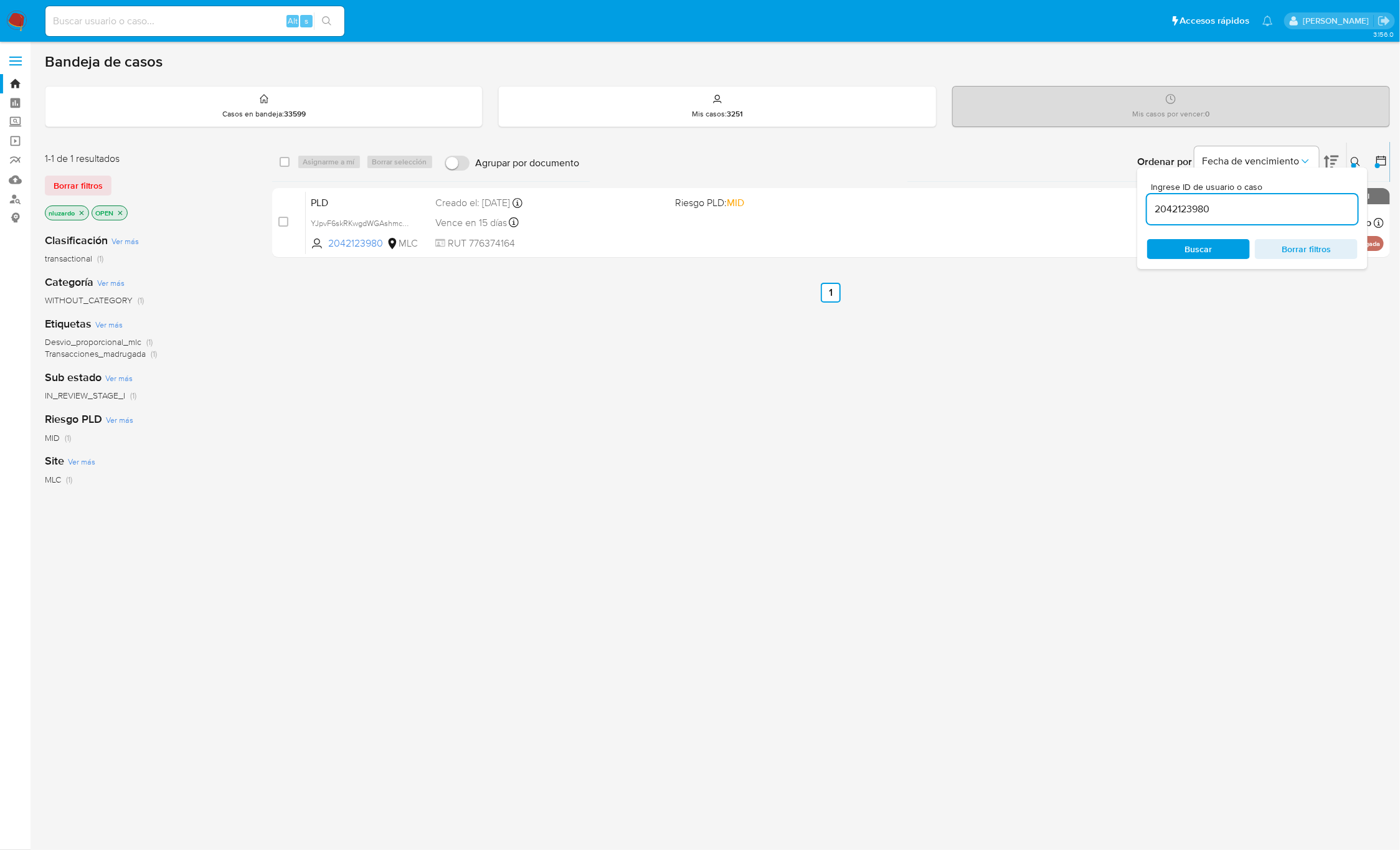
click at [1191, 212] on input "2042123980" at bounding box center [1253, 209] width 211 height 16
click at [1179, 253] on span "Buscar" at bounding box center [1199, 249] width 85 height 18
click at [1354, 167] on div at bounding box center [1354, 166] width 5 height 5
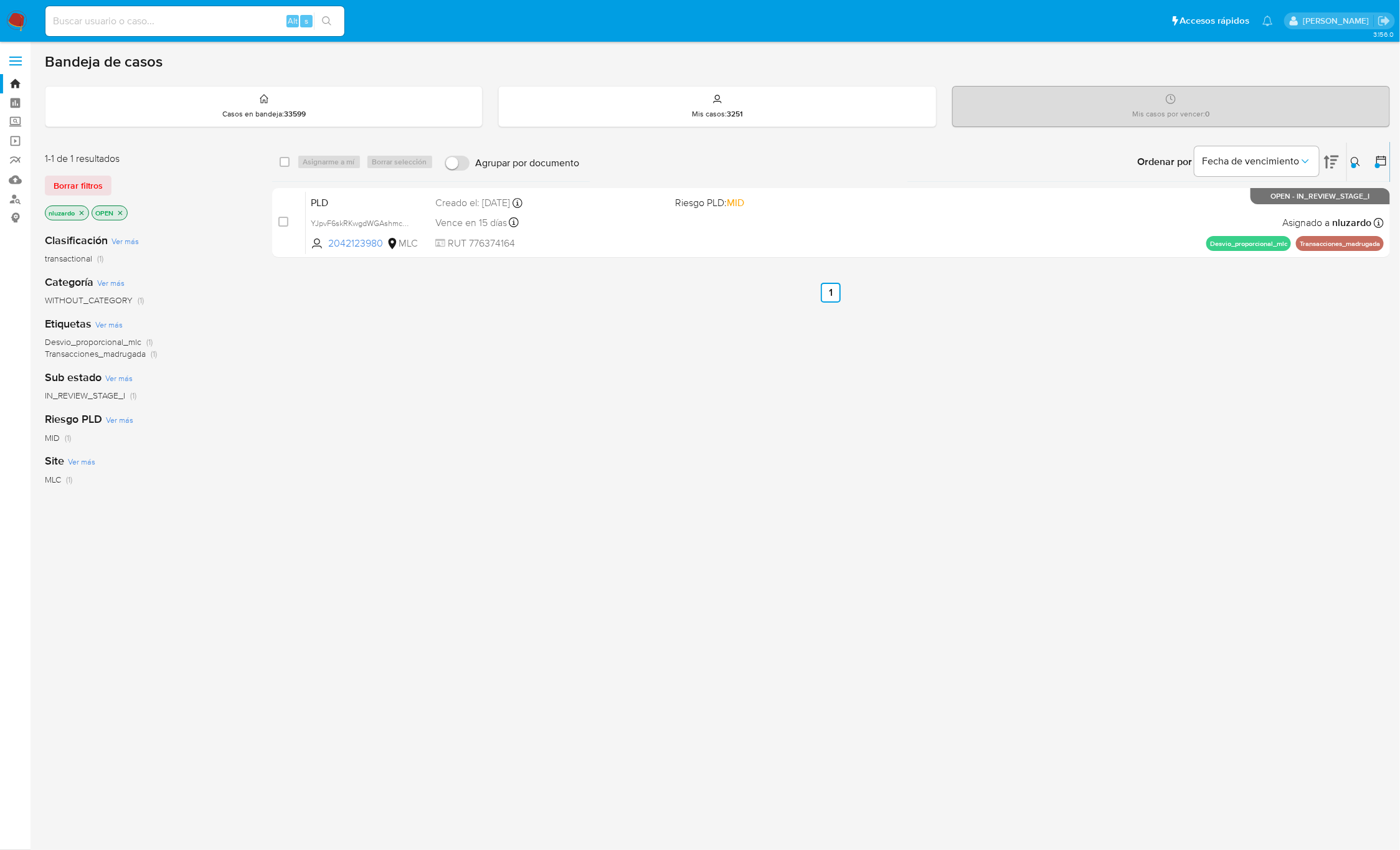
click at [1016, 411] on div "select-all-cases-checkbox Asignarme a mí Borrar selección Agrupar por documento…" at bounding box center [831, 424] width 1119 height 564
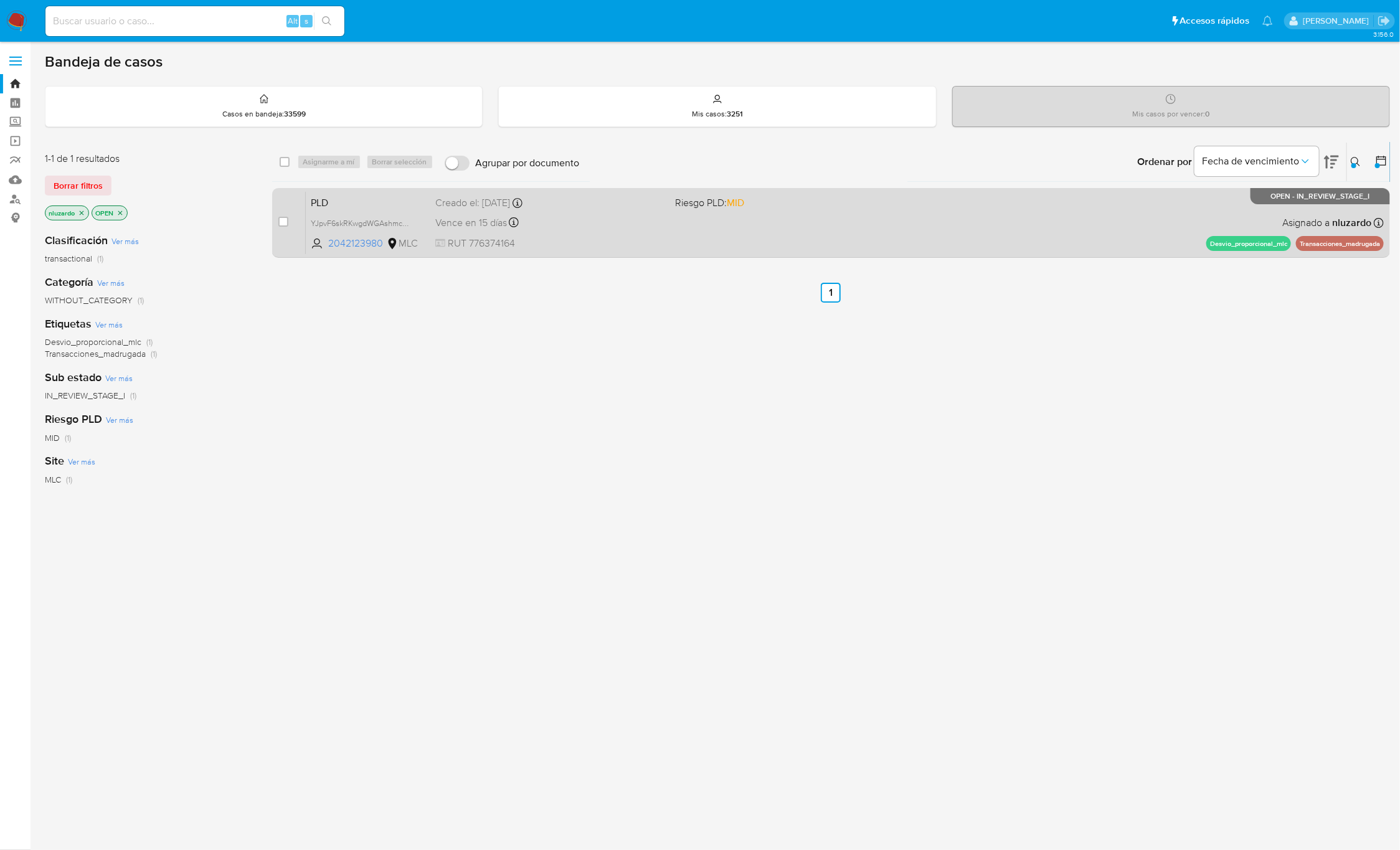
click at [862, 243] on div "PLD YJpvF6skRKwgdWGAshmcpQtD 2042123980 MLC Riesgo PLD: MID Creado el: 12/06/20…" at bounding box center [844, 222] width 1078 height 63
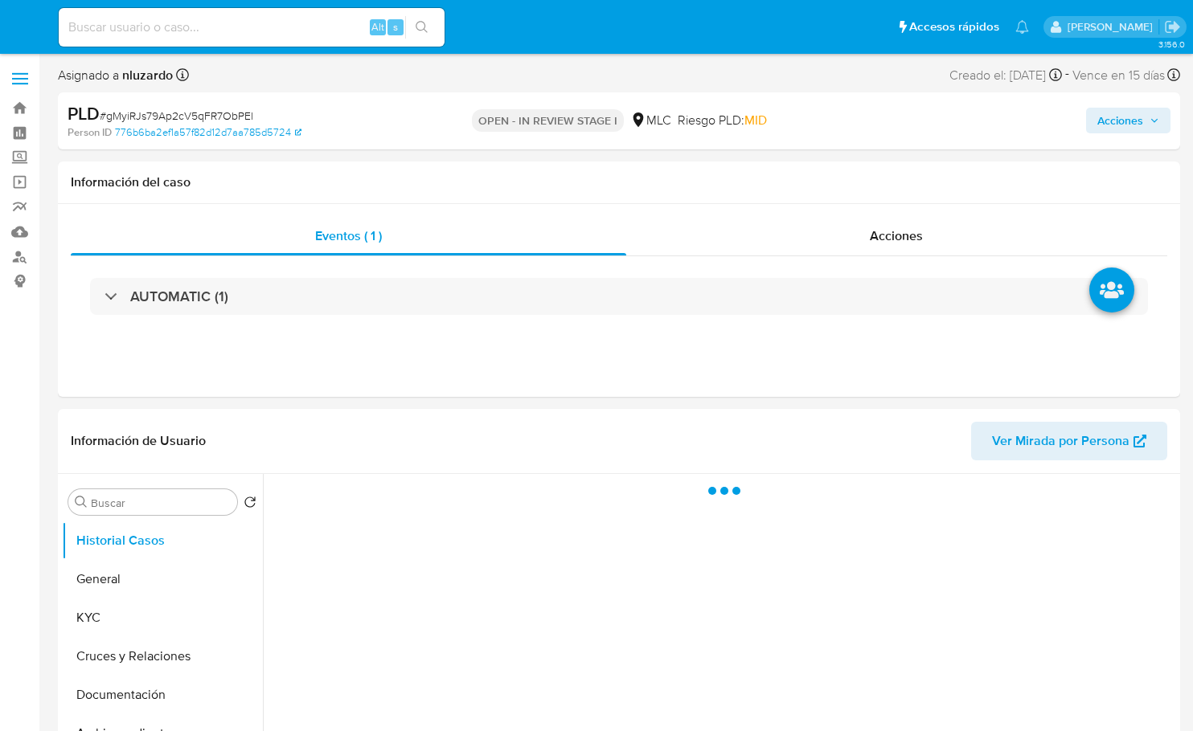
select select "10"
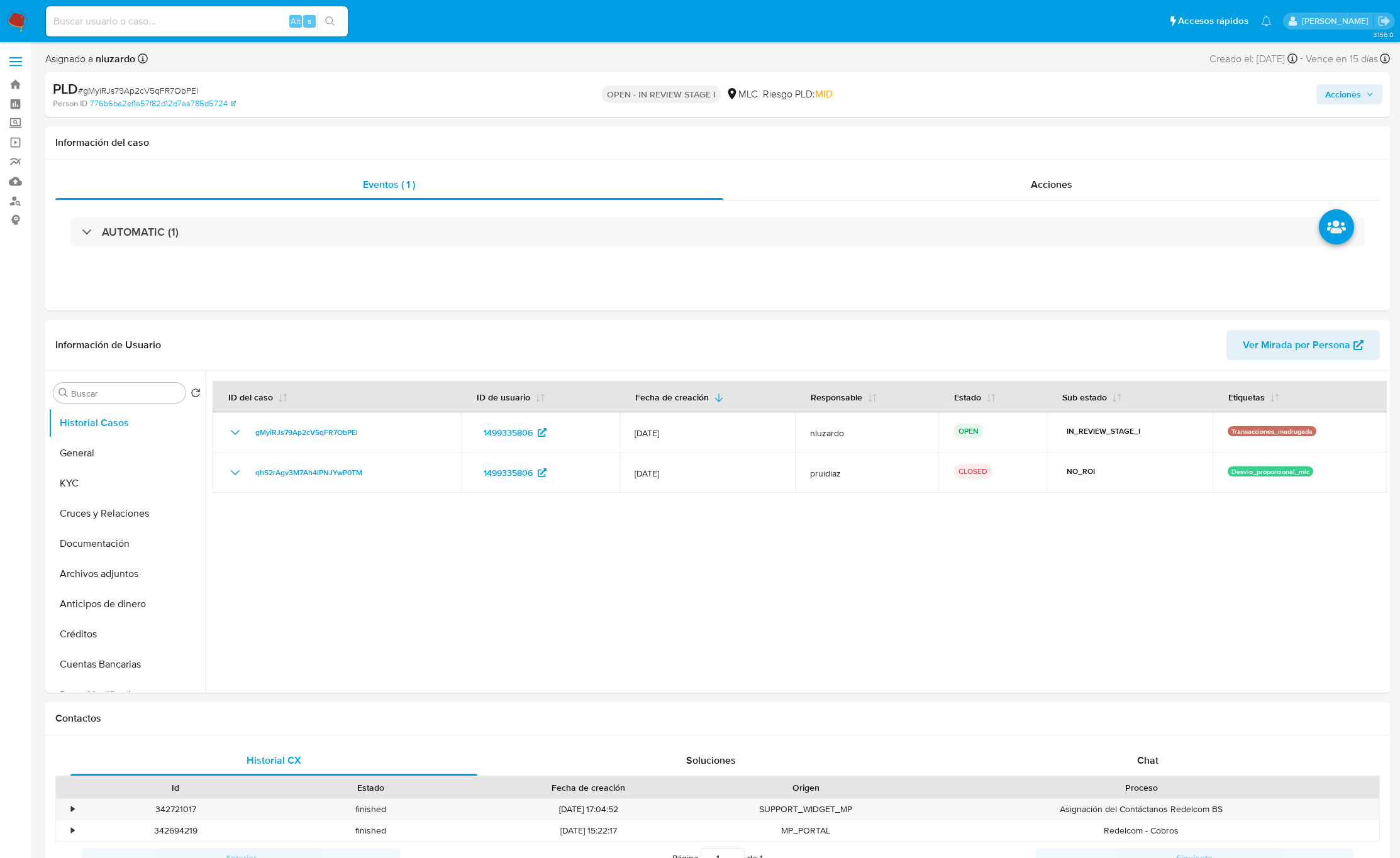
click at [933, 95] on span "Acciones" at bounding box center [1344, 95] width 36 height 20
click at [933, 144] on div "Resolución del caso Alt r" at bounding box center [1008, 135] width 121 height 33
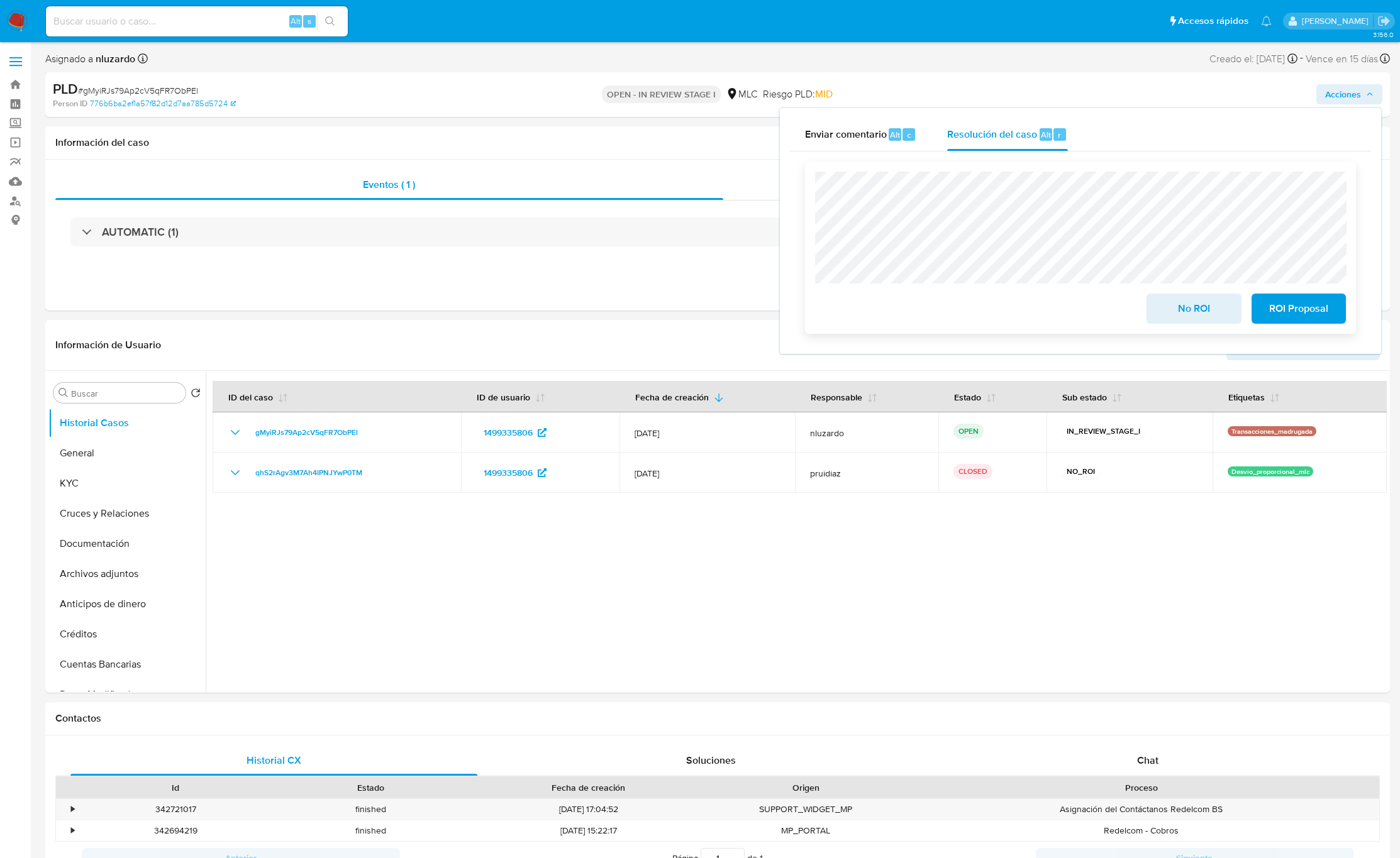
click at [933, 315] on span "No ROI" at bounding box center [1193, 308] width 62 height 27
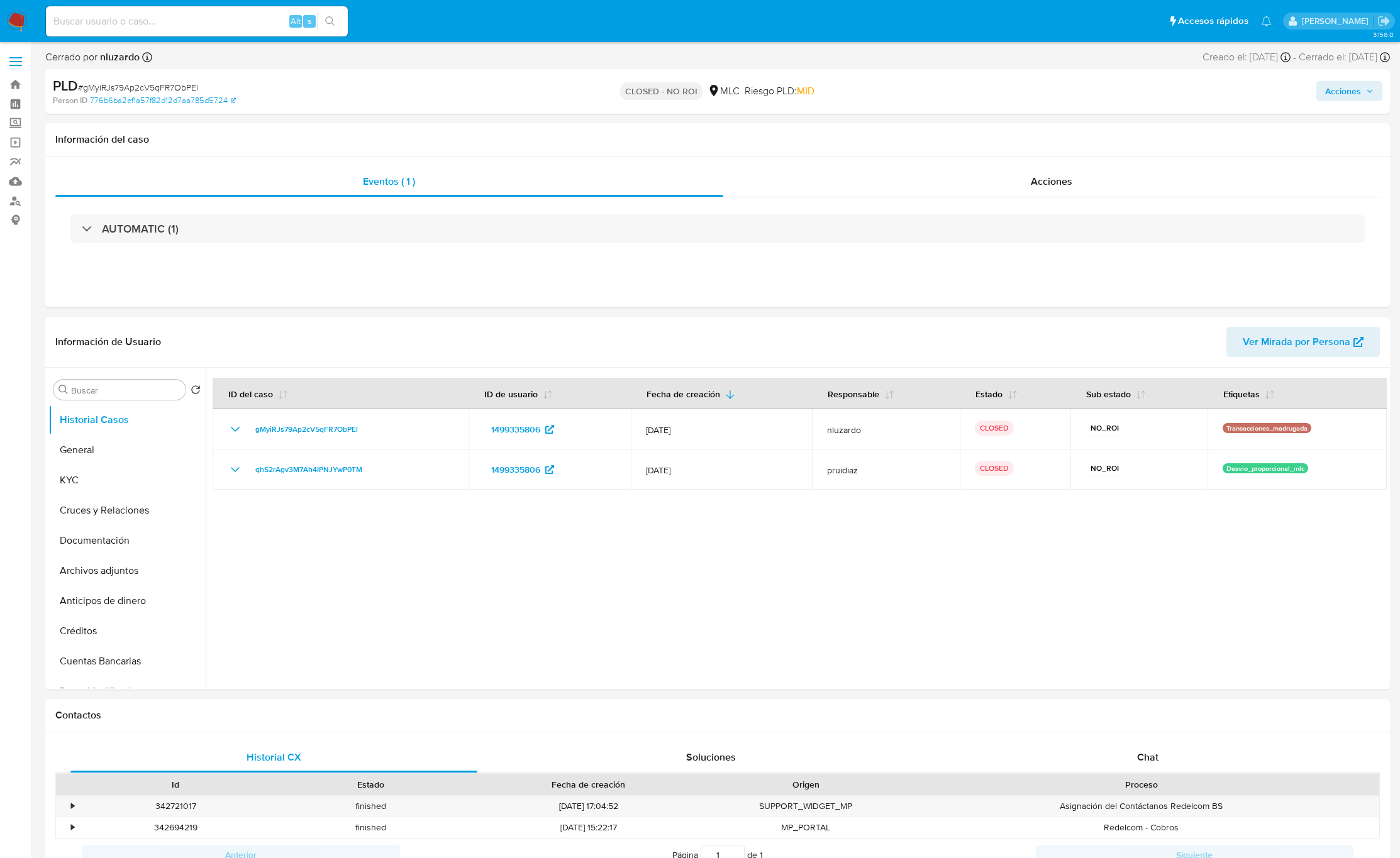
select select "10"
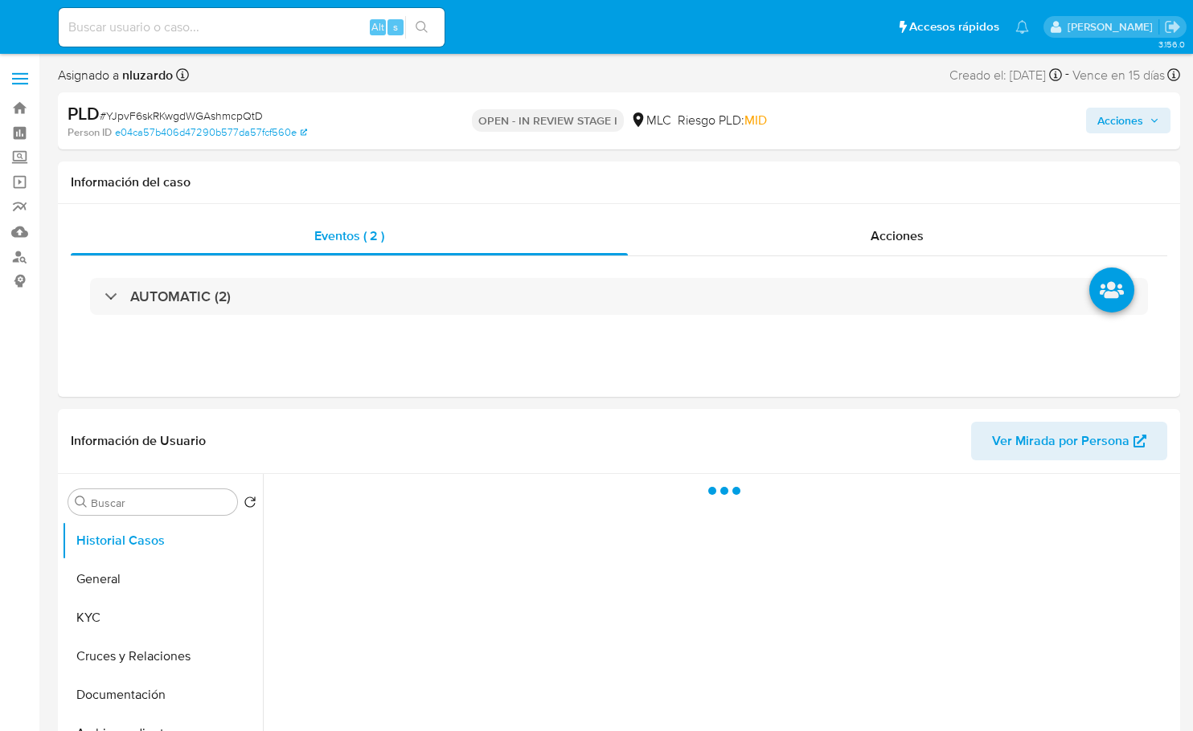
select select "10"
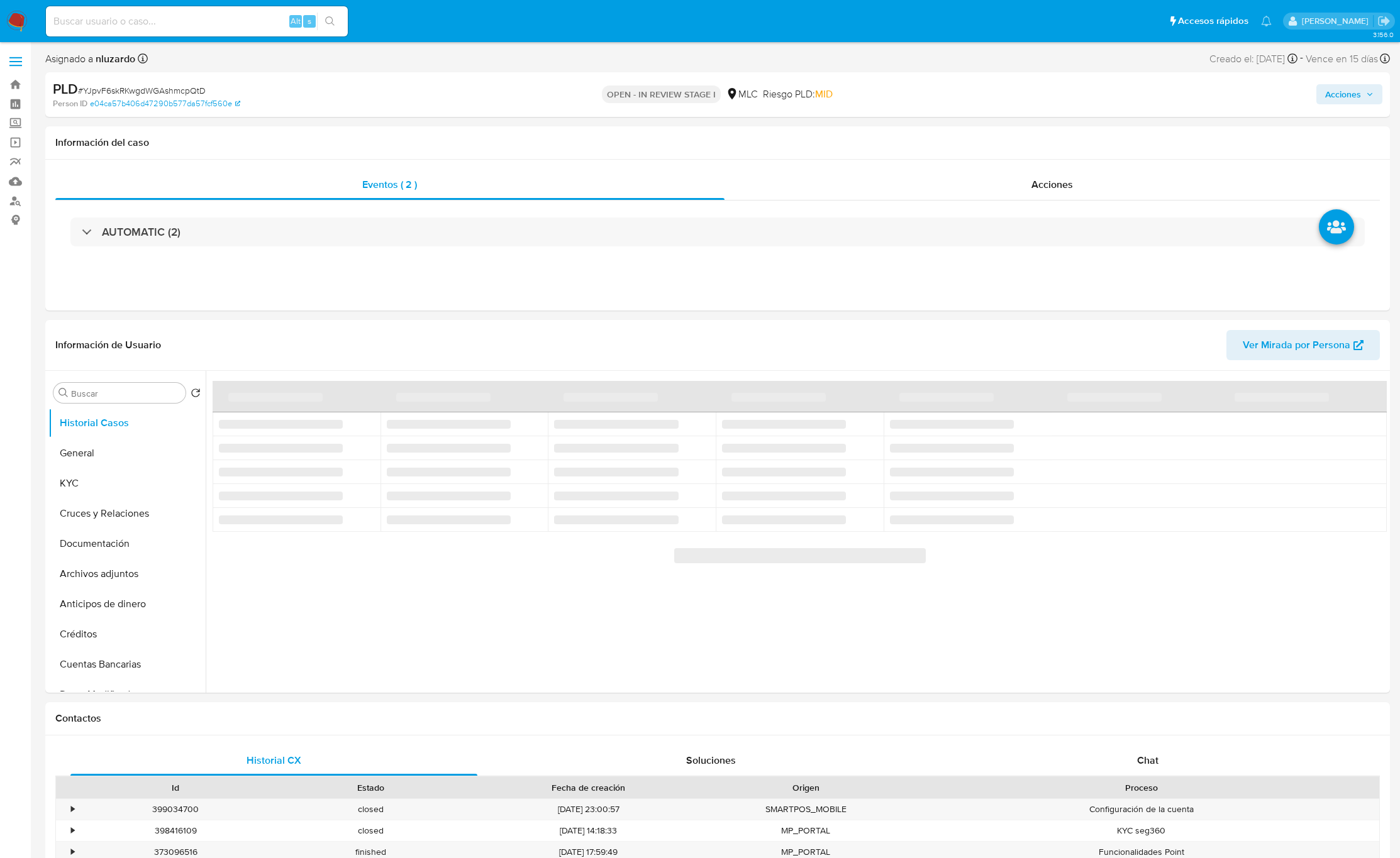
select select "10"
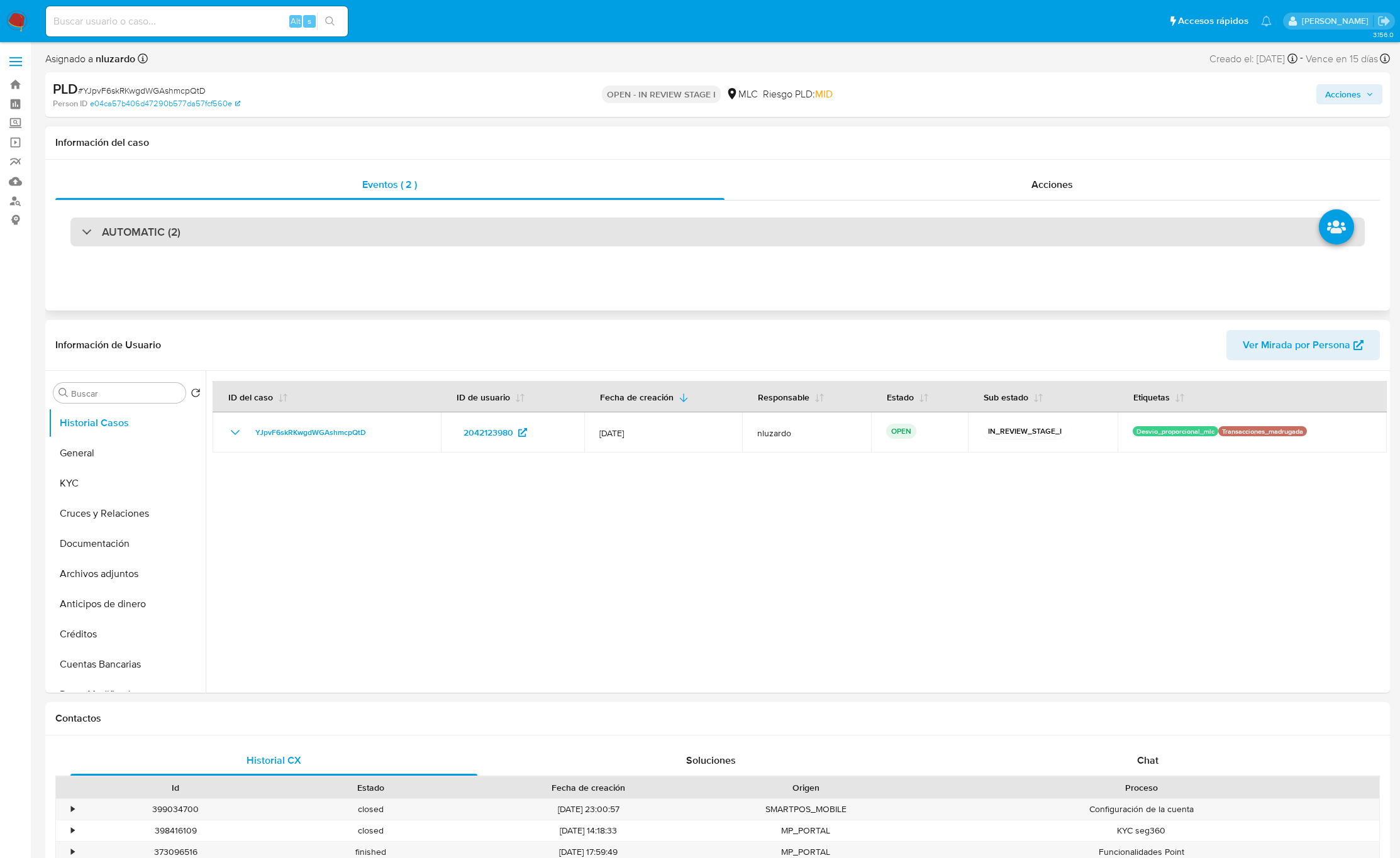
click at [175, 217] on div "AUTOMATIC (2)" at bounding box center [718, 232] width 1294 height 29
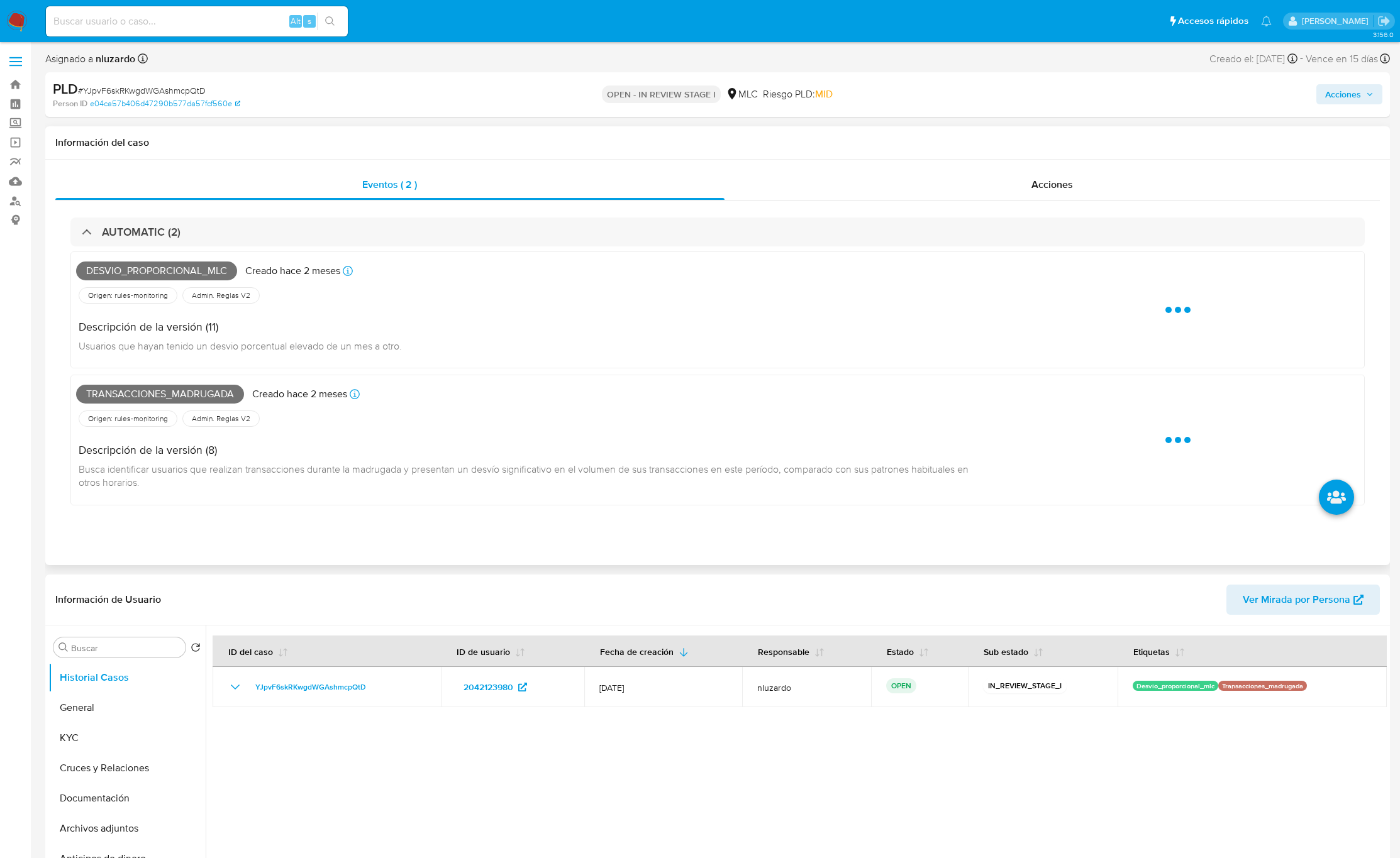
click at [161, 272] on span "Desvio_proporcional_mlc" at bounding box center [157, 271] width 161 height 19
copy span "Desvio_proporcional_mlc"
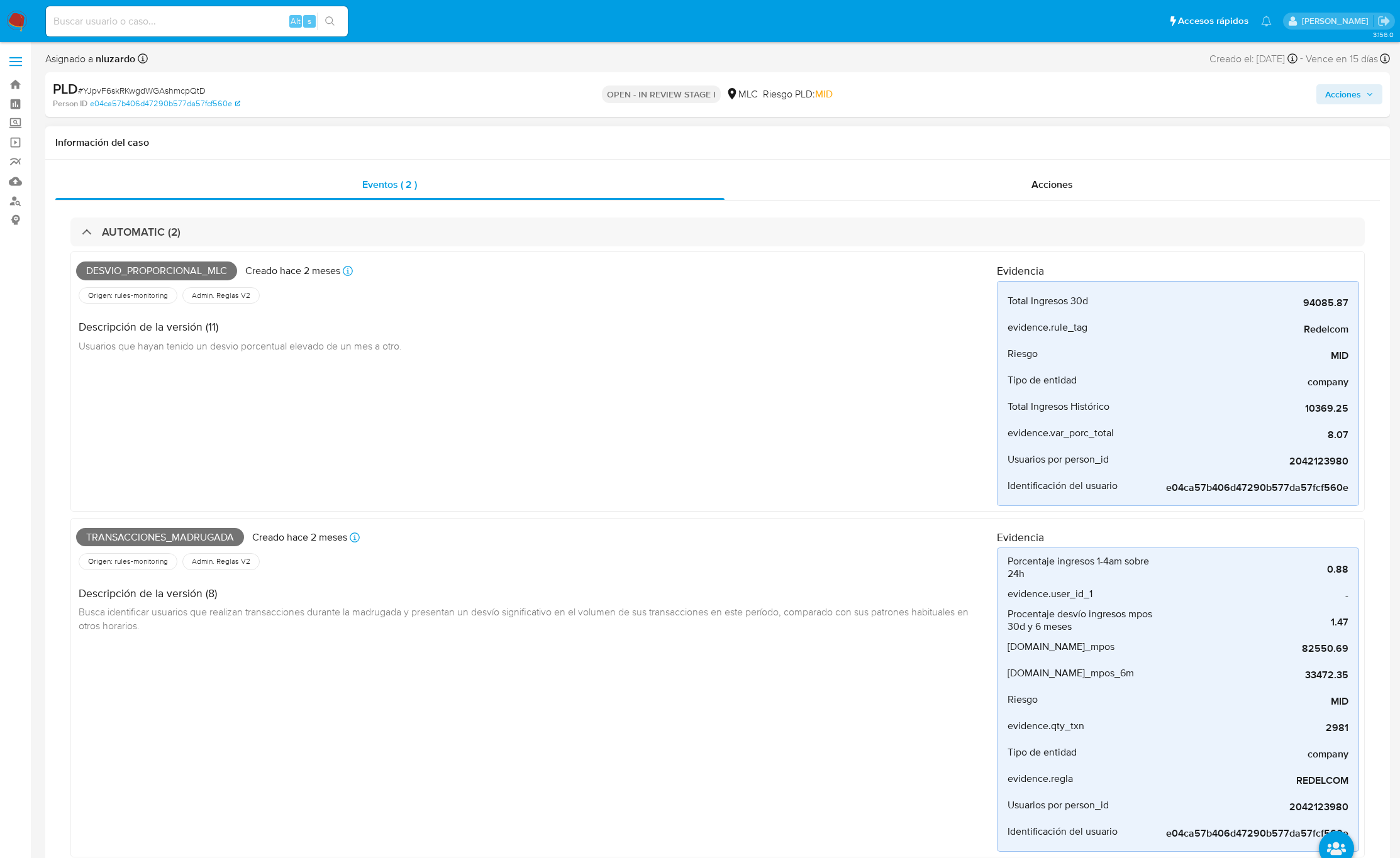
click at [203, 533] on span "Transacciones_madrugada" at bounding box center [160, 537] width 168 height 19
copy span "Transacciones_madrugada"
click at [257, 17] on input at bounding box center [197, 21] width 302 height 16
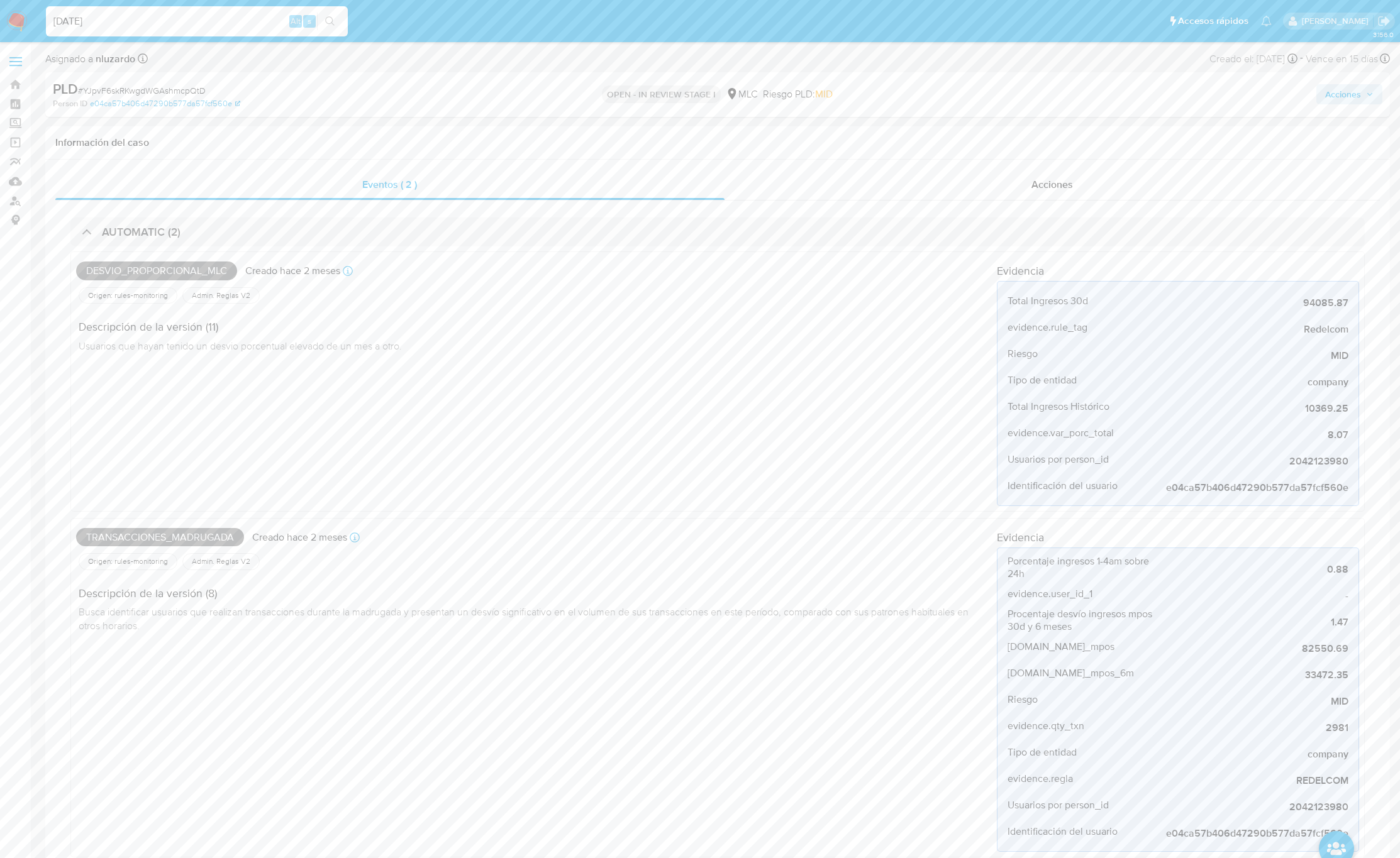
type input "[DATE]"
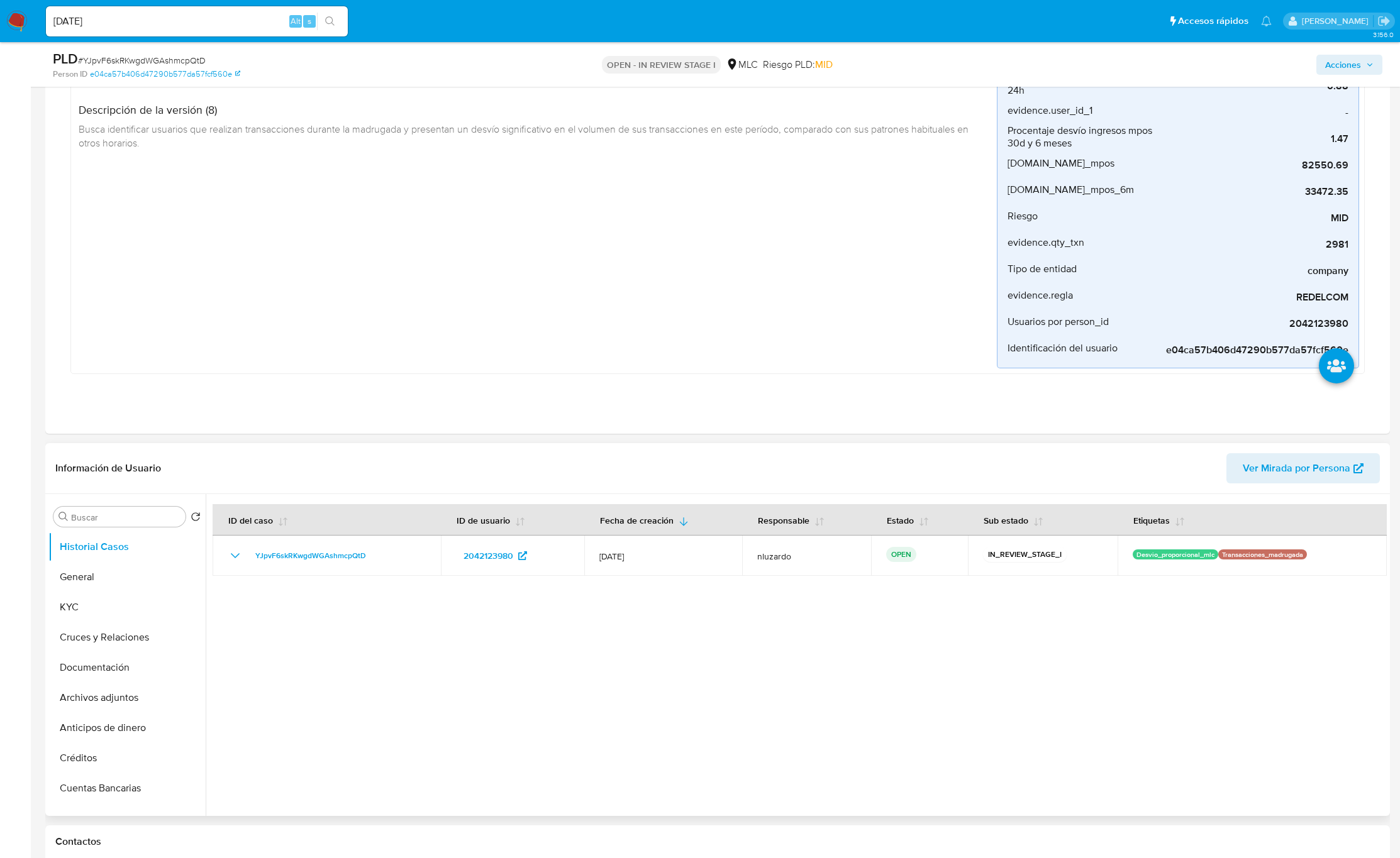
scroll to position [472, 0]
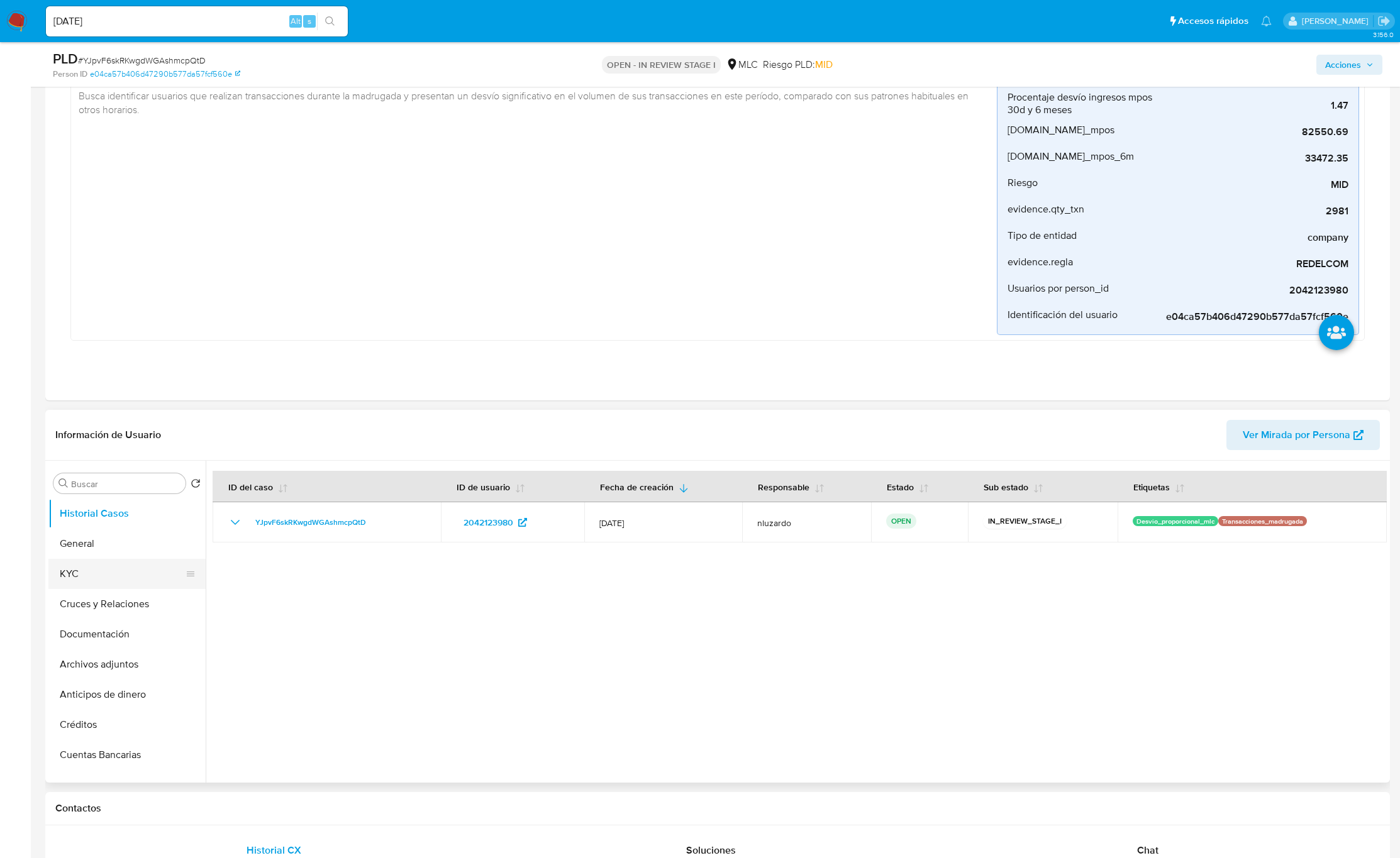
click at [111, 568] on button "KYC" at bounding box center [122, 574] width 147 height 31
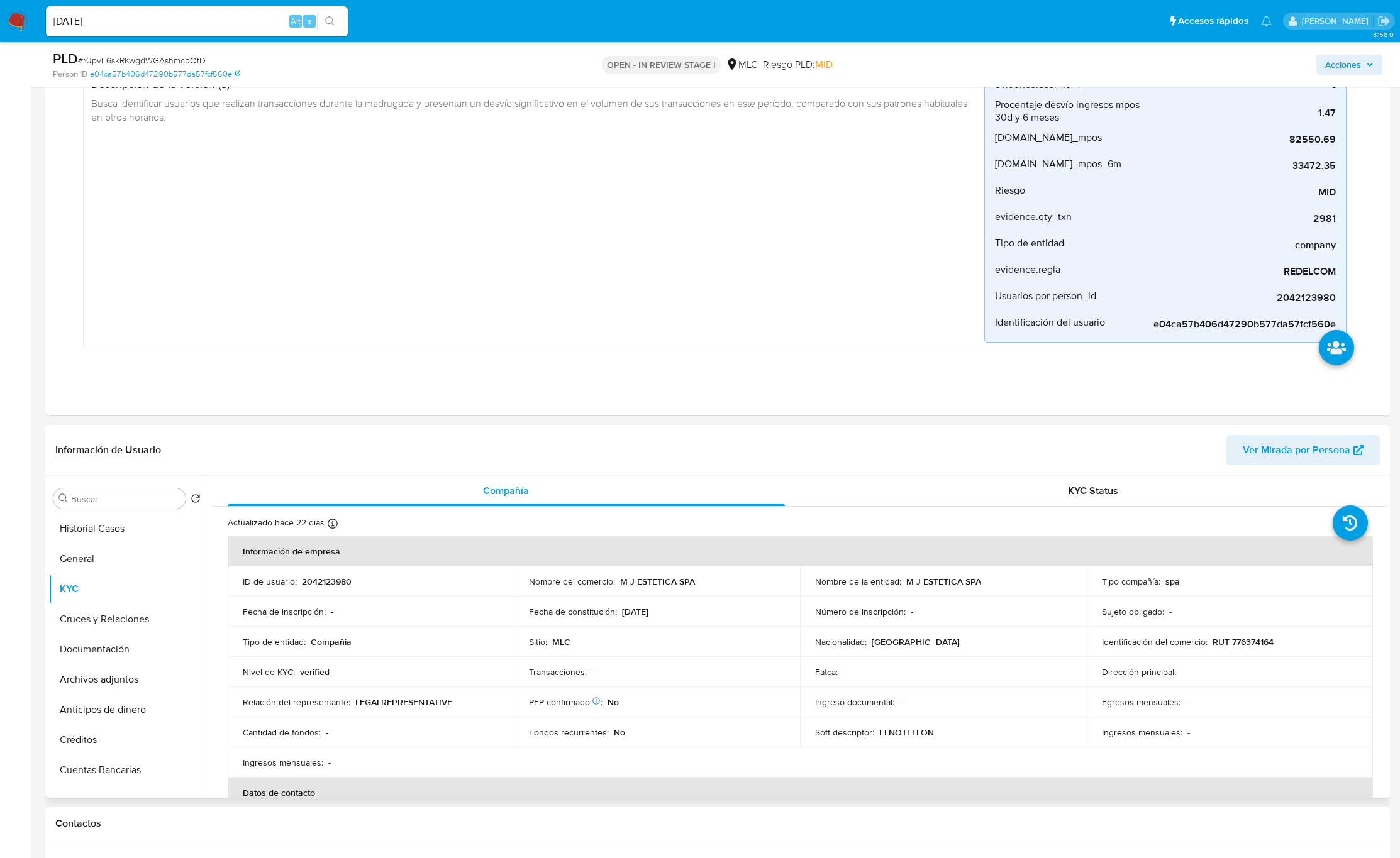
click at [908, 583] on p "M J ESTETICA SPA" at bounding box center [944, 581] width 75 height 11
click at [1010, 587] on div "Nombre de la entidad : M J ESTETICA SPA" at bounding box center [943, 581] width 256 height 11
drag, startPoint x: 985, startPoint y: 589, endPoint x: 920, endPoint y: 588, distance: 65.0
click at [984, 587] on div "Nombre de la entidad : M J ESTETICA SPA" at bounding box center [943, 581] width 256 height 11
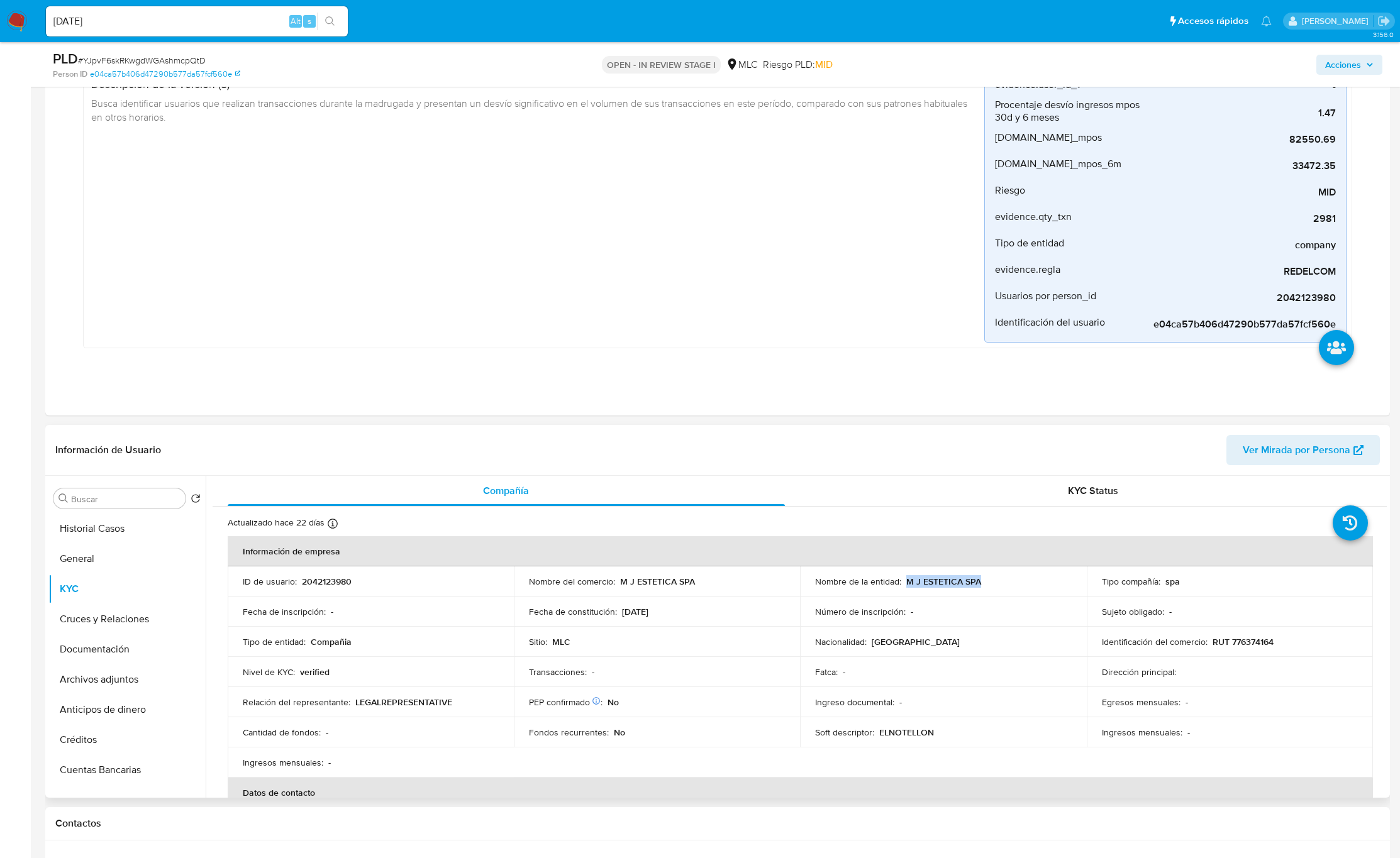
drag, startPoint x: 903, startPoint y: 588, endPoint x: 995, endPoint y: 581, distance: 92.3
click at [995, 581] on div "Nombre de la entidad : M J ESTETICA SPA" at bounding box center [943, 581] width 256 height 11
copy p "M J ESTETICA SPA"
click at [1249, 644] on p "RUT 776374164" at bounding box center [1243, 641] width 61 height 11
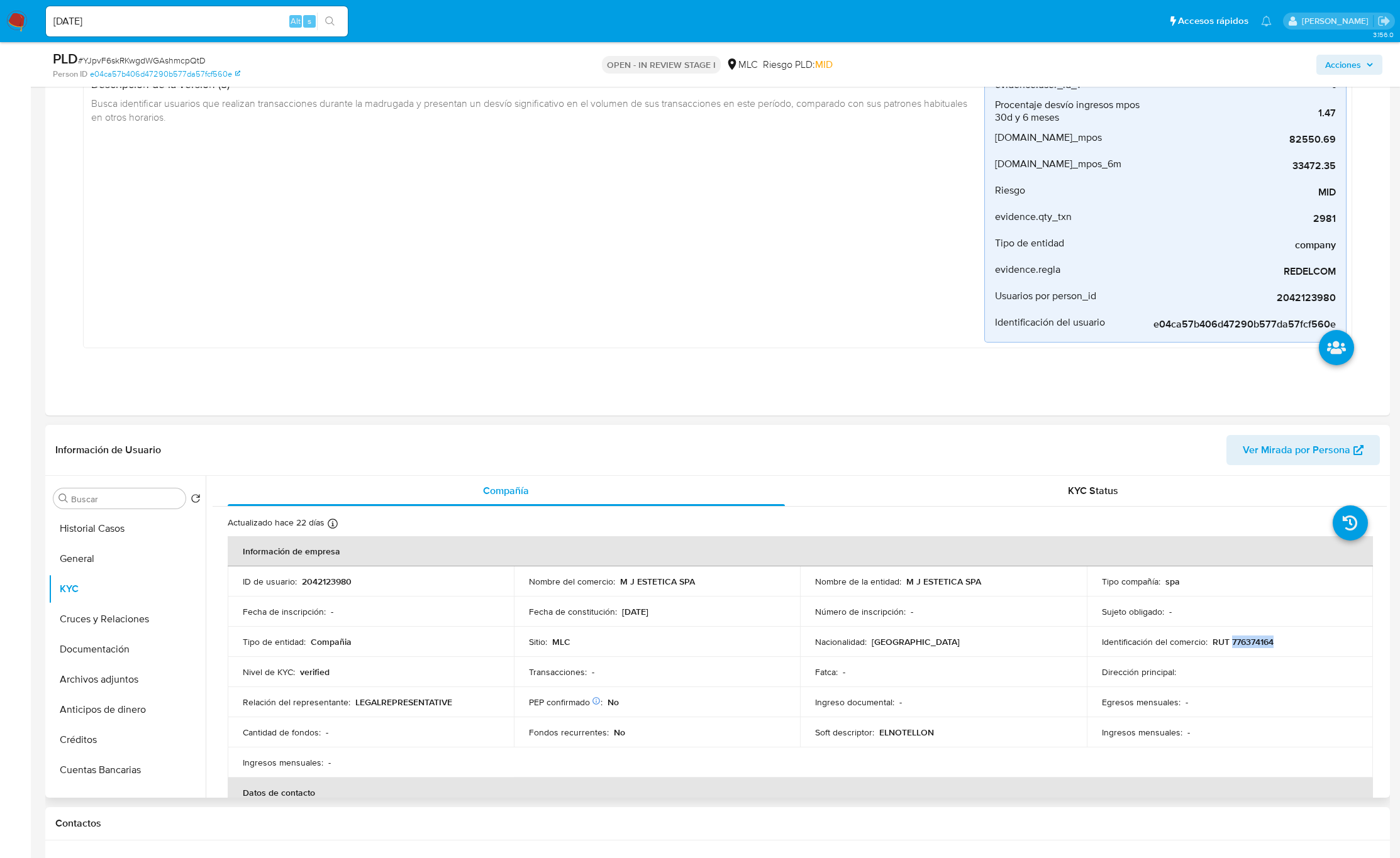
copy p "776374164"
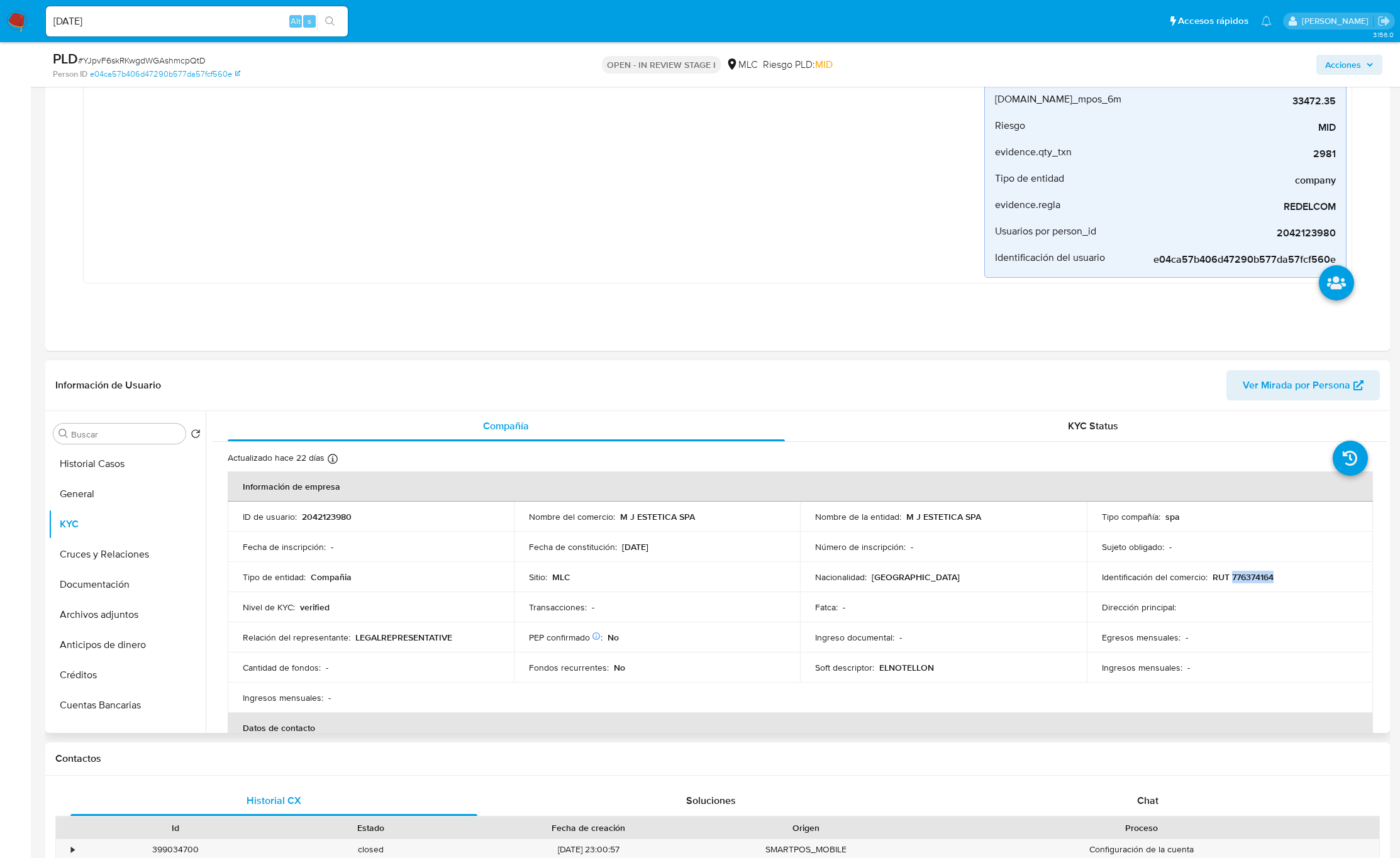
scroll to position [565, 0]
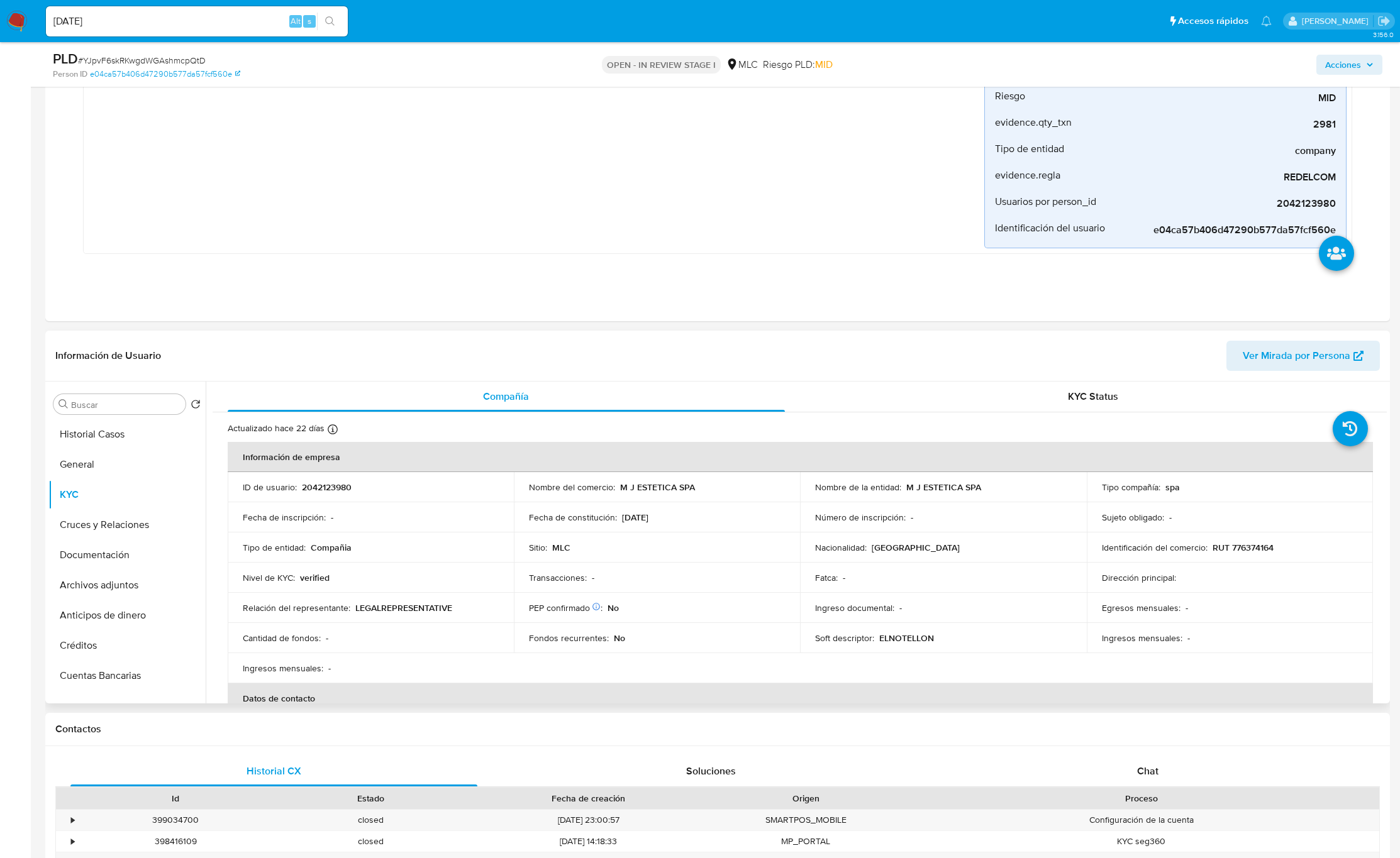
click at [806, 623] on td "Ingreso documental : -" at bounding box center [943, 608] width 286 height 31
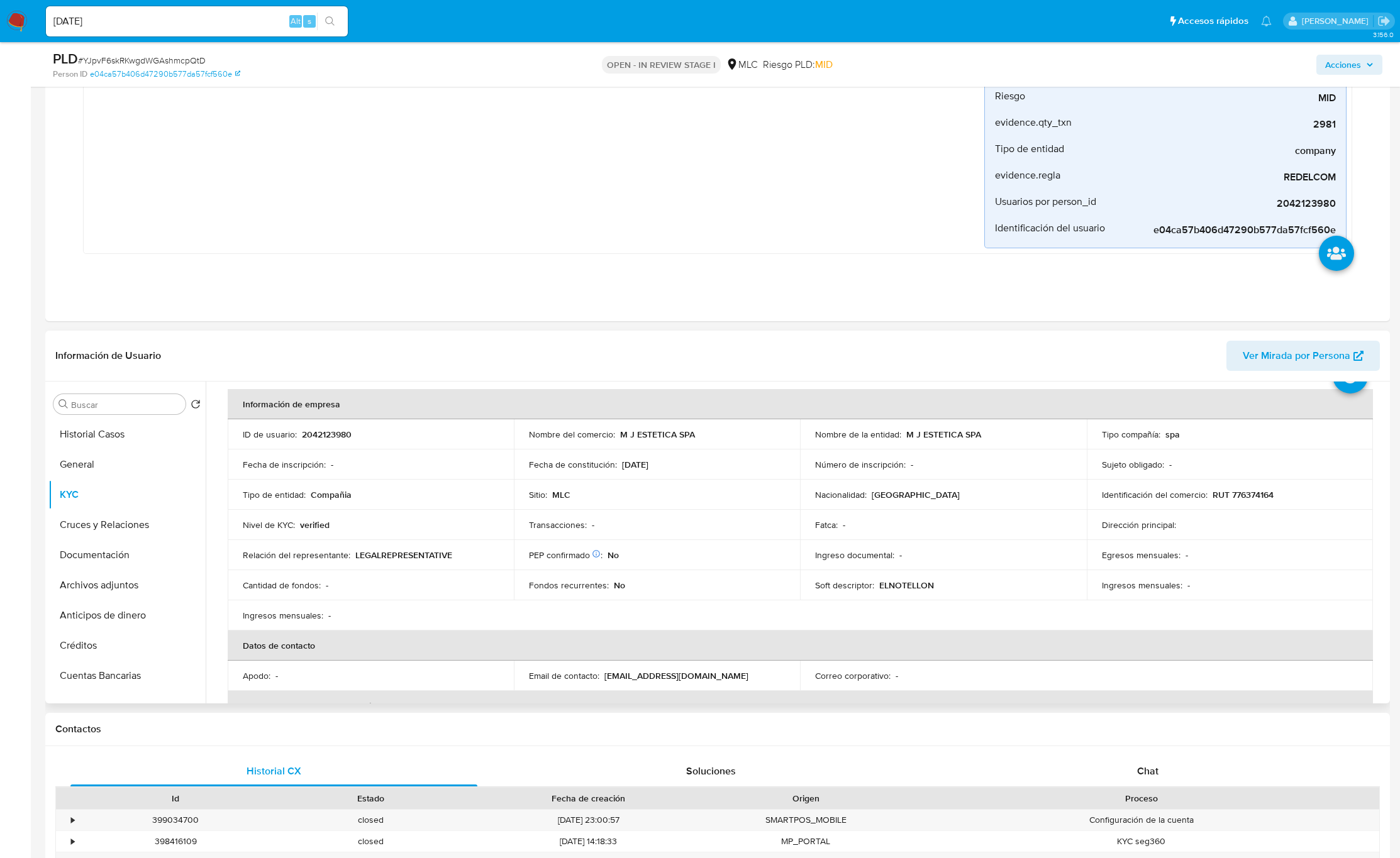
scroll to position [40, 0]
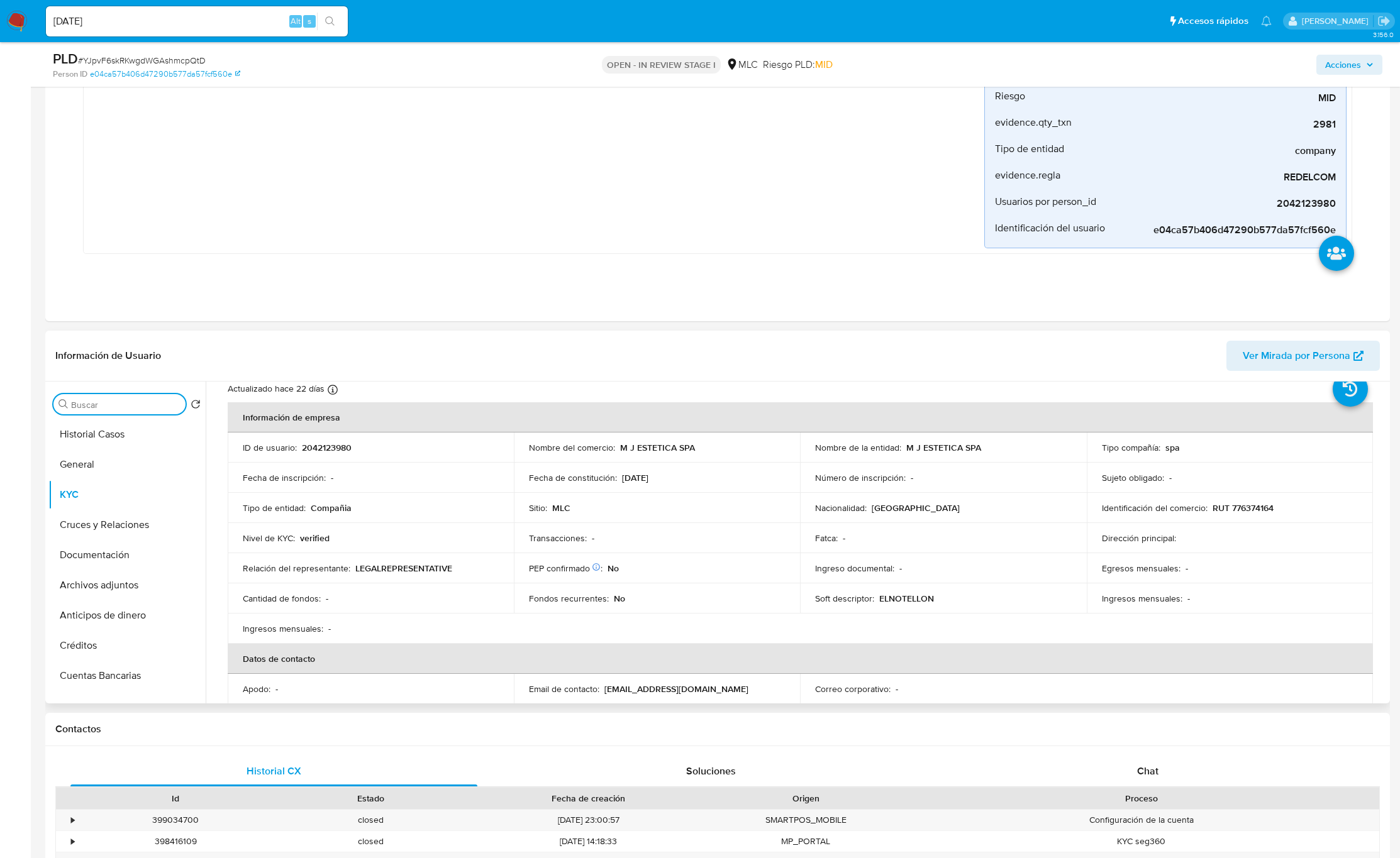
click at [104, 411] on input "Buscar" at bounding box center [126, 404] width 110 height 11
type input "CR"
click at [113, 455] on button "Cruces y Relaciones" at bounding box center [122, 465] width 147 height 31
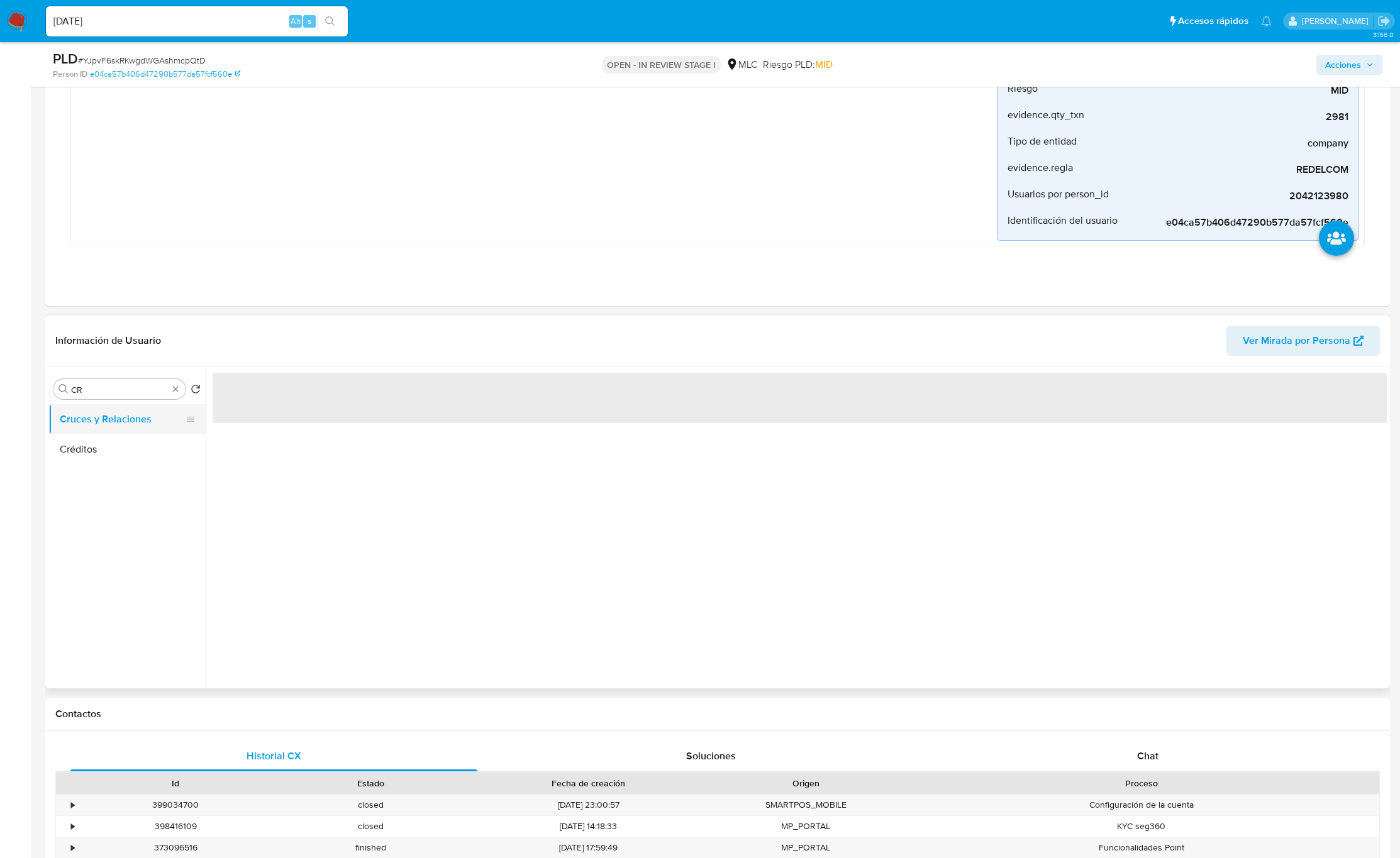
scroll to position [0, 0]
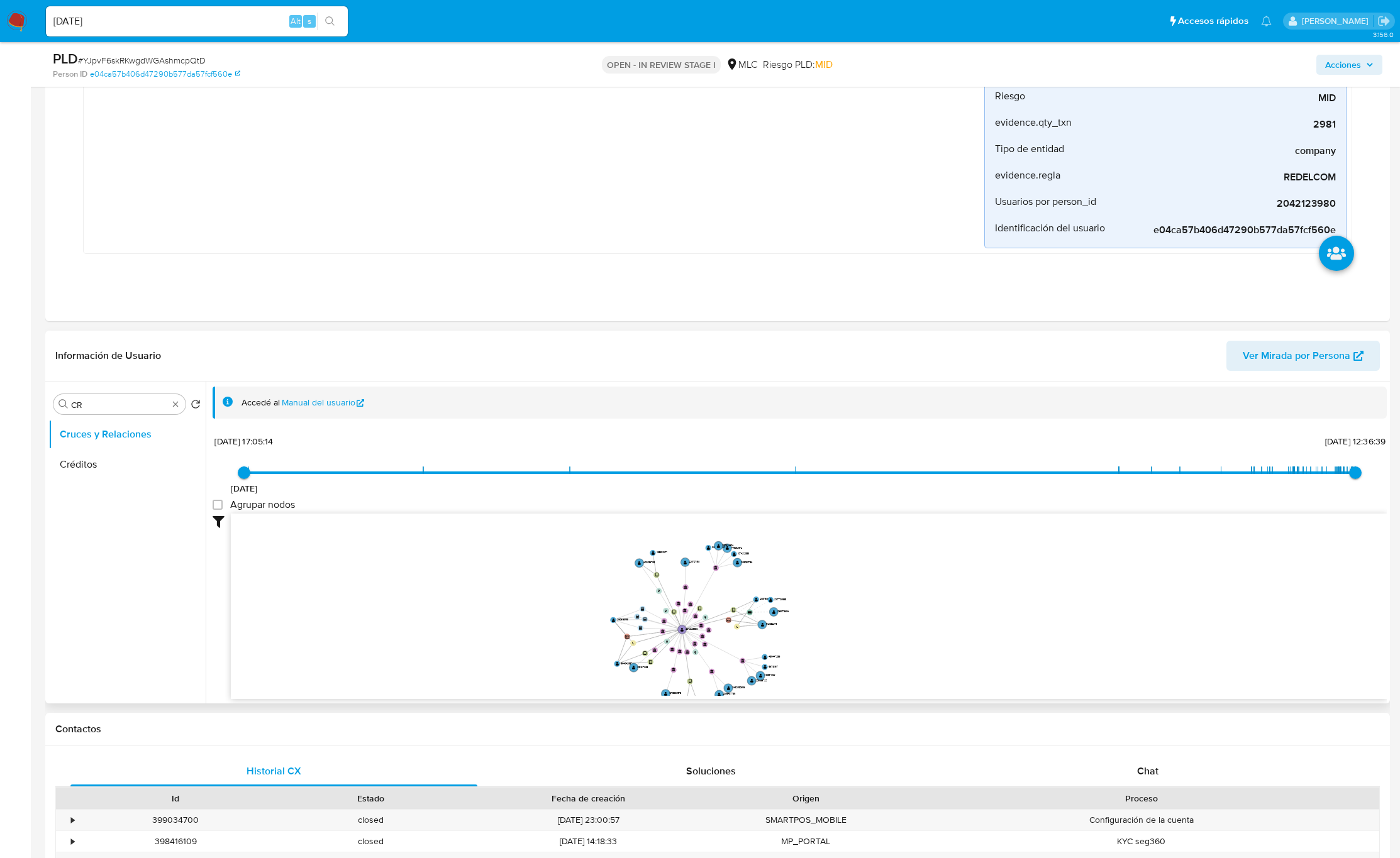
drag, startPoint x: 972, startPoint y: 664, endPoint x: 1018, endPoint y: 666, distance: 46.0
click at [1018, 670] on icon "device-68423795a3244f2e1376de1a  device-67c36619ed5220b88aa9132e  device-6710…" at bounding box center [808, 605] width 1156 height 182
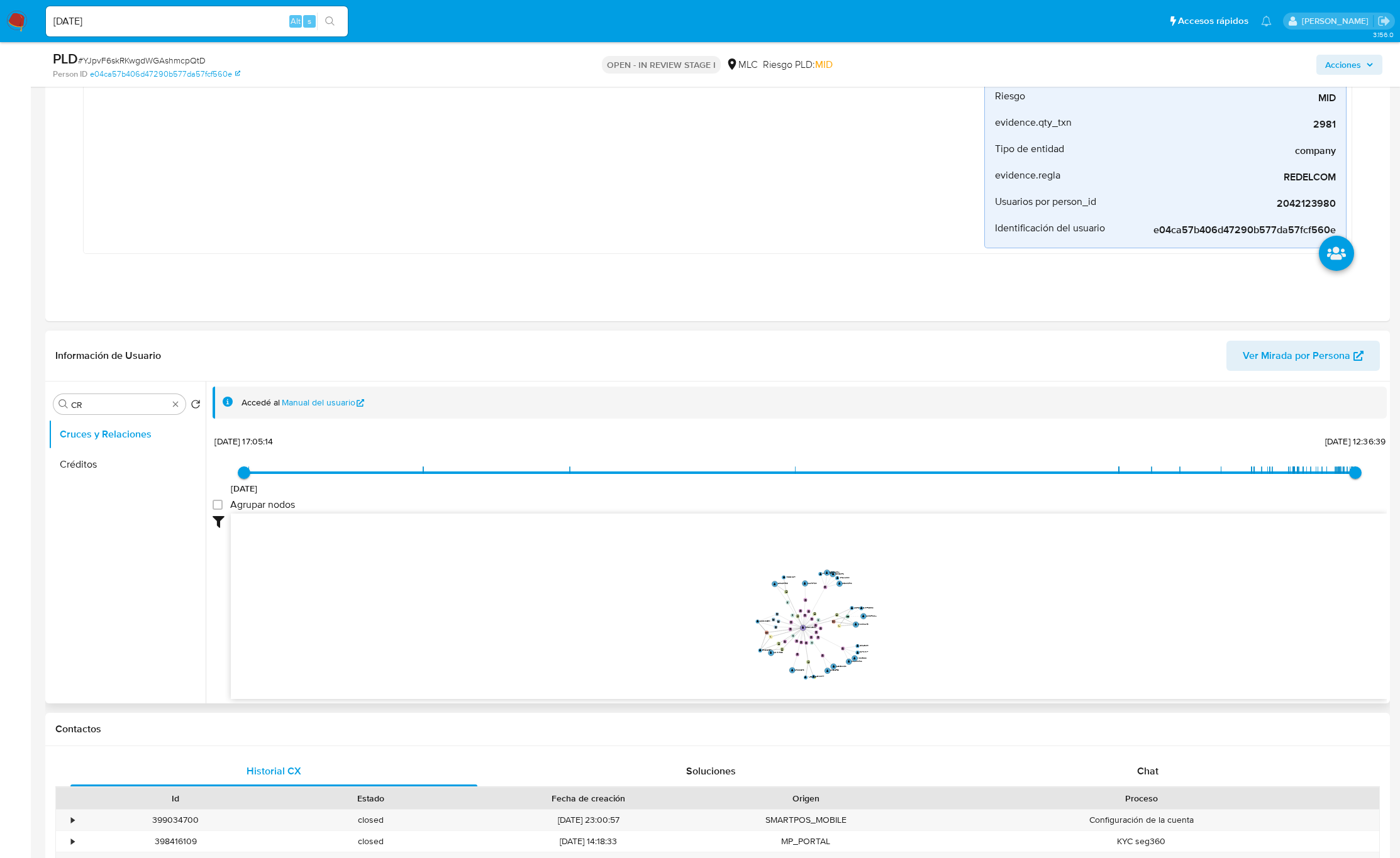
drag, startPoint x: 1010, startPoint y: 657, endPoint x: 1018, endPoint y: 661, distance: 8.9
click at [1018, 661] on icon "device-68423795a3244f2e1376de1a  device-67c36619ed5220b88aa9132e  device-6710…" at bounding box center [808, 605] width 1156 height 182
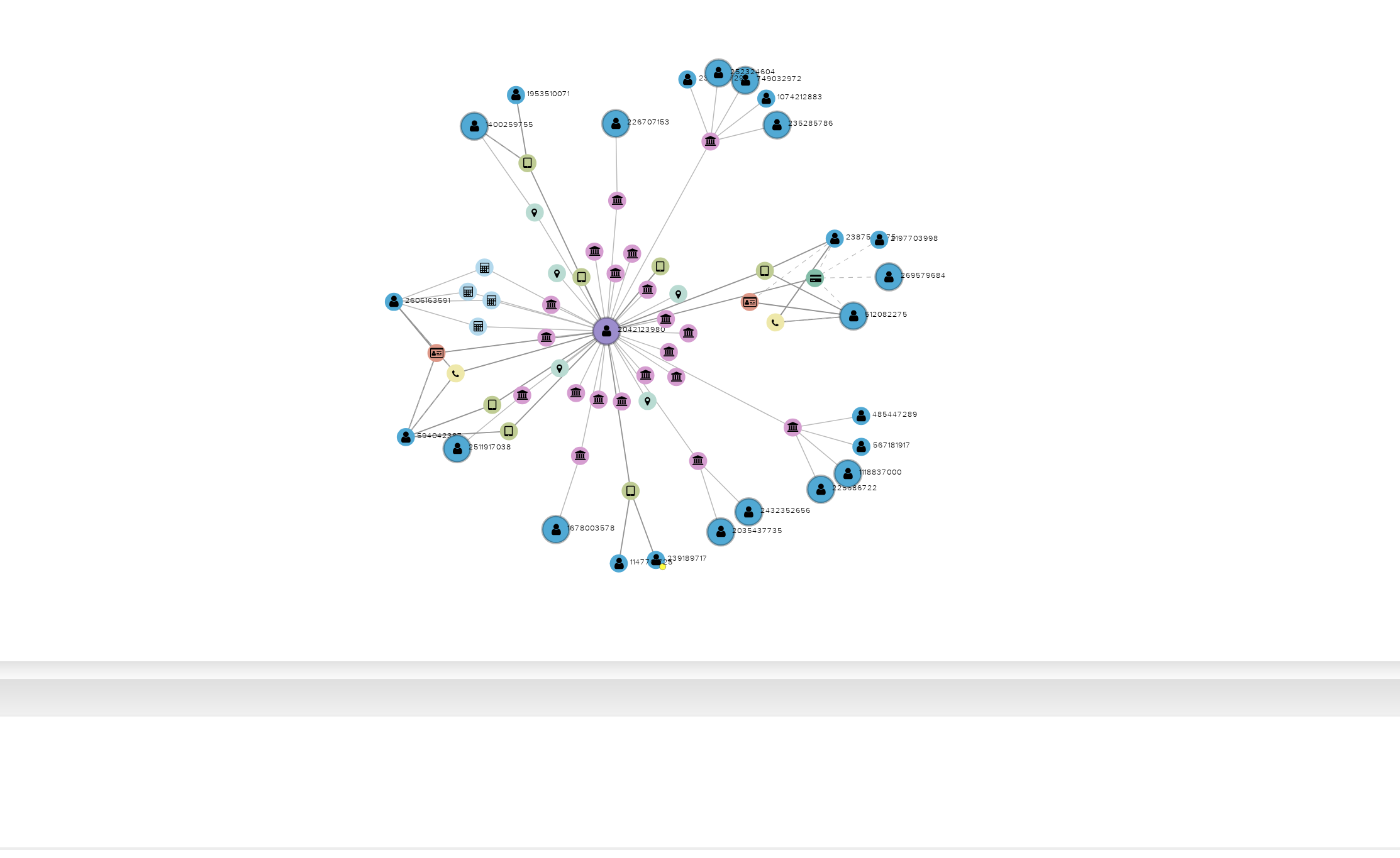
click at [896, 649] on icon "device-68423795a3244f2e1376de1a  device-67c36619ed5220b88aa9132e  device-6710…" at bounding box center [808, 605] width 1156 height 182
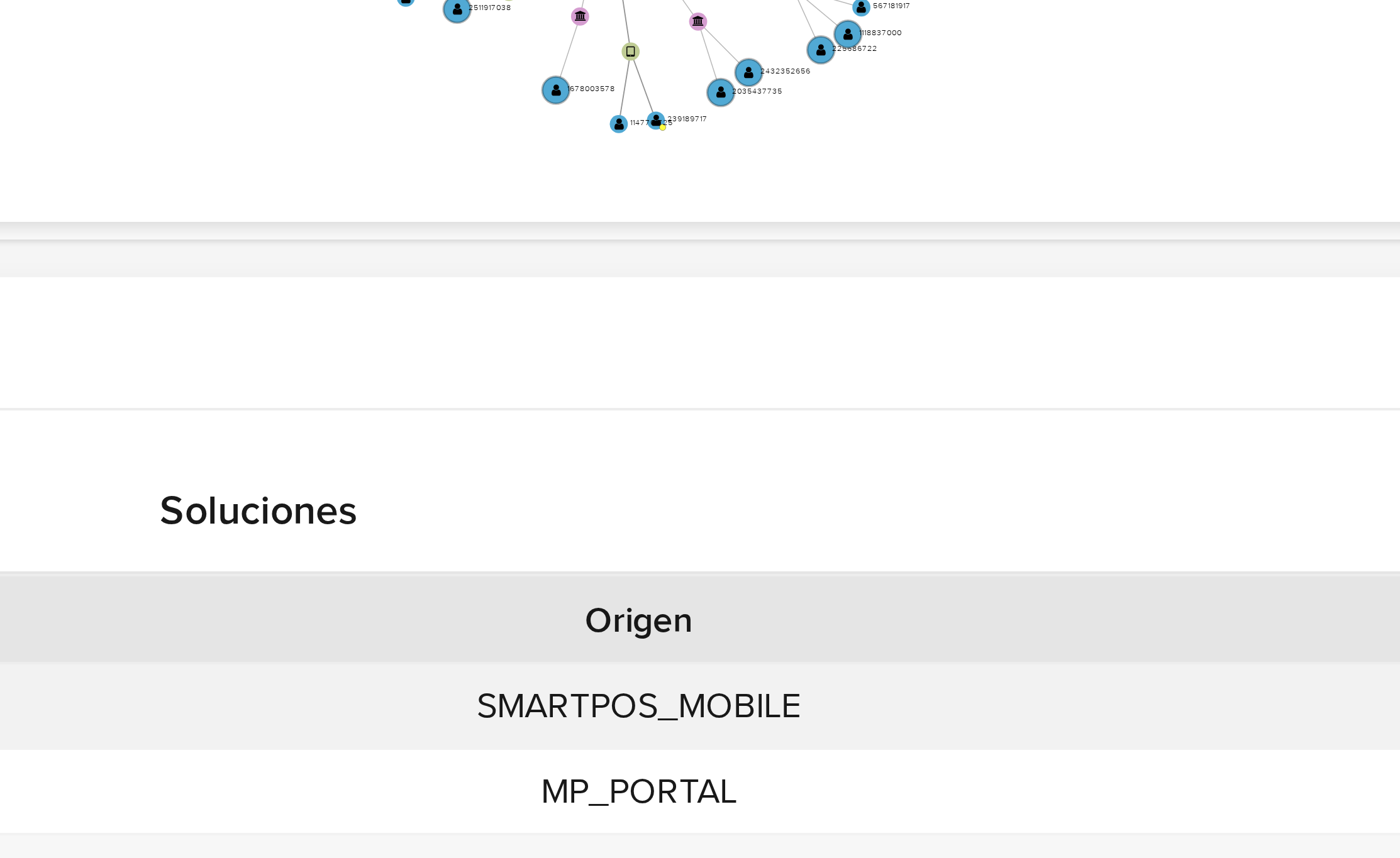
scroll to position [565, 0]
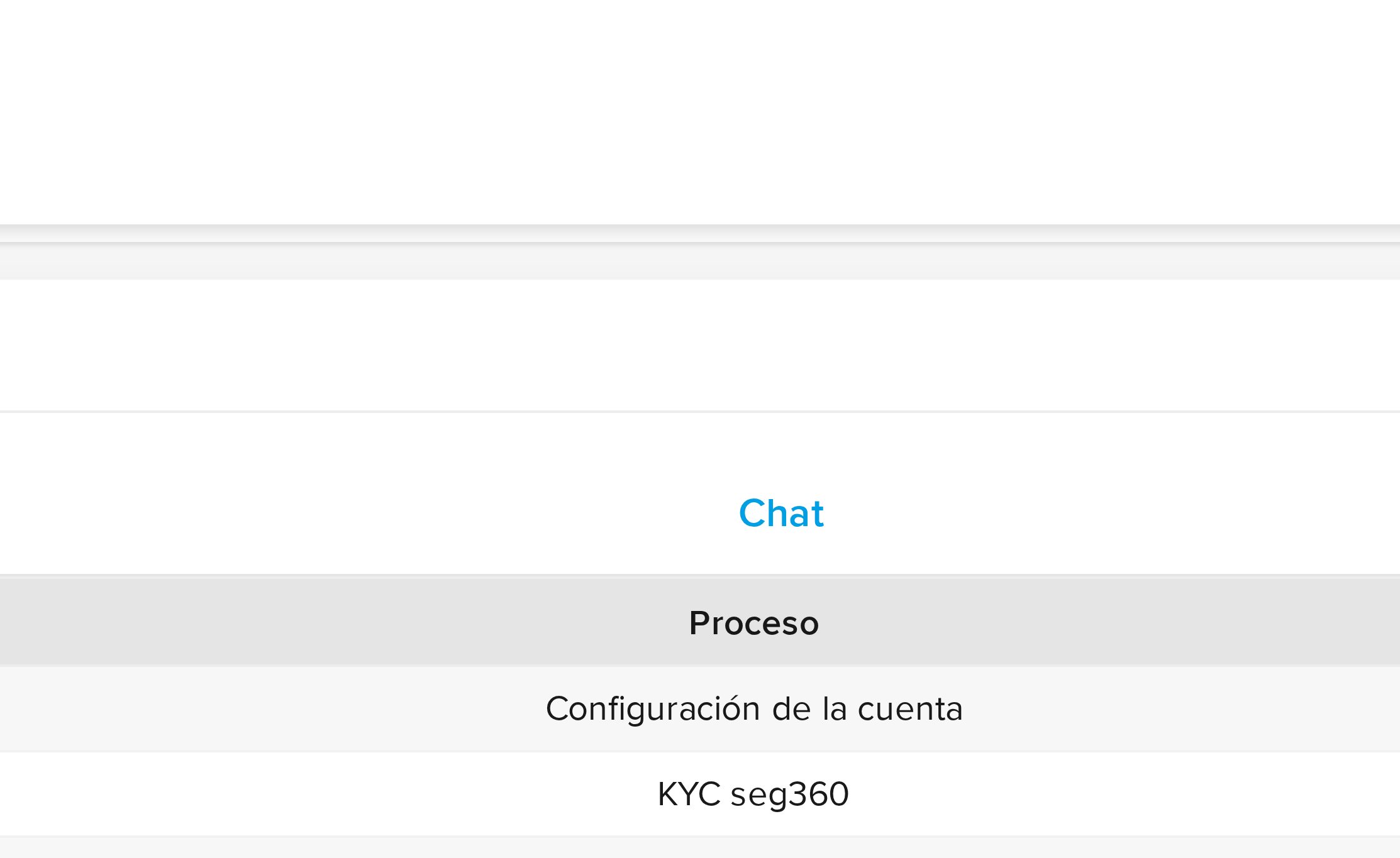
click at [1174, 784] on div "Chat" at bounding box center [1148, 772] width 407 height 31
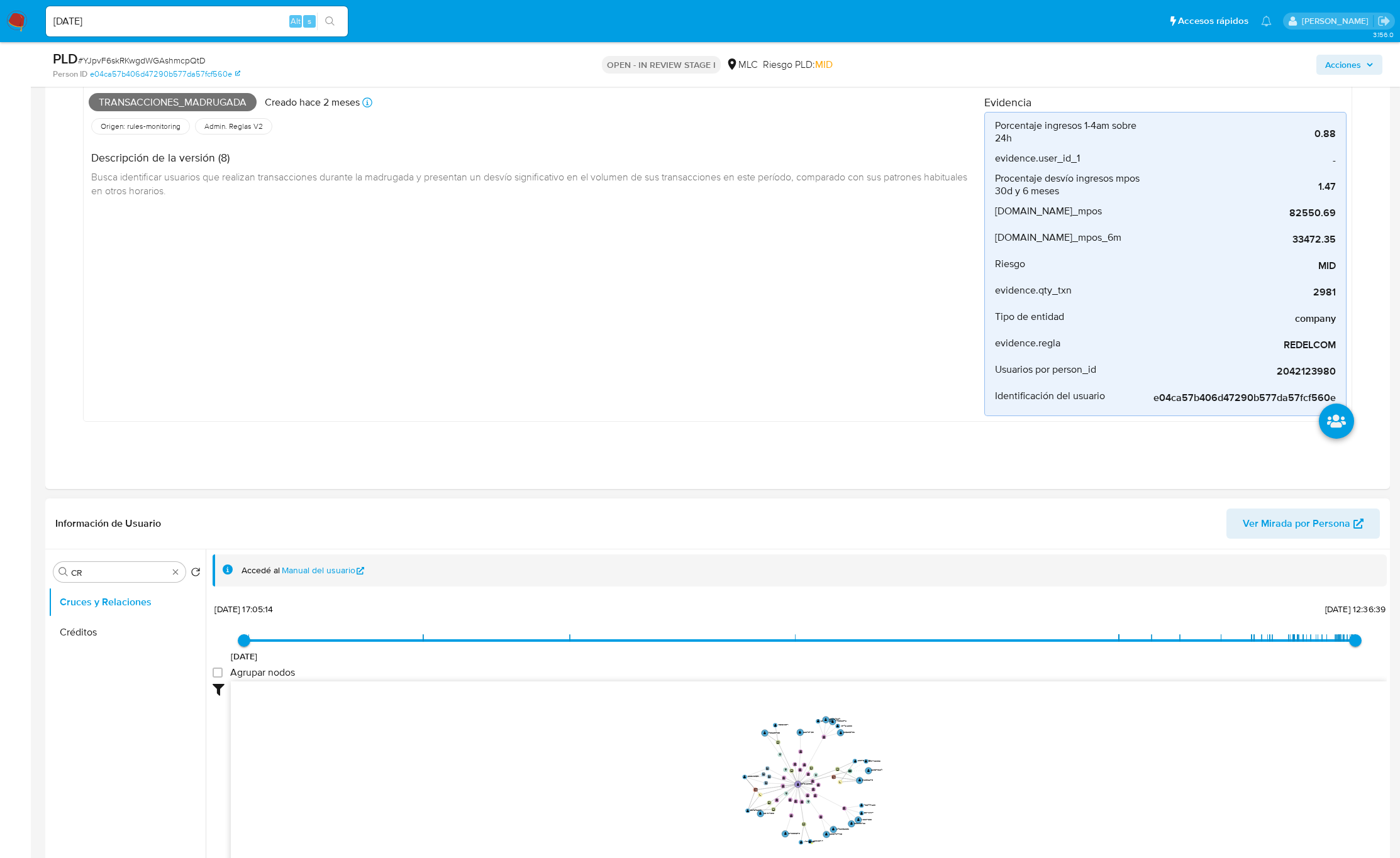
scroll to position [660, 0]
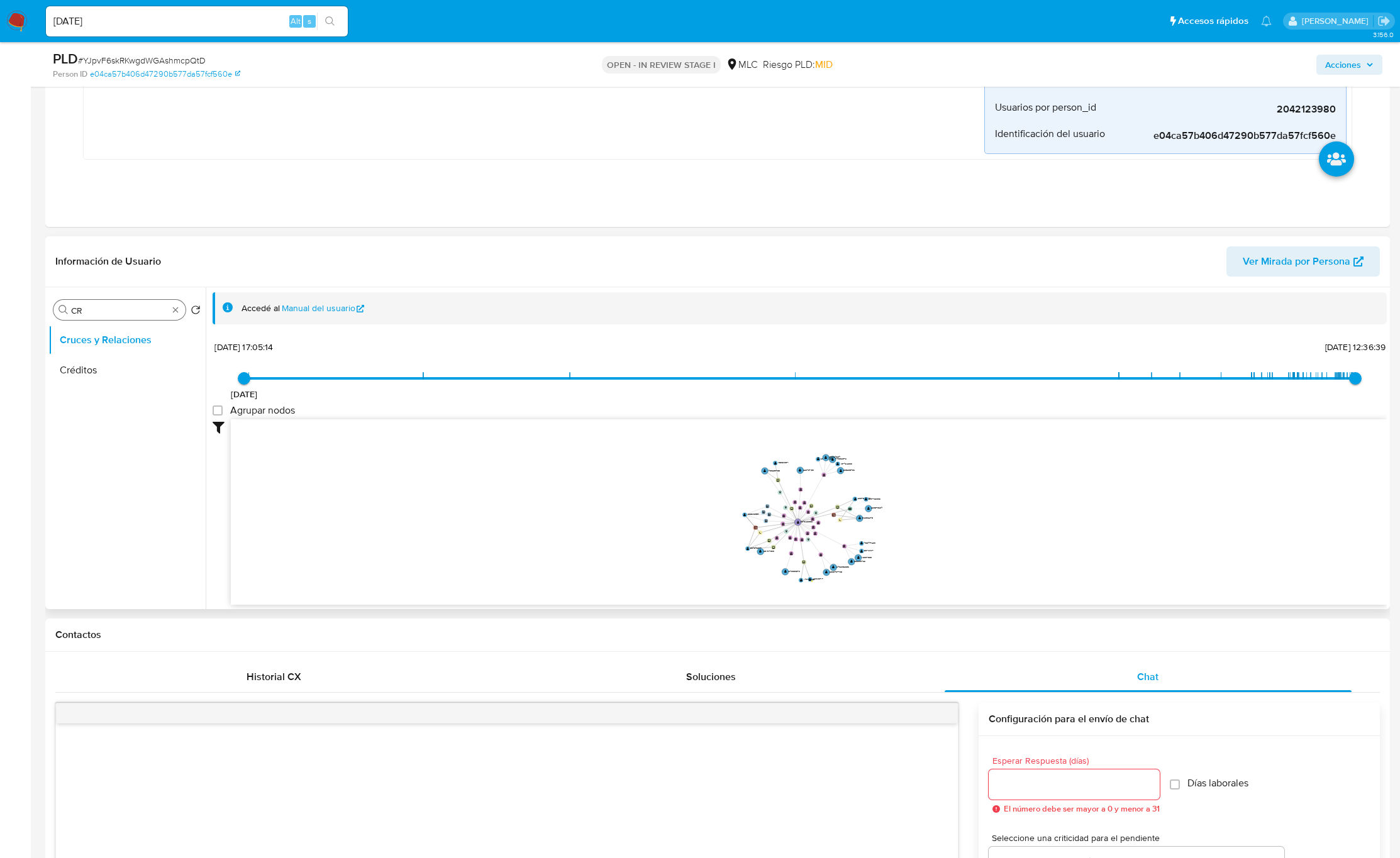
click at [97, 313] on input "CR" at bounding box center [120, 311] width 97 height 11
type input "DOC"
click at [89, 378] on button "Documentación" at bounding box center [122, 370] width 147 height 31
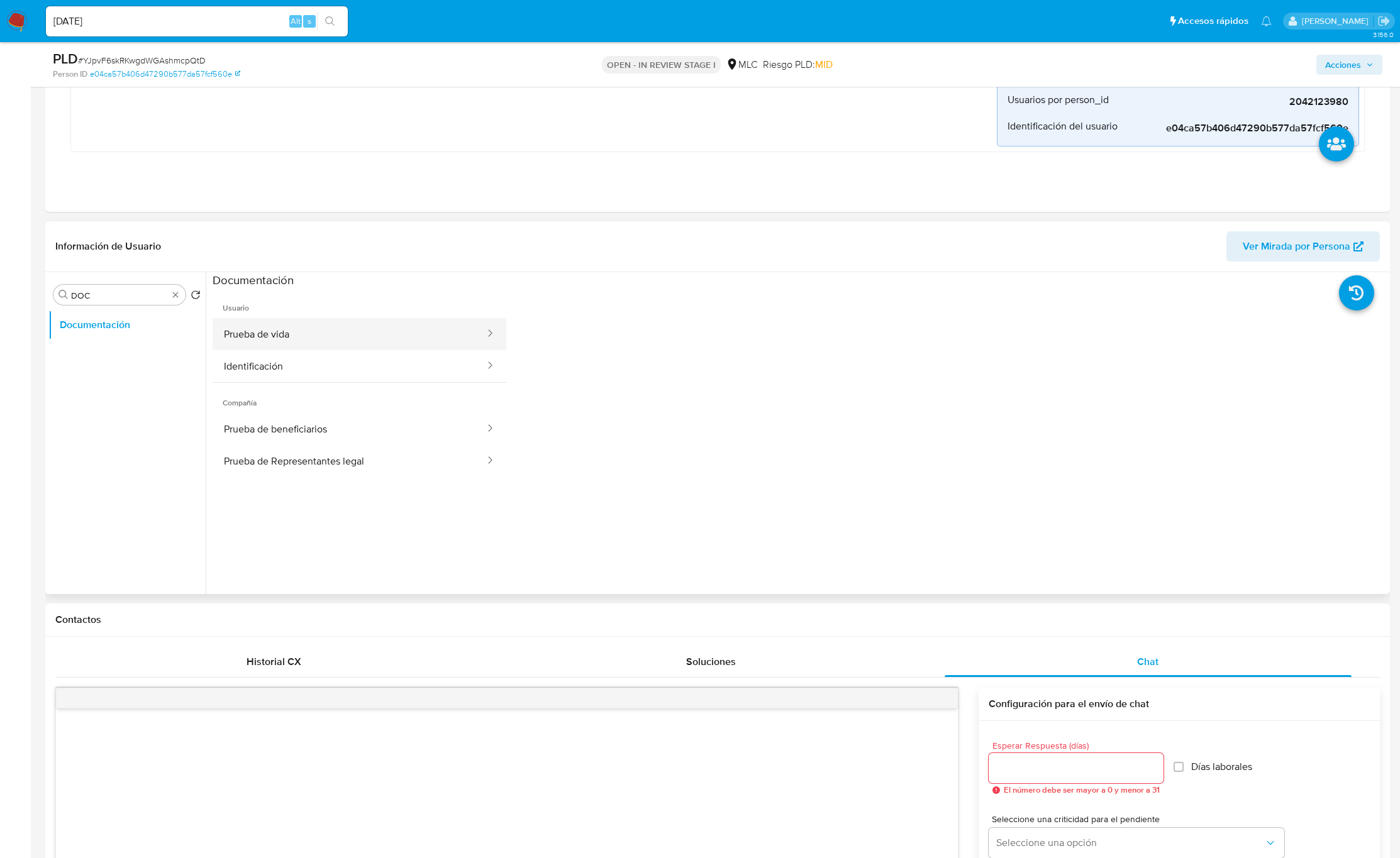
click at [304, 336] on button "Prueba de vida" at bounding box center [350, 334] width 274 height 32
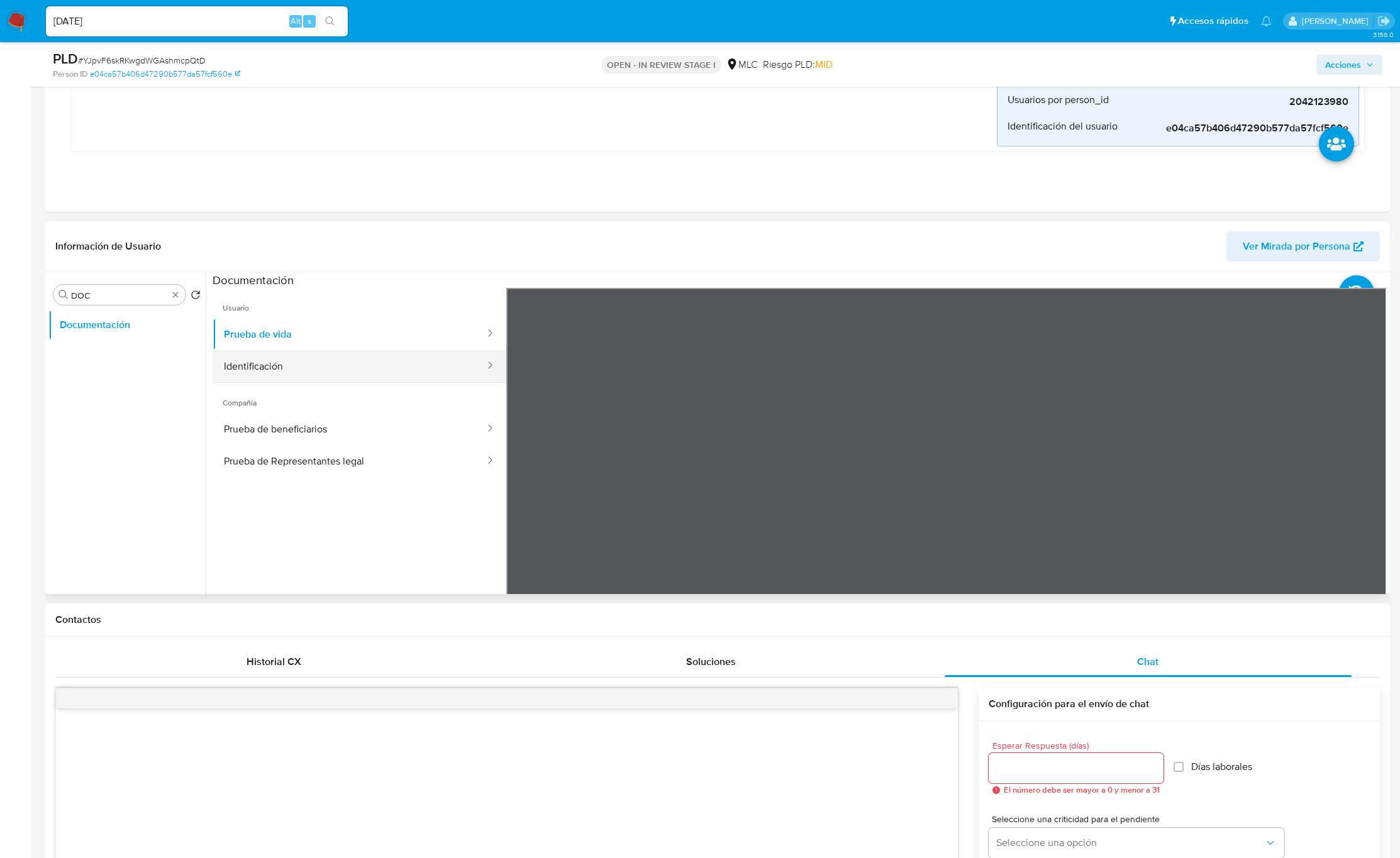
click at [280, 368] on button "Identificación" at bounding box center [350, 366] width 274 height 32
click at [1361, 495] on icon at bounding box center [1371, 492] width 25 height 25
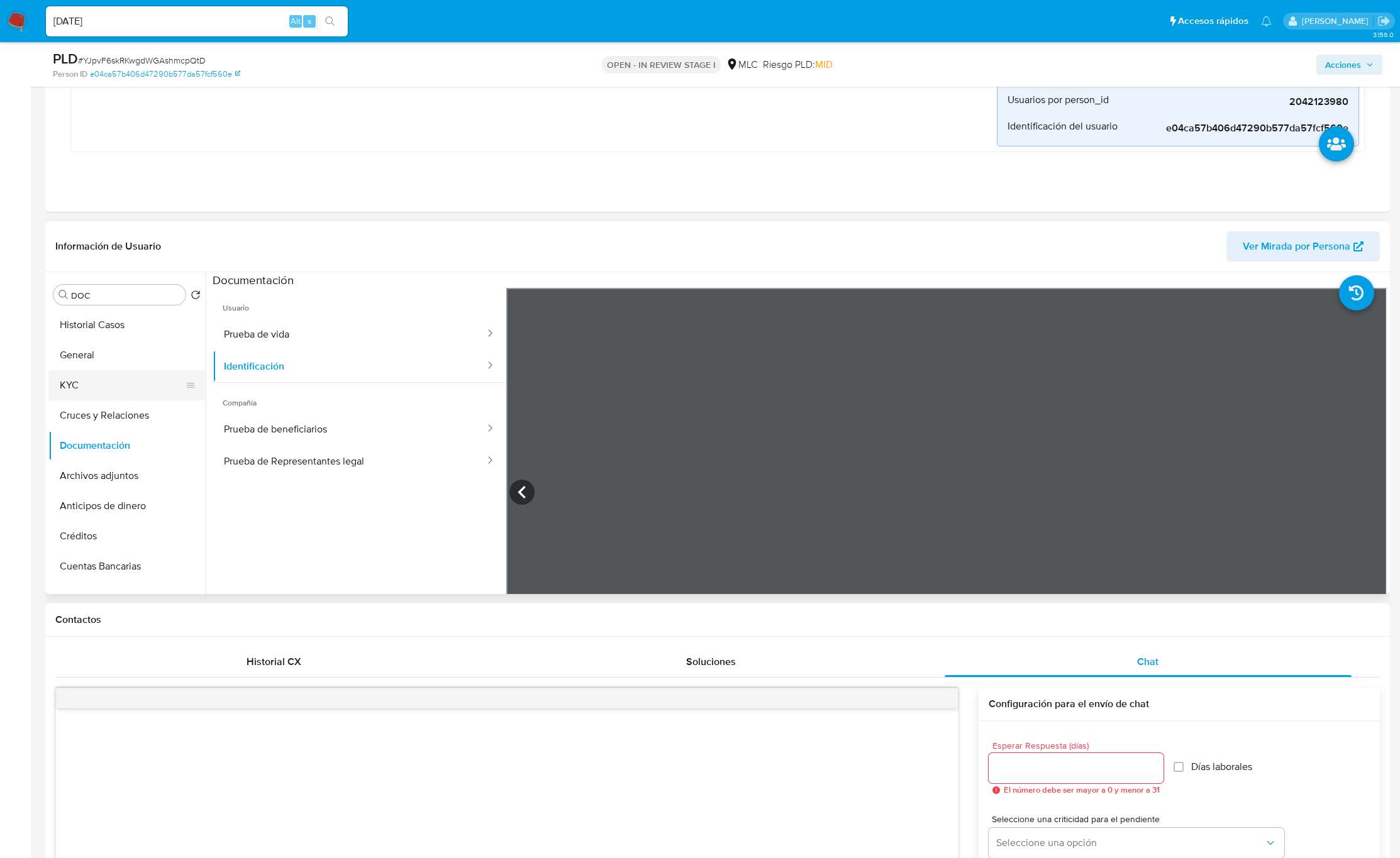
click at [124, 378] on ul "Historial Casos General KYC Cruces y Relaciones Documentación Archivos adjuntos…" at bounding box center [127, 451] width 157 height 284
click at [115, 396] on button "KYC" at bounding box center [122, 385] width 147 height 31
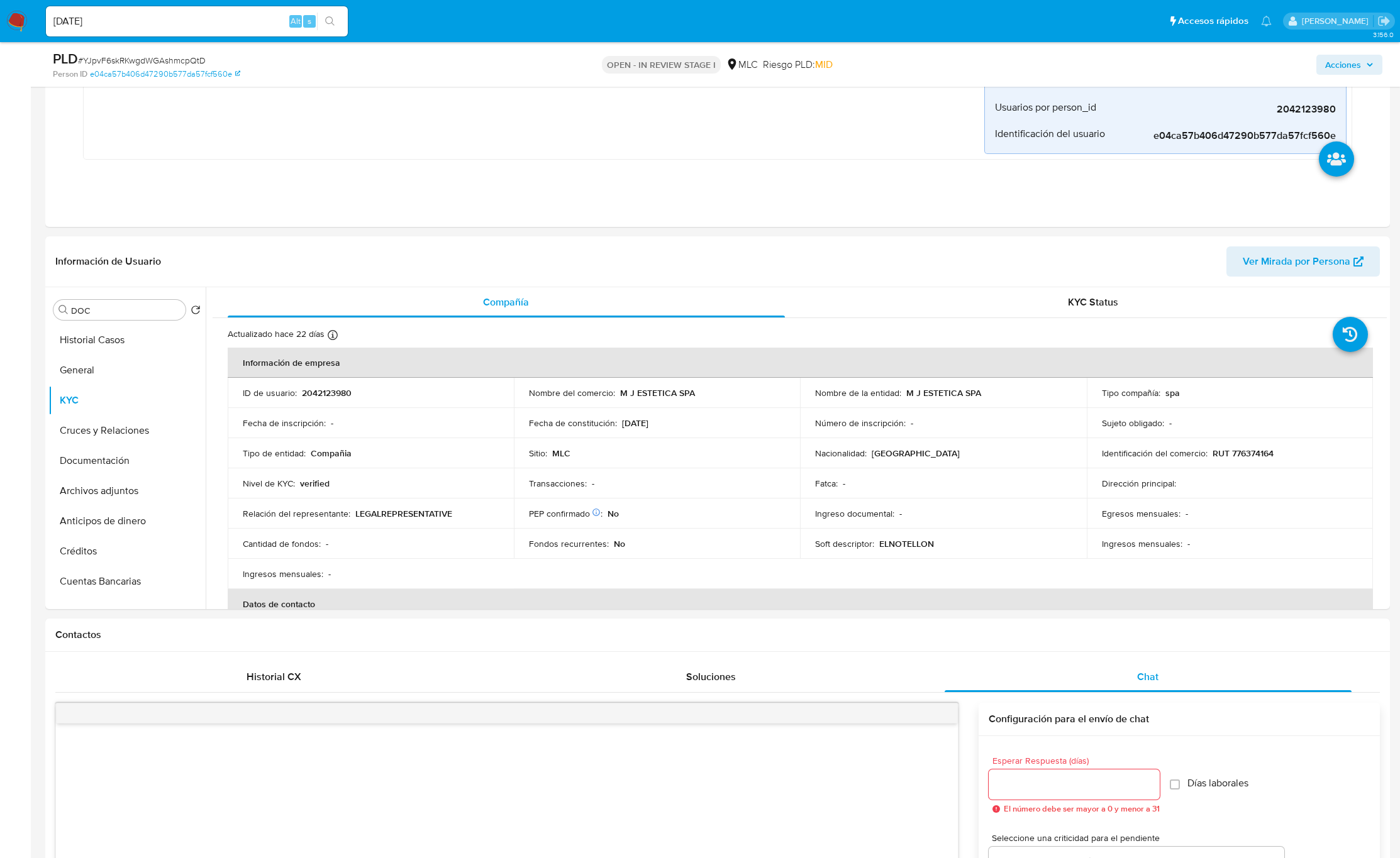
click at [912, 550] on p "ELNOTELLON" at bounding box center [907, 544] width 55 height 11
copy p "ELNOTELLON"
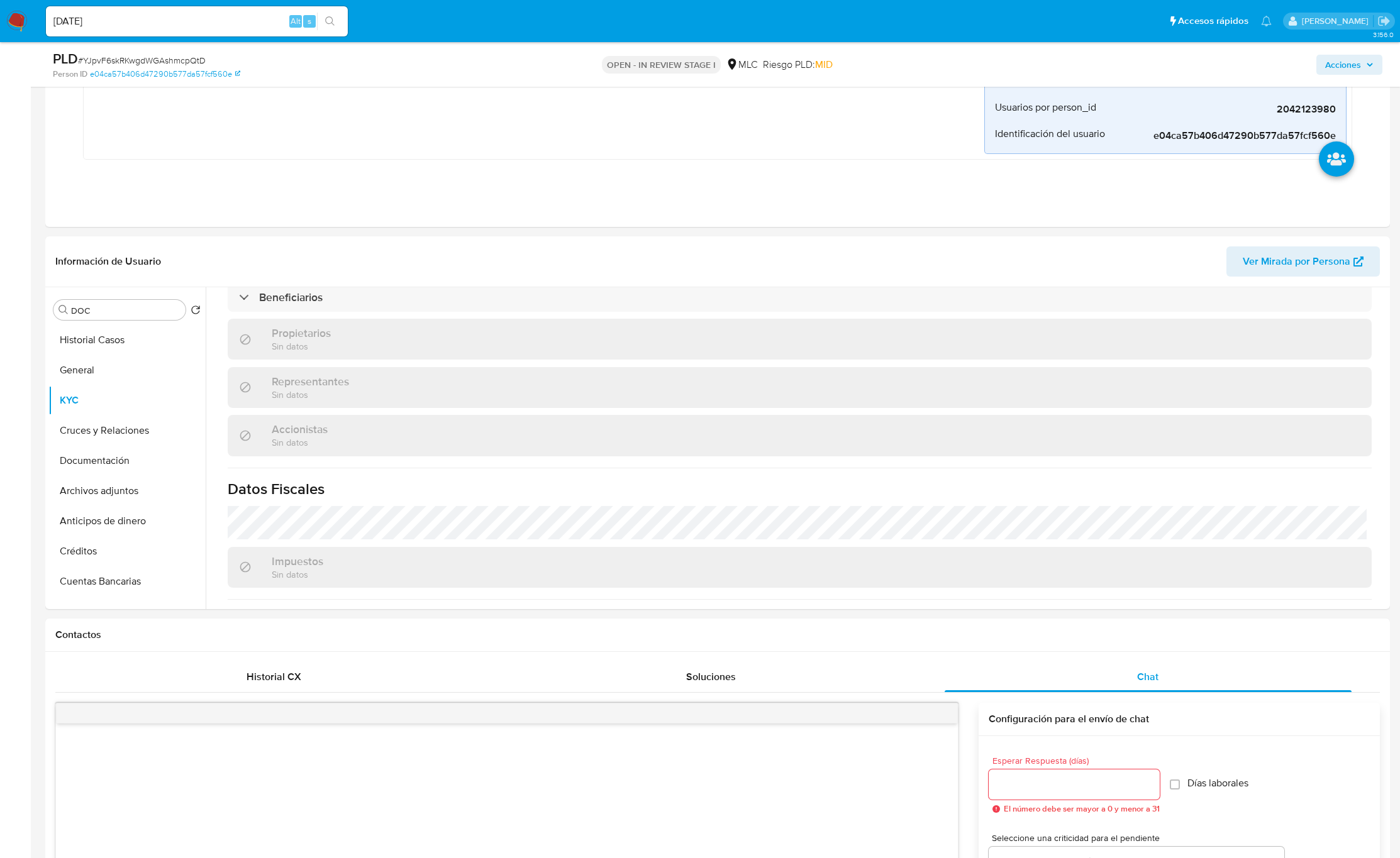
scroll to position [813, 0]
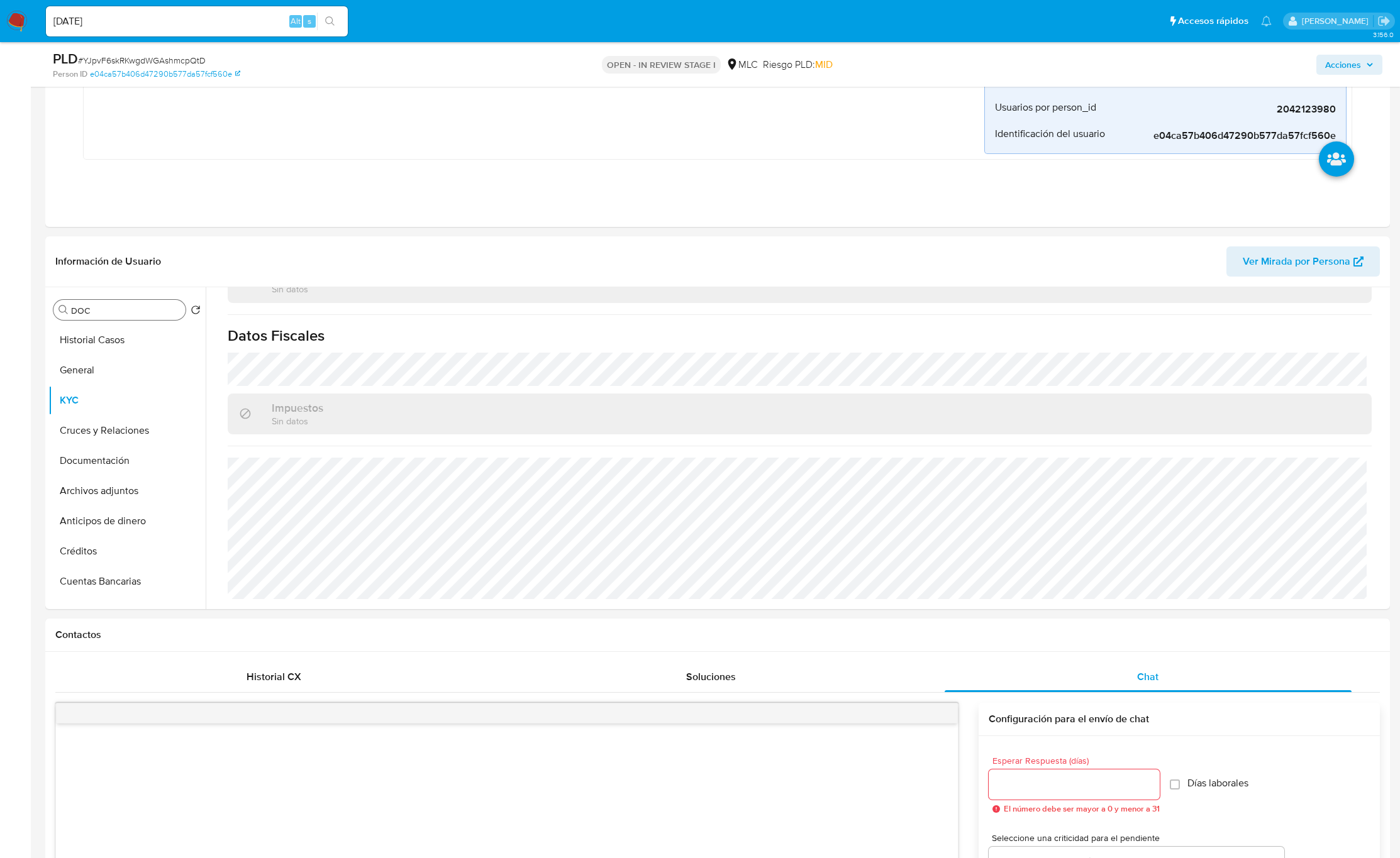
click at [111, 316] on input "DOC" at bounding box center [126, 311] width 110 height 11
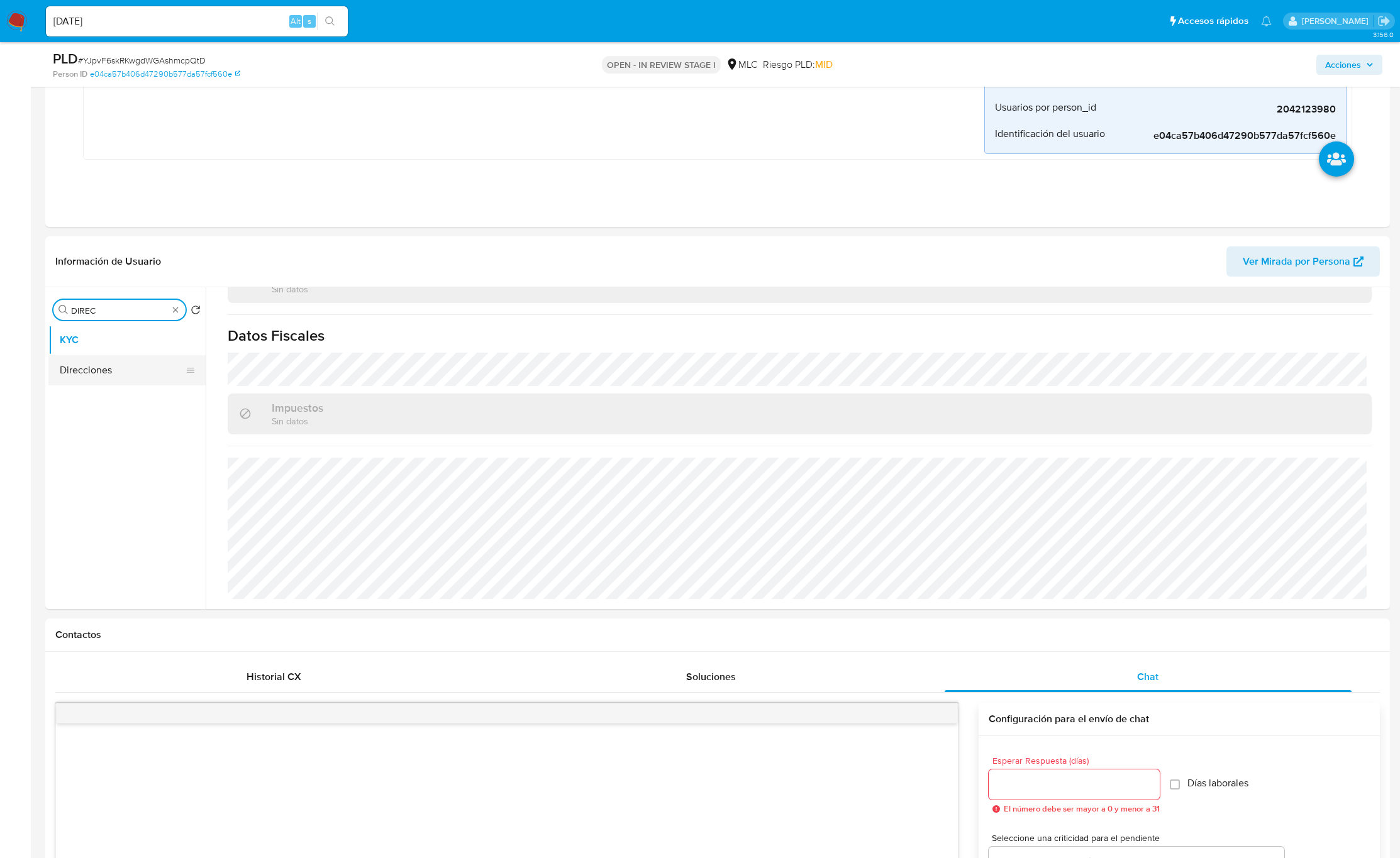
type input "DIREC"
click at [104, 361] on button "Direcciones" at bounding box center [122, 370] width 147 height 31
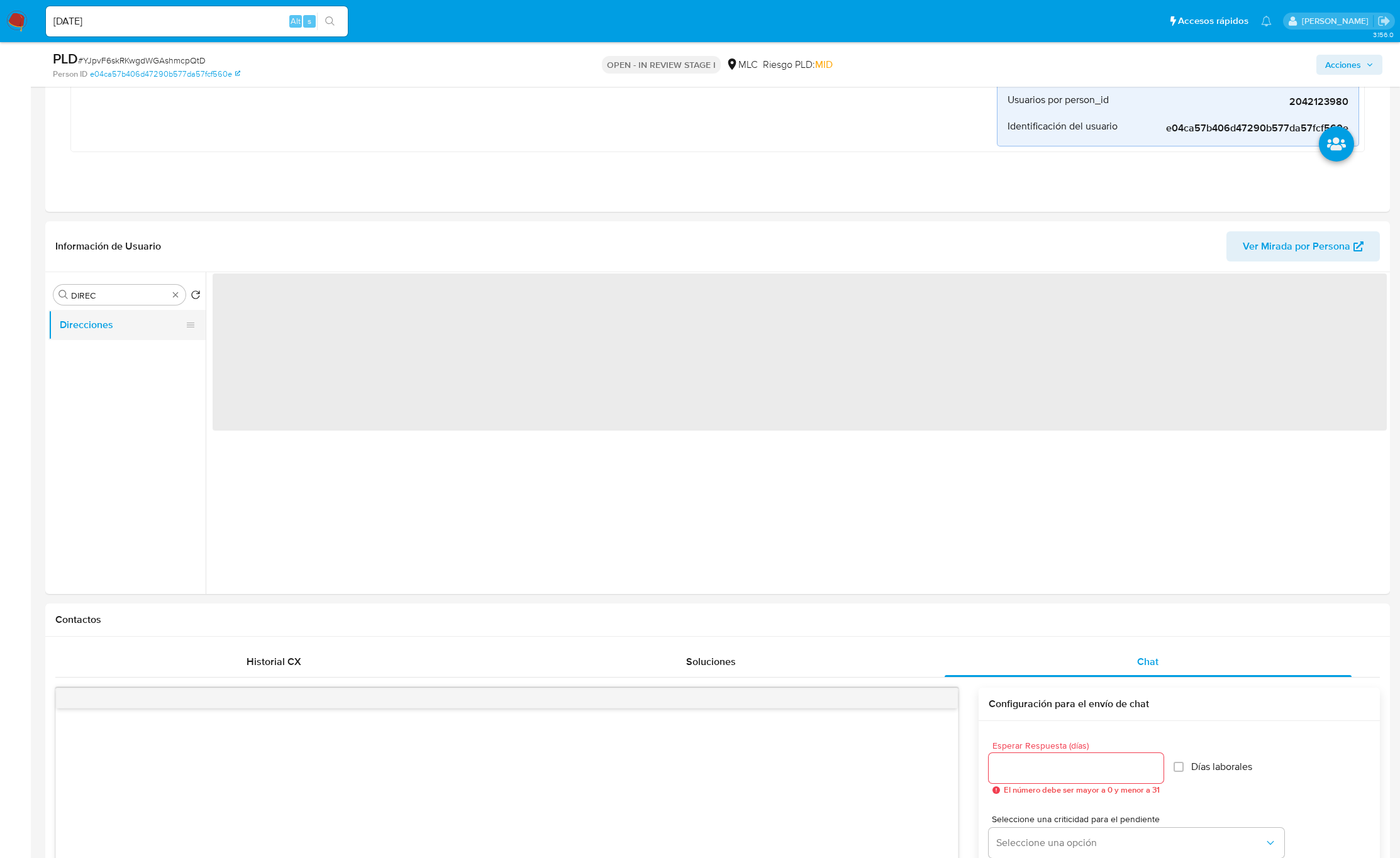
scroll to position [0, 0]
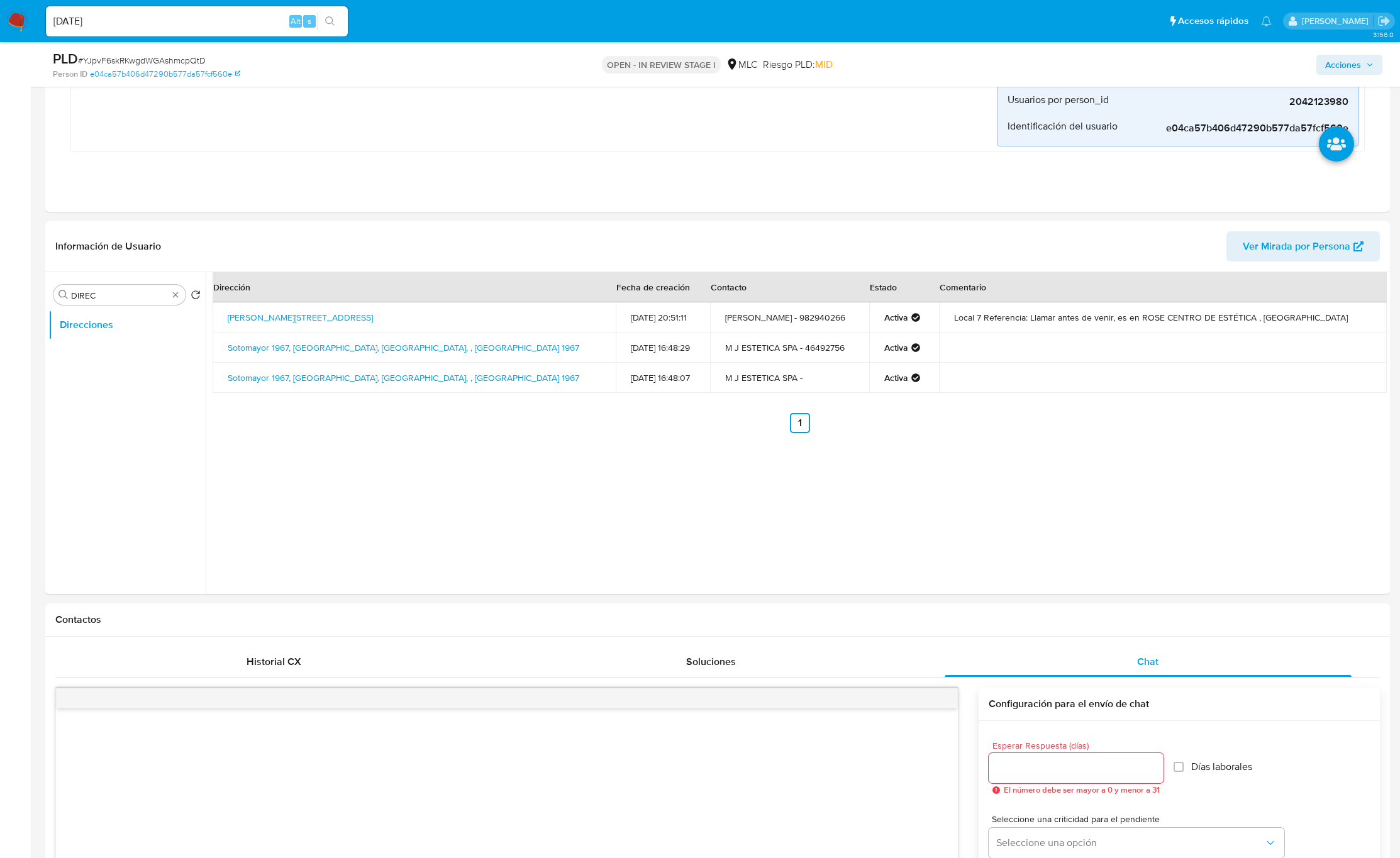
click at [1286, 355] on td "Local 7 Referencia: Llamar antes de venir, es en ROSE CENTRO DE ESTÉTICA , [GEO…" at bounding box center [1270, 344] width 236 height 34
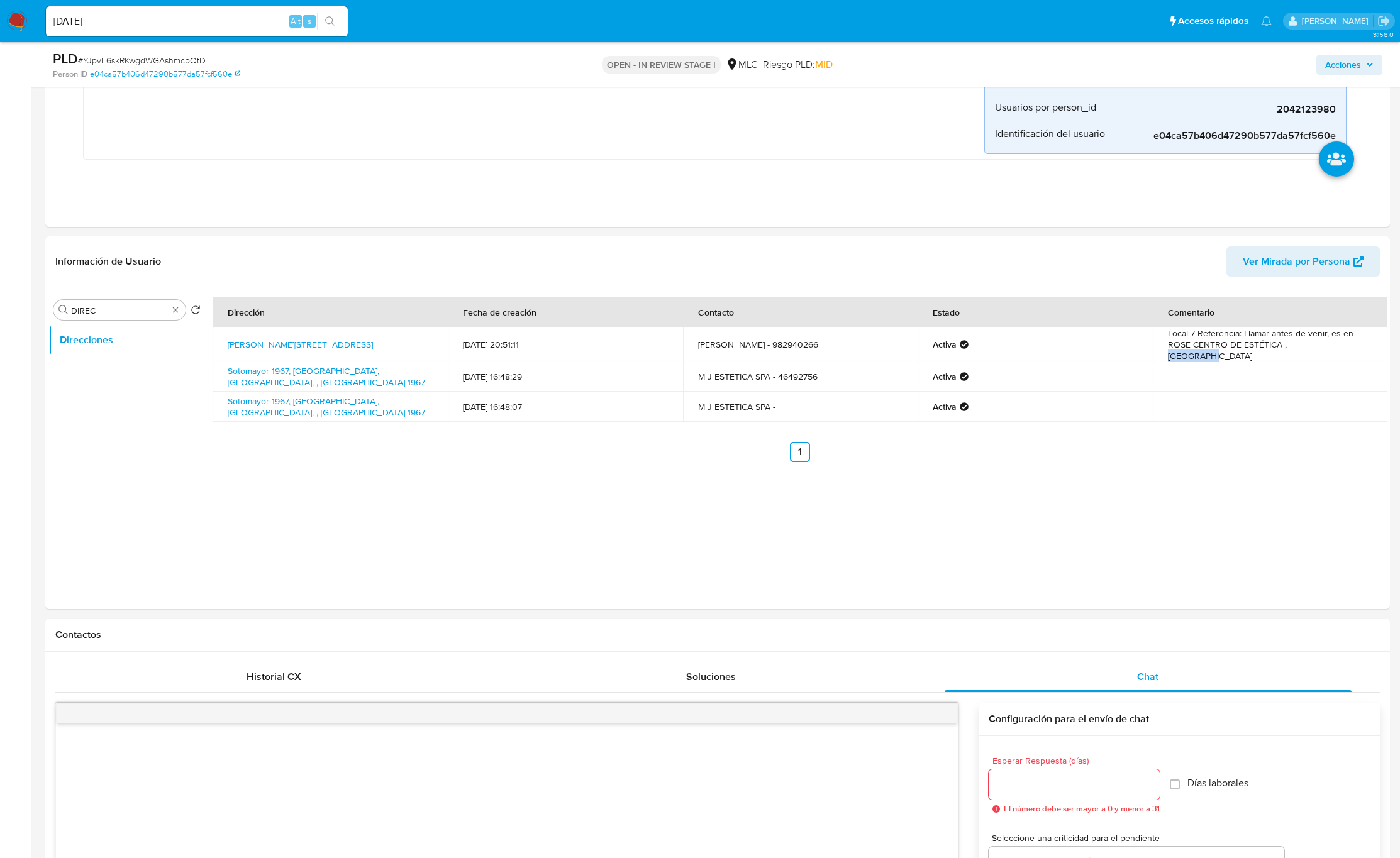
click at [1286, 355] on td "Local 7 Referencia: Llamar antes de venir, es en ROSE CENTRO DE ESTÉTICA , [GEO…" at bounding box center [1270, 344] width 236 height 34
drag, startPoint x: 1286, startPoint y: 355, endPoint x: 1254, endPoint y: 396, distance: 52.0
click at [1286, 357] on td "Local 7 Referencia: Llamar antes de venir, es en ROSE CENTRO DE ESTÉTICA , [GEO…" at bounding box center [1270, 344] width 236 height 34
click at [1216, 354] on td "Local 7 Referencia: Llamar antes de venir, es en ROSE CENTRO DE ESTÉTICA , [GEO…" at bounding box center [1270, 344] width 236 height 34
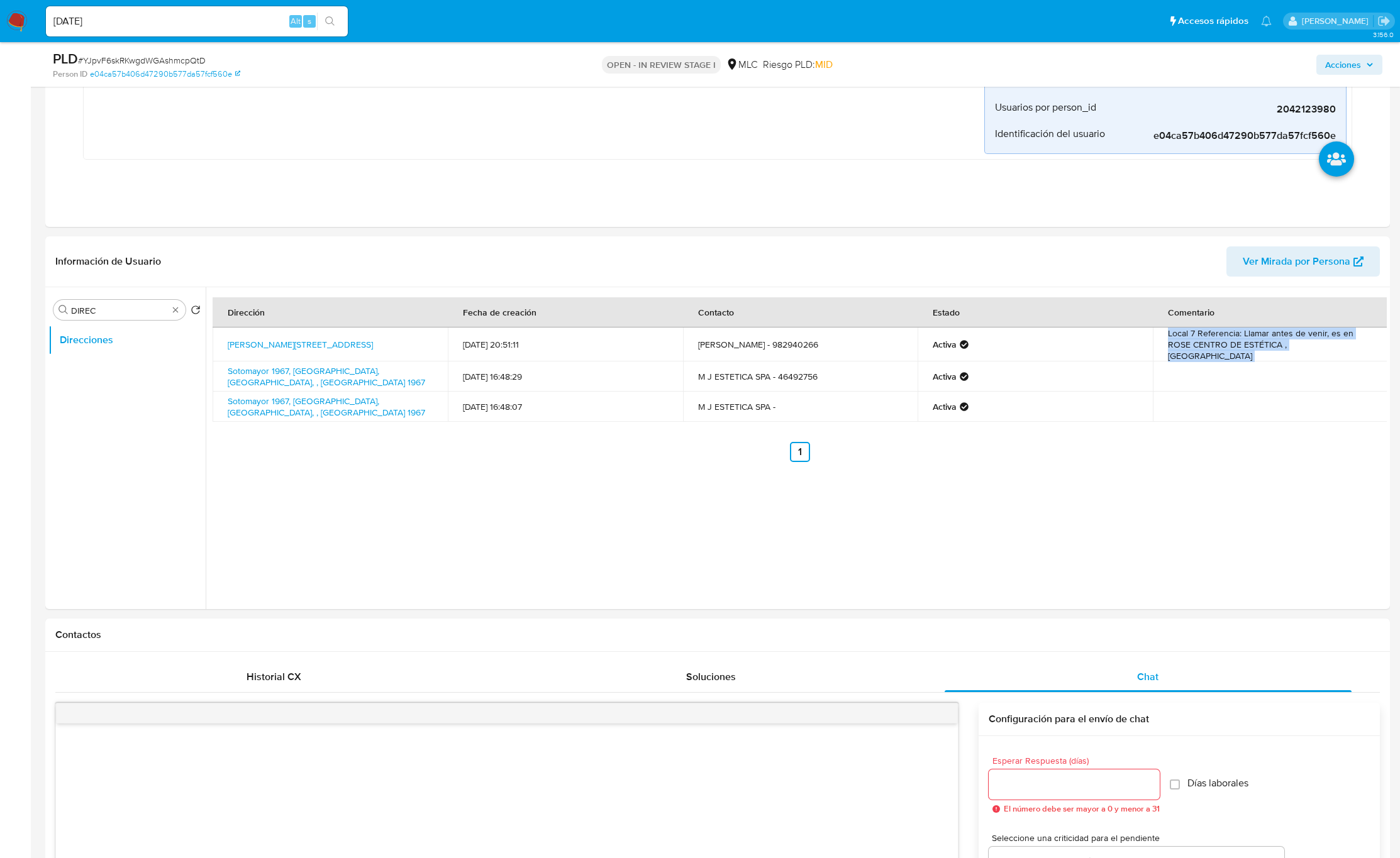
click at [1216, 354] on td "Local 7 Referencia: Llamar antes de venir, es en ROSE CENTRO DE ESTÉTICA , [GEO…" at bounding box center [1270, 344] width 236 height 34
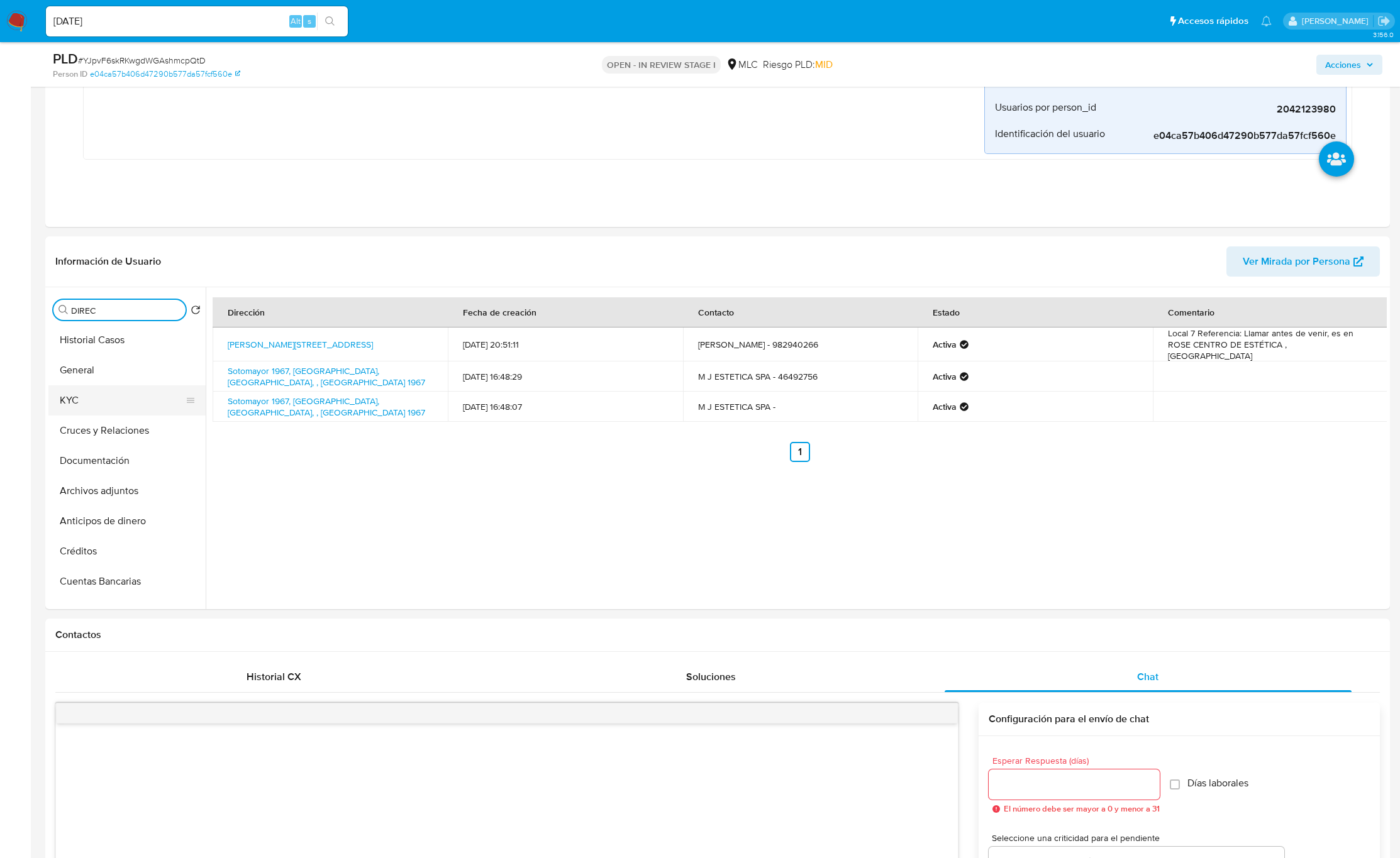
click at [110, 404] on button "KYC" at bounding box center [122, 400] width 147 height 31
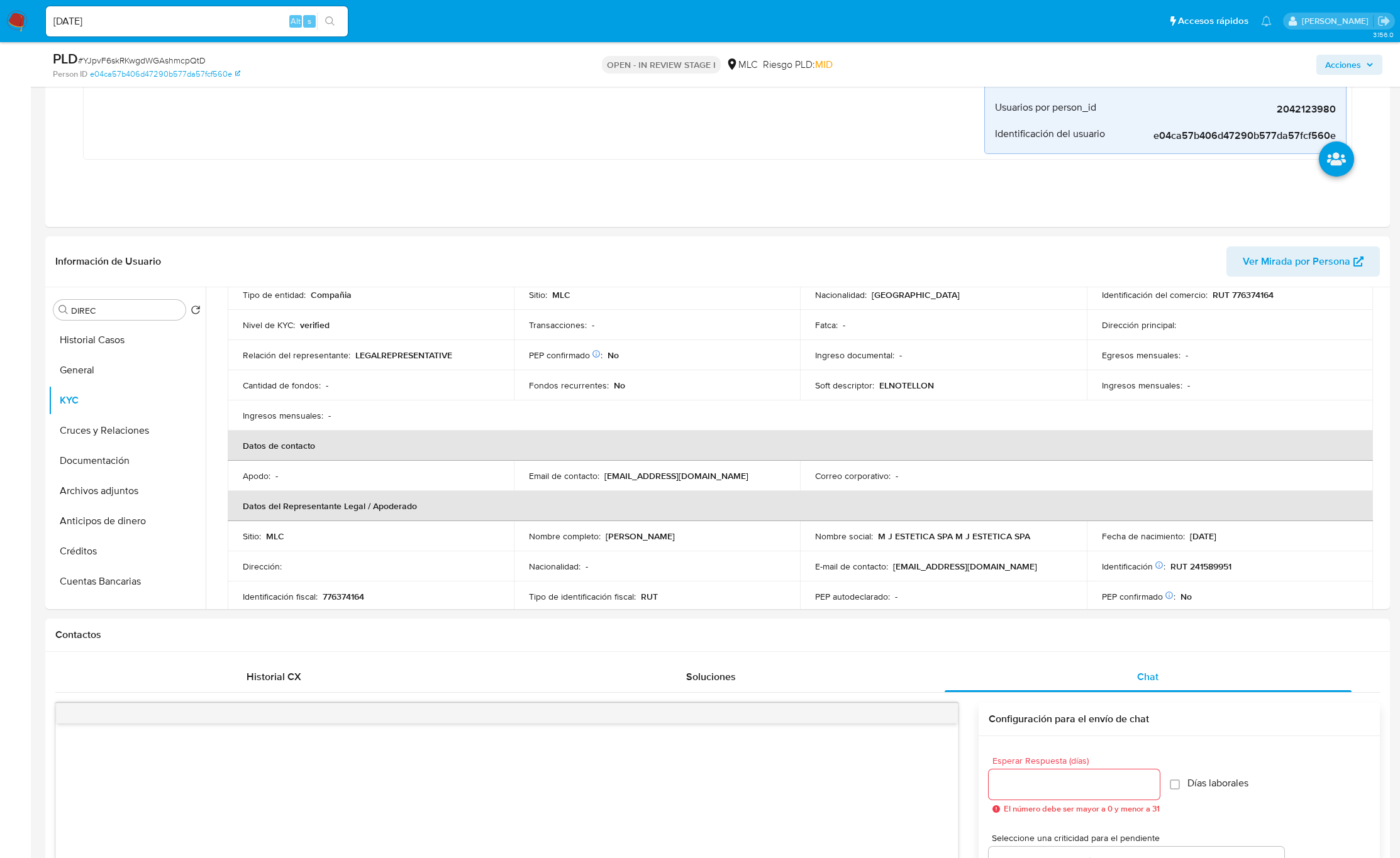
scroll to position [155, 0]
click at [608, 538] on p "[PERSON_NAME]" at bounding box center [640, 540] width 69 height 11
drag, startPoint x: 714, startPoint y: 540, endPoint x: 768, endPoint y: 525, distance: 56.0
click at [746, 540] on div "Nombre completo : [PERSON_NAME]" at bounding box center [657, 540] width 256 height 11
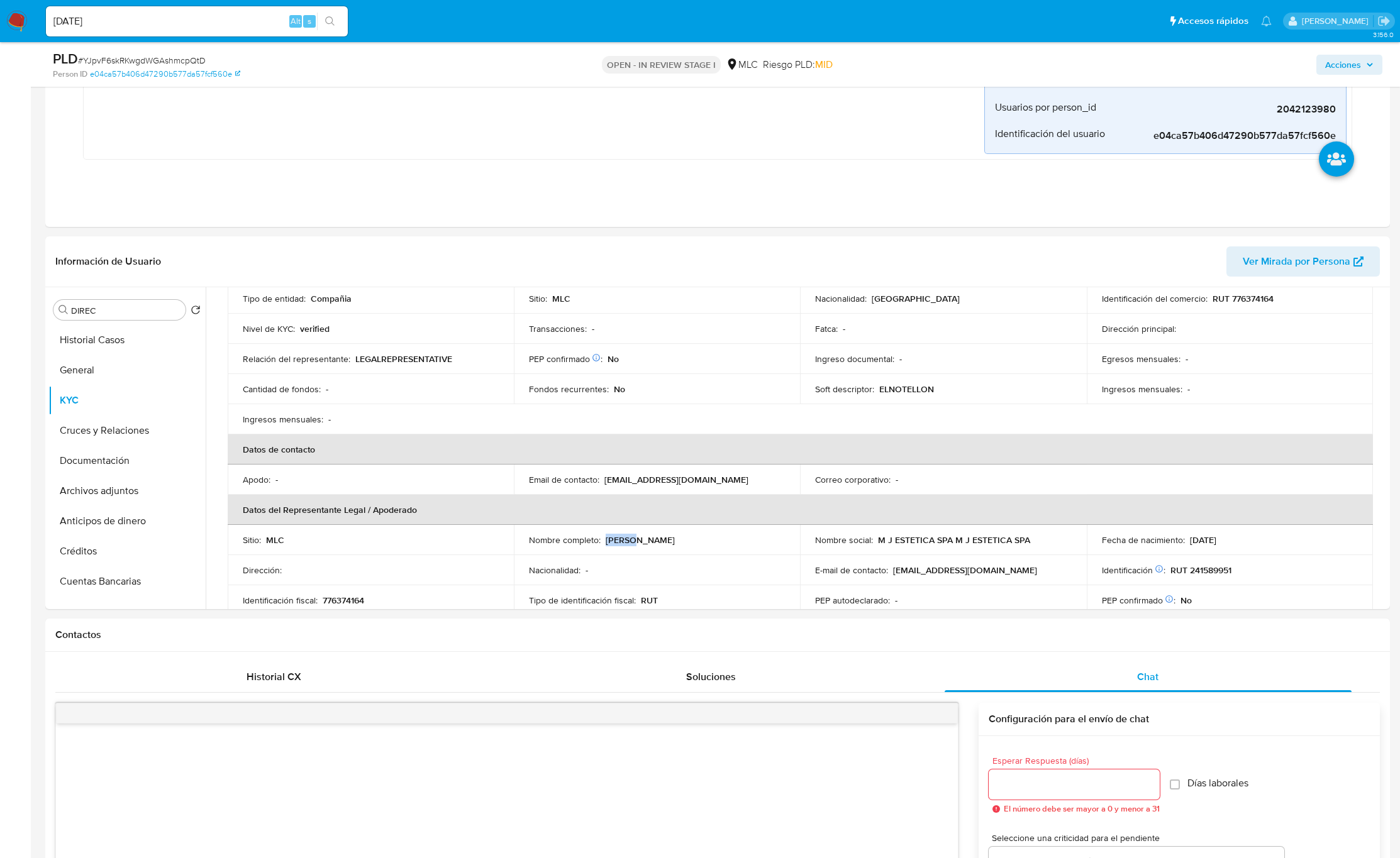
copy p "[PERSON_NAME]"
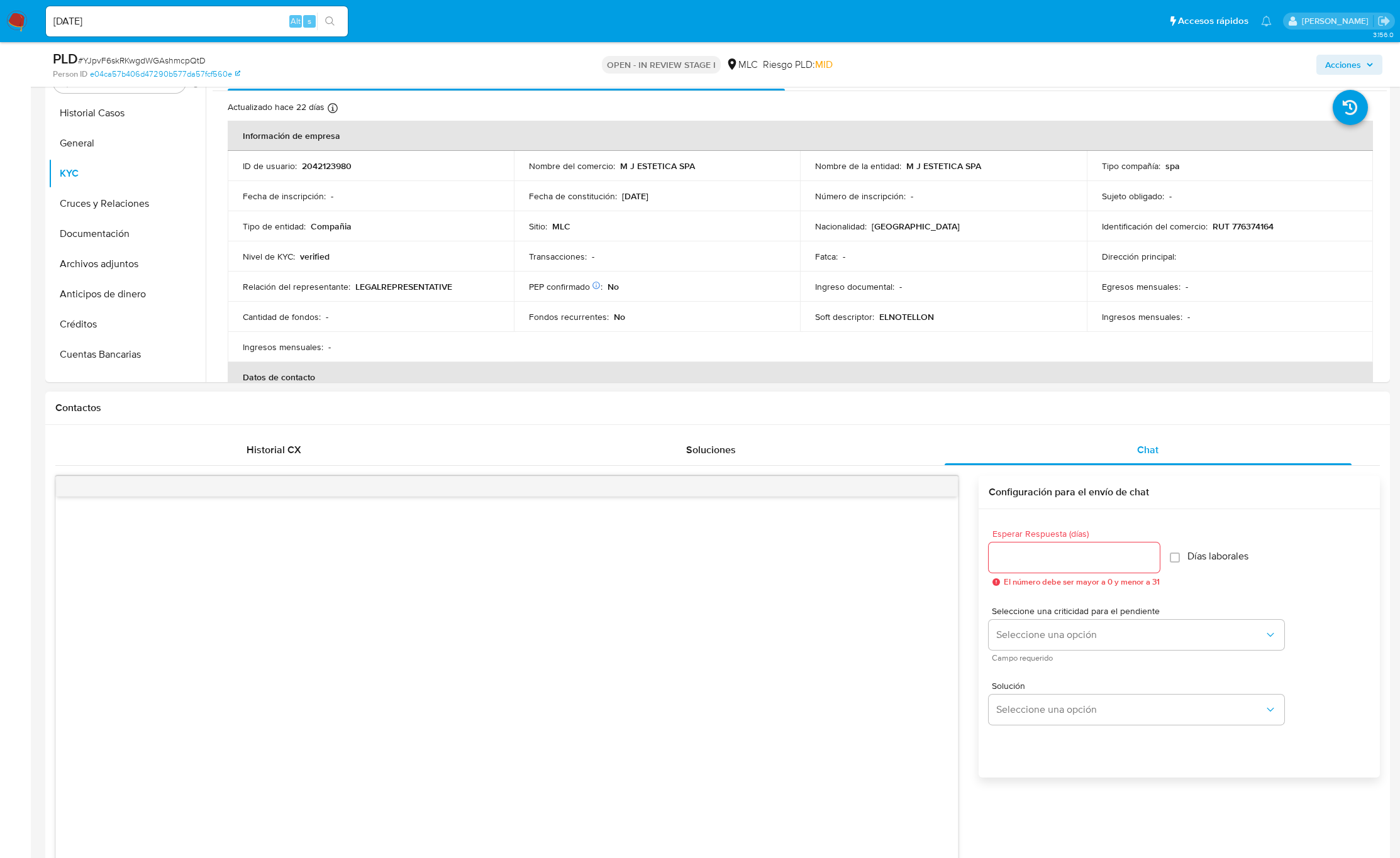
scroll to position [755, 0]
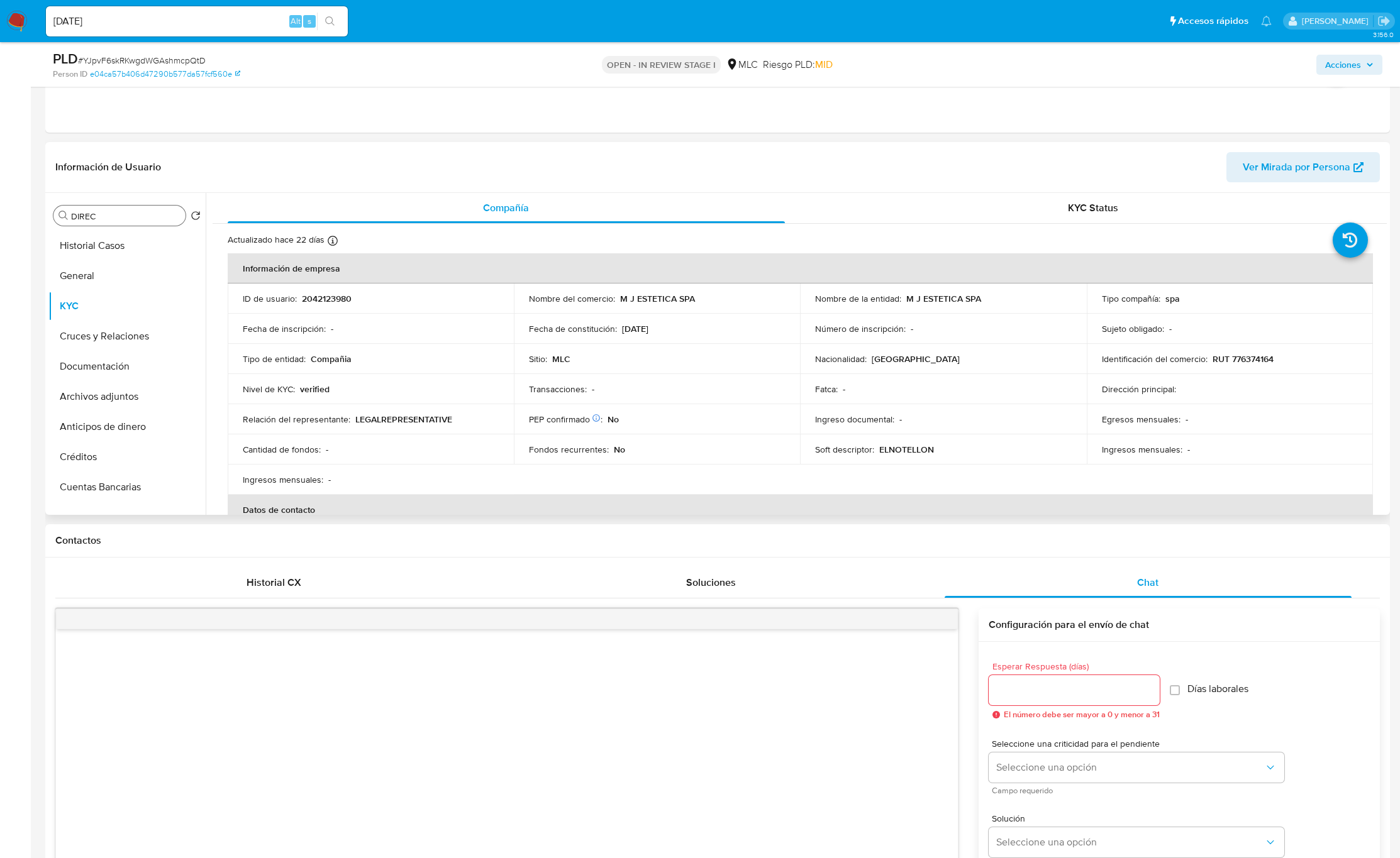
click at [115, 217] on input "DIREC" at bounding box center [126, 216] width 110 height 11
type input "doc"
click at [113, 268] on button "Documentación" at bounding box center [122, 276] width 147 height 31
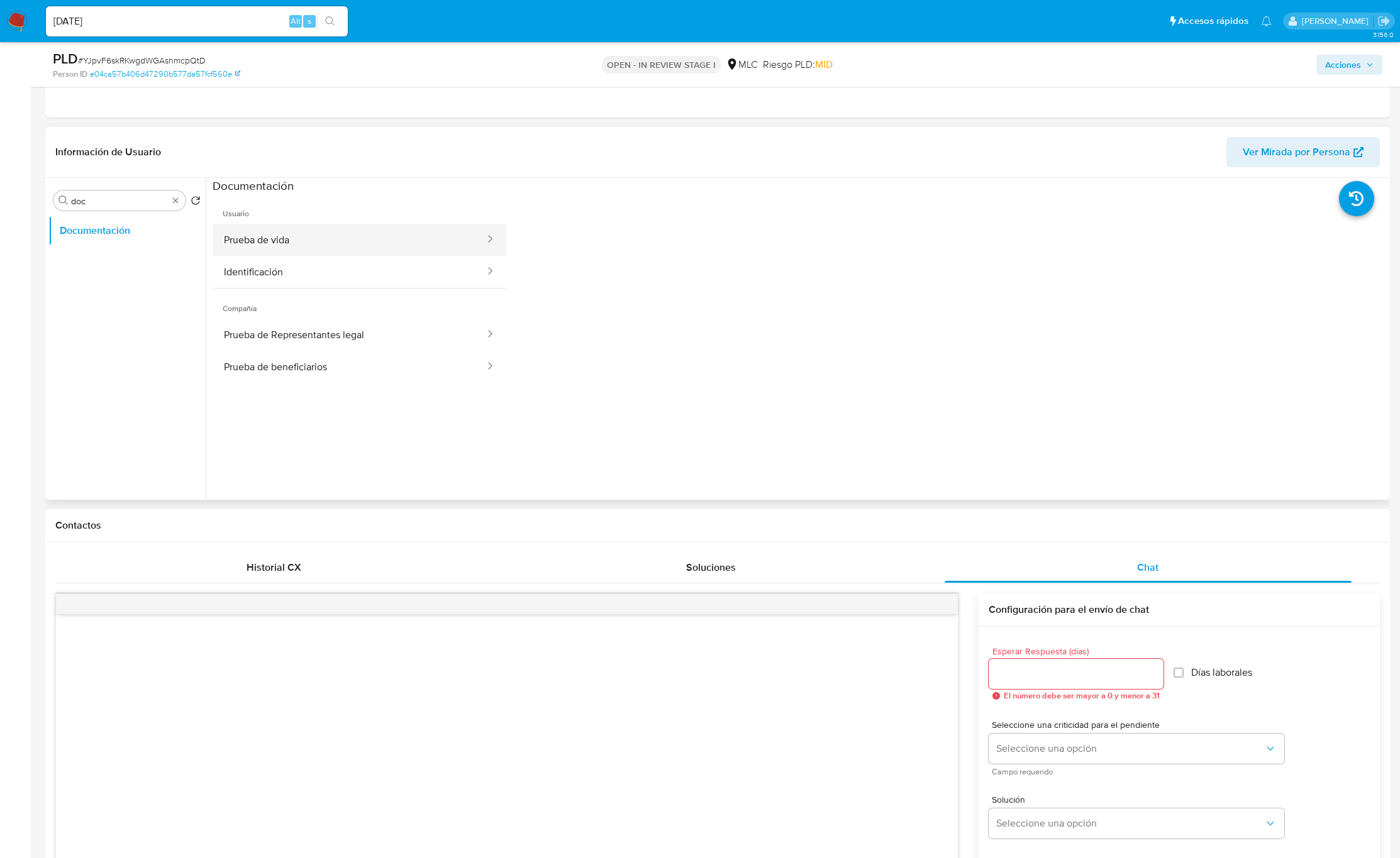
click at [258, 247] on button "Prueba de vida" at bounding box center [350, 239] width 274 height 32
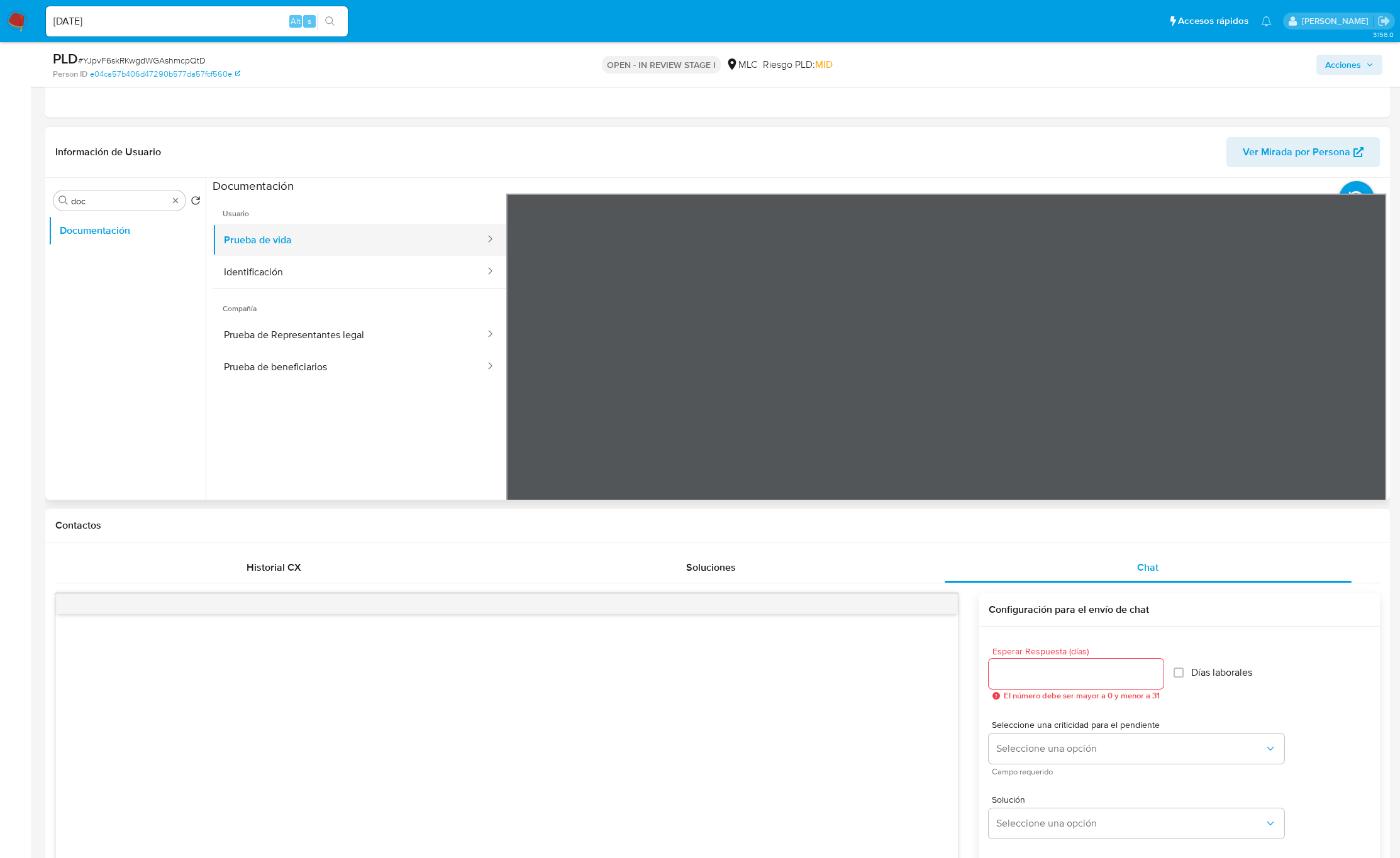
click at [274, 248] on button "Prueba de vida" at bounding box center [350, 239] width 274 height 32
click at [261, 271] on button "Identificación" at bounding box center [350, 271] width 274 height 32
click at [1369, 399] on icon at bounding box center [1371, 398] width 25 height 25
click at [516, 402] on icon at bounding box center [522, 398] width 25 height 25
click at [277, 249] on button "Prueba de vida" at bounding box center [350, 239] width 274 height 32
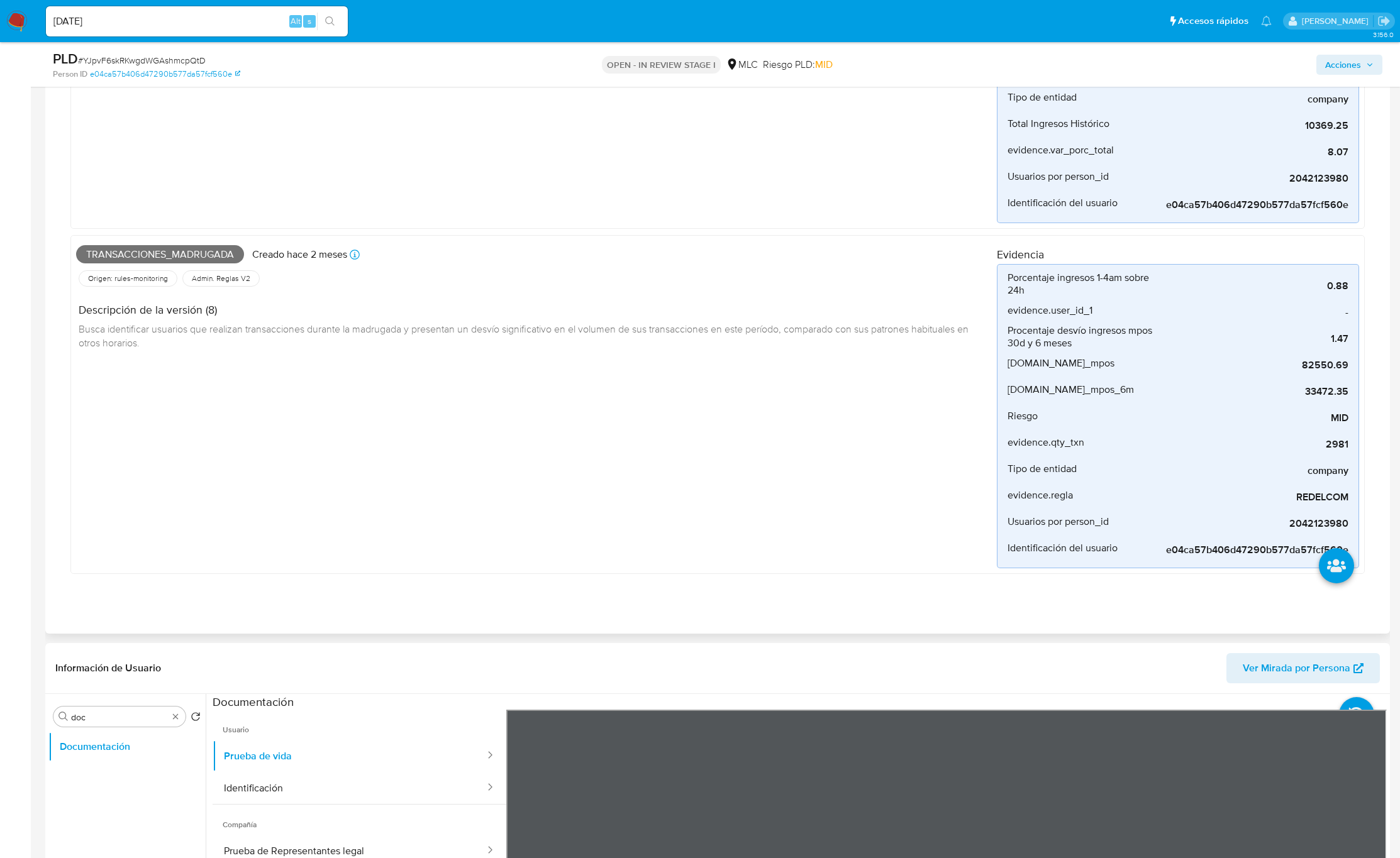
scroll to position [660, 0]
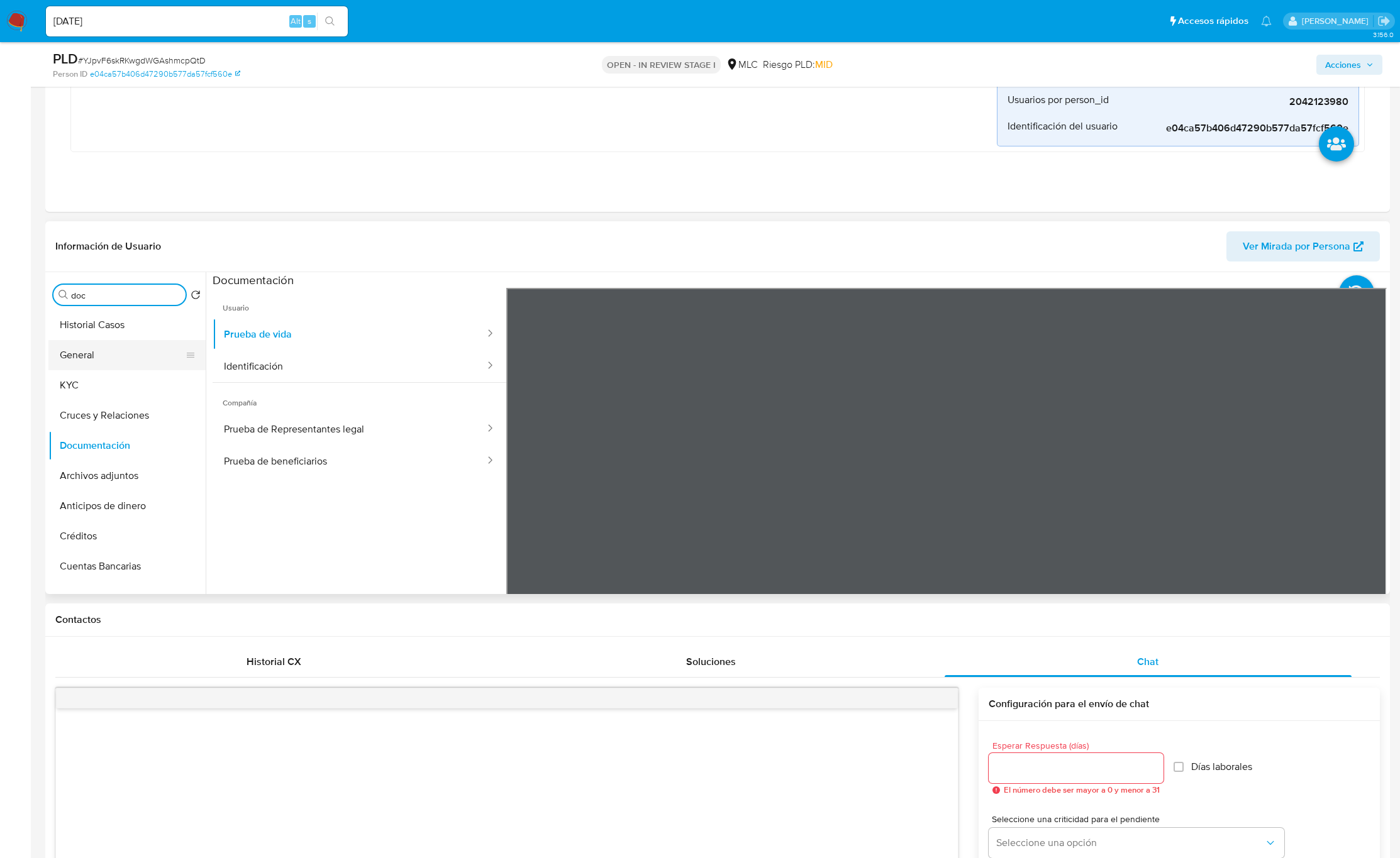
click at [110, 364] on button "General" at bounding box center [122, 355] width 147 height 31
